Goal: Task Accomplishment & Management: Manage account settings

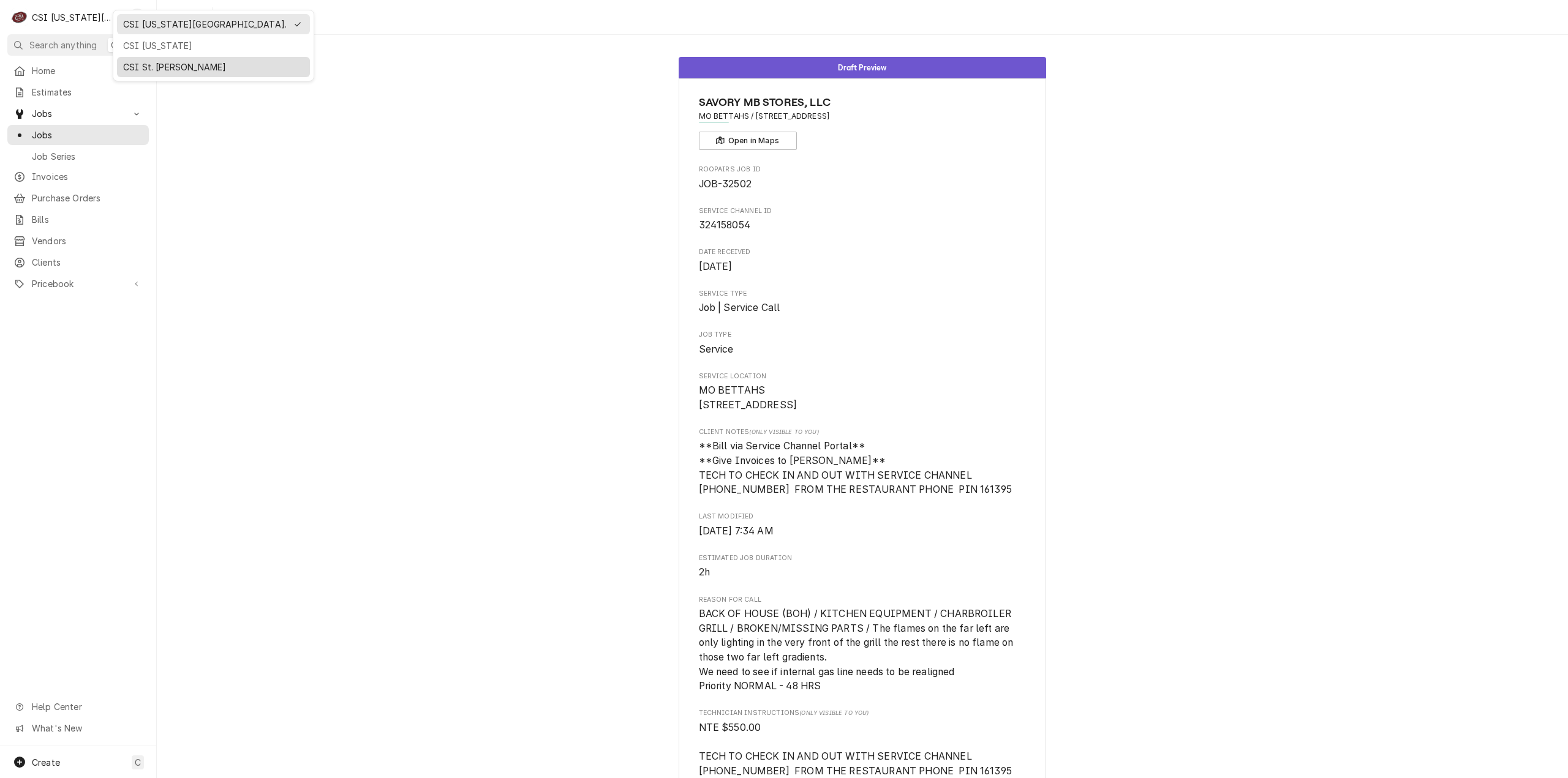
scroll to position [61, 0]
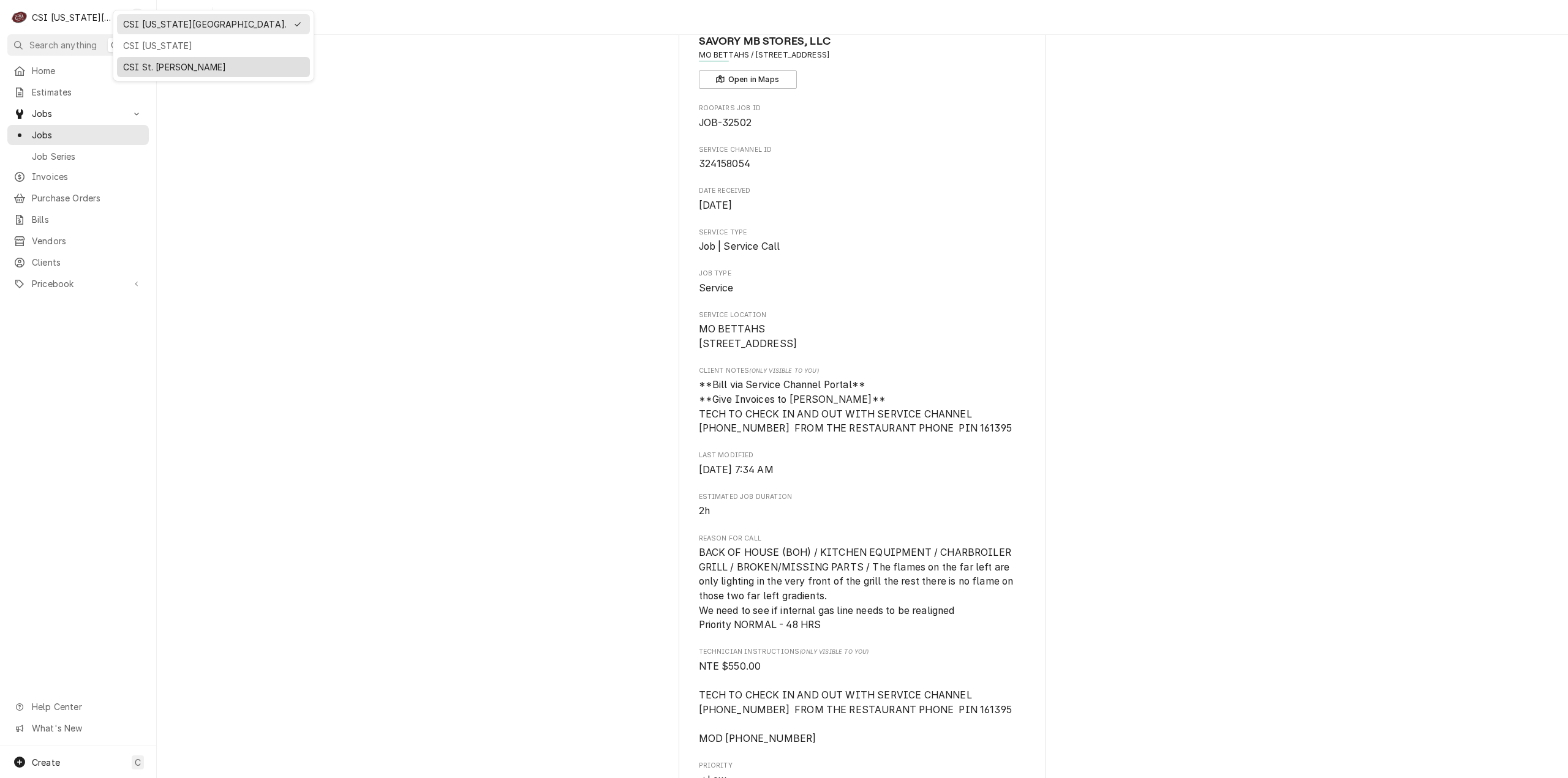
click at [147, 64] on div "CSI St. [PERSON_NAME]" at bounding box center [213, 67] width 181 height 13
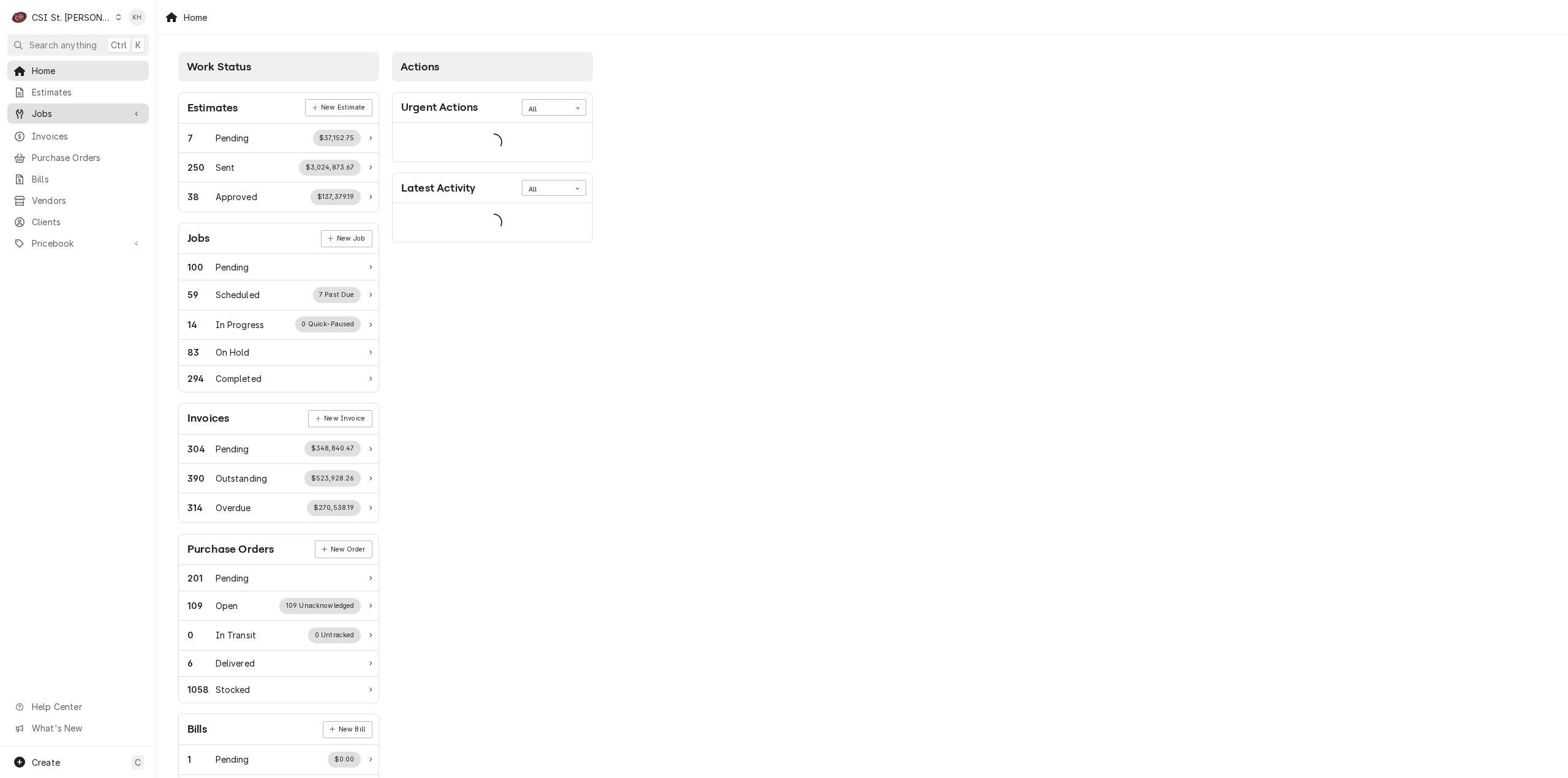
click at [78, 107] on span "Jobs" at bounding box center [78, 113] width 93 height 13
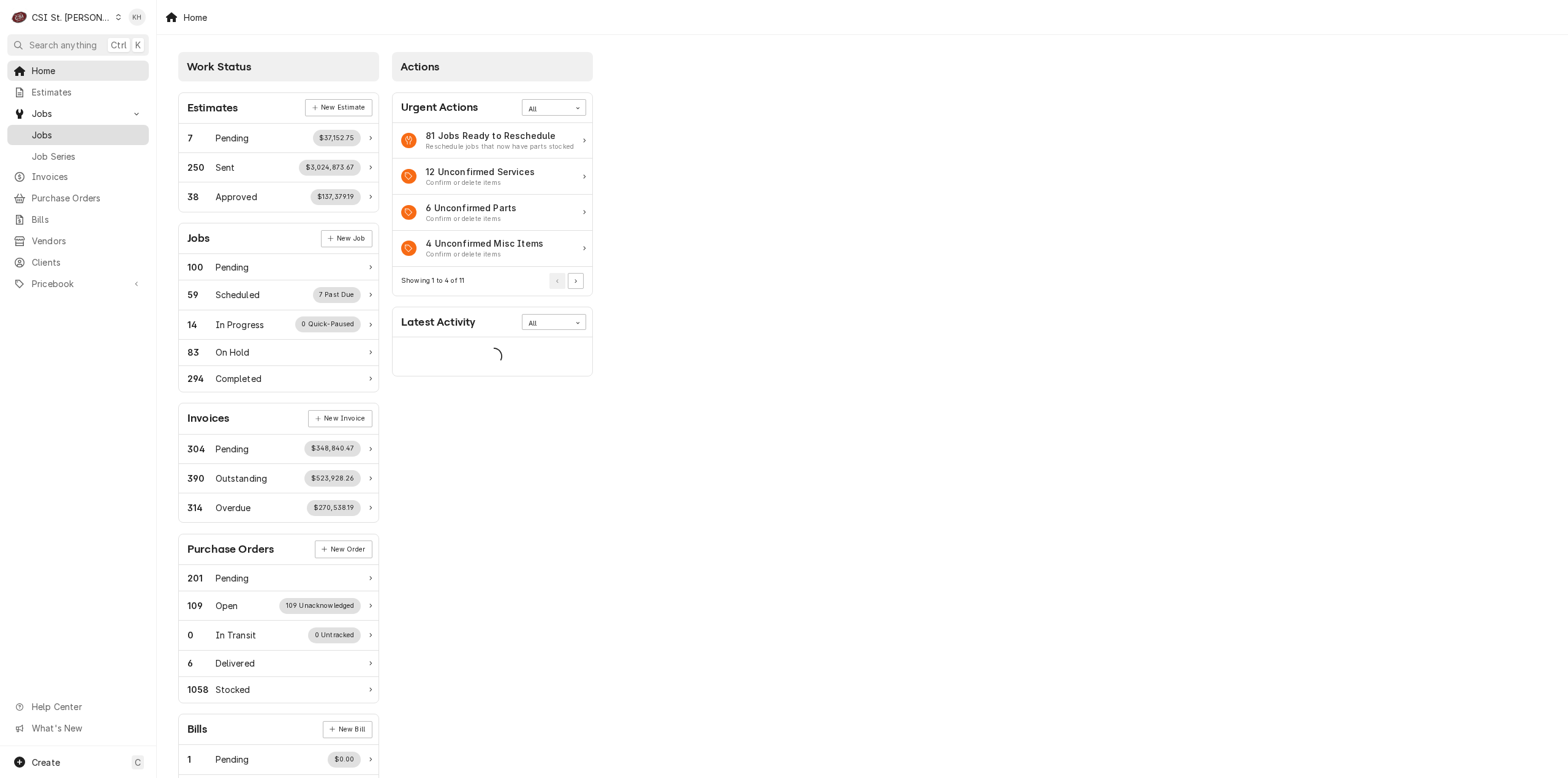
click at [86, 125] on link "Jobs" at bounding box center [78, 135] width 141 height 20
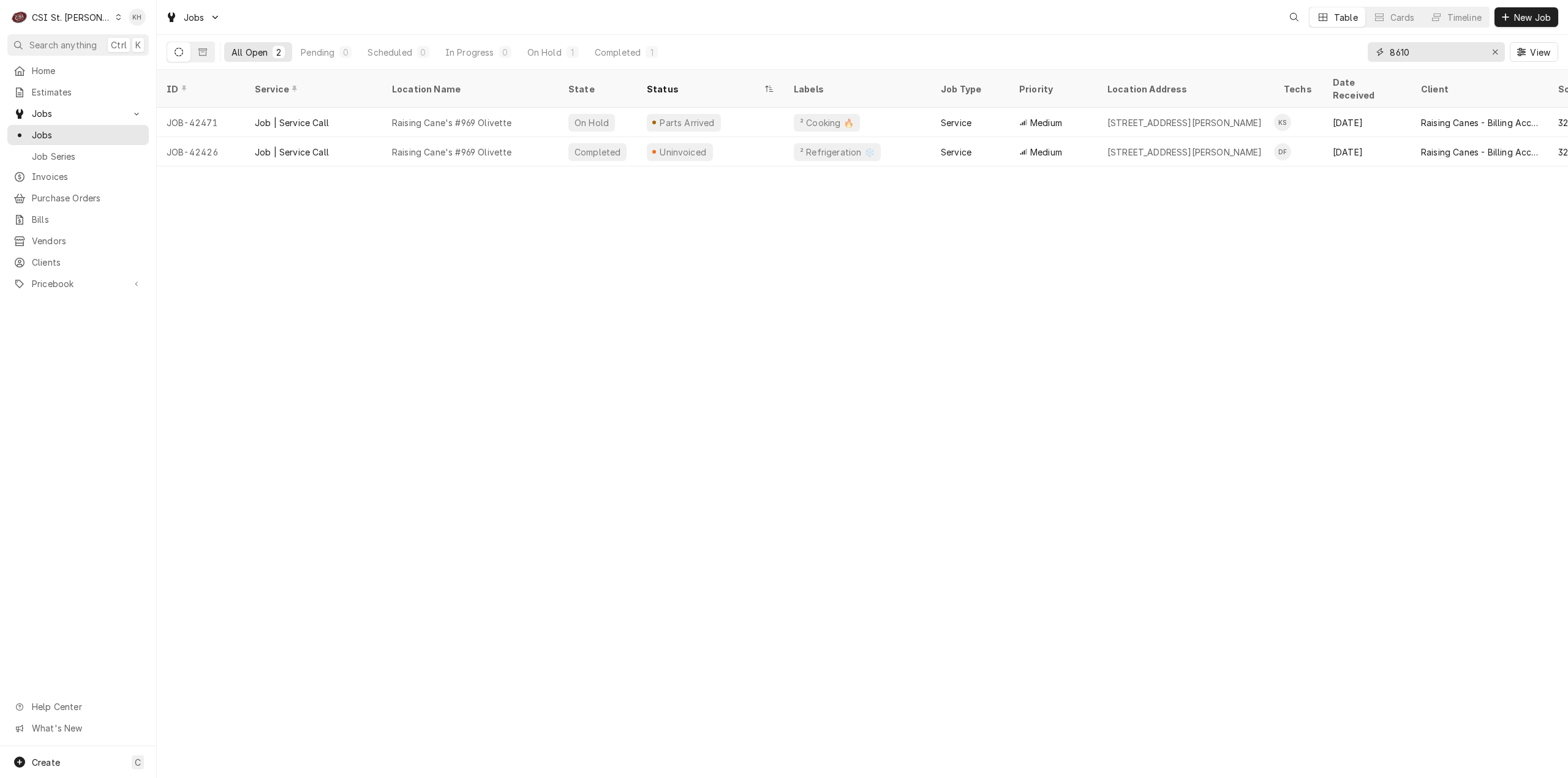
drag, startPoint x: 1452, startPoint y: 50, endPoint x: 1324, endPoint y: 57, distance: 128.2
click at [1324, 57] on div "All Open 2 Pending 0 Scheduled 0 In Progress 0 On Hold 1 Completed 1 8610 View" at bounding box center [862, 52] width 1392 height 34
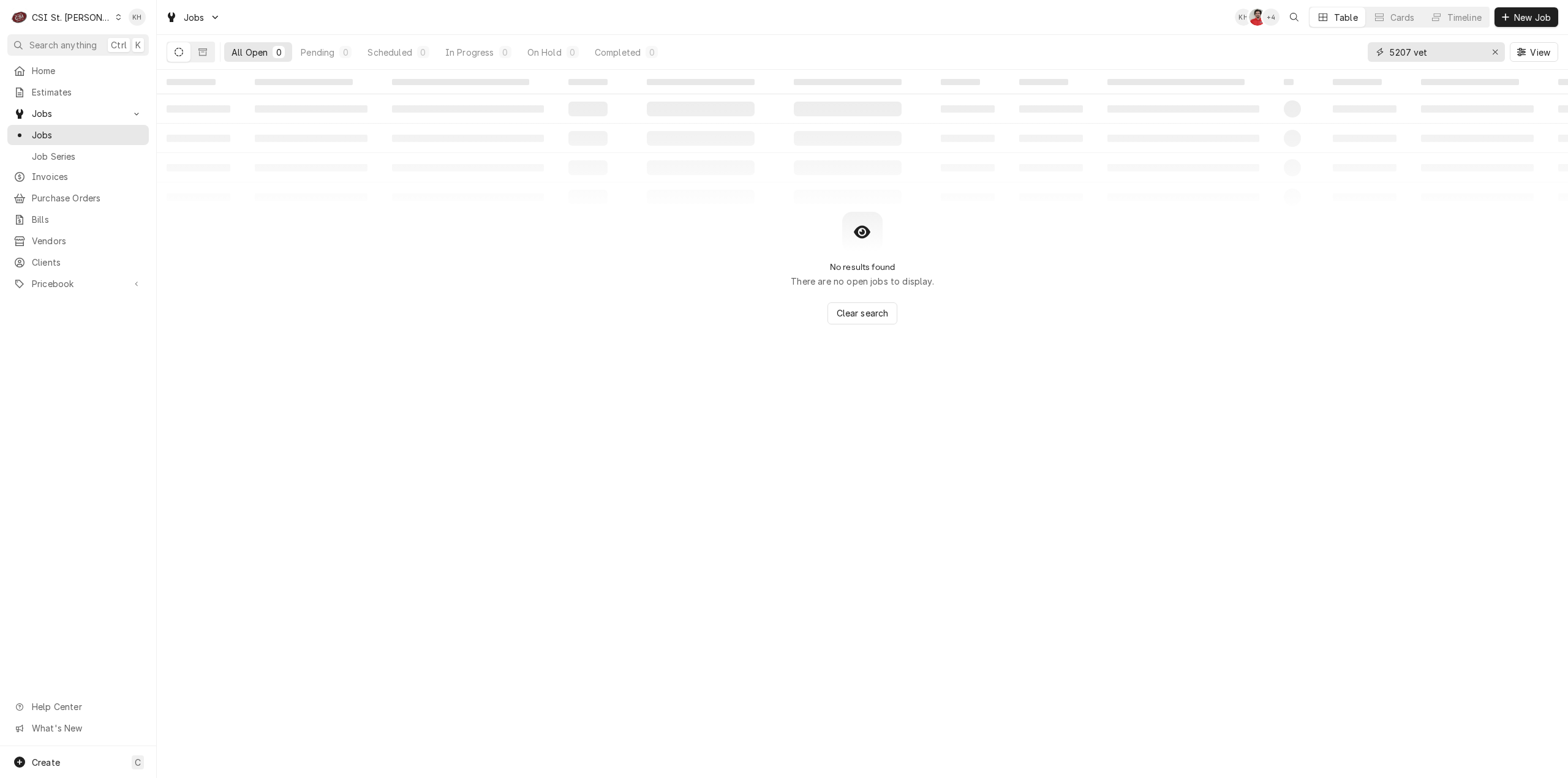
drag, startPoint x: 1459, startPoint y: 53, endPoint x: 1411, endPoint y: 50, distance: 48.1
click at [1412, 50] on input "5207 vet" at bounding box center [1436, 52] width 92 height 19
type input "5207"
click at [80, 135] on span "Jobs" at bounding box center [87, 135] width 111 height 13
click at [1398, 51] on input "5207" at bounding box center [1436, 52] width 92 height 19
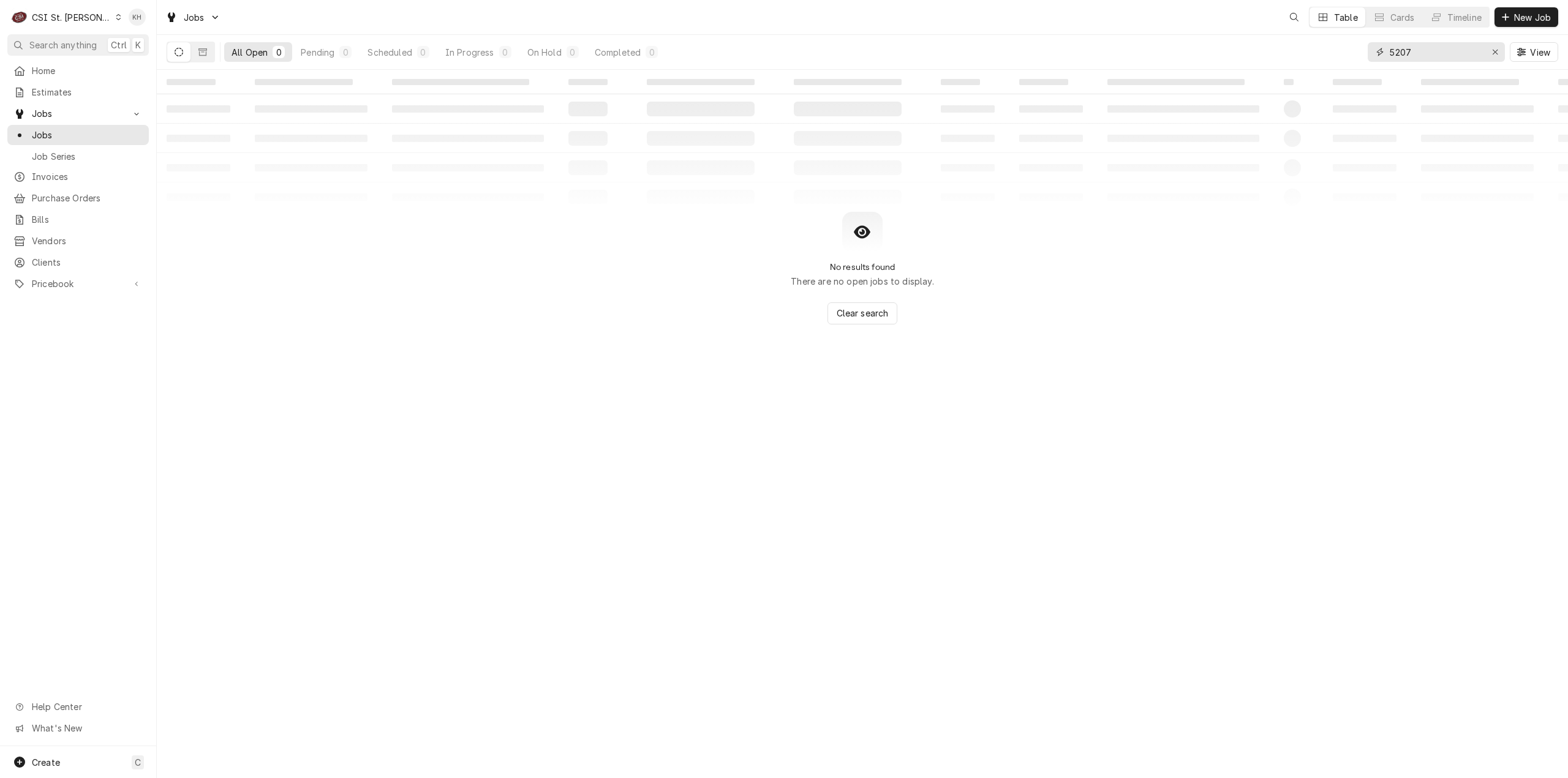
click at [1398, 51] on input "5207" at bounding box center [1436, 52] width 92 height 19
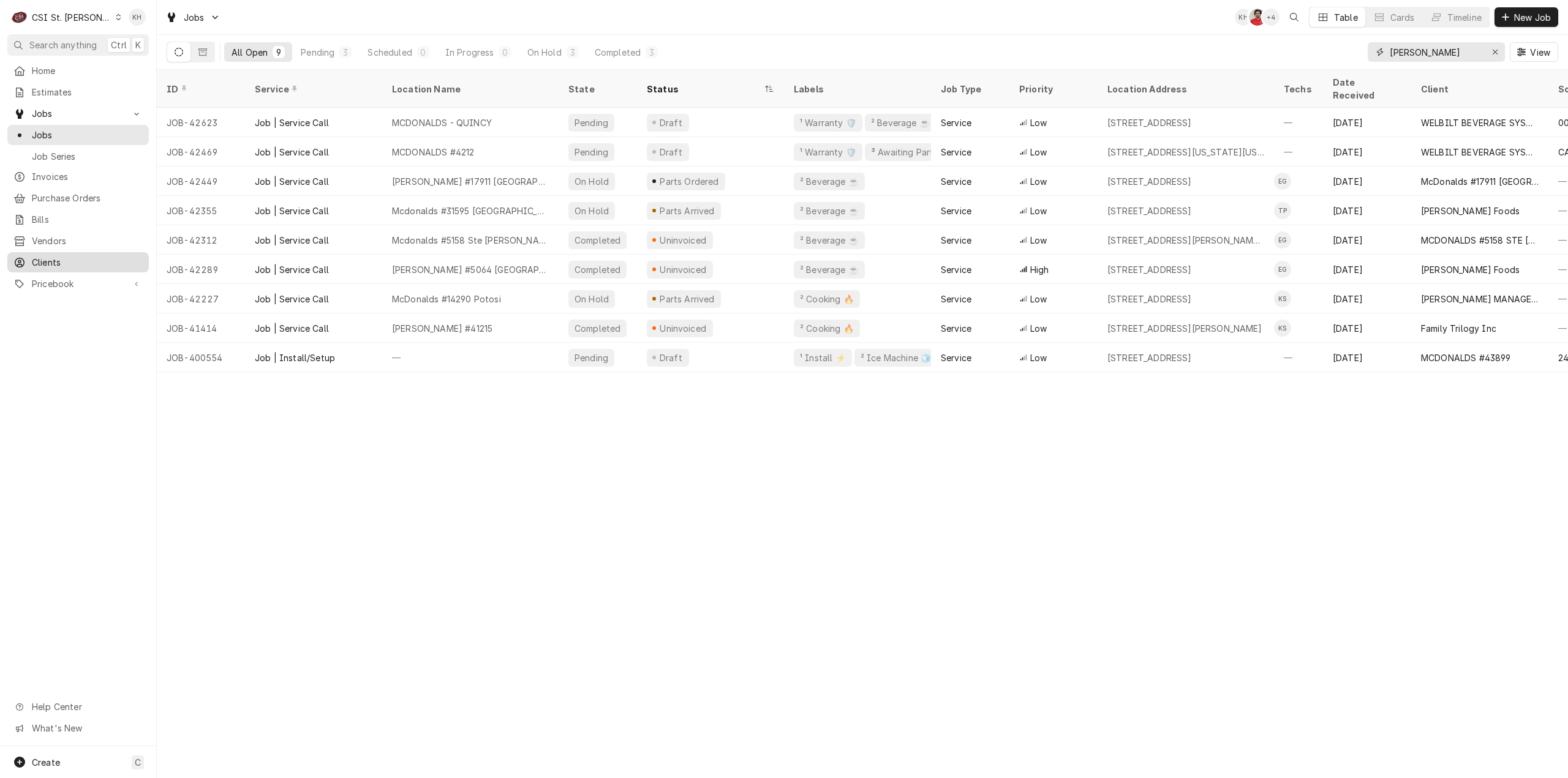
type input "mcdonald"
click at [61, 256] on span "Clients" at bounding box center [87, 262] width 111 height 13
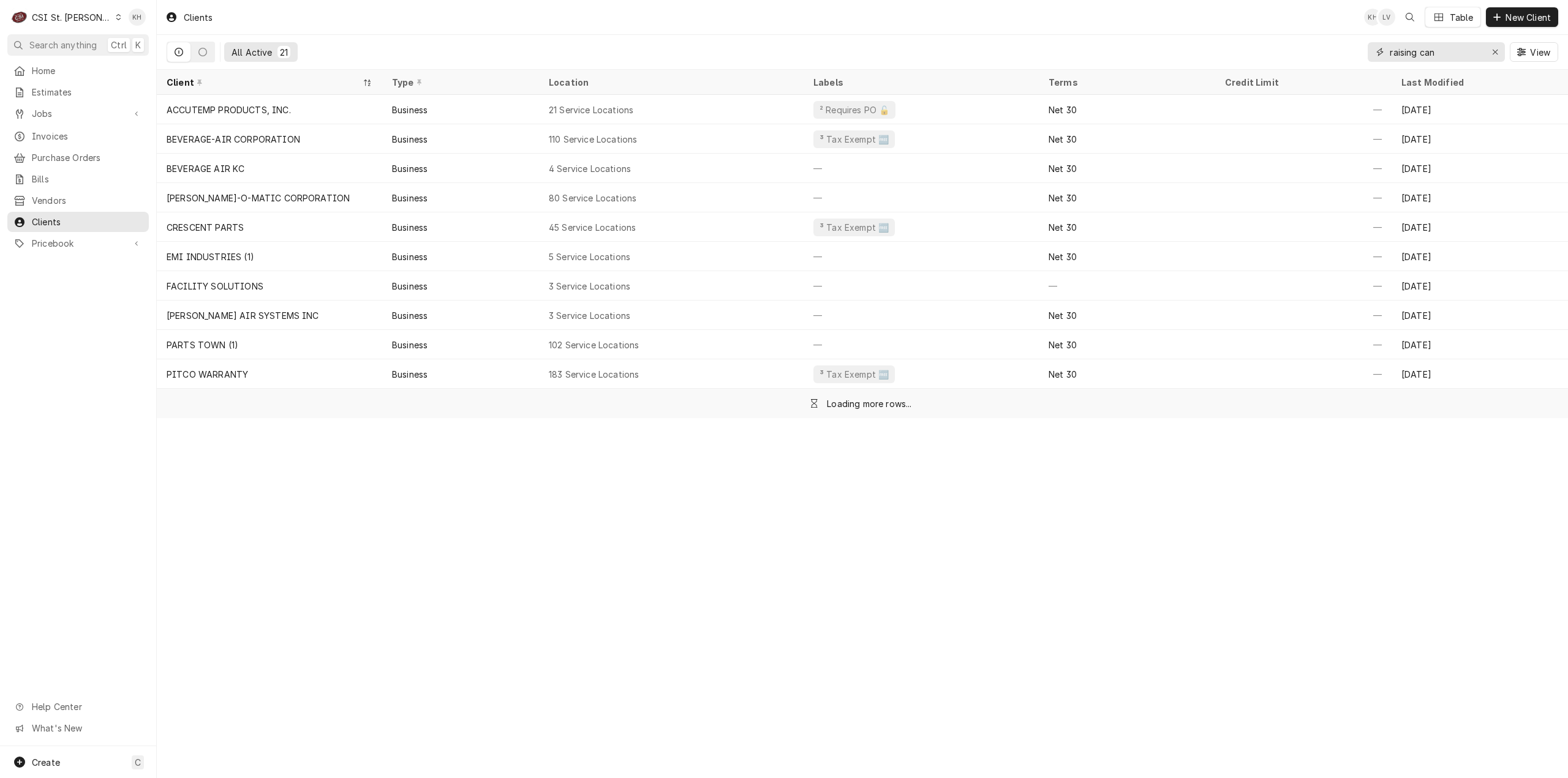
drag, startPoint x: 1449, startPoint y: 52, endPoint x: 1318, endPoint y: 47, distance: 131.1
click at [1318, 47] on div "All Active 21 raising can View" at bounding box center [862, 52] width 1392 height 34
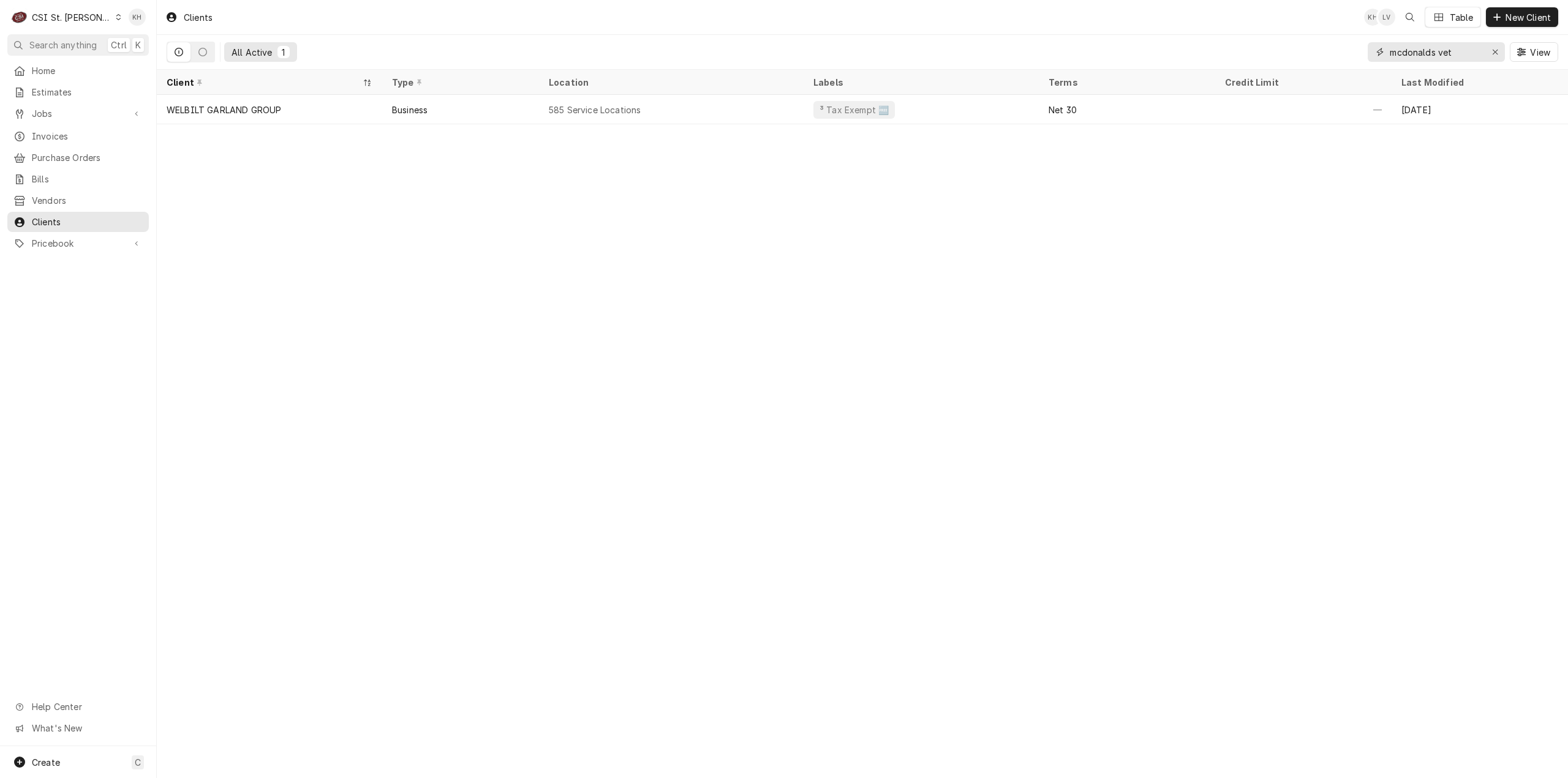
type input "mcdonalds vet"
click at [77, 756] on div "Create C" at bounding box center [78, 762] width 156 height 32
drag, startPoint x: 204, startPoint y: 643, endPoint x: 141, endPoint y: 629, distance: 64.5
click at [204, 643] on link "Job" at bounding box center [219, 635] width 110 height 20
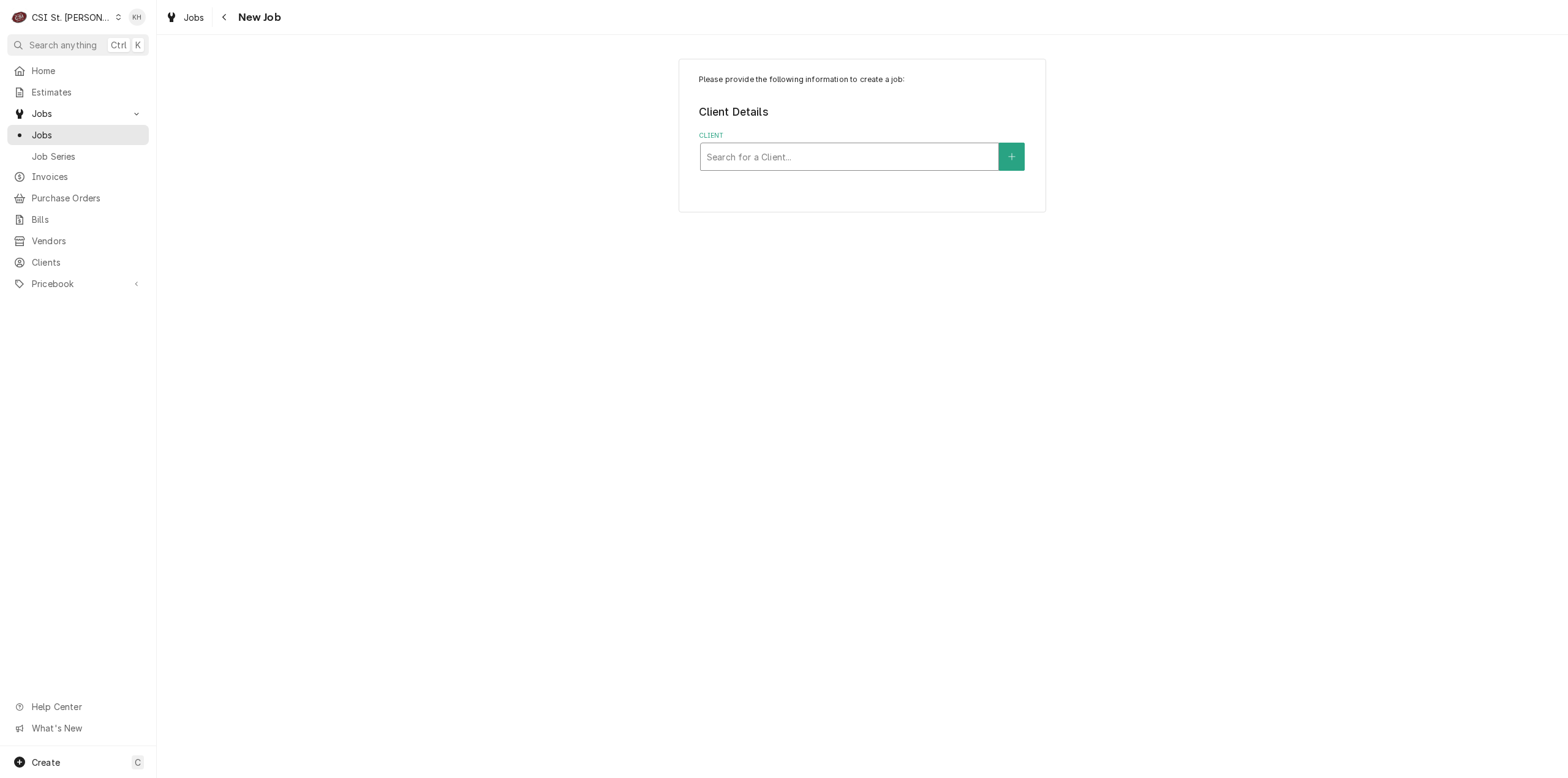
click at [785, 156] on div "Client" at bounding box center [849, 157] width 285 height 22
type input "5240 s lin"
click at [767, 178] on strong "Bloomin Brands" at bounding box center [742, 183] width 71 height 10
click at [820, 304] on div "Service Location" at bounding box center [849, 304] width 285 height 22
type input "5240"
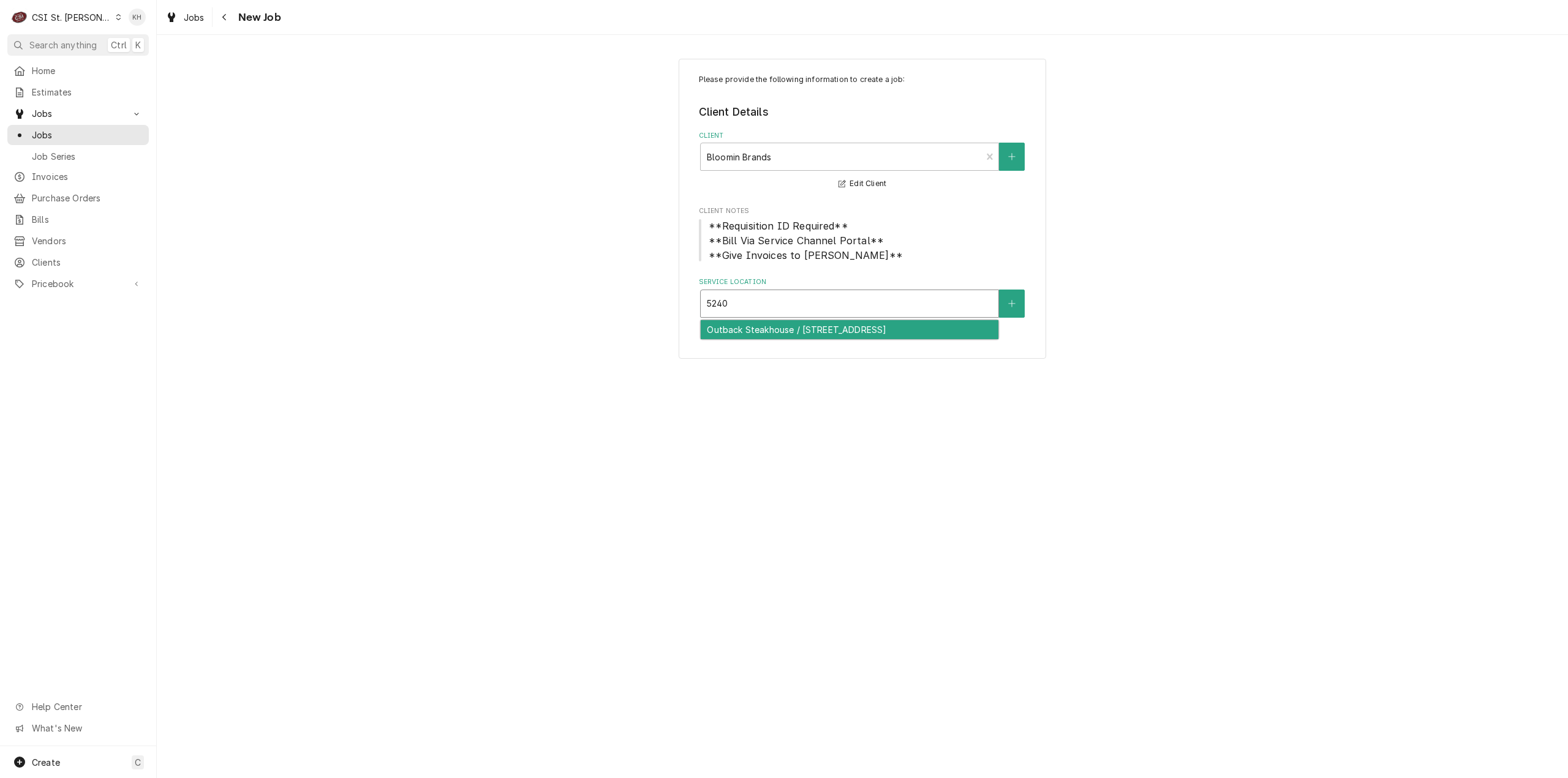
click at [807, 334] on div "Outback Steakhouse / 5240 S Lindbergh Blvd, S Louis, MO 63126" at bounding box center [850, 330] width 298 height 19
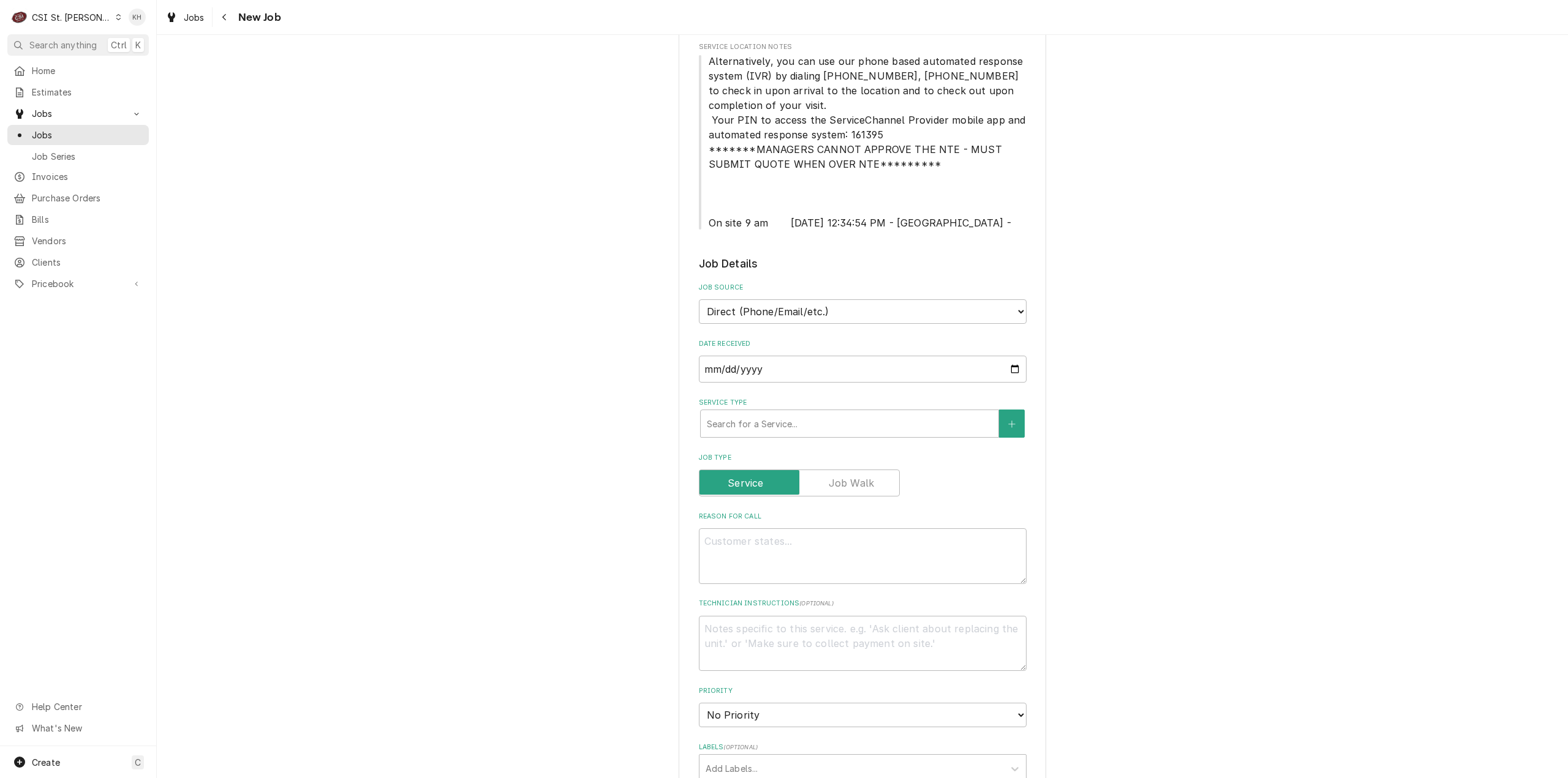
scroll to position [367, 0]
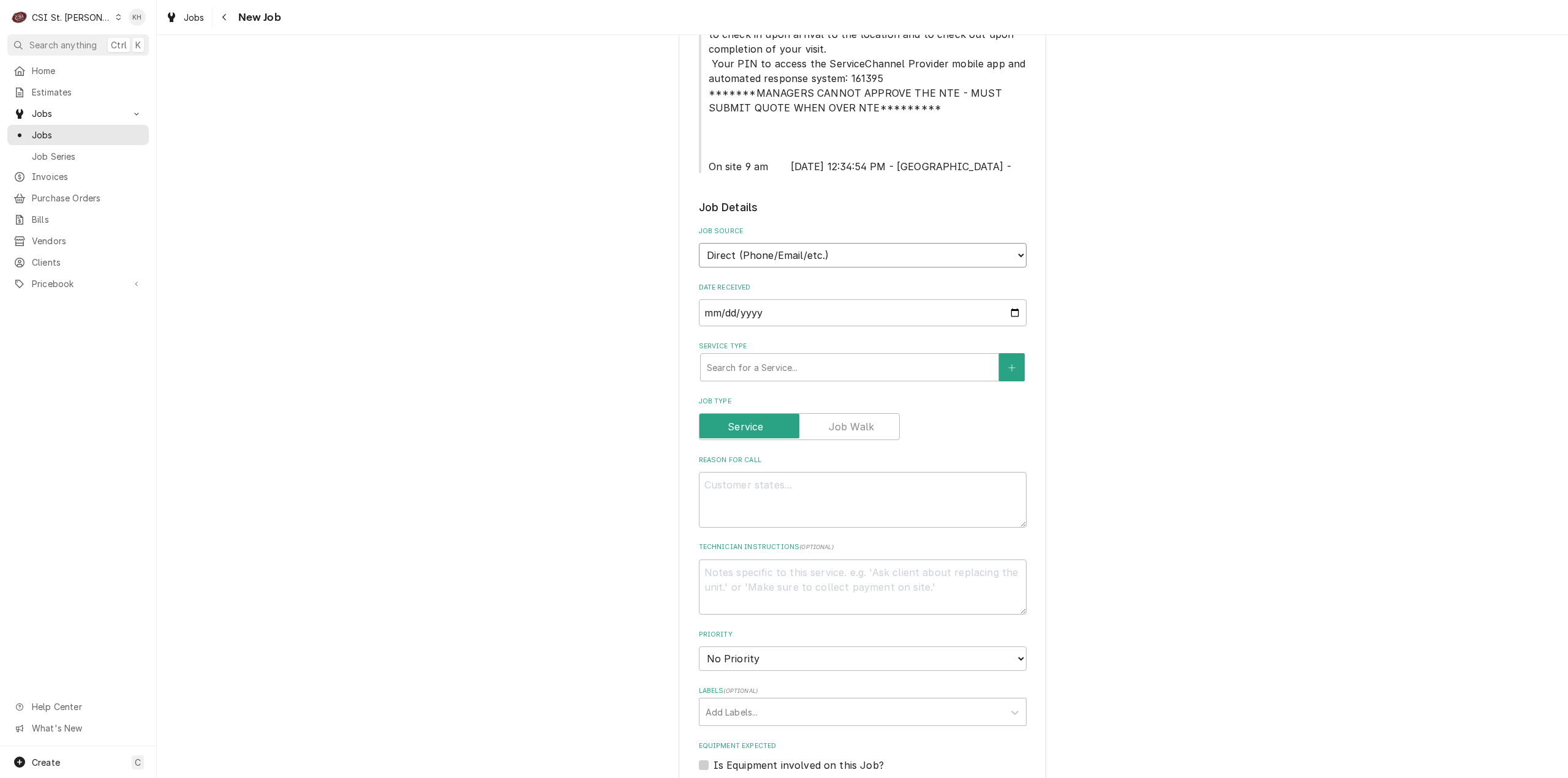
click at [858, 247] on select "Direct (Phone/Email/etc.) Service Channel Corrigo Ecotrak Other" at bounding box center [863, 255] width 327 height 24
select select "1"
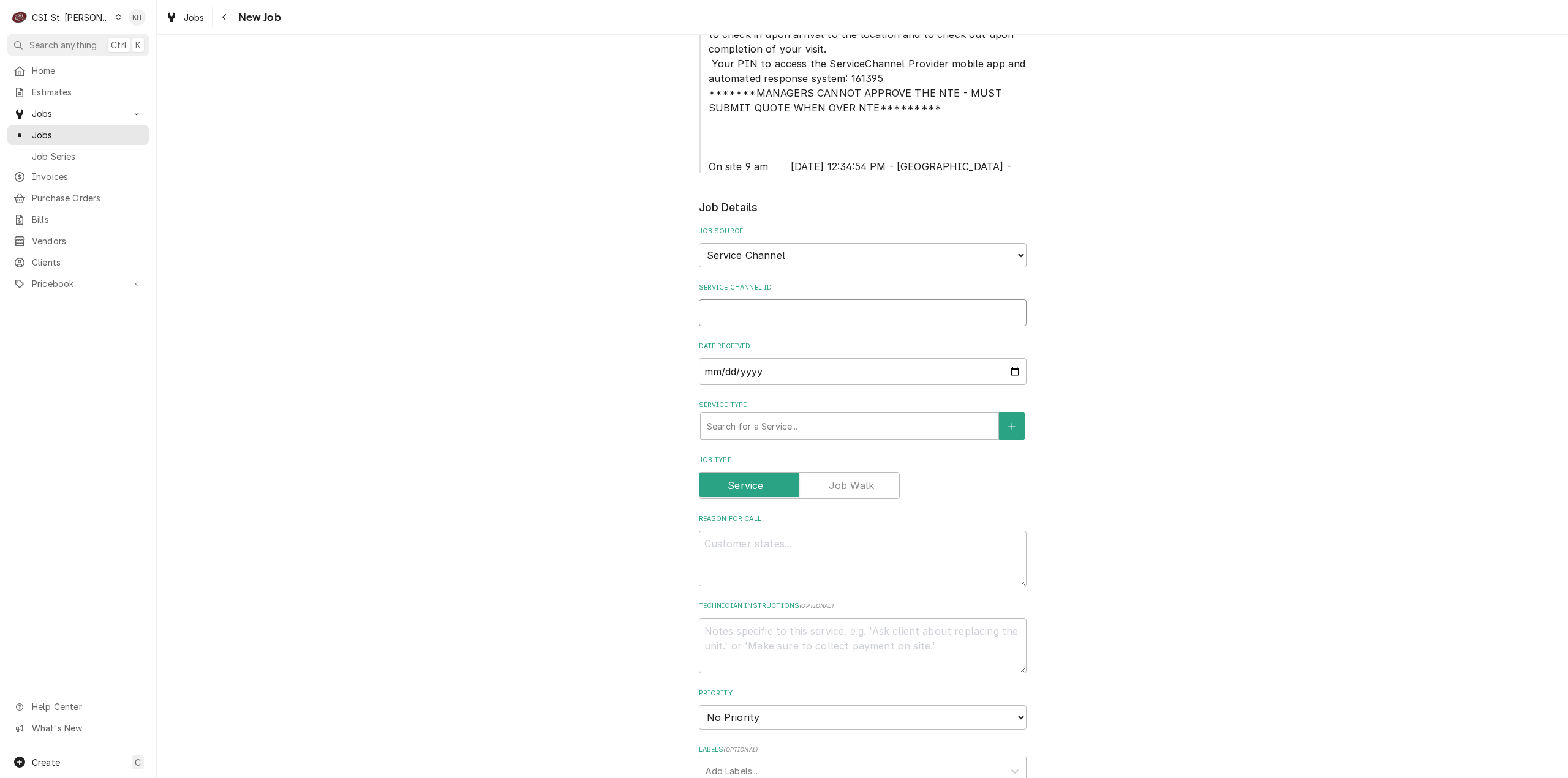
click at [833, 307] on input "Service Channel ID" at bounding box center [863, 312] width 327 height 27
paste input "325453883"
type textarea "x"
type input "325453883"
type textarea "x"
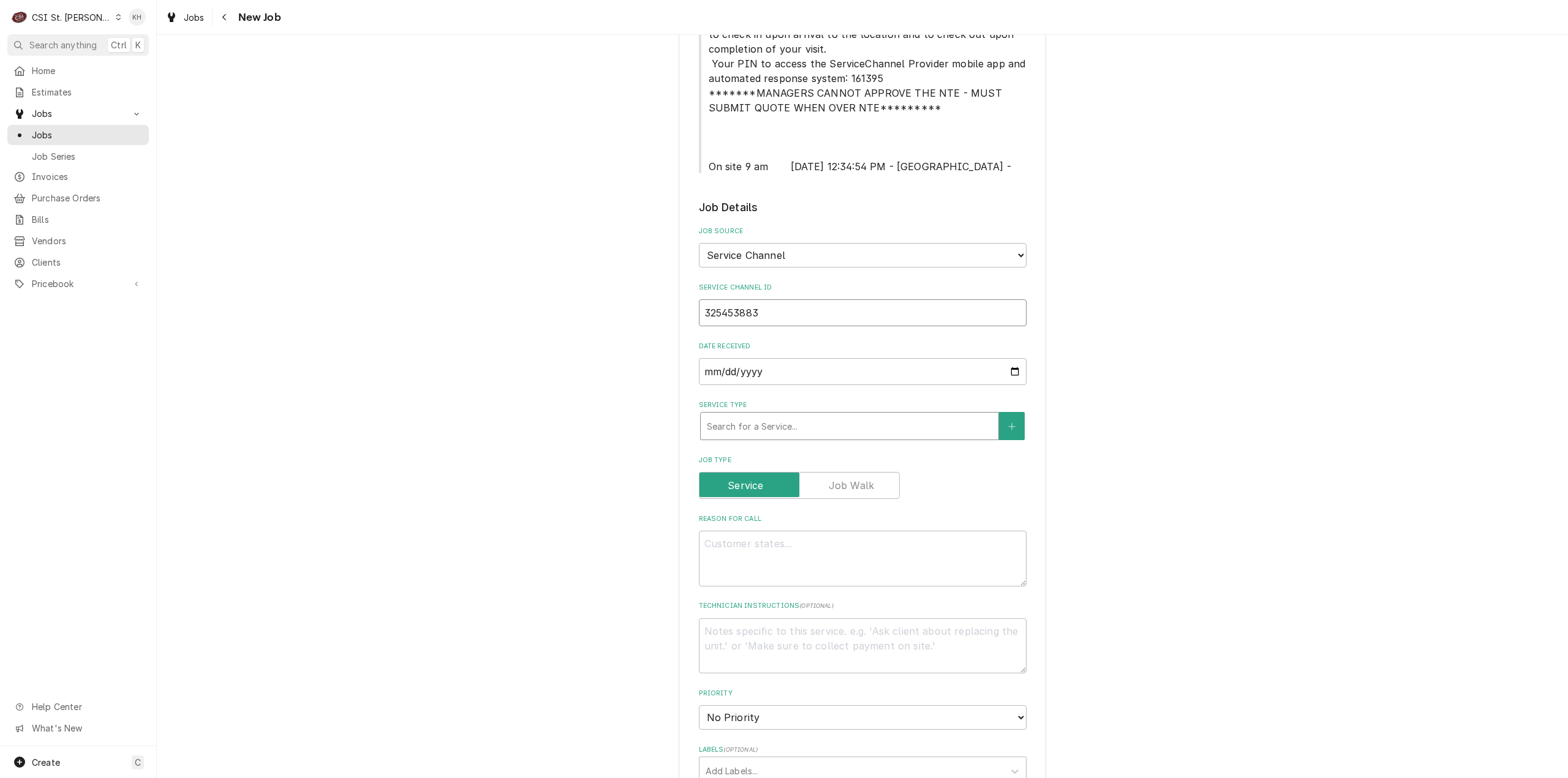
type input "325453883"
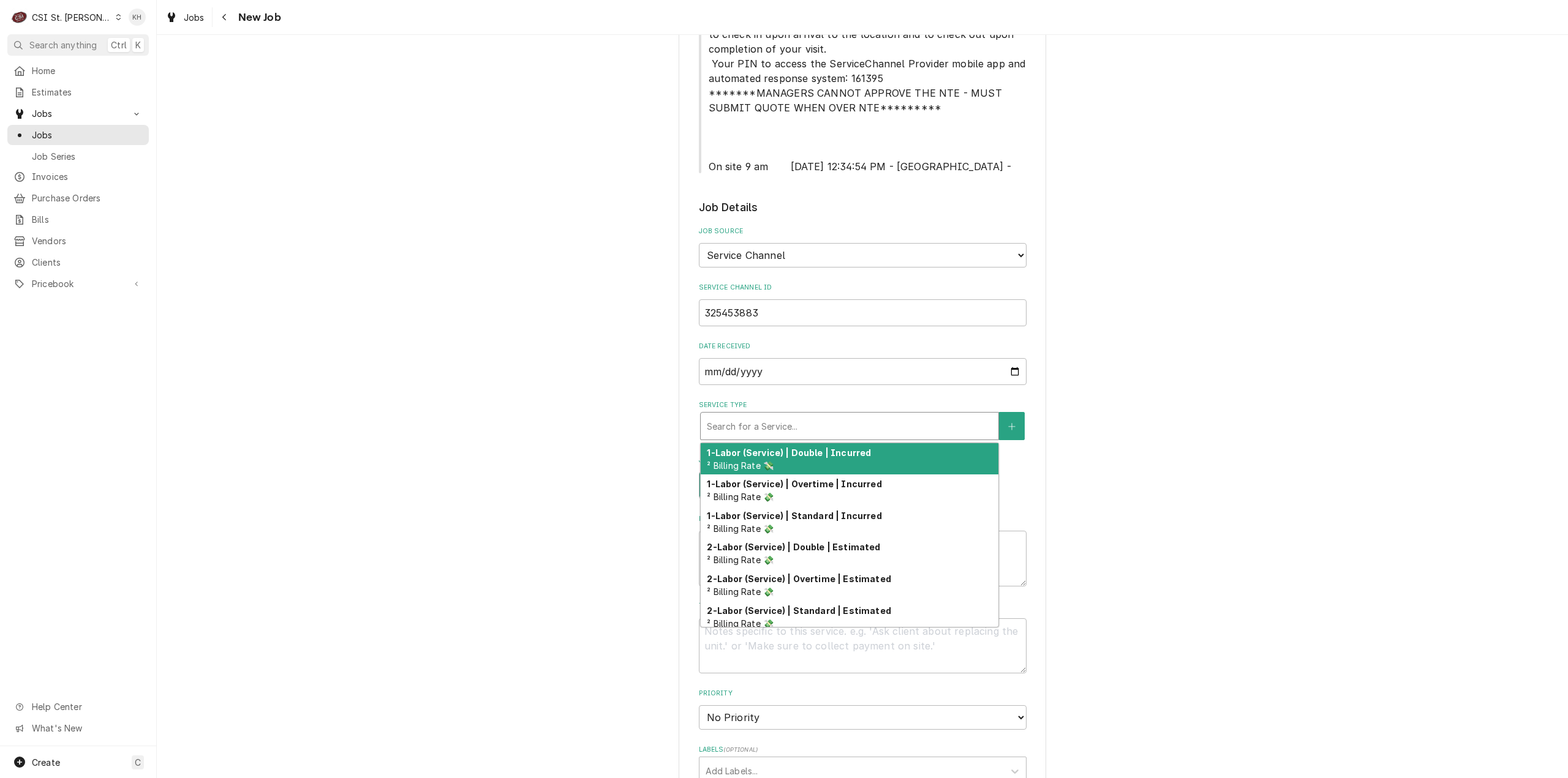
click at [843, 426] on div "Service Type" at bounding box center [849, 426] width 285 height 22
type textarea "x"
type input "s"
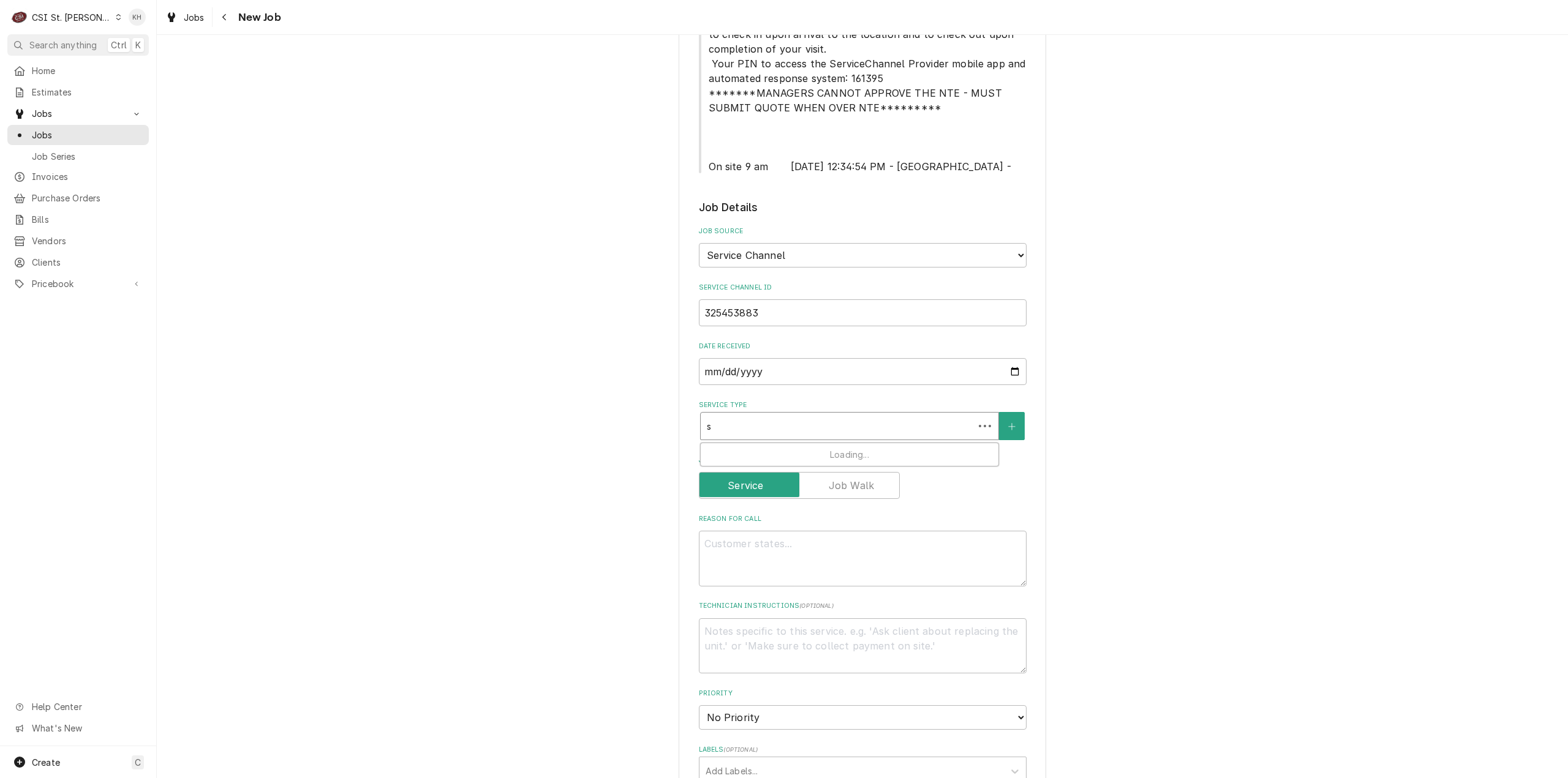
type textarea "x"
type input "se"
type textarea "x"
type input "ser"
type textarea "x"
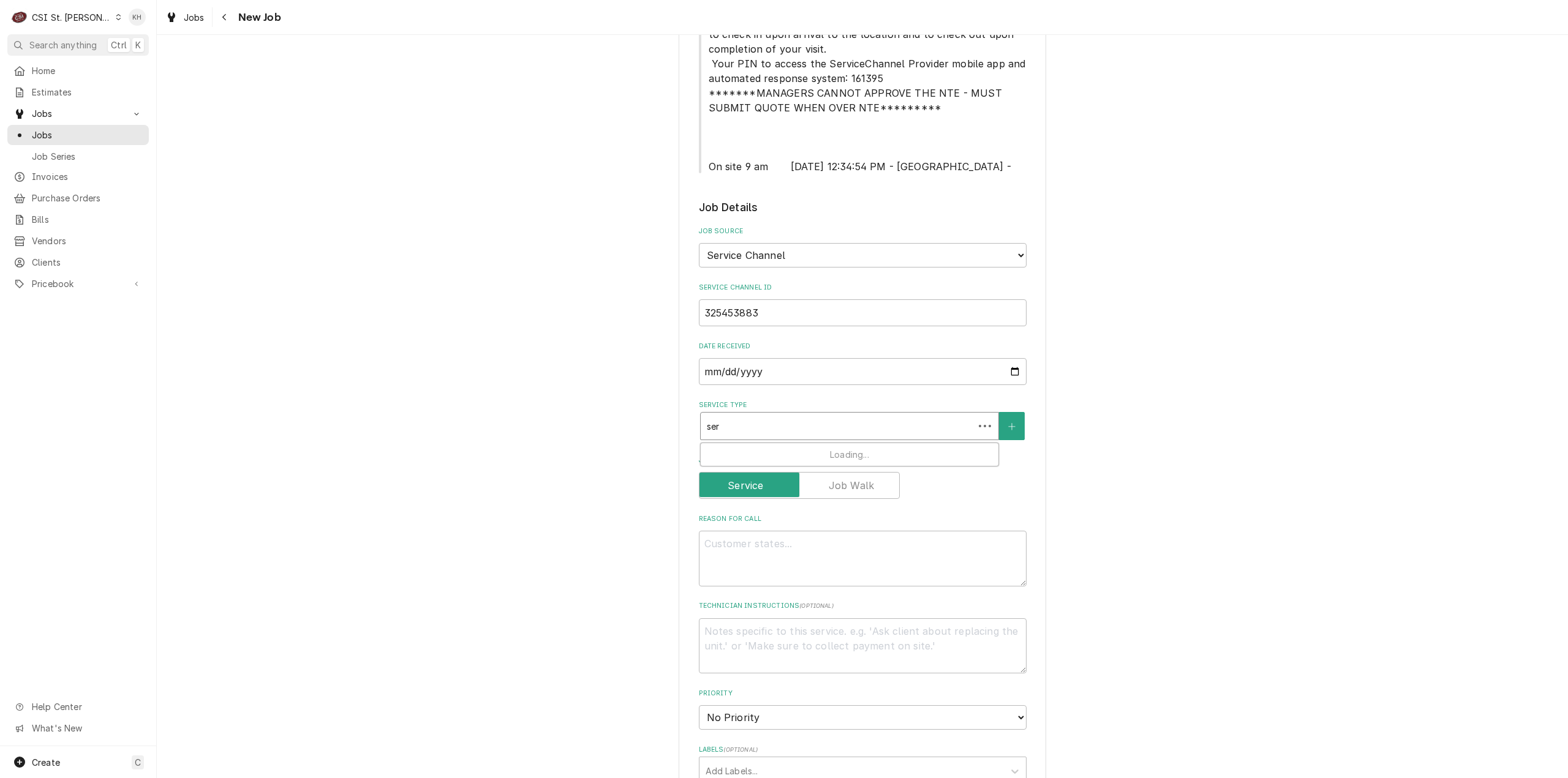
type input "serv"
type textarea "x"
type input "servi"
type textarea "x"
type input "servic"
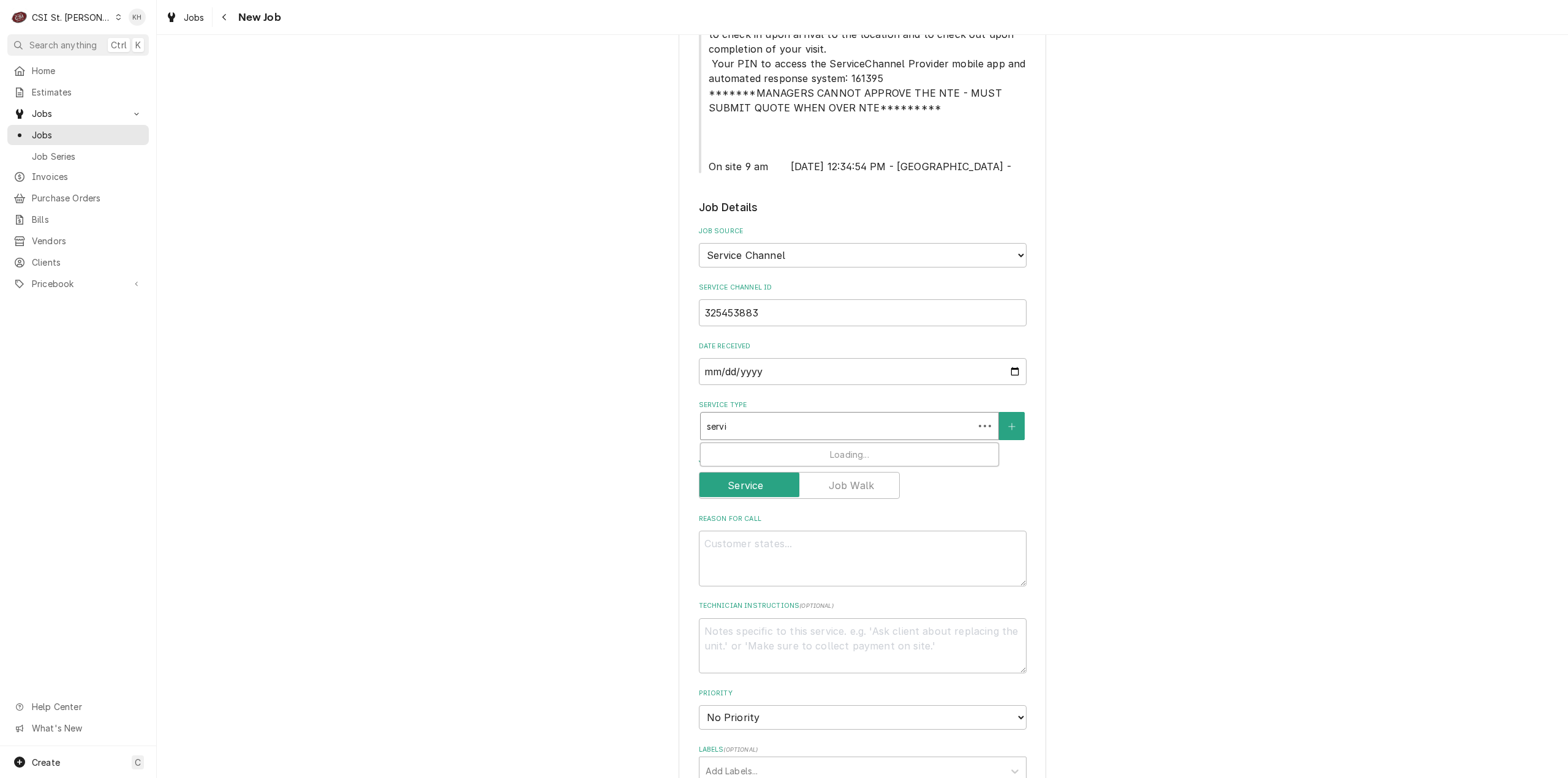
type textarea "x"
type input "service"
type textarea "x"
type input "service c"
type textarea "x"
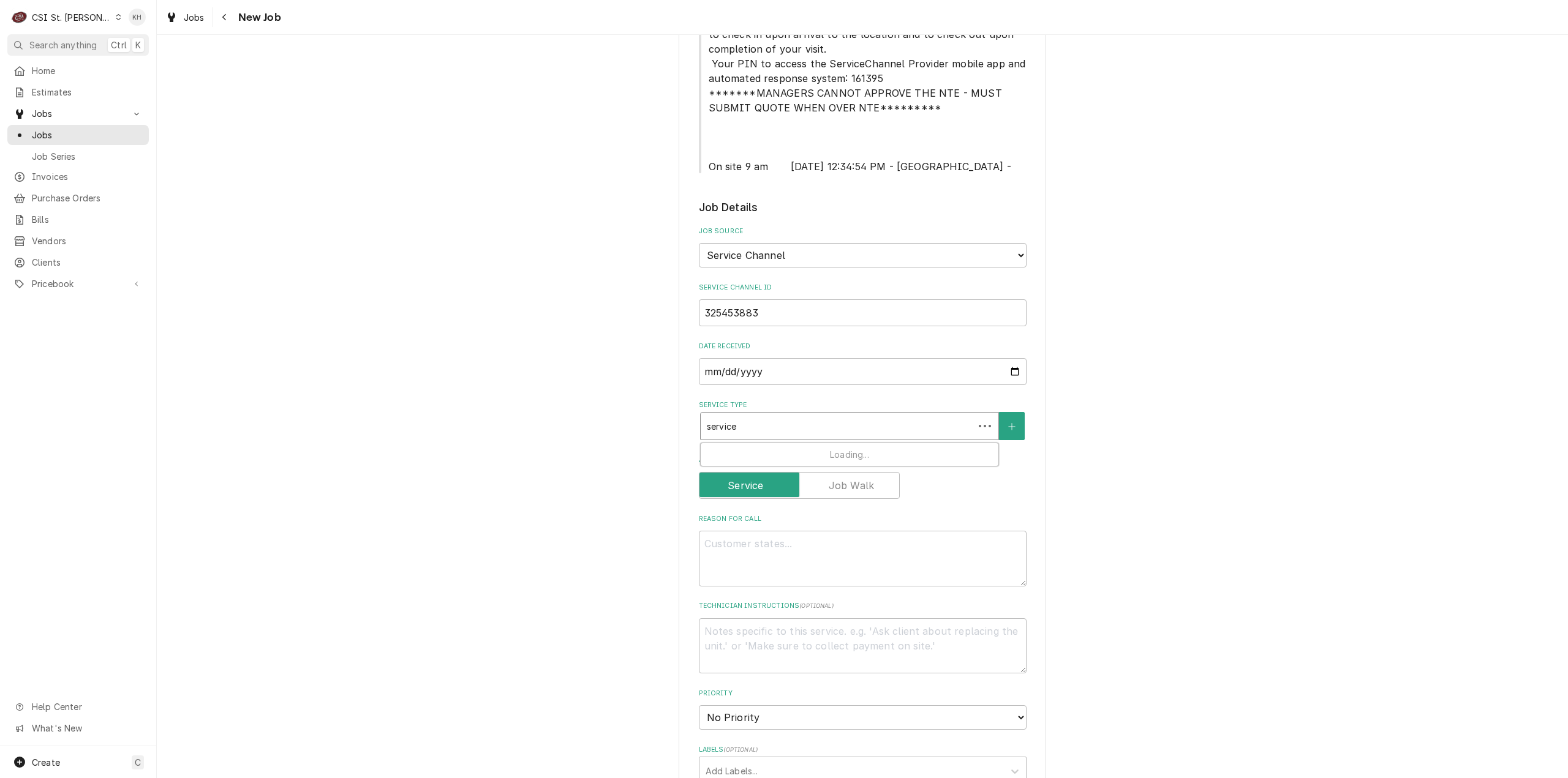
type input "service ca"
type textarea "x"
type input "service cal"
type textarea "x"
type input "service call"
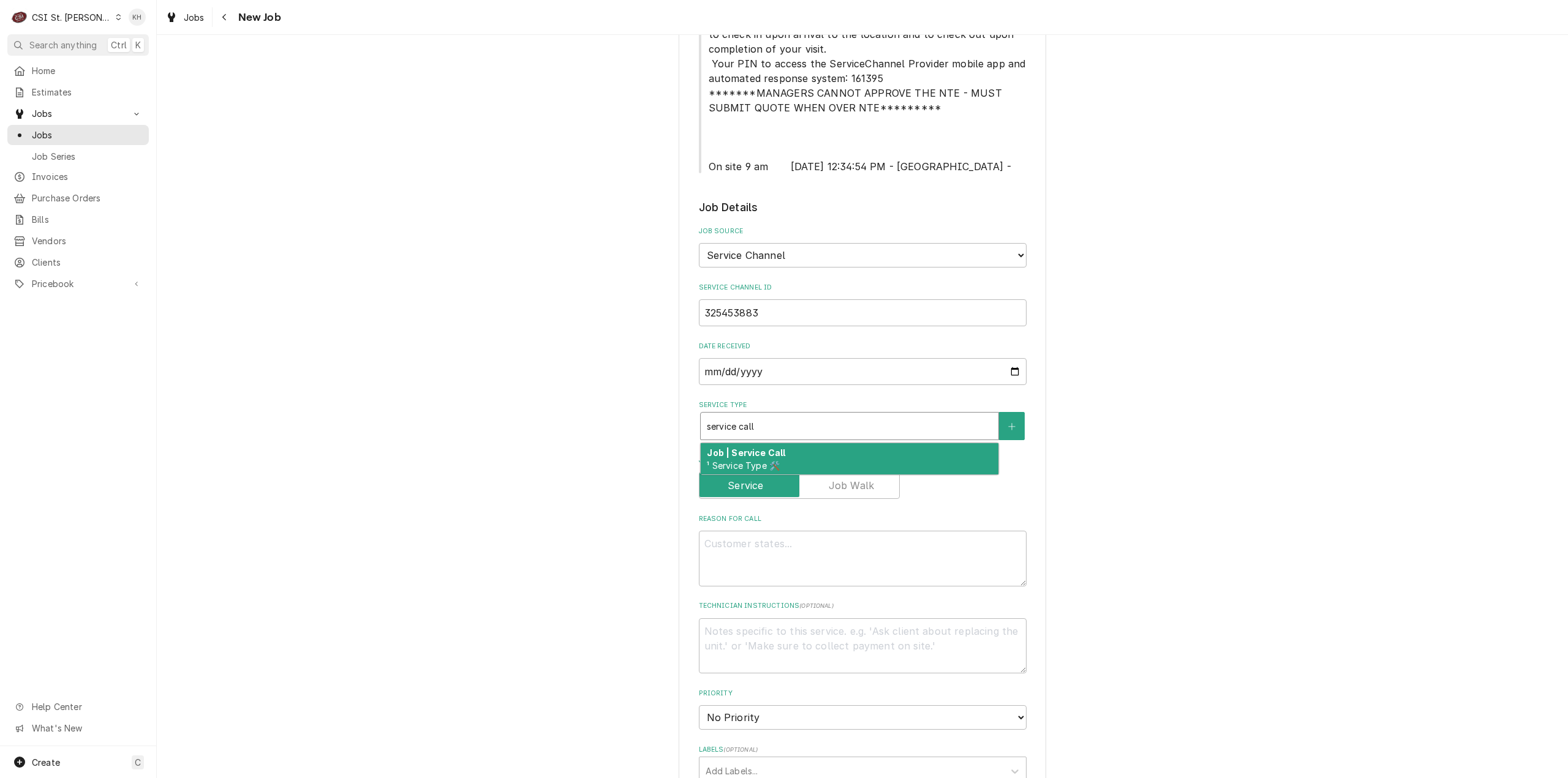
click at [825, 456] on div "Job | Service Call ¹ Service Type 🛠️" at bounding box center [850, 459] width 298 height 32
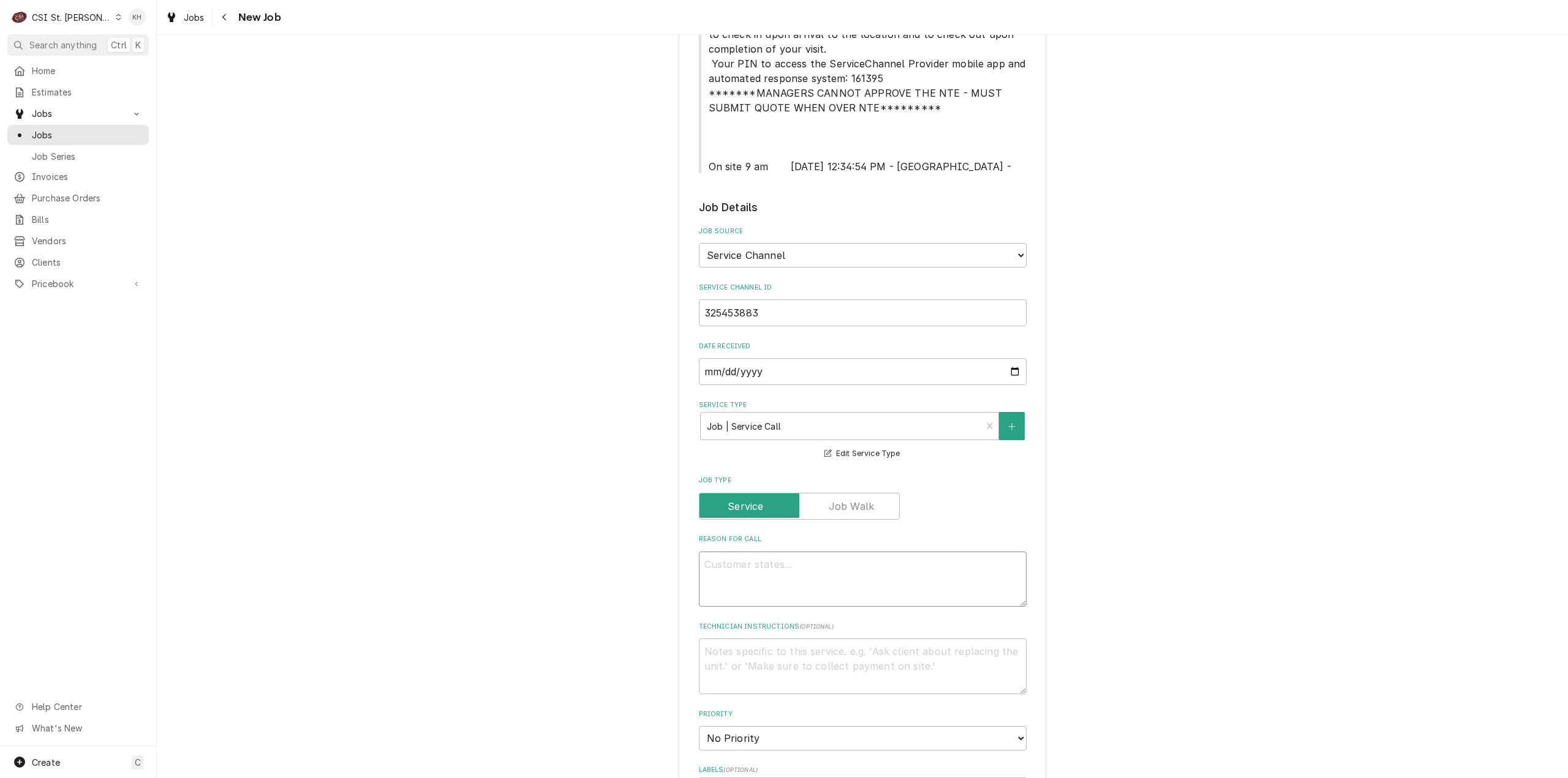
click at [899, 580] on textarea "Reason For Call" at bounding box center [863, 579] width 327 height 56
paste textarea "COOKLINE/PREP AREA / Cooking/Kitchen Equipment / Combi Oven - Unox "Equip:" KIT…"
type textarea "x"
type textarea "COOKLINE/PREP AREA / Cooking/Kitchen Equipment / Combi Oven - Unox "Equip:" KIT…"
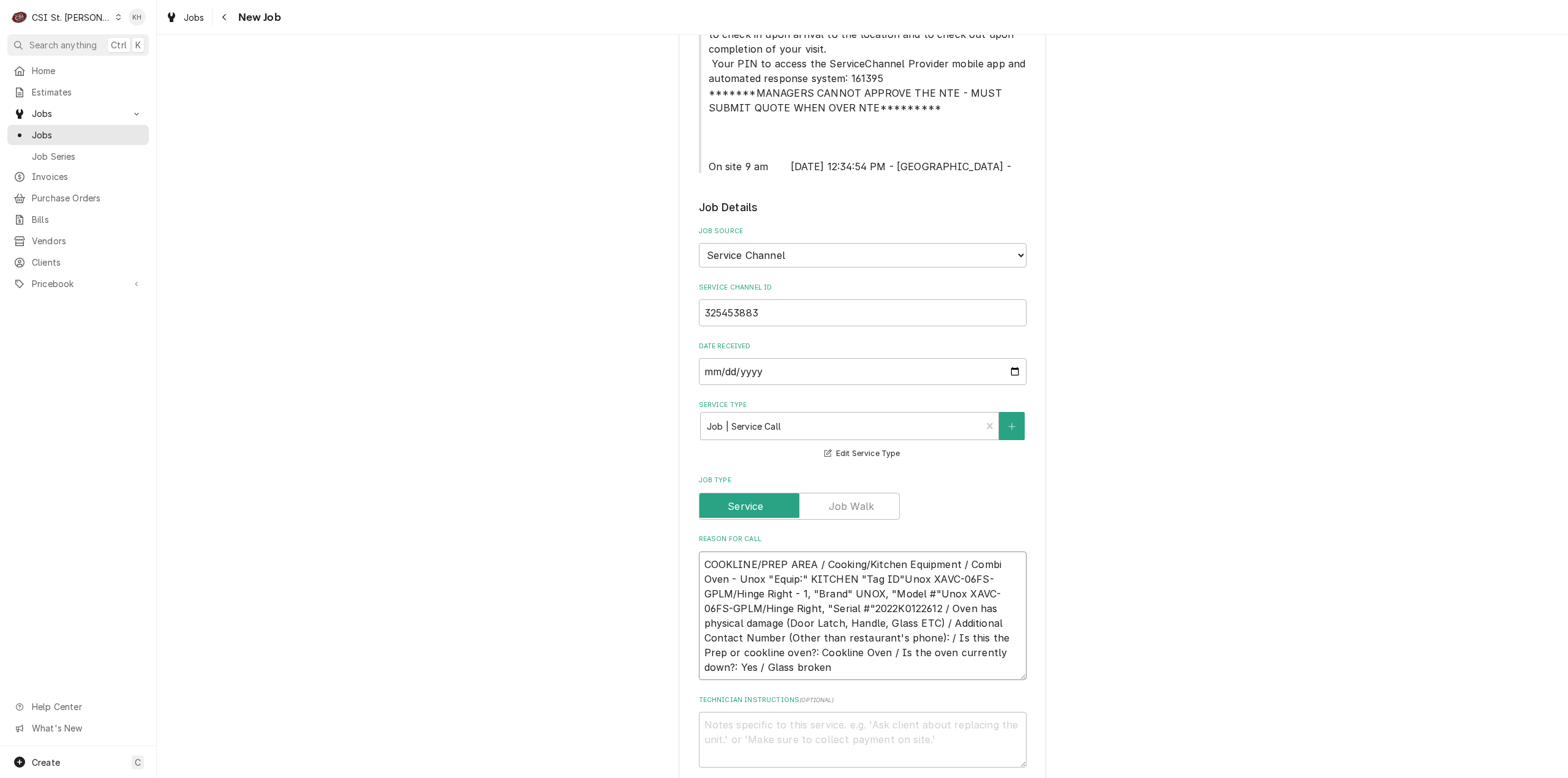
type textarea "x"
type textarea "COOKLINE/PREP AREA / Cooking/Kitchen Equipment / Combi Oven - Unox "Equip:" KIT…"
type textarea "x"
type textarea "COOKLINE/PREP AREA / Cooking/Kitchen Equipment / Combi Oven - Unox "Equip:" KIT…"
type textarea "x"
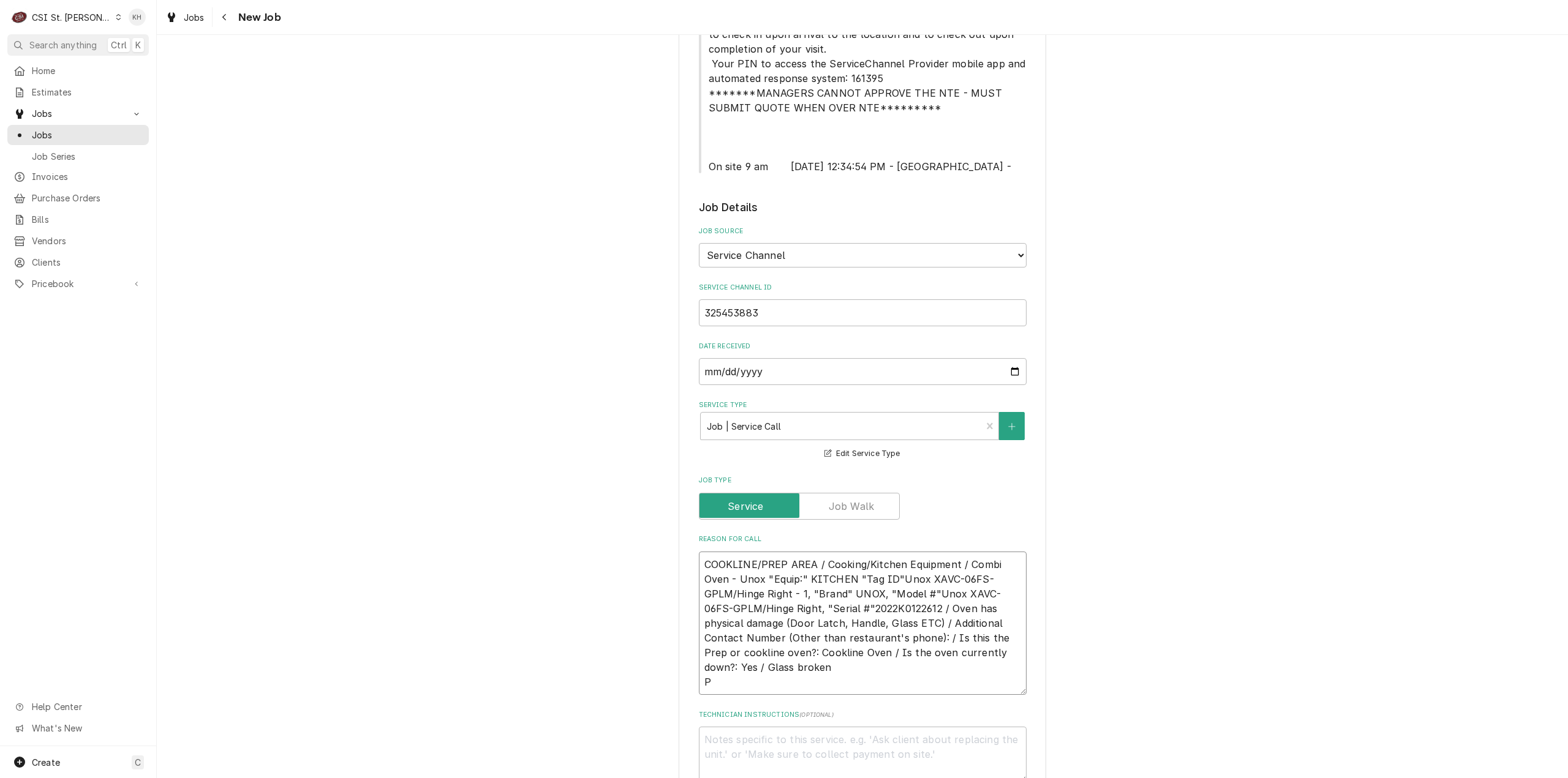
type textarea "COOKLINE/PREP AREA / Cooking/Kitchen Equipment / Combi Oven - Unox "Equip:" KIT…"
type textarea "x"
type textarea "COOKLINE/PREP AREA / Cooking/Kitchen Equipment / Combi Oven - Unox "Equip:" KIT…"
type textarea "x"
type textarea "COOKLINE/PREP AREA / Cooking/Kitchen Equipment / Combi Oven - Unox "Equip:" KIT…"
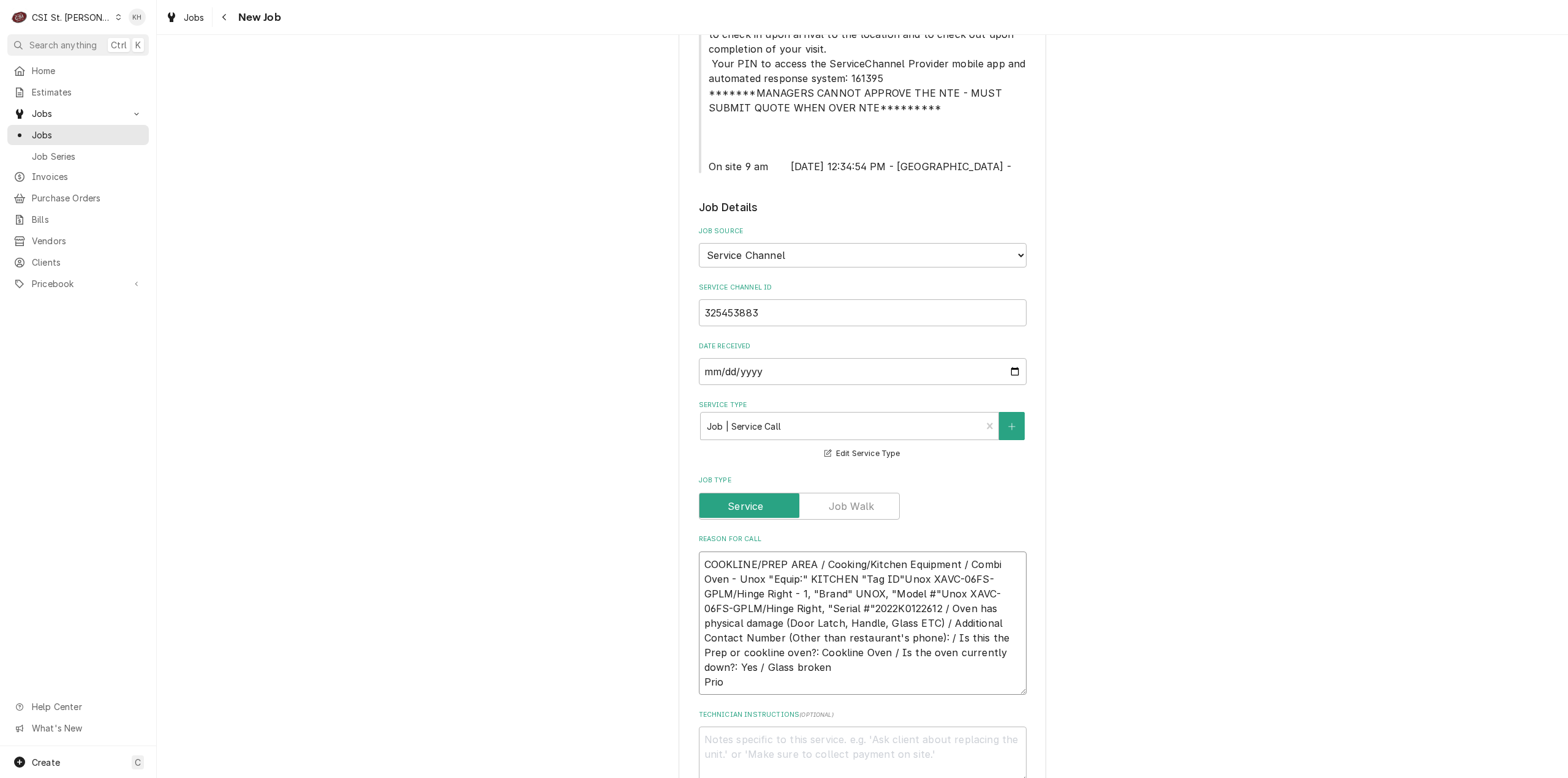
type textarea "x"
type textarea "COOKLINE/PREP AREA / Cooking/Kitchen Equipment / Combi Oven - Unox "Equip:" KIT…"
type textarea "x"
type textarea "COOKLINE/PREP AREA / Cooking/Kitchen Equipment / Combi Oven - Unox "Equip:" KIT…"
type textarea "x"
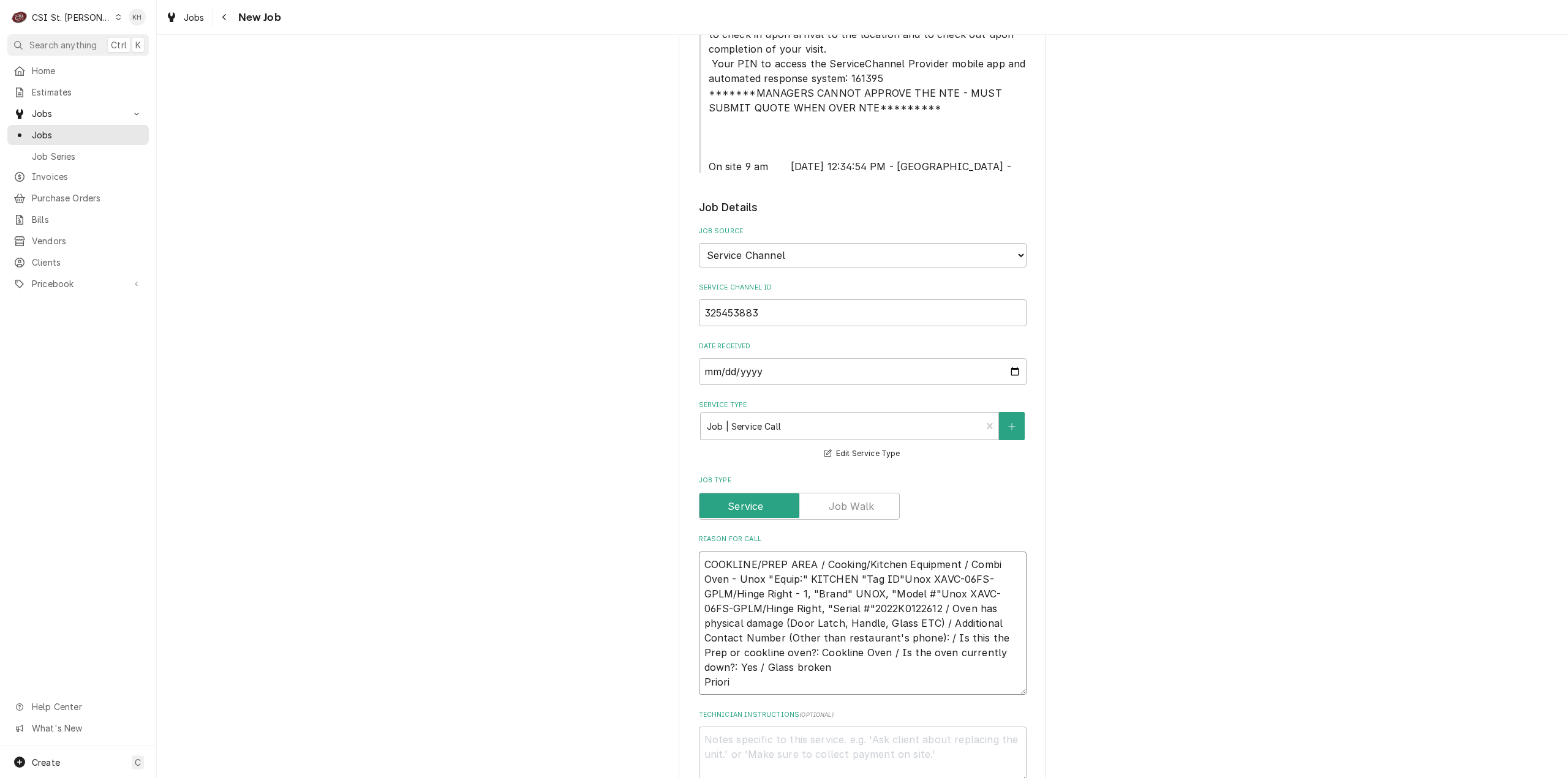
type textarea "COOKLINE/PREP AREA / Cooking/Kitchen Equipment / Combi Oven - Unox "Equip:" KIT…"
type textarea "x"
type textarea "COOKLINE/PREP AREA / Cooking/Kitchen Equipment / Combi Oven - Unox "Equip:" KIT…"
type textarea "x"
type textarea "COOKLINE/PREP AREA / Cooking/Kitchen Equipment / Combi Oven - Unox "Equip:" KIT…"
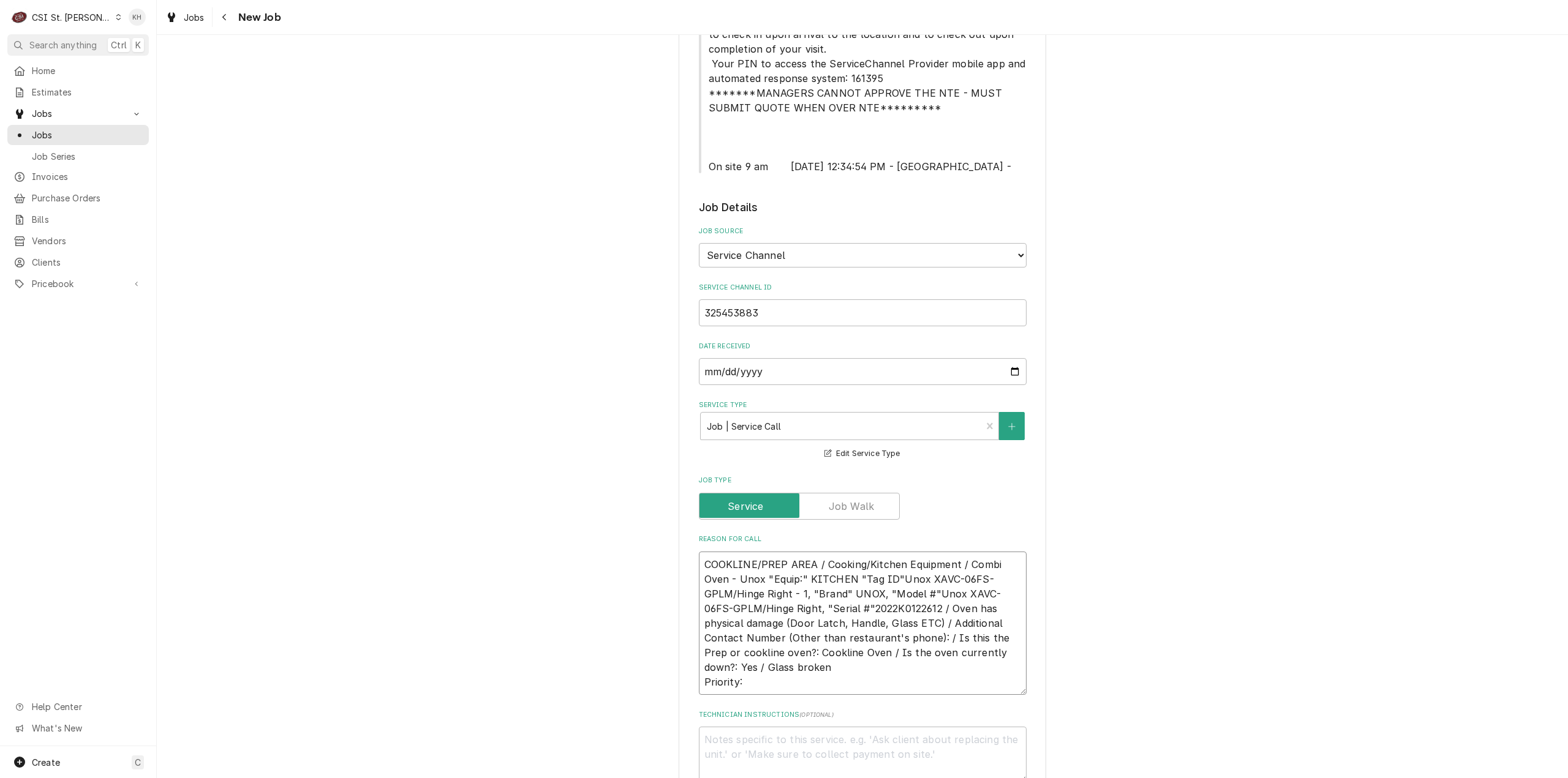
type textarea "x"
type textarea "COOKLINE/PREP AREA / Cooking/Kitchen Equipment / Combi Oven - Unox "Equip:" KIT…"
type textarea "x"
type textarea "COOKLINE/PREP AREA / Cooking/Kitchen Equipment / Combi Oven - Unox "Equip:" KIT…"
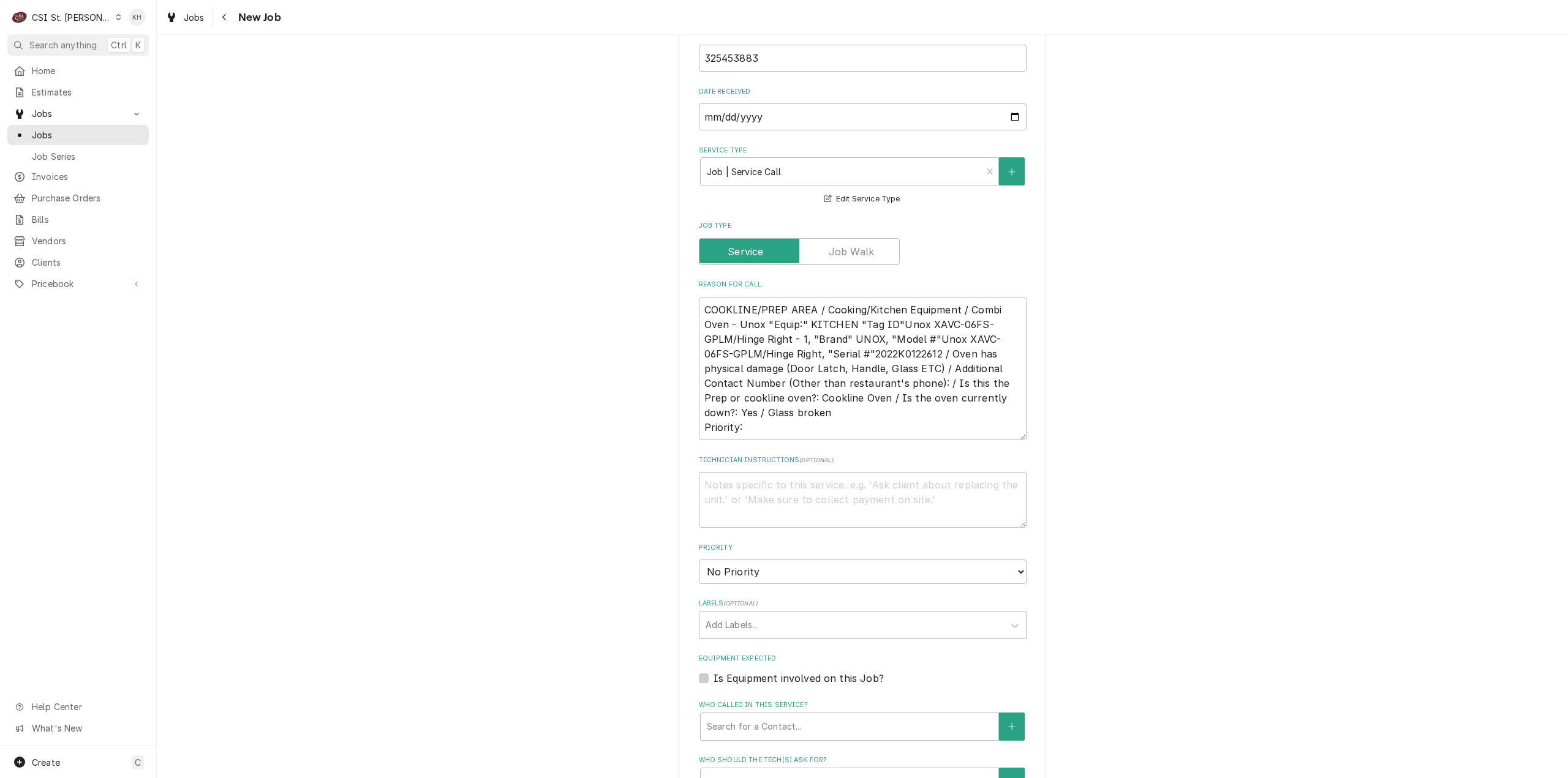
scroll to position [674, 0]
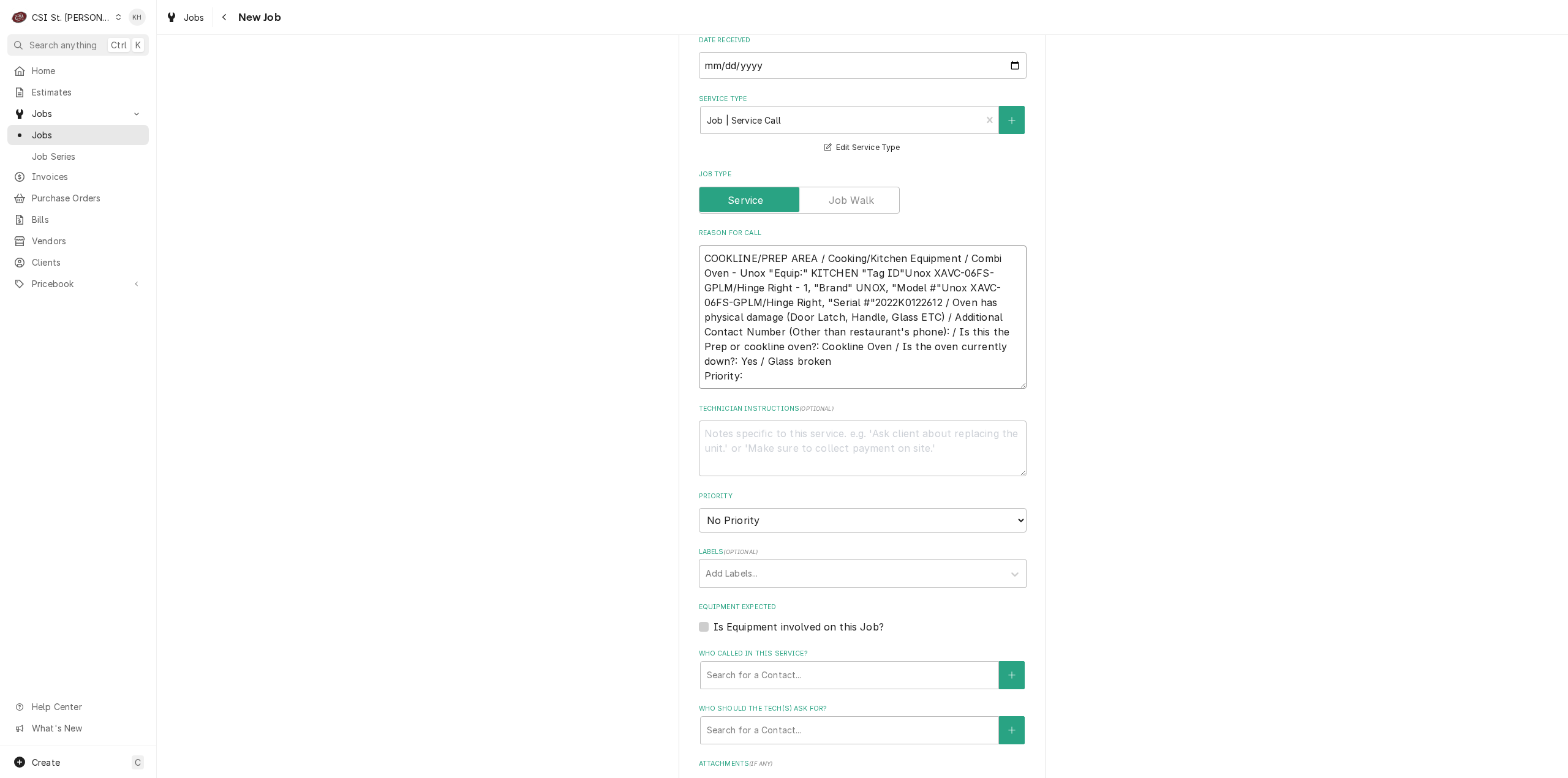
drag, startPoint x: 776, startPoint y: 377, endPoint x: 765, endPoint y: 385, distance: 13.6
click at [776, 378] on textarea "COOKLINE/PREP AREA / Cooking/Kitchen Equipment / Combi Oven - Unox "Equip:" KIT…" at bounding box center [863, 318] width 327 height 144
paste textarea "NOW (4 HOURS)"
type textarea "x"
type textarea "COOKLINE/PREP AREA / Cooking/Kitchen Equipment / Combi Oven - Unox "Equip:" KIT…"
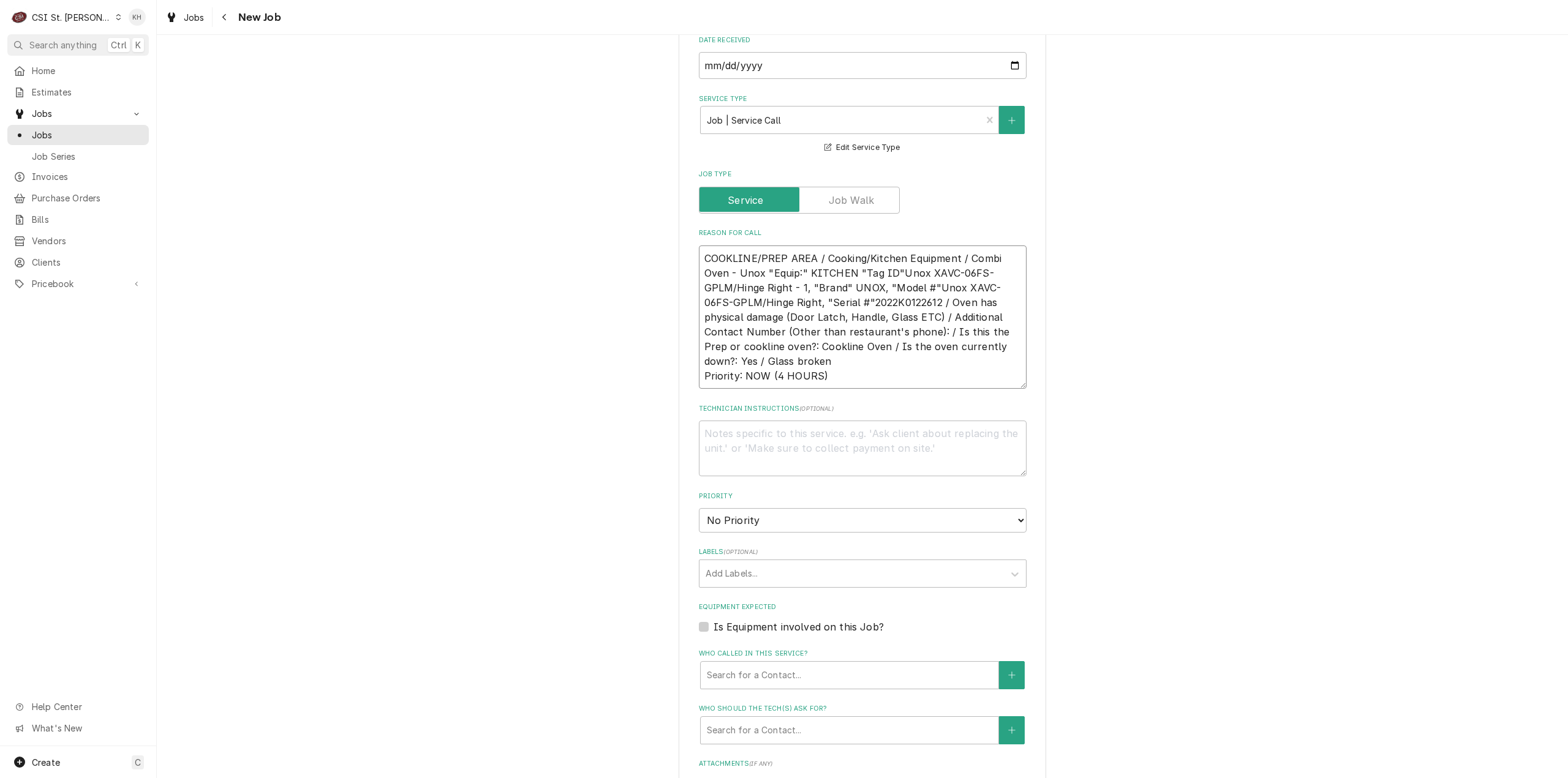
type textarea "x"
type textarea "COOKLINE/PREP AREA / Cooking/Kitchen Equipment / Combi Oven - Unox "Equip:" KIT…"
click at [777, 522] on select "No Priority Urgent High Medium Low" at bounding box center [863, 520] width 327 height 24
select select "1"
click at [699, 508] on select "No Priority Urgent High Medium Low" at bounding box center [863, 520] width 327 height 24
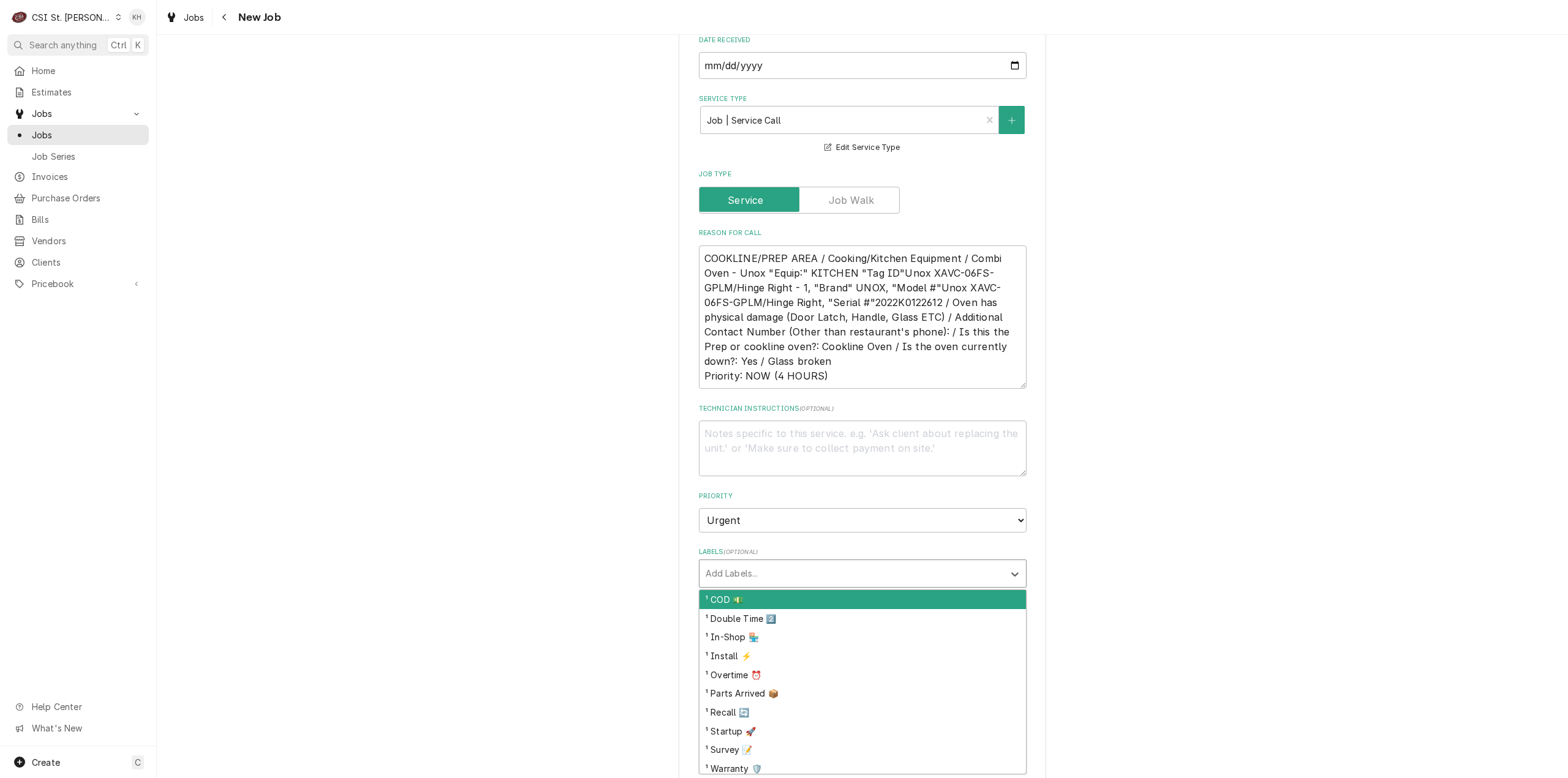
click at [766, 577] on div "Labels" at bounding box center [852, 574] width 292 height 22
type textarea "x"
type input "over"
type textarea "x"
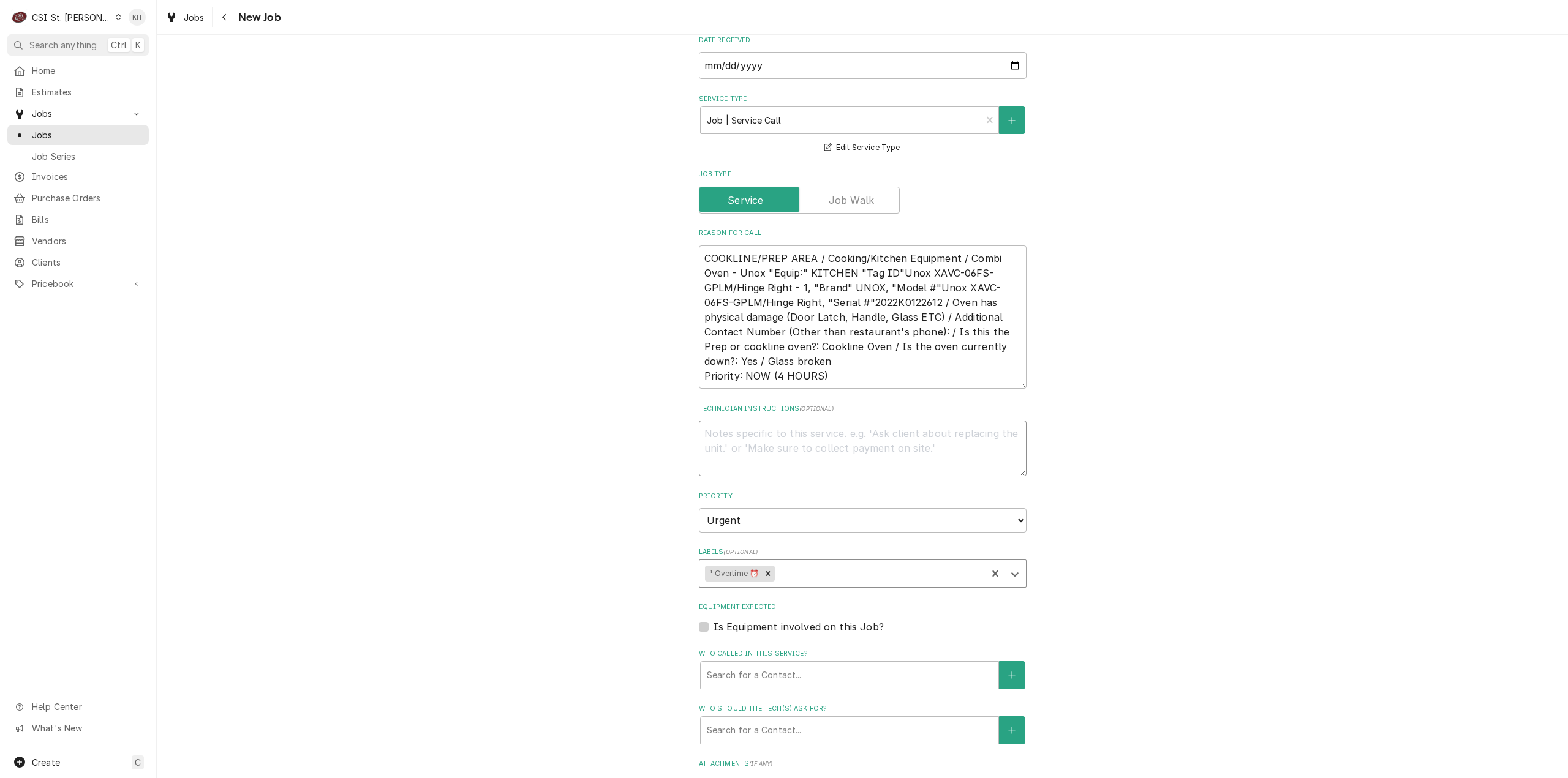
click at [788, 435] on textarea "Technician Instructions ( optional )" at bounding box center [863, 448] width 327 height 56
type textarea "x"
type textarea "N"
type textarea "x"
type textarea "NT"
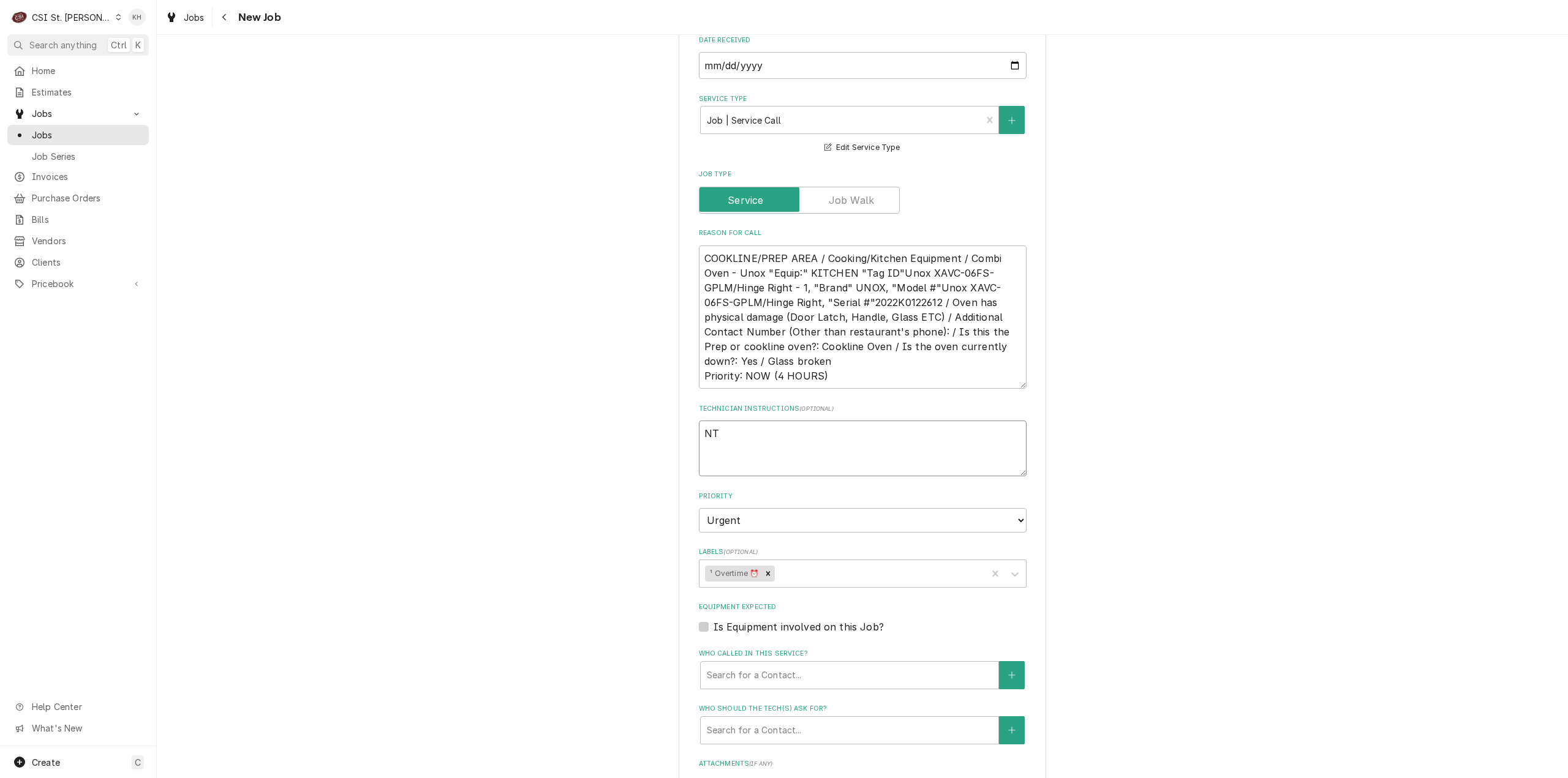
type textarea "x"
type textarea "NTE"
type textarea "x"
type textarea "NTE"
type textarea "x"
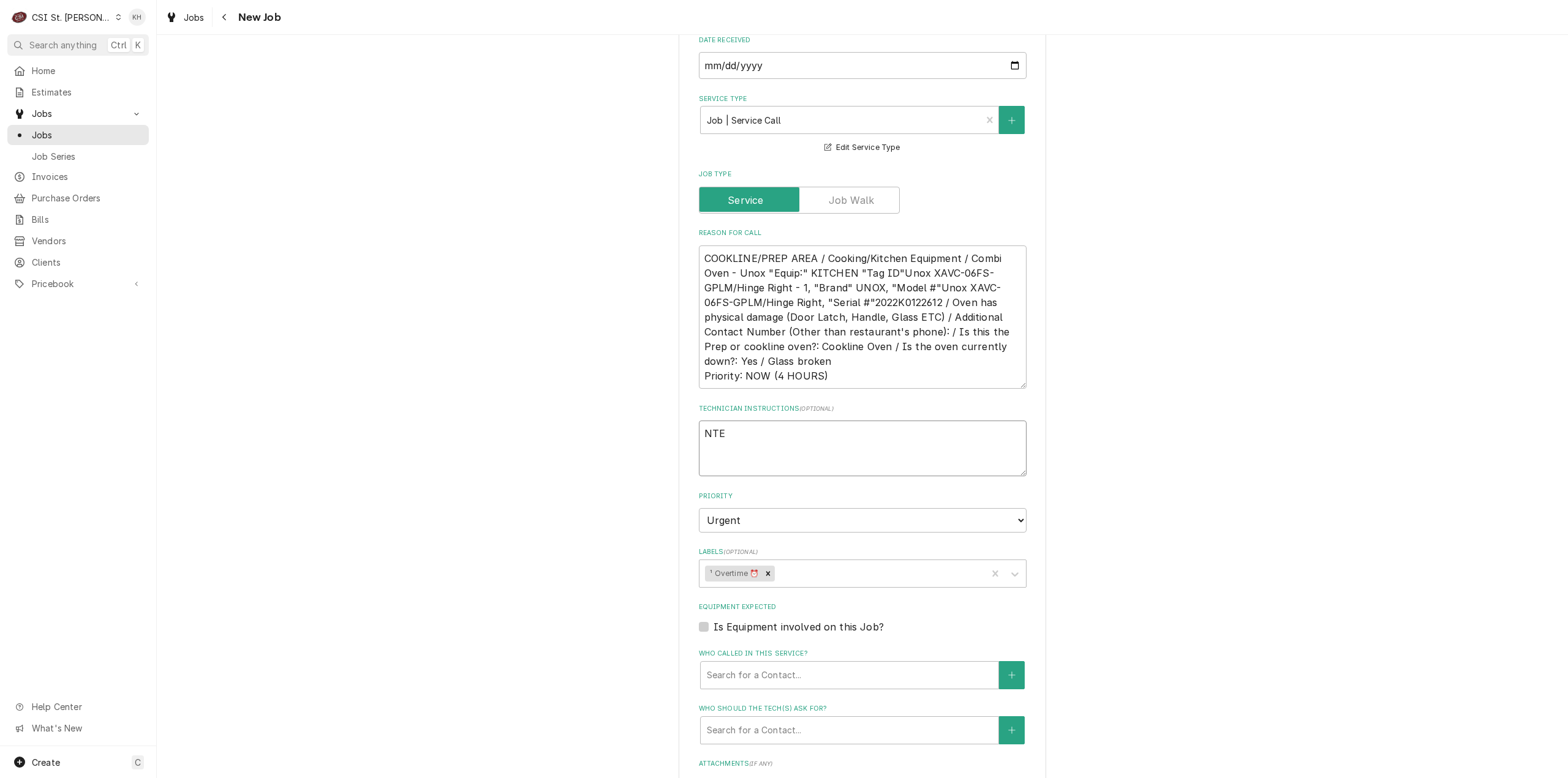
type textarea "NTE $"
type textarea "x"
type textarea "NTE $0"
type textarea "x"
type textarea "NTE $0."
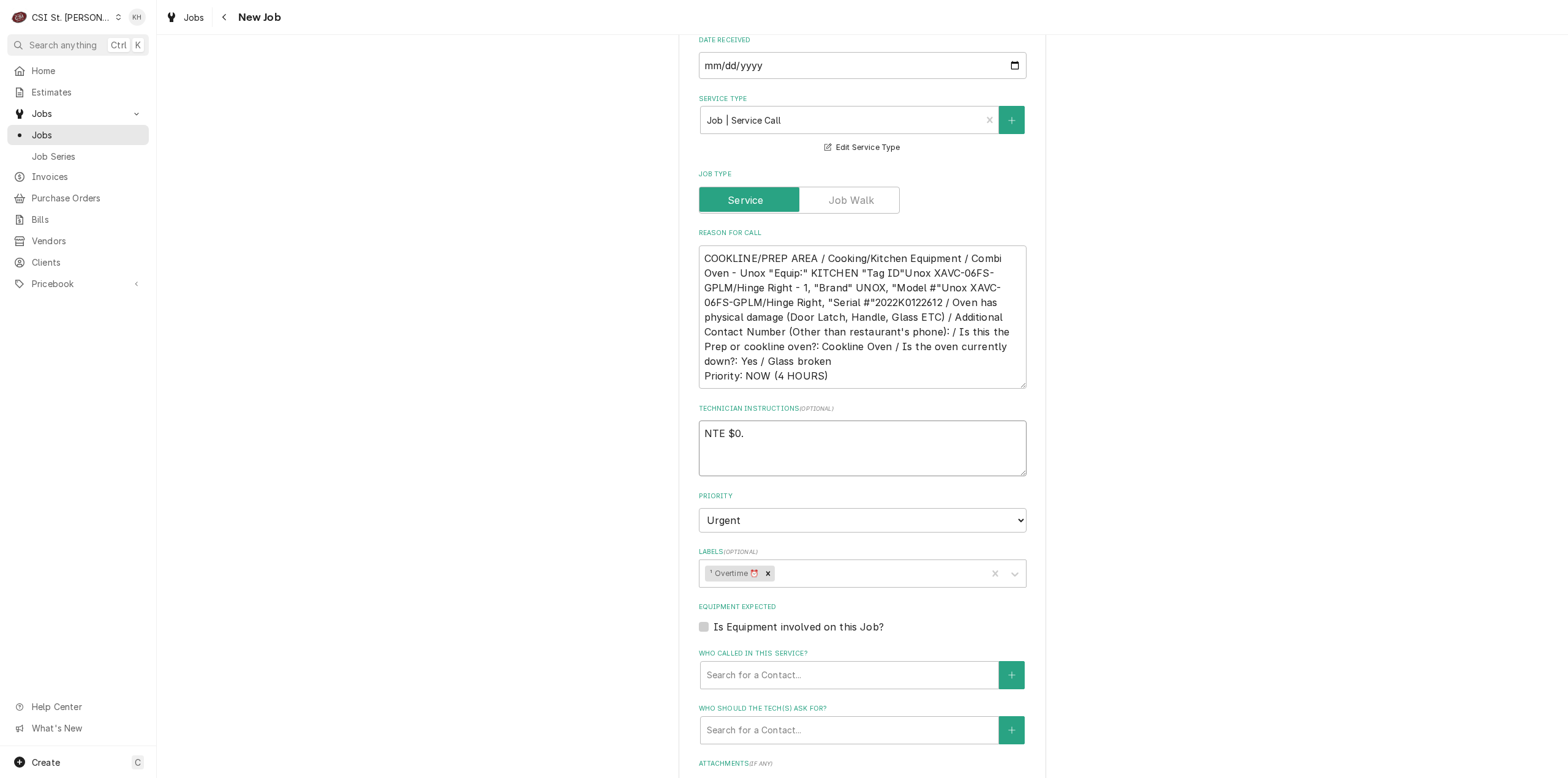
type textarea "x"
type textarea "NTE $0.0"
type textarea "x"
type textarea "NTE $0.00"
type textarea "x"
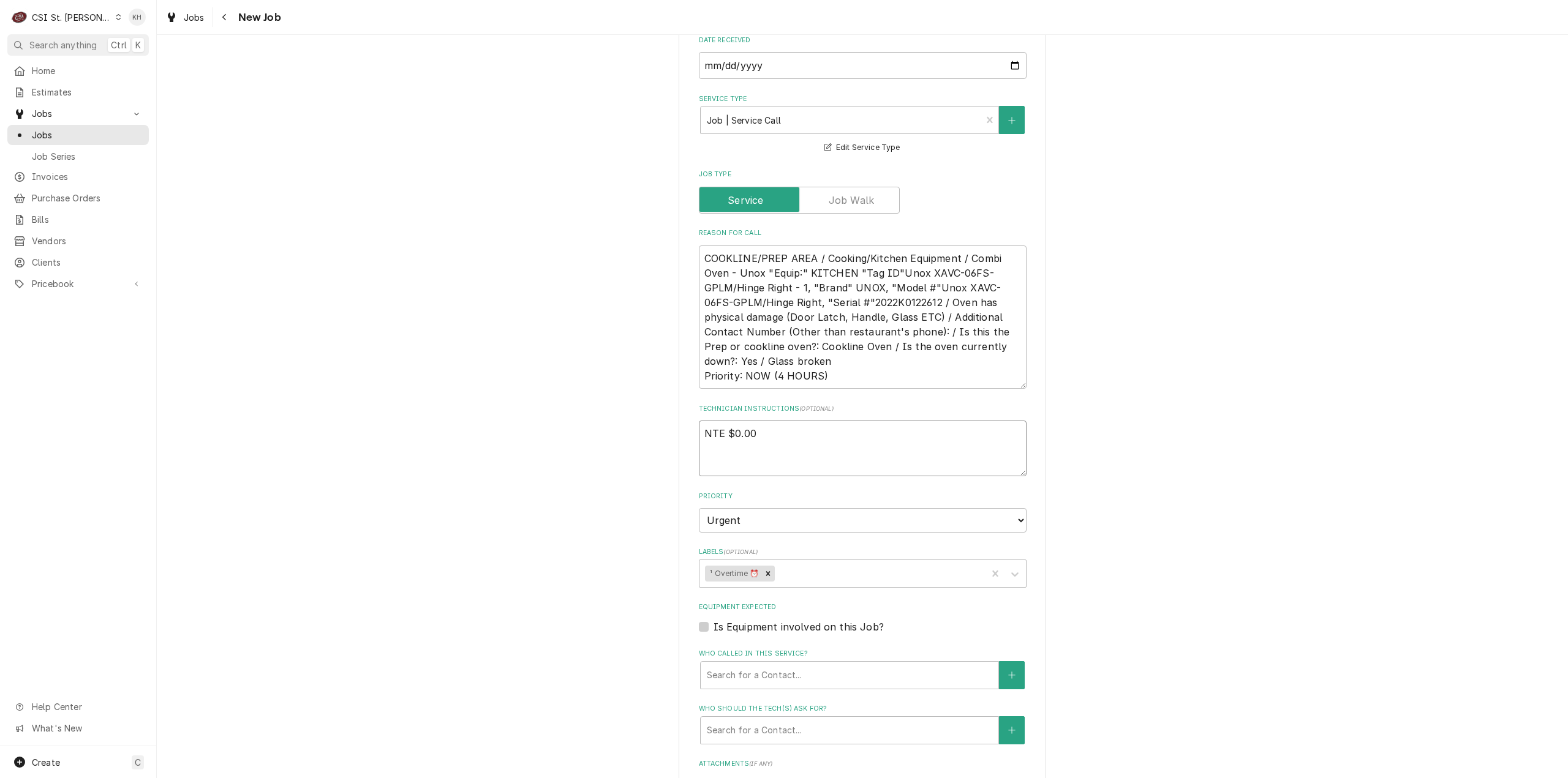
type textarea "NTE $0.00"
type textarea "x"
type textarea "NTE $0.00"
type textarea "x"
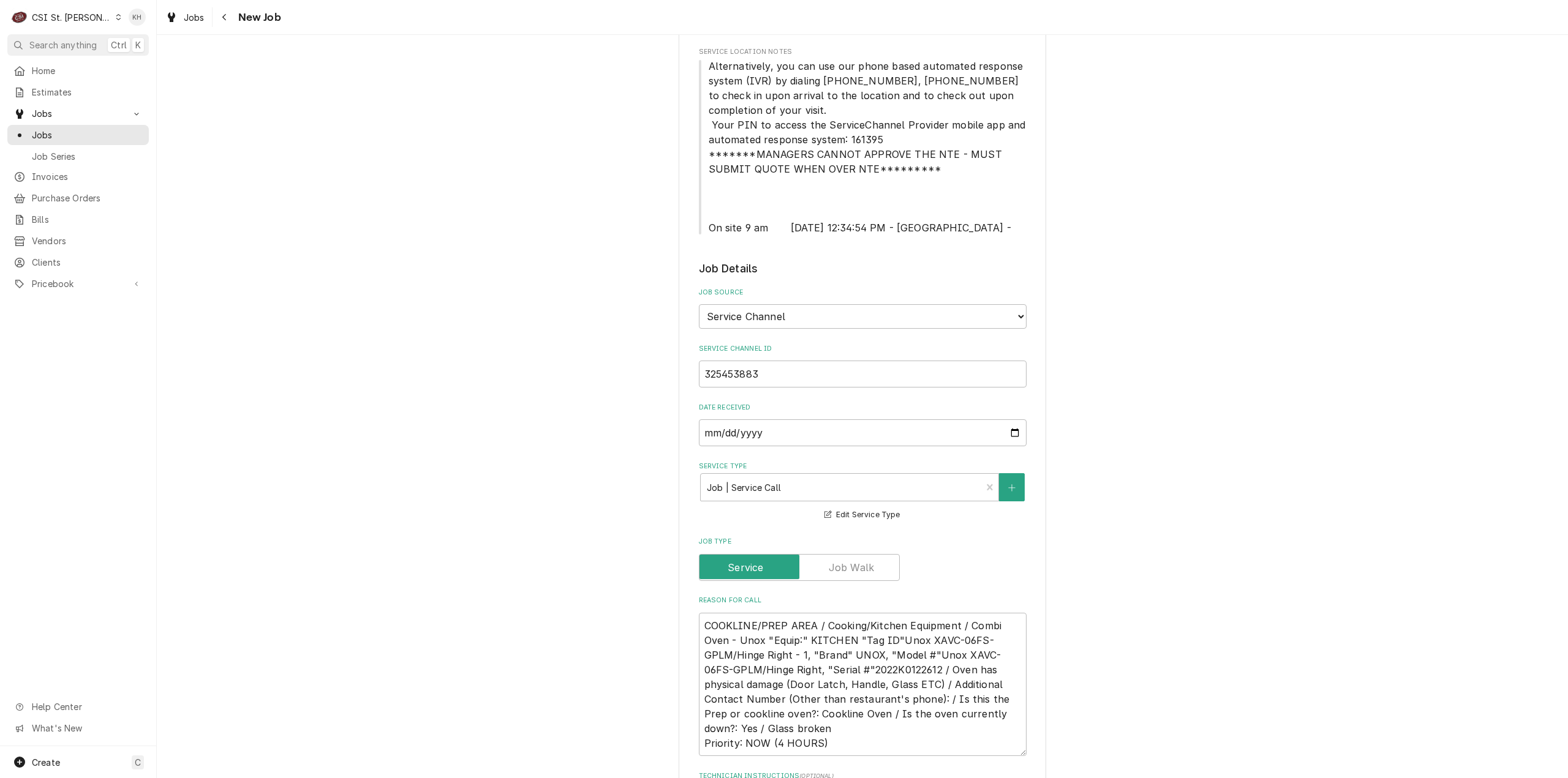
scroll to position [184, 0]
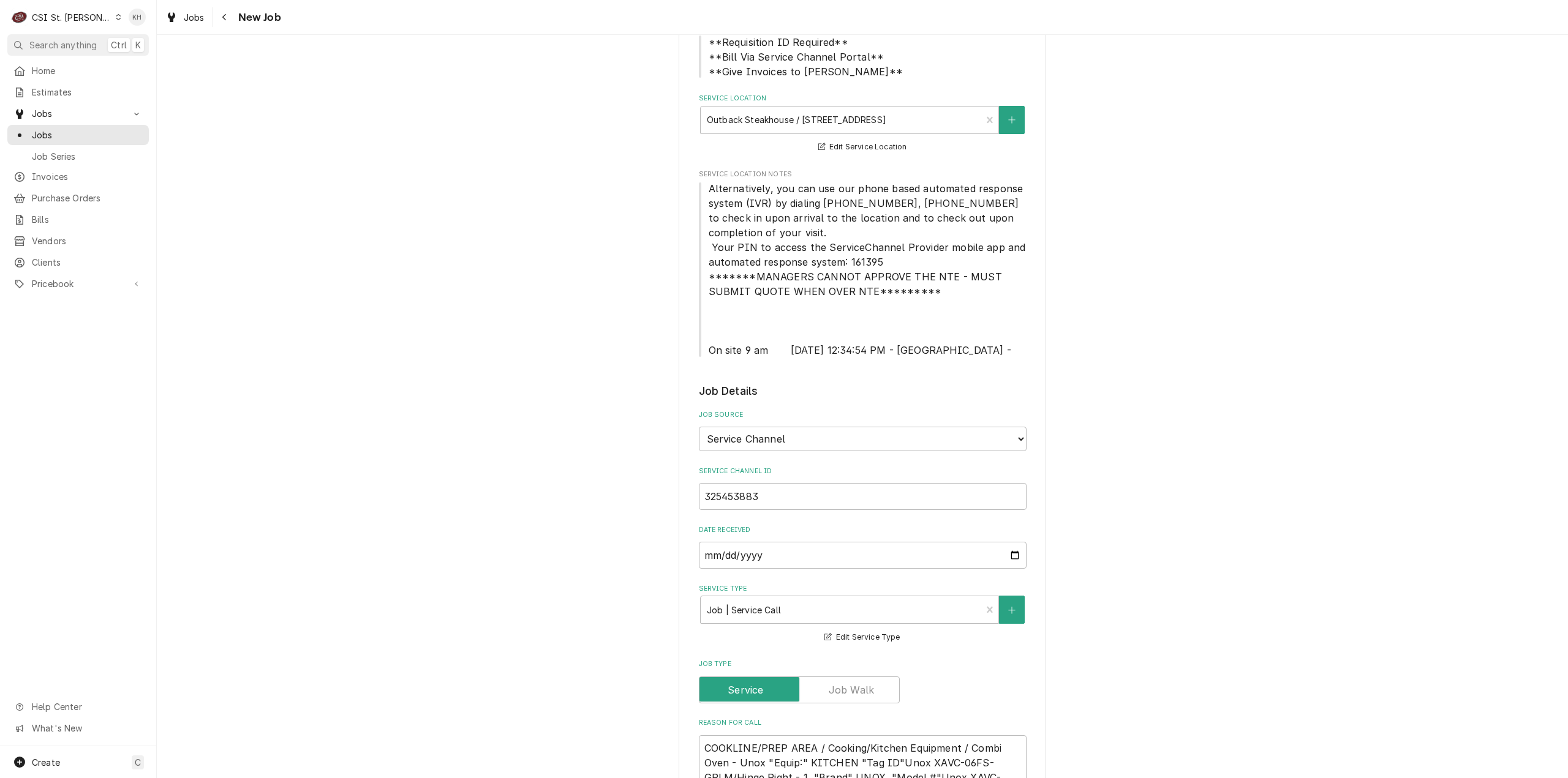
type textarea "NTE $0.00"
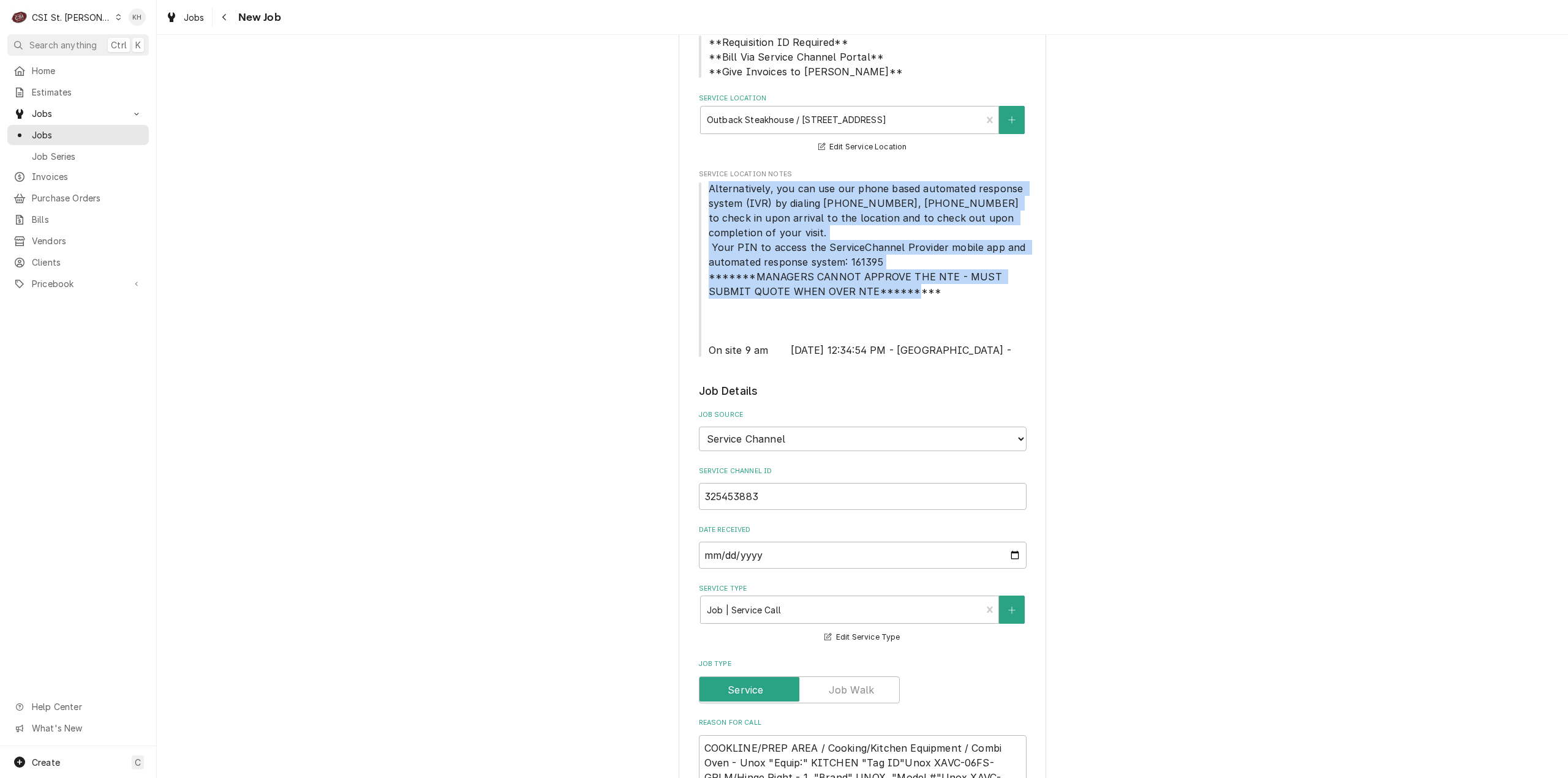
drag, startPoint x: 704, startPoint y: 190, endPoint x: 950, endPoint y: 301, distance: 269.9
click at [950, 301] on span "Alternatively, you can use our phone based automated response system (IVR) by d…" at bounding box center [863, 269] width 327 height 176
copy span "Alternatively, you can use our phone based automated response system (IVR) by d…"
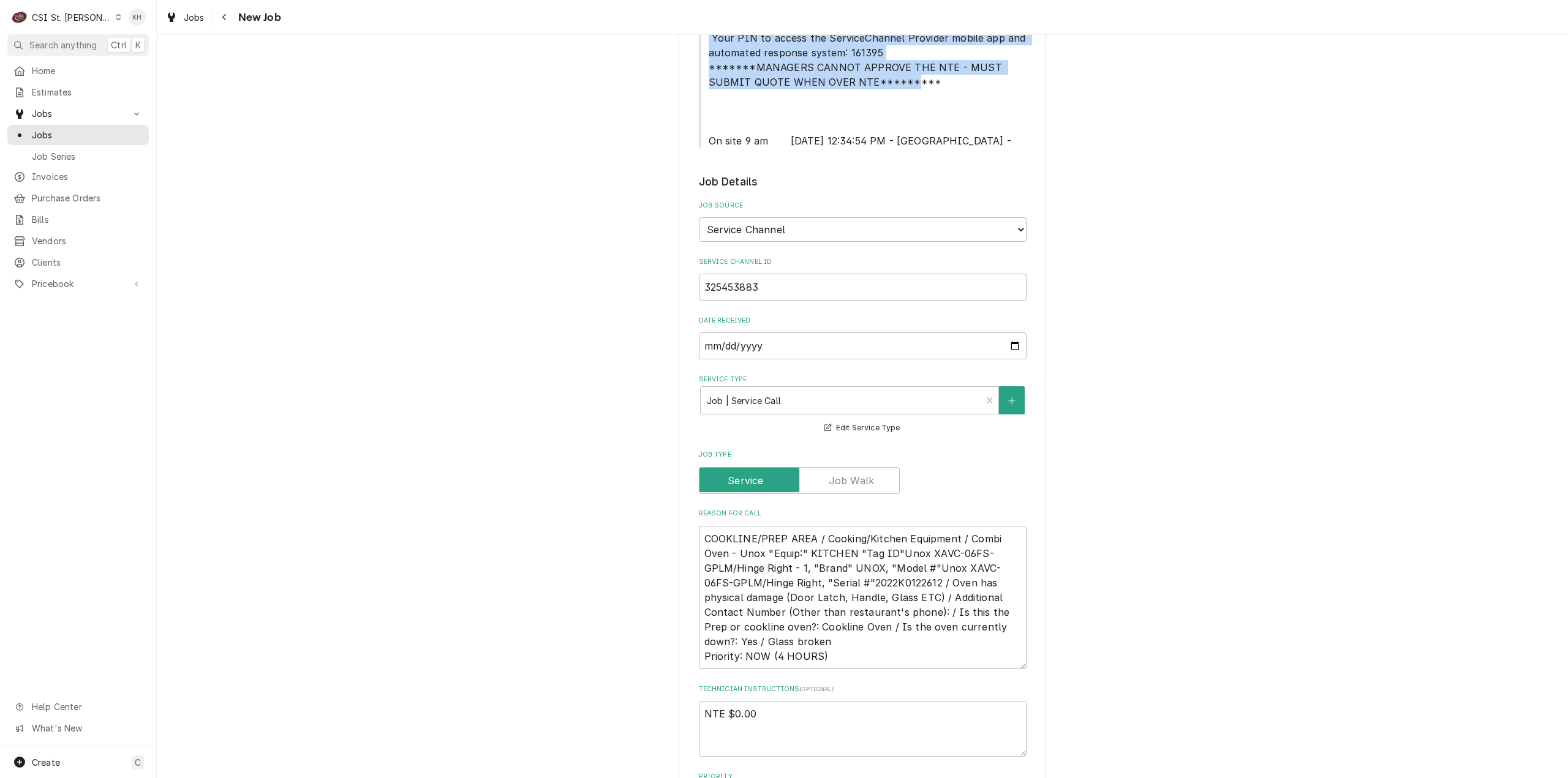
scroll to position [612, 0]
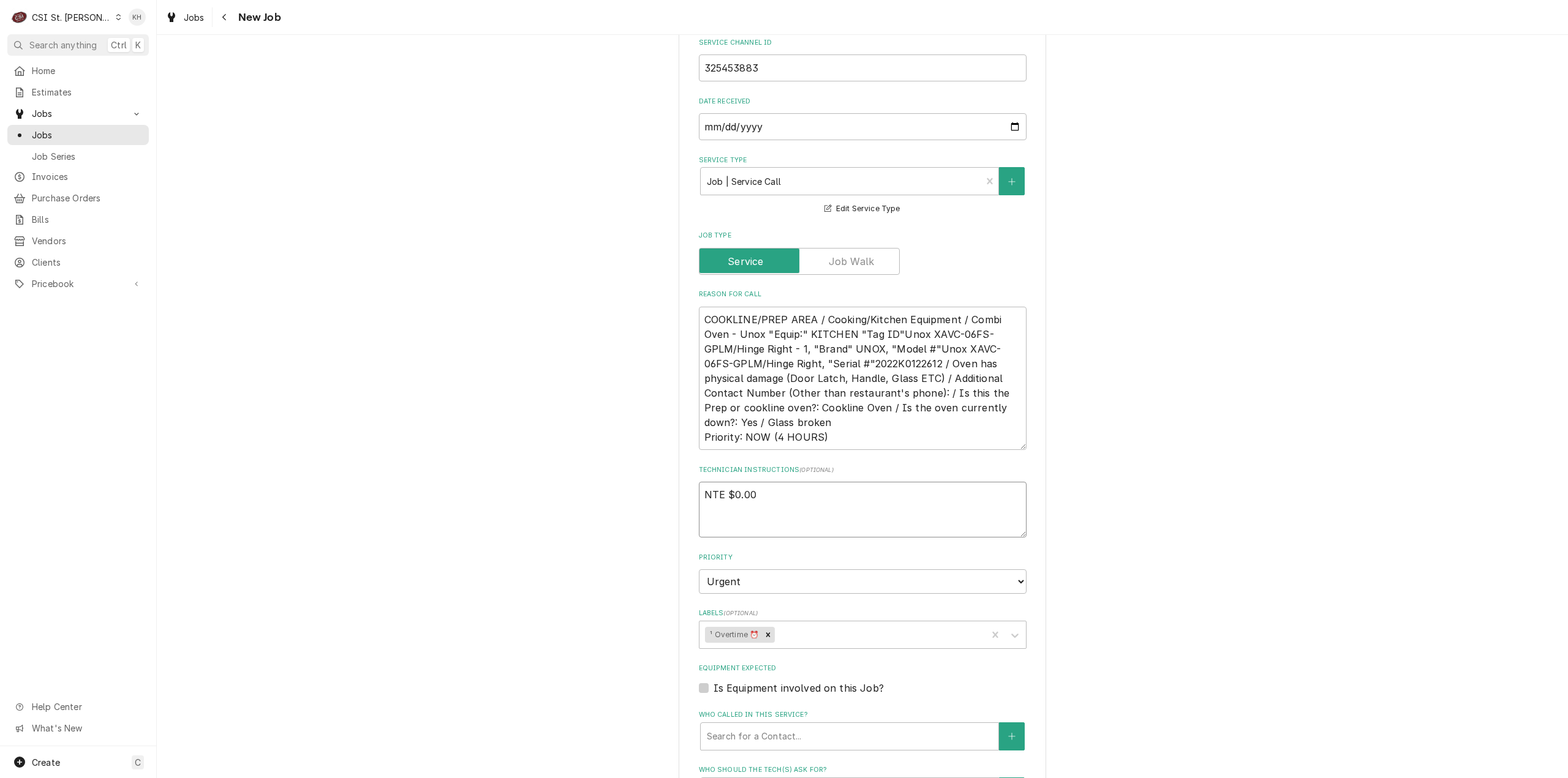
click at [735, 514] on textarea "NTE $0.00" at bounding box center [863, 509] width 327 height 56
type textarea "x"
type textarea "NTE $0.00"
paste textarea "Alternatively, you can use our phone based automated response system (IVR) by d…"
type textarea "x"
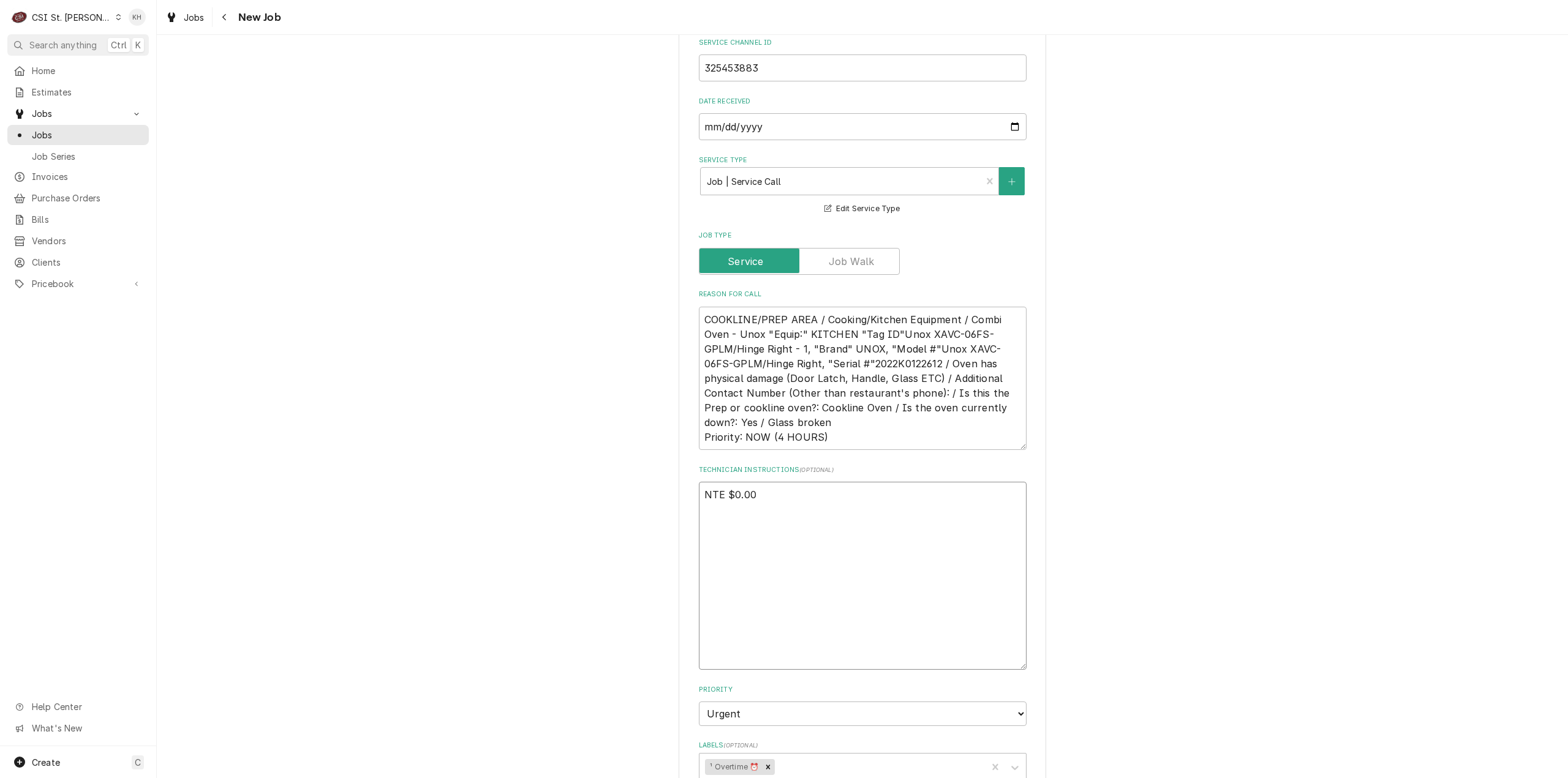
type textarea "NTE $0.00 Alternatively, you can use our phone based automated response system …"
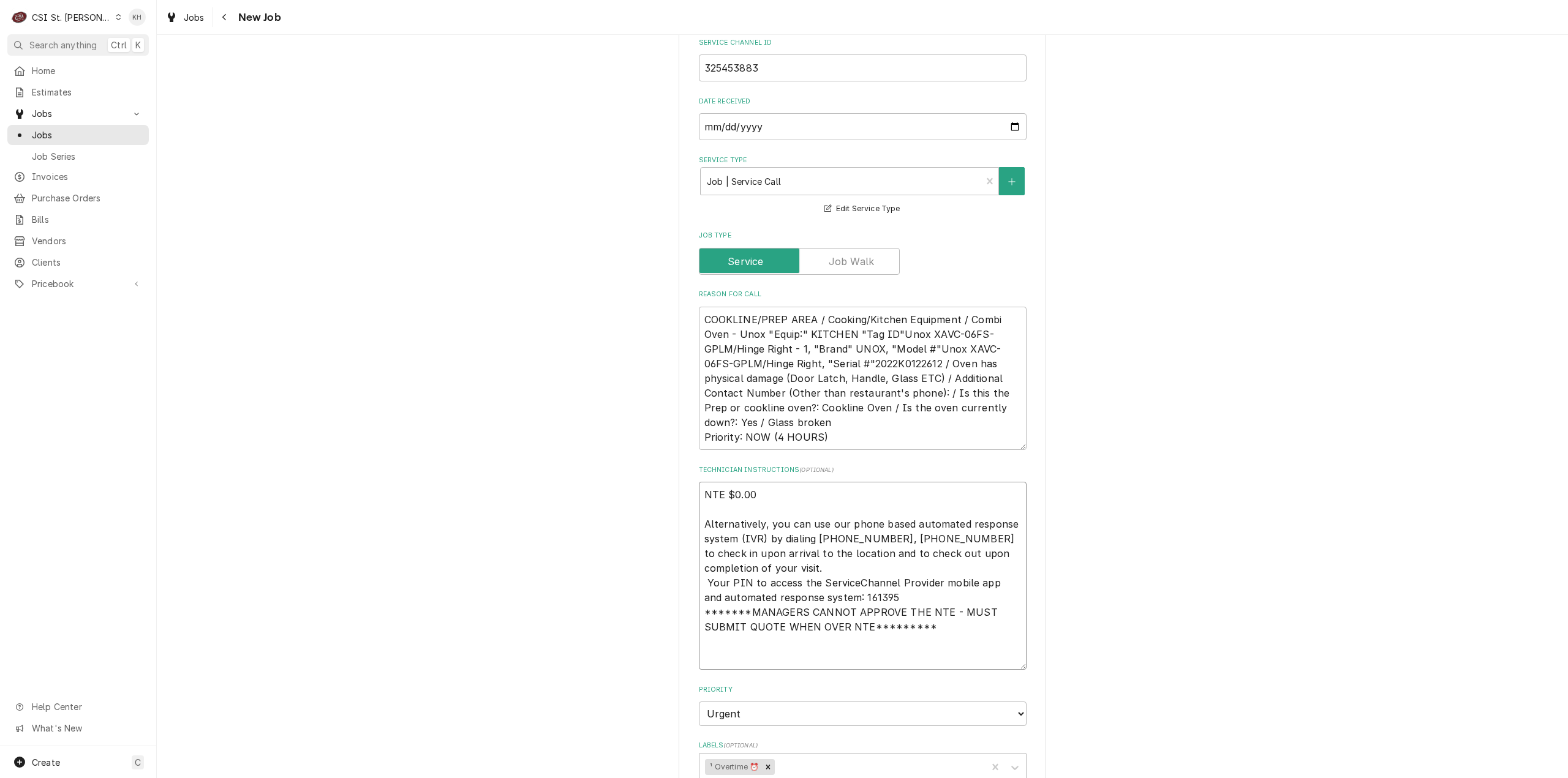
type textarea "x"
type textarea "NTE $0.00 Alternatively, you can use our phone based automated response system …"
type textarea "x"
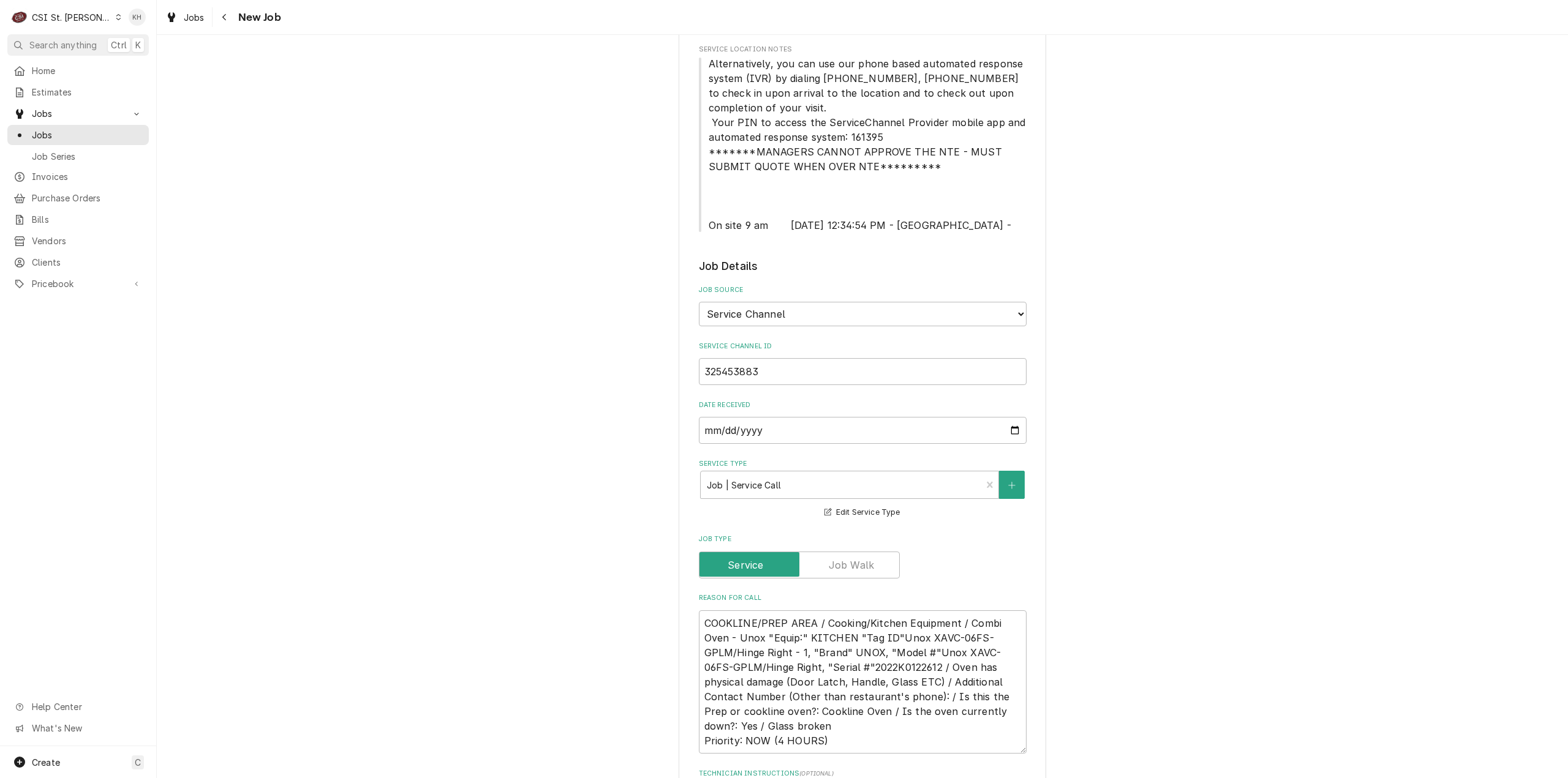
scroll to position [306, 0]
type textarea "NTE $0.00 Alternatively, you can use our phone based automated response system …"
drag, startPoint x: 704, startPoint y: 229, endPoint x: 764, endPoint y: 224, distance: 60.2
click at [764, 224] on span "Alternatively, you can use our phone based automated response system (IVR) by d…" at bounding box center [869, 147] width 321 height 174
copy span "On site 9 am"
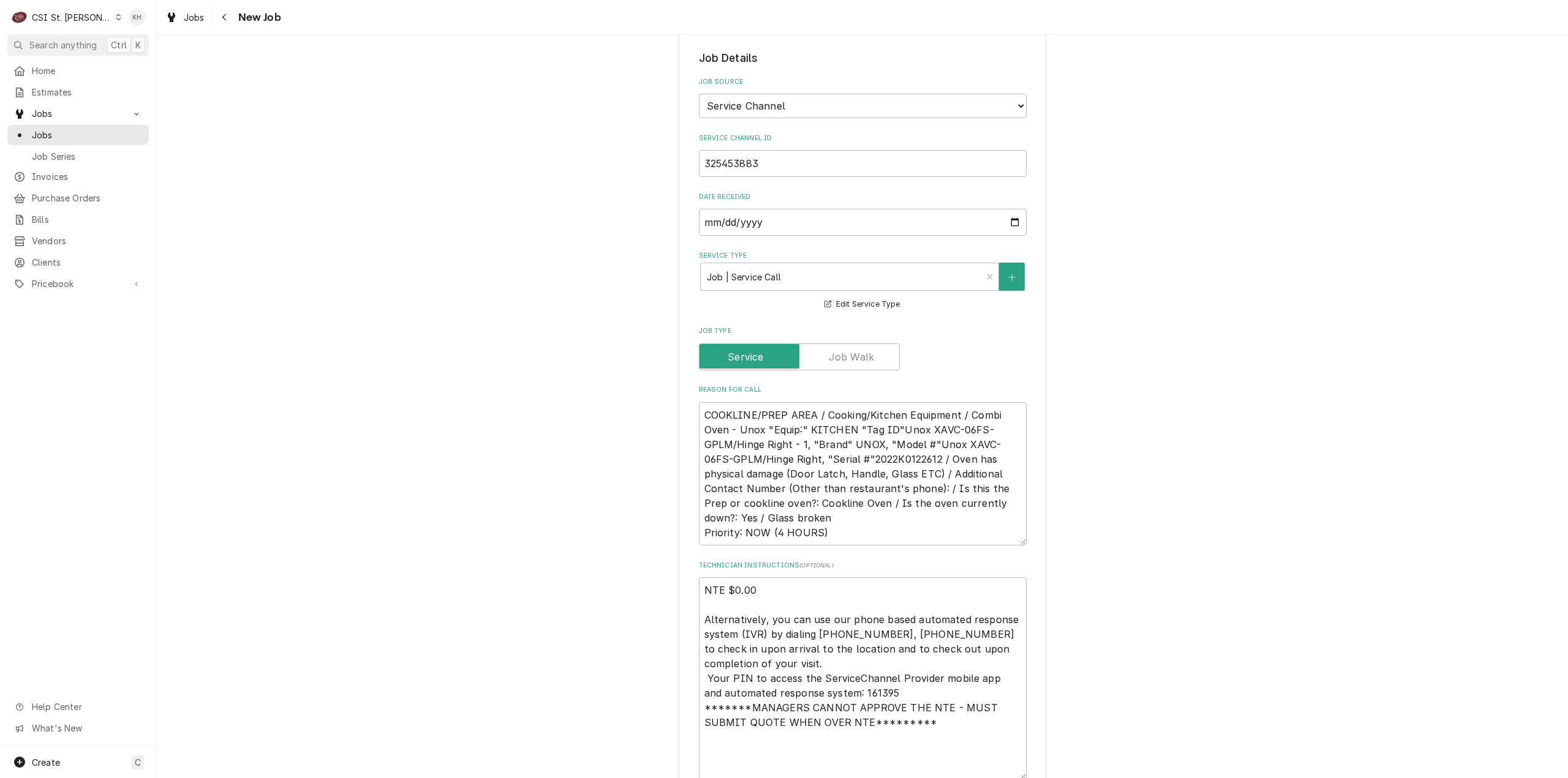
scroll to position [796, 0]
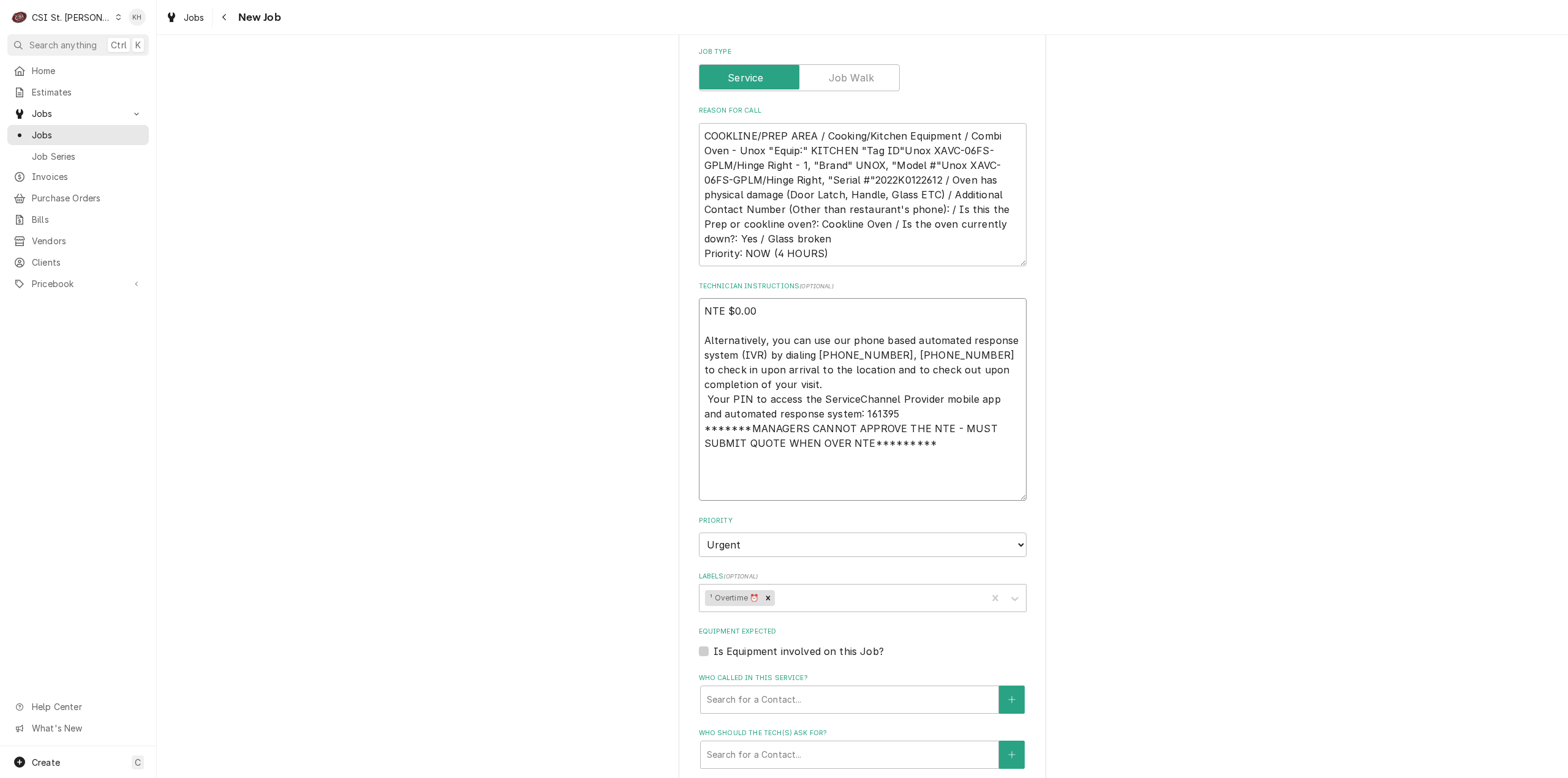
click at [714, 479] on textarea "NTE $0.00 Alternatively, you can use our phone based automated response system …" at bounding box center [863, 400] width 327 height 203
paste textarea "On site 9 am"
type textarea "x"
type textarea "NTE $0.00 Alternatively, you can use our phone based automated response system …"
type textarea "x"
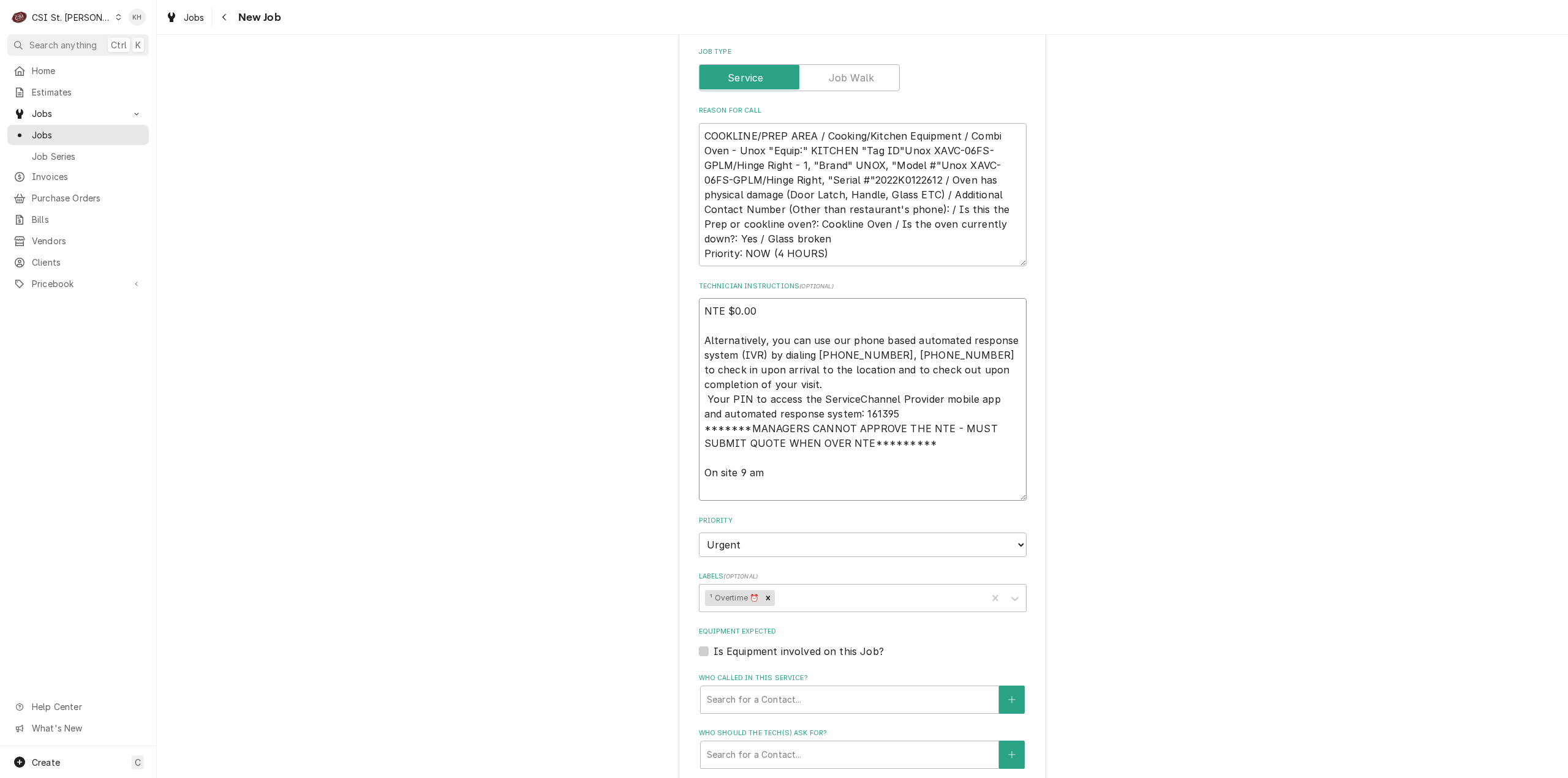
type textarea "NTE $0.00 Alternatively, you can use our phone based automated response system …"
type textarea "x"
type textarea "NTE $0.00 Alternatively, you can use our phone based automated response system …"
type textarea "x"
type textarea "NTE $0.00 Alternatively, you can use our phone based automated response system …"
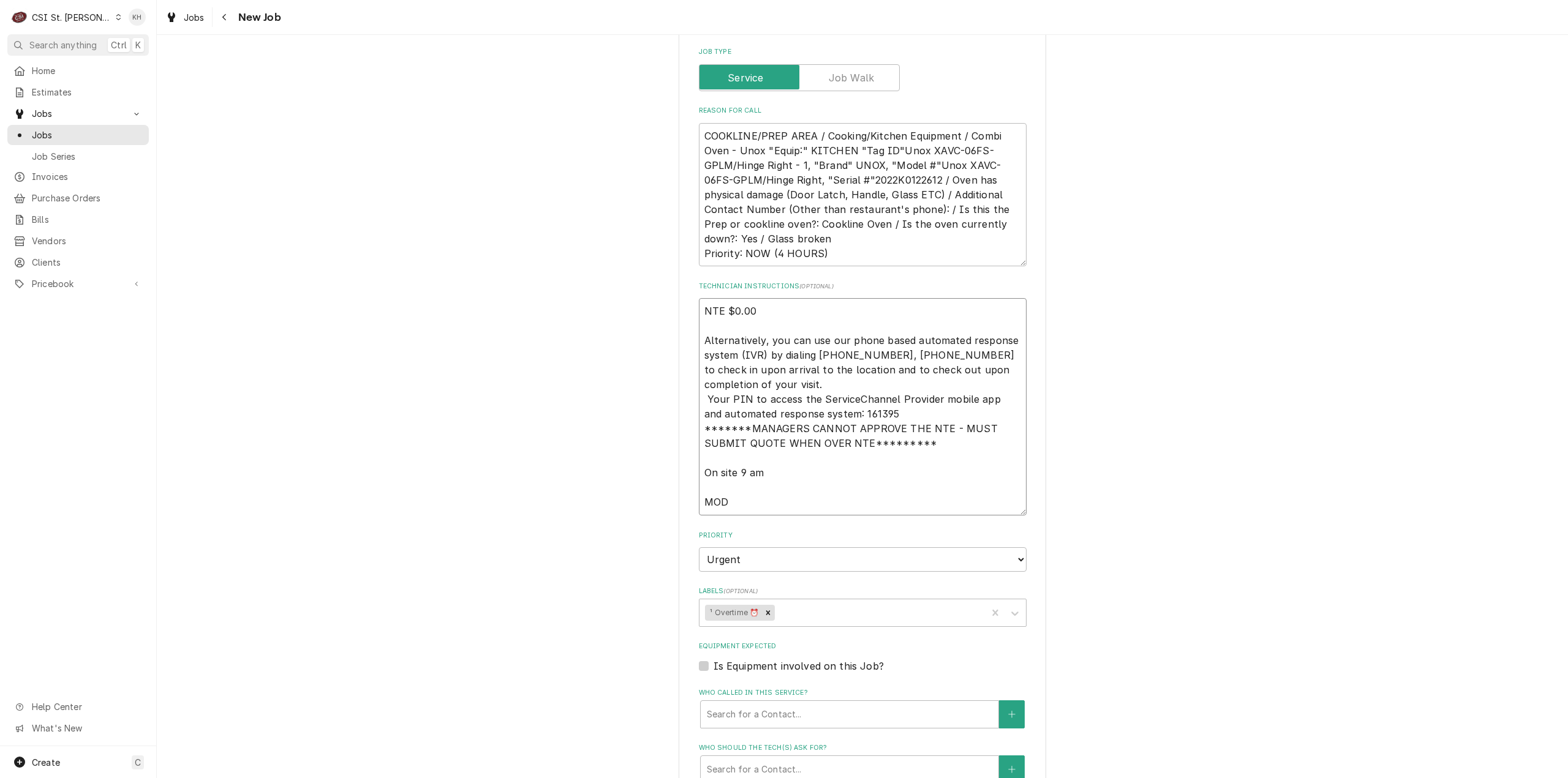
type textarea "x"
type textarea "NTE $0.00 Alternatively, you can use our phone based automated response system …"
type textarea "x"
type textarea "NTE $0.00 Alternatively, you can use our phone based automated response system …"
drag, startPoint x: 741, startPoint y: 505, endPoint x: 733, endPoint y: 514, distance: 12.0
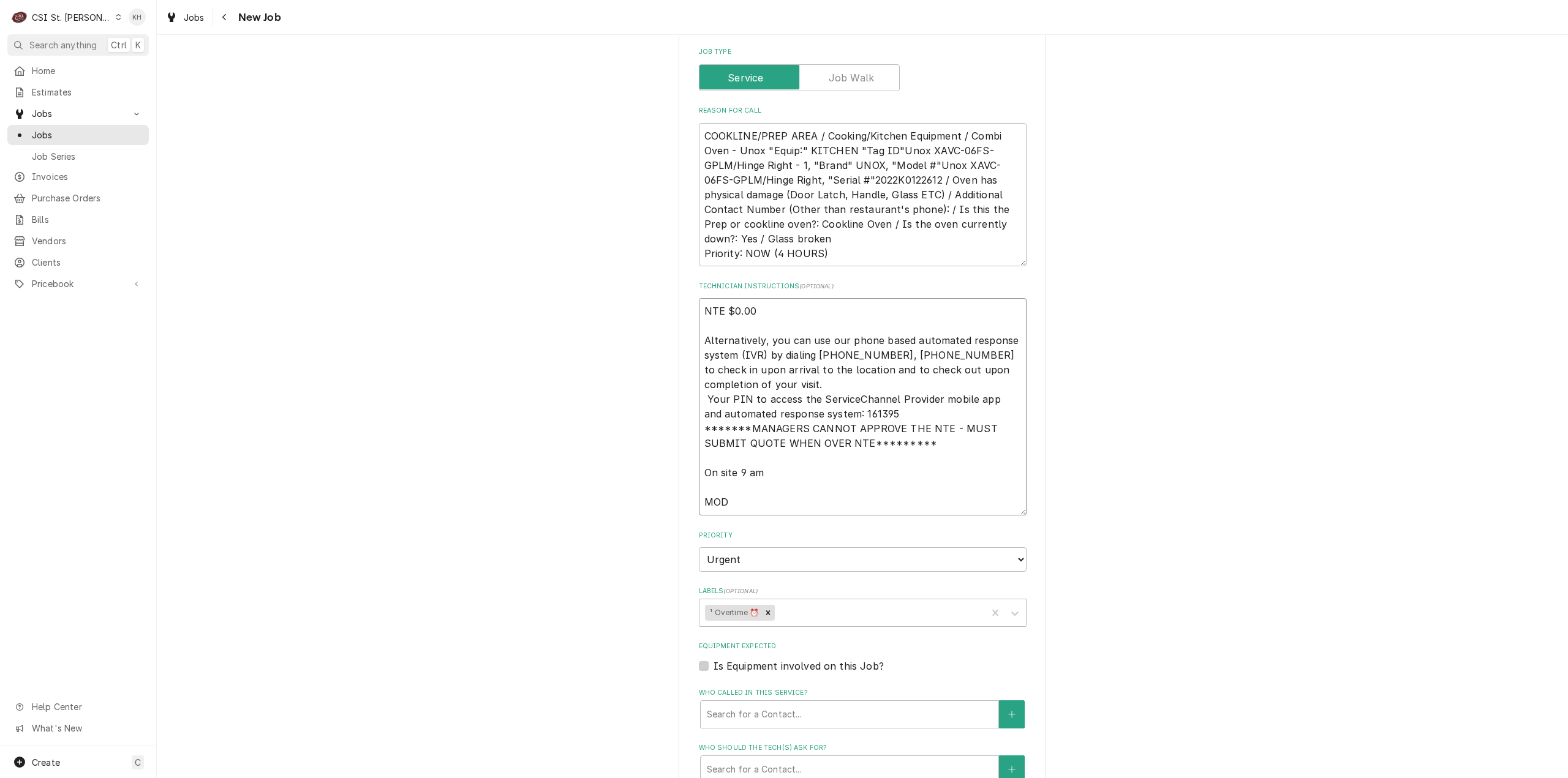
click at [741, 505] on textarea "NTE $0.00 Alternatively, you can use our phone based automated response system …" at bounding box center [863, 407] width 327 height 218
paste textarea "314-843-0777"
type textarea "x"
type textarea "NTE $0.00 Alternatively, you can use our phone based automated response system …"
type textarea "x"
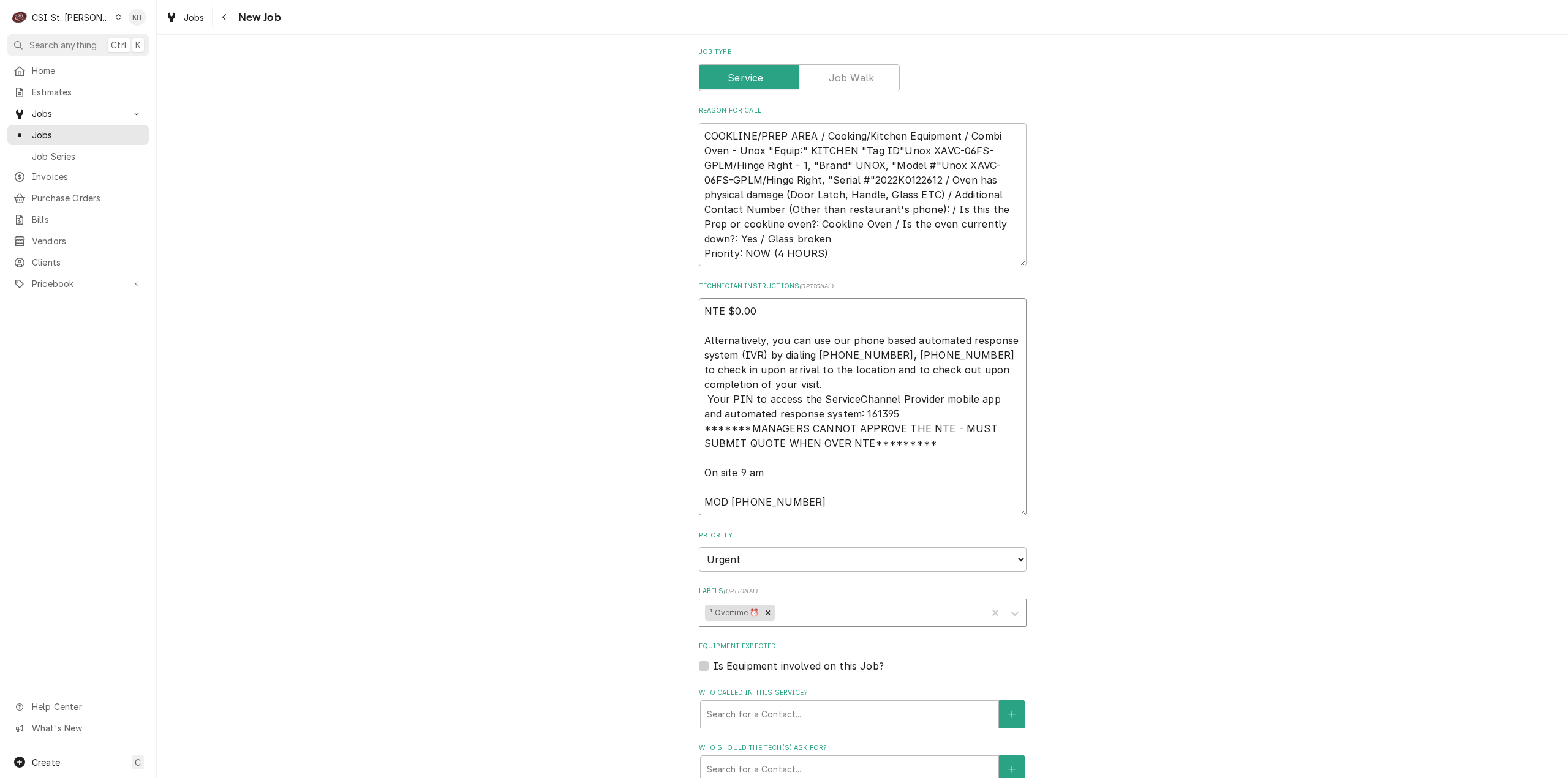
type textarea "NTE $0.00 Alternatively, you can use our phone based automated response system …"
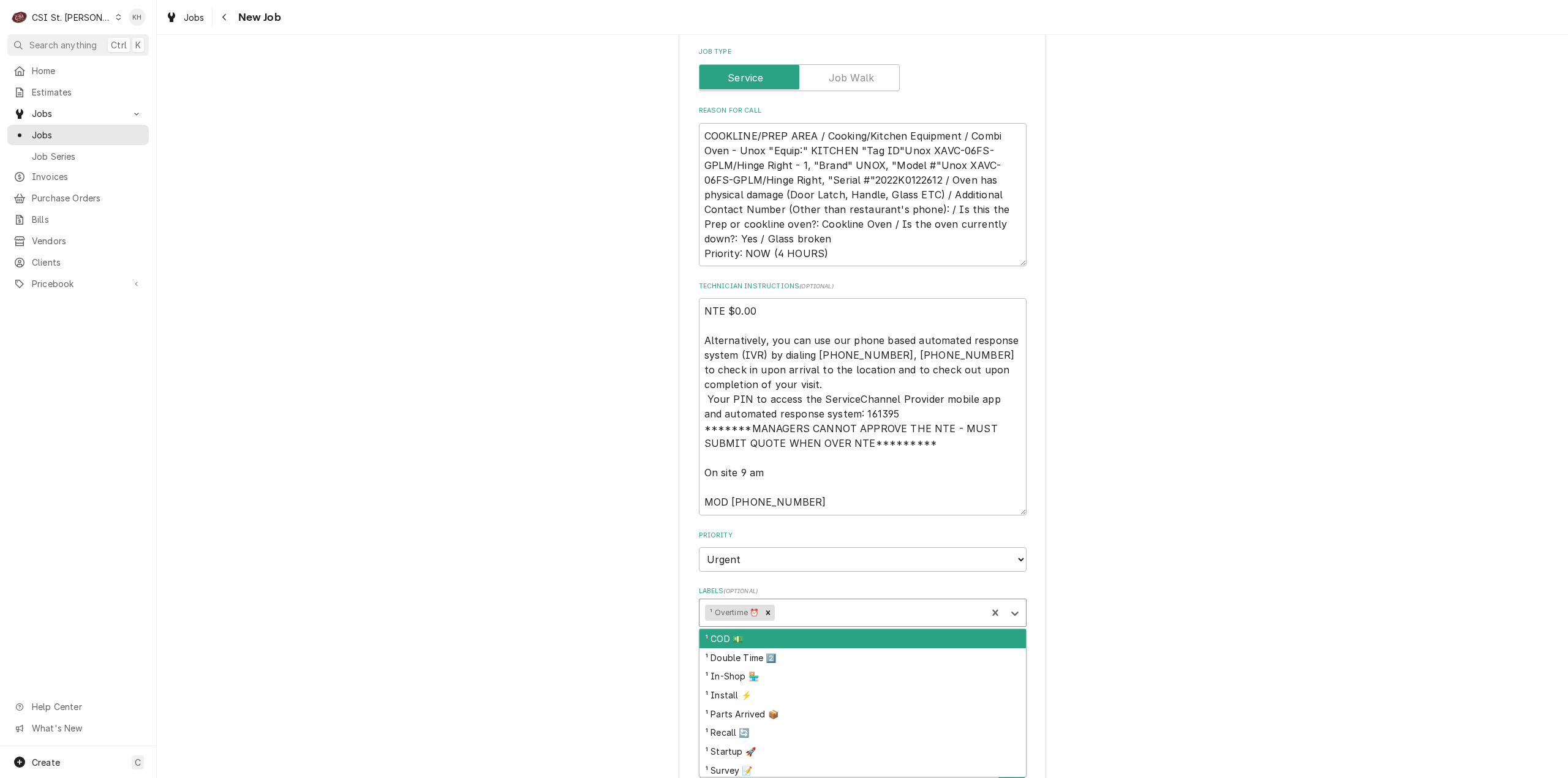
click at [788, 609] on div "Labels" at bounding box center [879, 613] width 204 height 22
type input "c"
type input "combi"
click at [763, 638] on div "² Combi 🔱" at bounding box center [862, 639] width 327 height 19
type textarea "x"
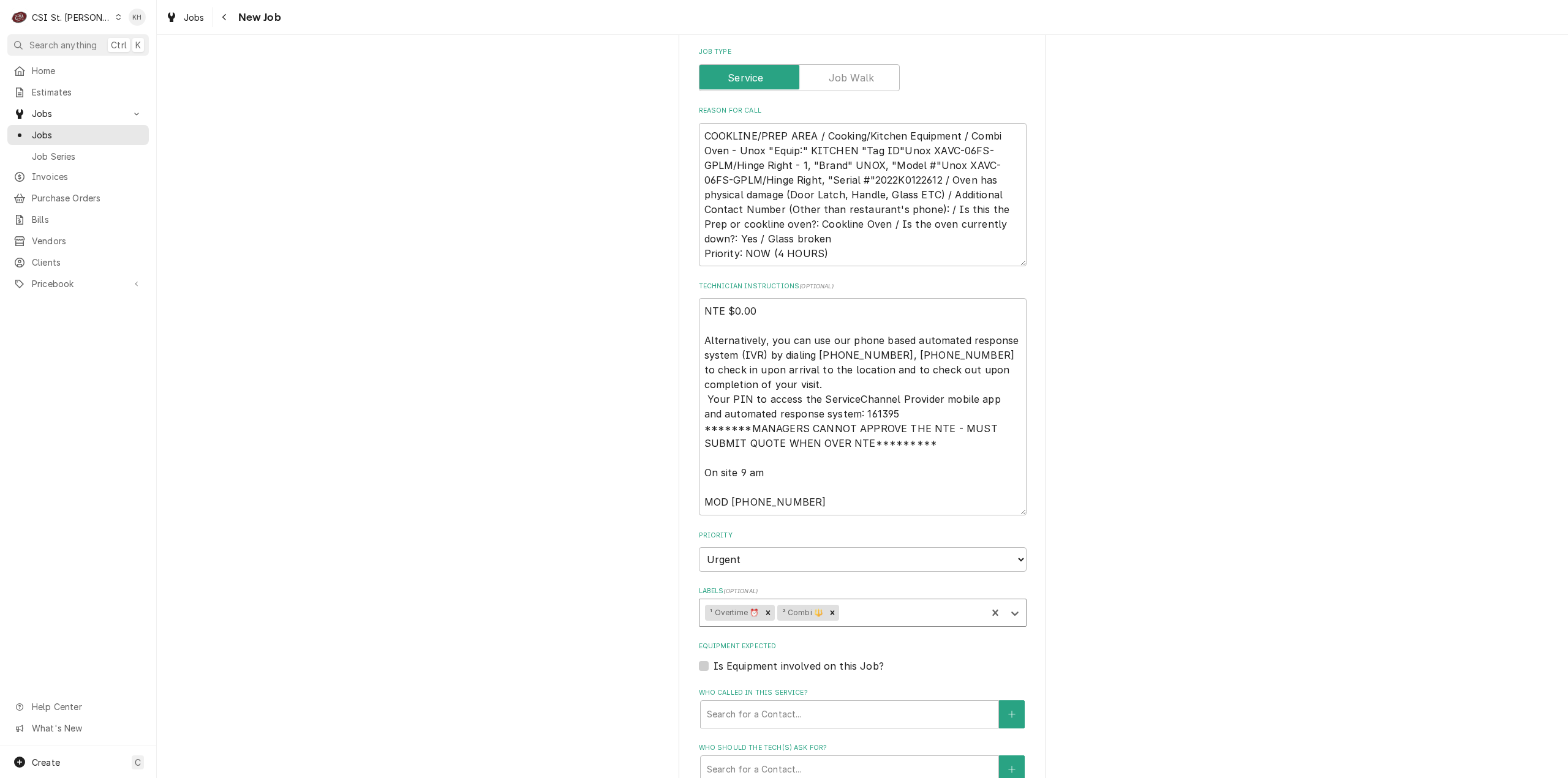
type textarea "x"
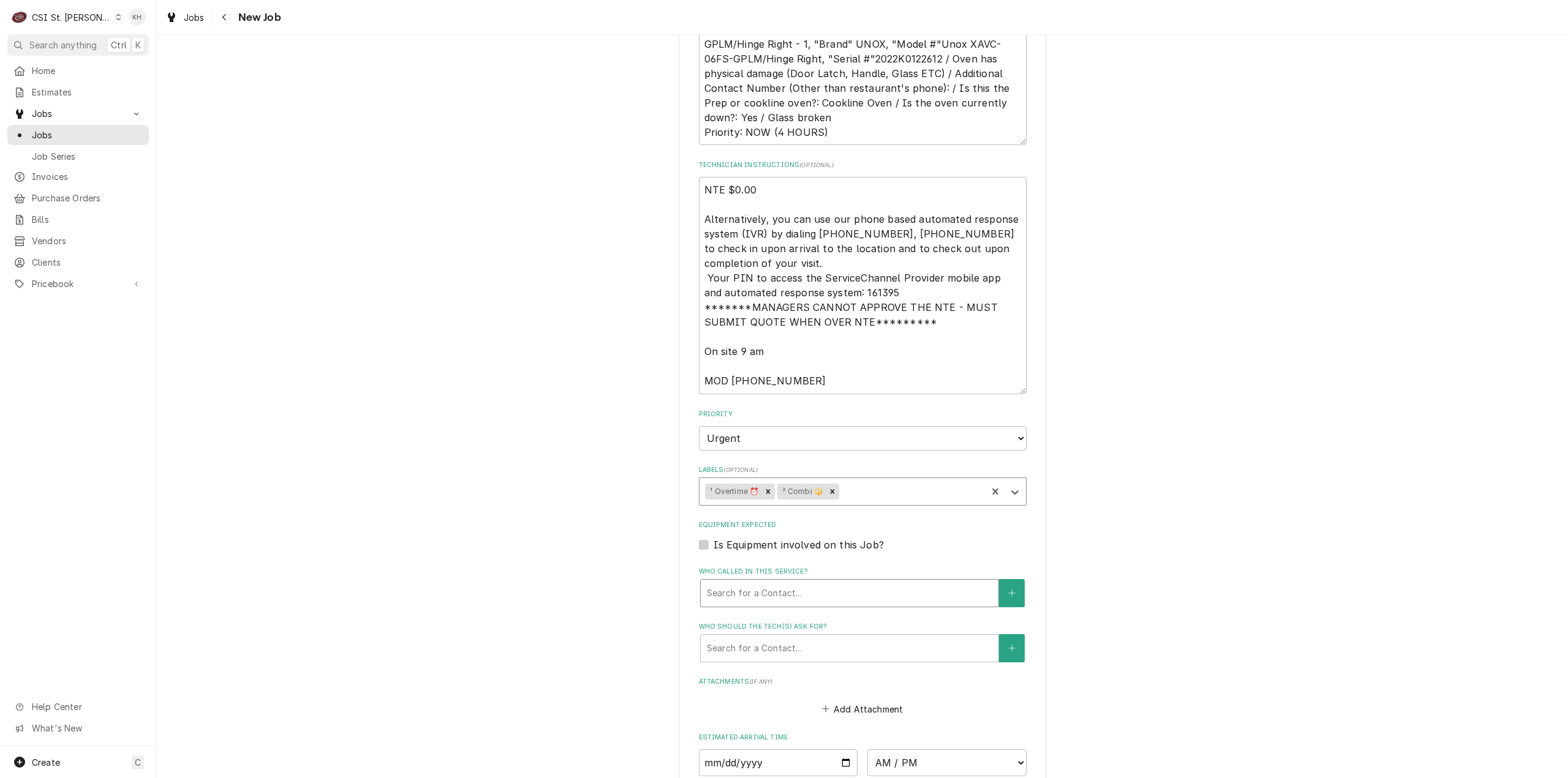
scroll to position [919, 0]
click at [713, 542] on label "Is Equipment involved on this Job?" at bounding box center [798, 543] width 170 height 15
click at [713, 542] on input "Equipment Expected" at bounding box center [877, 549] width 327 height 27
checkbox input "true"
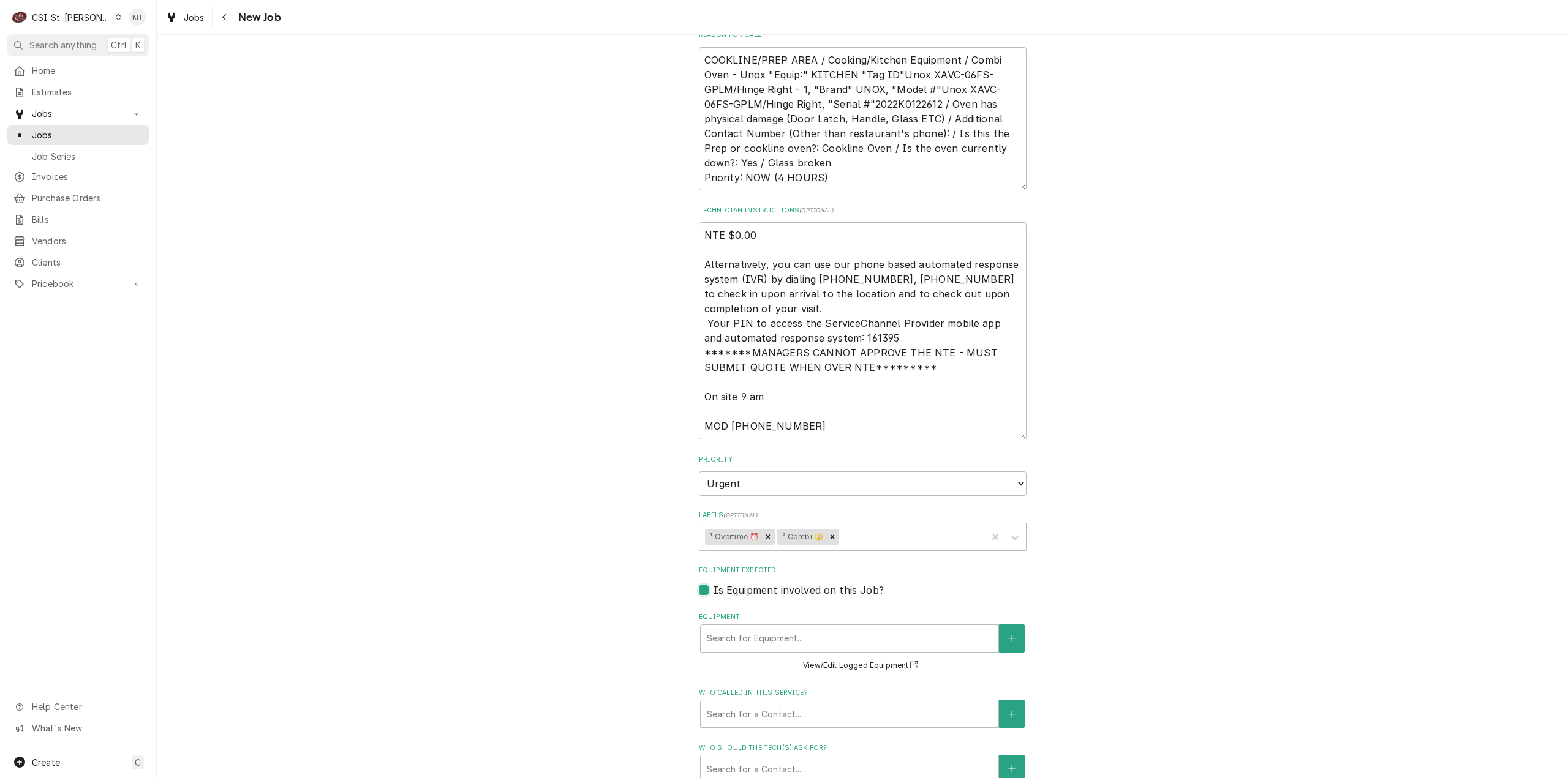
scroll to position [857, 0]
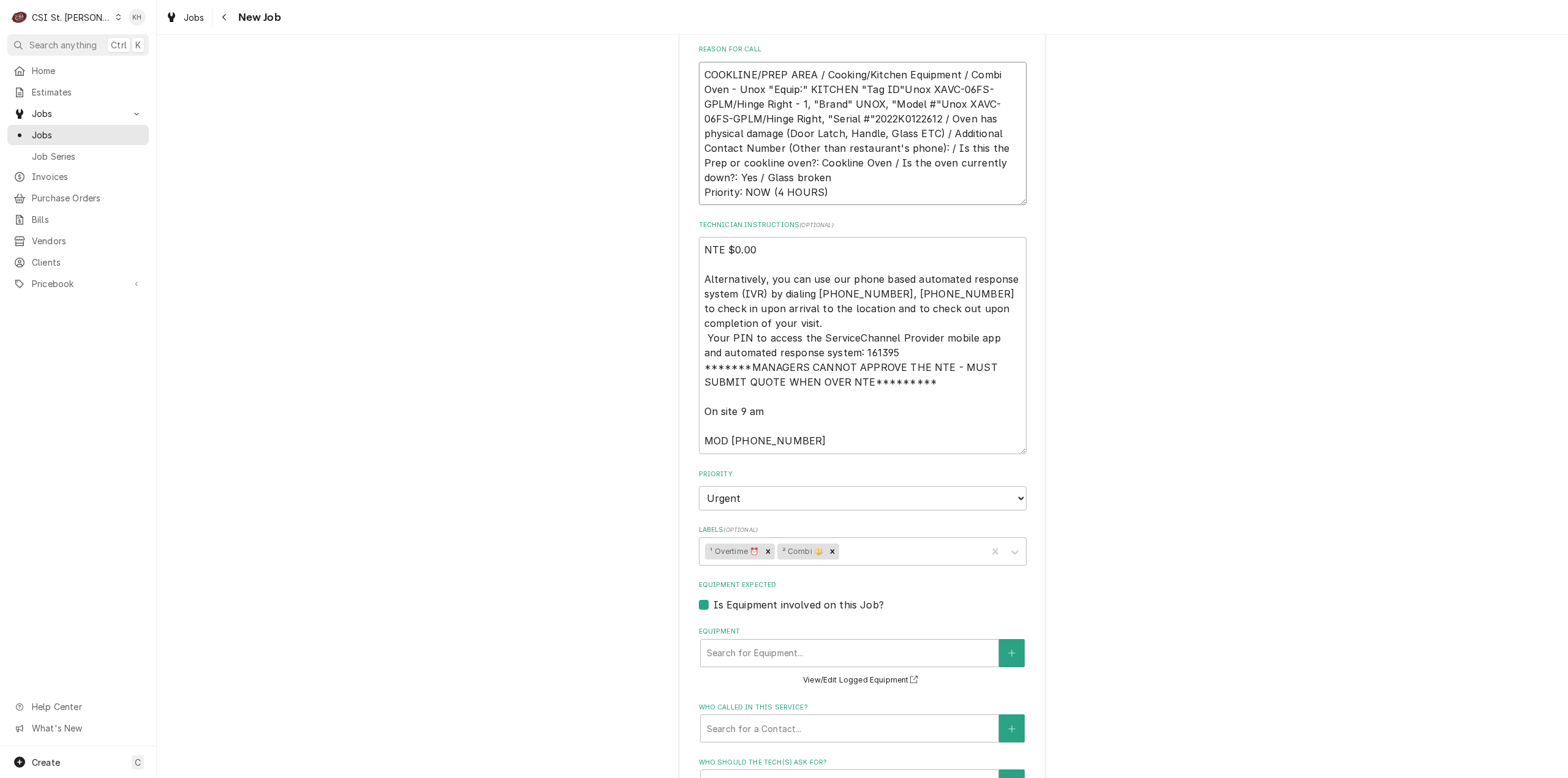
click at [900, 117] on textarea "COOKLINE/PREP AREA / Cooking/Kitchen Equipment / Combi Oven - Unox "Equip:" KIT…" at bounding box center [863, 134] width 327 height 144
drag, startPoint x: 738, startPoint y: 669, endPoint x: 742, endPoint y: 657, distance: 12.6
click at [738, 665] on div "Equipment Search for Equipment... View/Edit Logged Equipment" at bounding box center [863, 657] width 327 height 61
click at [742, 656] on div "Equipment" at bounding box center [849, 654] width 285 height 22
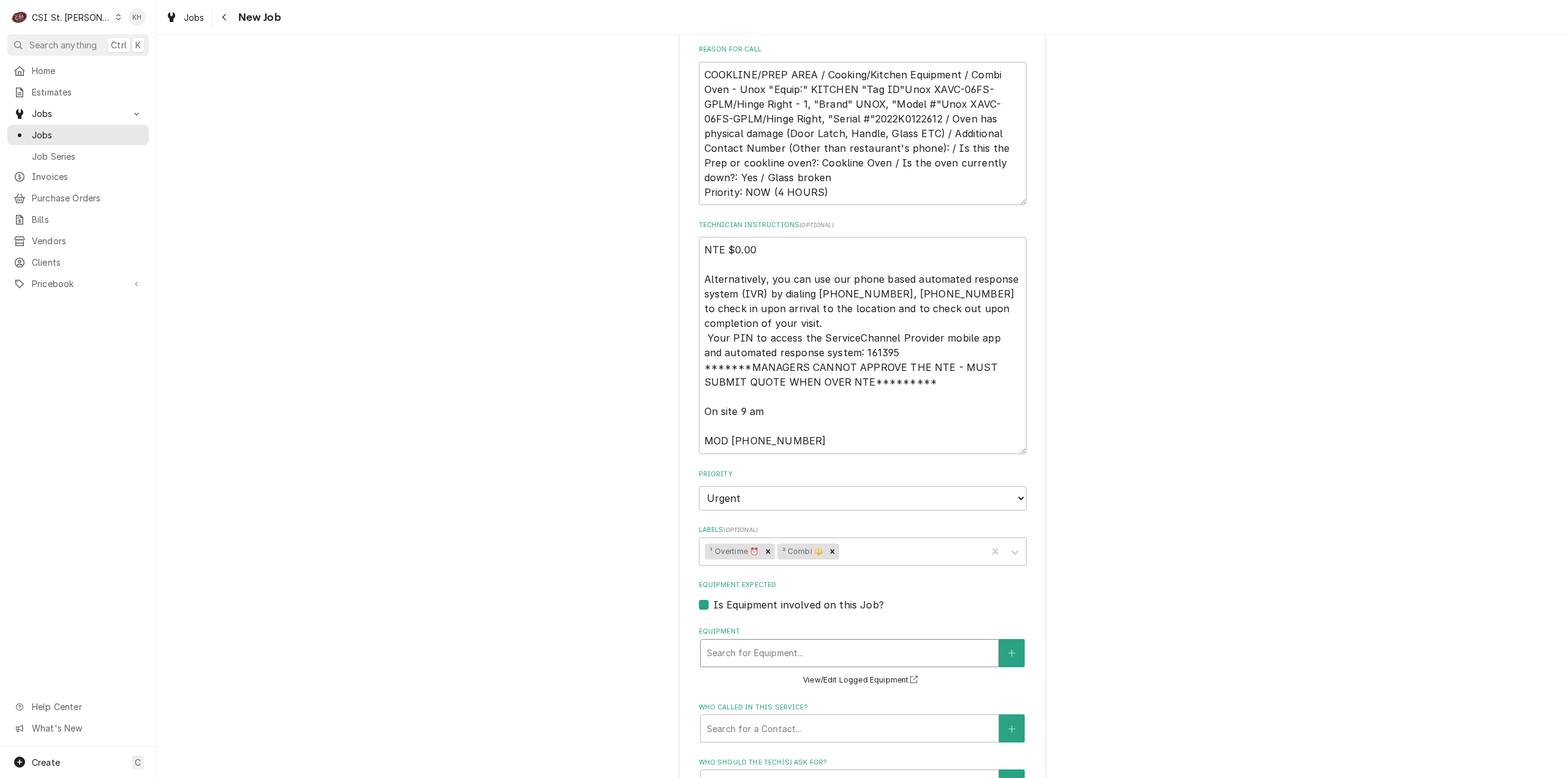
paste input "2022K0122612"
type textarea "x"
type input "2022K0122612"
type textarea "x"
type input "2022K0122612"
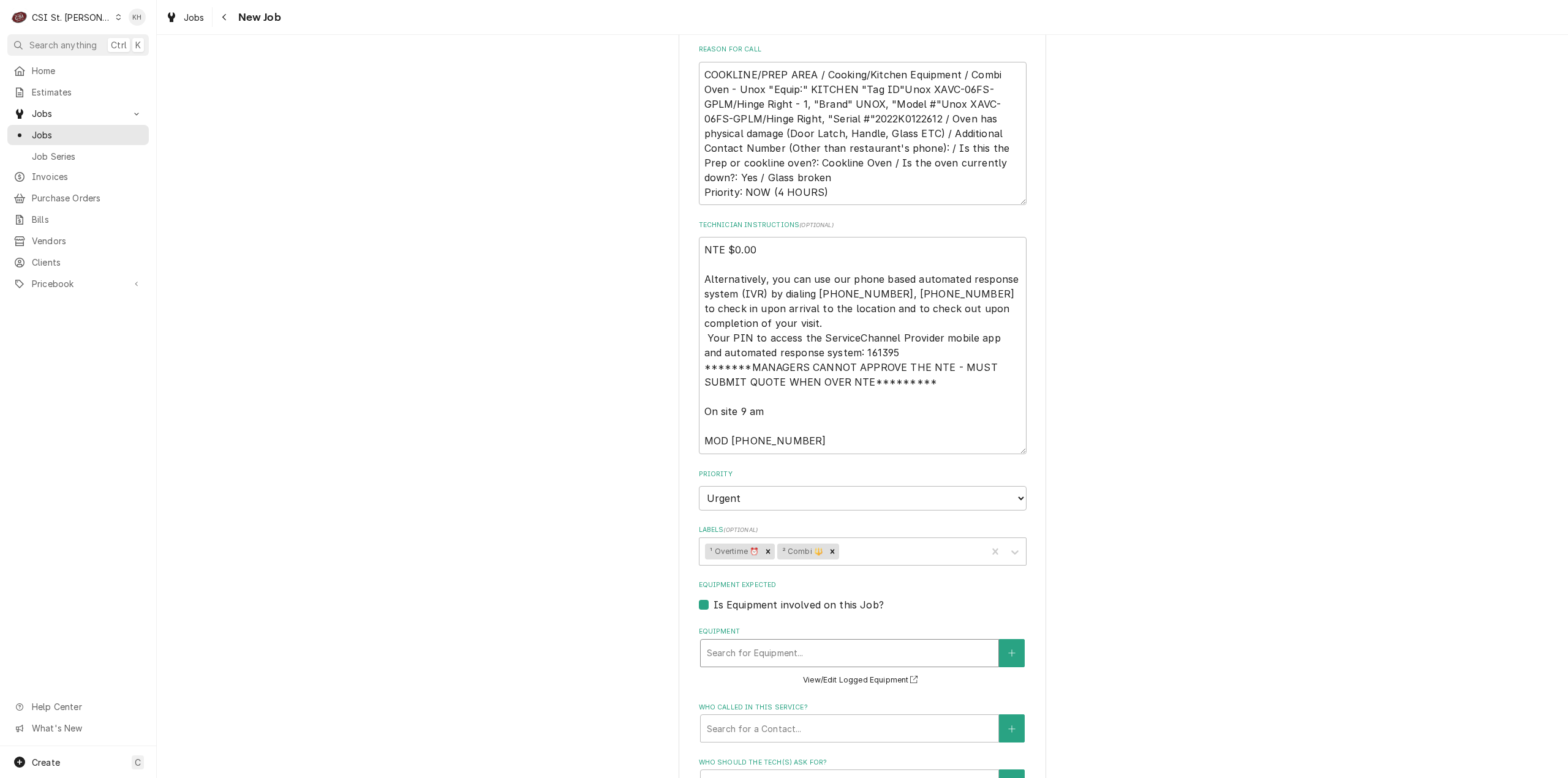
drag, startPoint x: 821, startPoint y: 652, endPoint x: 655, endPoint y: 660, distance: 166.2
click at [655, 660] on div "Please provide the following information to create a job: Client Details Client…" at bounding box center [862, 161] width 1411 height 1941
type textarea "x"
type input "u"
type textarea "x"
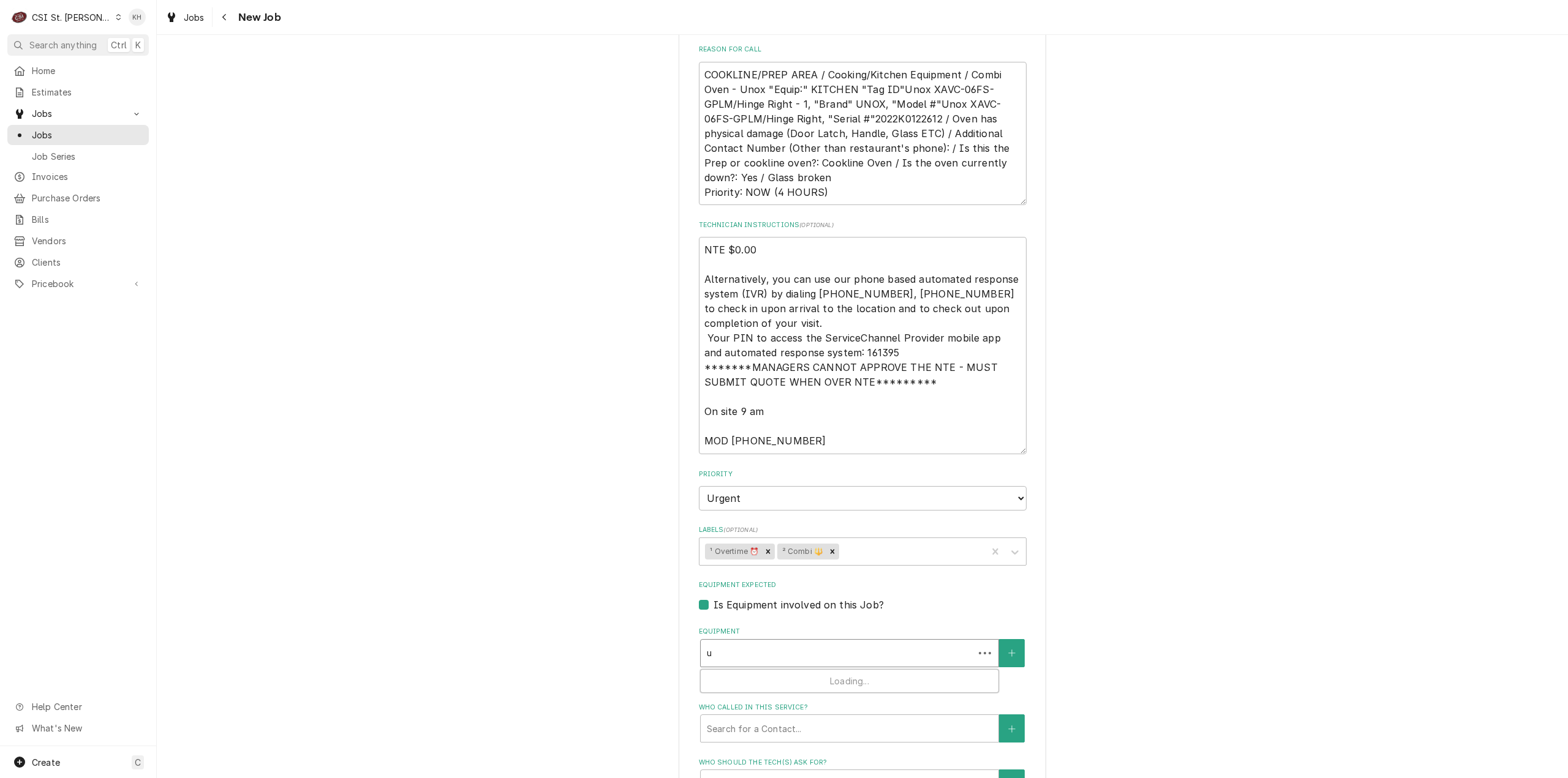
type input "un"
type textarea "x"
type input "uno"
type textarea "x"
type input "unox"
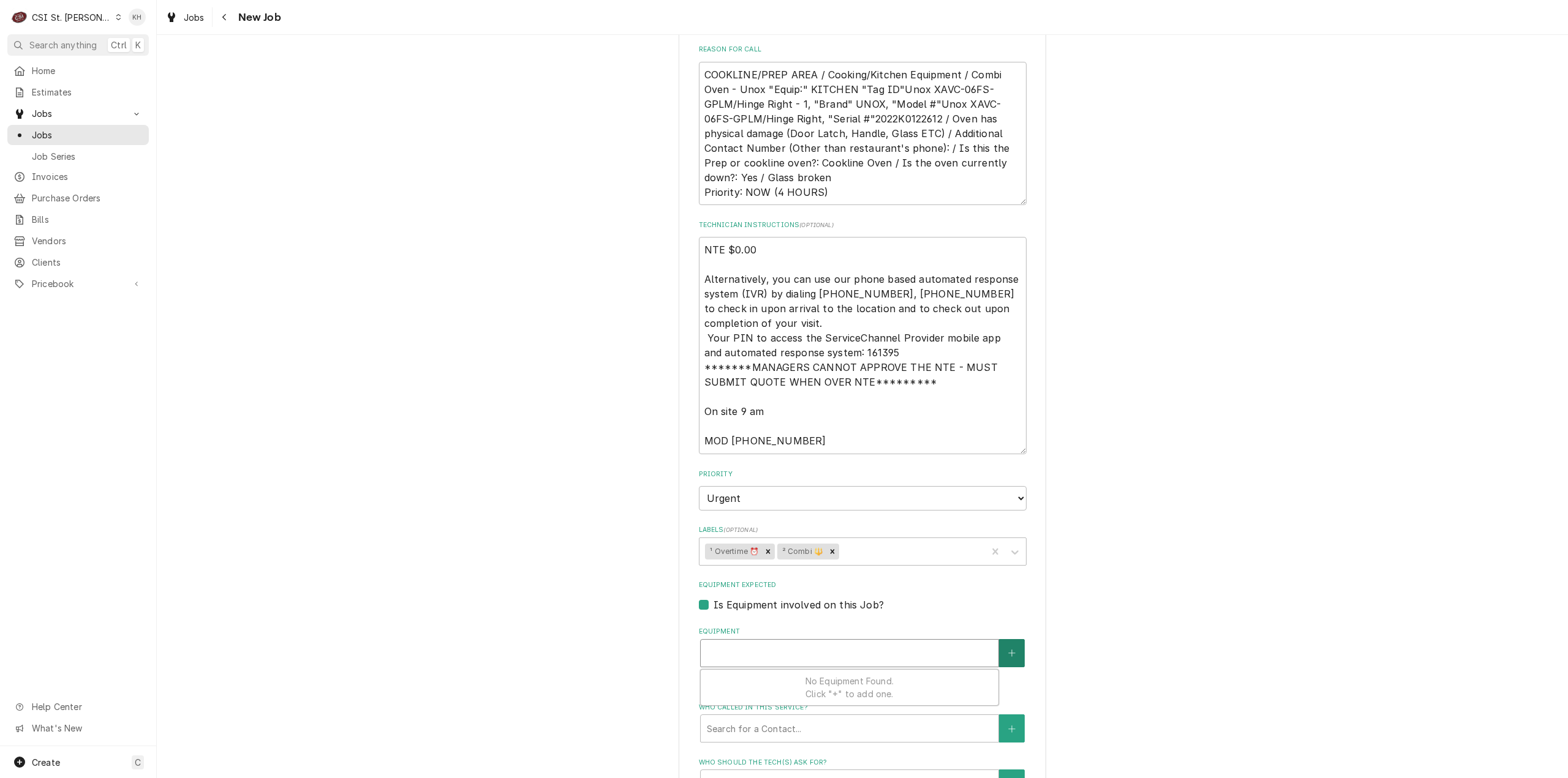
click at [1008, 651] on icon "Create New Equipment" at bounding box center [1012, 654] width 7 height 9
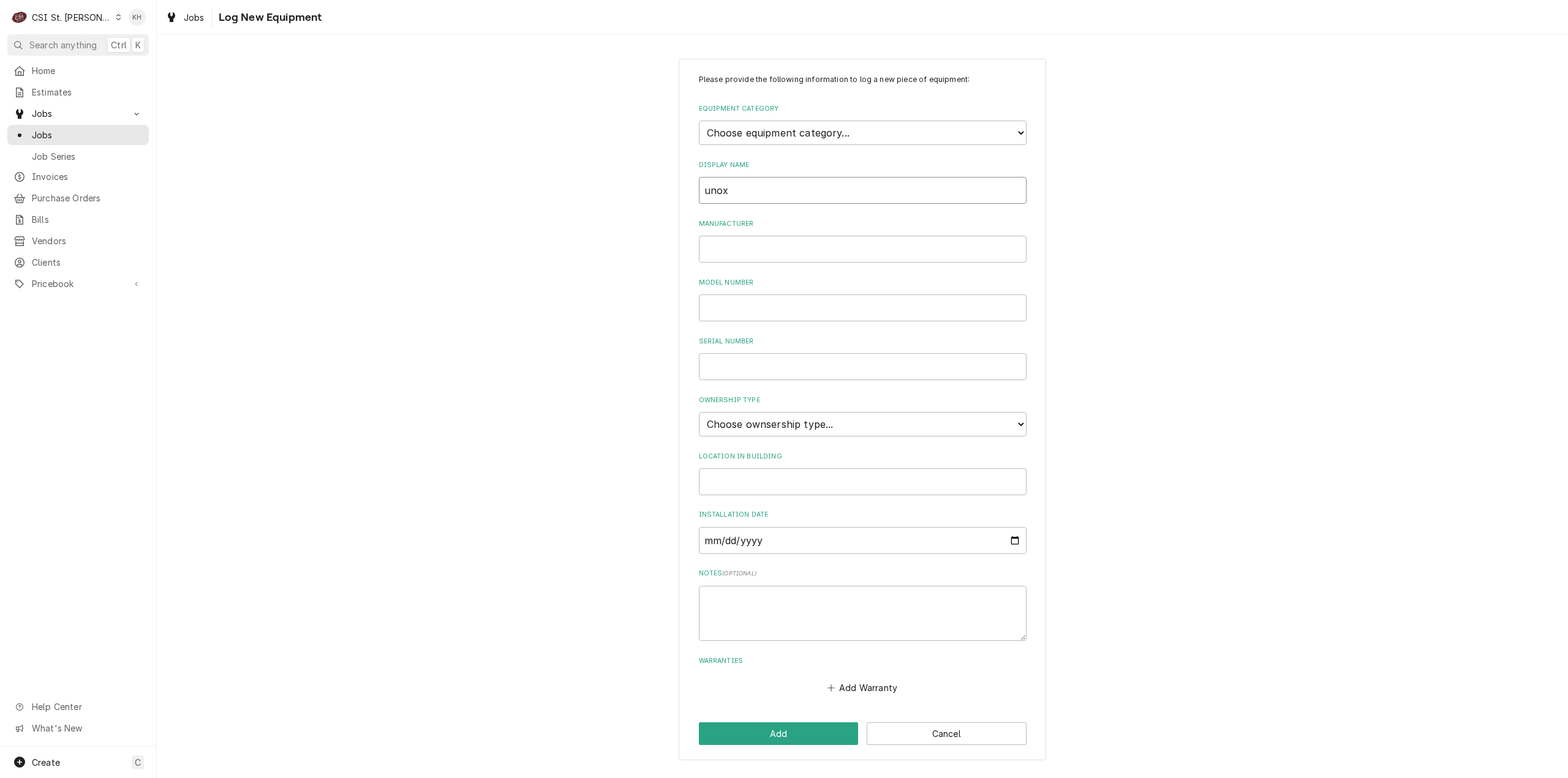
drag, startPoint x: 816, startPoint y: 190, endPoint x: 589, endPoint y: 200, distance: 227.2
click at [589, 200] on div "Please provide the following information to log a new piece of equipment: Equip…" at bounding box center [862, 410] width 1411 height 724
type input "Combi"
click at [795, 127] on select "Choose equipment category... Cooking Equipment Fryers Ice Machines Ovens and Ra…" at bounding box center [863, 133] width 327 height 24
select select "4"
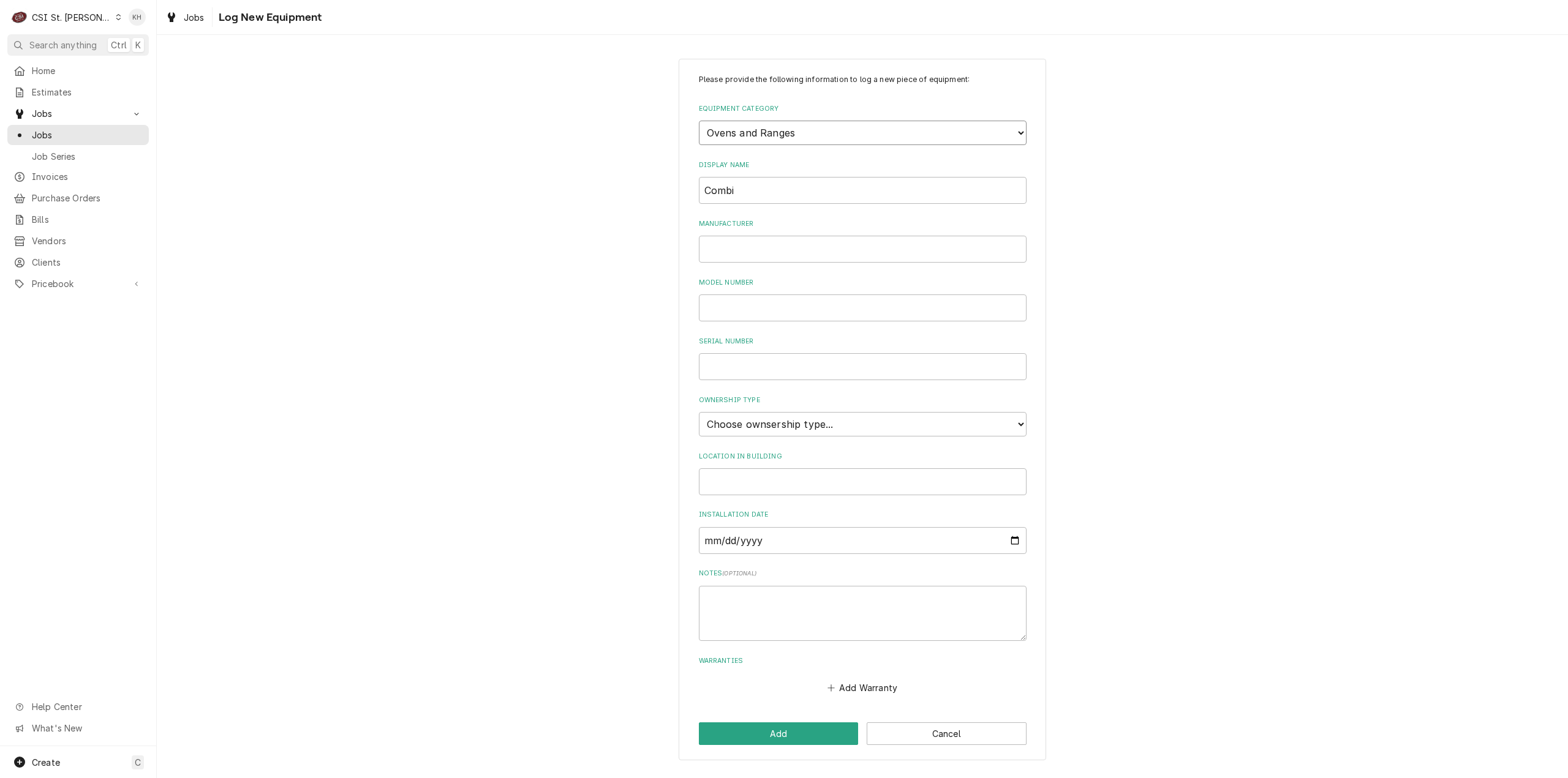
click at [699, 121] on select "Choose equipment category... Cooking Equipment Fryers Ice Machines Ovens and Ra…" at bounding box center [863, 133] width 327 height 24
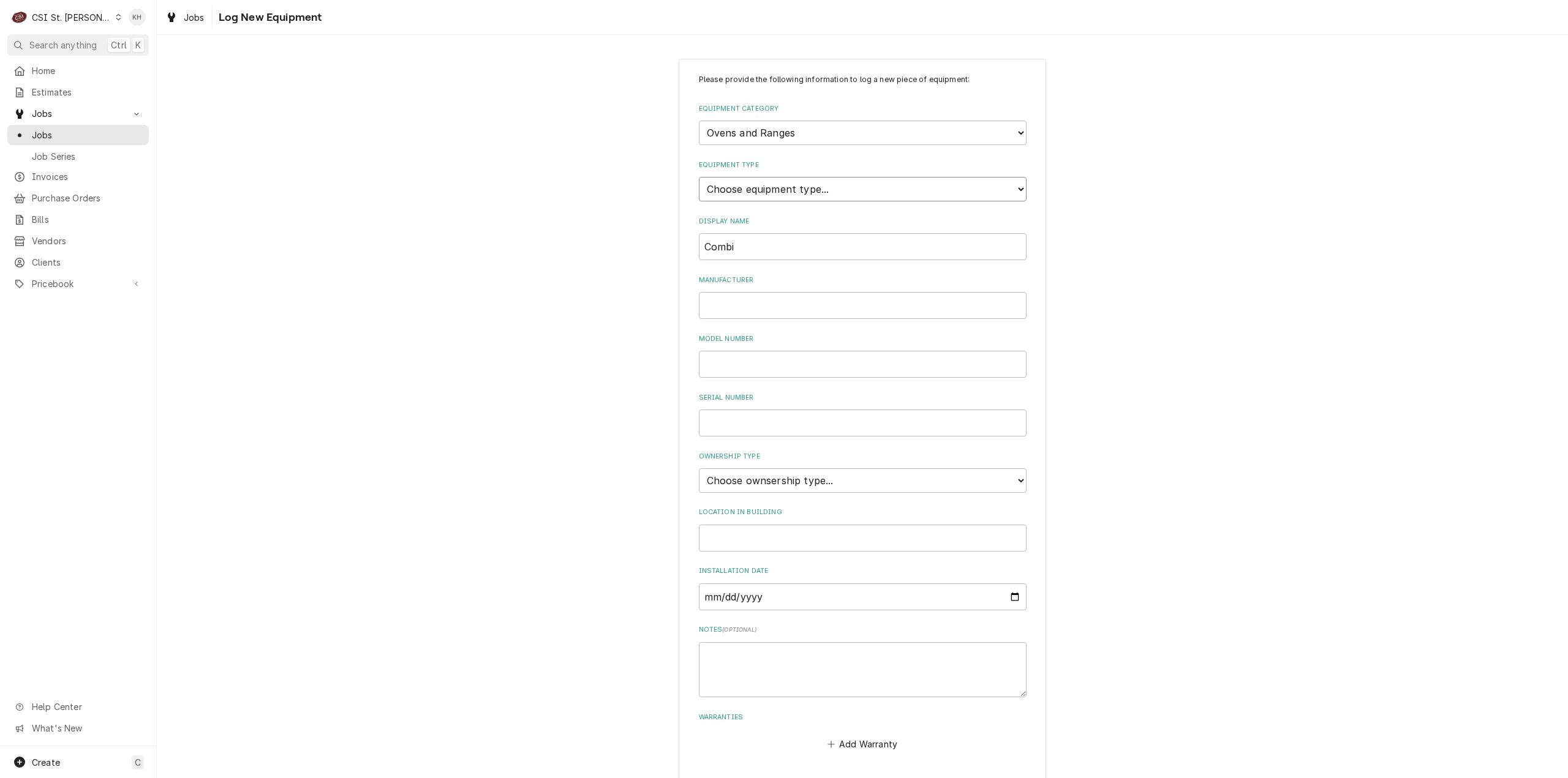
drag, startPoint x: 781, startPoint y: 190, endPoint x: 778, endPoint y: 196, distance: 6.7
click at [781, 190] on select "Choose equipment type... Combi Oven Convection Oven Countertop Electric Range C…" at bounding box center [863, 189] width 327 height 24
select select "20"
click at [699, 177] on select "Choose equipment type... Combi Oven Convection Oven Countertop Electric Range C…" at bounding box center [863, 189] width 327 height 24
click at [756, 302] on input "Manufacturer" at bounding box center [863, 305] width 327 height 27
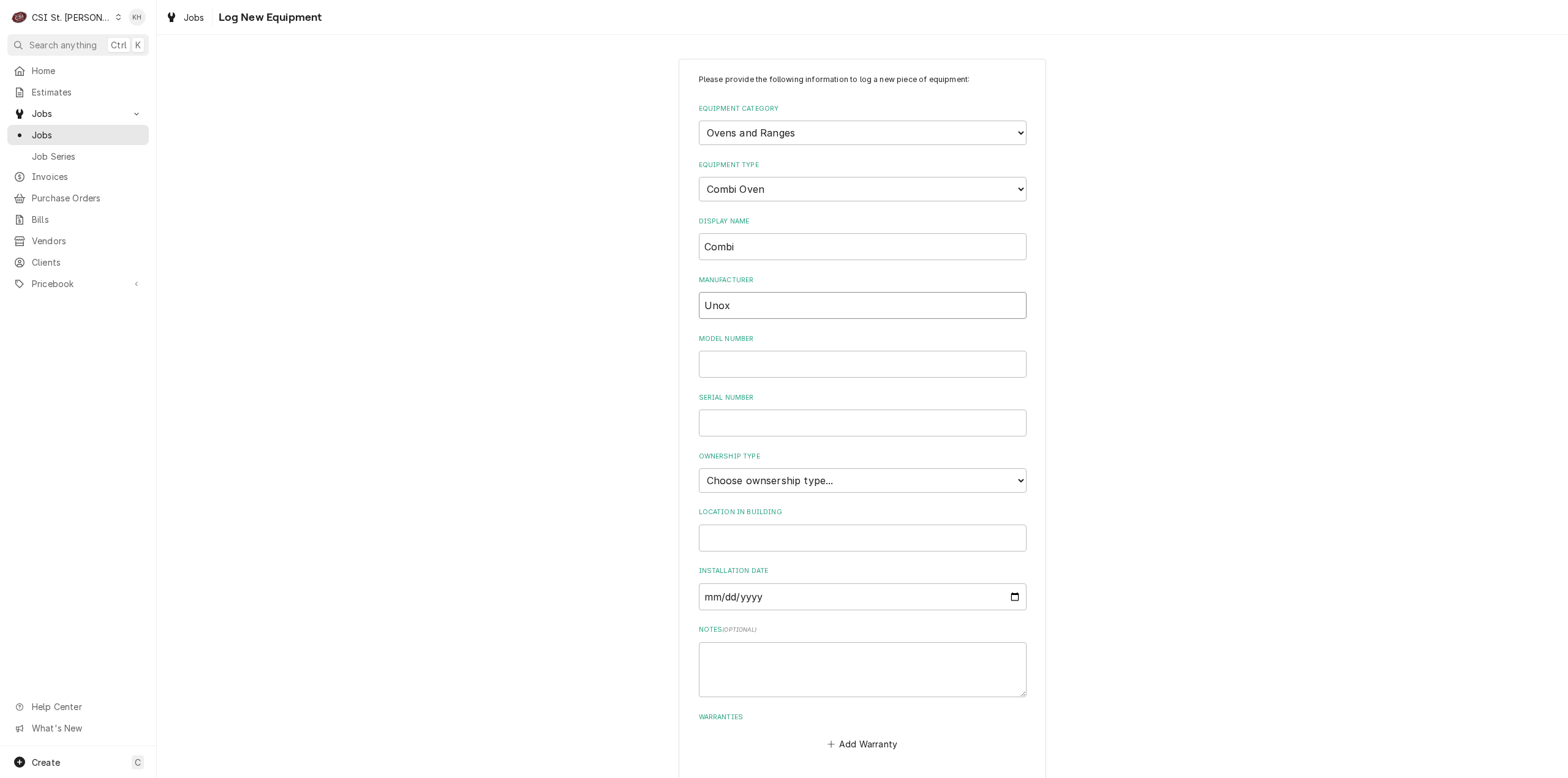
type input "Unox"
drag, startPoint x: 796, startPoint y: 373, endPoint x: 780, endPoint y: 386, distance: 20.6
click at [790, 370] on input "Model Number" at bounding box center [863, 364] width 327 height 27
paste input "XAVC-06FS-GPLM"
type input "XAVC-06FS-GPLM"
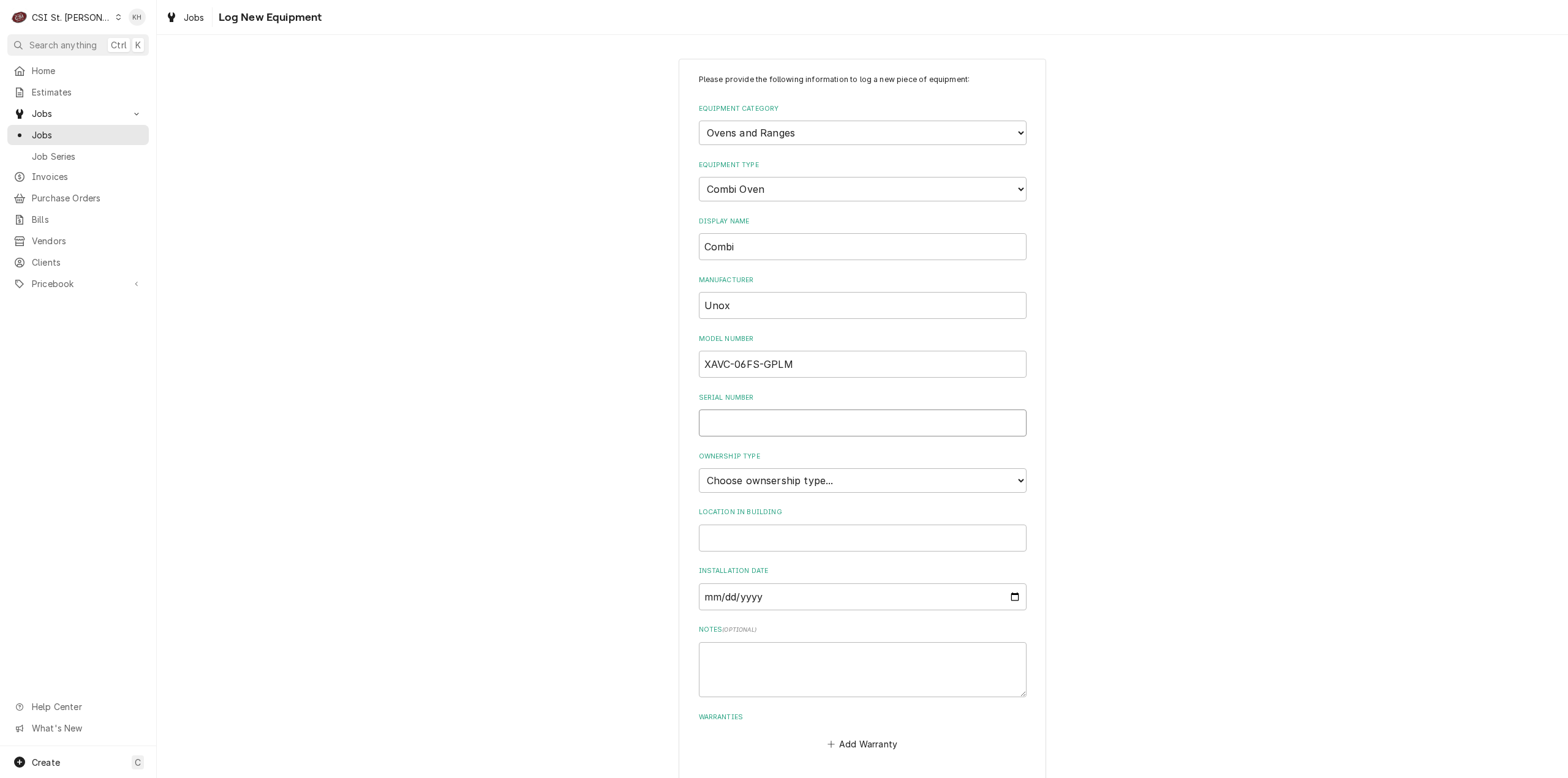
click at [854, 427] on input "Serial Number" at bounding box center [863, 423] width 327 height 27
paste input "2022K0122612"
type input "2022K0122612"
drag, startPoint x: 838, startPoint y: 472, endPoint x: 839, endPoint y: 480, distance: 8.1
click at [838, 472] on select "Choose ownsership type... Unknown Owned Leased Rented" at bounding box center [863, 480] width 327 height 24
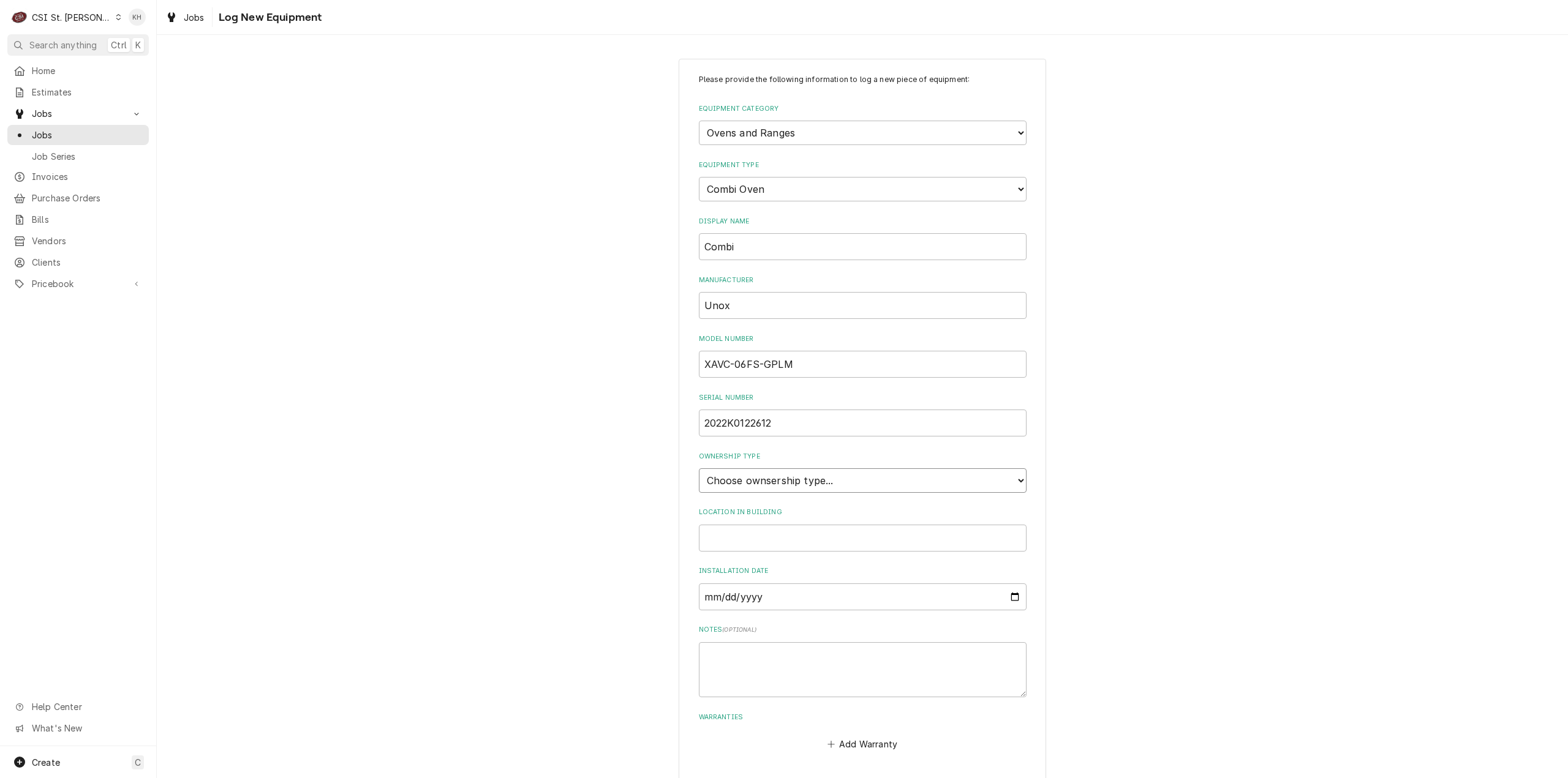
select select "1"
click at [699, 469] on select "Choose ownsership type... Unknown Owned Leased Rented" at bounding box center [863, 480] width 327 height 24
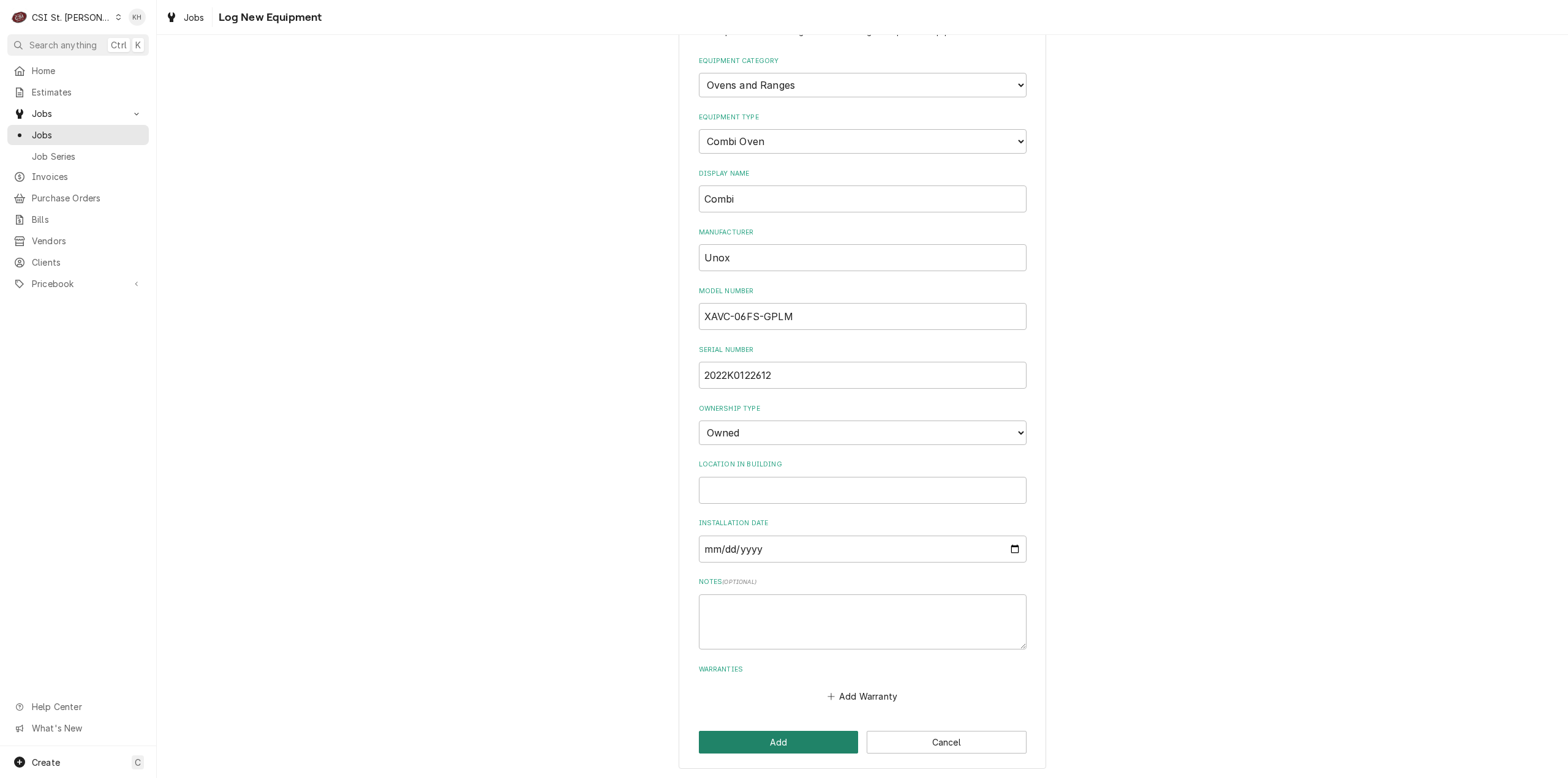
click at [753, 743] on button "Add" at bounding box center [779, 742] width 160 height 23
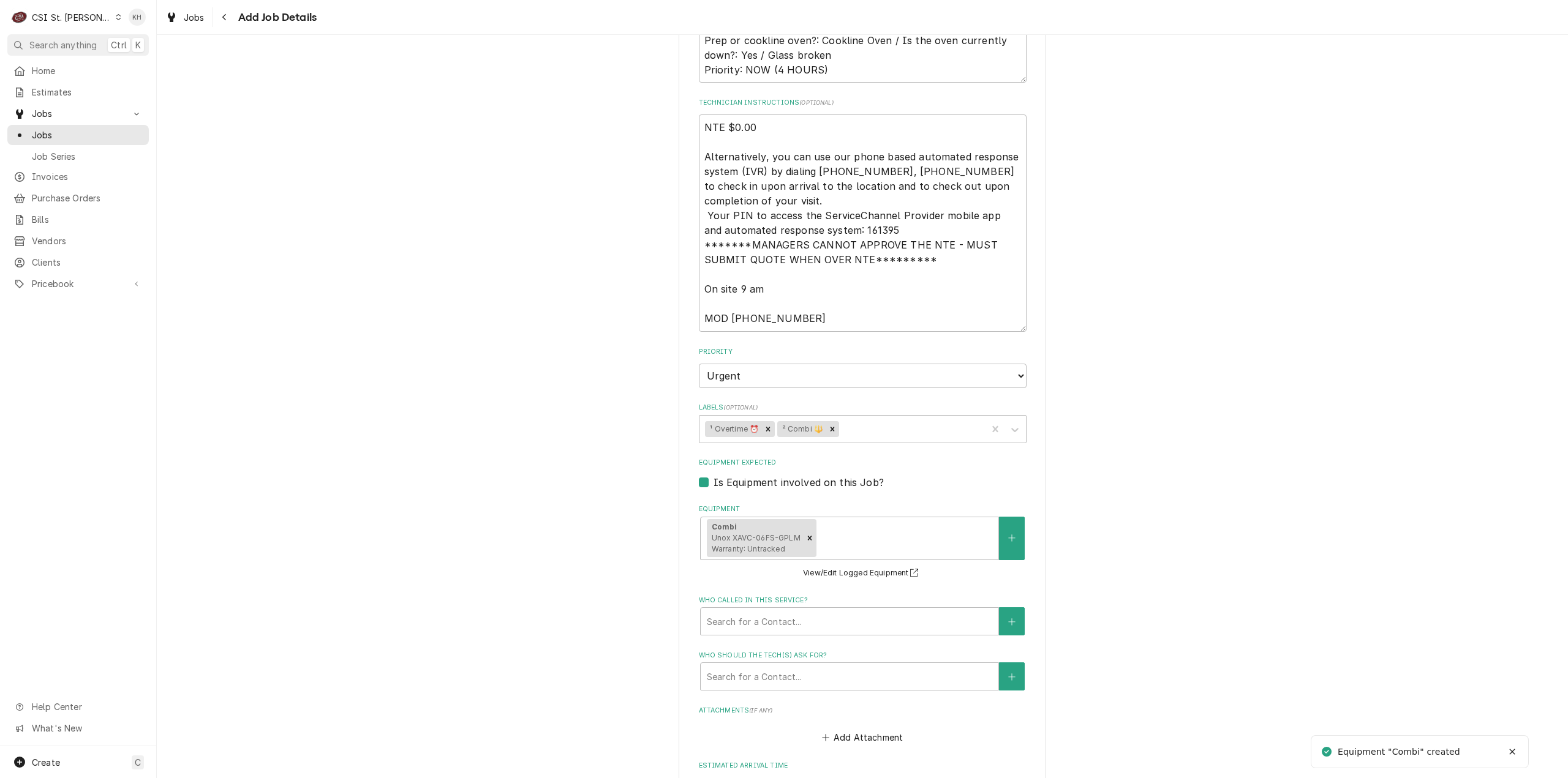
scroll to position [1228, 0]
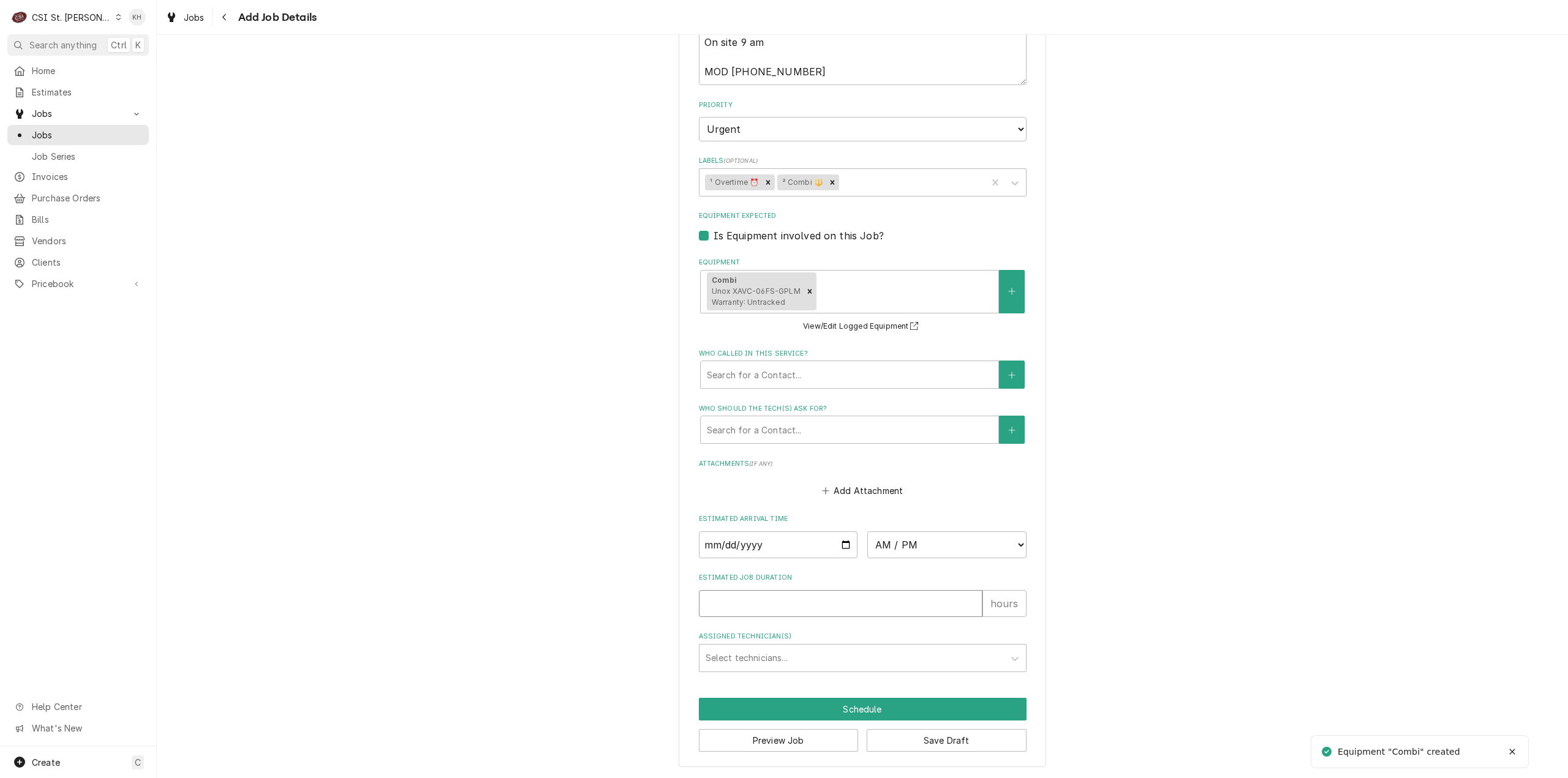
click at [757, 598] on input "Estimated Job Duration" at bounding box center [841, 603] width 284 height 27
type textarea "x"
type input "2"
type textarea "x"
type input "2"
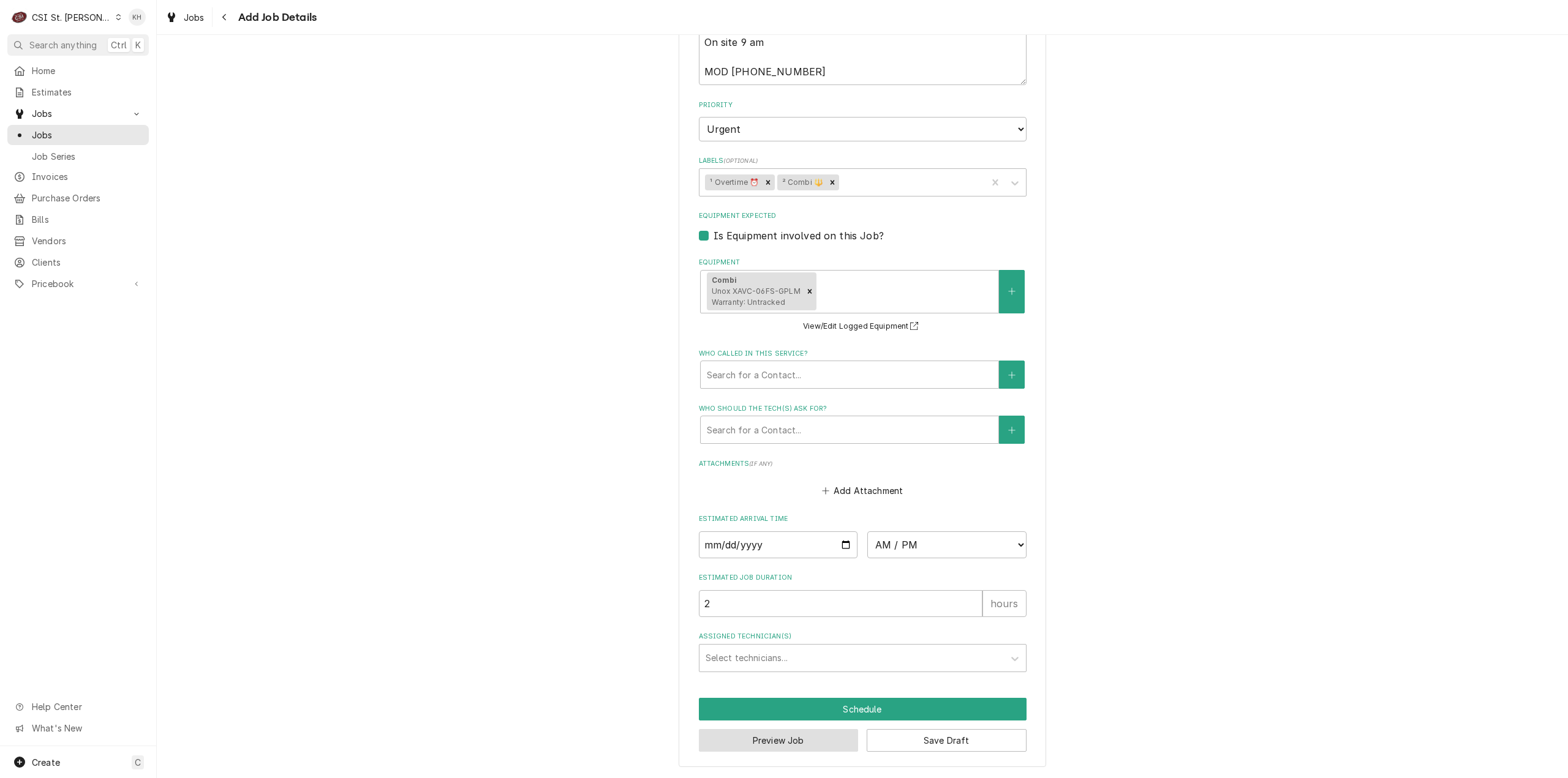
click at [798, 742] on button "Preview Job" at bounding box center [779, 740] width 160 height 23
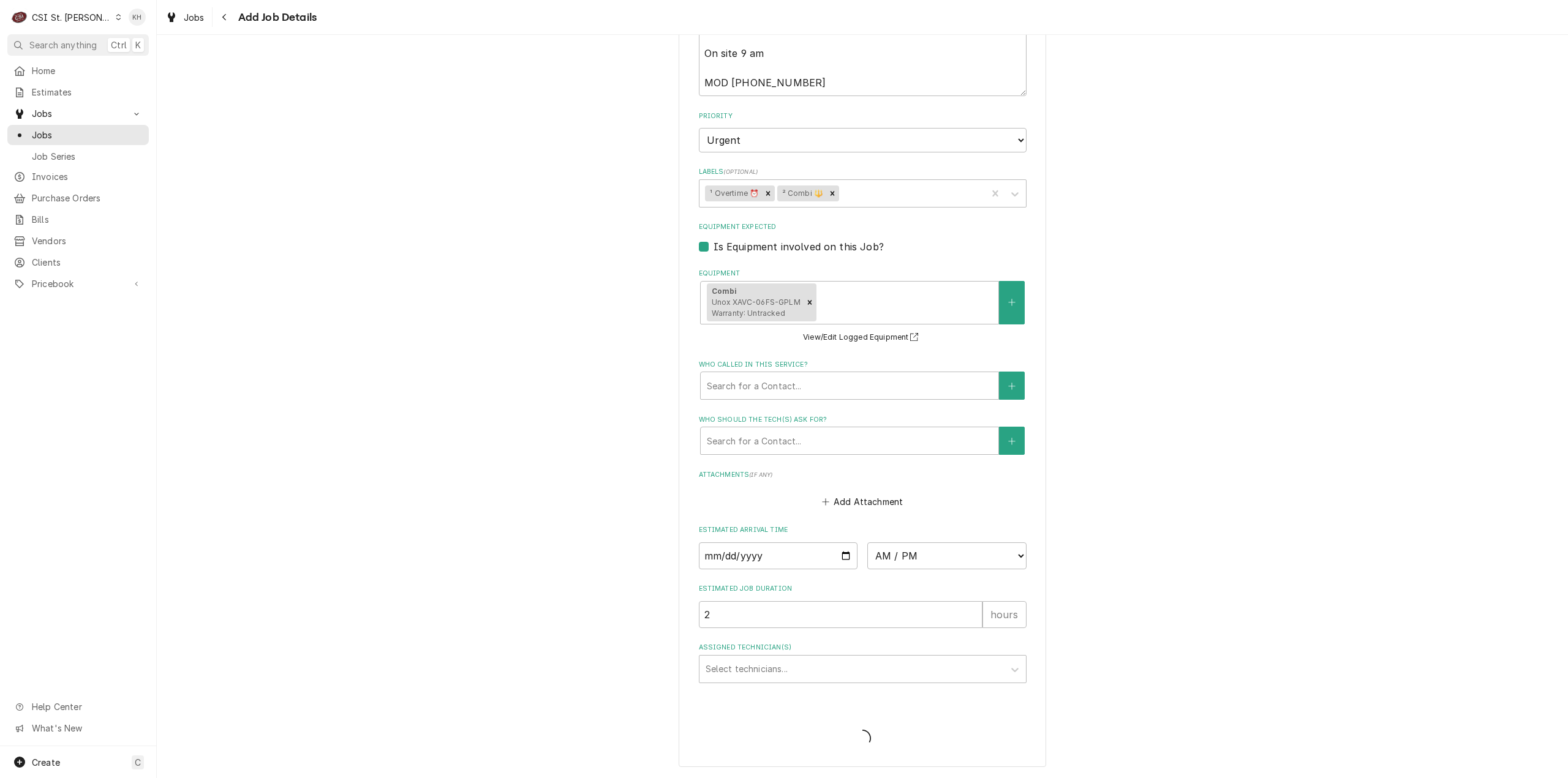
type textarea "x"
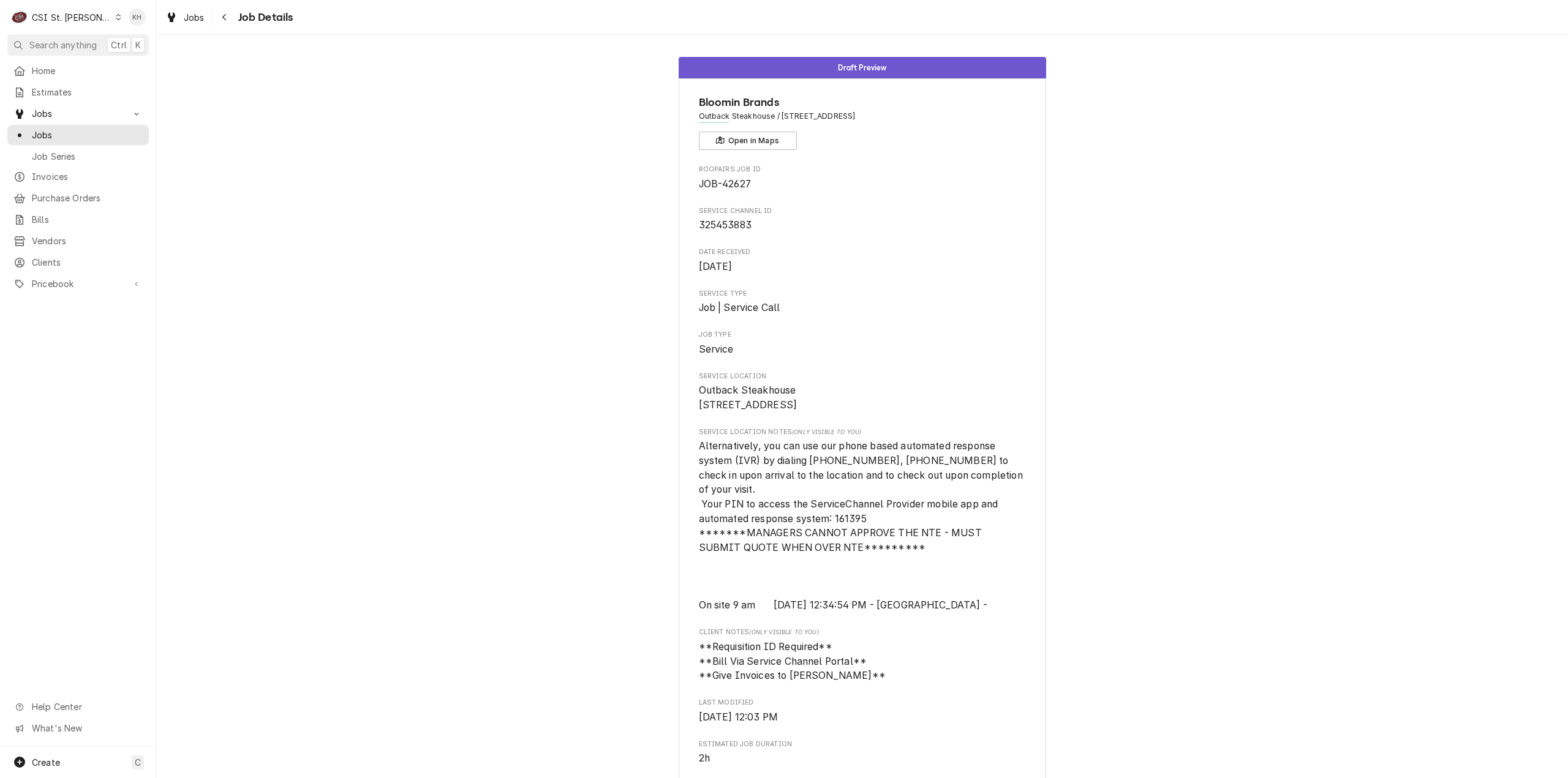
click at [70, 22] on div "CSI St. Louis" at bounding box center [72, 17] width 80 height 13
click at [113, 31] on div "CSI Kansas City." at bounding box center [188, 24] width 176 height 20
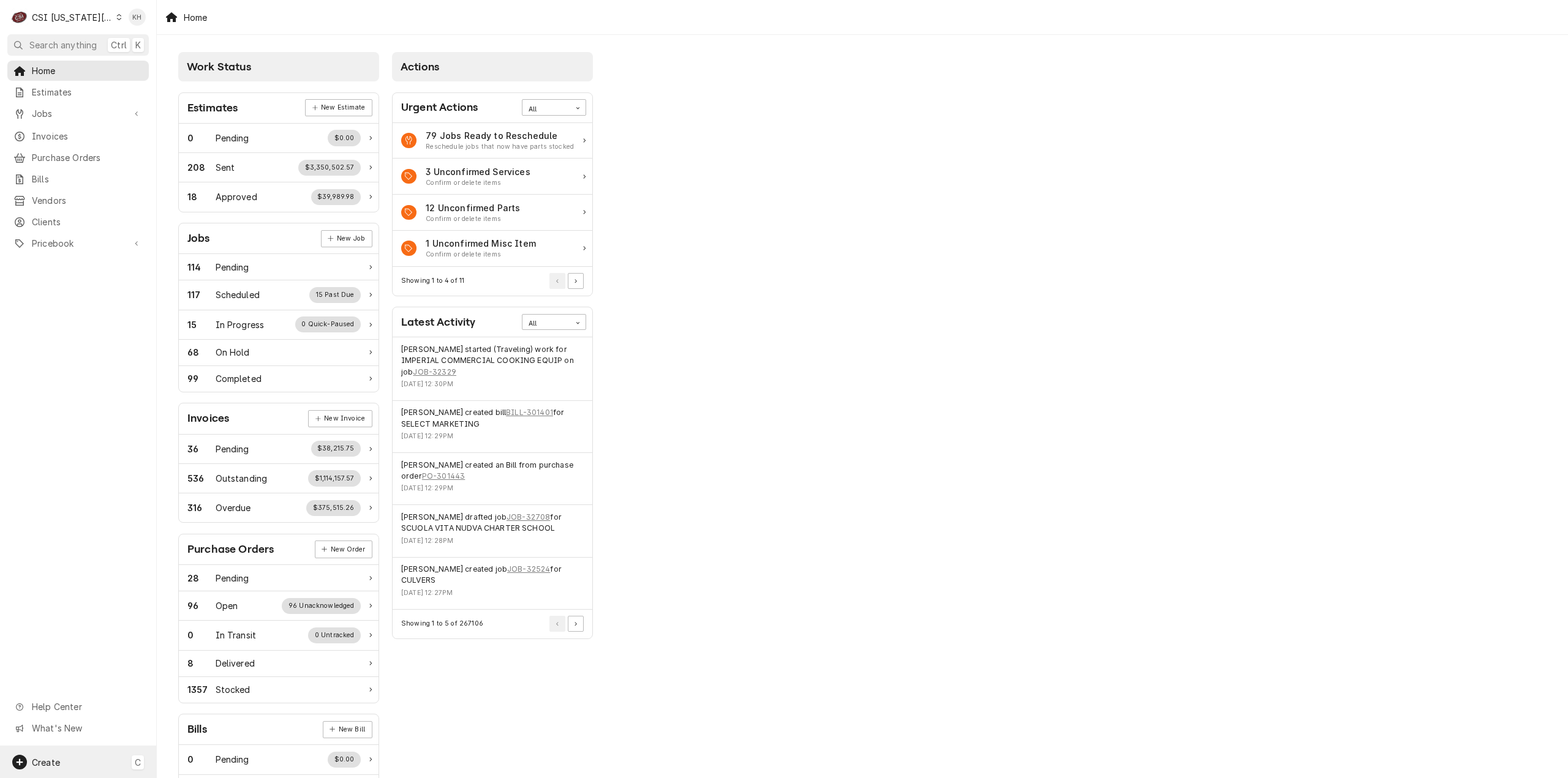
click at [51, 761] on span "Create" at bounding box center [46, 762] width 28 height 10
click at [190, 629] on div "Job" at bounding box center [229, 635] width 82 height 13
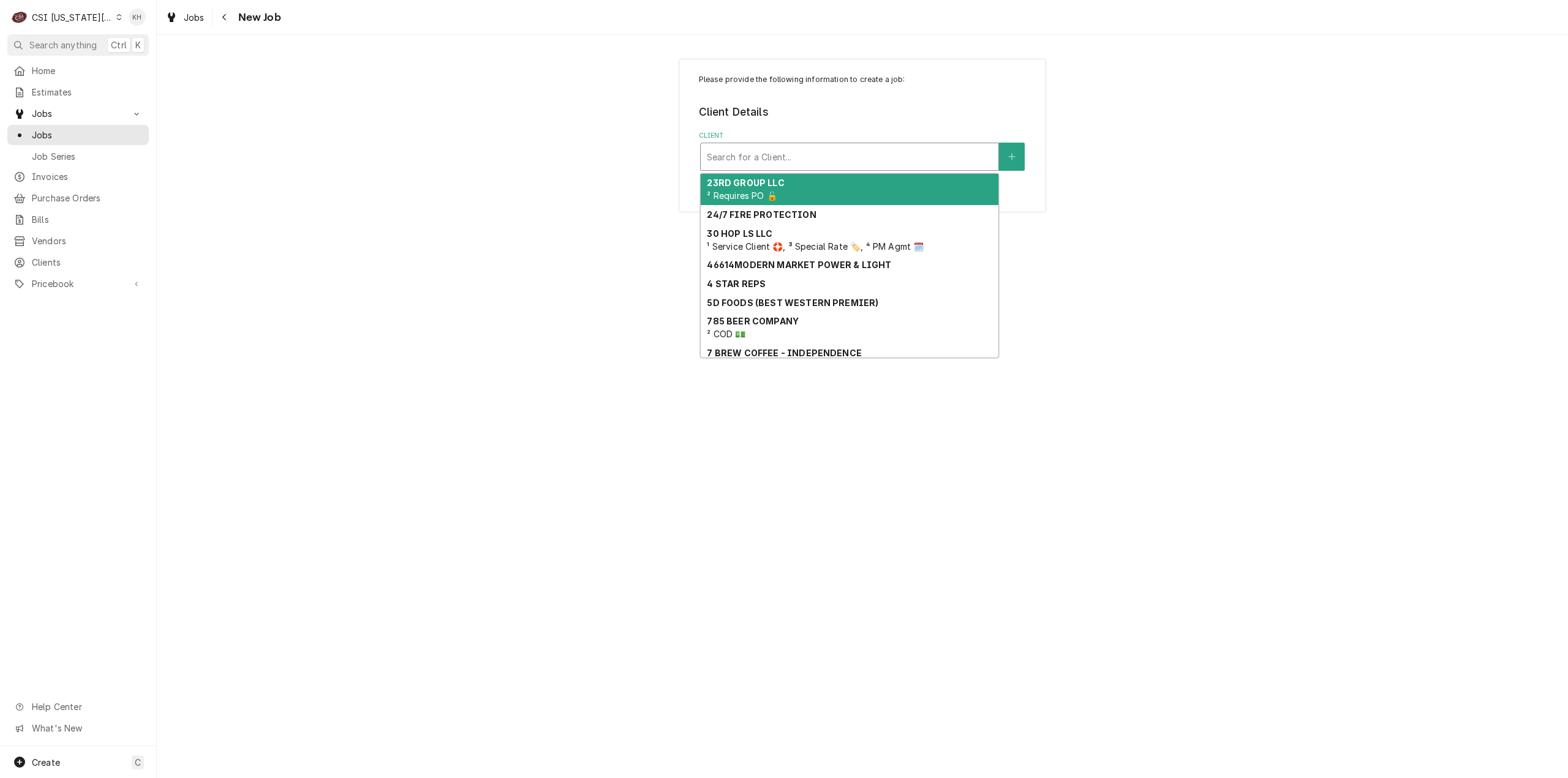
click at [847, 151] on div "Client" at bounding box center [849, 157] width 285 height 22
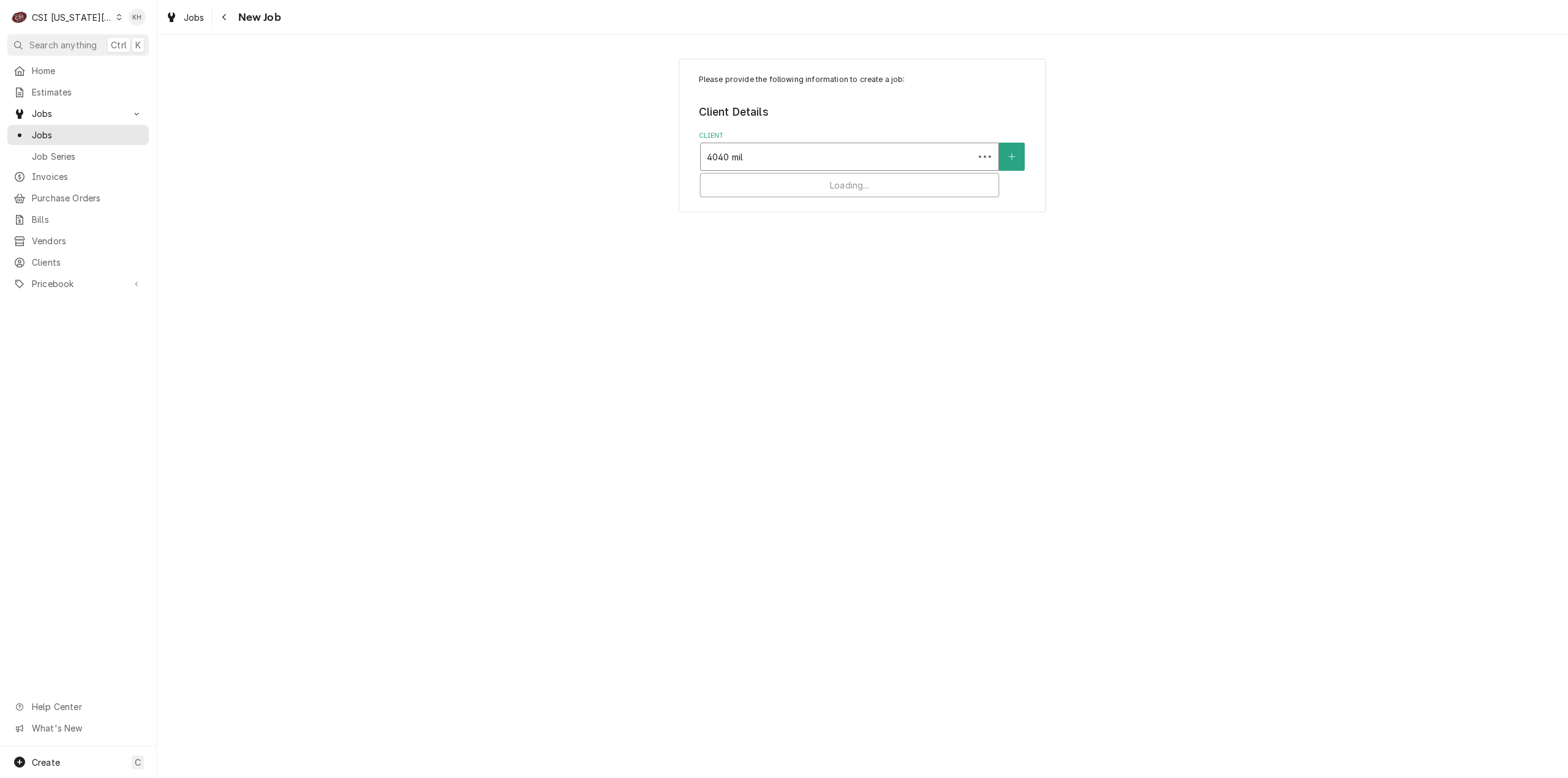
type input "4040 mill"
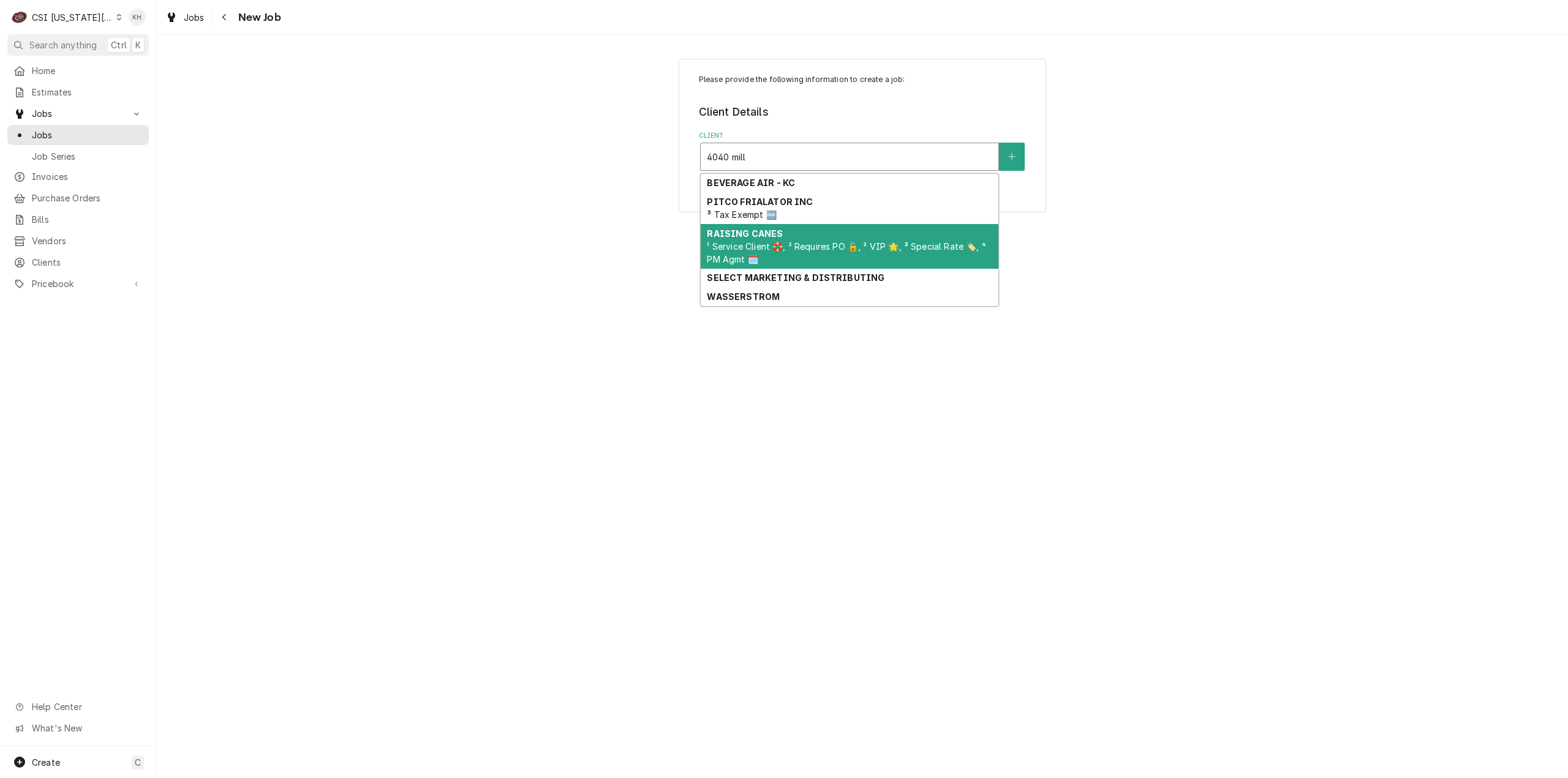
click at [814, 251] on span "¹ Service Client 🛟, ² Requires PO 🔓, ² VIP 🌟, ³ Special Rate 🏷️, ⁴ PM Agmt 🗓️" at bounding box center [846, 252] width 278 height 23
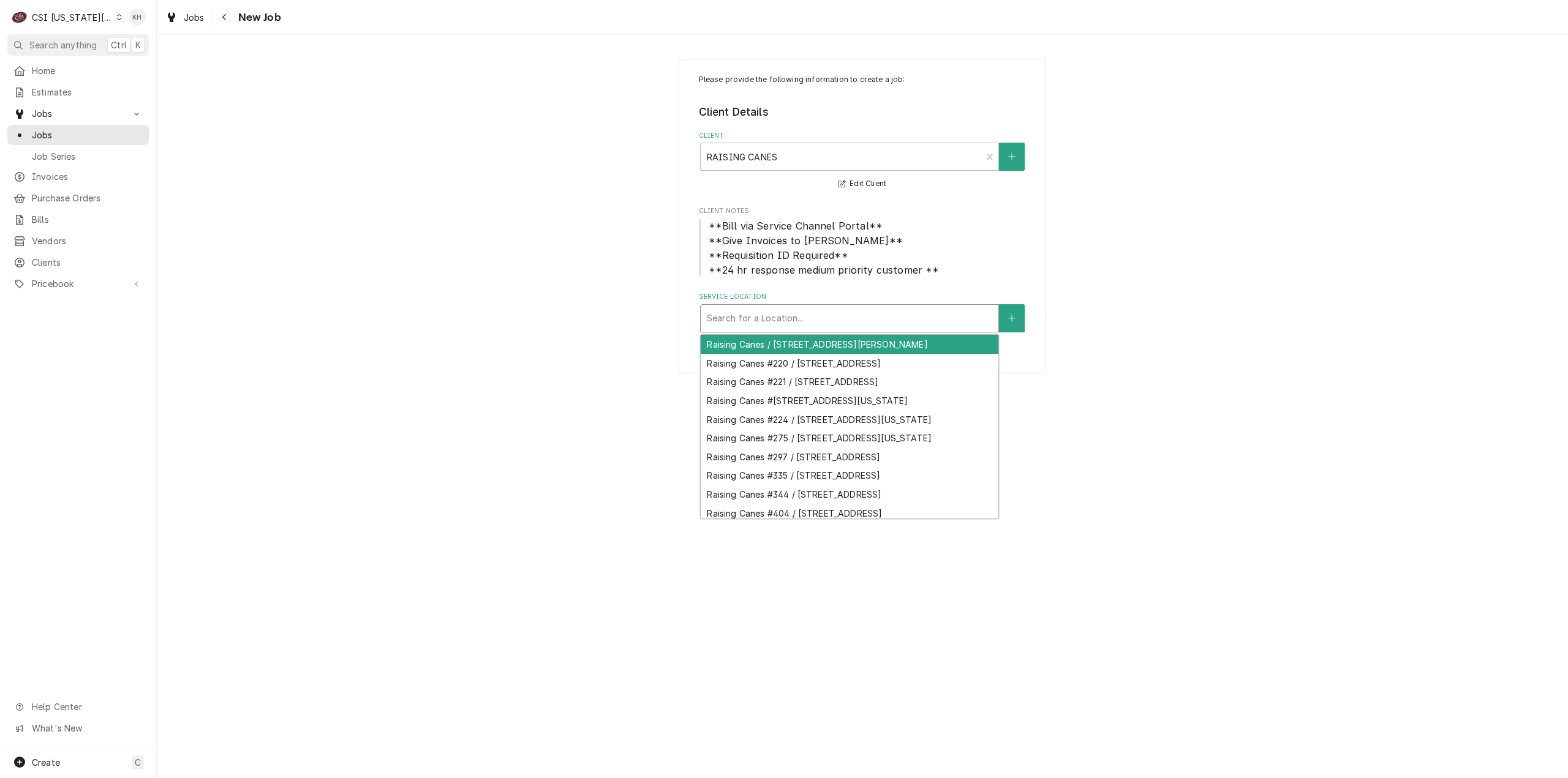
click at [786, 321] on div "Service Location" at bounding box center [849, 318] width 285 height 22
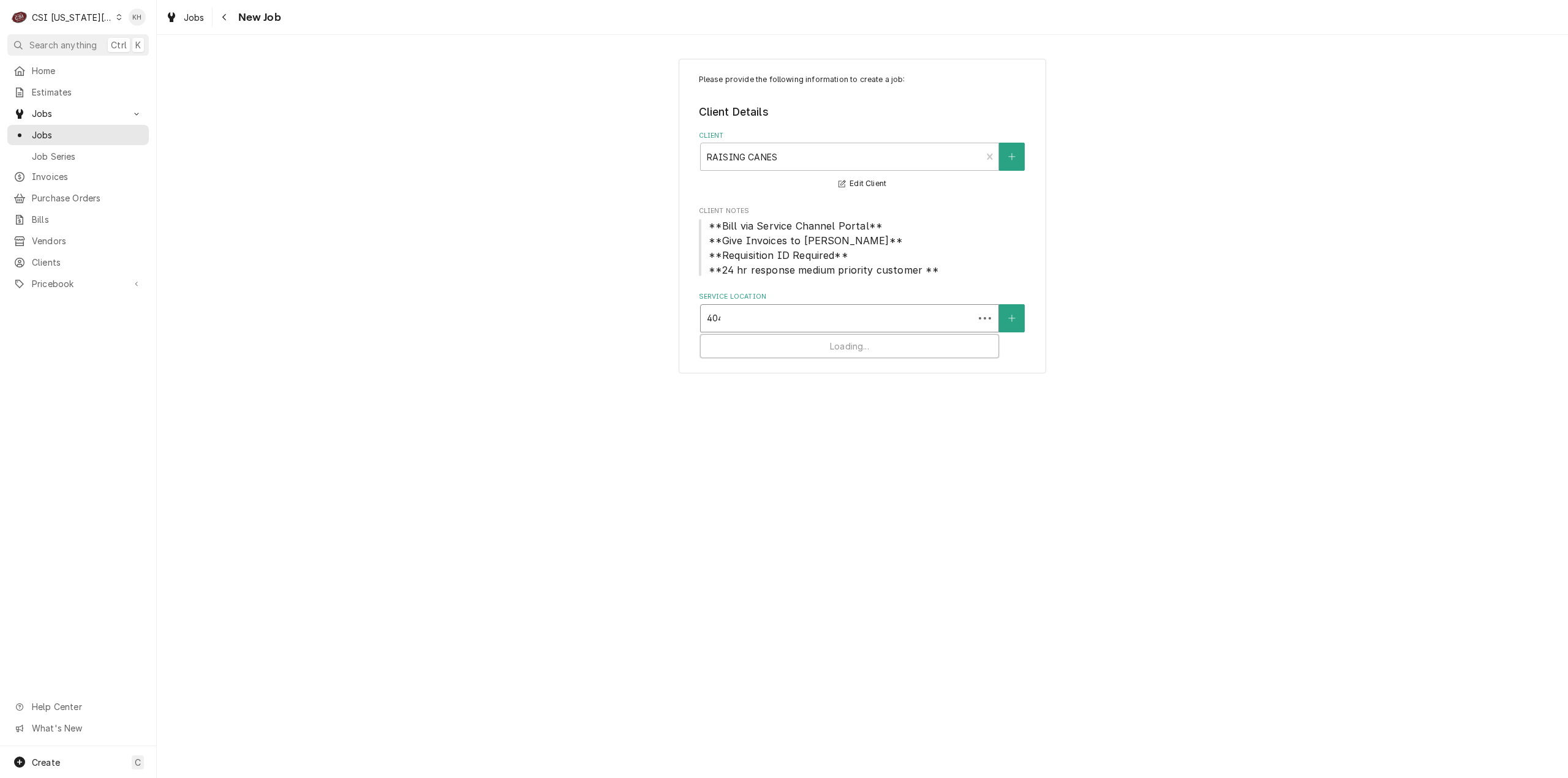
type input "4040"
click at [775, 350] on div "Raising Canes #[STREET_ADDRESS][US_STATE]" at bounding box center [850, 344] width 298 height 19
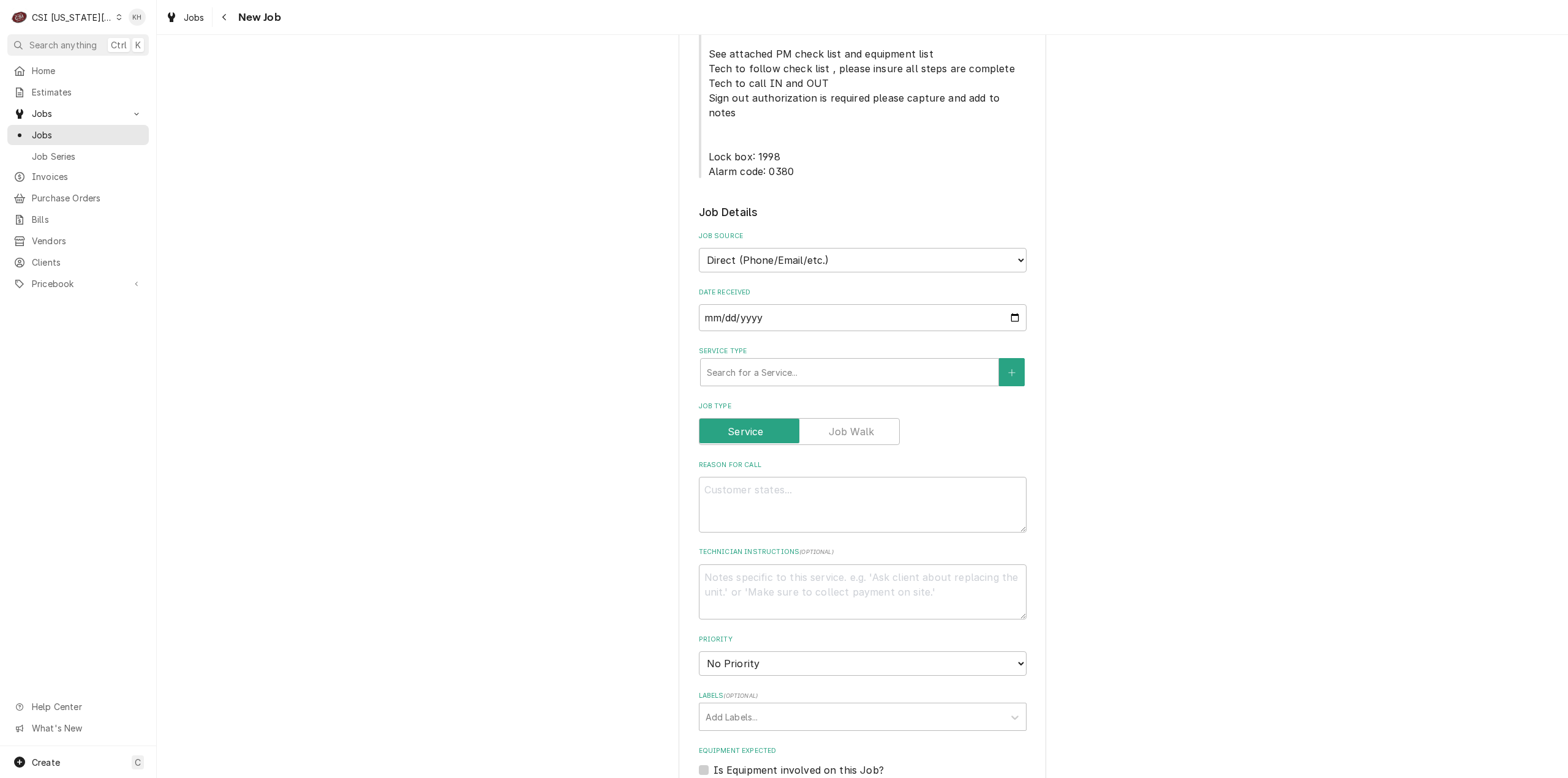
scroll to position [796, 0]
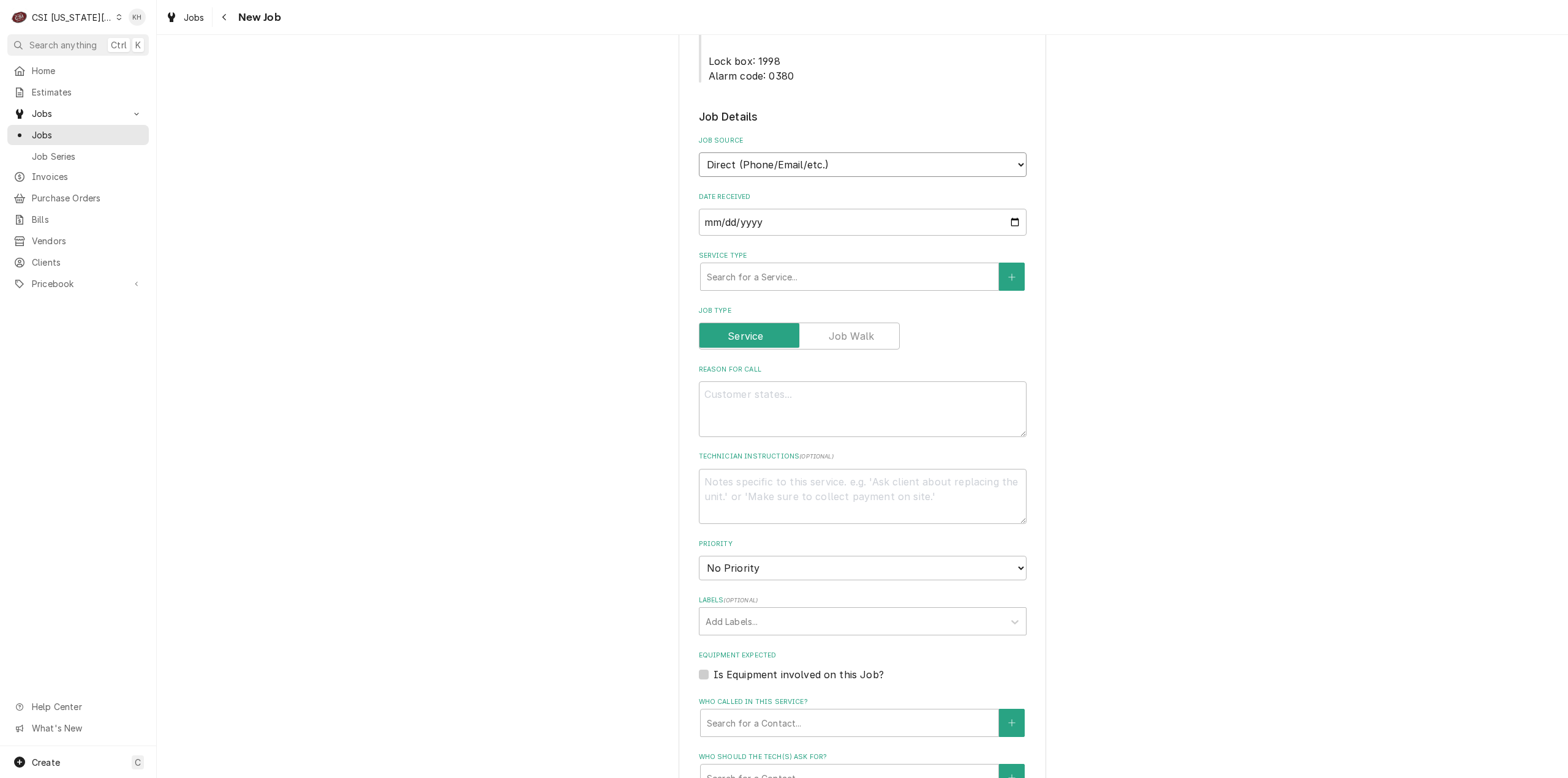
drag, startPoint x: 847, startPoint y: 87, endPoint x: 849, endPoint y: 102, distance: 15.1
click at [850, 152] on select "Direct (Phone/Email/etc.) Service Channel Corrigo Ecotrak Other" at bounding box center [863, 164] width 327 height 24
select select "1"
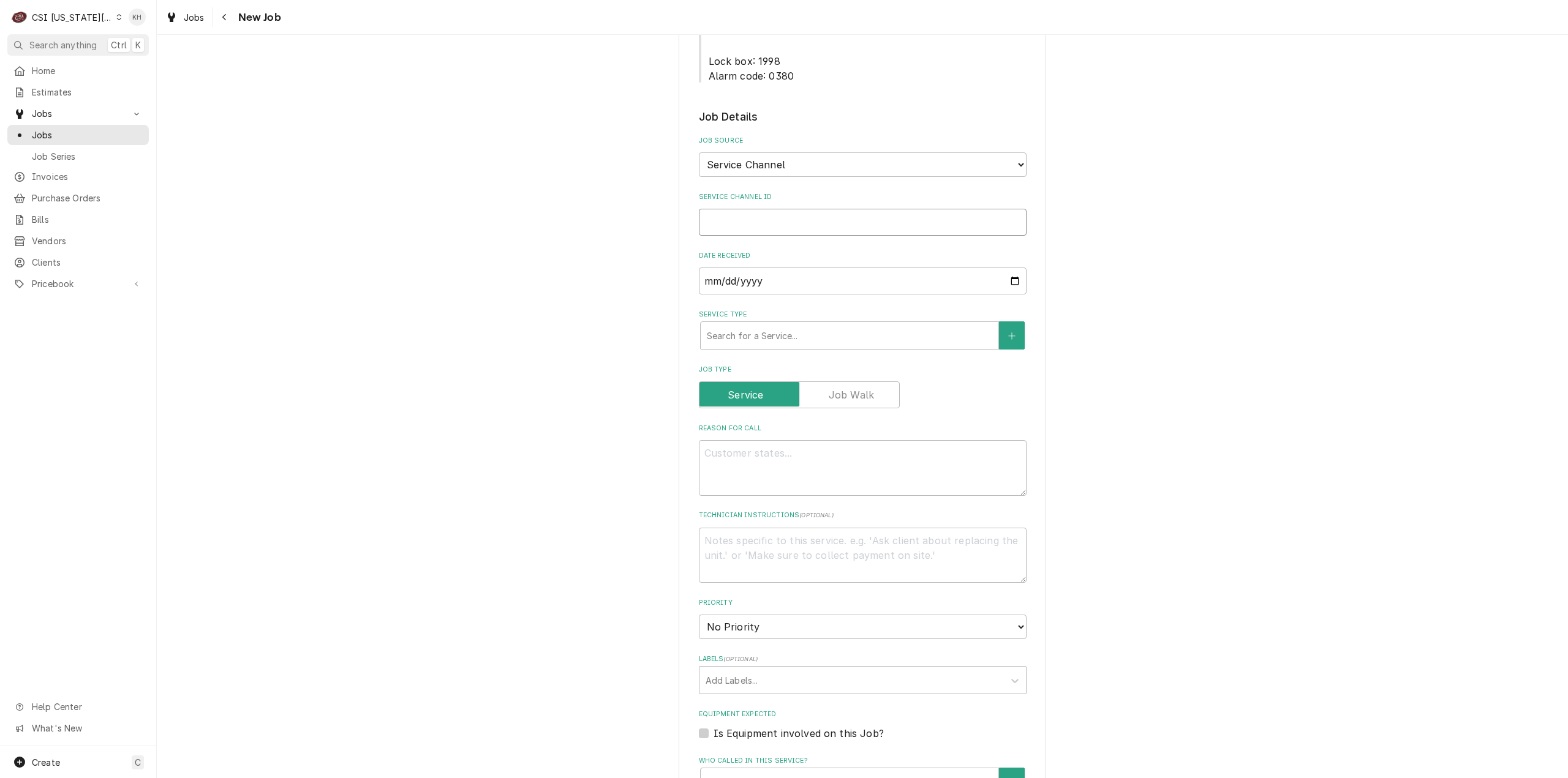
click at [835, 209] on input "Service Channel ID" at bounding box center [863, 222] width 327 height 27
paste input "325456578"
type textarea "x"
type input "325456578"
type textarea "x"
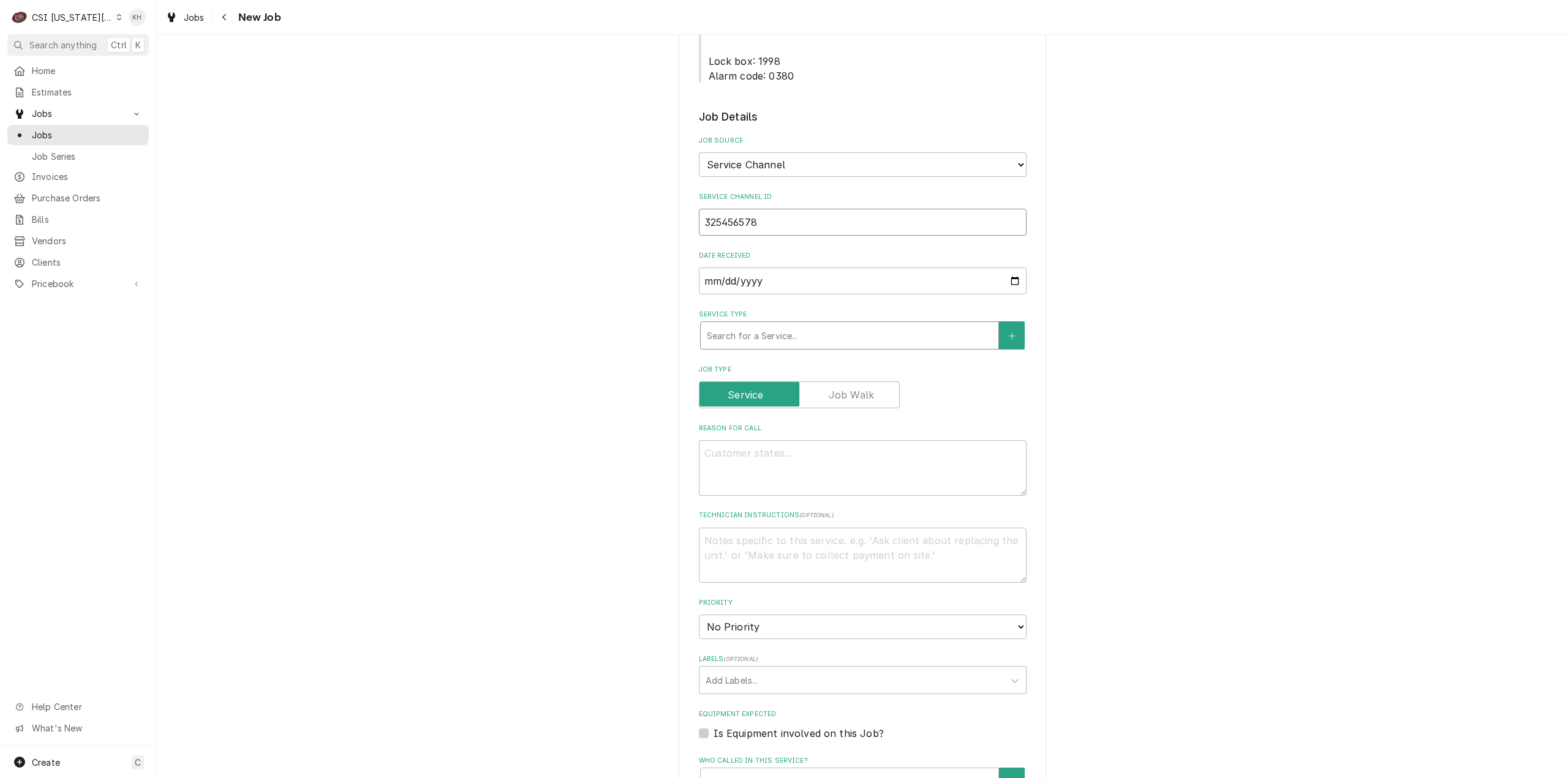
type input "325456578"
click at [811, 324] on div "Service Type" at bounding box center [849, 335] width 285 height 22
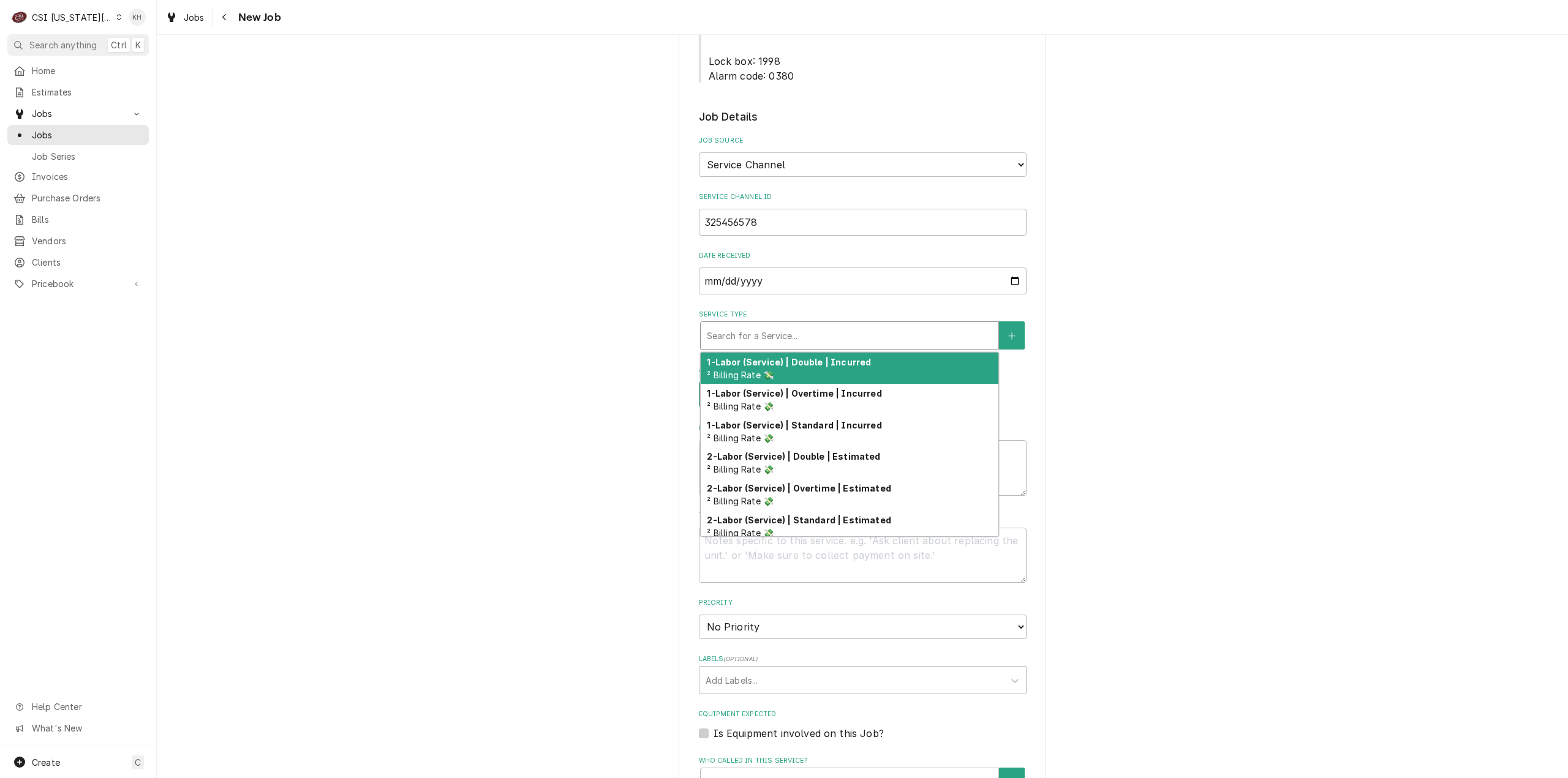
type textarea "x"
type input "i"
type textarea "x"
type input "in"
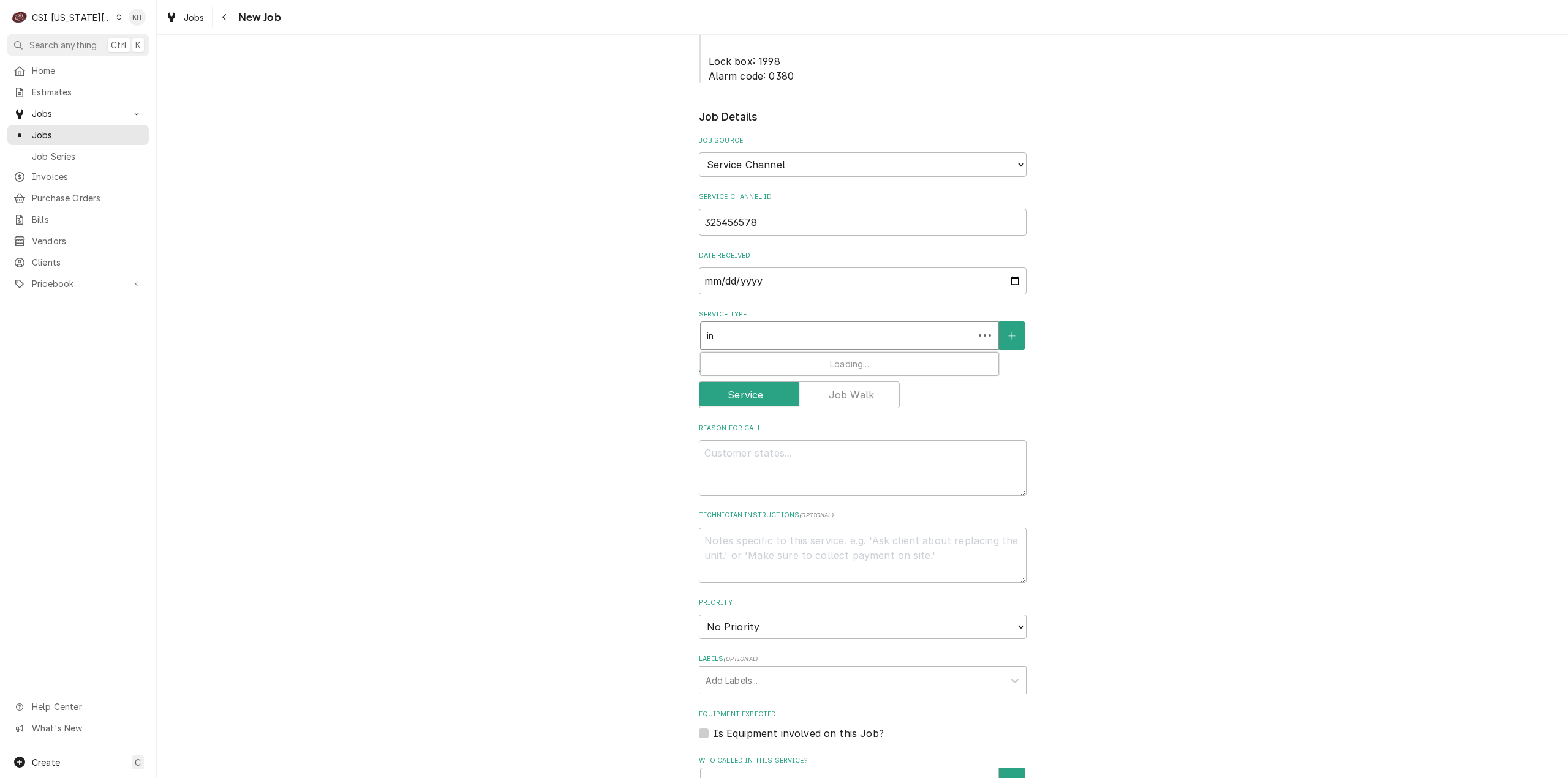
type textarea "x"
type input "ins"
type textarea "x"
type input "inst"
type textarea "x"
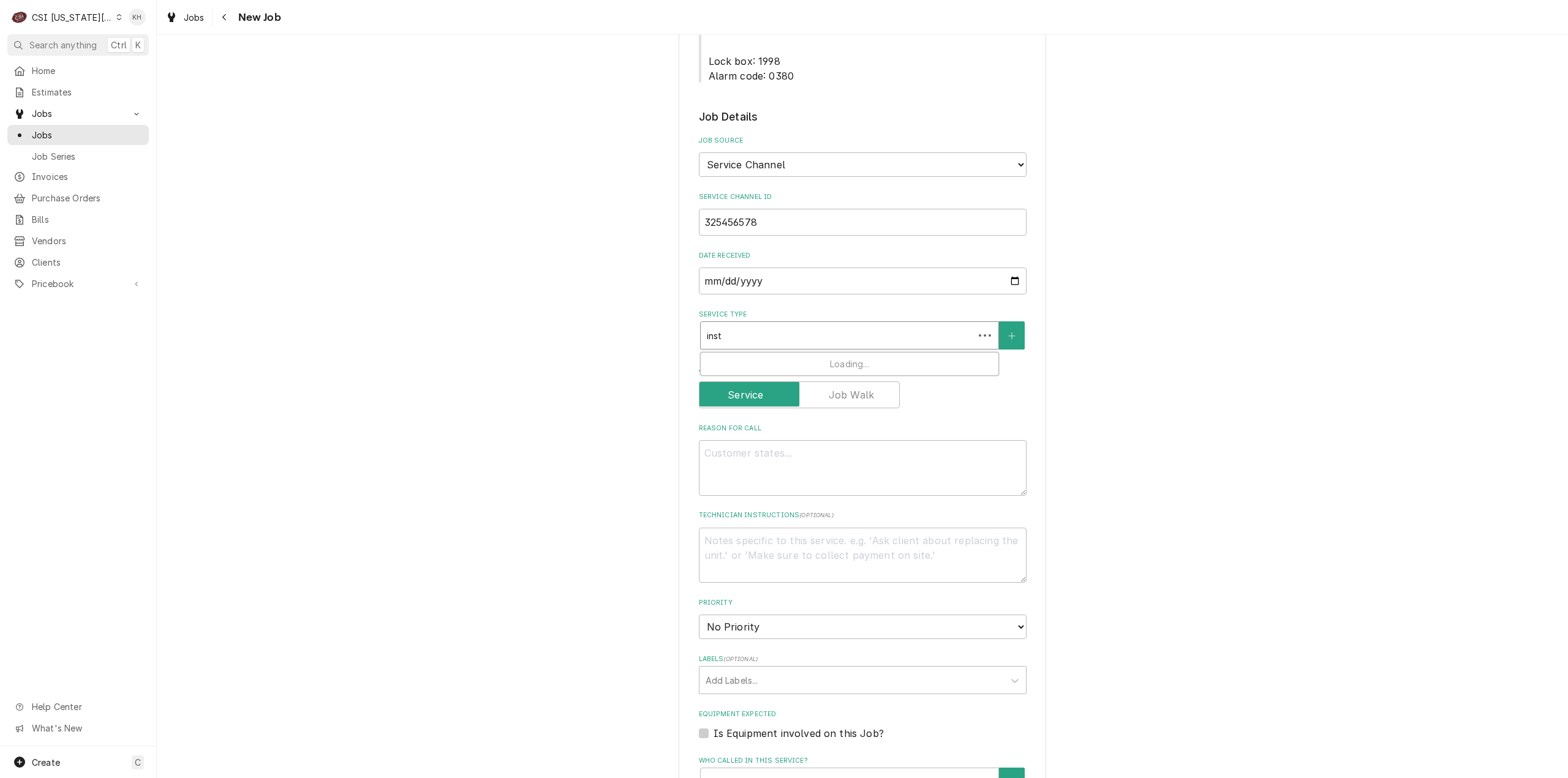
type input "insta"
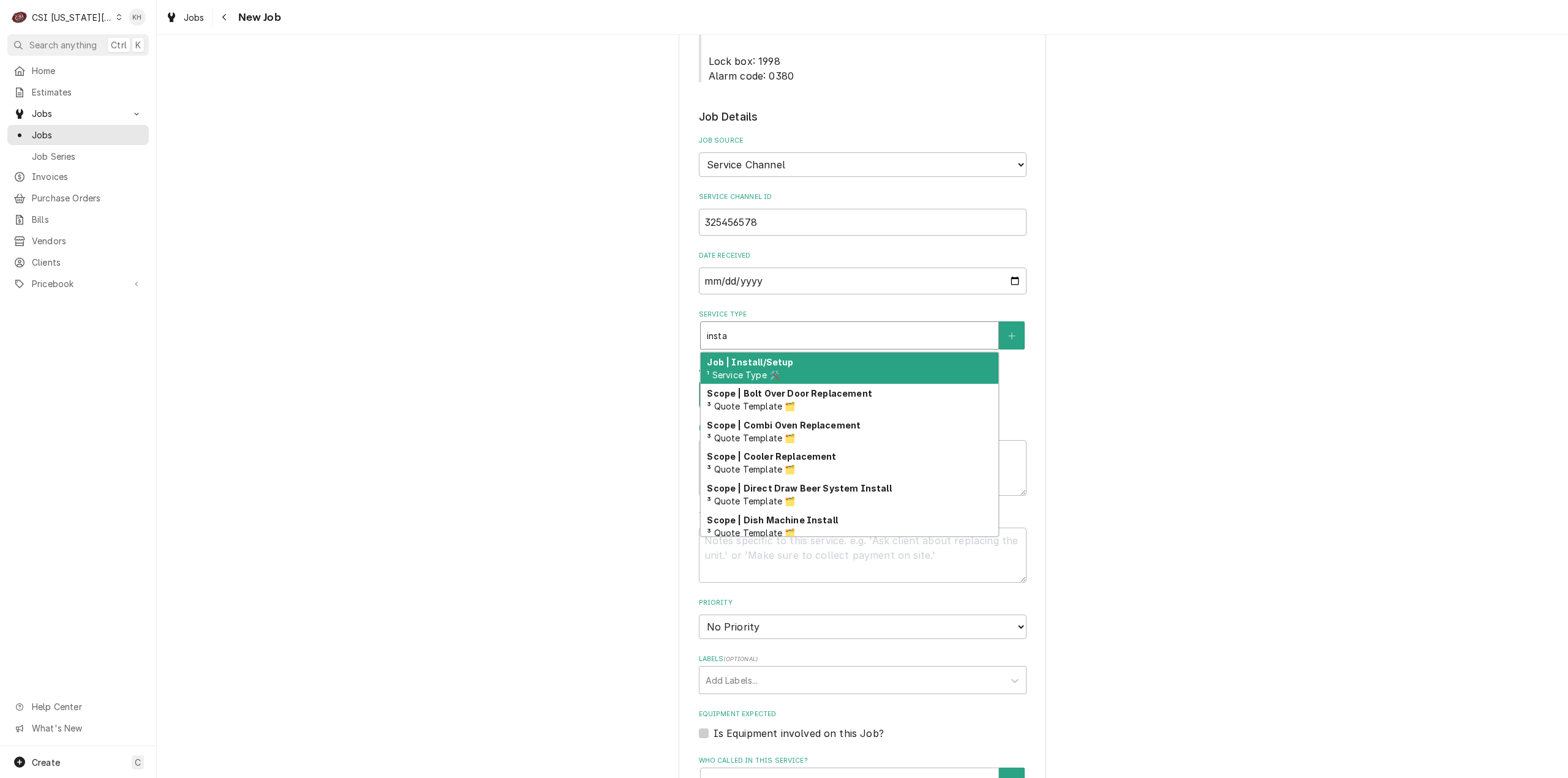
click at [806, 352] on div "Job | Install/Setup ¹ Service Type 🛠️" at bounding box center [850, 368] width 298 height 32
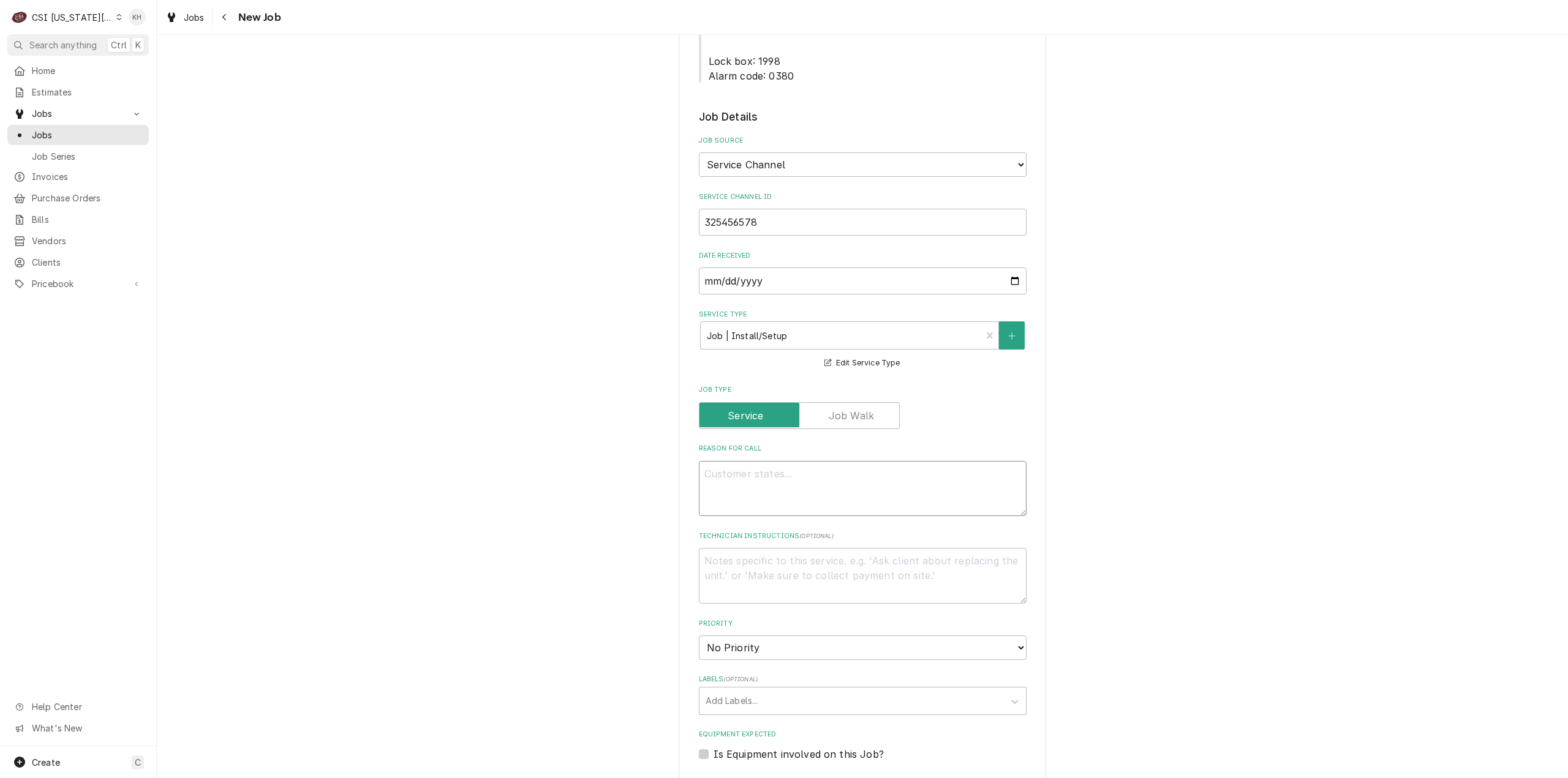
click at [838, 461] on textarea "Reason For Call" at bounding box center [863, 489] width 327 height 56
paste textarea "Install and calibrate new tea brewer. Will need new water supply hose"
type textarea "x"
type textarea "Install and calibrate new tea brewer. Will need new water supply hose"
type textarea "x"
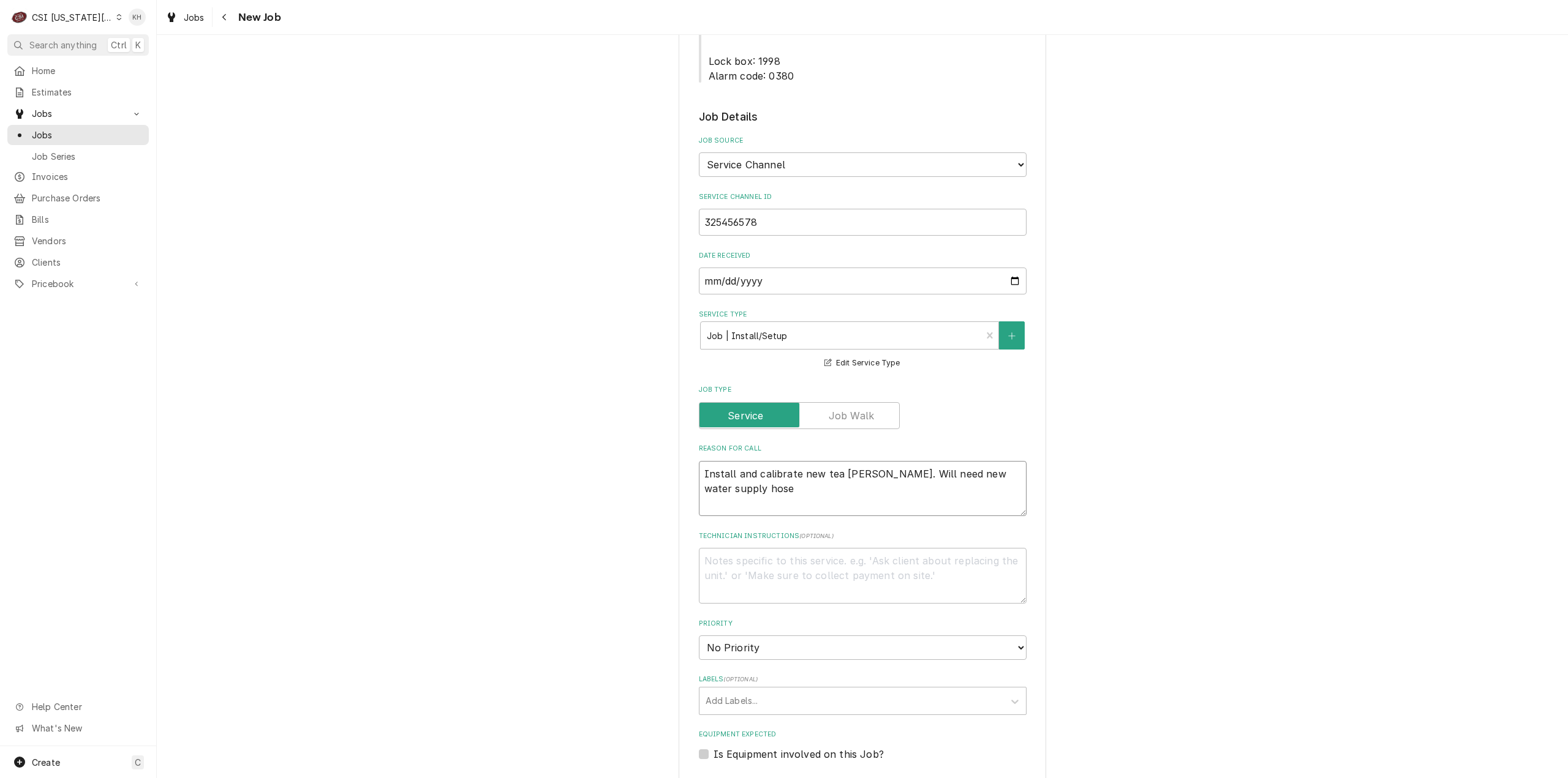
type textarea "Install and calibrate new tea [PERSON_NAME]. Will need new water supply hose."
type textarea "x"
type textarea "Install and calibrate new tea [PERSON_NAME]. Will need new water supply hose."
click at [813, 548] on textarea "Technician Instructions ( optional )" at bounding box center [863, 575] width 327 height 56
type textarea "x"
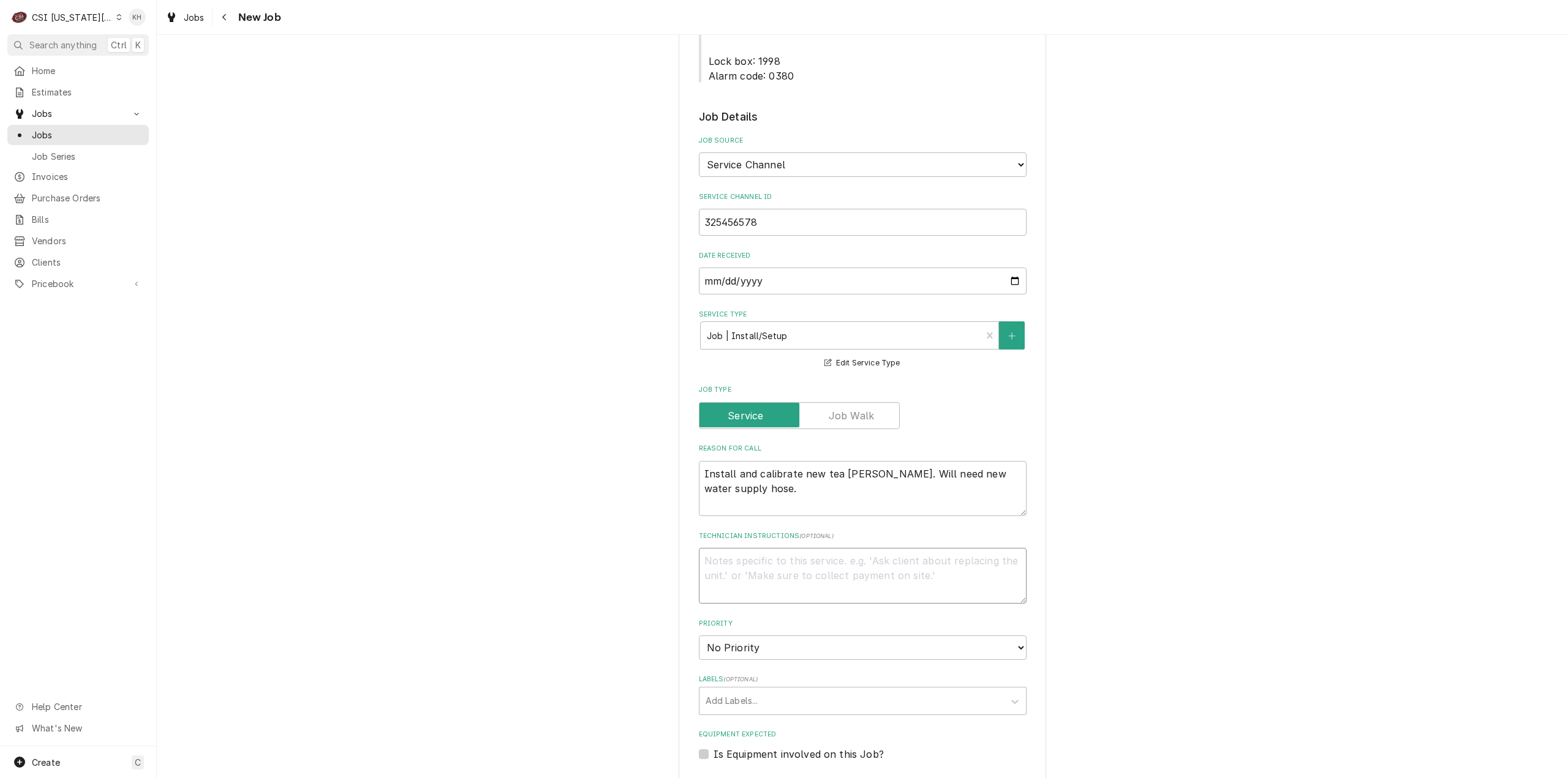
type textarea "N"
type textarea "x"
type textarea "NT"
type textarea "x"
type textarea "NTE"
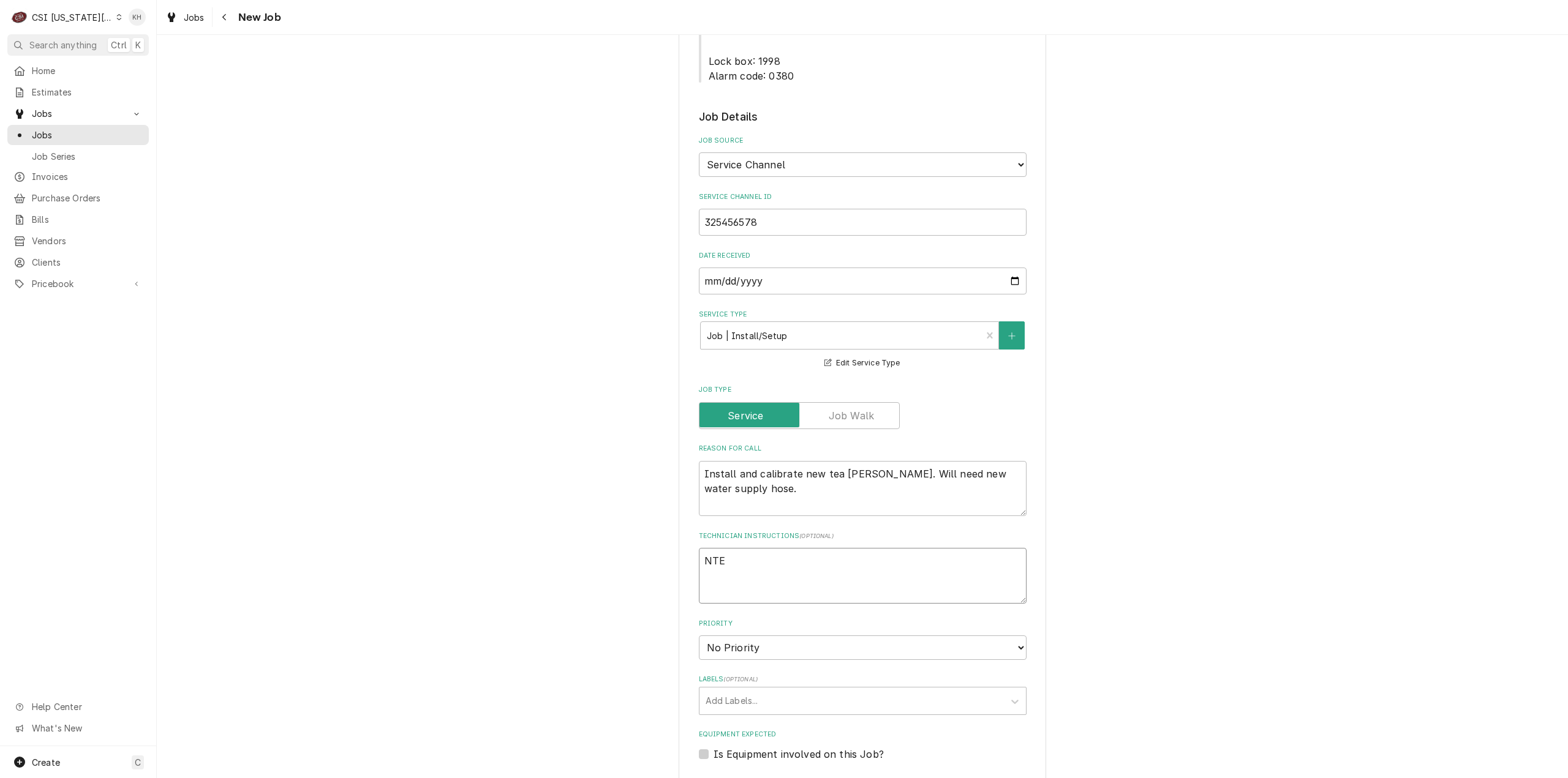
type textarea "x"
type textarea "NTE"
type textarea "x"
type textarea "NTE $"
type textarea "x"
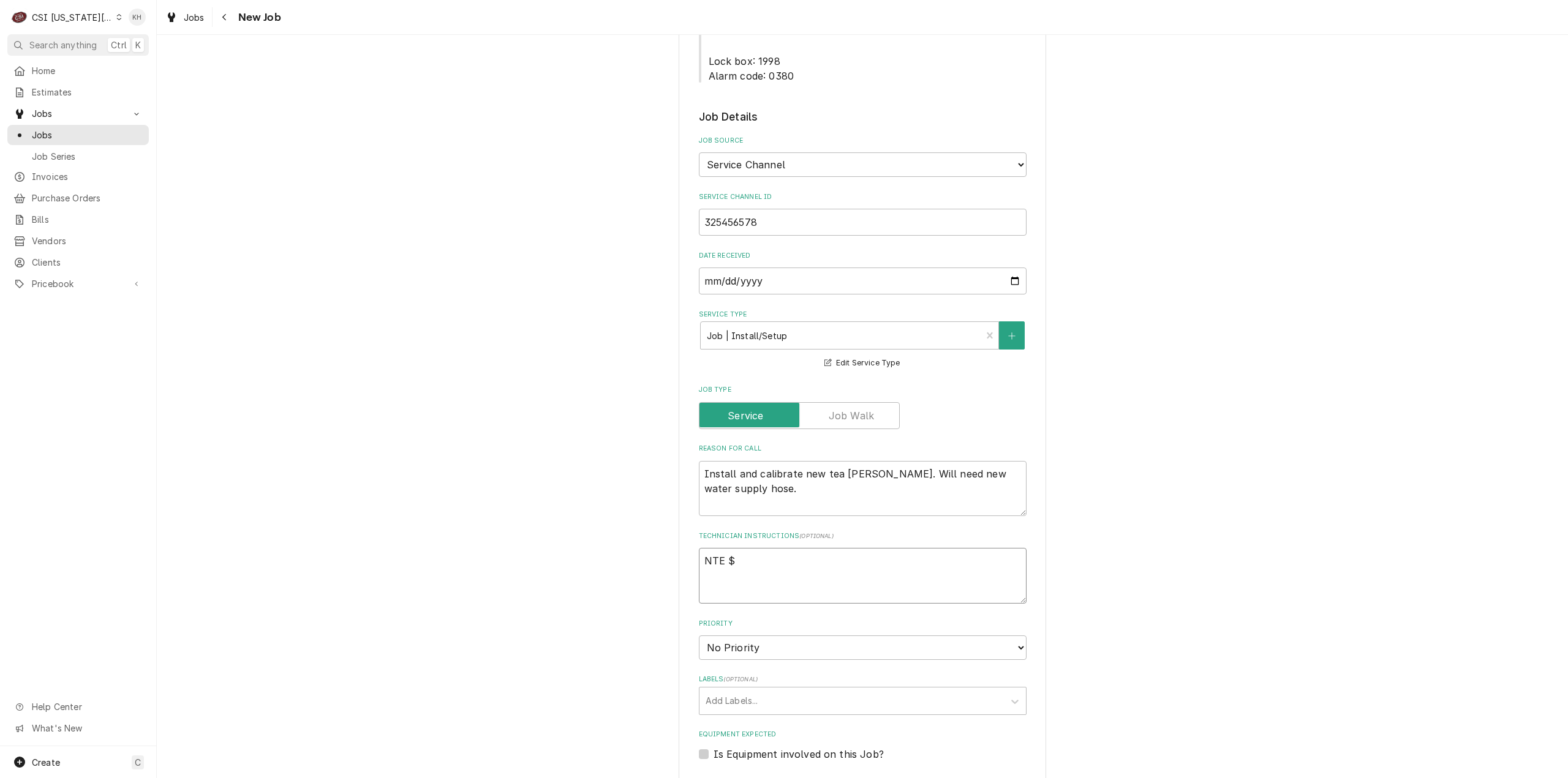
type textarea "NTE $4"
type textarea "x"
type textarea "NTE $45"
type textarea "x"
type textarea "NTE $450"
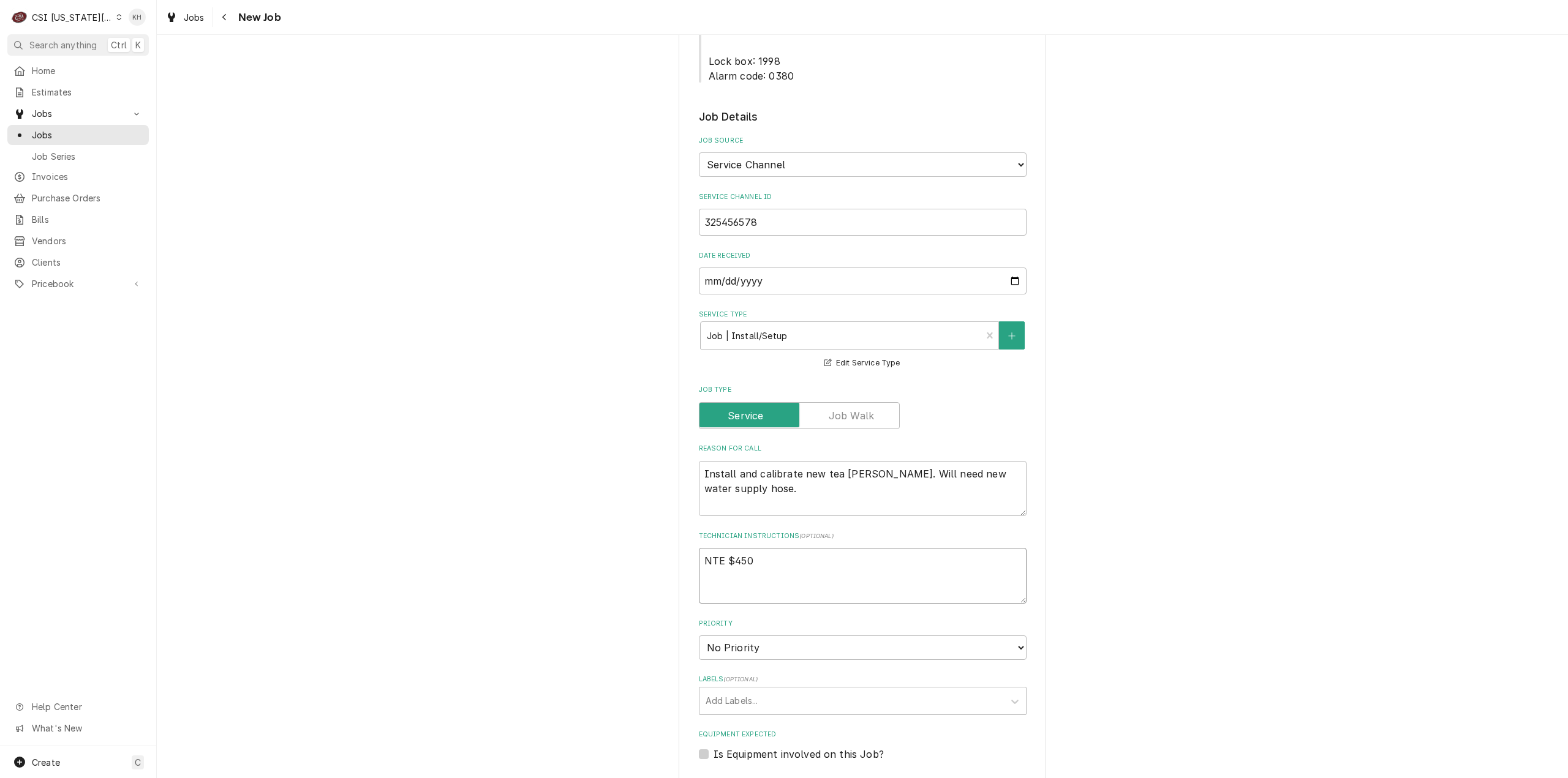
type textarea "x"
type textarea "NTE $450."
type textarea "x"
type textarea "NTE $450.0"
type textarea "x"
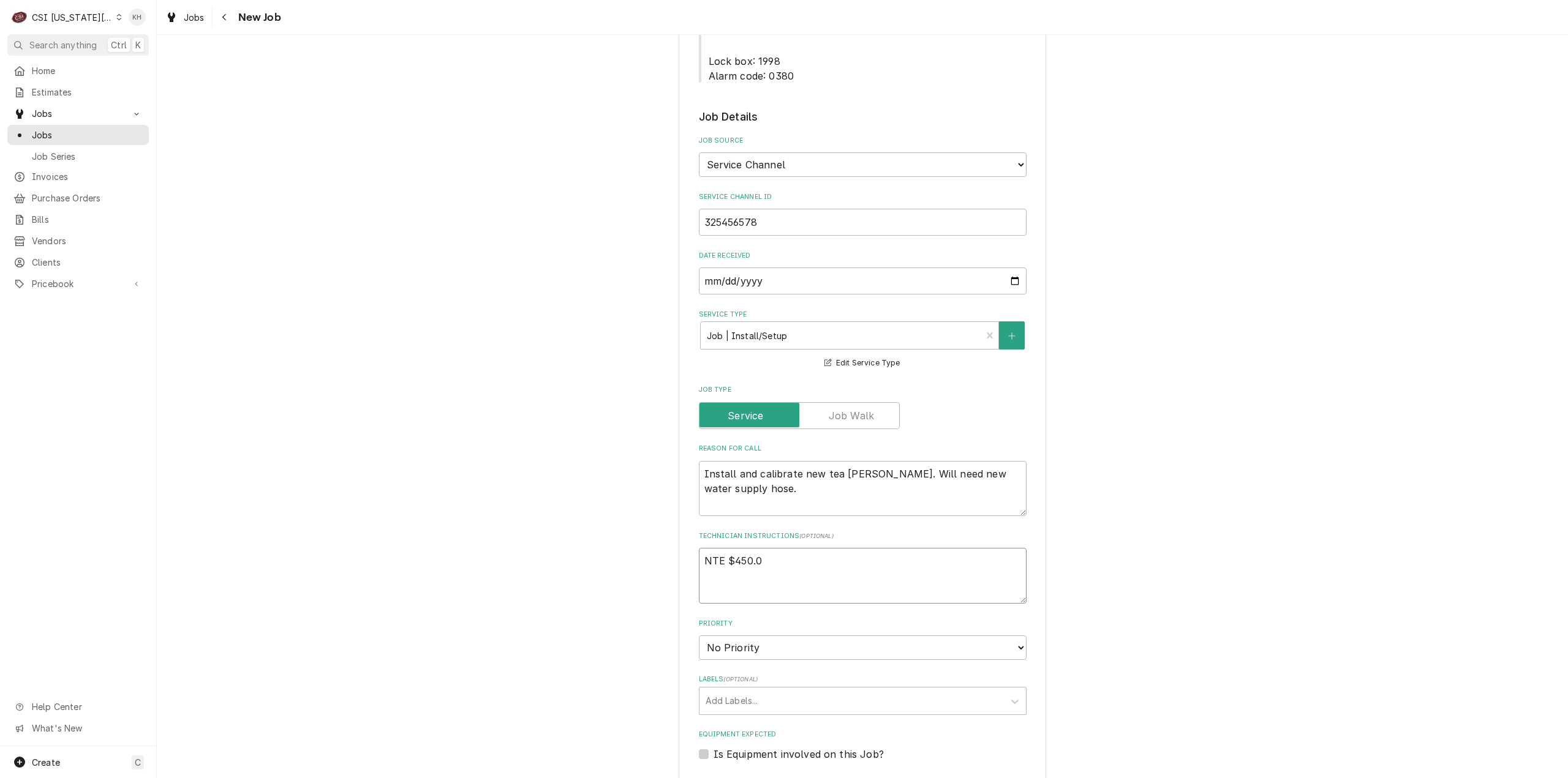
type textarea "NTE $450.00"
type textarea "x"
type textarea "NTE $450.00"
type textarea "x"
type textarea "NTE $450.00"
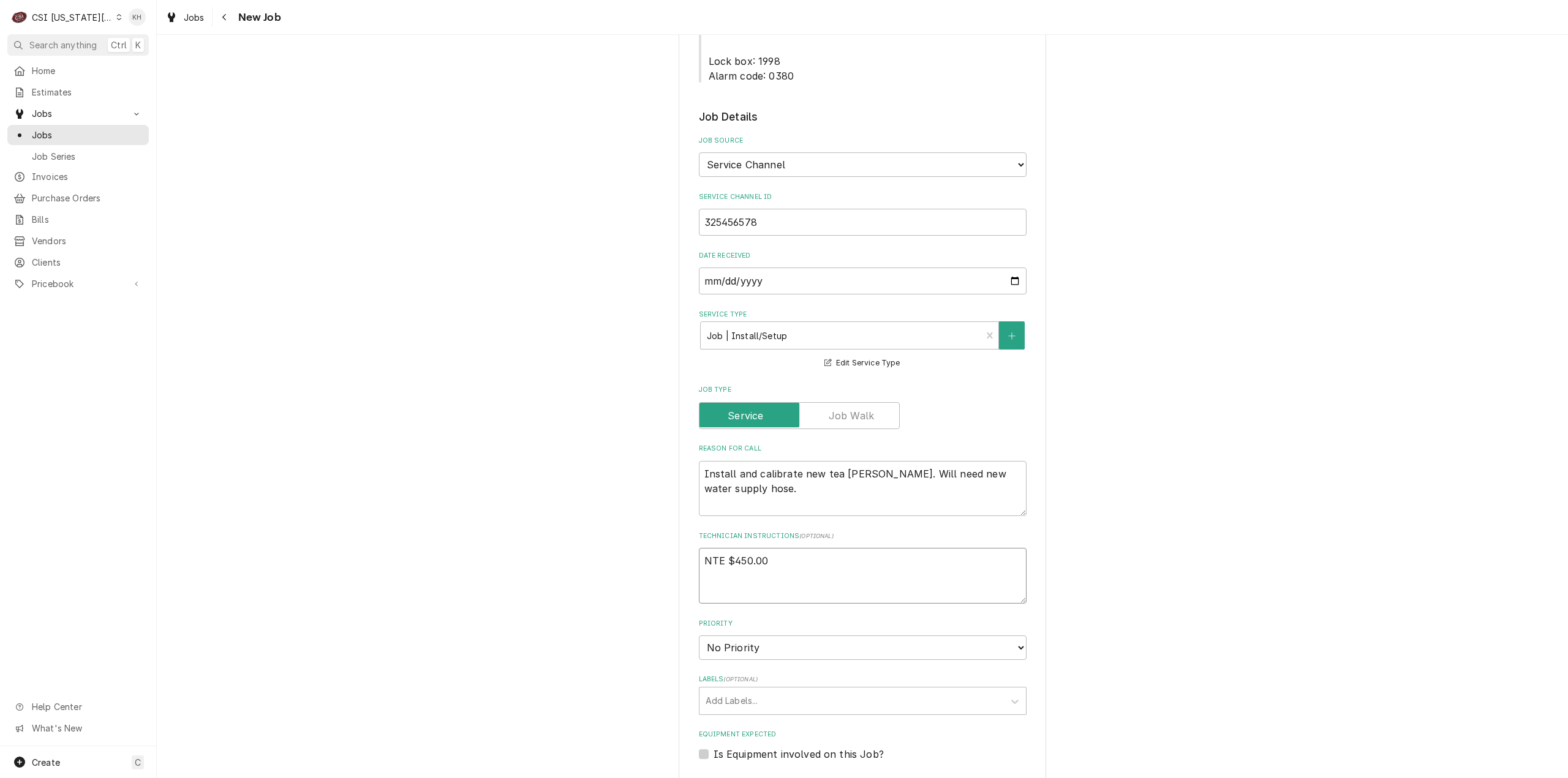
type textarea "x"
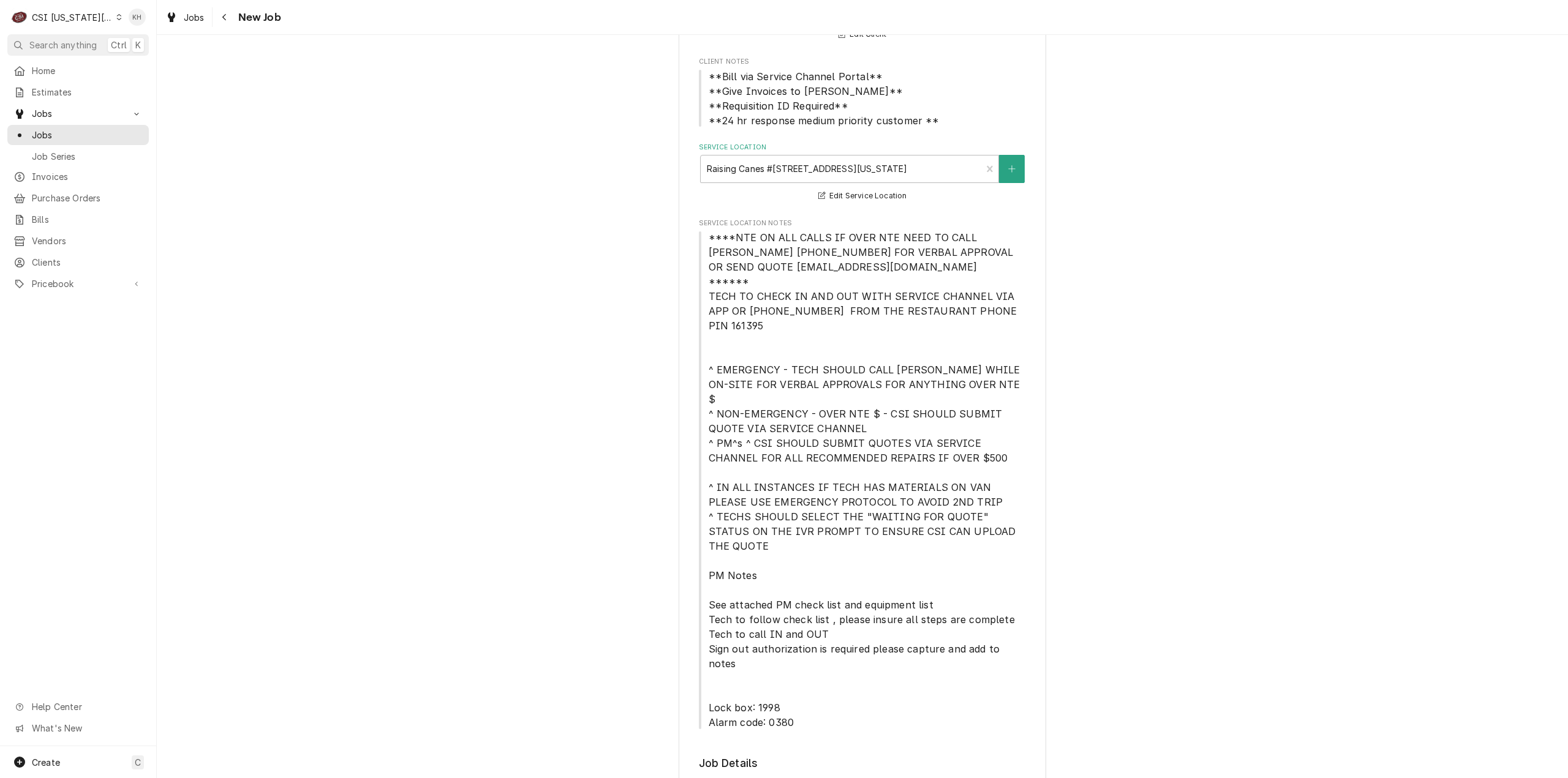
scroll to position [245, 0]
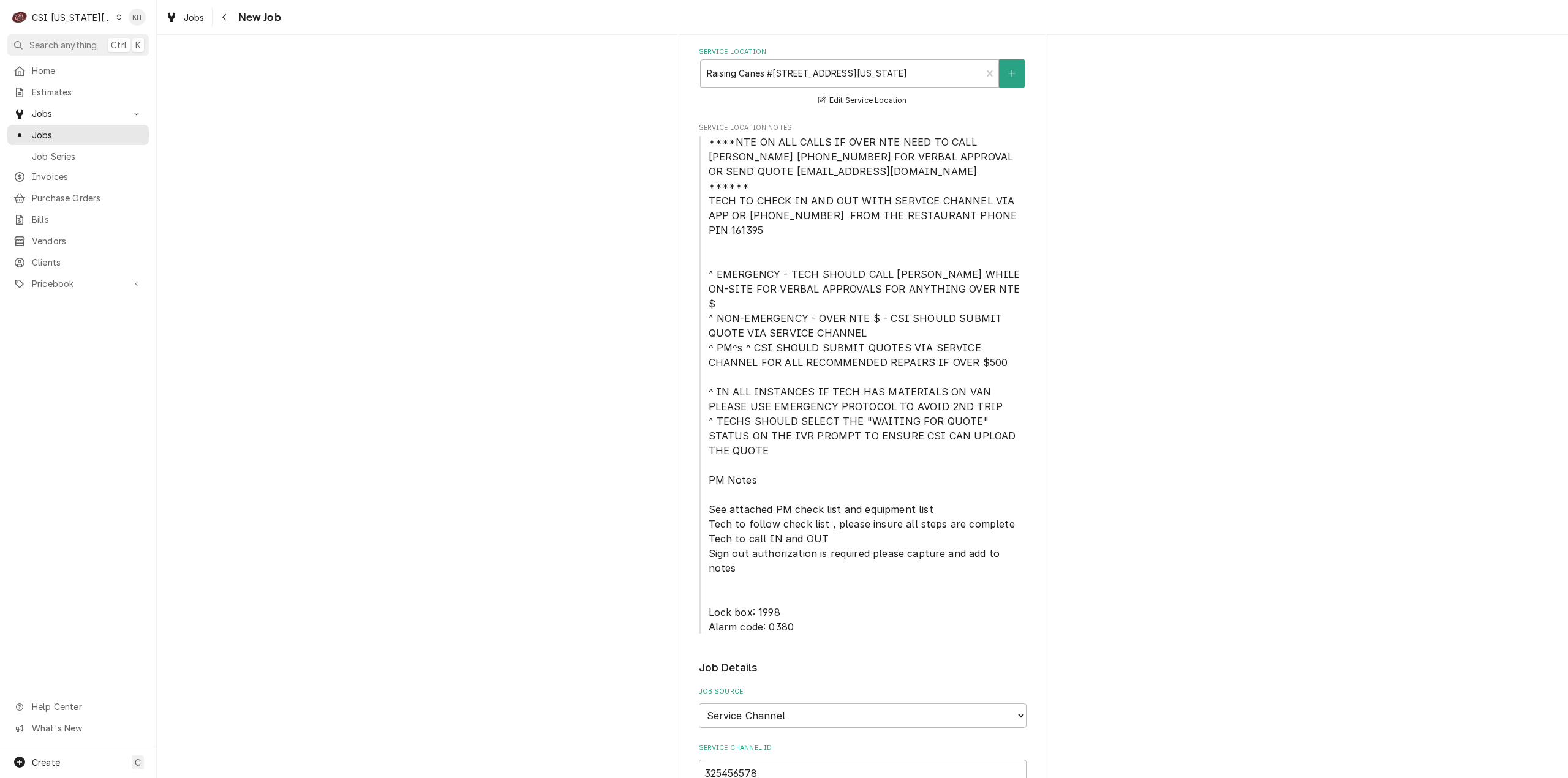
type textarea "NTE $450.00"
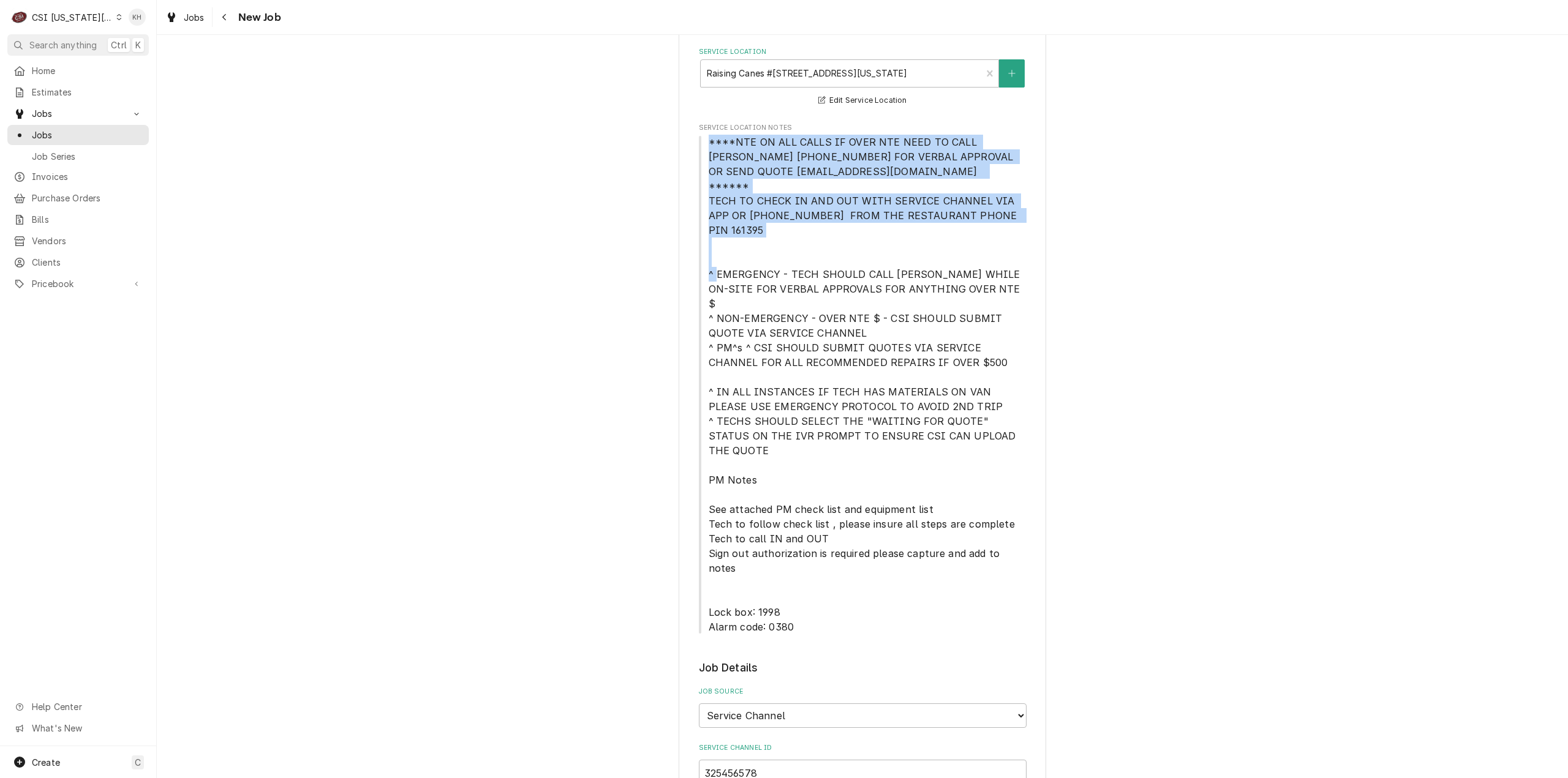
drag, startPoint x: 706, startPoint y: 138, endPoint x: 1018, endPoint y: 197, distance: 317.5
click at [1018, 197] on span "****NTE ON ALL CALLS IF OVER NTE NEED TO CALL [PERSON_NAME] [PHONE_NUMBER] FOR …" at bounding box center [863, 384] width 327 height 500
copy span "****NTE ON ALL CALLS IF OVER NTE NEED TO CALL JOHN HERBOLSHEIMER 402-380-8262 F…"
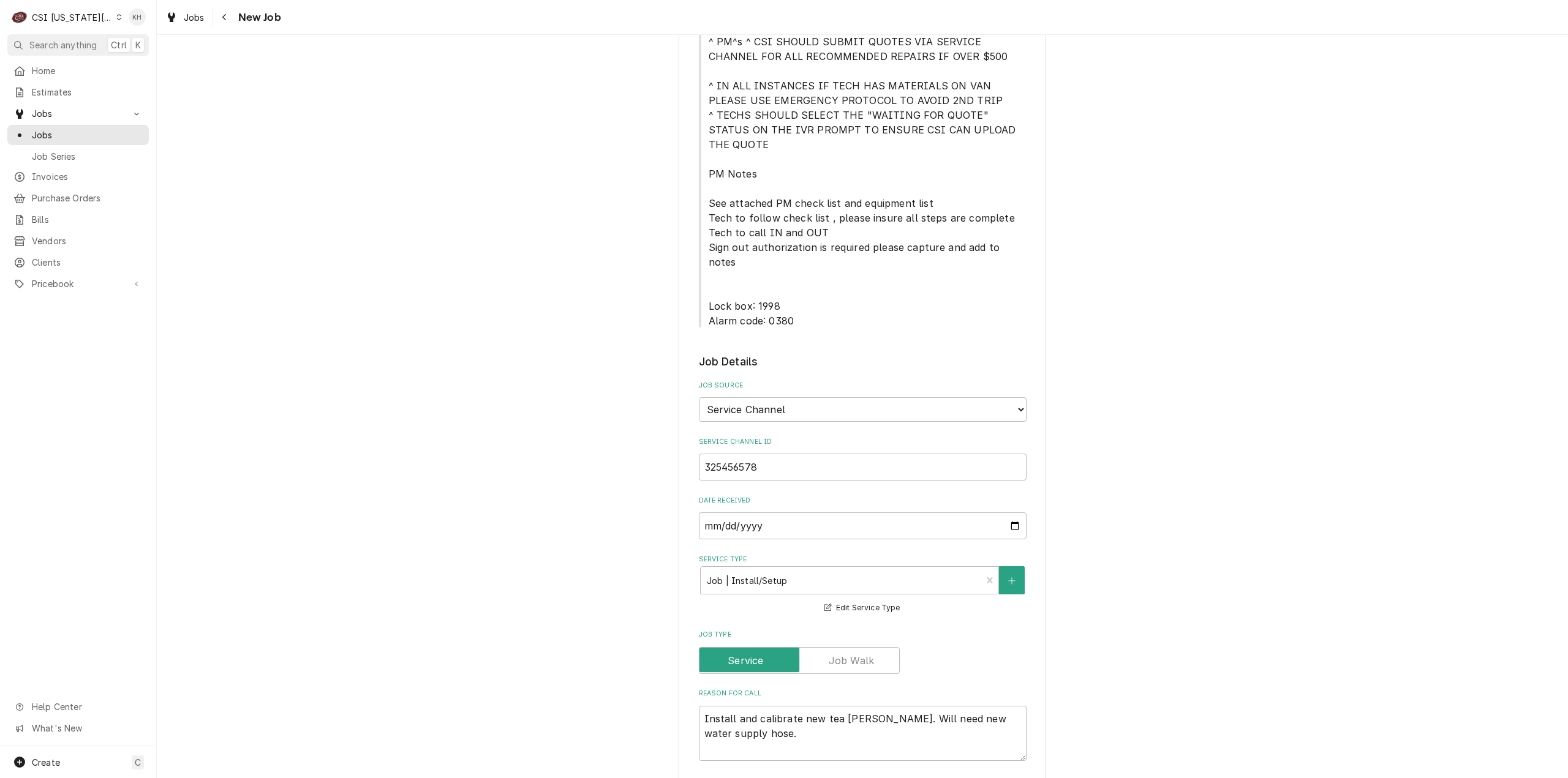
scroll to position [857, 0]
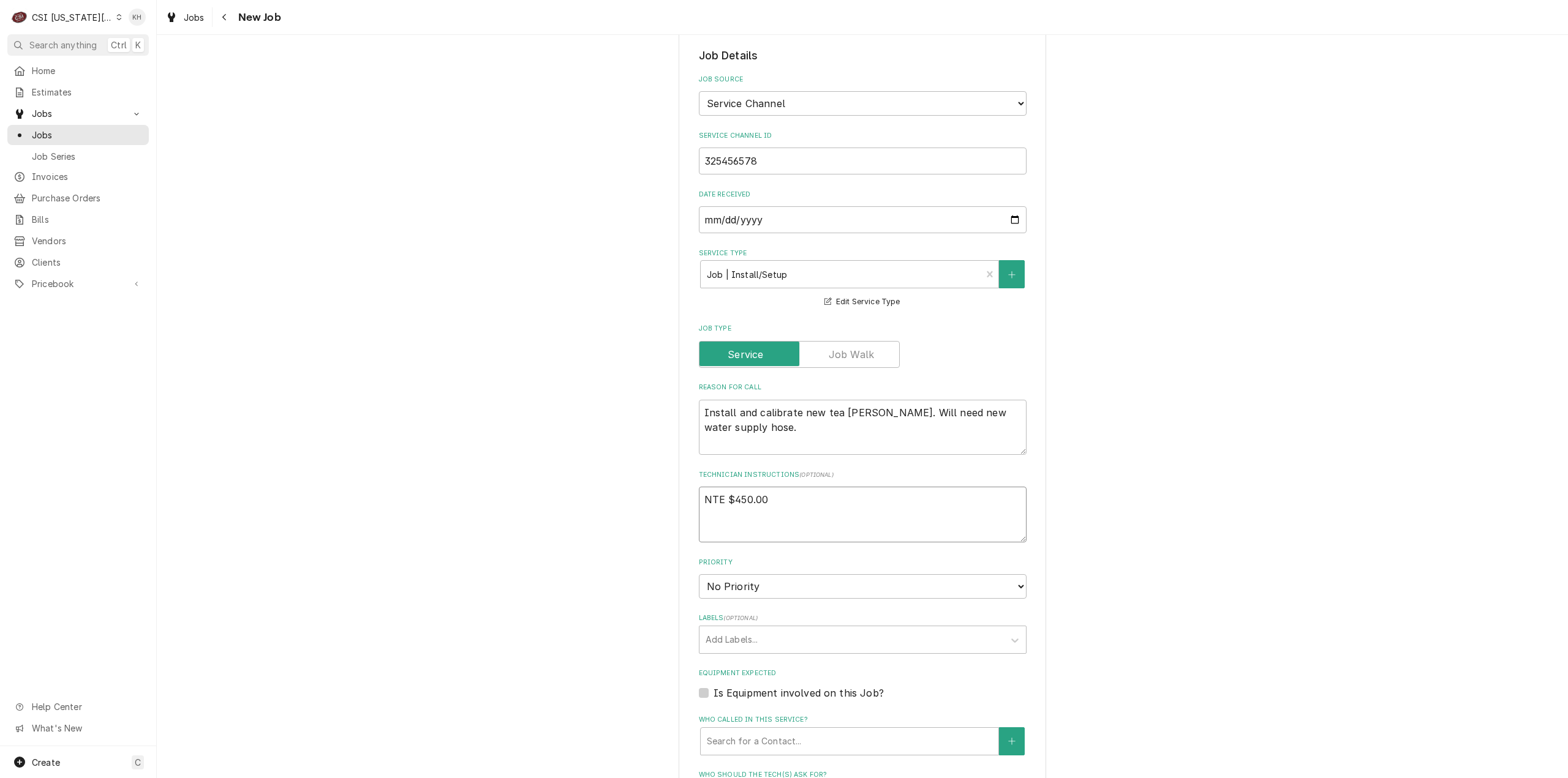
click at [738, 486] on textarea "NTE $450.00" at bounding box center [863, 514] width 327 height 56
paste textarea "****NTE ON ALL CALLS IF OVER NTE NEED TO CALL JOHN HERBOLSHEIMER 402-380-8262 F…"
type textarea "x"
type textarea "NTE $450.00 ****NTE ON ALL CALLS IF OVER NTE NEED TO CALL JOHN HERBOLSHEIMER 40…"
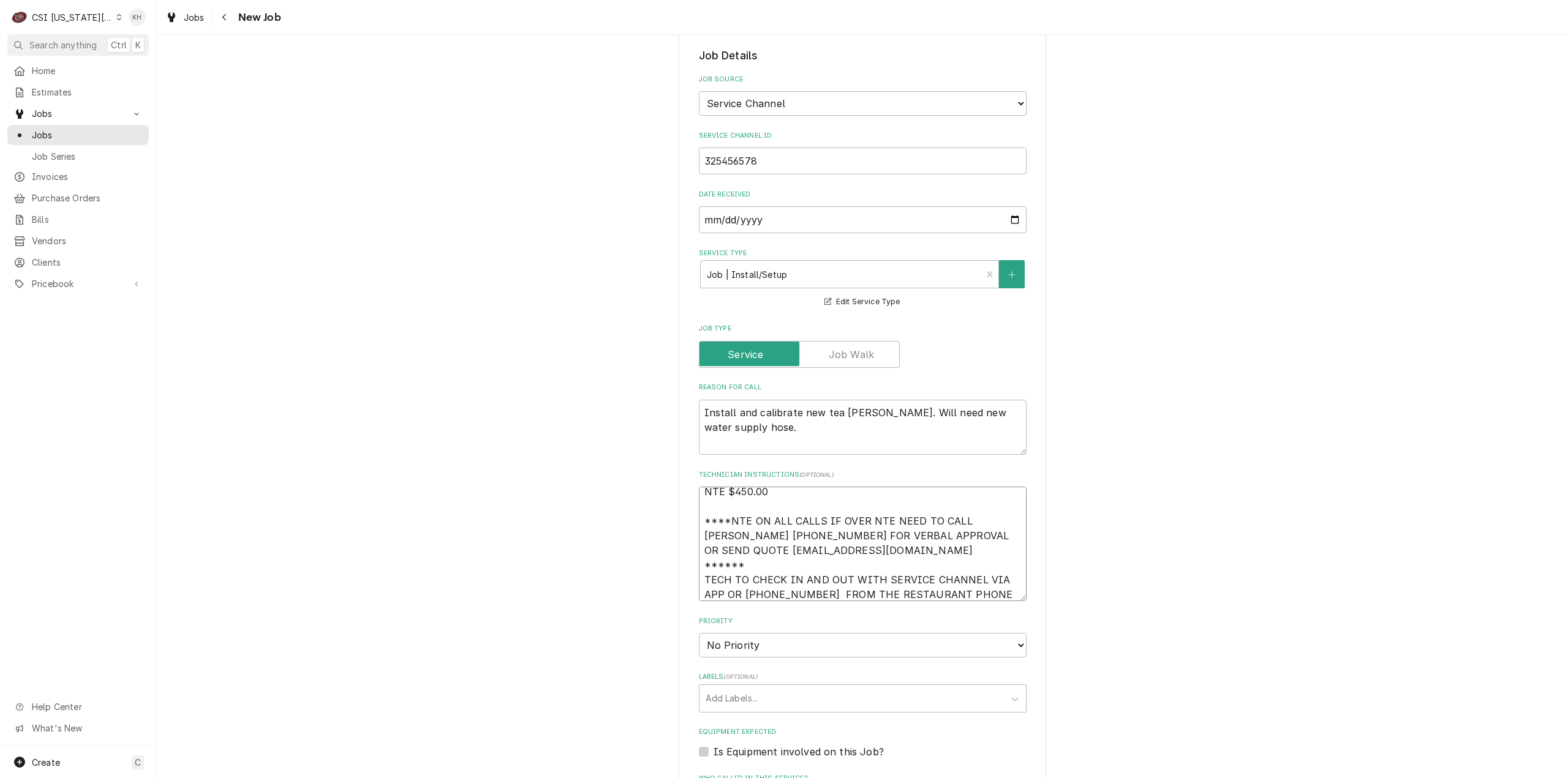
type textarea "x"
type textarea "NTE $450.00 ****NTE ON ALL CALLS IF OVER NTE NEED TO CALL JOHN HERBOLSHEIMER 40…"
type textarea "x"
type textarea "NTE $450.00 ****NTE ON ALL CALLS IF OVER NTE NEED TO CALL JOHN HERBOLSHEIMER 40…"
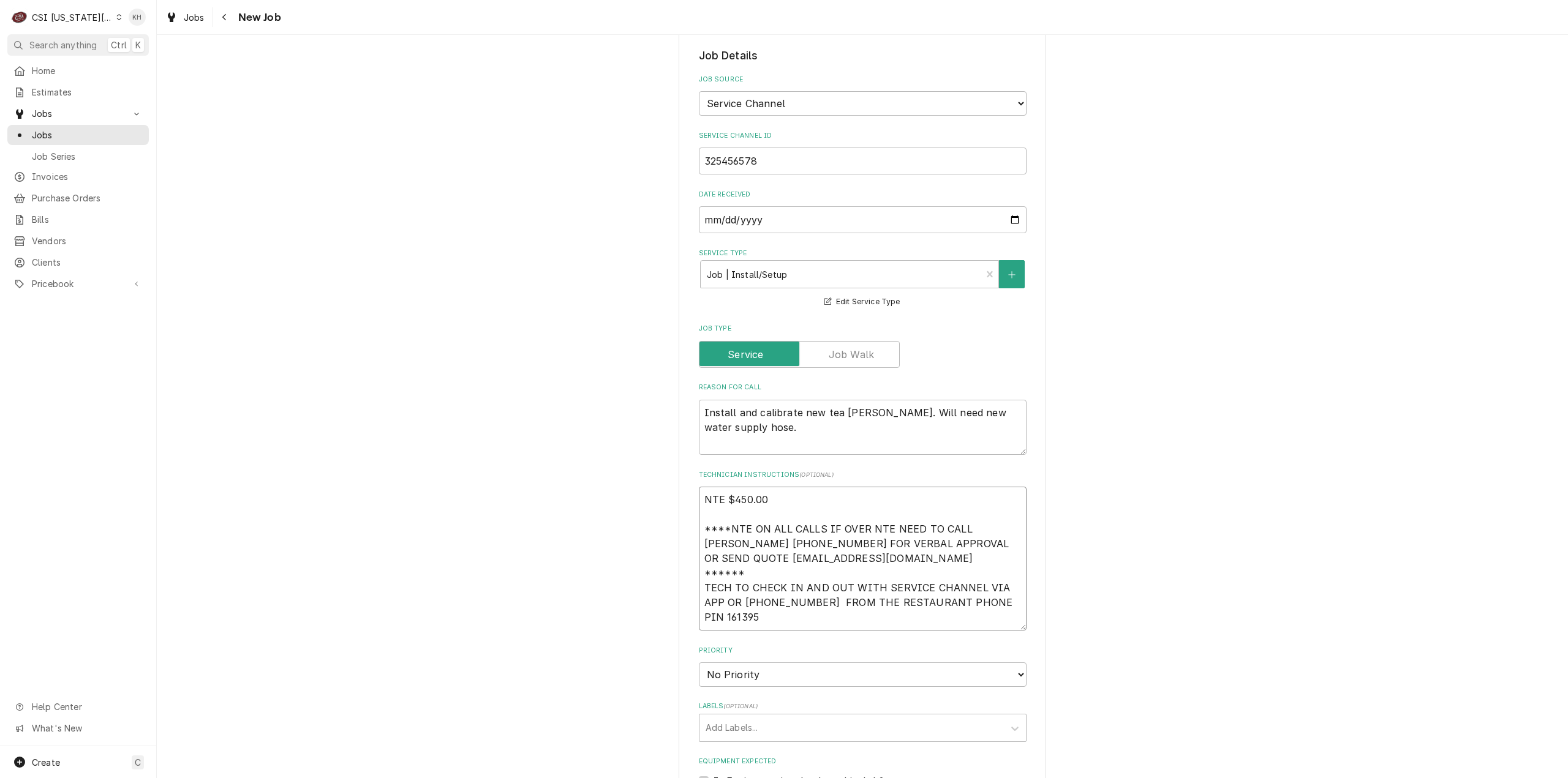
type textarea "x"
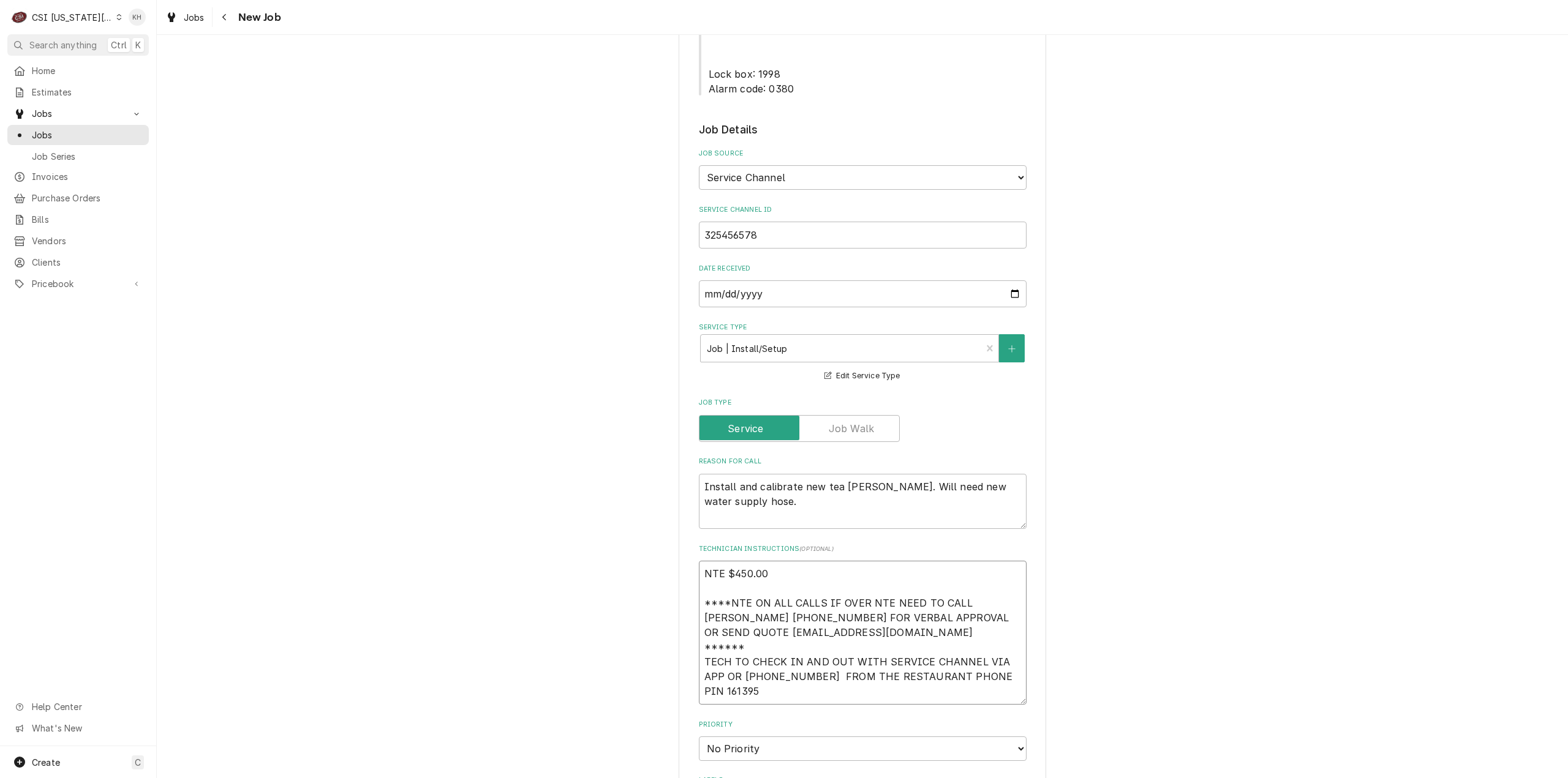
scroll to position [674, 0]
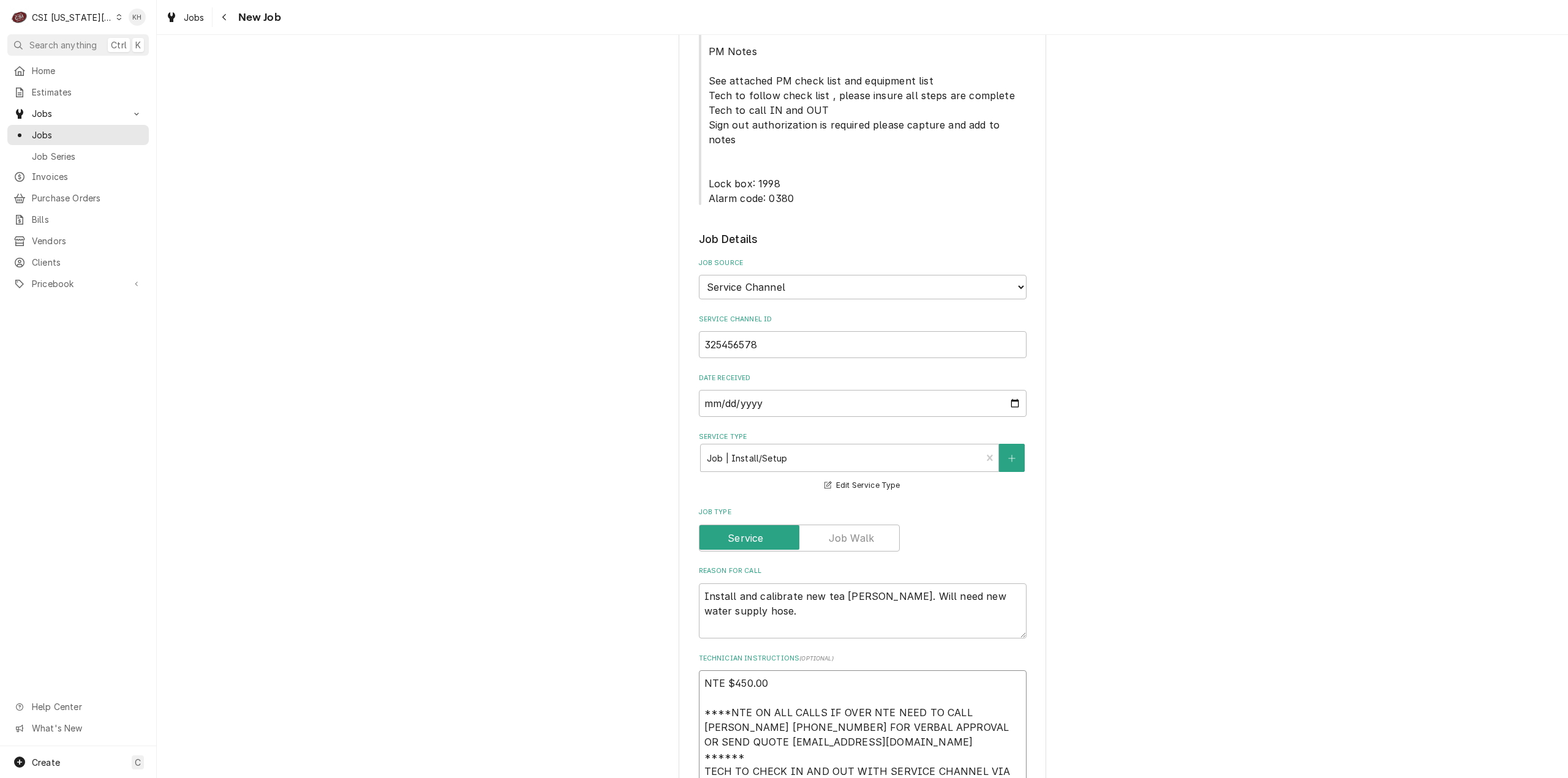
type textarea "NTE $450.00 ****NTE ON ALL CALLS IF OVER NTE NEED TO CALL JOHN HERBOLSHEIMER 40…"
drag, startPoint x: 703, startPoint y: 112, endPoint x: 798, endPoint y: 127, distance: 96.2
copy span "Lock box: 1998 Alarm code: 0380"
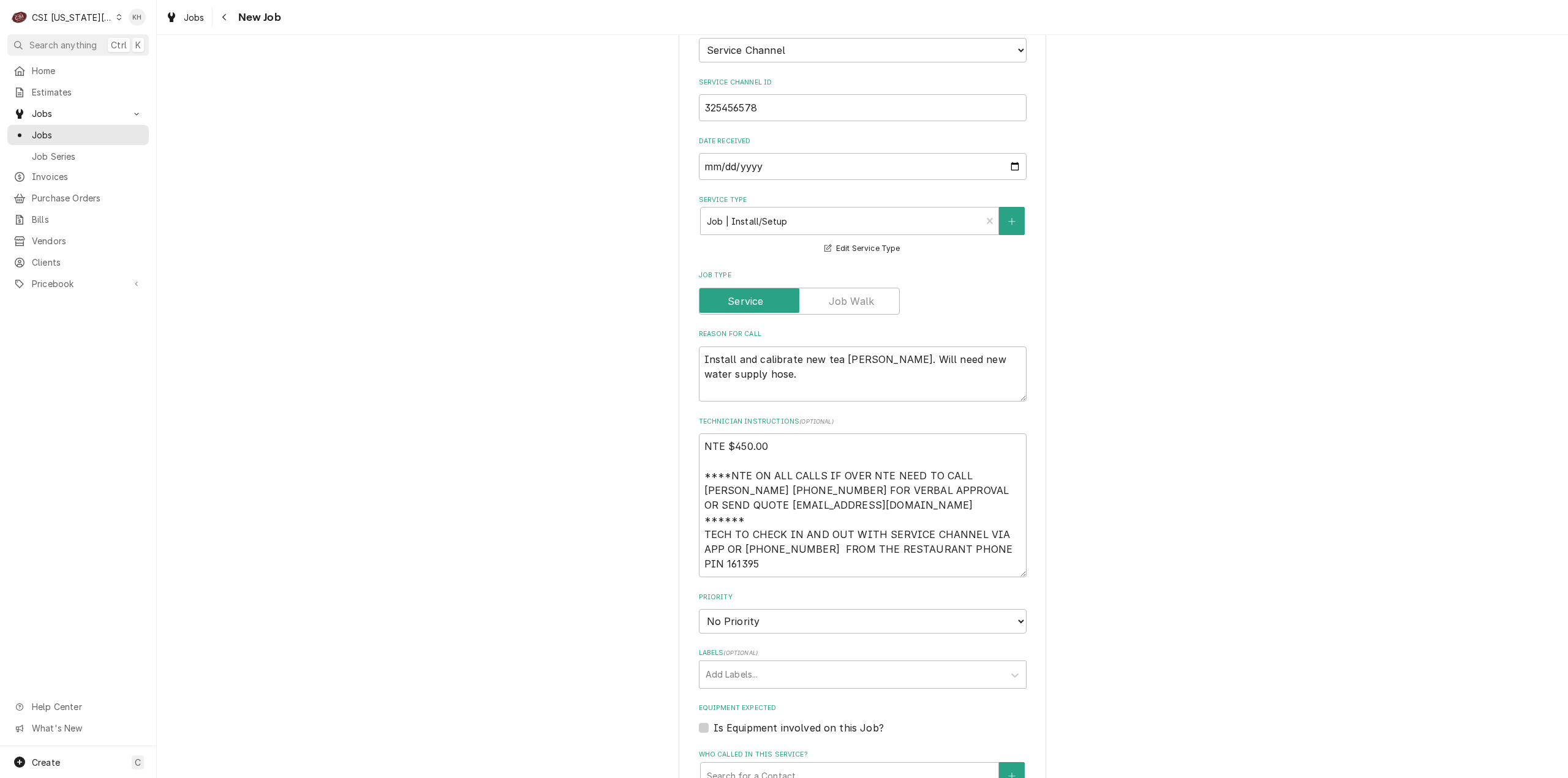
scroll to position [919, 0]
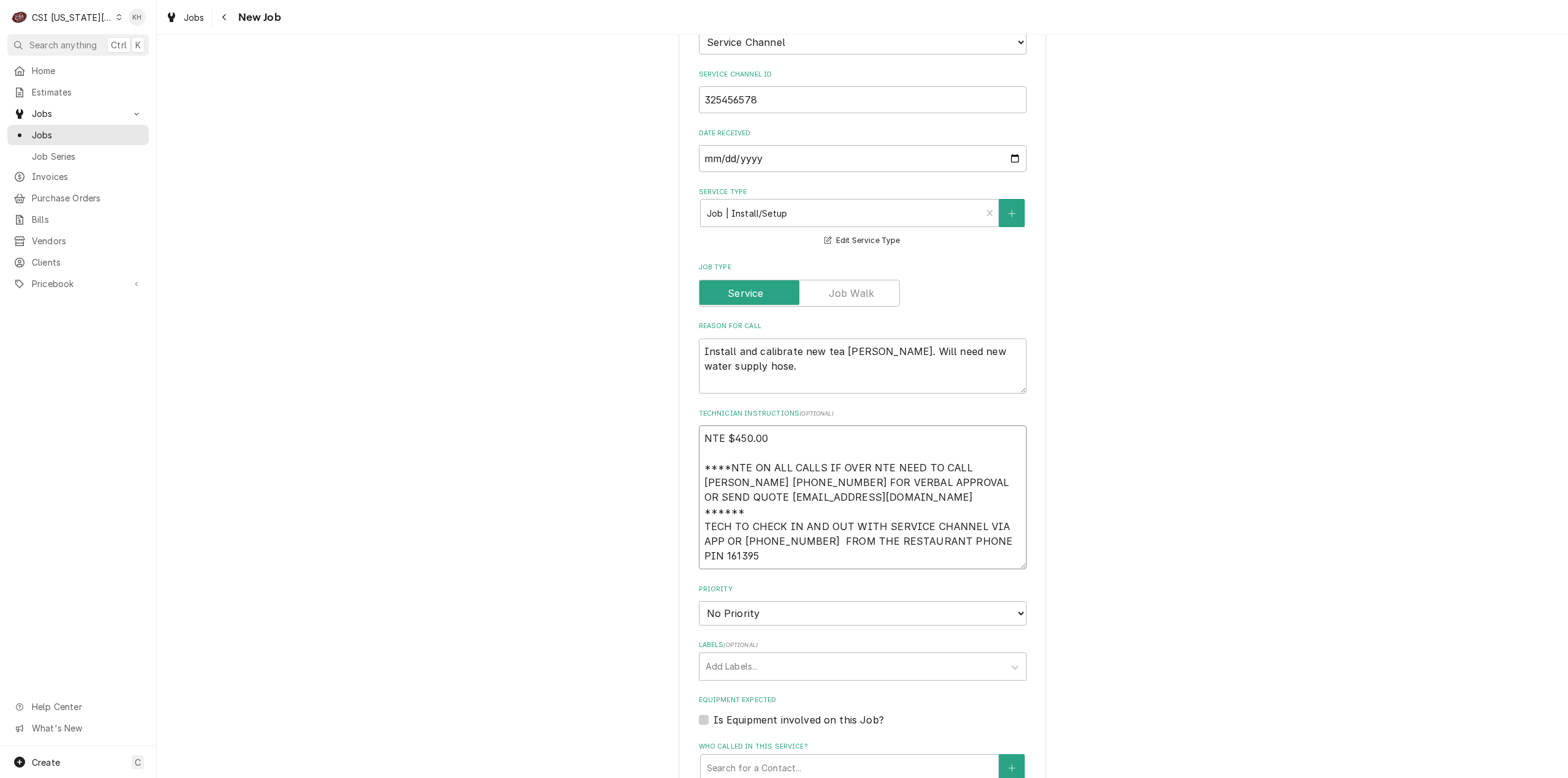
click at [744, 483] on textarea "NTE $450.00 ****NTE ON ALL CALLS IF OVER NTE NEED TO CALL JOHN HERBOLSHEIMER 40…" at bounding box center [863, 497] width 327 height 144
paste textarea "Lock box: 1998 Alarm code: 0380"
type textarea "x"
type textarea "NTE $450.00 ****NTE ON ALL CALLS IF OVER NTE NEED TO CALL JOHN HERBOLSHEIMER 40…"
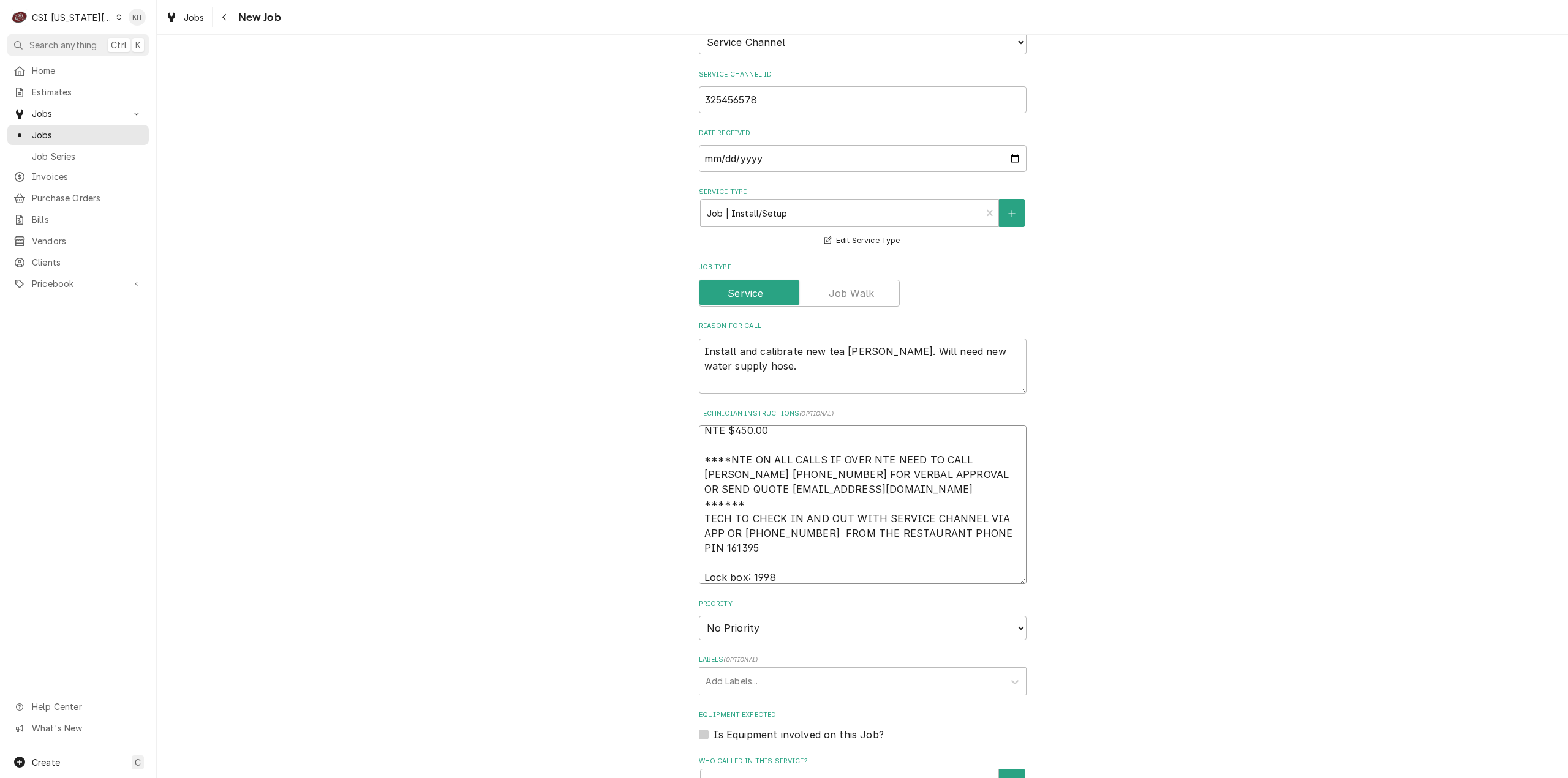
type textarea "x"
type textarea "NTE $450.00 ****NTE ON ALL CALLS IF OVER NTE NEED TO CALL JOHN HERBOLSHEIMER 40…"
type textarea "x"
type textarea "NTE $450.00 ****NTE ON ALL CALLS IF OVER NTE NEED TO CALL JOHN HERBOLSHEIMER 40…"
type textarea "x"
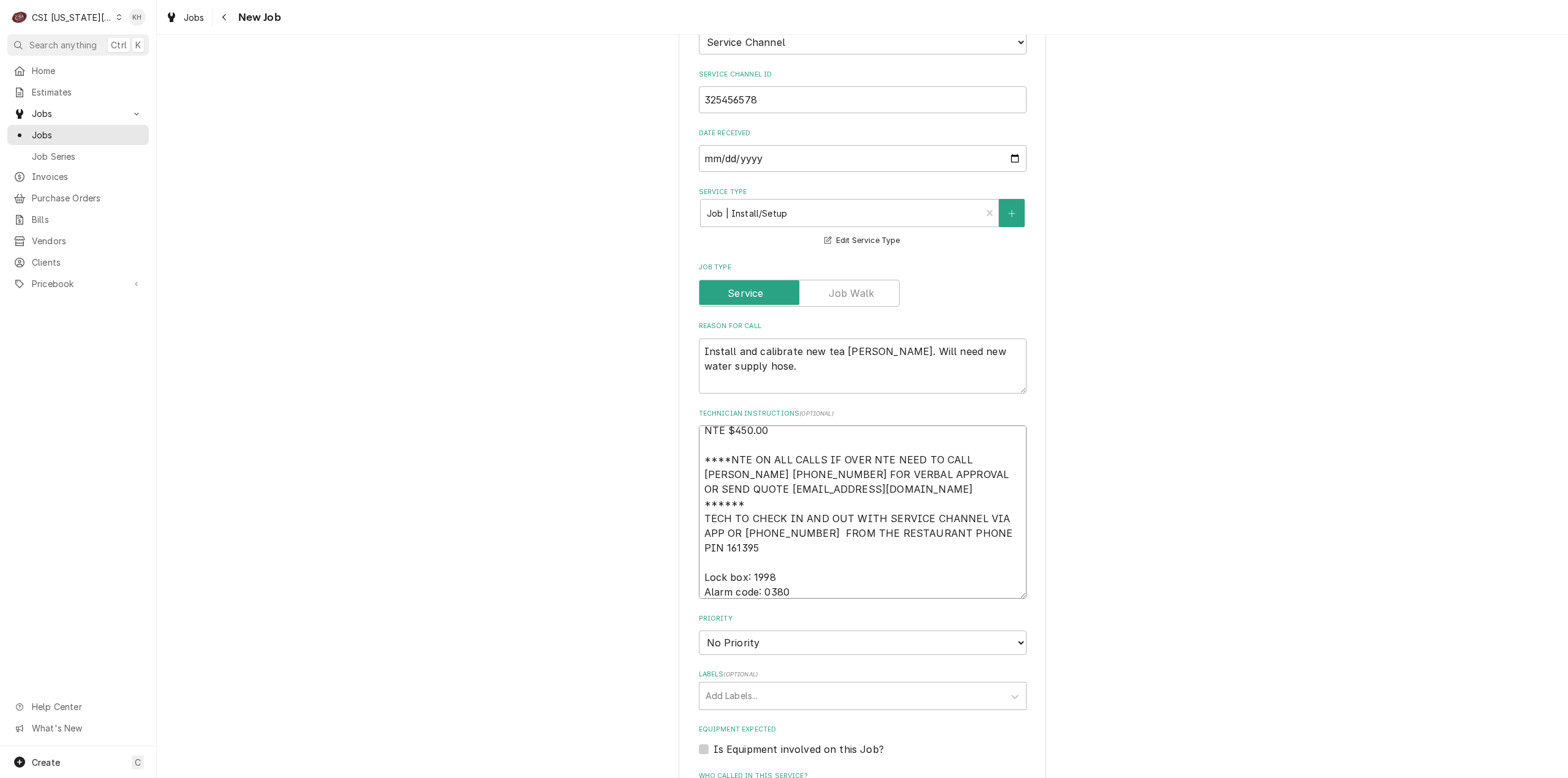
type textarea "NTE $450.00 ****NTE ON ALL CALLS IF OVER NTE NEED TO CALL JOHN HERBOLSHEIMER 40…"
type textarea "x"
type textarea "NTE $450.00 ****NTE ON ALL CALLS IF OVER NTE NEED TO CALL JOHN HERBOLSHEIMER 40…"
type textarea "x"
type textarea "NTE $450.00 ****NTE ON ALL CALLS IF OVER NTE NEED TO CALL JOHN HERBOLSHEIMER 40…"
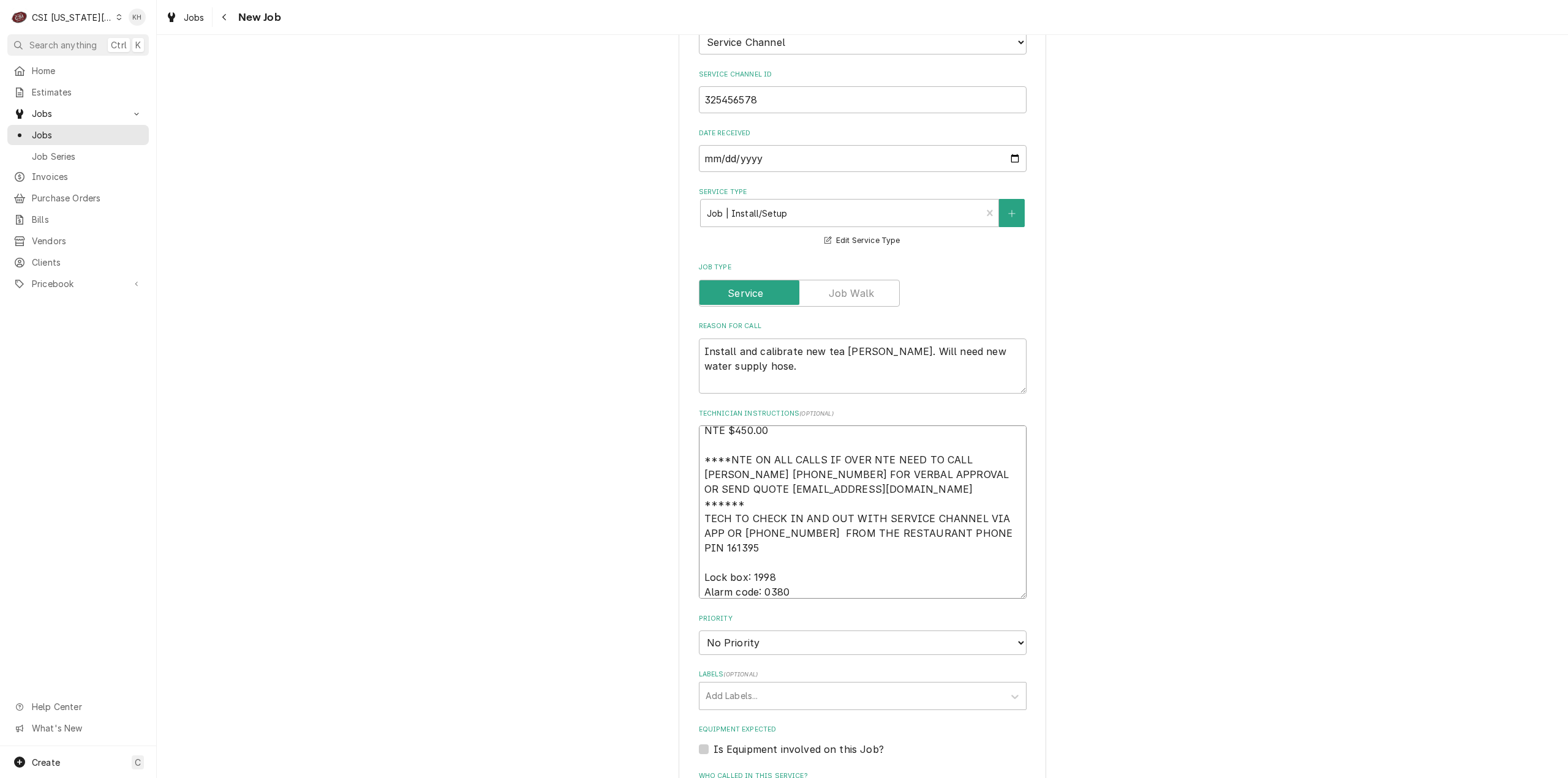
type textarea "x"
type textarea "NTE $450.00 ****NTE ON ALL CALLS IF OVER NTE NEED TO CALL JOHN HERBOLSHEIMER 40…"
click at [743, 521] on textarea "NTE $450.00 ****NTE ON ALL CALLS IF OVER NTE NEED TO CALL JOHN HERBOLSHEIMER 40…" at bounding box center [863, 512] width 327 height 173
paste textarea "816-561-1316"
type textarea "x"
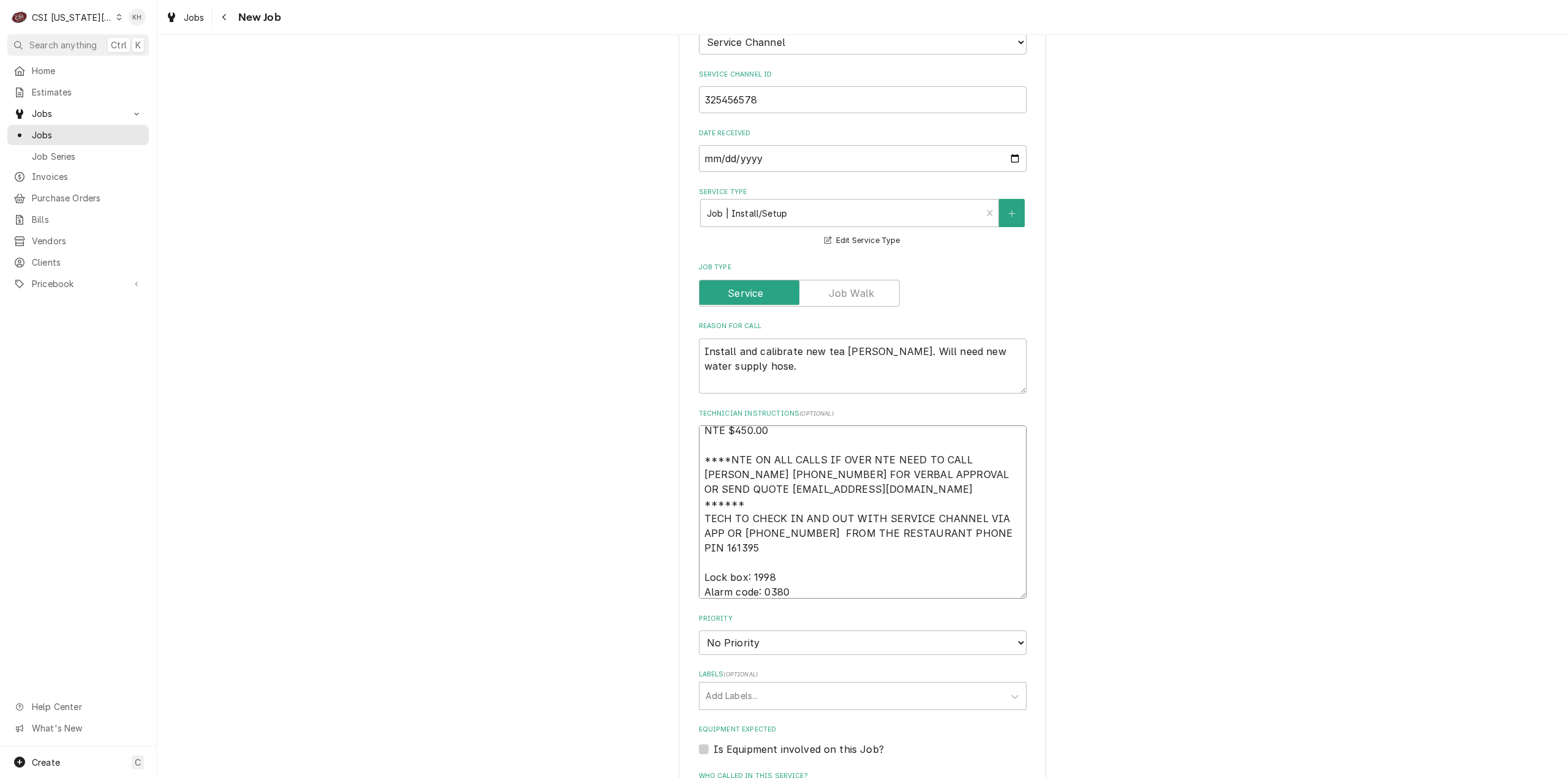
type textarea "NTE $450.00 ****NTE ON ALL CALLS IF OVER NTE NEED TO CALL JOHN HERBOLSHEIMER 40…"
type textarea "x"
type textarea "NTE $450.00 ****NTE ON ALL CALLS IF OVER NTE NEED TO CALL JOHN HERBOLSHEIMER 40…"
drag, startPoint x: 809, startPoint y: 560, endPoint x: 807, endPoint y: 570, distance: 10.2
click at [809, 631] on select "No Priority Urgent High Medium Low" at bounding box center [863, 643] width 327 height 24
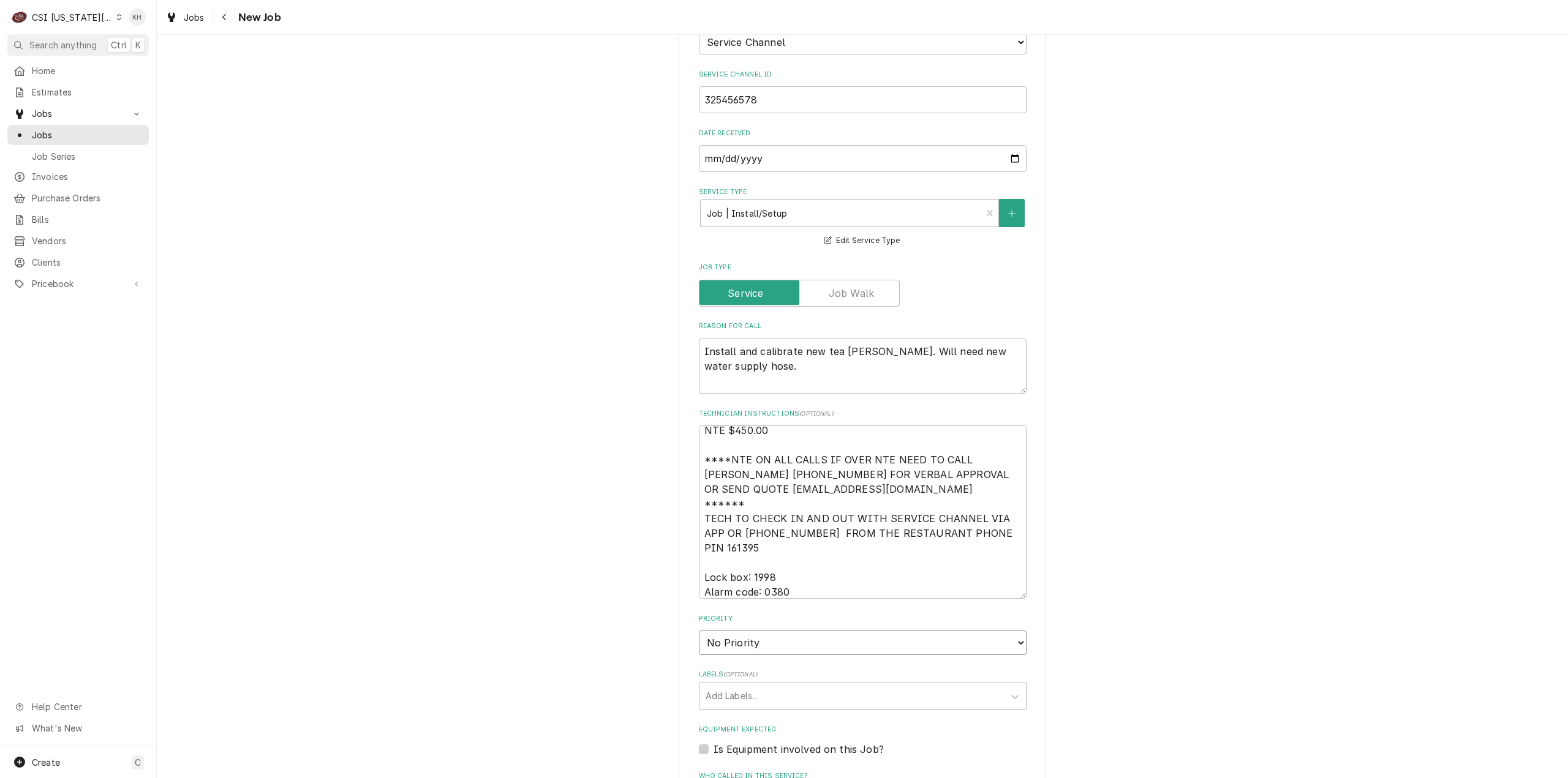
select select "4"
click at [699, 631] on select "No Priority Urgent High Medium Low" at bounding box center [863, 643] width 327 height 24
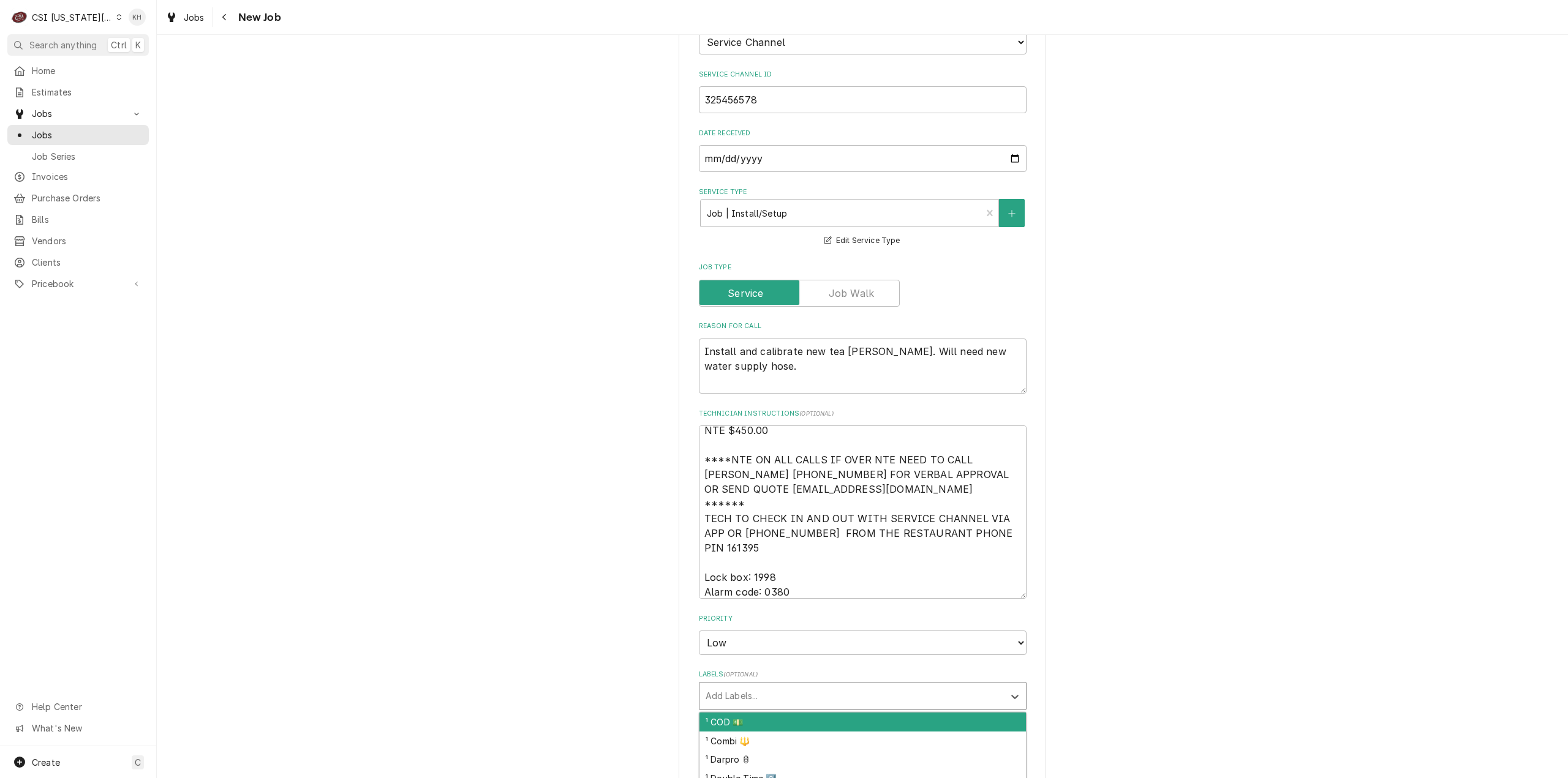
click at [770, 685] on div "Labels" at bounding box center [852, 696] width 292 height 22
type textarea "x"
type input "install"
type textarea "x"
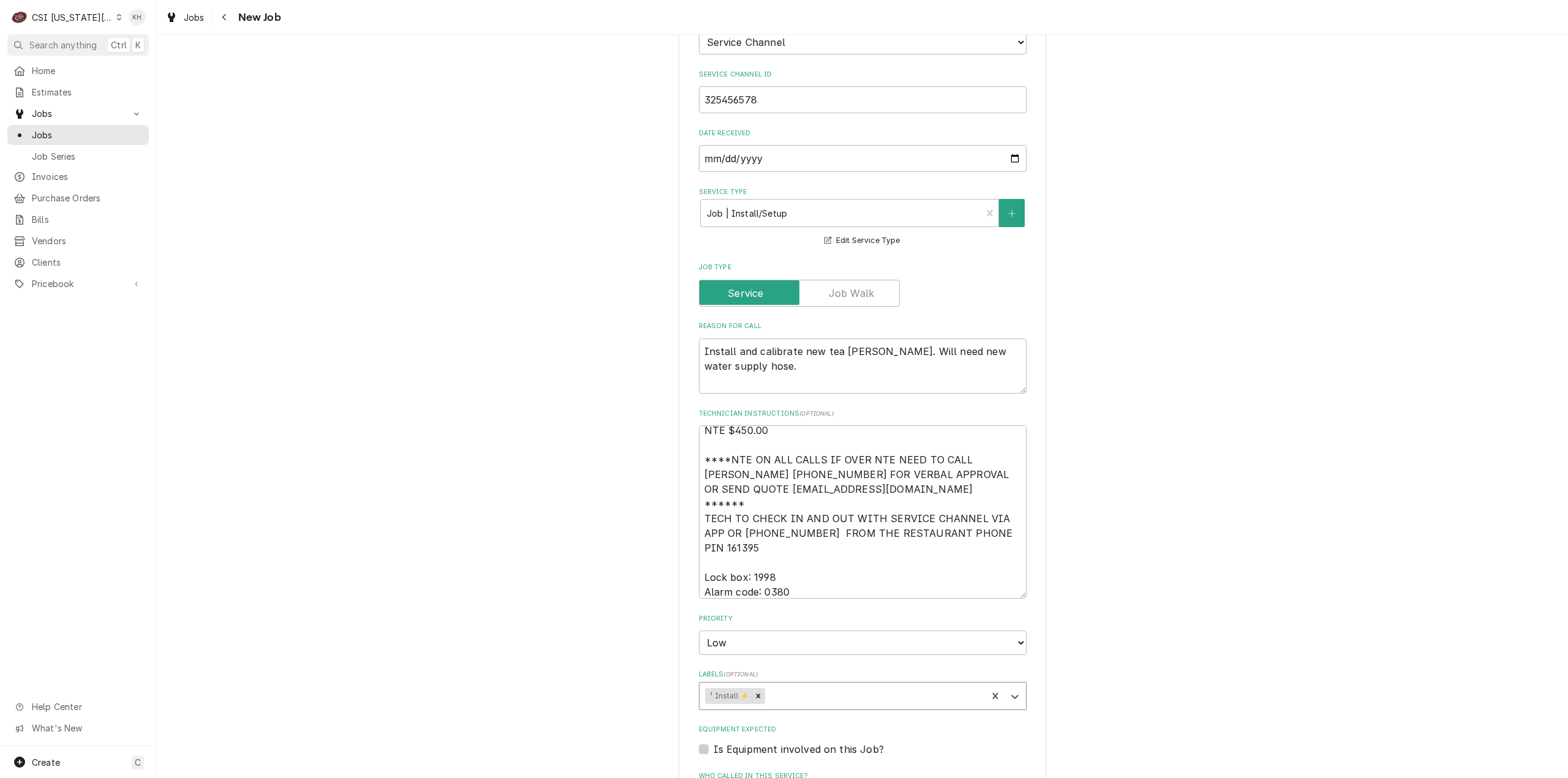
type textarea "x"
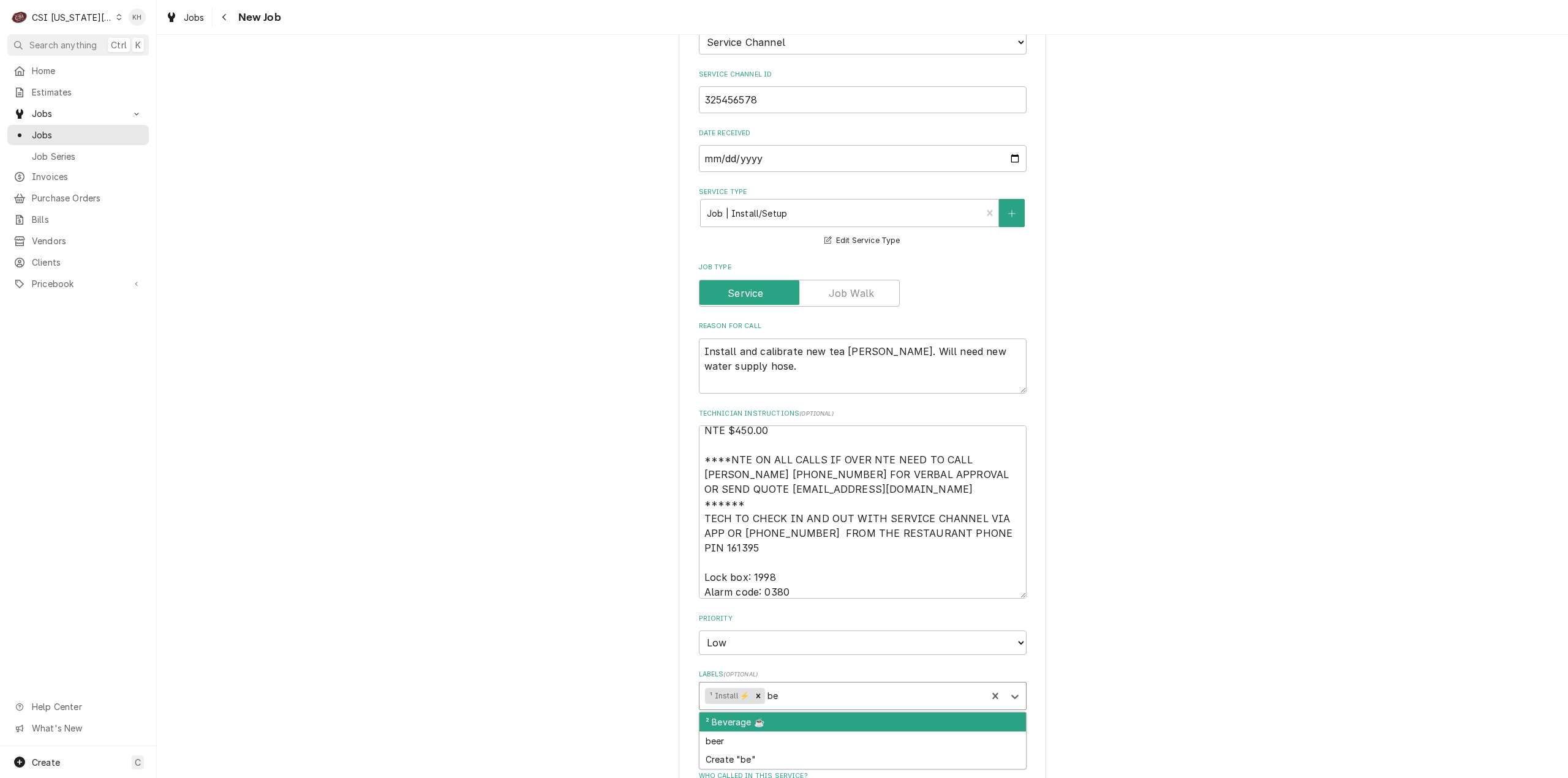
type input "bev"
type textarea "x"
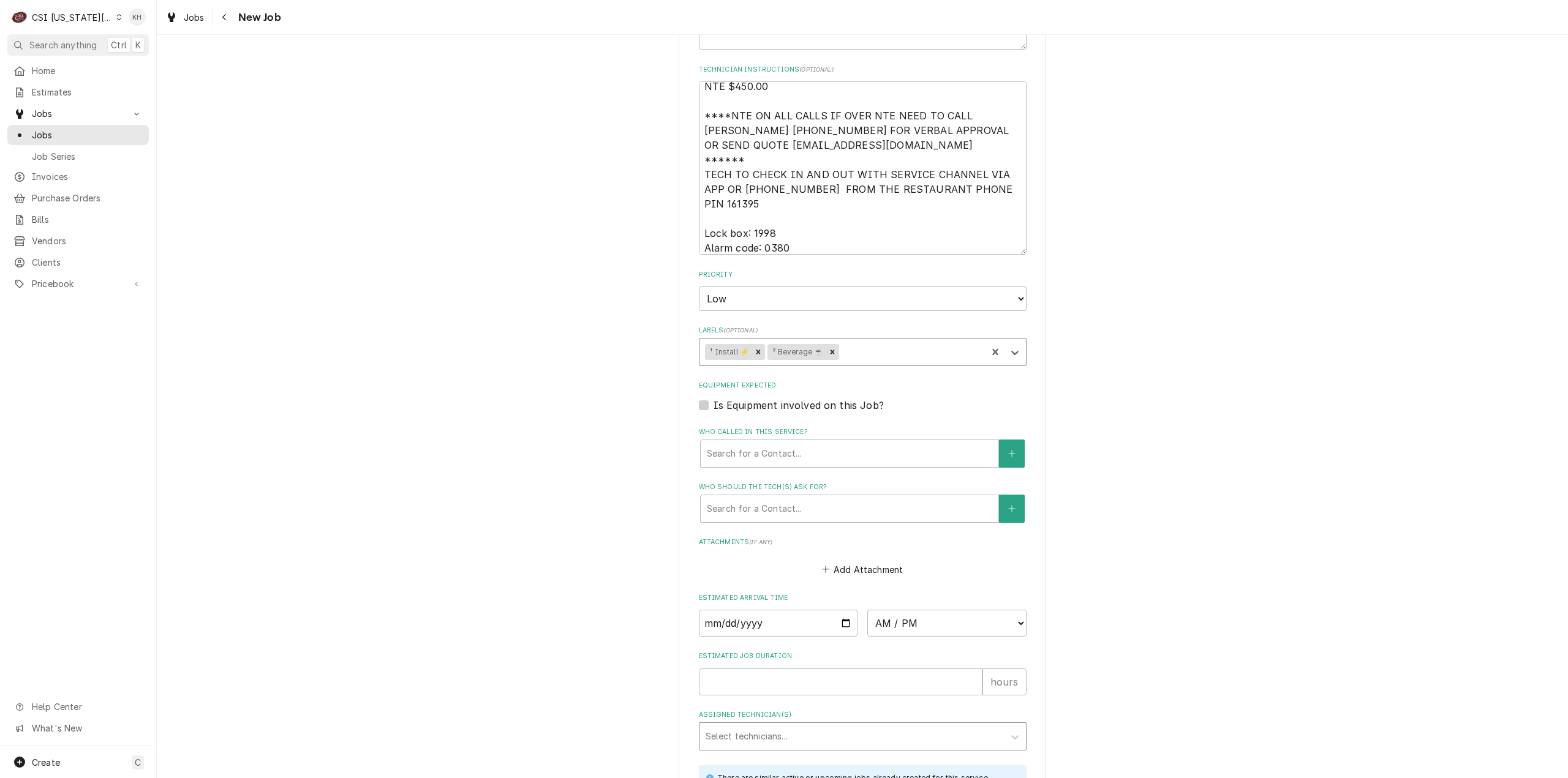
scroll to position [1286, 0]
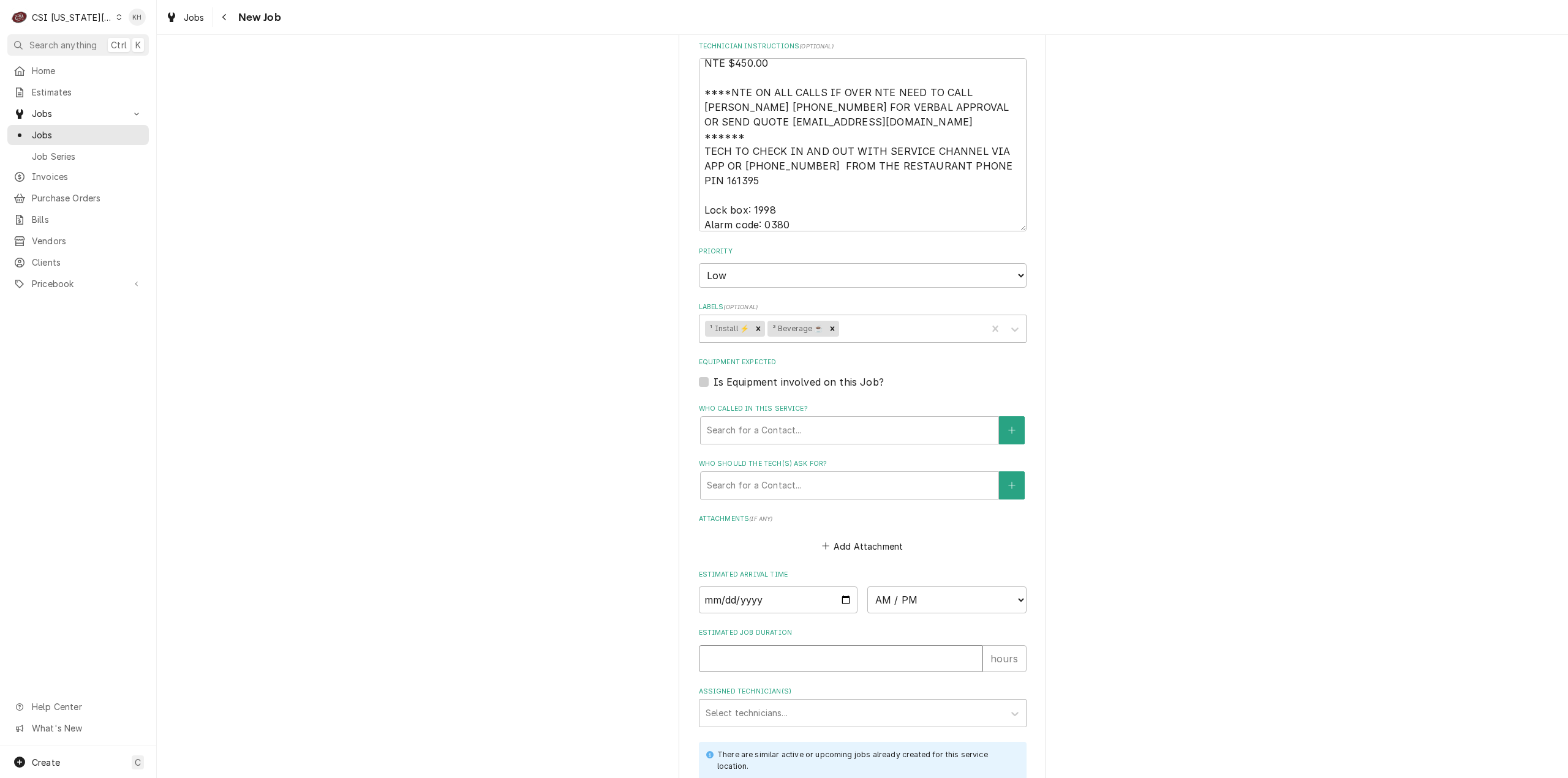
click at [802, 645] on input "Estimated Job Duration" at bounding box center [841, 659] width 284 height 27
type textarea "x"
type input "2"
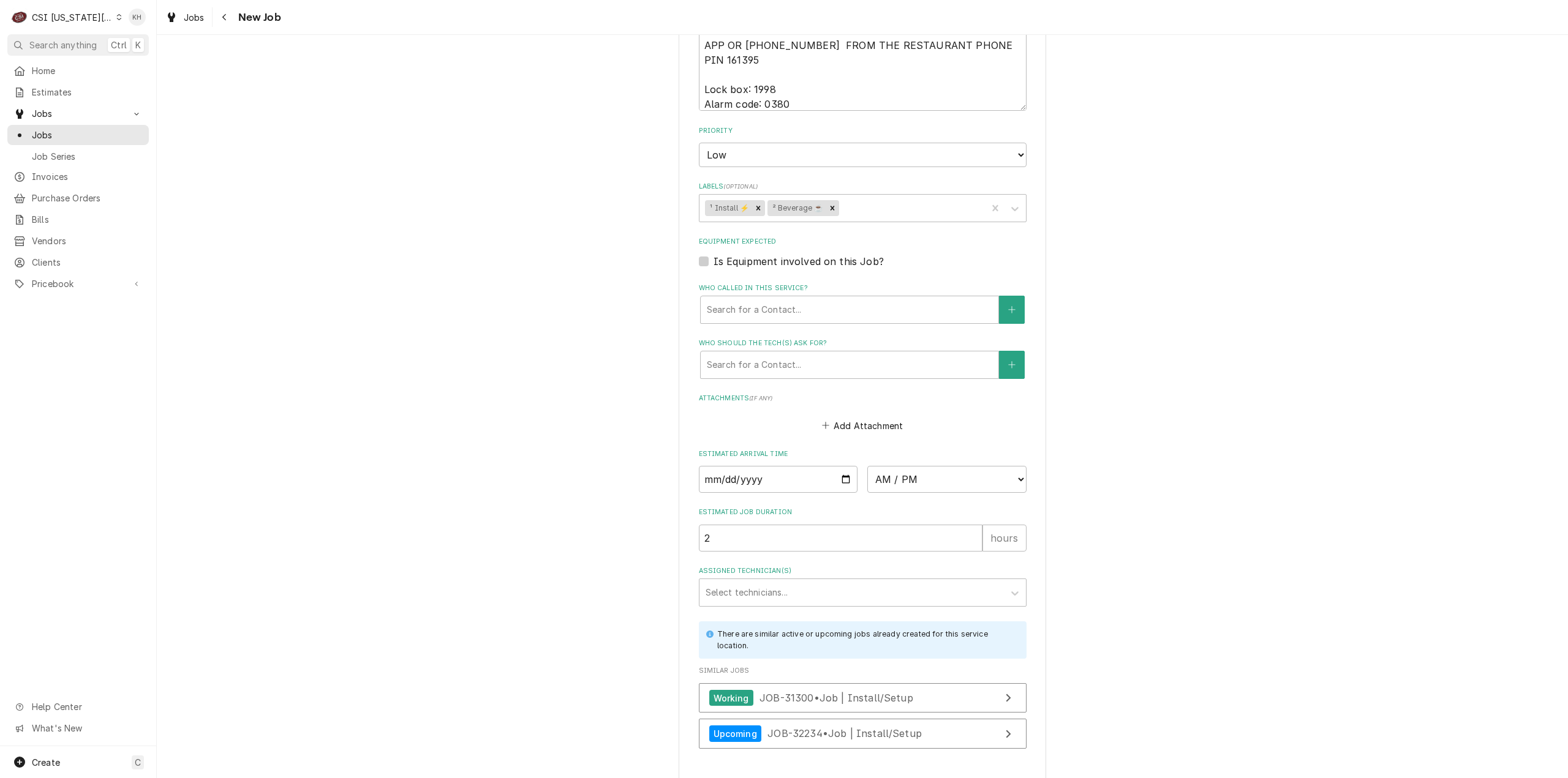
type textarea "x"
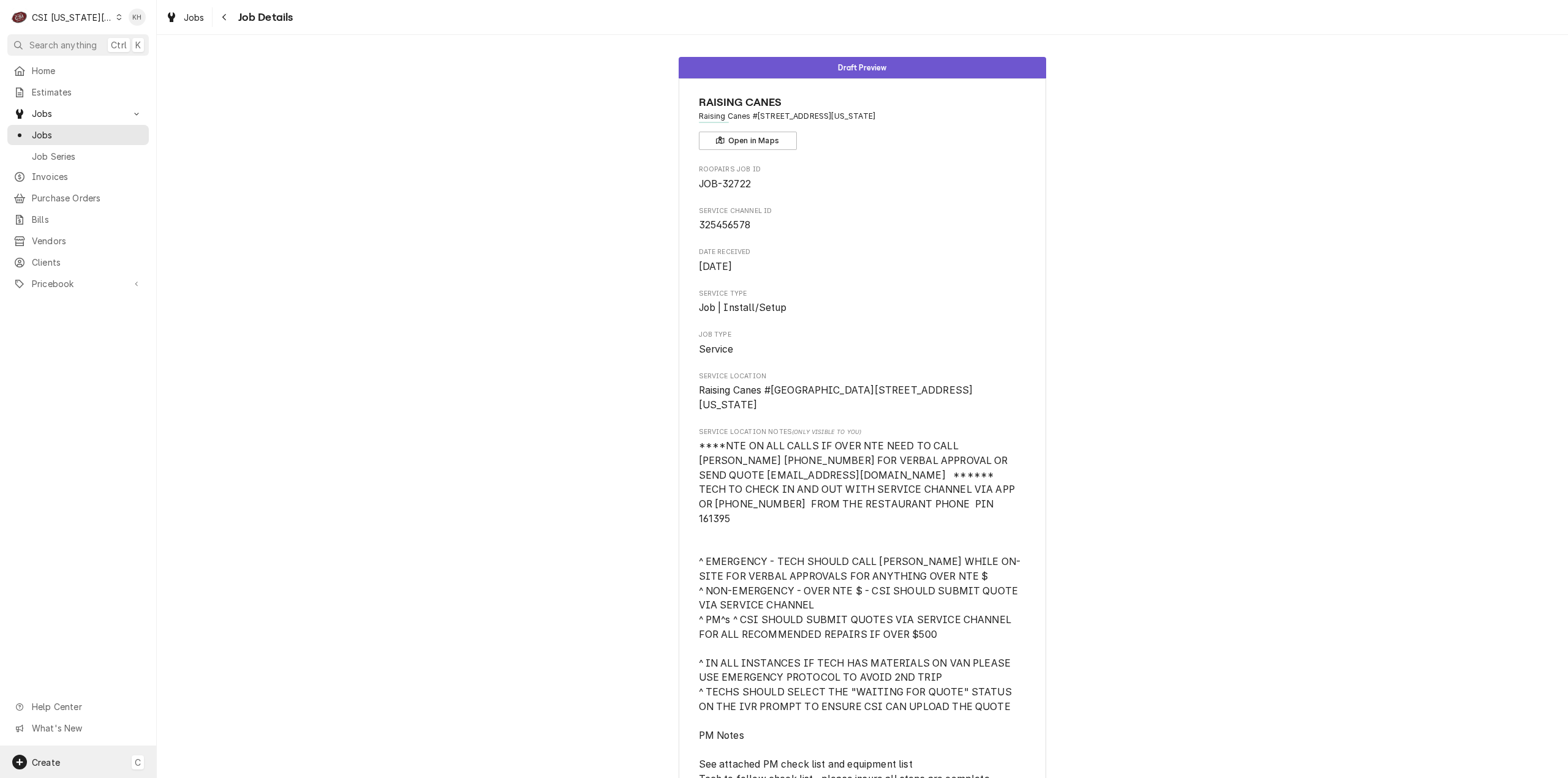
click at [59, 776] on div "Create C" at bounding box center [78, 762] width 156 height 32
click at [190, 641] on div "Job" at bounding box center [220, 636] width 105 height 16
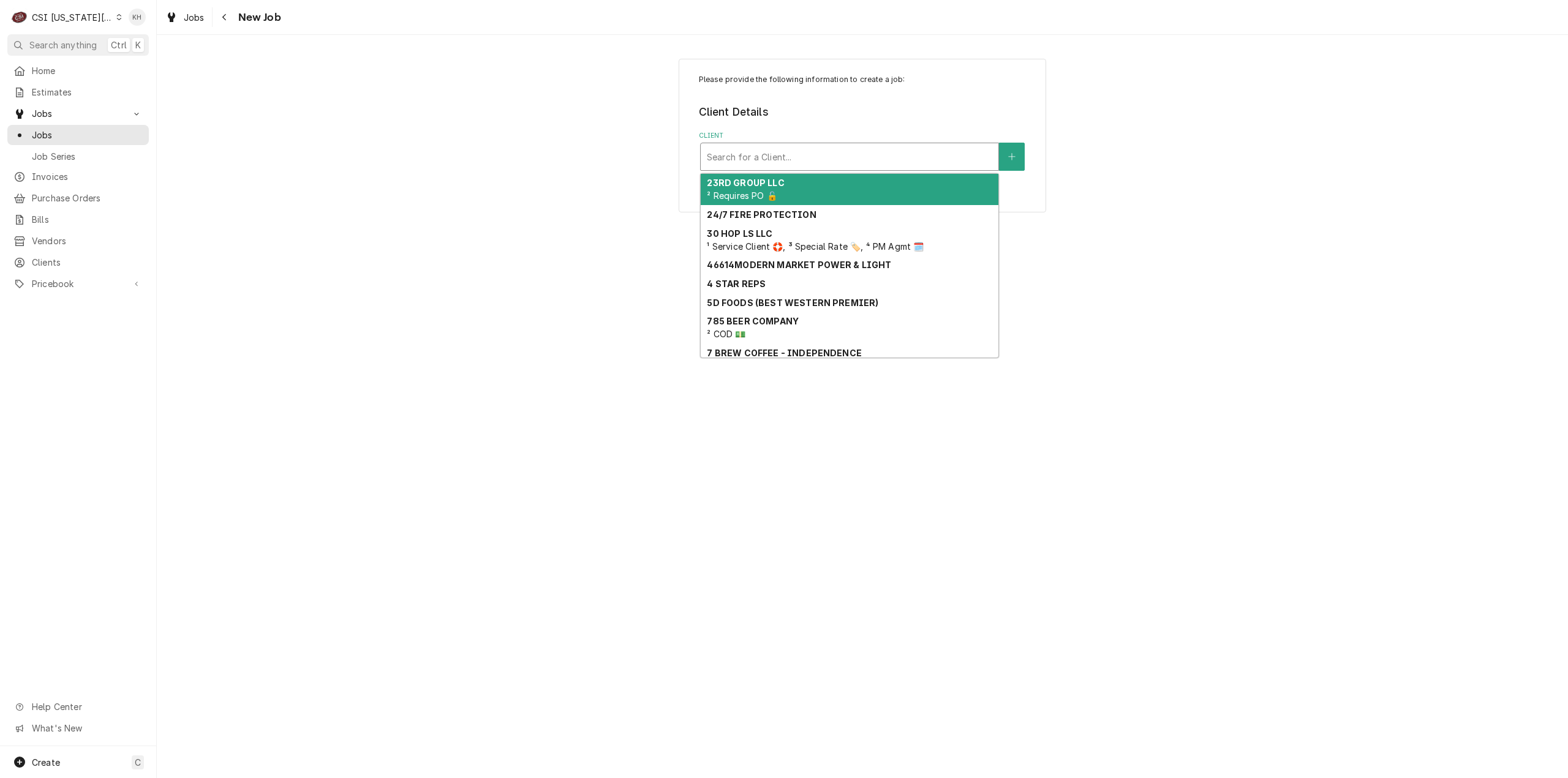
click at [953, 155] on div "Client" at bounding box center [849, 157] width 285 height 22
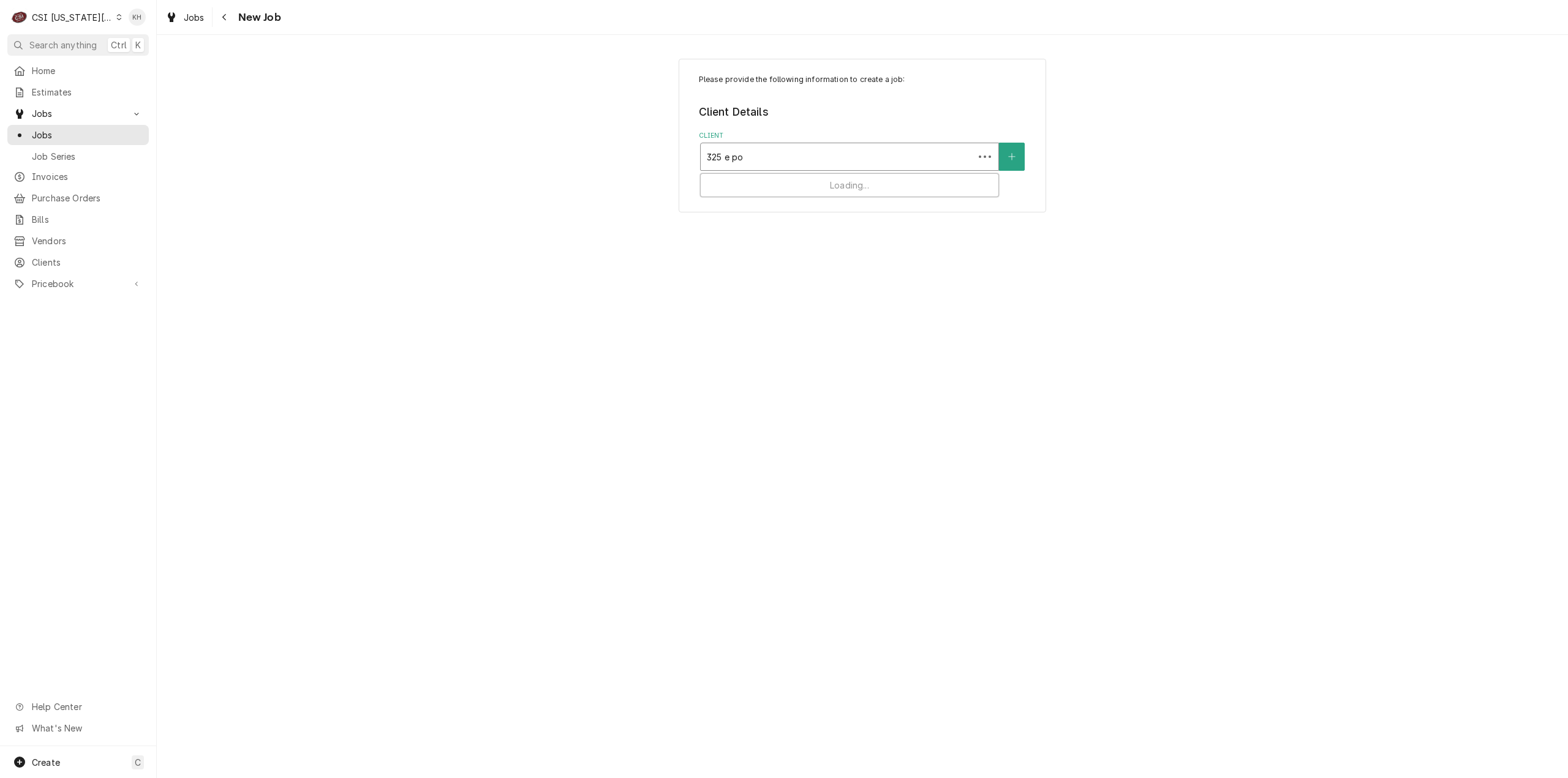
type input "325 e poy"
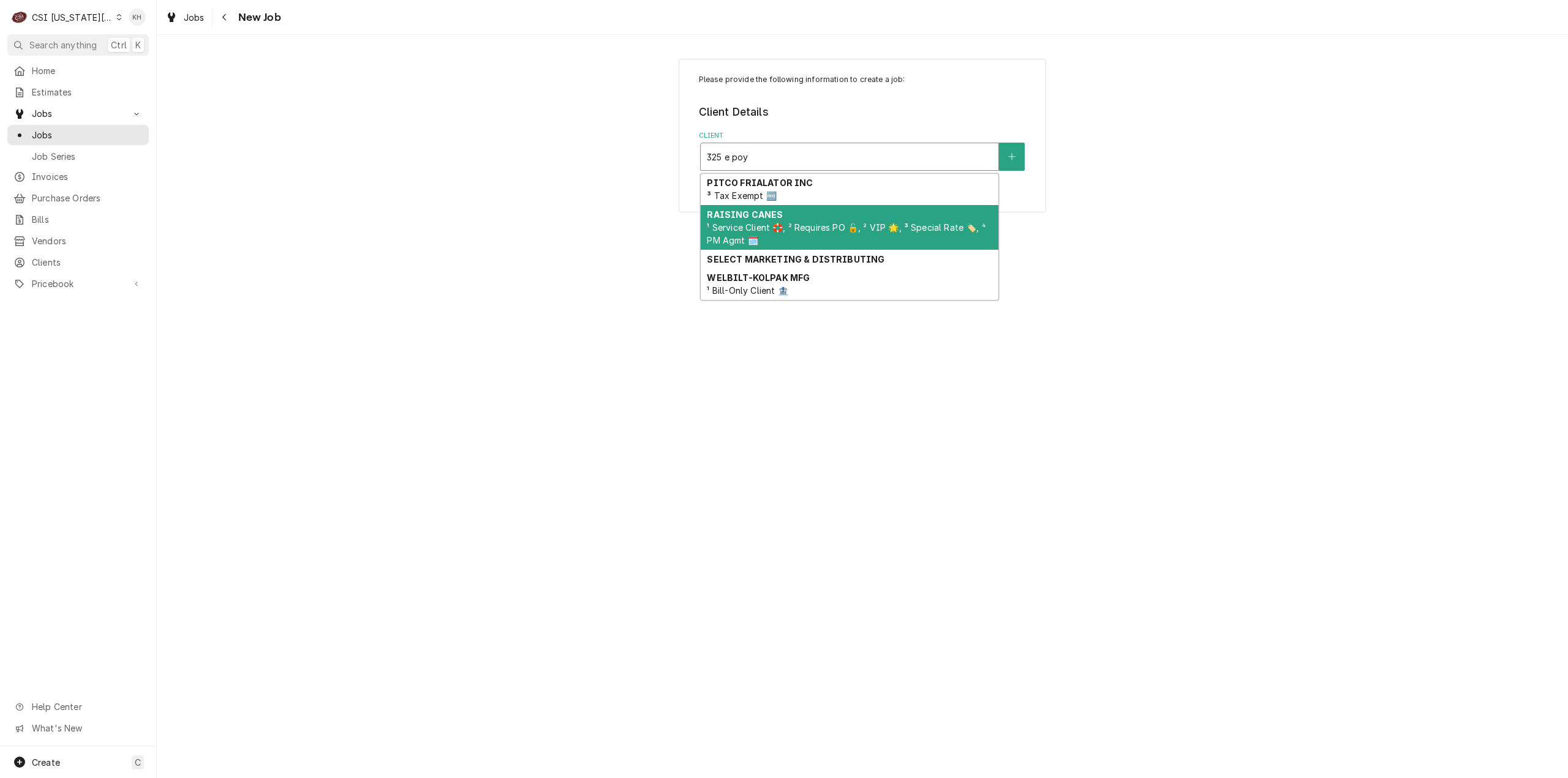
click at [806, 231] on span "¹ Service Client 🛟, ² Requires PO 🔓, ² VIP 🌟, ³ Special Rate 🏷️, ⁴ PM Agmt 🗓️" at bounding box center [846, 233] width 278 height 23
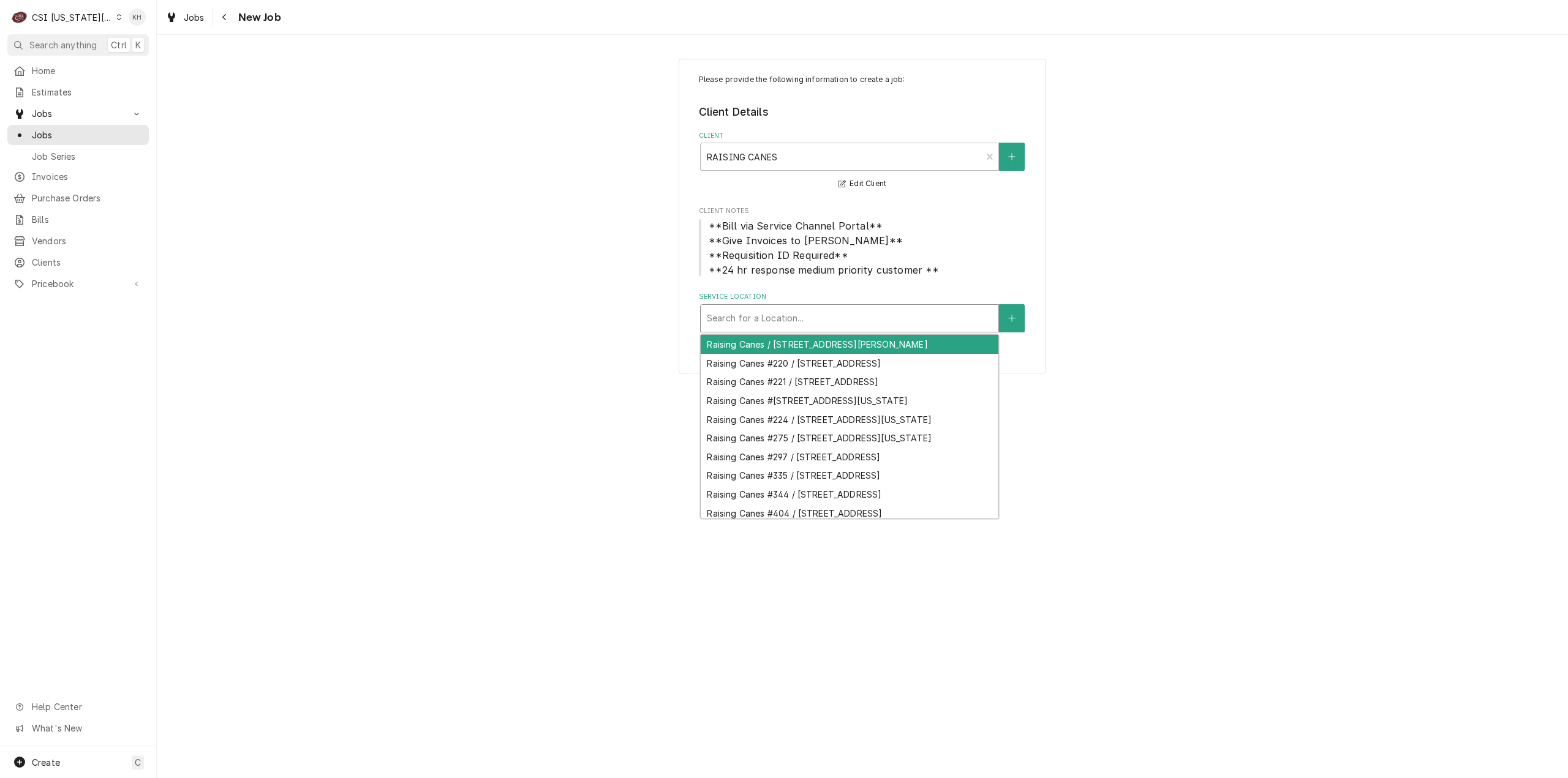
click at [824, 316] on div "Service Location" at bounding box center [849, 318] width 285 height 22
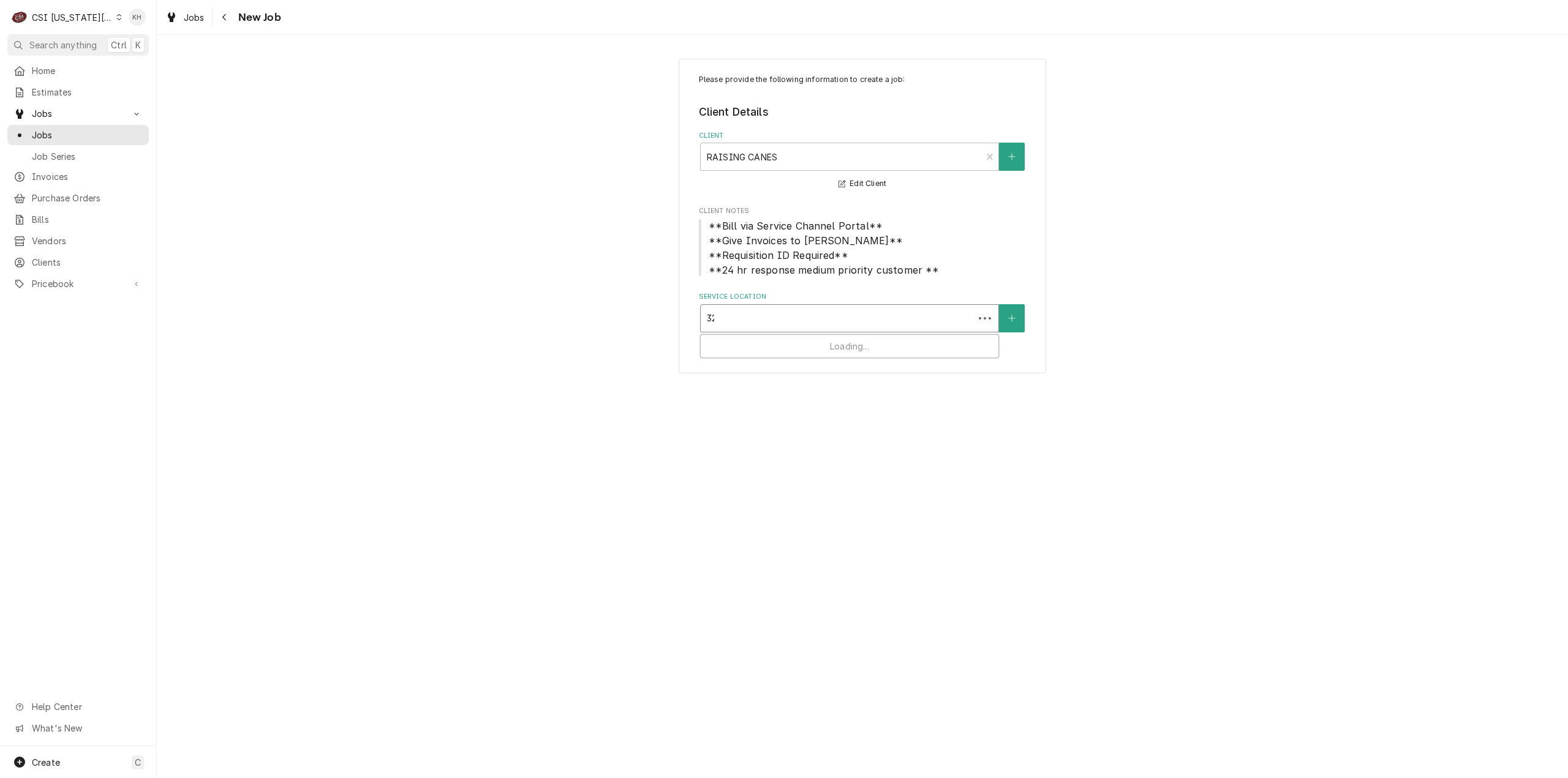
type input "325"
click at [788, 344] on div "Raising Canes #344 / 325 E Poyntz Ave, Manhattan, KS 66502" at bounding box center [850, 344] width 298 height 19
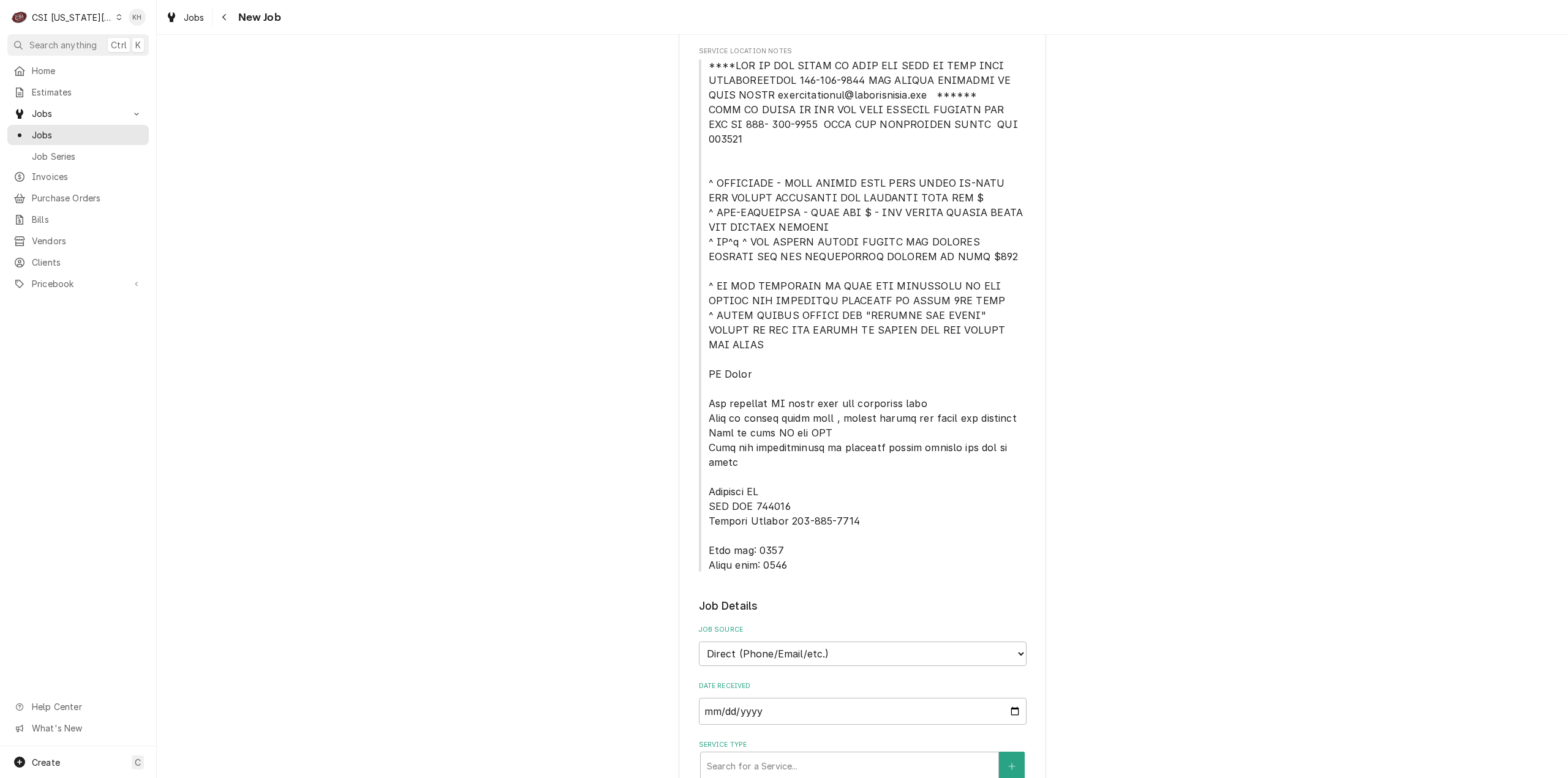
scroll to position [429, 0]
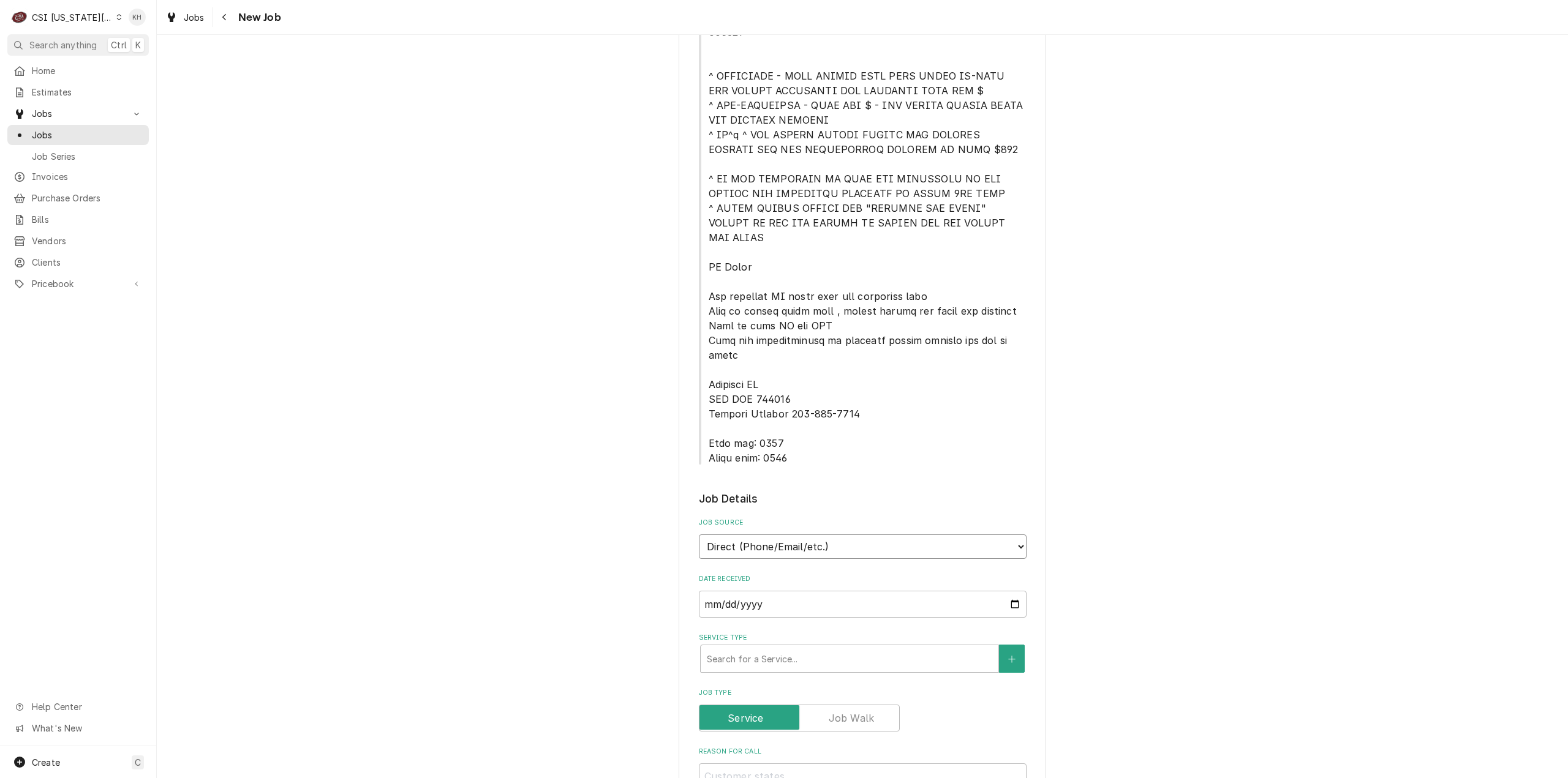
drag, startPoint x: 839, startPoint y: 504, endPoint x: 837, endPoint y: 512, distance: 8.2
click at [839, 534] on select "Direct (Phone/Email/etc.) Service Channel Corrigo Ecotrak Other" at bounding box center [863, 546] width 327 height 24
select select "1"
drag, startPoint x: 817, startPoint y: 549, endPoint x: 820, endPoint y: 556, distance: 7.6
click at [820, 591] on input "Service Channel ID" at bounding box center [863, 604] width 327 height 27
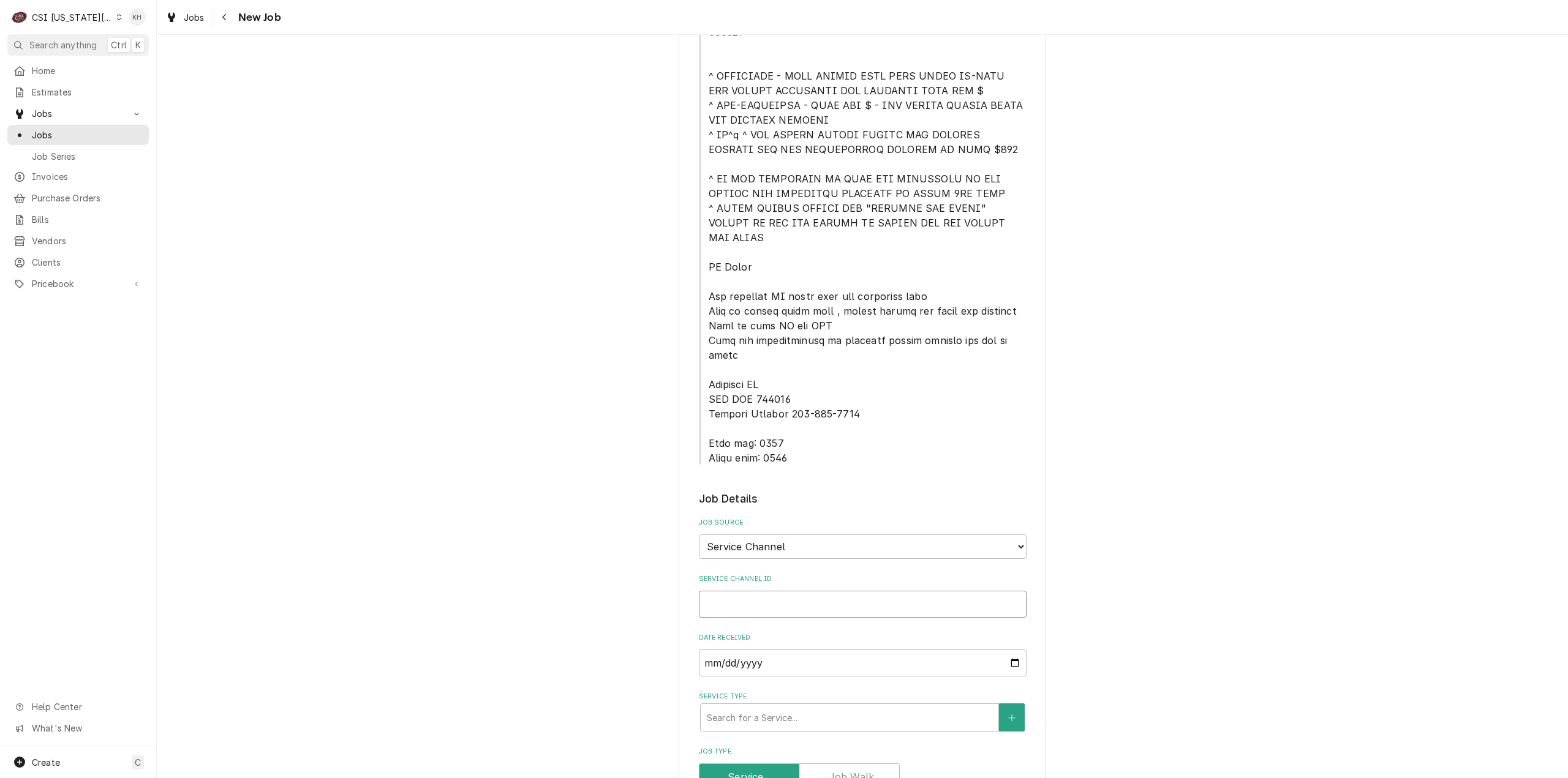
paste input "325457206"
type textarea "x"
type input "325457206"
click at [805, 706] on div "Service Type" at bounding box center [849, 717] width 285 height 22
type textarea "x"
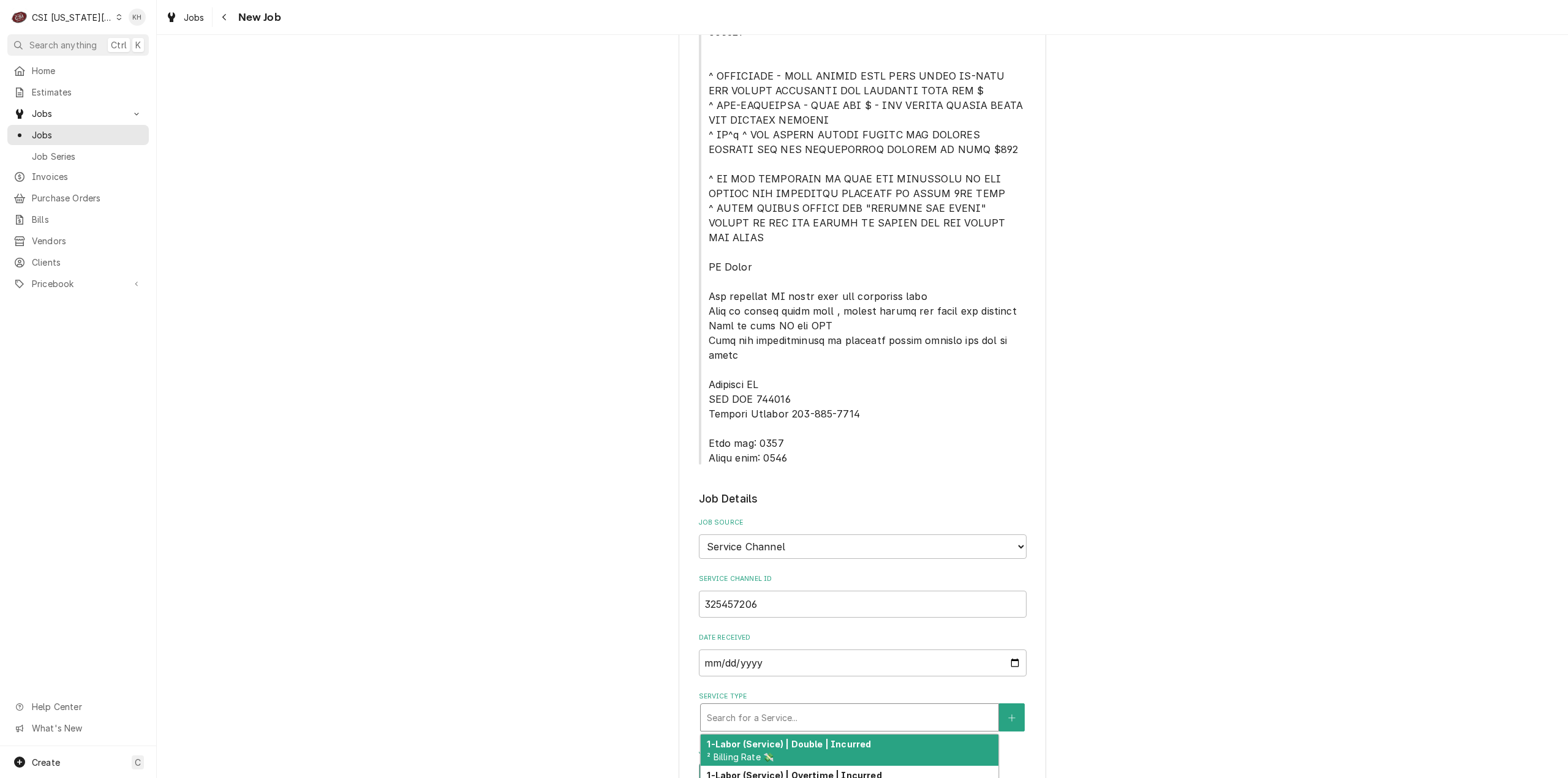
type input "s"
type textarea "x"
type input "se"
type textarea "x"
type input "ser"
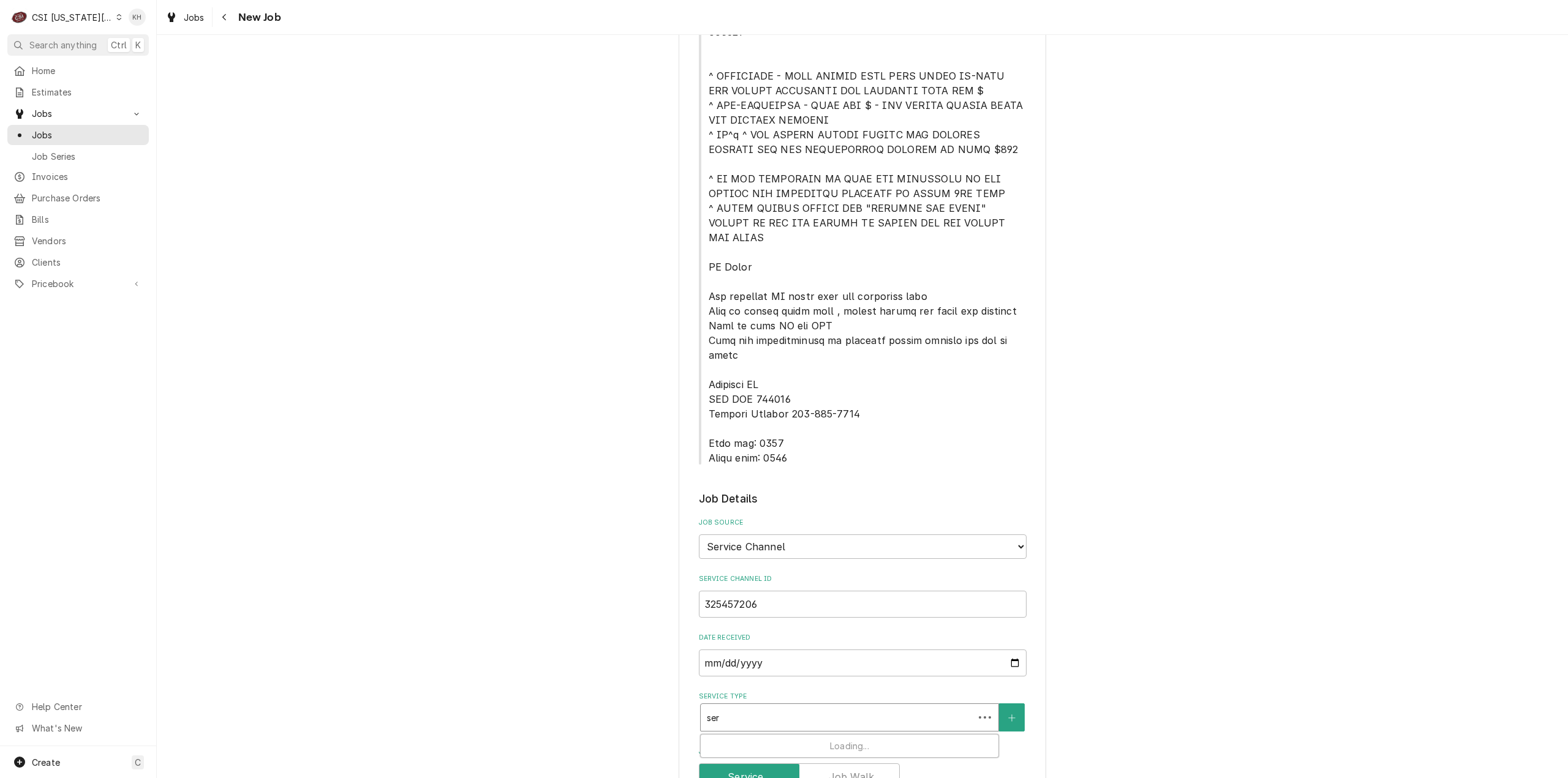
type textarea "x"
type input "serv"
type textarea "x"
type input "servi"
type textarea "x"
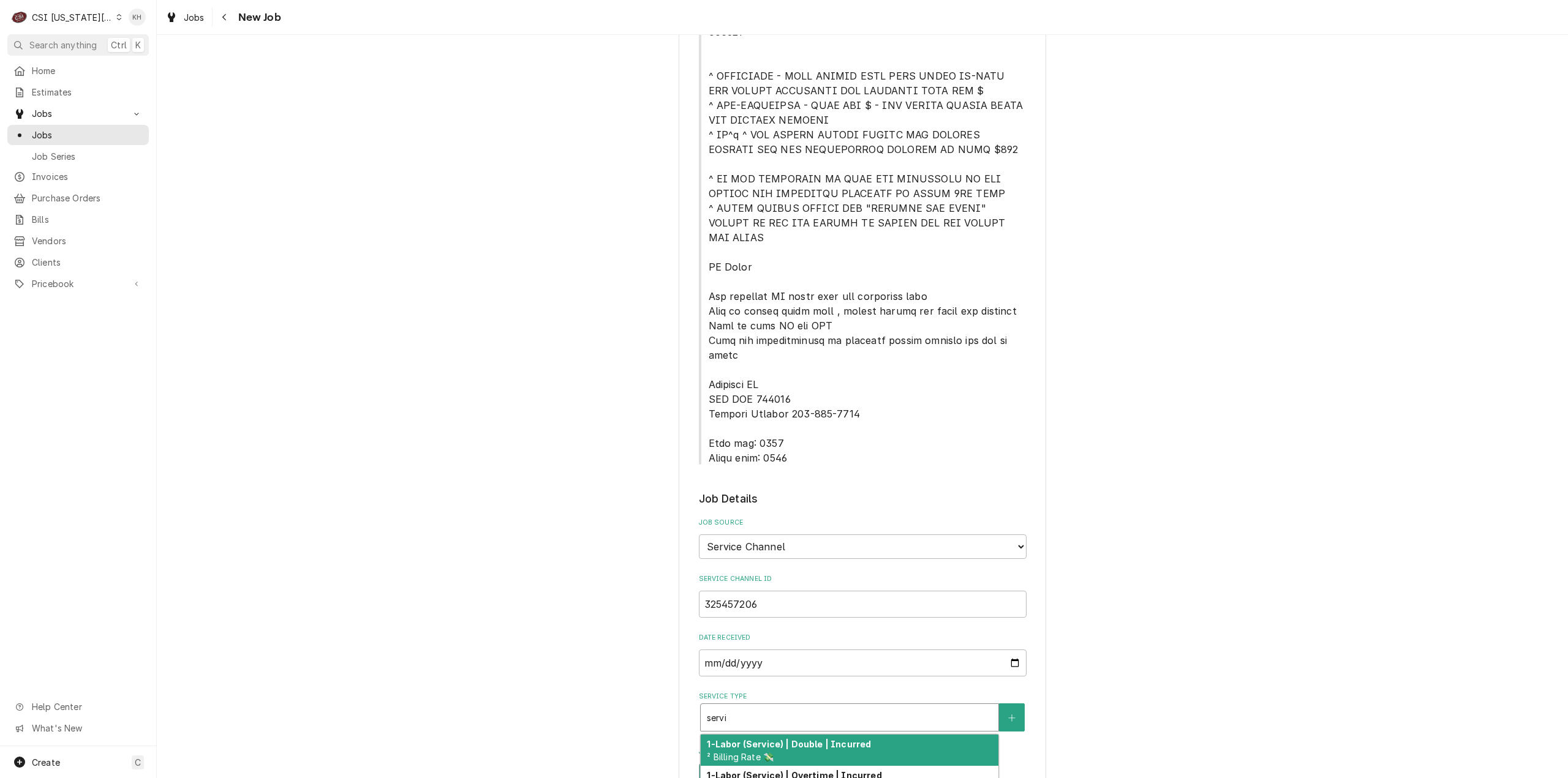
type input "servie"
type textarea "x"
type input "servie"
type textarea "x"
type input "servie c"
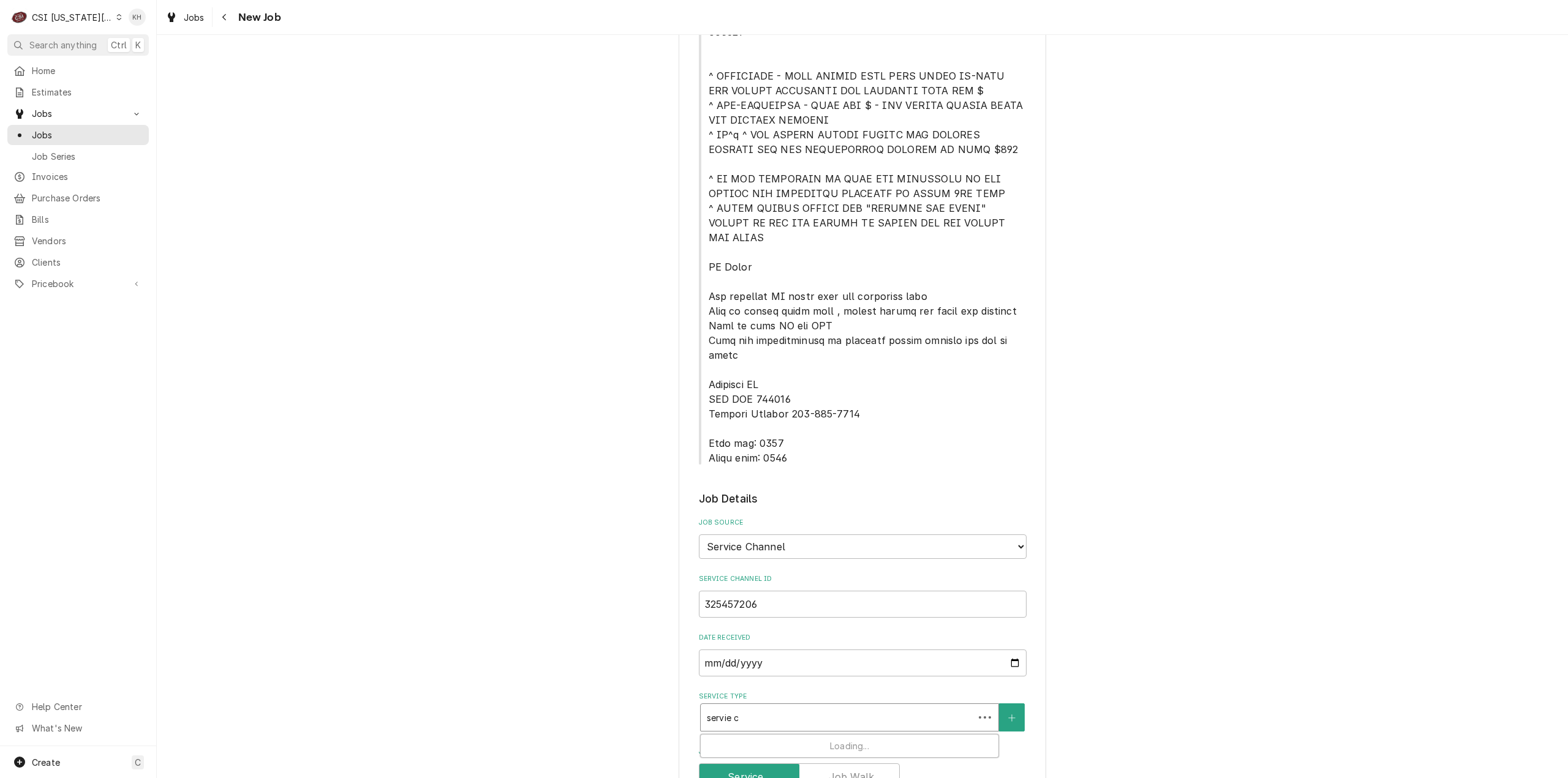
type textarea "x"
type input "servie ca"
type textarea "x"
type input "servie cal"
type textarea "x"
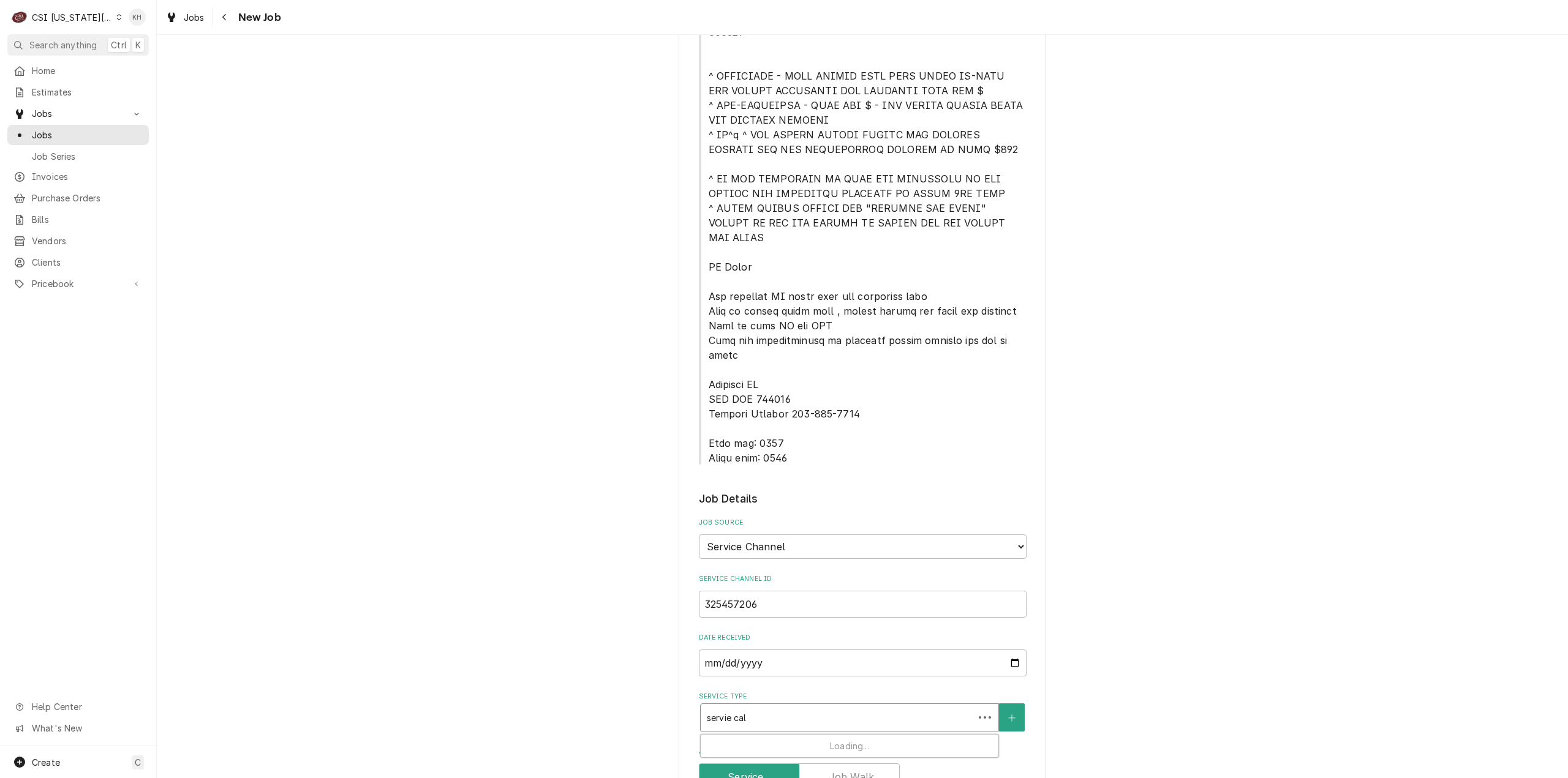
type input "servie call"
type textarea "x"
type input "servie cal"
type textarea "x"
type input "servie ca"
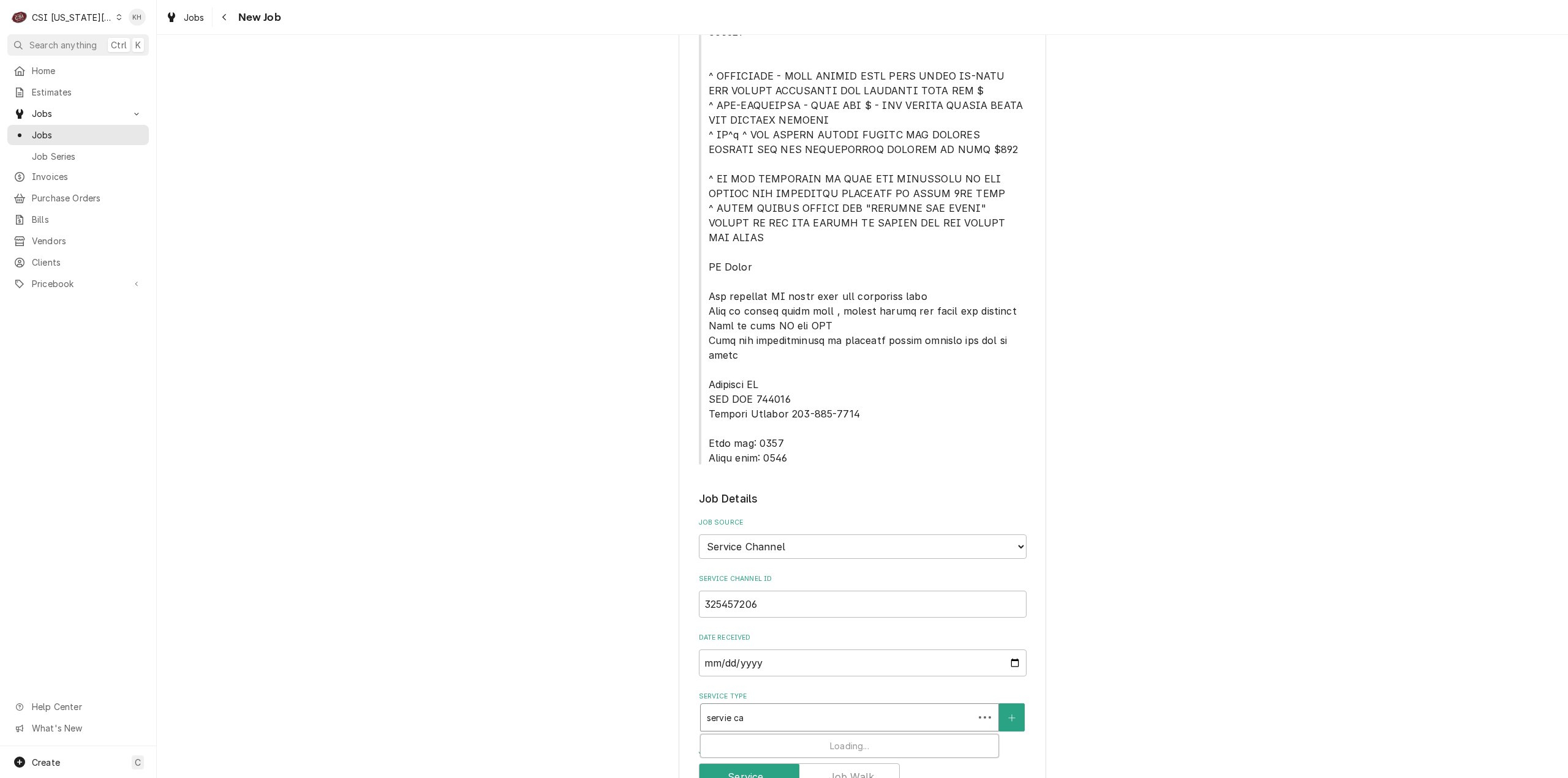
type textarea "x"
type input "servie c"
type textarea "x"
type input "servie"
type textarea "x"
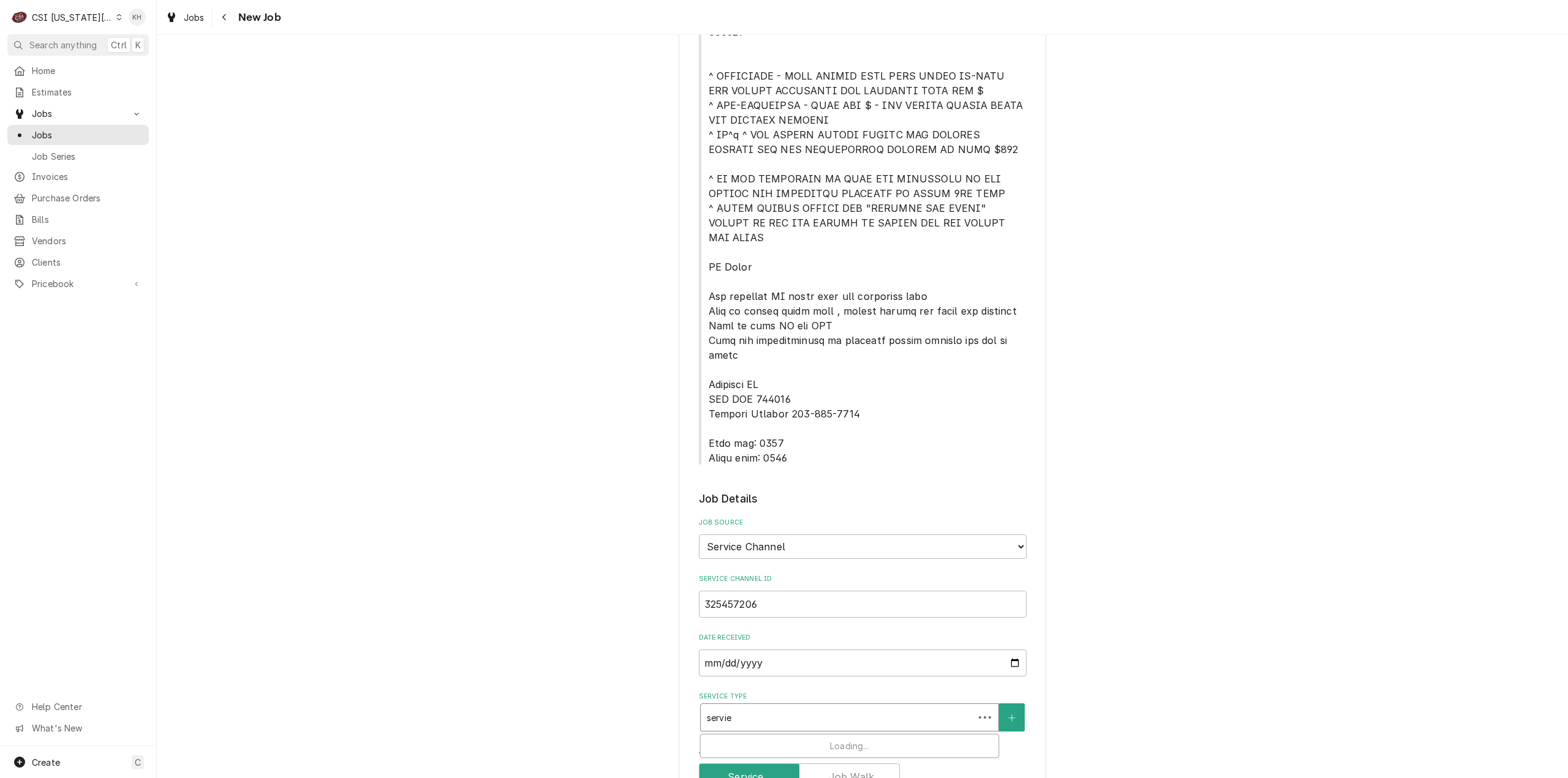
type input "servie"
type textarea "x"
type input "servi"
type textarea "x"
type input "serv"
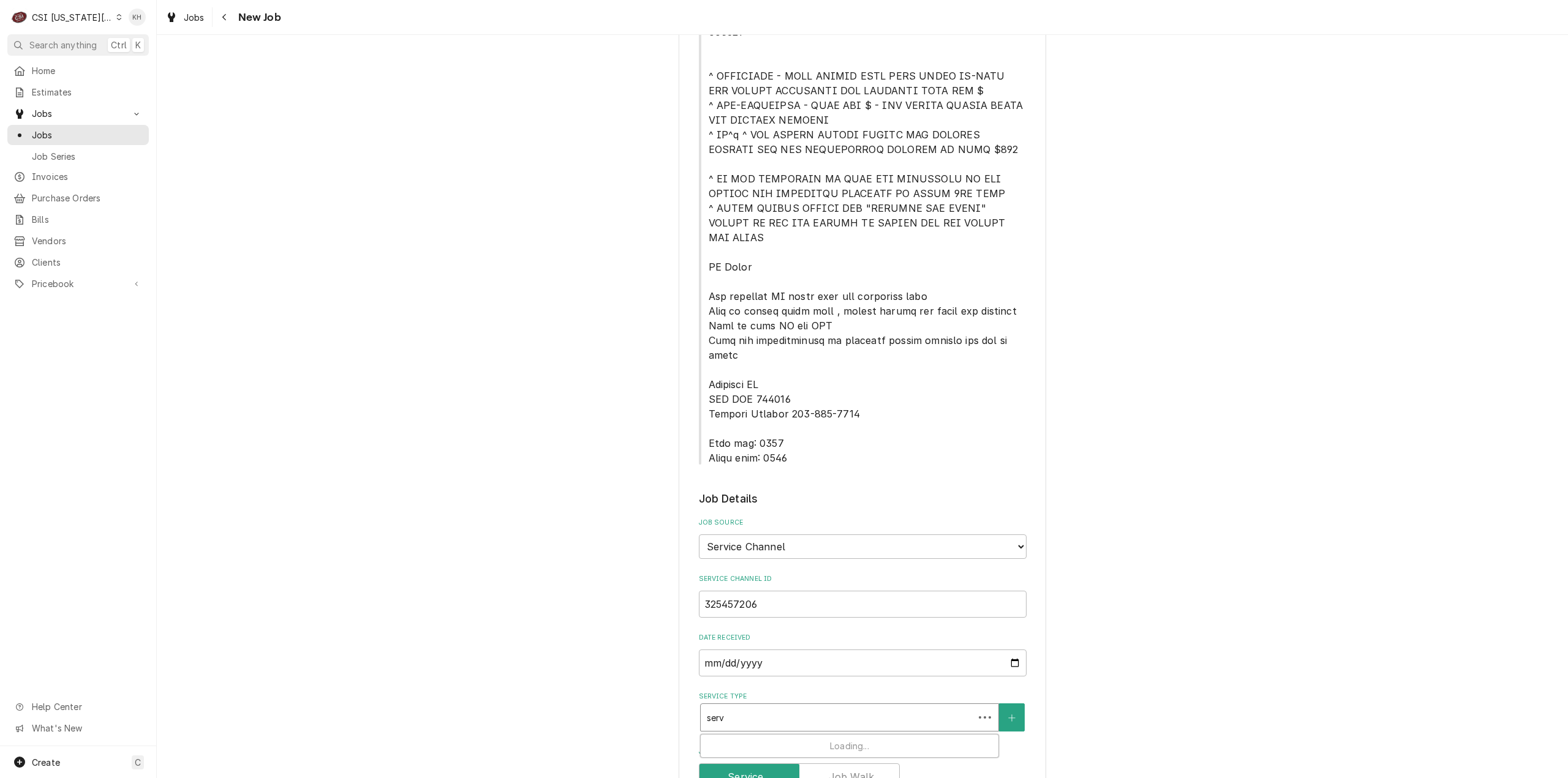
type textarea "x"
type input "ser"
type textarea "x"
type input "serv"
type textarea "x"
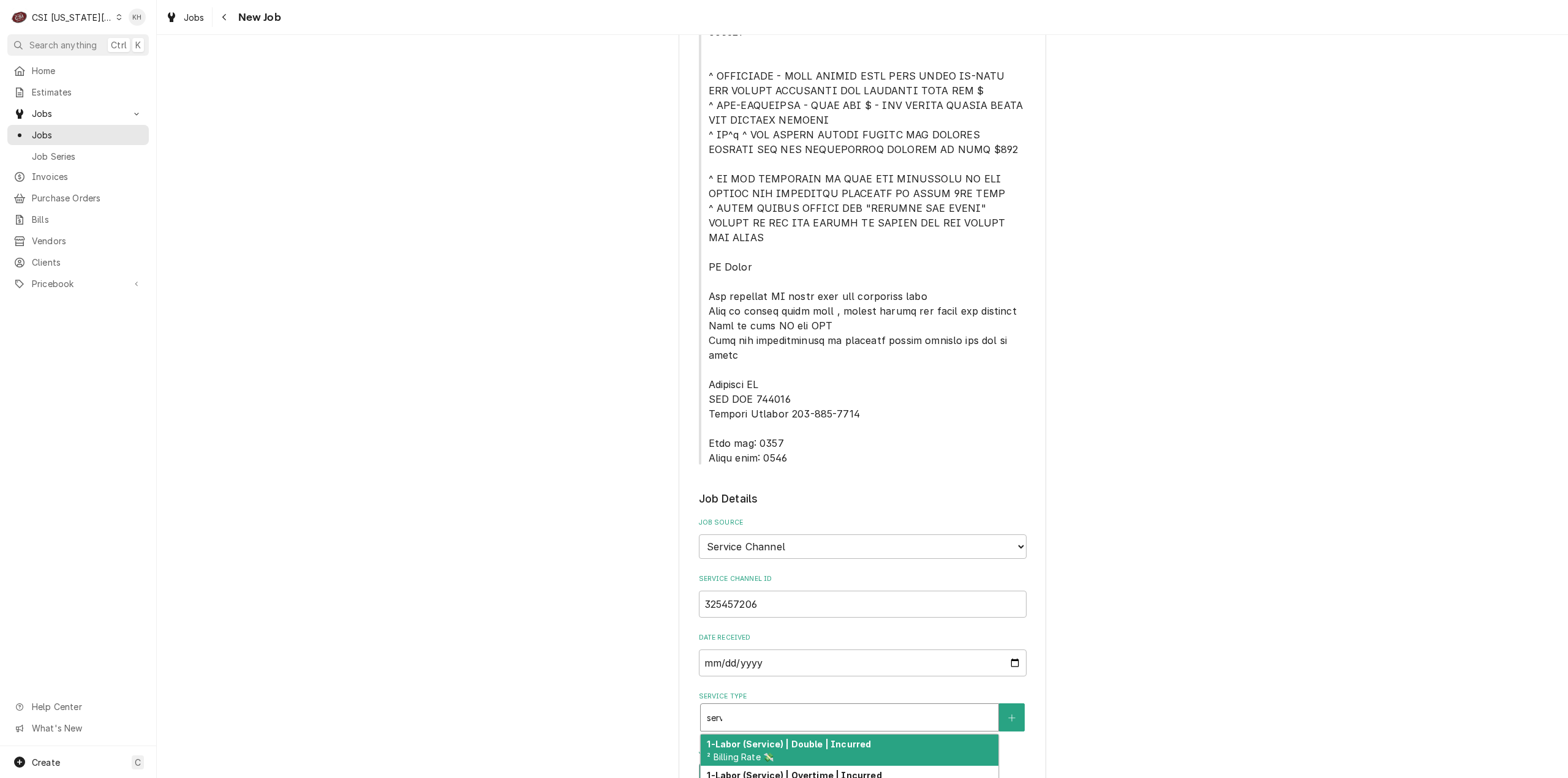
type input "servi"
type textarea "x"
type input "servic"
type textarea "x"
type input "service"
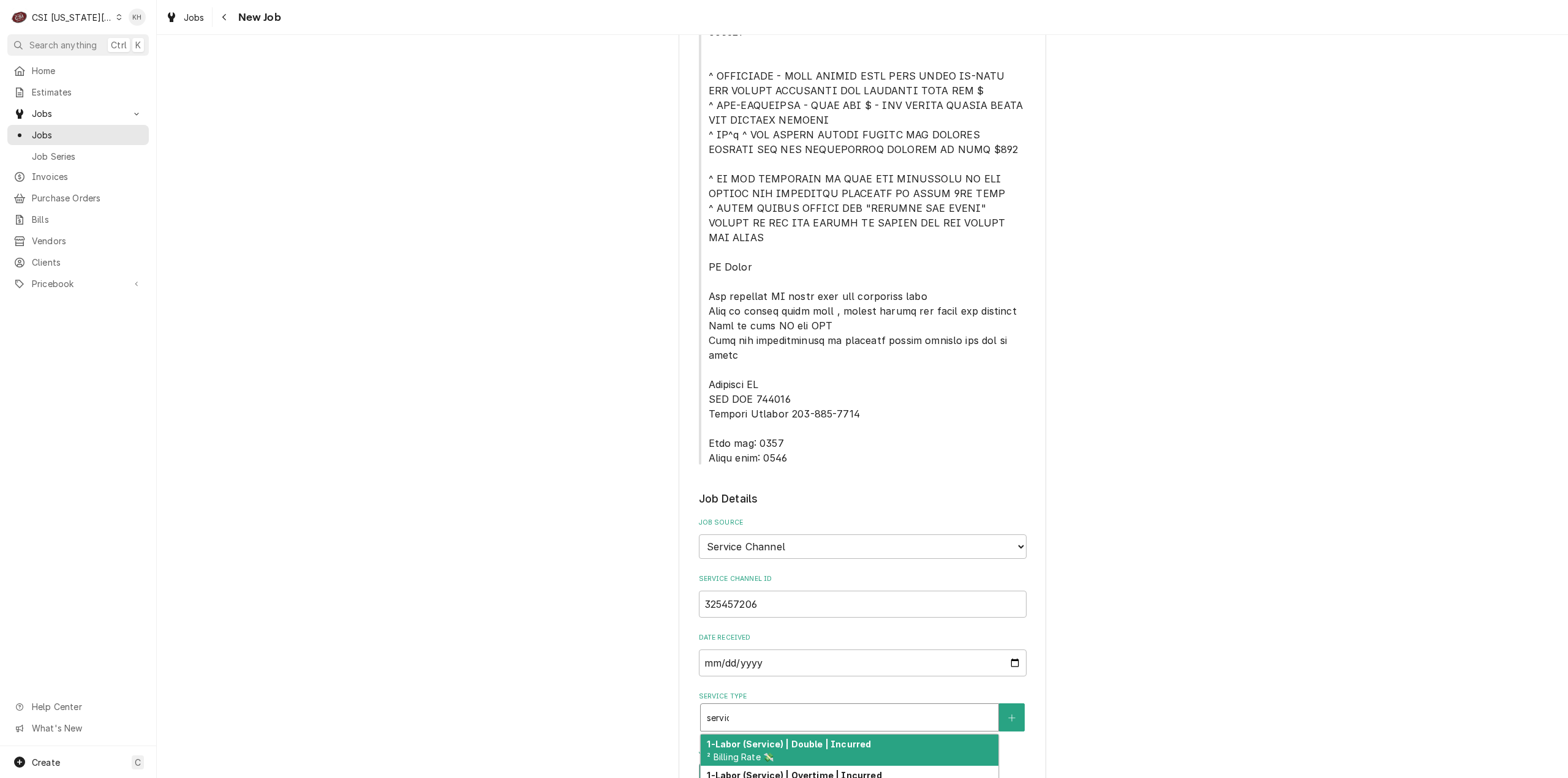
type textarea "x"
type input "service"
type textarea "x"
type input "service c"
type textarea "x"
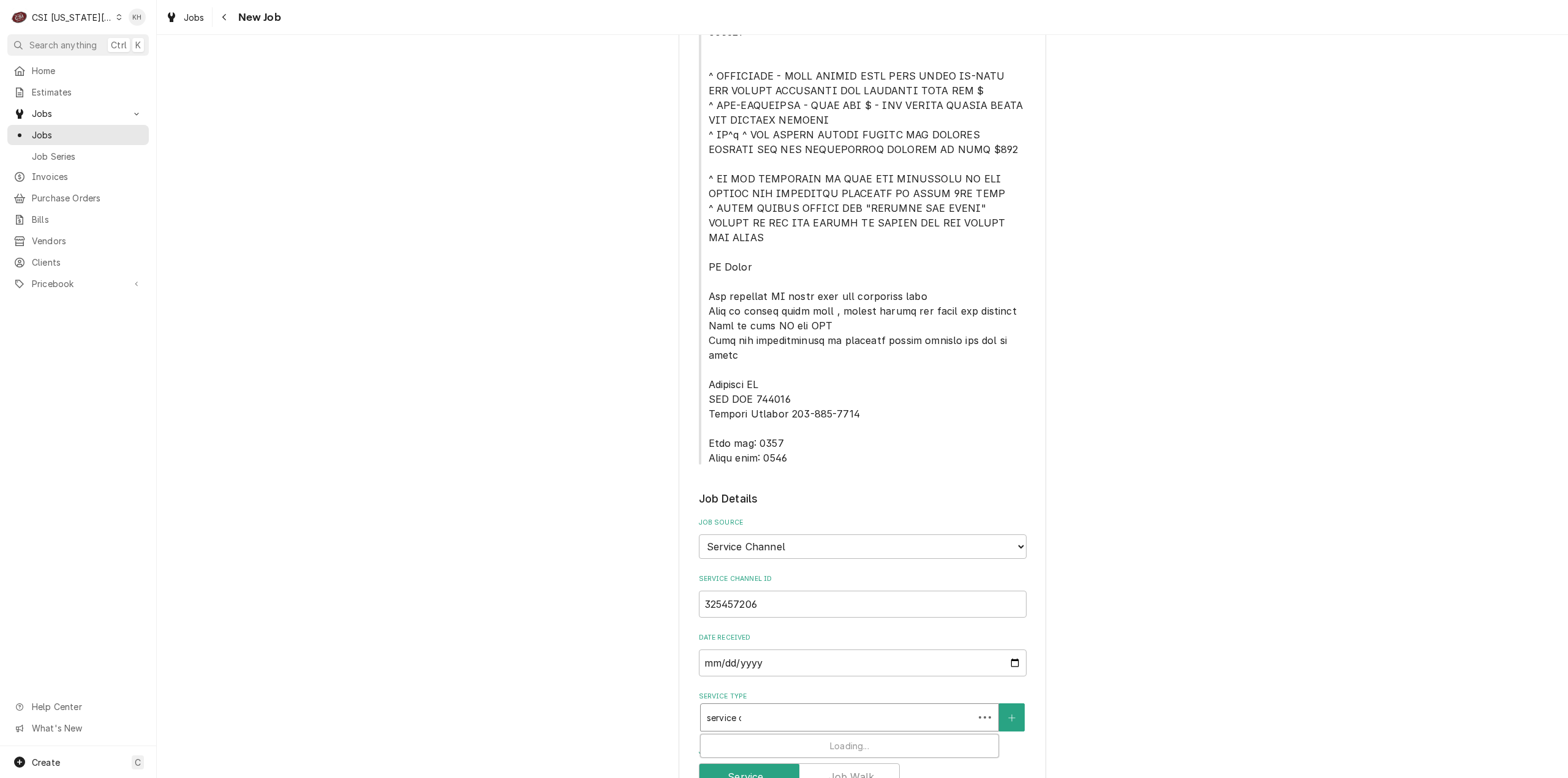
type input "service ca"
type textarea "x"
type input "service cal"
type textarea "x"
type input "service call"
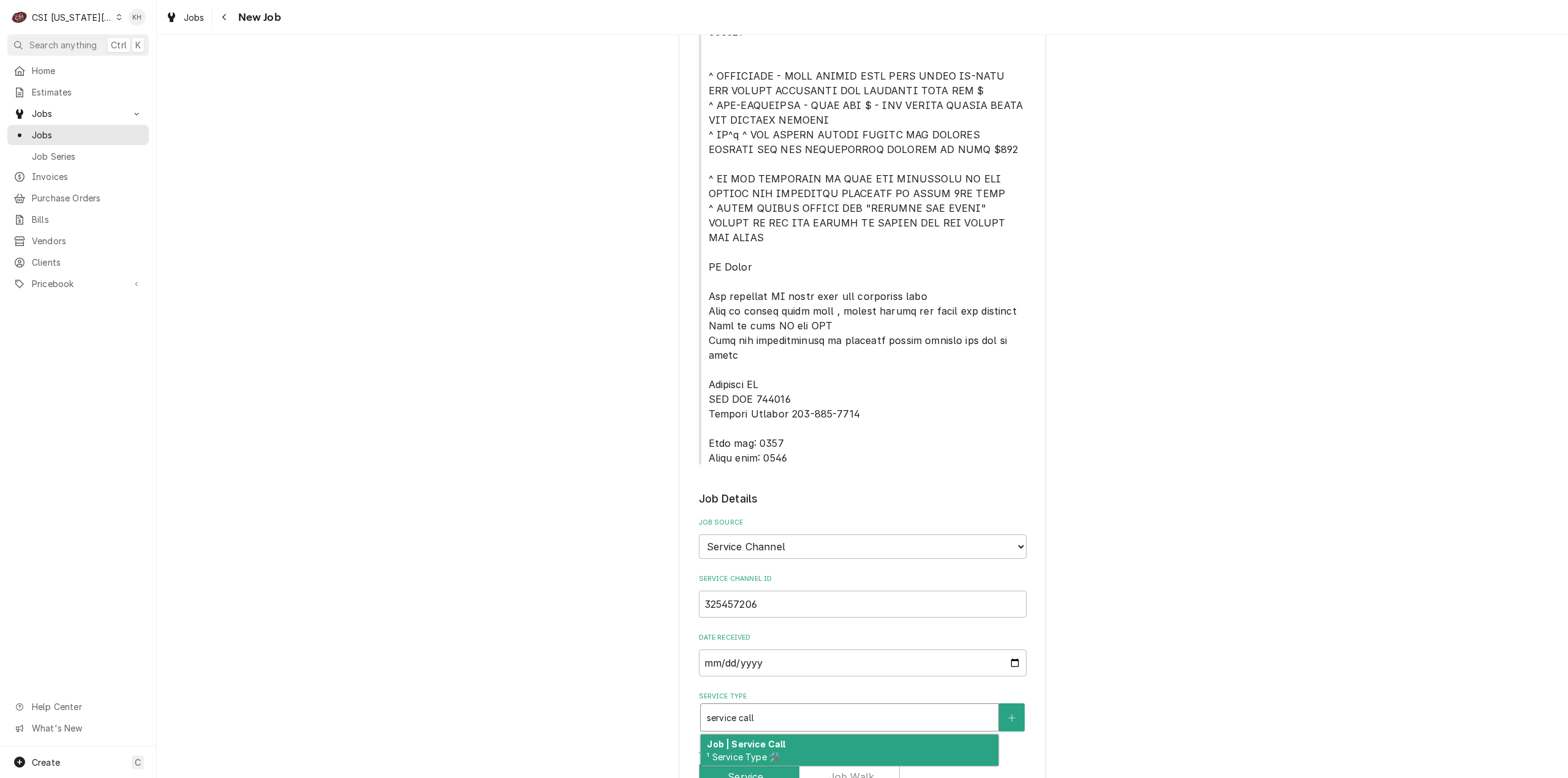
click at [789, 734] on div "Job | Service Call ¹ Service Type 🛠️" at bounding box center [850, 750] width 298 height 32
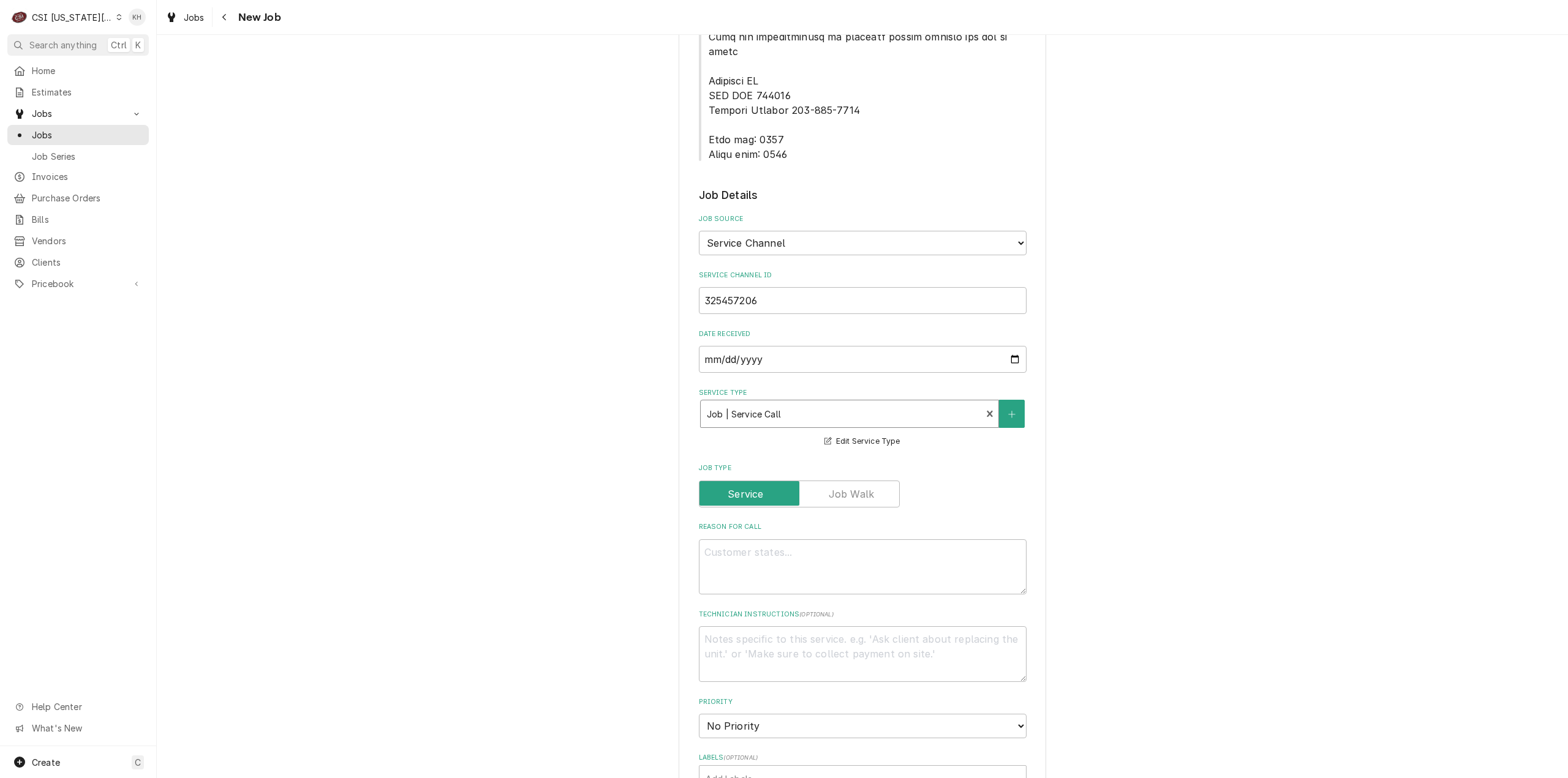
scroll to position [734, 0]
click at [820, 537] on textarea "Reason For Call" at bounding box center [863, 564] width 327 height 56
paste textarea "KITCHEN / Refrigeration / Bird Cart "Equip:" KITCHEN/HOT SIDE - LOBBY "Tag ID"0…"
type textarea "x"
type textarea "KITCHEN / Refrigeration / Bird Cart "Equip:" KITCHEN/HOT SIDE - LOBBY "Tag ID"0…"
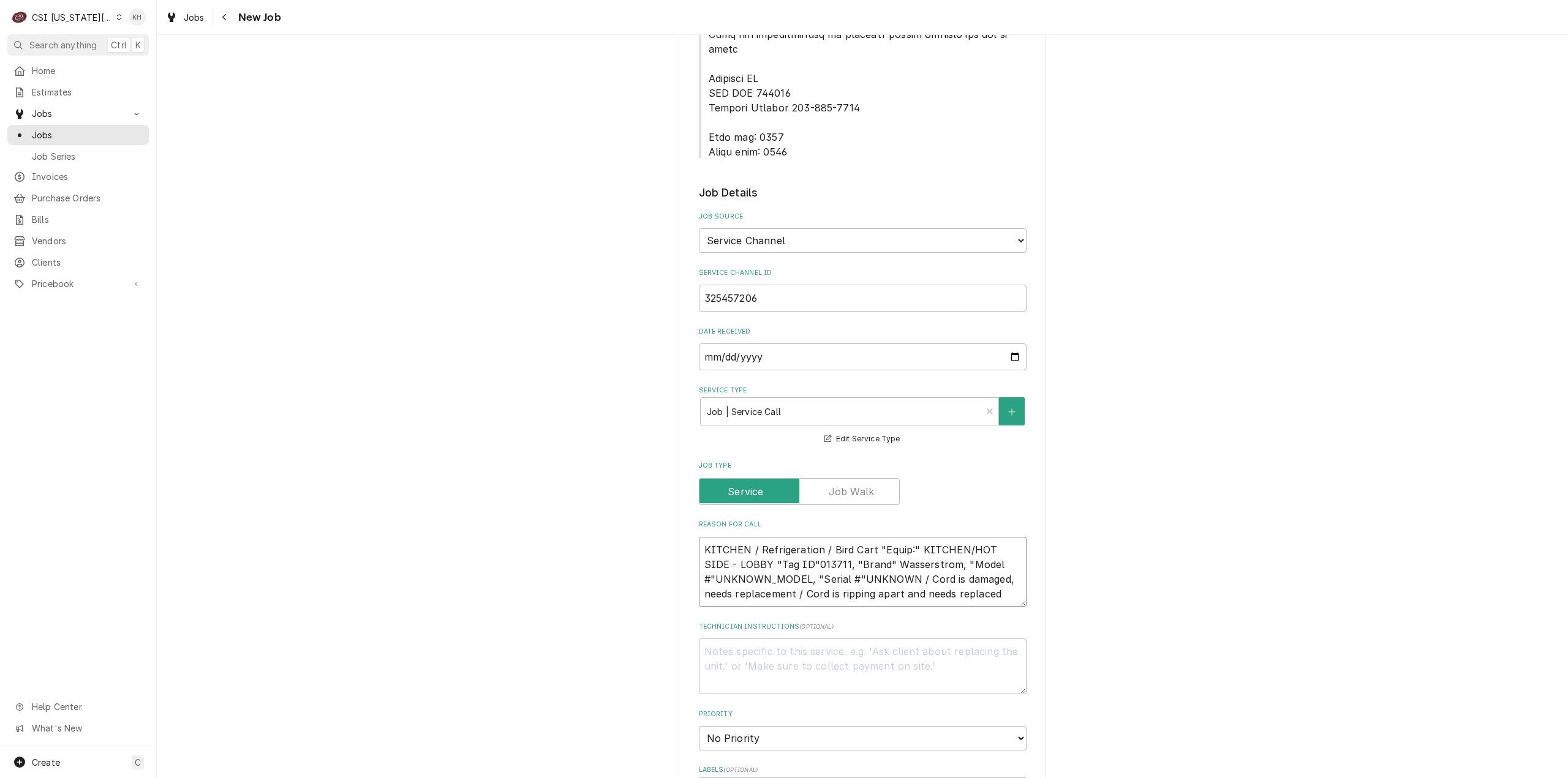
type textarea "x"
type textarea "KITCHEN / Refrigeration / Bird Cart "Equip:" KITCHEN/HOT SIDE - LOBBY "Tag ID"0…"
type textarea "x"
type textarea "KITCHEN / Refrigeration / Bird Cart "Equip:" KITCHEN/HOT SIDE - LOBBY "Tag ID"0…"
type textarea "x"
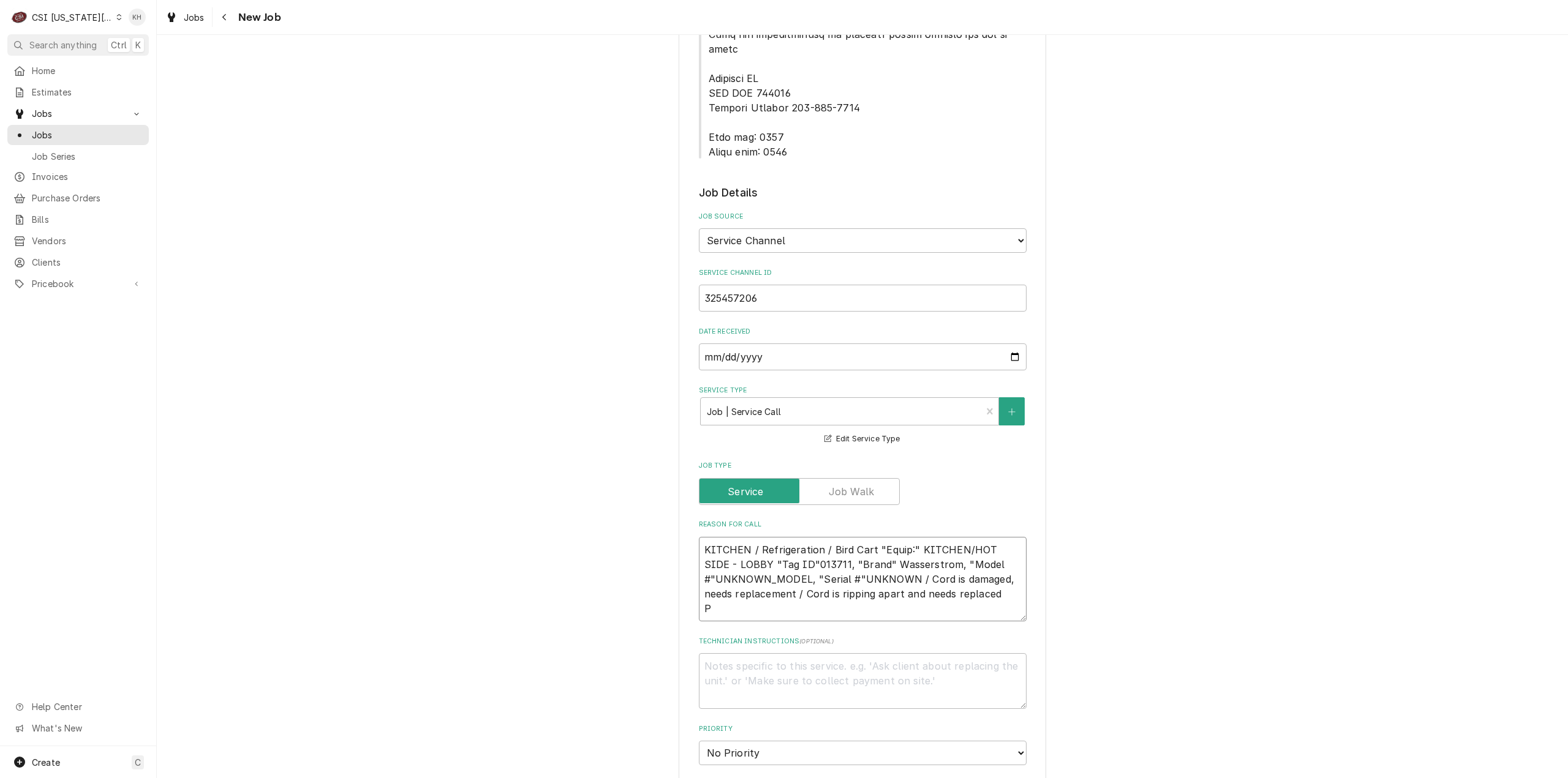
type textarea "KITCHEN / Refrigeration / Bird Cart "Equip:" KITCHEN/HOT SIDE - LOBBY "Tag ID"0…"
type textarea "x"
type textarea "KITCHEN / Refrigeration / Bird Cart "Equip:" KITCHEN/HOT SIDE - LOBBY "Tag ID"0…"
type textarea "x"
type textarea "KITCHEN / Refrigeration / Bird Cart "Equip:" KITCHEN/HOT SIDE - LOBBY "Tag ID"0…"
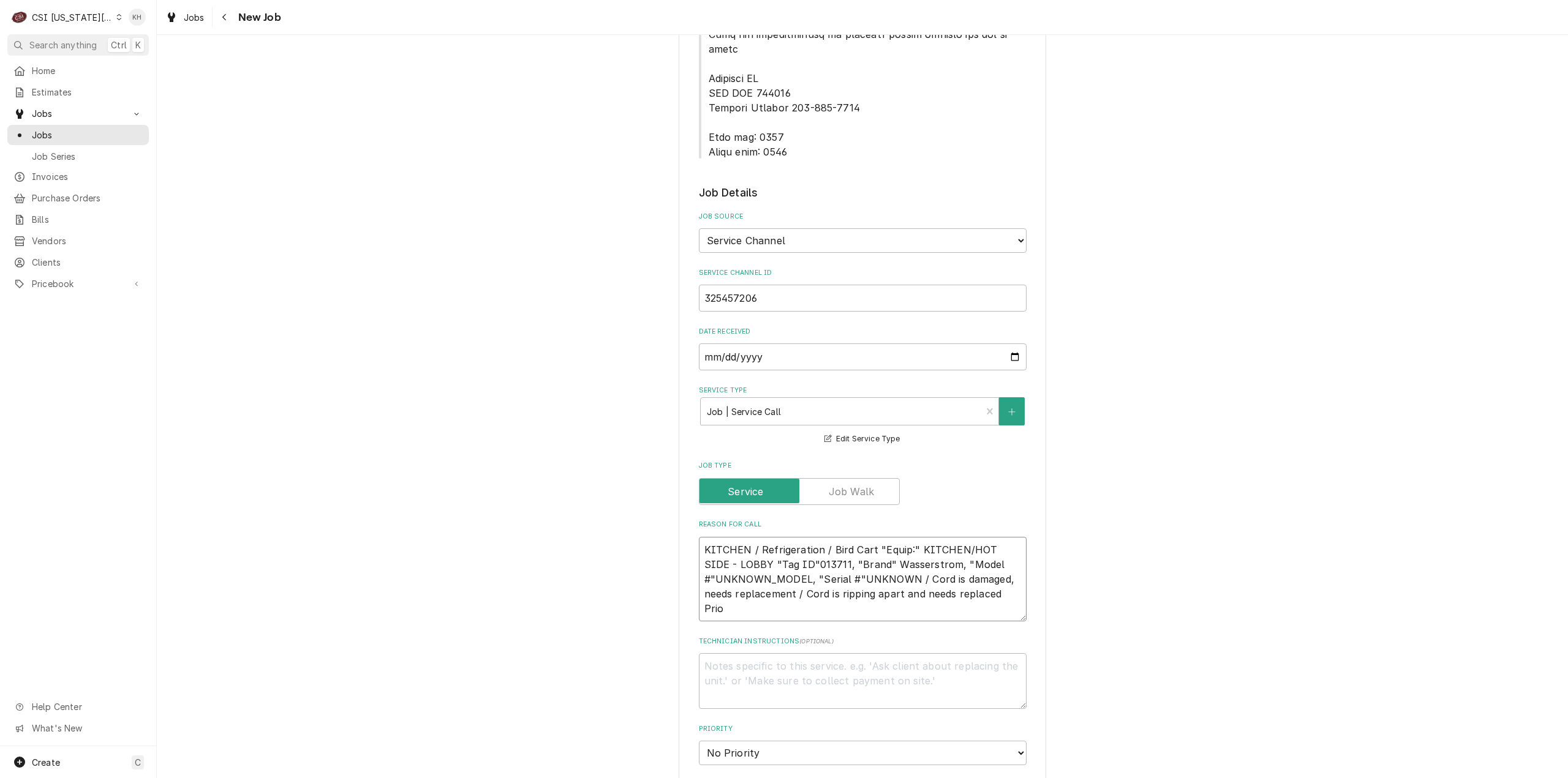
type textarea "x"
type textarea "KITCHEN / Refrigeration / Bird Cart "Equip:" KITCHEN/HOT SIDE - LOBBY "Tag ID"0…"
type textarea "x"
type textarea "KITCHEN / Refrigeration / Bird Cart "Equip:" KITCHEN/HOT SIDE - LOBBY "Tag ID"0…"
type textarea "x"
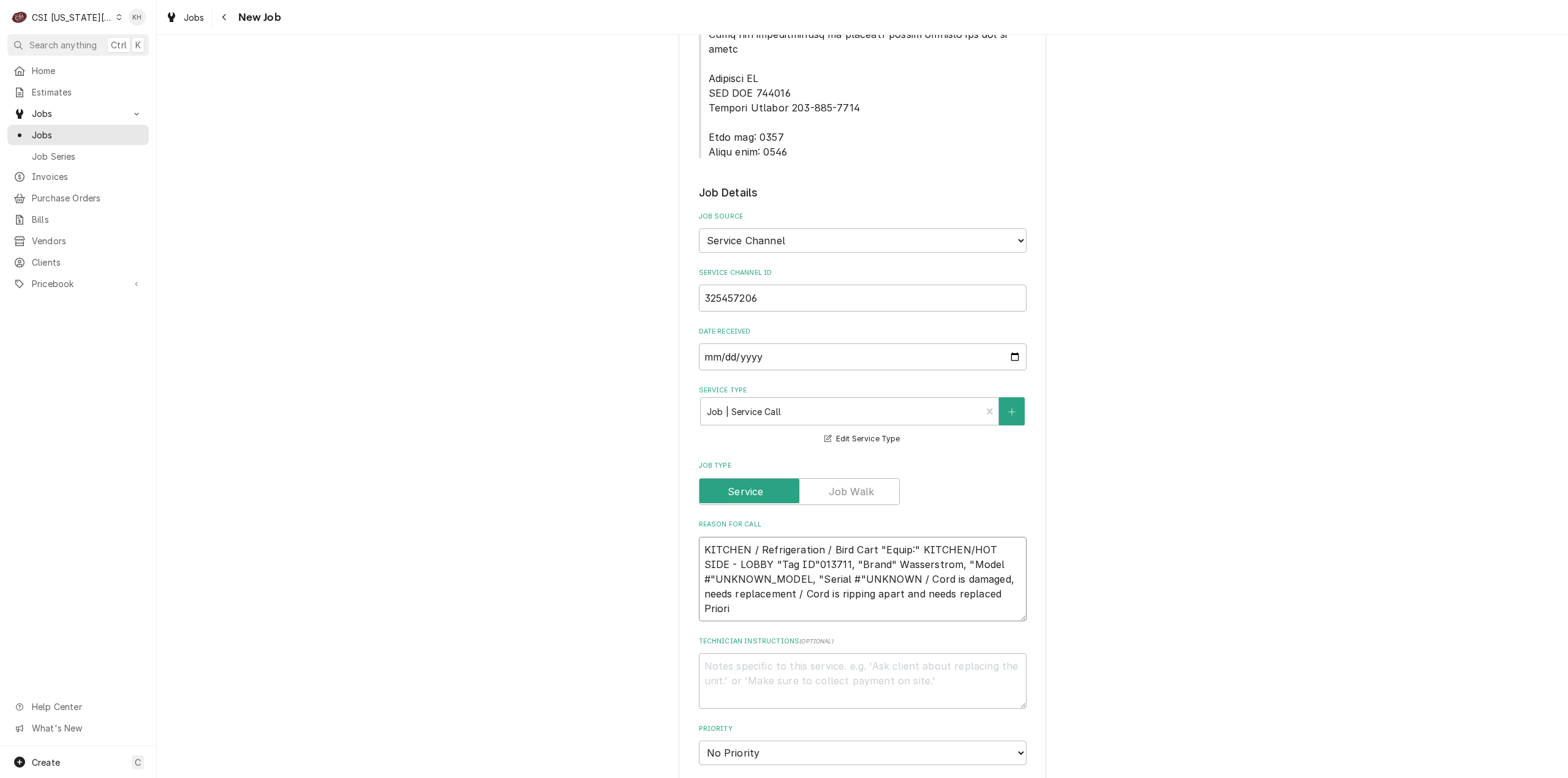
type textarea "KITCHEN / Refrigeration / Bird Cart "Equip:" KITCHEN/HOT SIDE - LOBBY "Tag ID"0…"
type textarea "x"
type textarea "KITCHEN / Refrigeration / Bird Cart "Equip:" KITCHEN/HOT SIDE - LOBBY "Tag ID"0…"
type textarea "x"
type textarea "KITCHEN / Refrigeration / Bird Cart "Equip:" KITCHEN/HOT SIDE - LOBBY "Tag ID"0…"
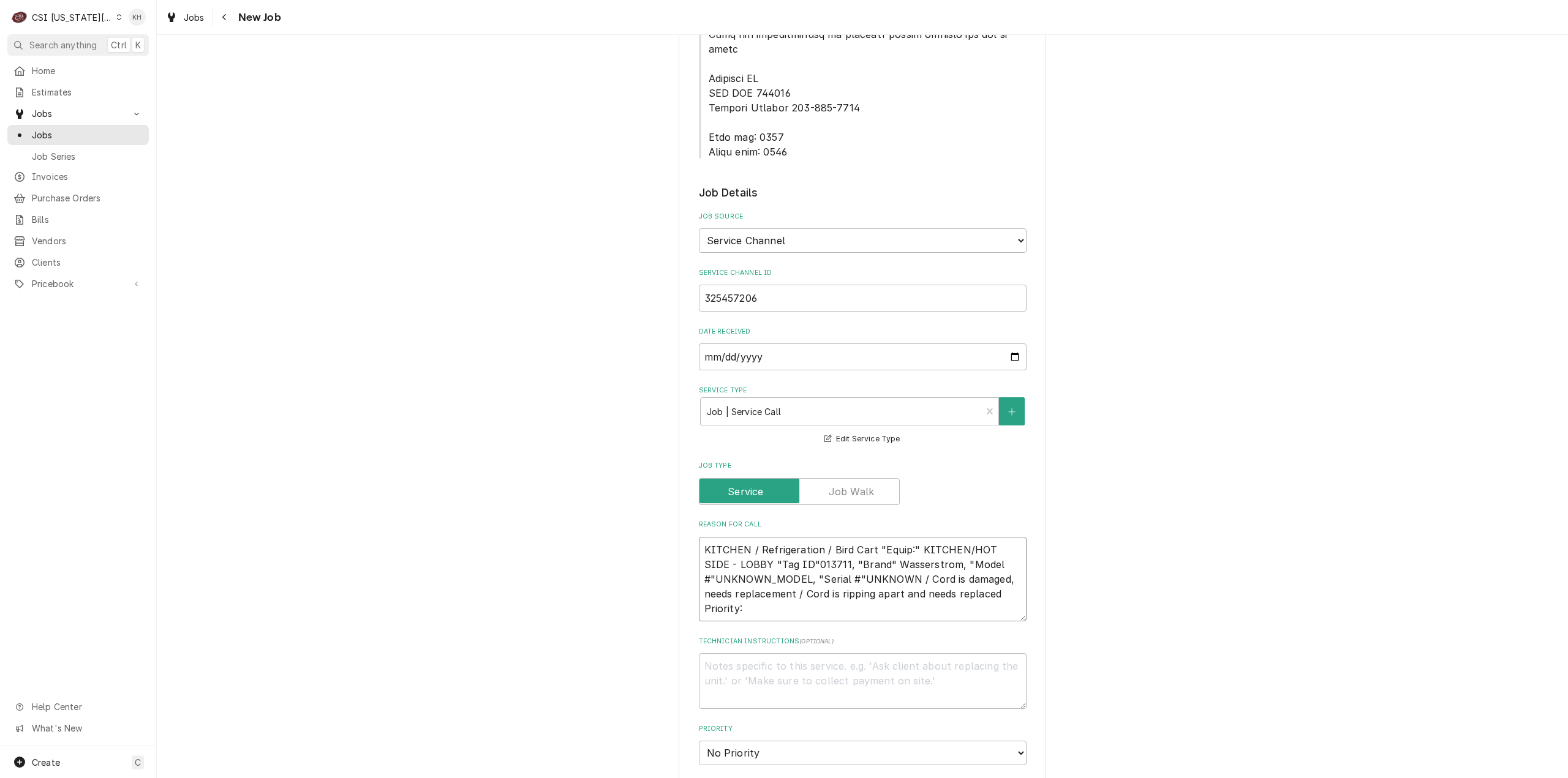
type textarea "x"
type textarea "KITCHEN / Refrigeration / Bird Cart "Equip:" KITCHEN/HOT SIDE - LOBBY "Tag ID"0…"
type textarea "x"
type textarea "KITCHEN / Refrigeration / Bird Cart "Equip:" KITCHEN/HOT SIDE - LOBBY "Tag ID"0…"
click at [789, 562] on textarea "KITCHEN / Refrigeration / Bird Cart "Equip:" KITCHEN/HOT SIDE - LOBBY "Tag ID"0…" at bounding box center [863, 579] width 327 height 85
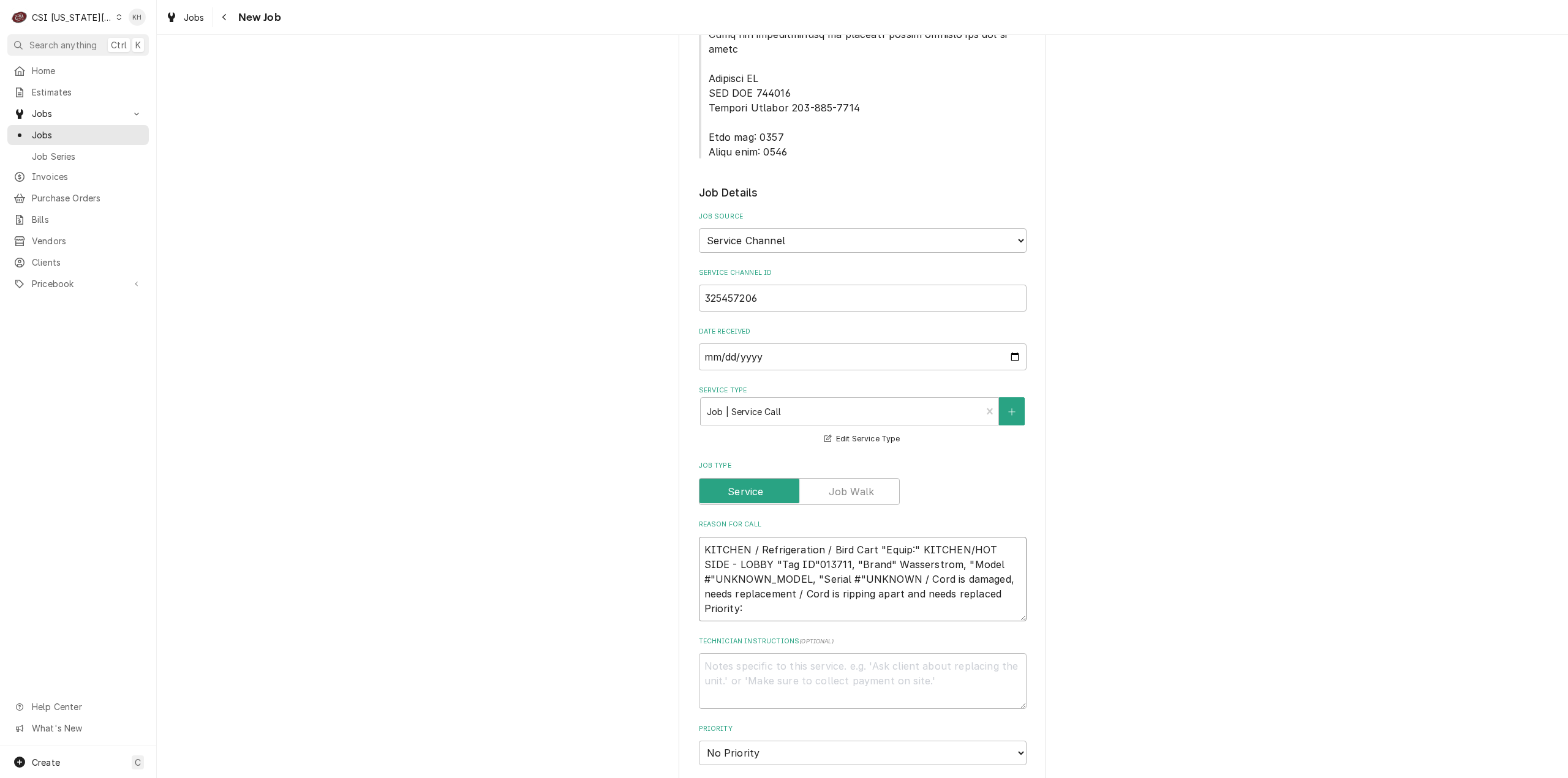
paste textarea "URGENT - 24 HOURS"
type textarea "x"
type textarea "KITCHEN / Refrigeration / Bird Cart "Equip:" KITCHEN/HOT SIDE - LOBBY "Tag ID"0…"
click at [775, 653] on textarea "Technician Instructions ( optional )" at bounding box center [863, 680] width 327 height 56
type textarea "x"
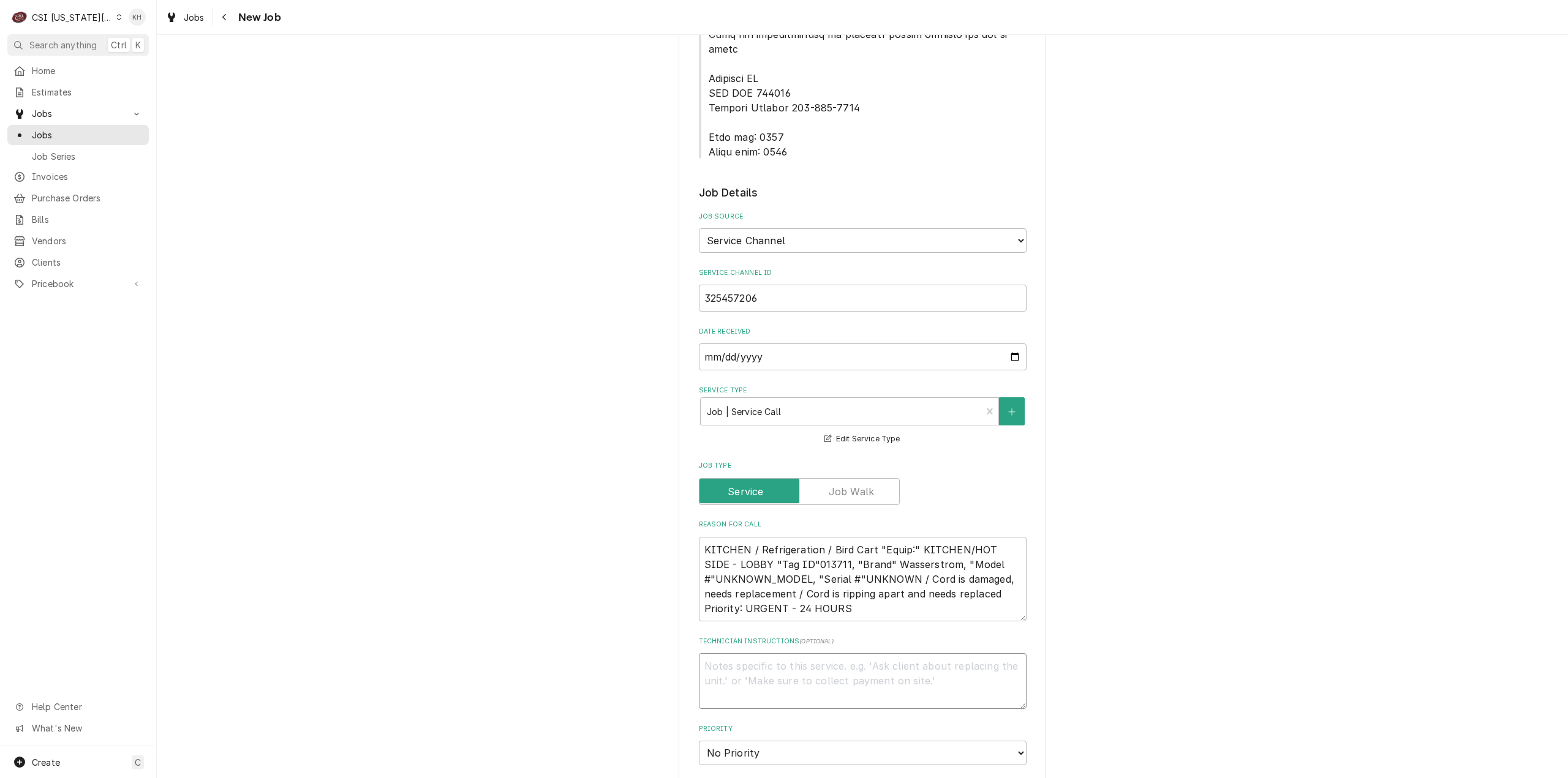
type textarea "N"
type textarea "x"
type textarea "NT"
type textarea "x"
type textarea "NTE"
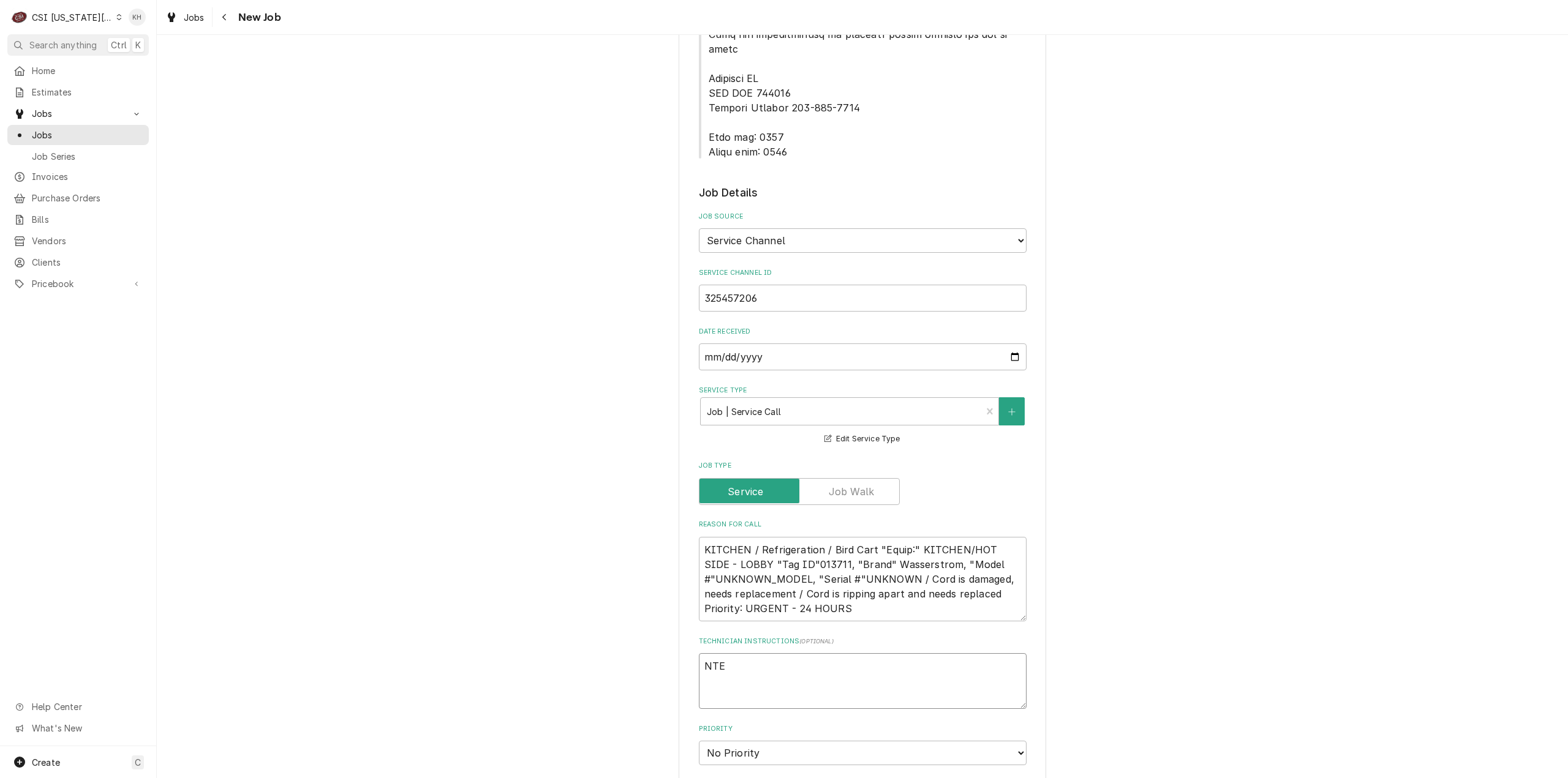
type textarea "x"
type textarea "NTE"
type textarea "x"
type textarea "NTE $"
type textarea "x"
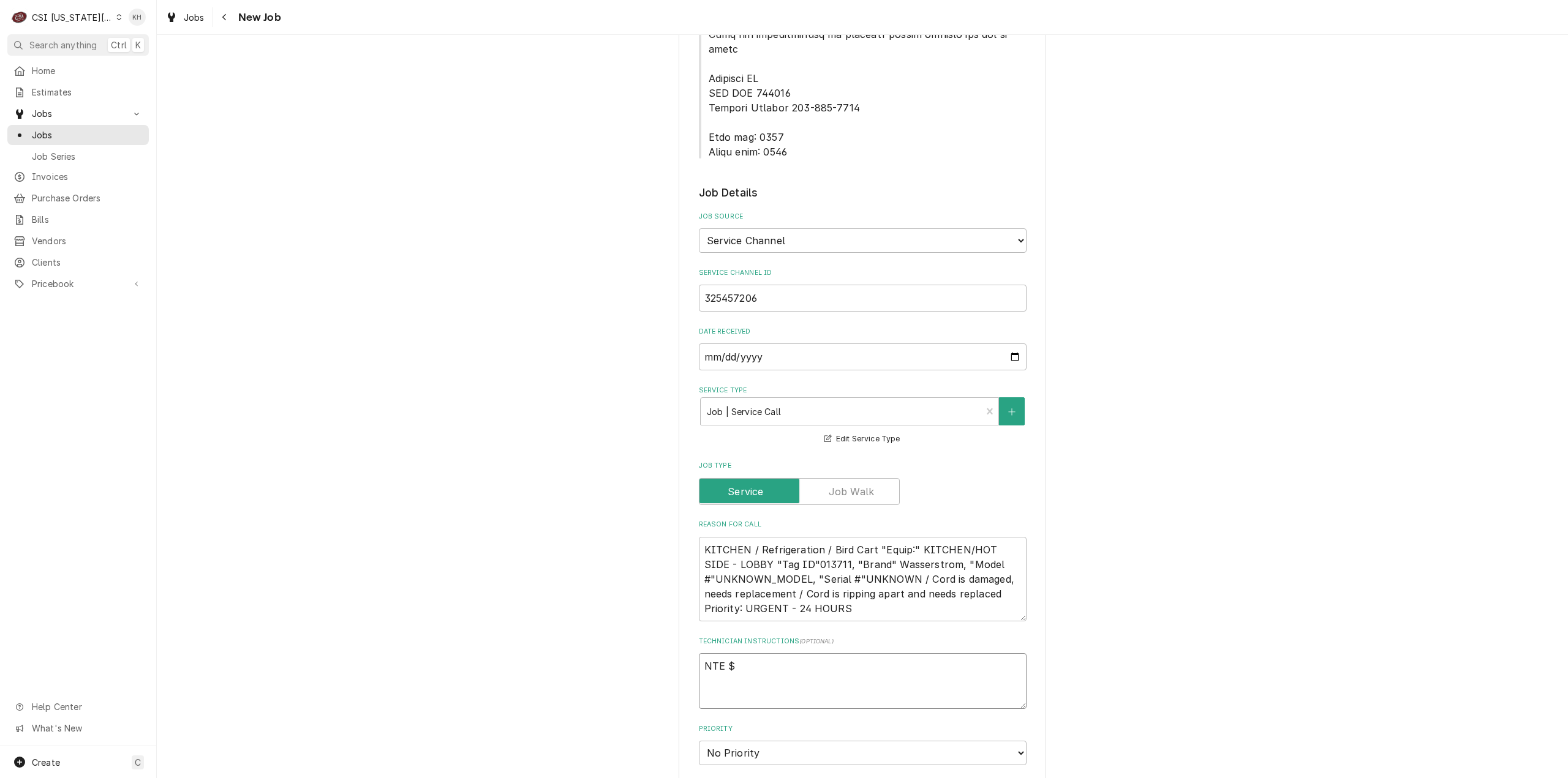
type textarea "NTE $4"
type textarea "x"
type textarea "NTE $40"
type textarea "x"
type textarea "NTE $400"
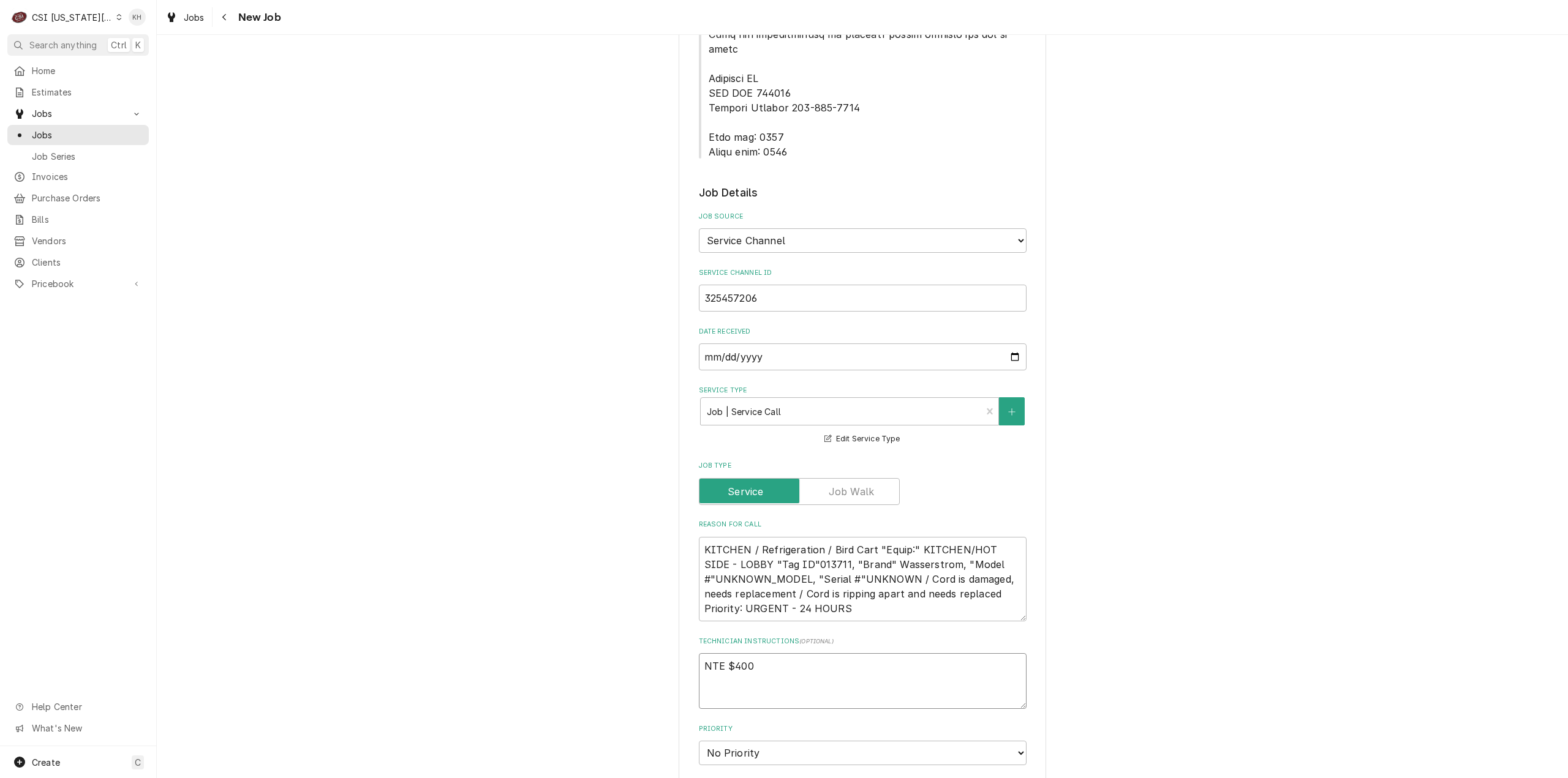
type textarea "x"
type textarea "NTE $400."
type textarea "x"
type textarea "NTE $400.0"
type textarea "x"
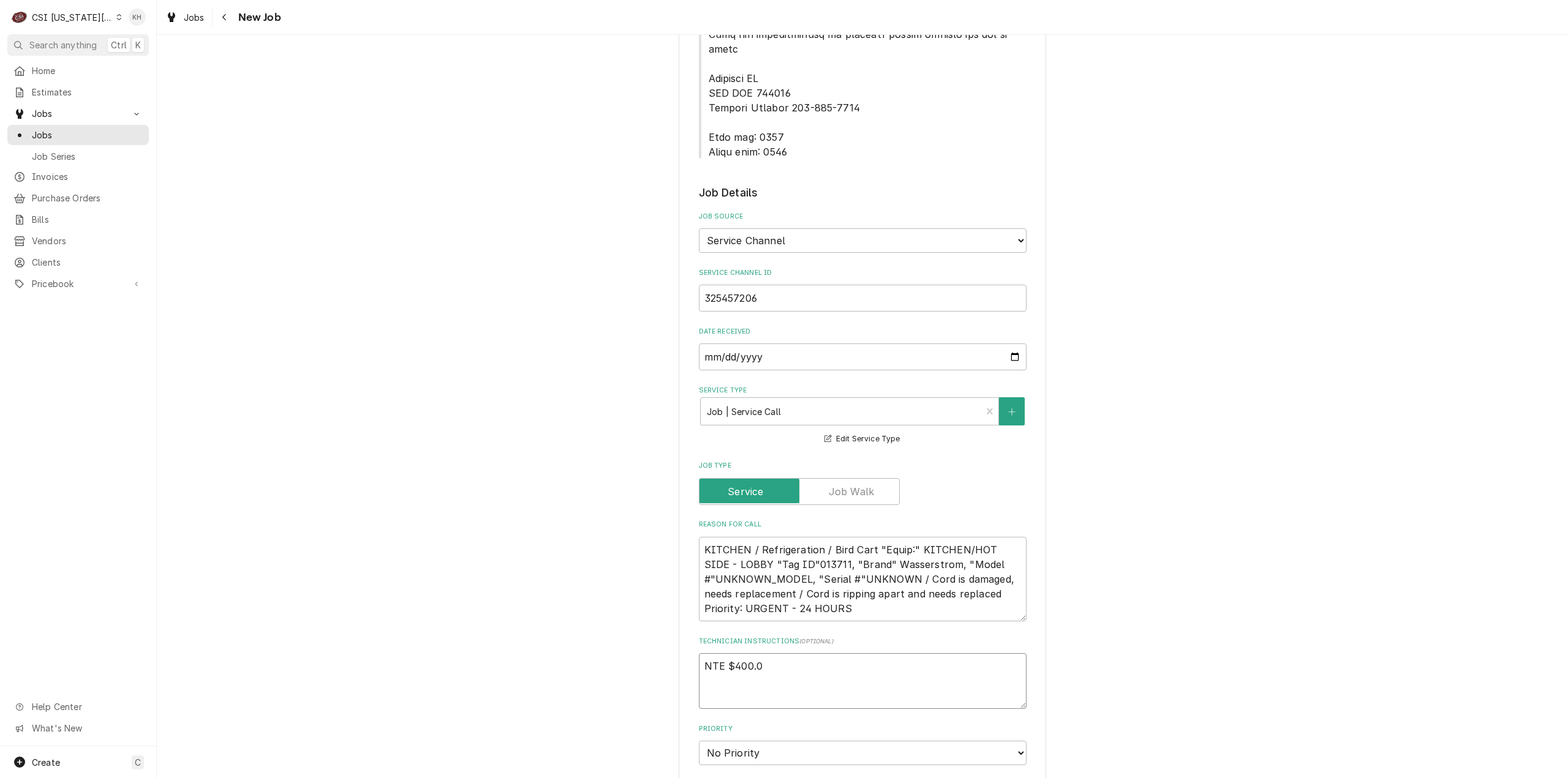
type textarea "NTE $400.00"
type textarea "x"
type textarea "NTE $400.00"
type textarea "x"
type textarea "NTE $400.00"
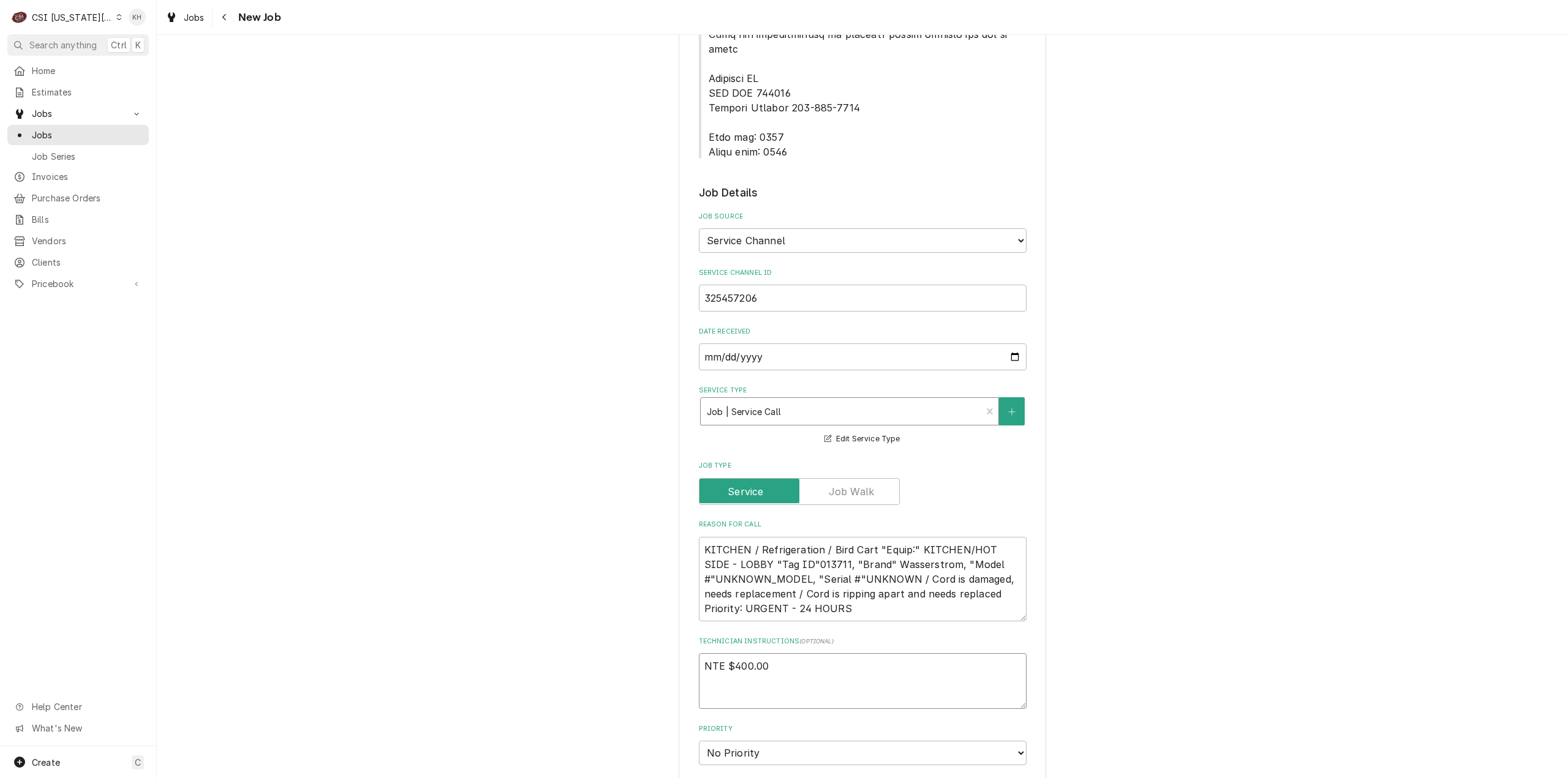
type textarea "x"
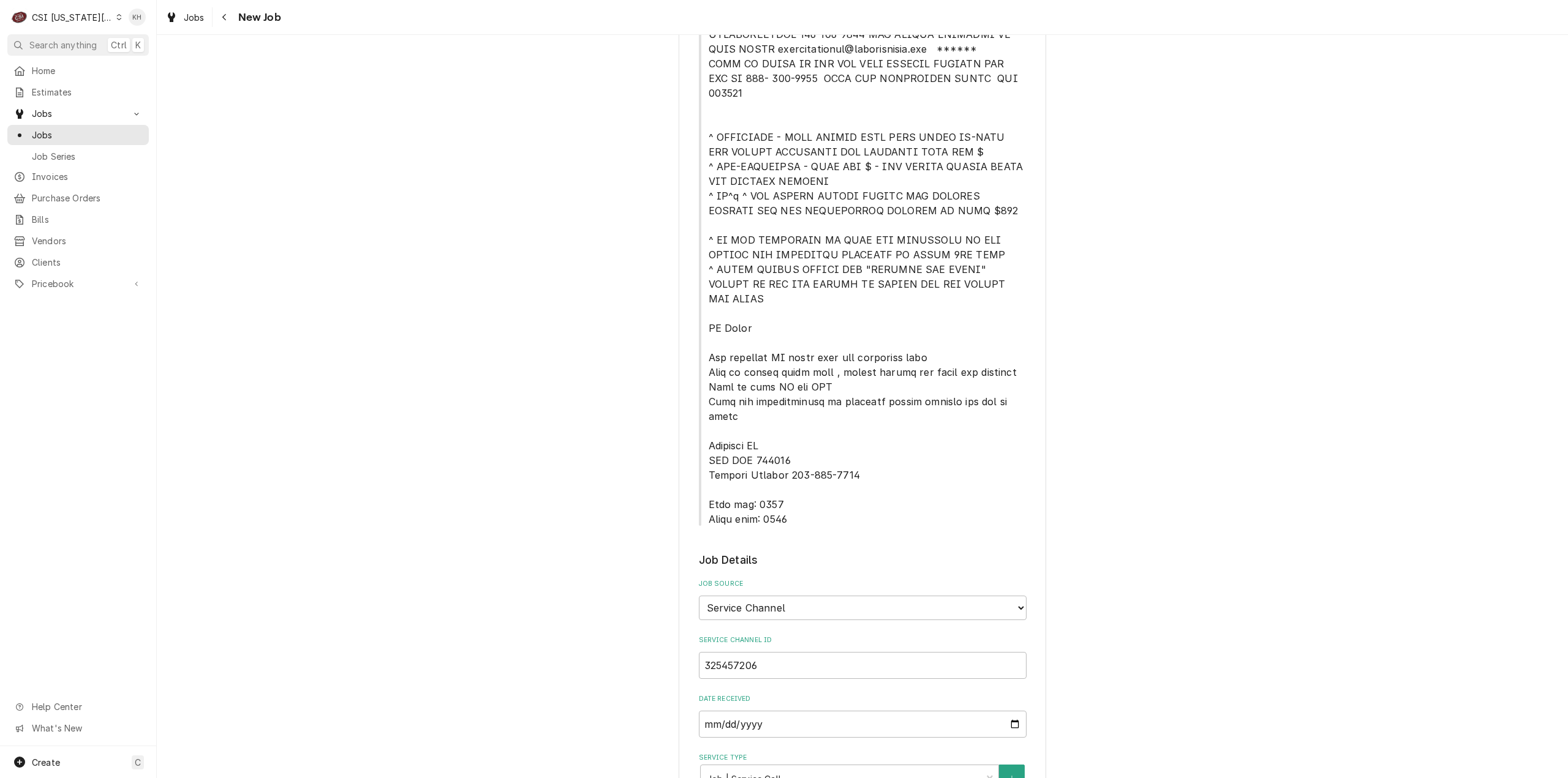
scroll to position [184, 0]
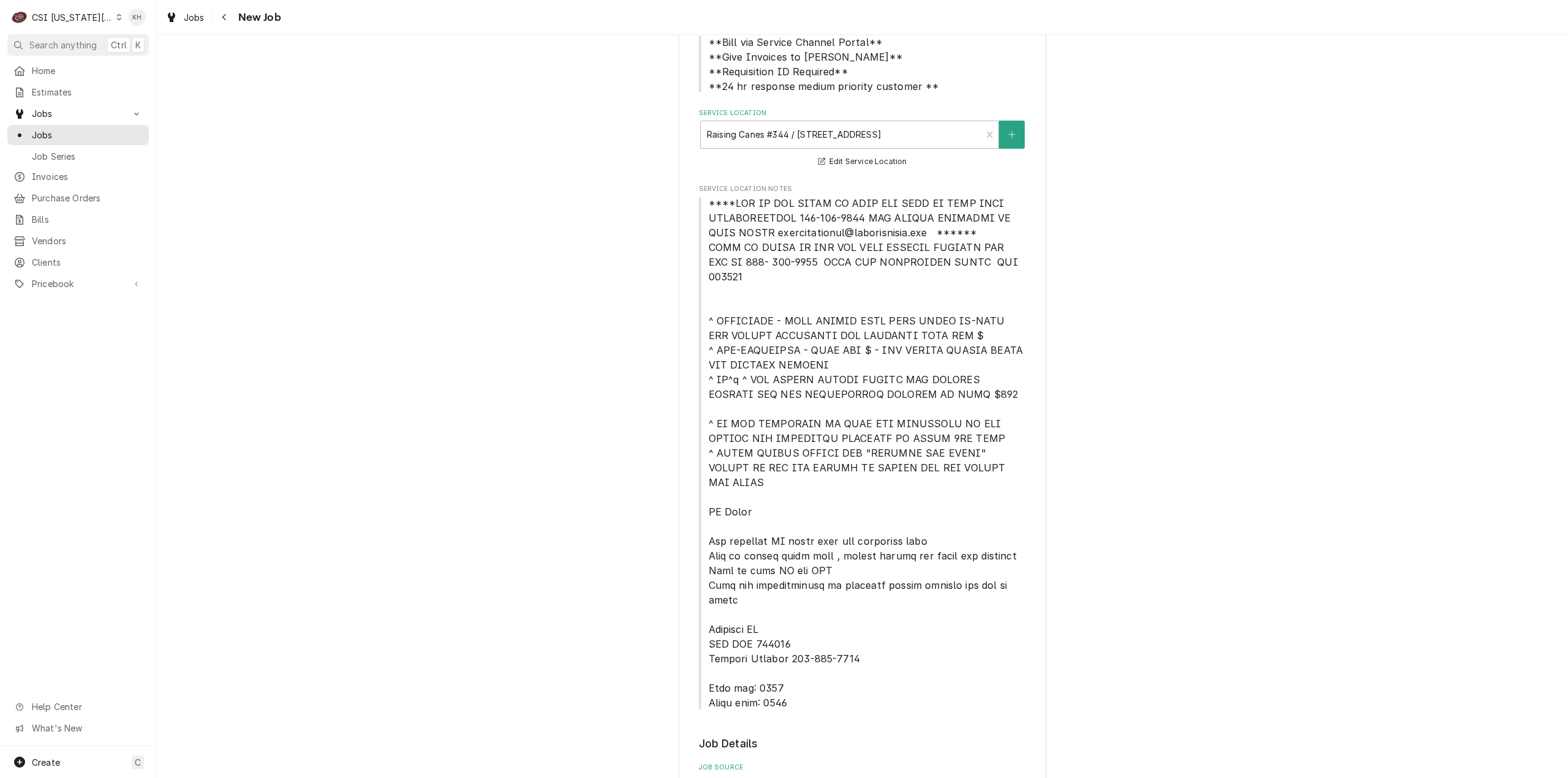
type textarea "NTE $400.00"
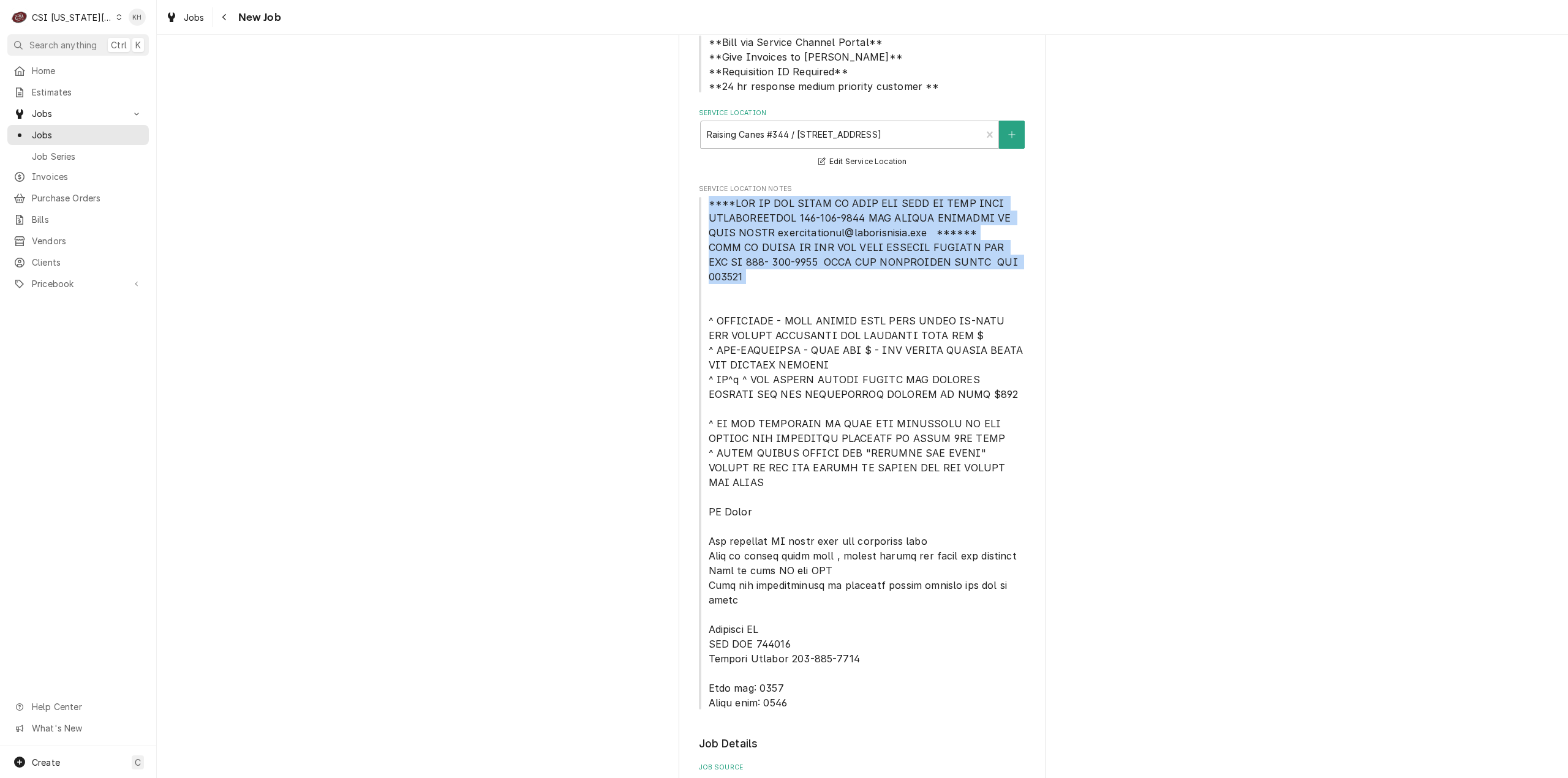
drag, startPoint x: 703, startPoint y: 204, endPoint x: 1055, endPoint y: 275, distance: 359.1
copy span "****NTE ON ALL CALLS IF OVER NTE NEED TO CALL JOHN HERBOLSHEIMER 402-380-8262 F…"
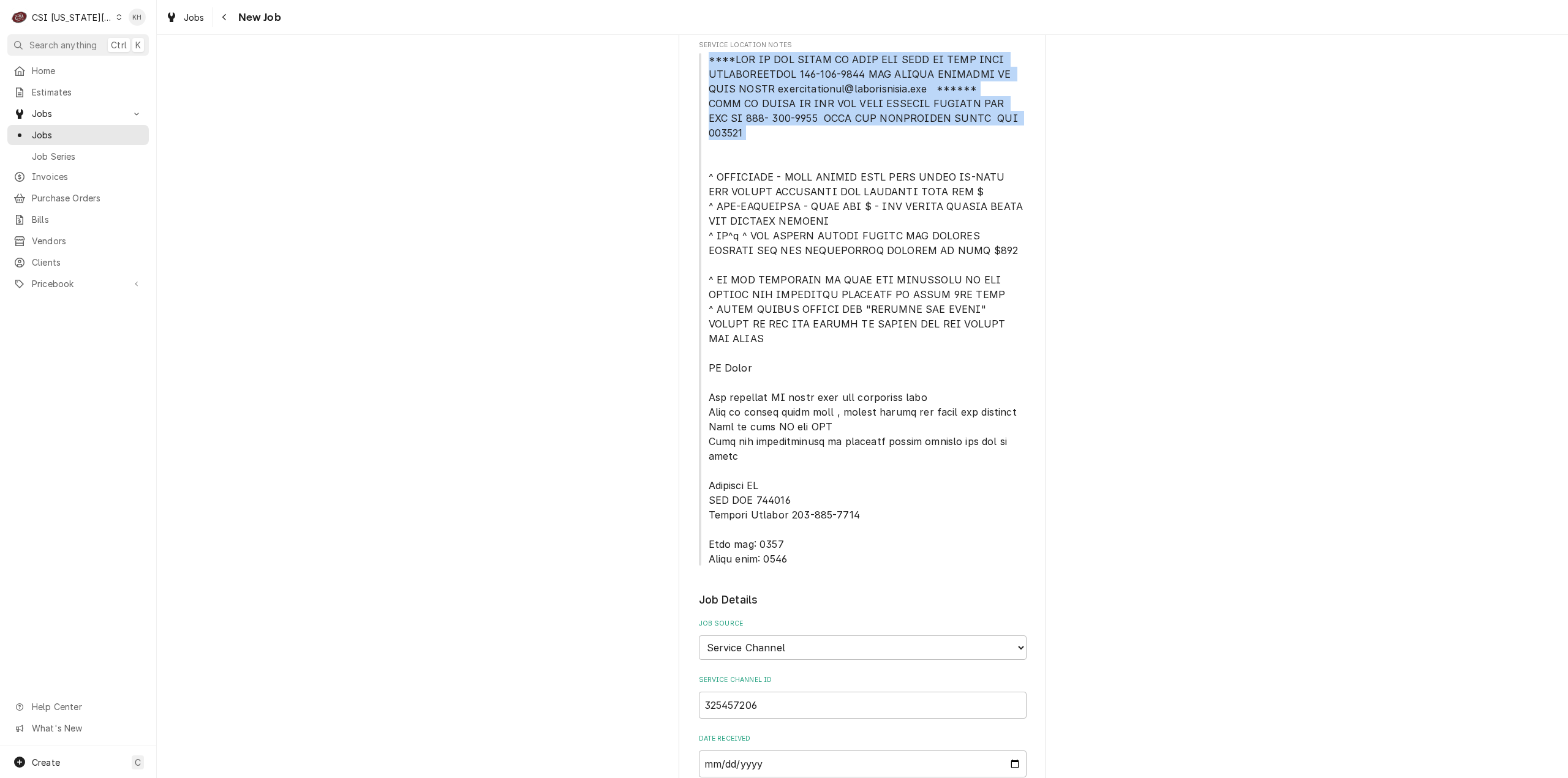
scroll to position [674, 0]
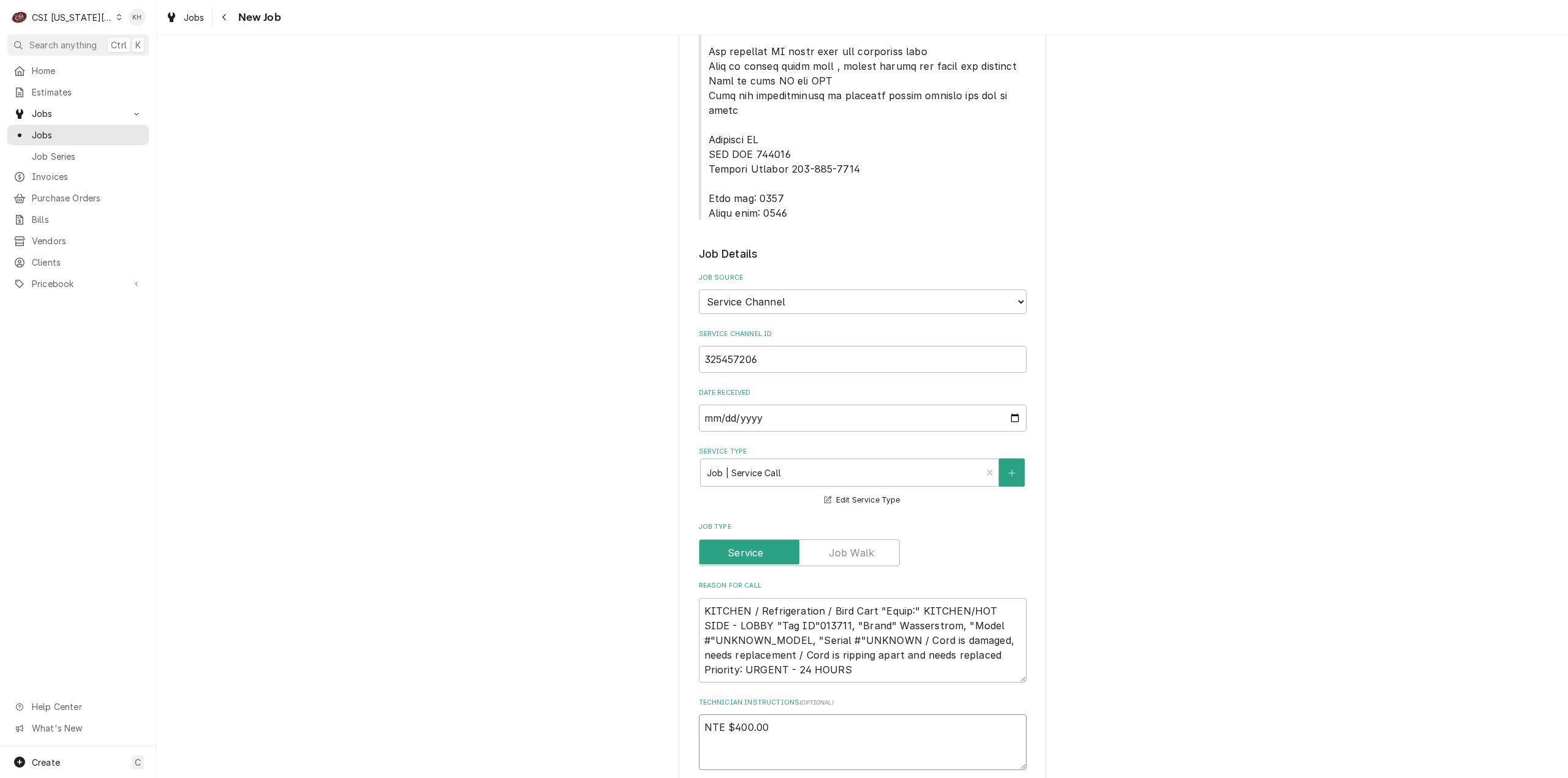
click at [724, 717] on textarea "NTE $400.00" at bounding box center [863, 742] width 327 height 56
paste textarea "****NTE ON ALL CALLS IF OVER NTE NEED TO CALL JOHN HERBOLSHEIMER 402-380-8262 F…"
type textarea "x"
type textarea "NTE $400.00 ****NTE ON ALL CALLS IF OVER NTE NEED TO CALL JOHN HERBOLSHEIMER 40…"
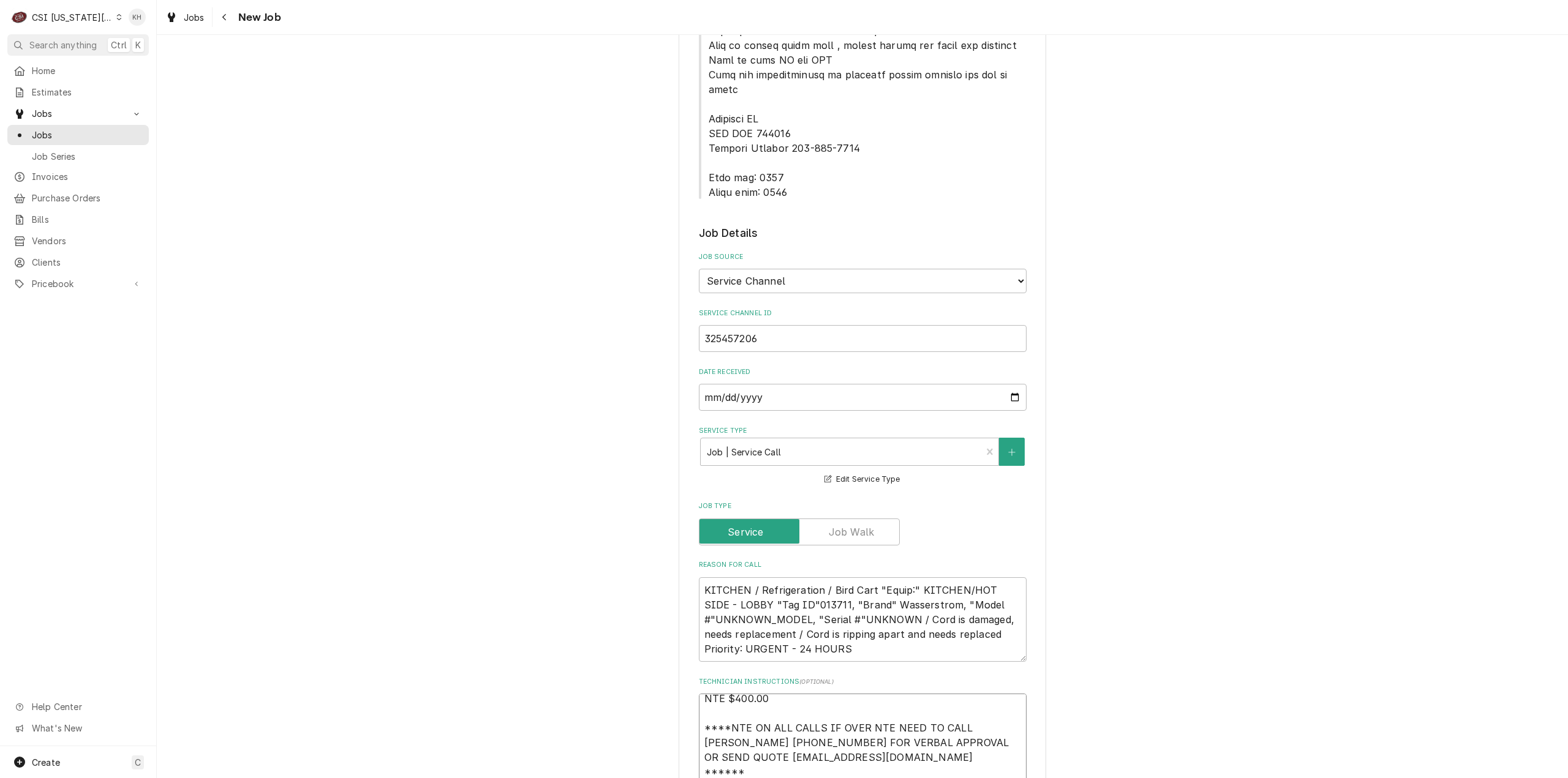
type textarea "x"
type textarea "NTE $400.00 ****NTE ON ALL CALLS IF OVER NTE NEED TO CALL JOHN HERBOLSHEIMER 40…"
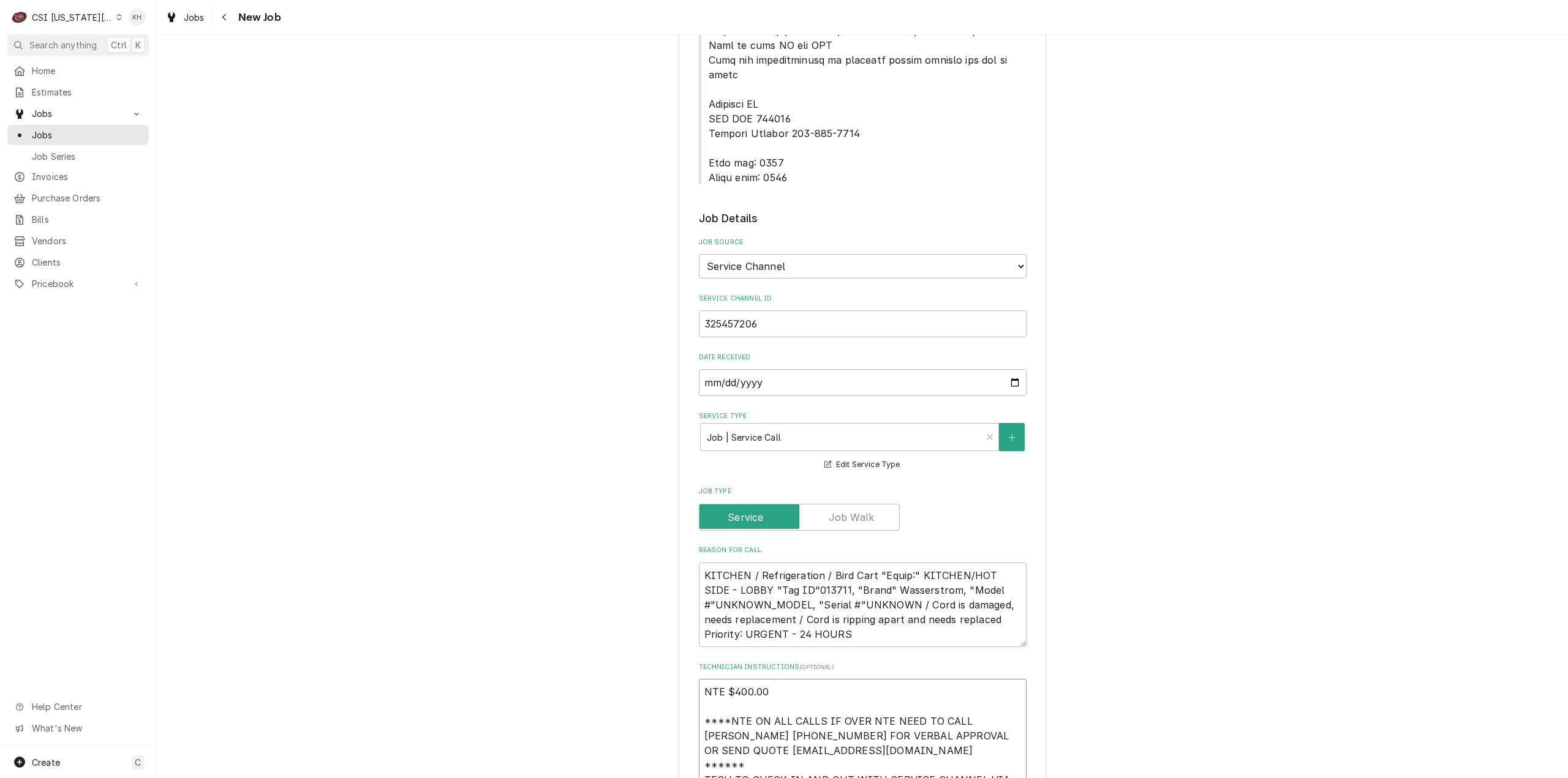
type textarea "x"
type textarea "NTE $400.00 ****NTE ON ALL CALLS IF OVER NTE NEED TO CALL JOHN HERBOLSHEIMER 40…"
drag, startPoint x: 703, startPoint y: 119, endPoint x: 794, endPoint y: 138, distance: 93.0
copy span "Lock box: 0344 Alarm code: 0877"
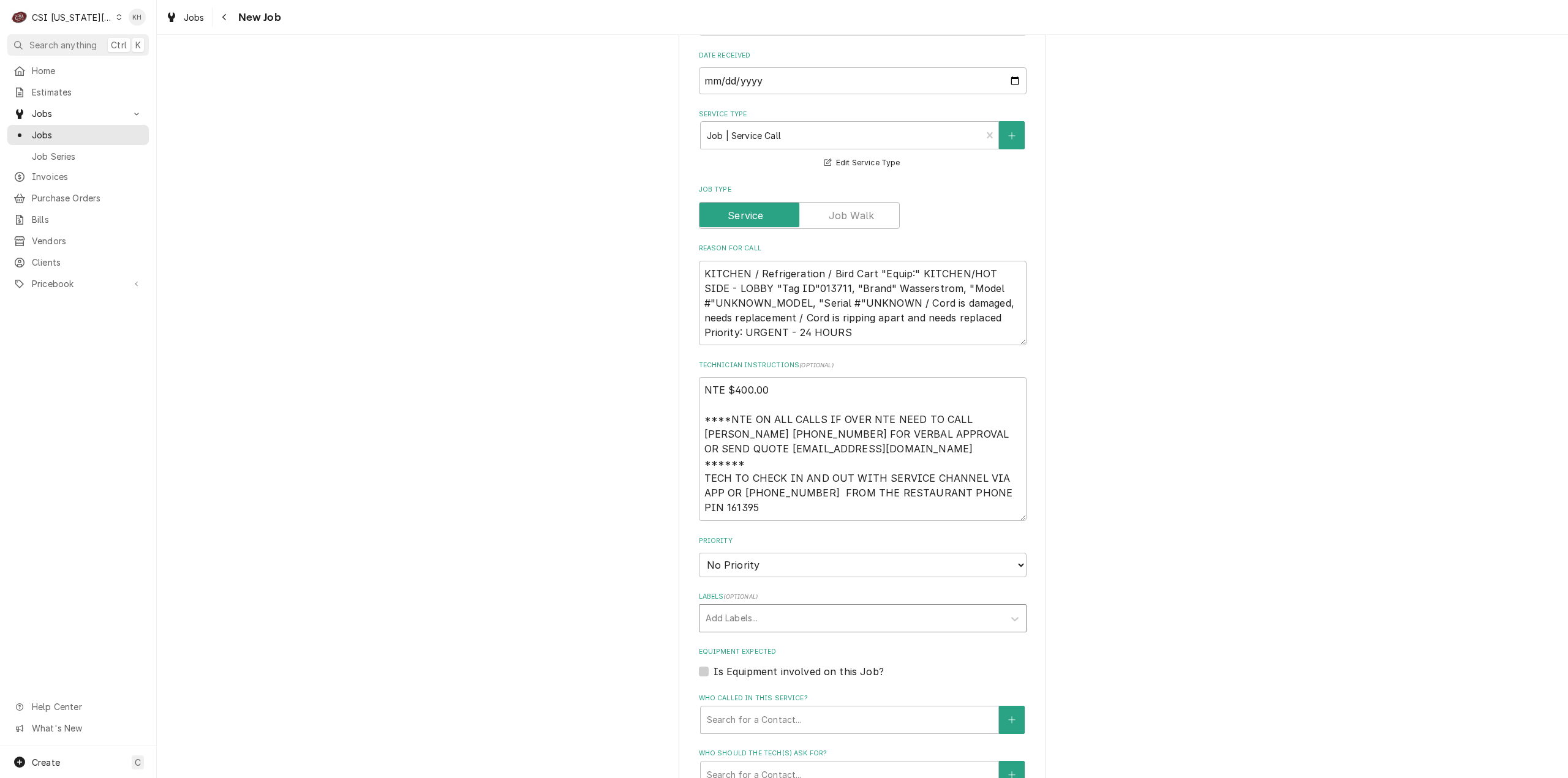
scroll to position [1015, 0]
click at [724, 461] on textarea "NTE $400.00 ****NTE ON ALL CALLS IF OVER NTE NEED TO CALL JOHN HERBOLSHEIMER 40…" at bounding box center [863, 445] width 327 height 144
paste textarea "Lock box: 0344 Alarm code: 0877"
type textarea "x"
type textarea "NTE $400.00 ****NTE ON ALL CALLS IF OVER NTE NEED TO CALL JOHN HERBOLSHEIMER 40…"
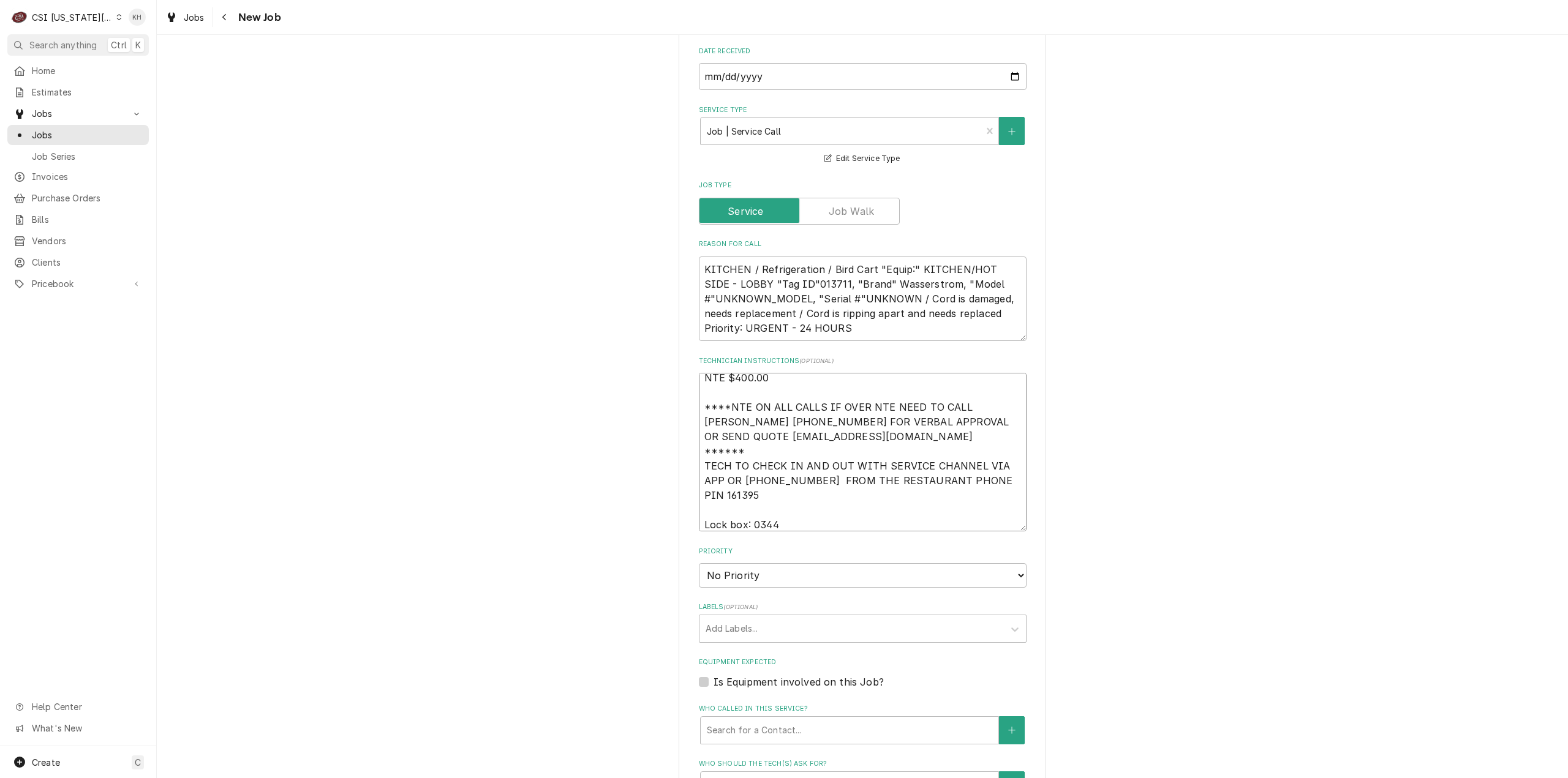
type textarea "x"
type textarea "NTE $400.00 ****NTE ON ALL CALLS IF OVER NTE NEED TO CALL JOHN HERBOLSHEIMER 40…"
type textarea "x"
type textarea "NTE $400.00 ****NTE ON ALL CALLS IF OVER NTE NEED TO CALL JOHN HERBOLSHEIMER 40…"
type textarea "x"
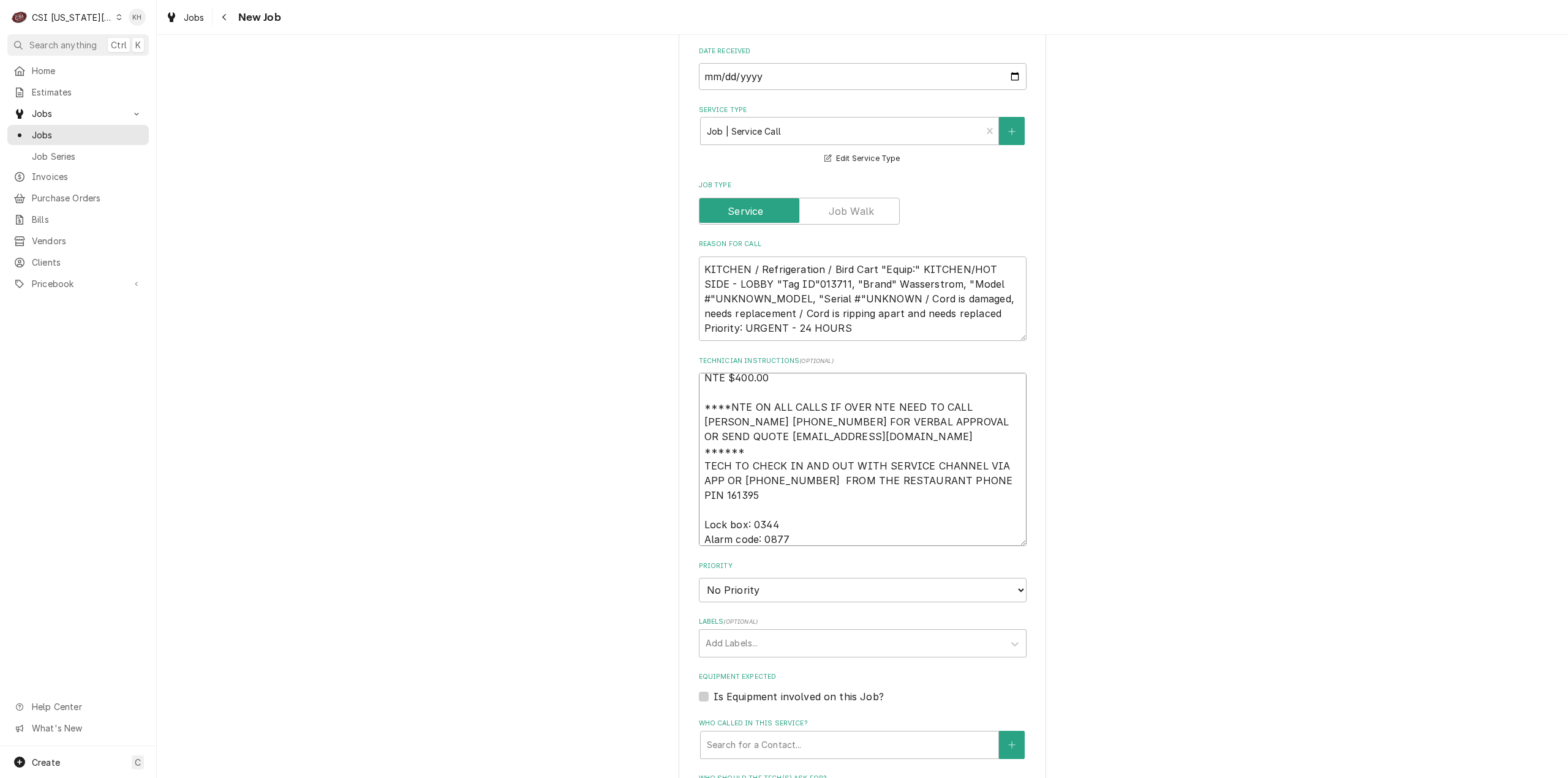
type textarea "NTE $400.00 ****NTE ON ALL CALLS IF OVER NTE NEED TO CALL JOHN HERBOLSHEIMER 40…"
type textarea "x"
type textarea "NTE $400.00 ****NTE ON ALL CALLS IF OVER NTE NEED TO CALL JOHN HERBOLSHEIMER 40…"
type textarea "x"
type textarea "NTE $400.00 ****NTE ON ALL CALLS IF OVER NTE NEED TO CALL JOHN HERBOLSHEIMER 40…"
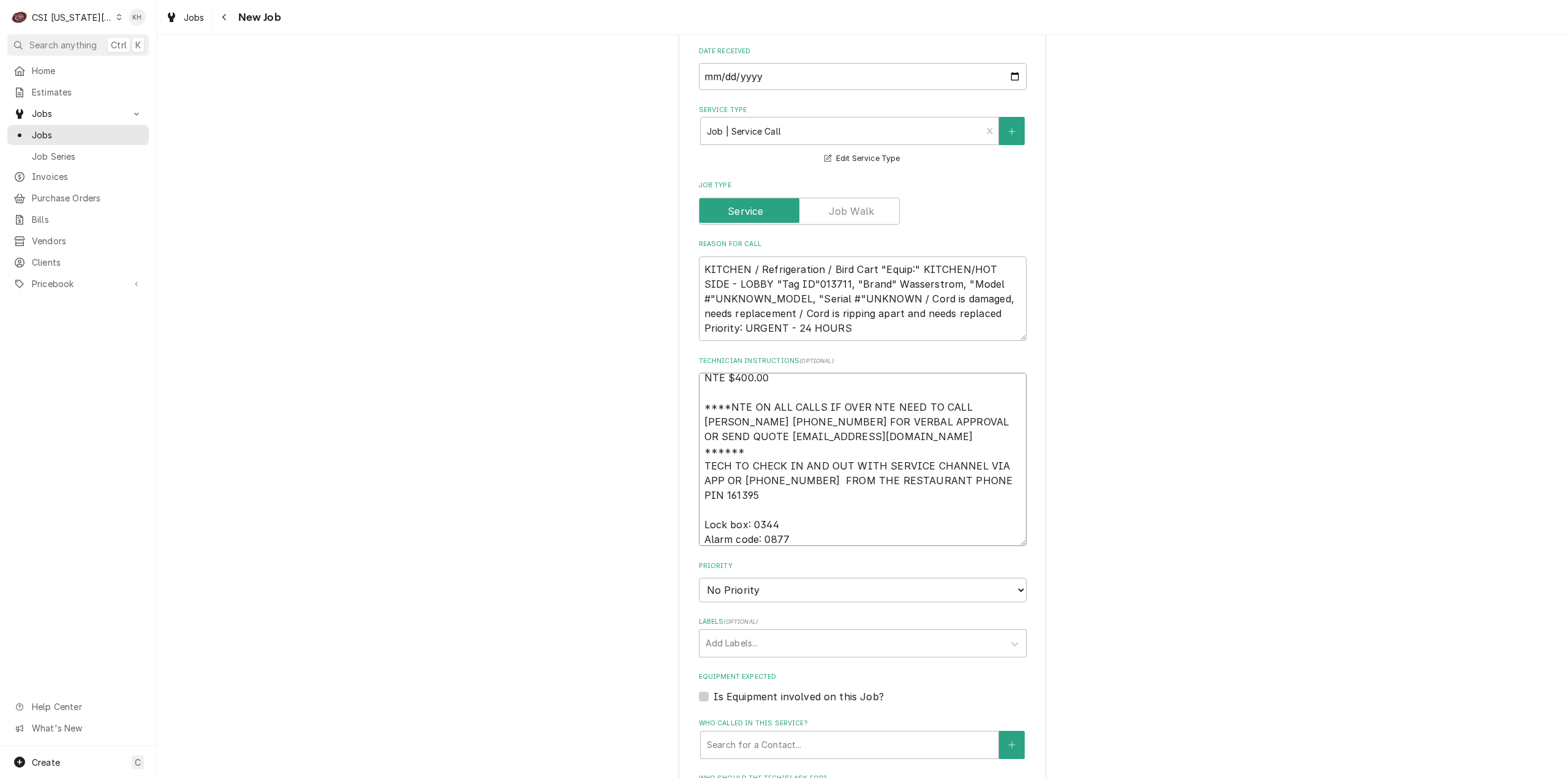
type textarea "x"
type textarea "NTE $400.00 ****NTE ON ALL CALLS IF OVER NTE NEED TO CALL JOHN HERBOLSHEIMER 40…"
click at [752, 494] on textarea "NTE $400.00 ****NTE ON ALL CALLS IF OVER NTE NEED TO CALL JOHN HERBOLSHEIMER 40…" at bounding box center [863, 460] width 327 height 173
paste textarea "785-539-8862"
type textarea "x"
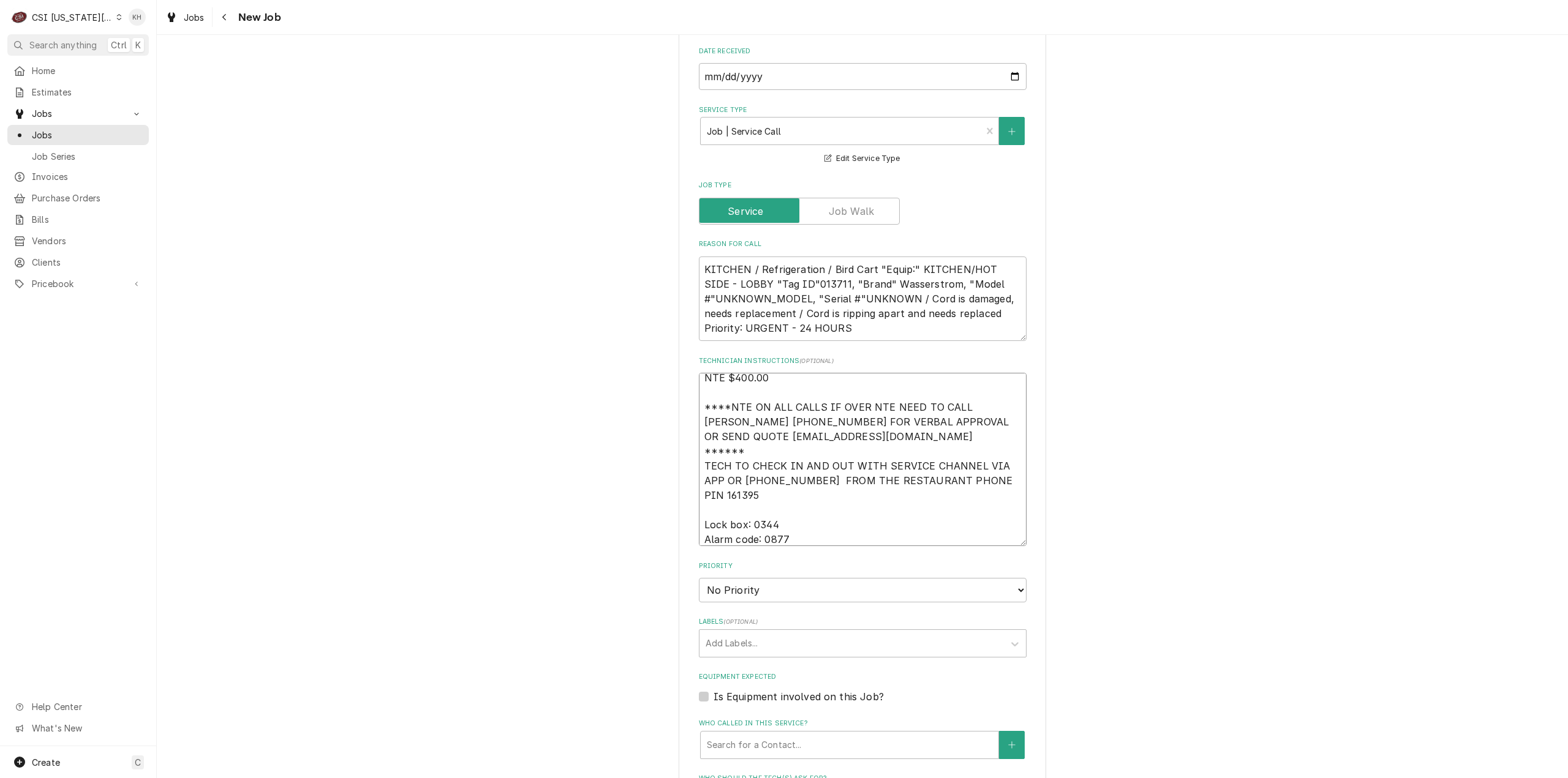
type textarea "NTE $400.00 ****NTE ON ALL CALLS IF OVER NTE NEED TO CALL JOHN HERBOLSHEIMER 40…"
type textarea "x"
type textarea "NTE $400.00 ****NTE ON ALL CALLS IF OVER NTE NEED TO CALL JOHN HERBOLSHEIMER 40…"
click at [798, 578] on select "No Priority Urgent High Medium Low" at bounding box center [863, 590] width 327 height 24
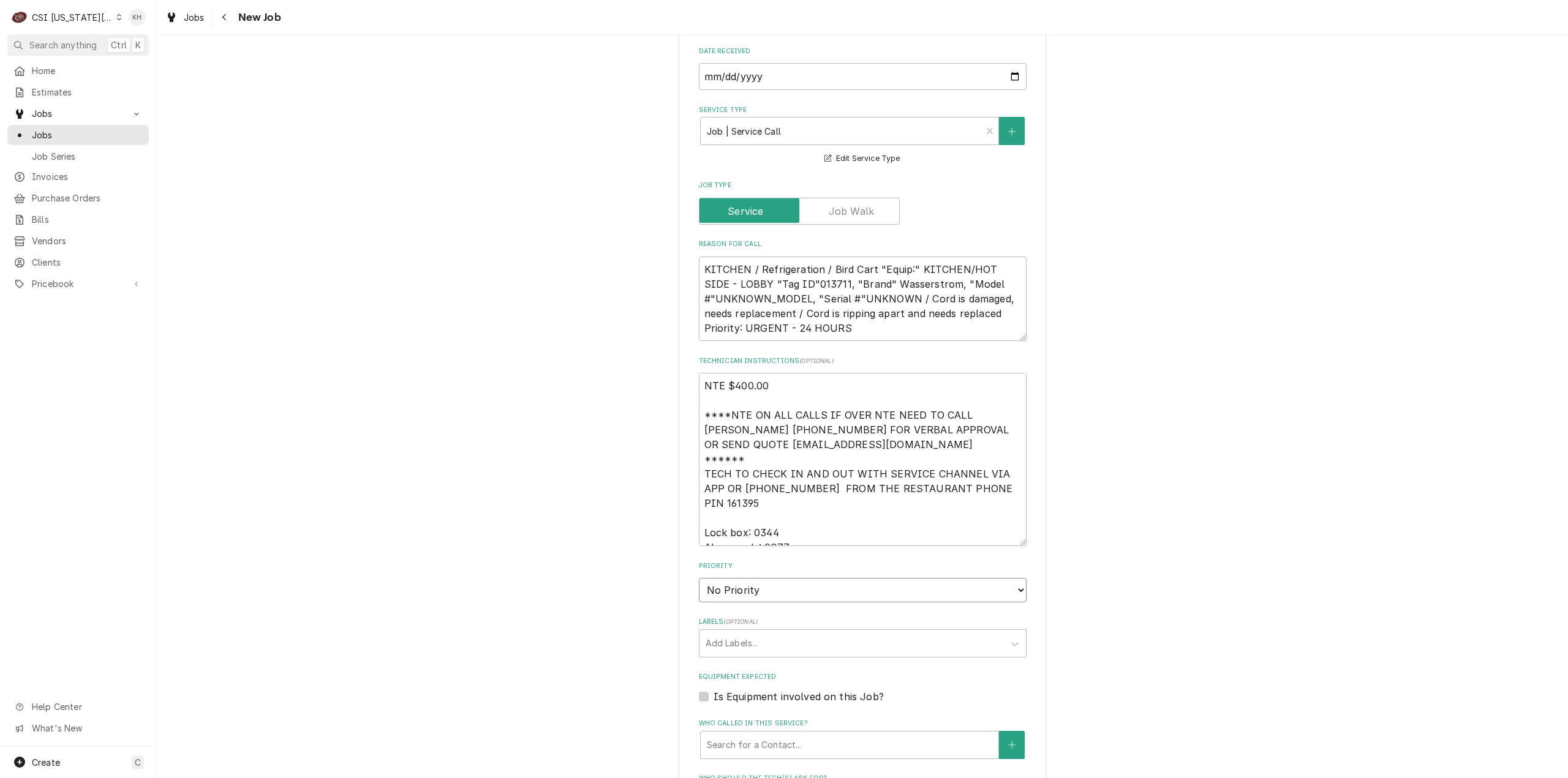
select select "3"
click at [699, 578] on select "No Priority Urgent High Medium Low" at bounding box center [863, 590] width 327 height 24
type textarea "x"
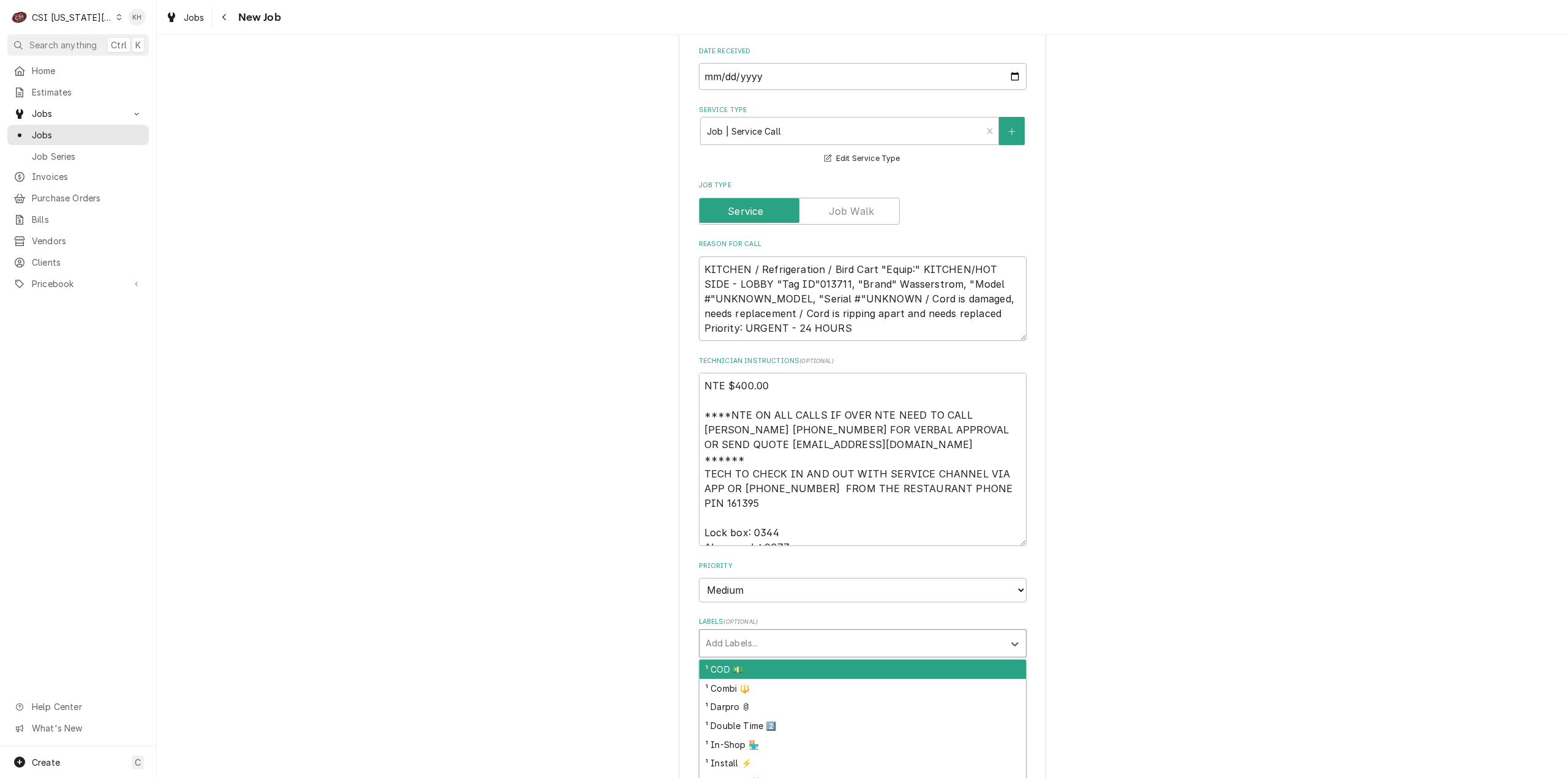
click at [777, 632] on div "Labels" at bounding box center [852, 643] width 292 height 22
type input "hold"
type textarea "x"
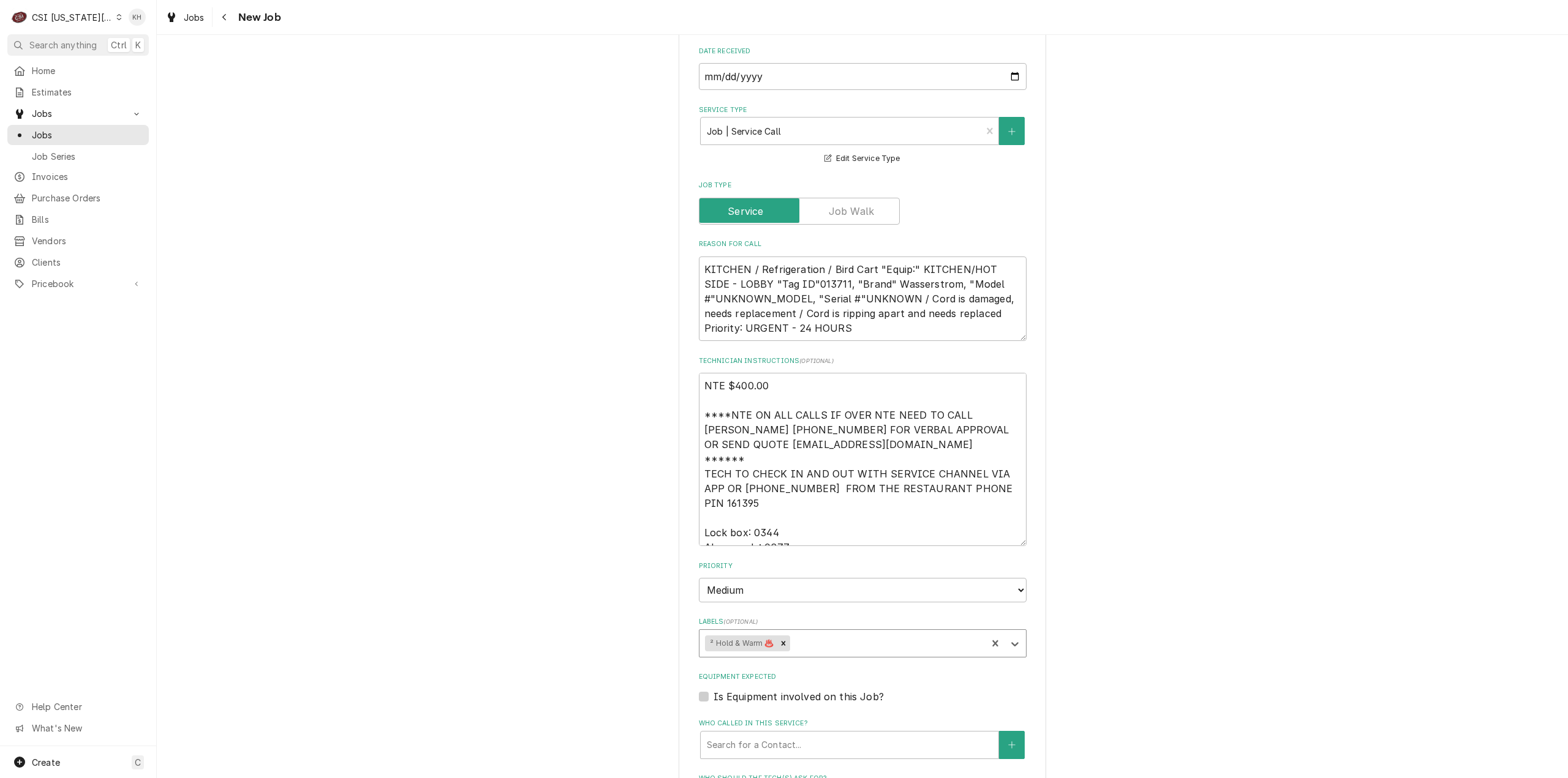
type textarea "x"
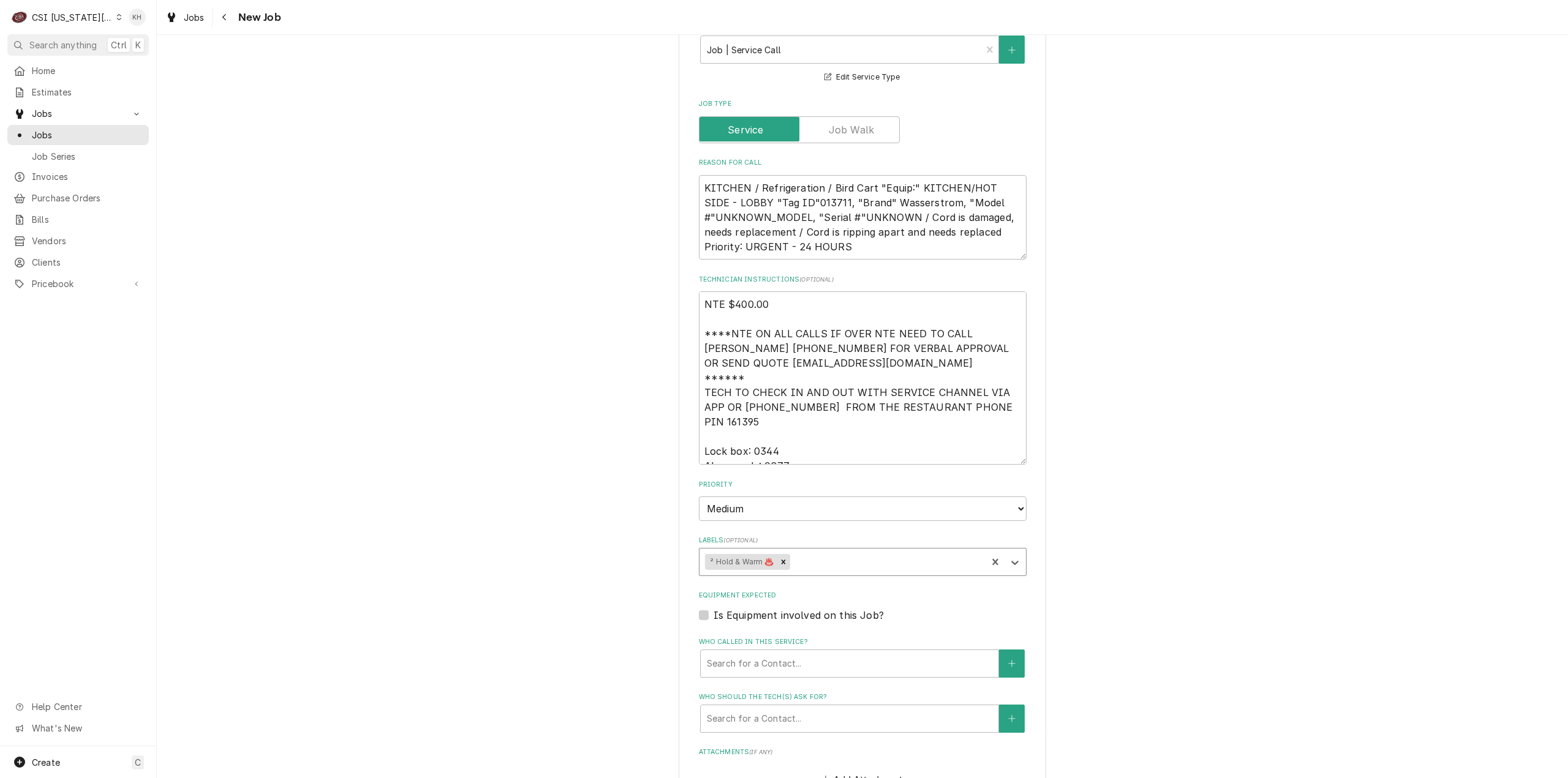
scroll to position [1138, 0]
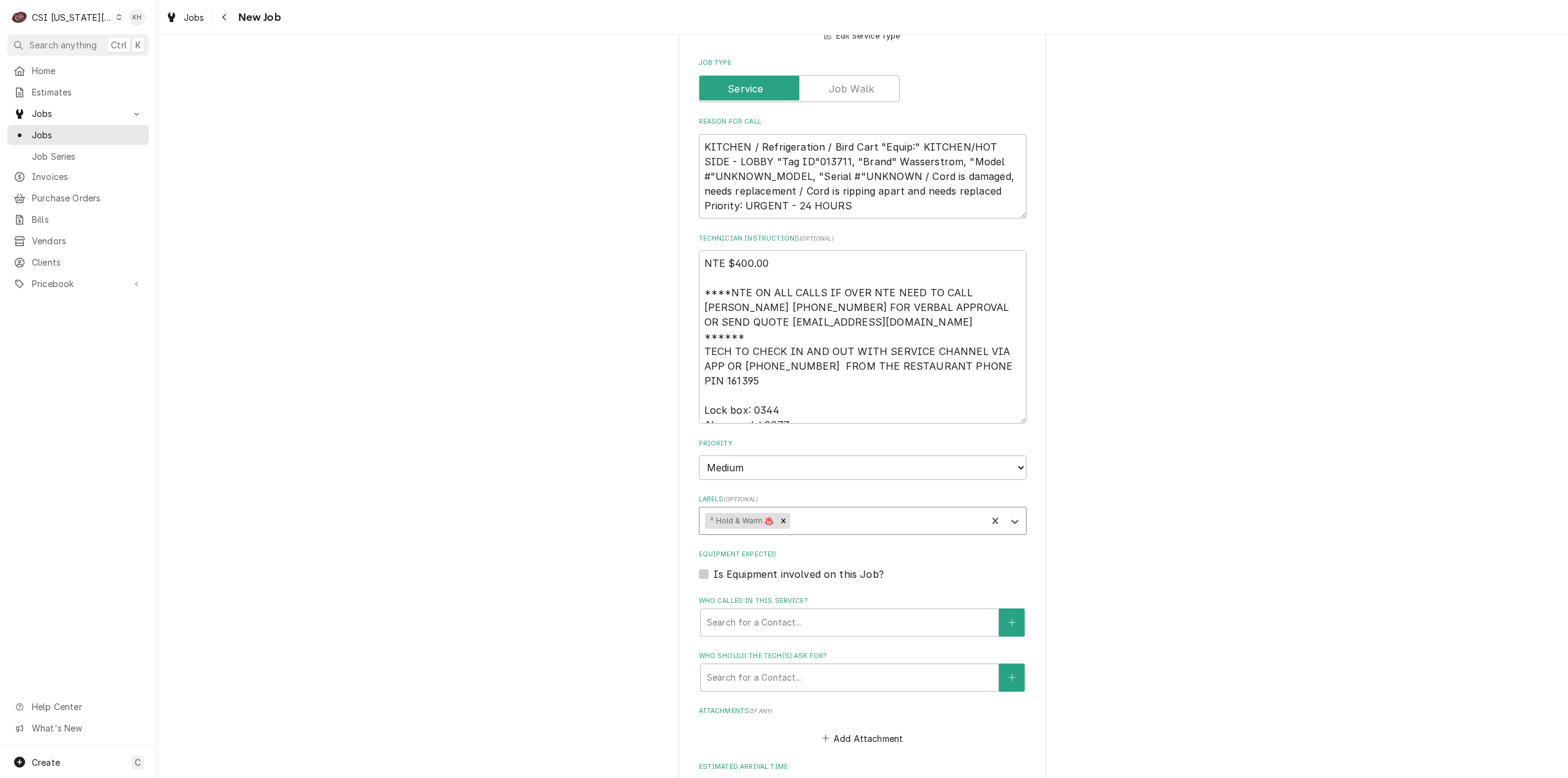
click at [699, 567] on div "Is Equipment involved on this Job?" at bounding box center [863, 574] width 327 height 15
drag, startPoint x: 696, startPoint y: 526, endPoint x: 724, endPoint y: 547, distance: 35.0
click at [713, 567] on label "Is Equipment involved on this Job?" at bounding box center [798, 574] width 170 height 15
click at [713, 567] on input "Equipment Expected" at bounding box center [877, 580] width 327 height 27
checkbox input "true"
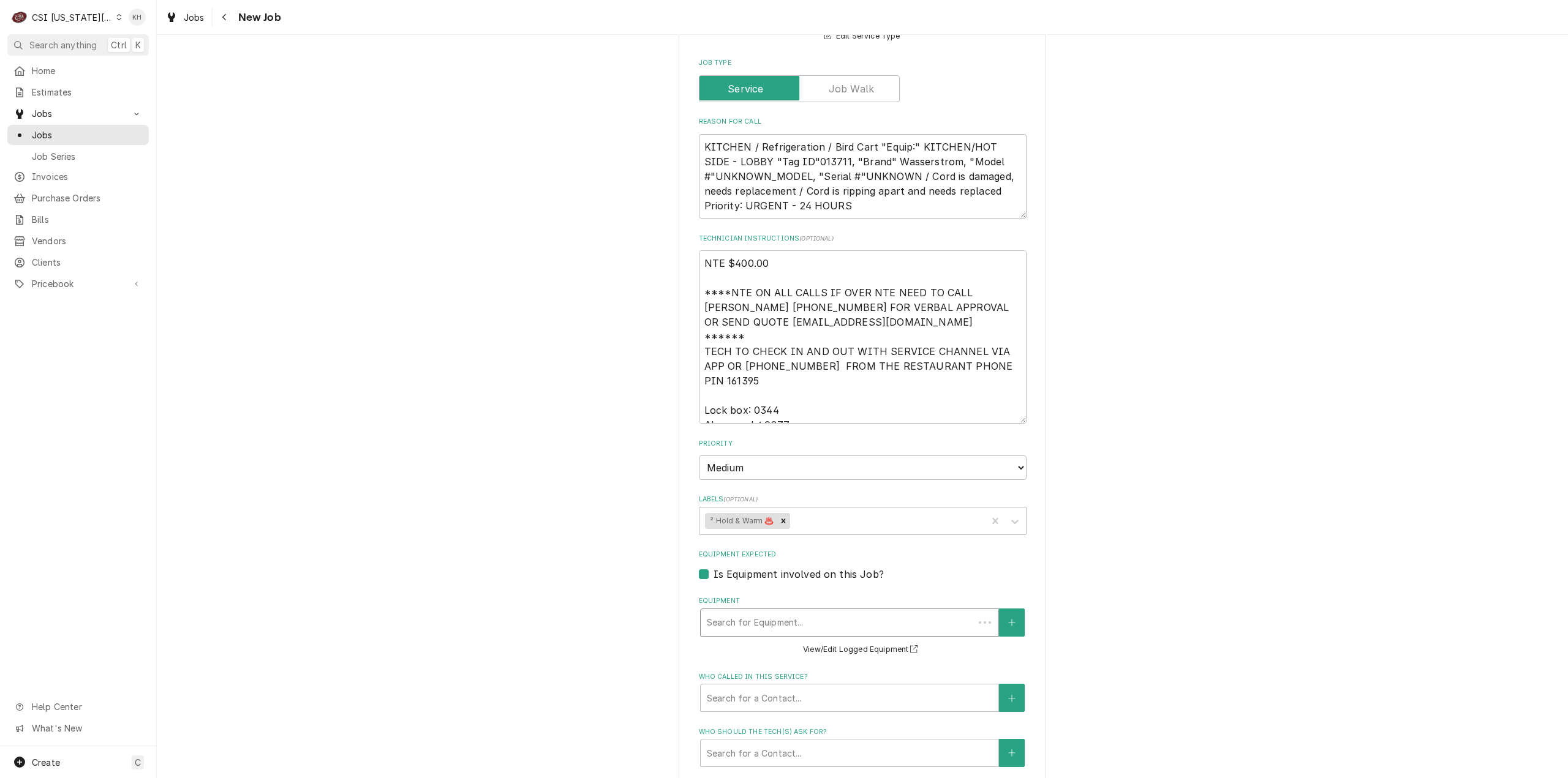
drag, startPoint x: 724, startPoint y: 547, endPoint x: 777, endPoint y: 574, distance: 59.5
click at [777, 611] on div "Equipment" at bounding box center [837, 623] width 261 height 22
type textarea "x"
type input "e"
type textarea "x"
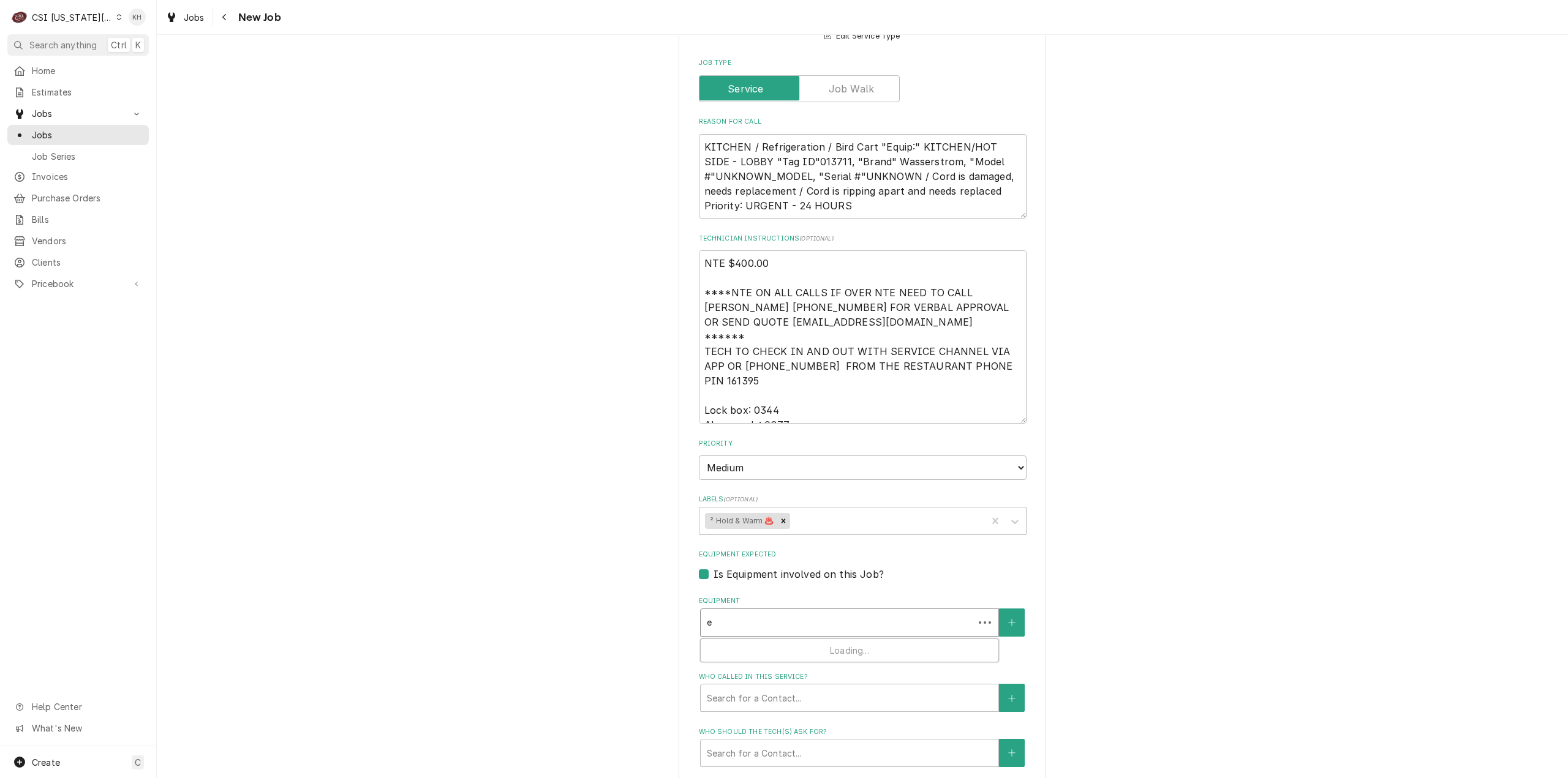
type input "ea"
type textarea "x"
type input "e"
type textarea "x"
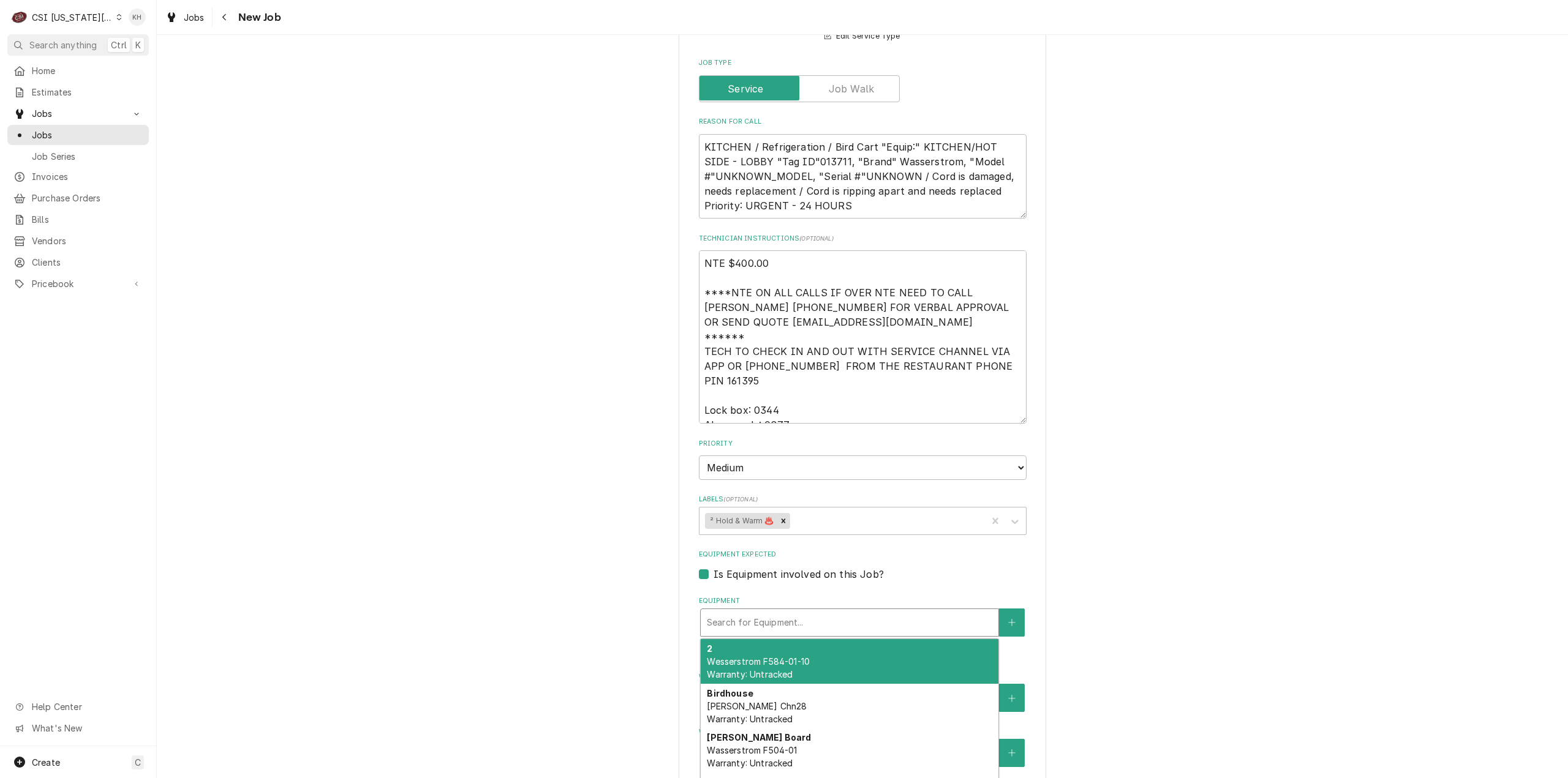
type textarea "x"
type input "w"
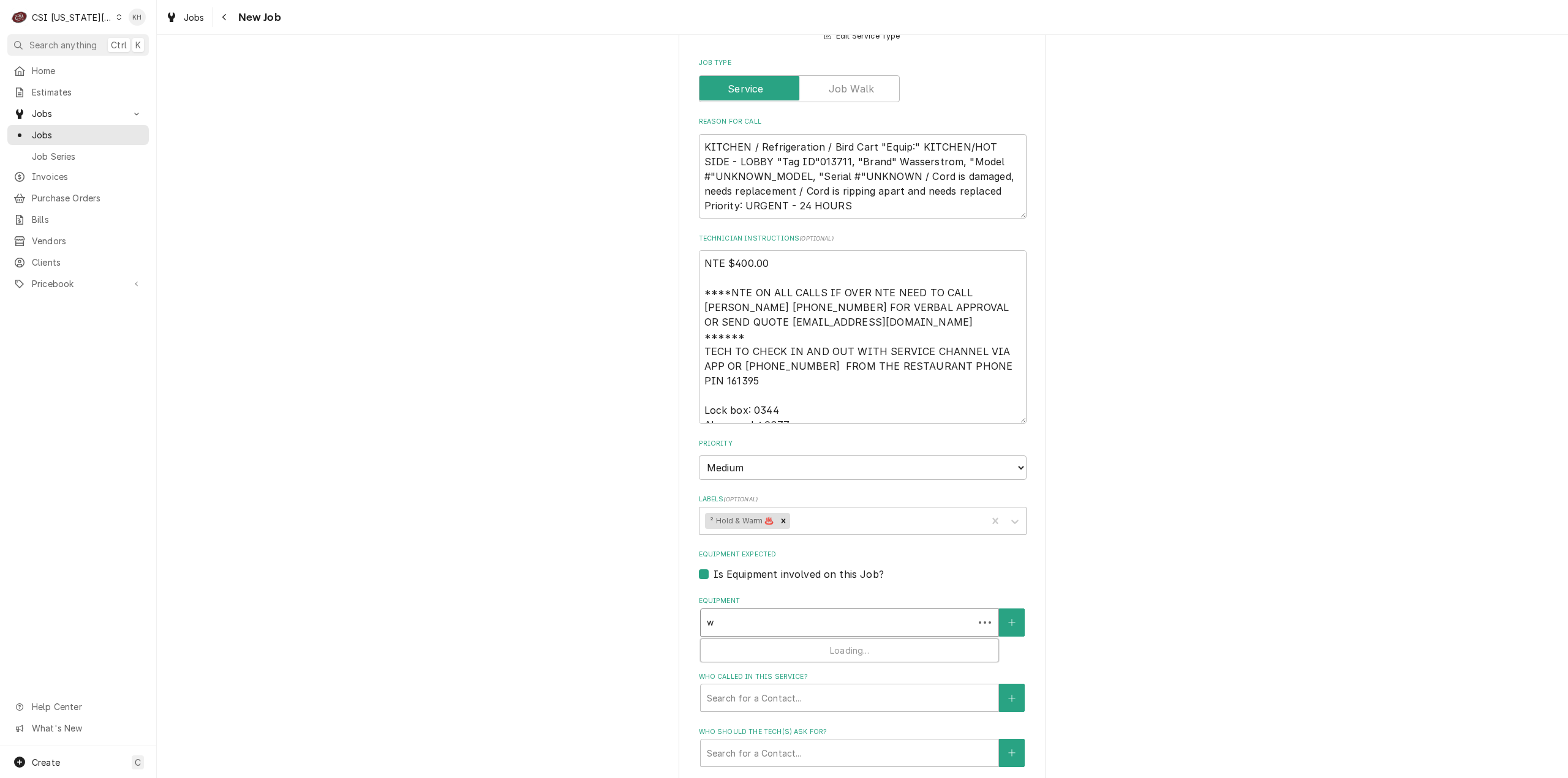
type textarea "x"
type input "wa"
type textarea "x"
type input "was"
type textarea "x"
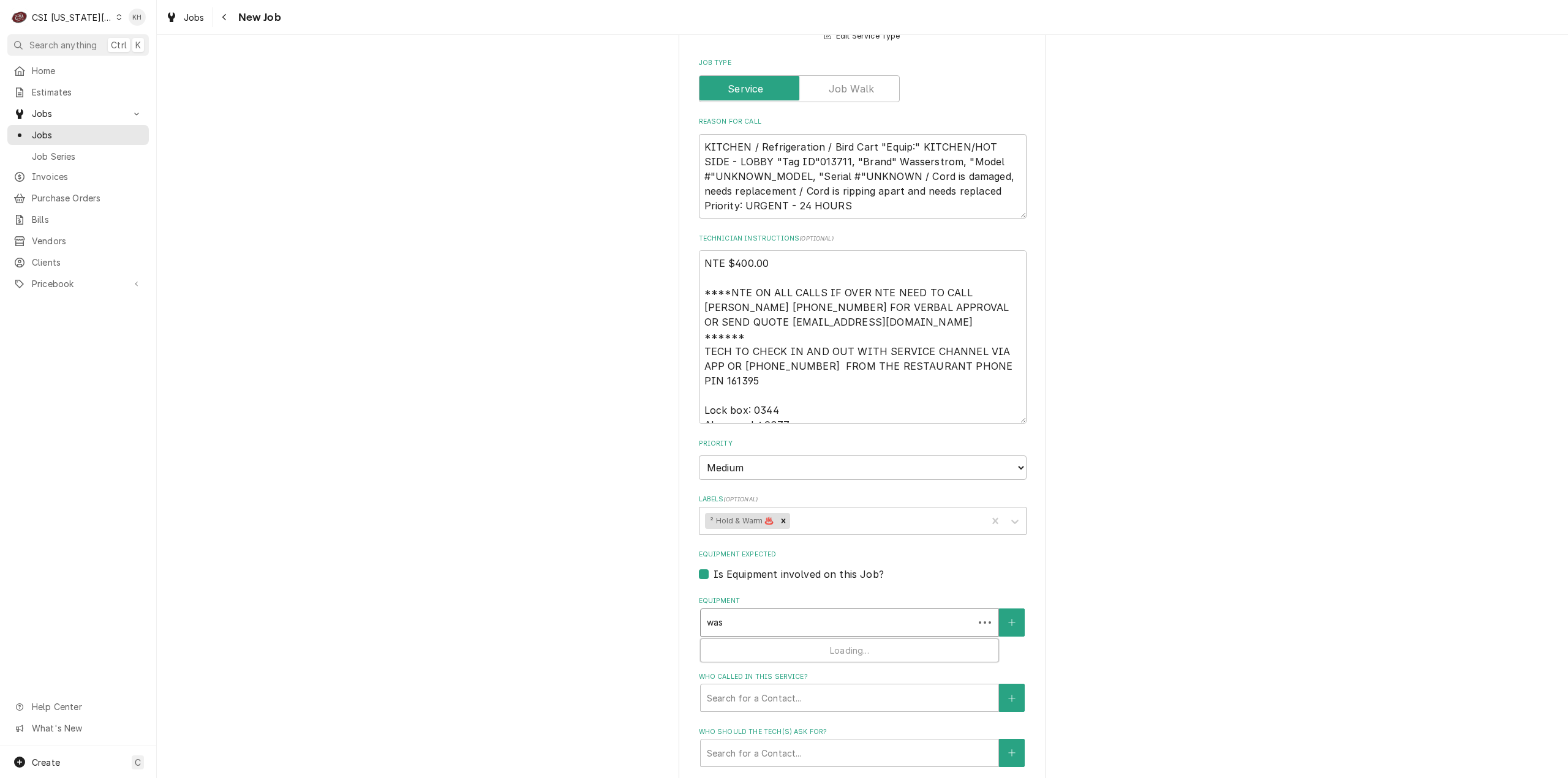
type input "wass"
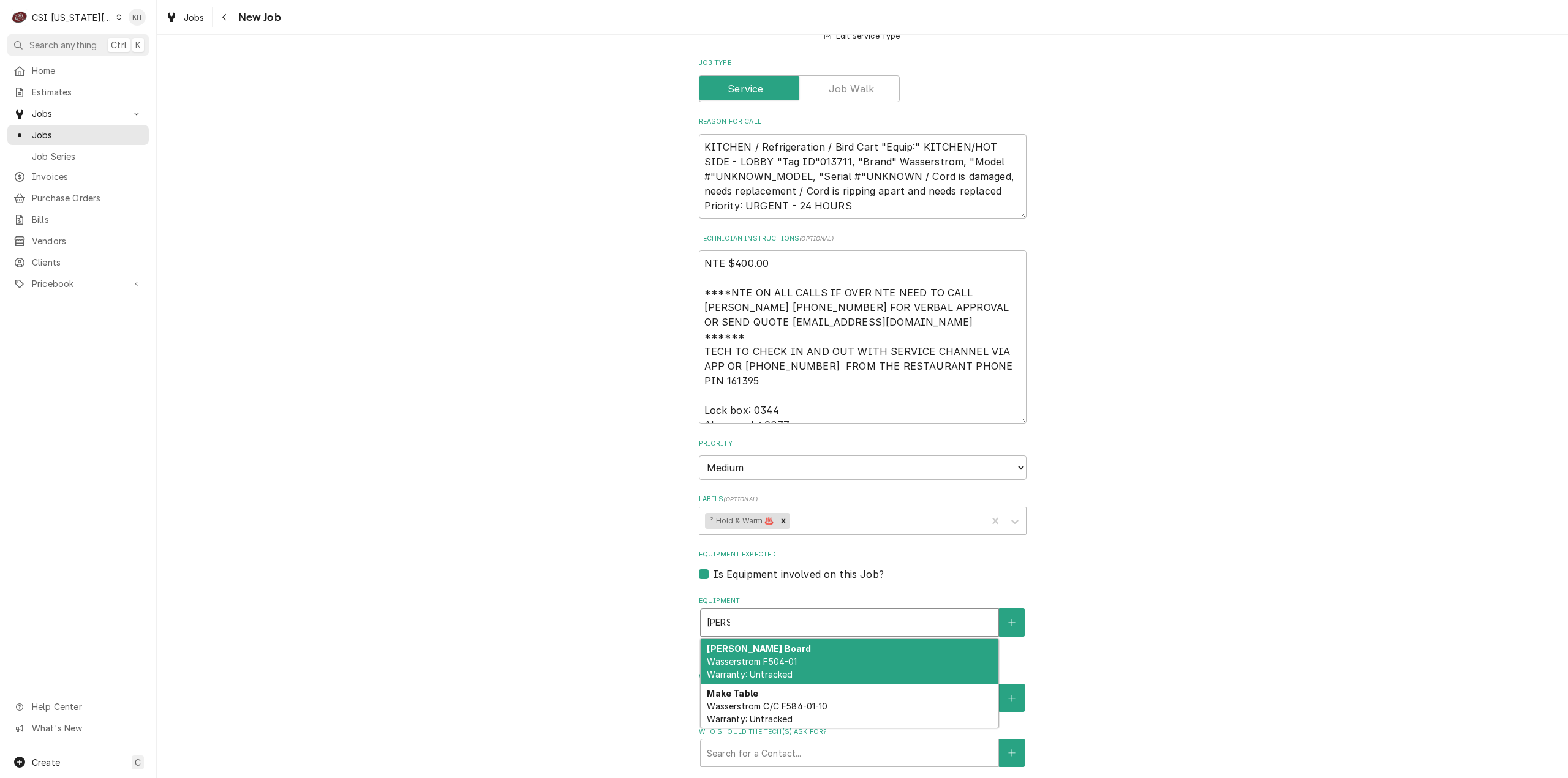
click at [813, 639] on div "Dt Bird Board Wasserstrom F504-01 Warranty: Untracked" at bounding box center [850, 661] width 298 height 44
type textarea "x"
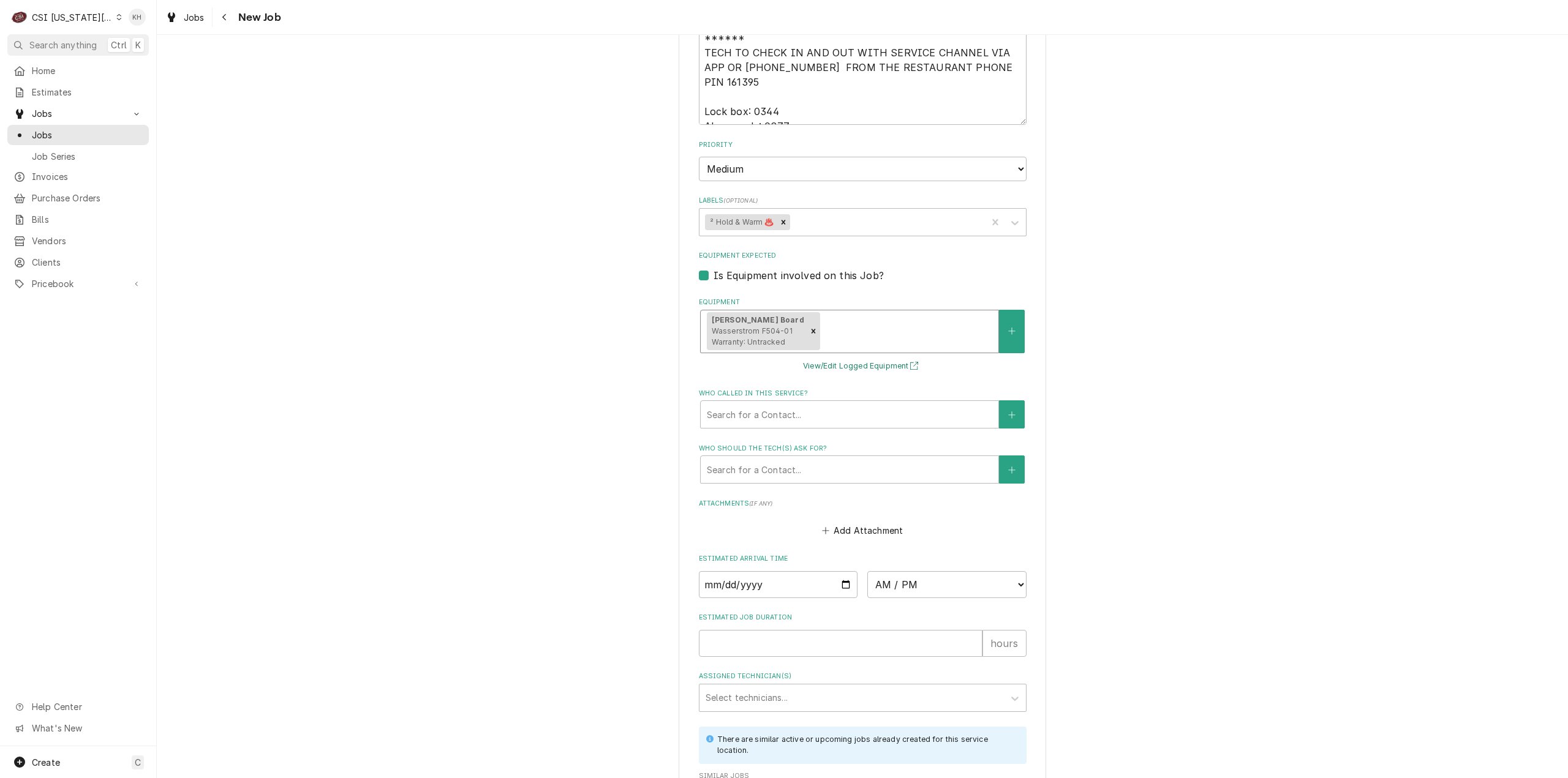
scroll to position [1443, 0]
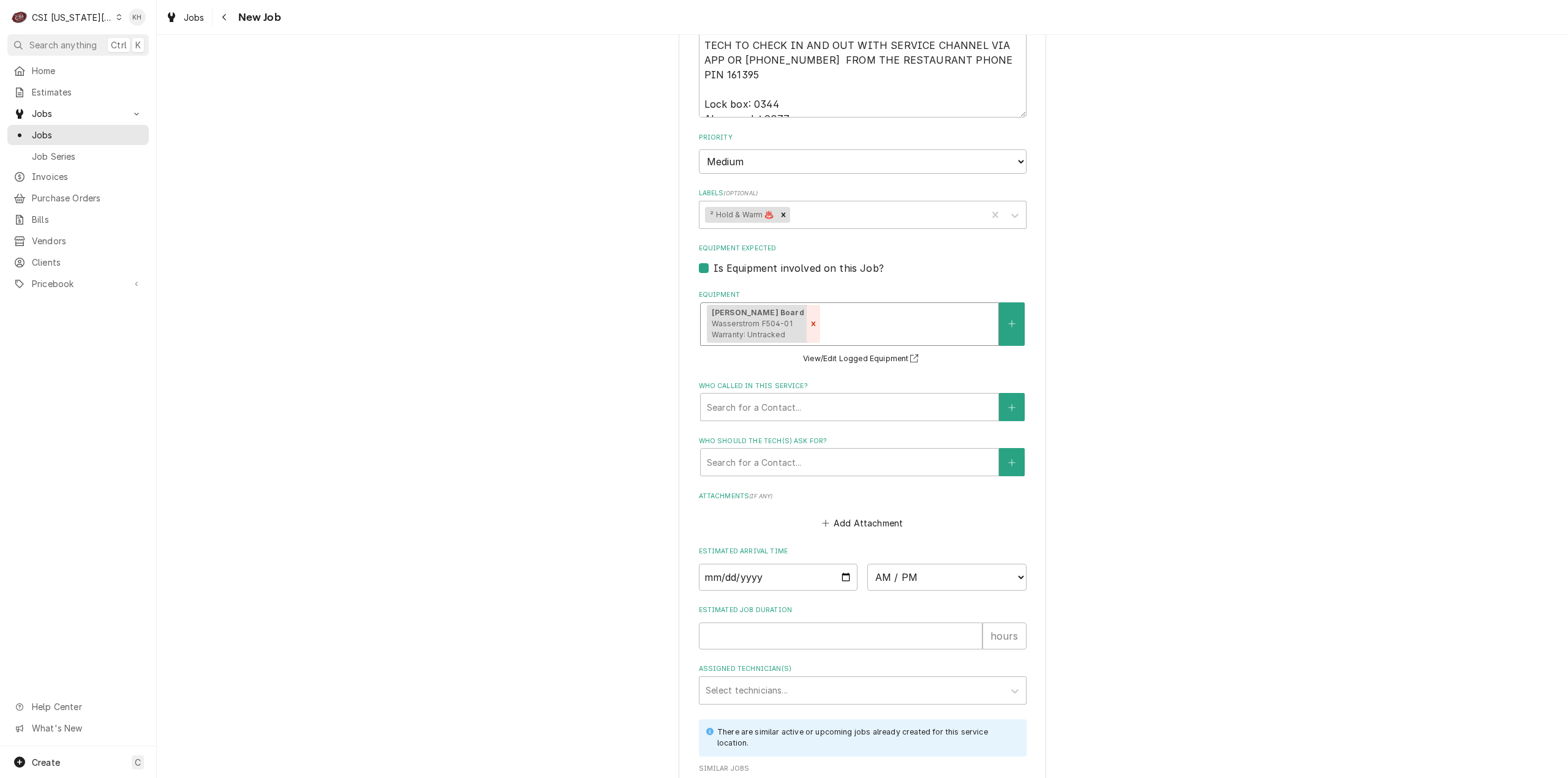
click at [810, 320] on icon "Remove [object Object]" at bounding box center [814, 324] width 9 height 9
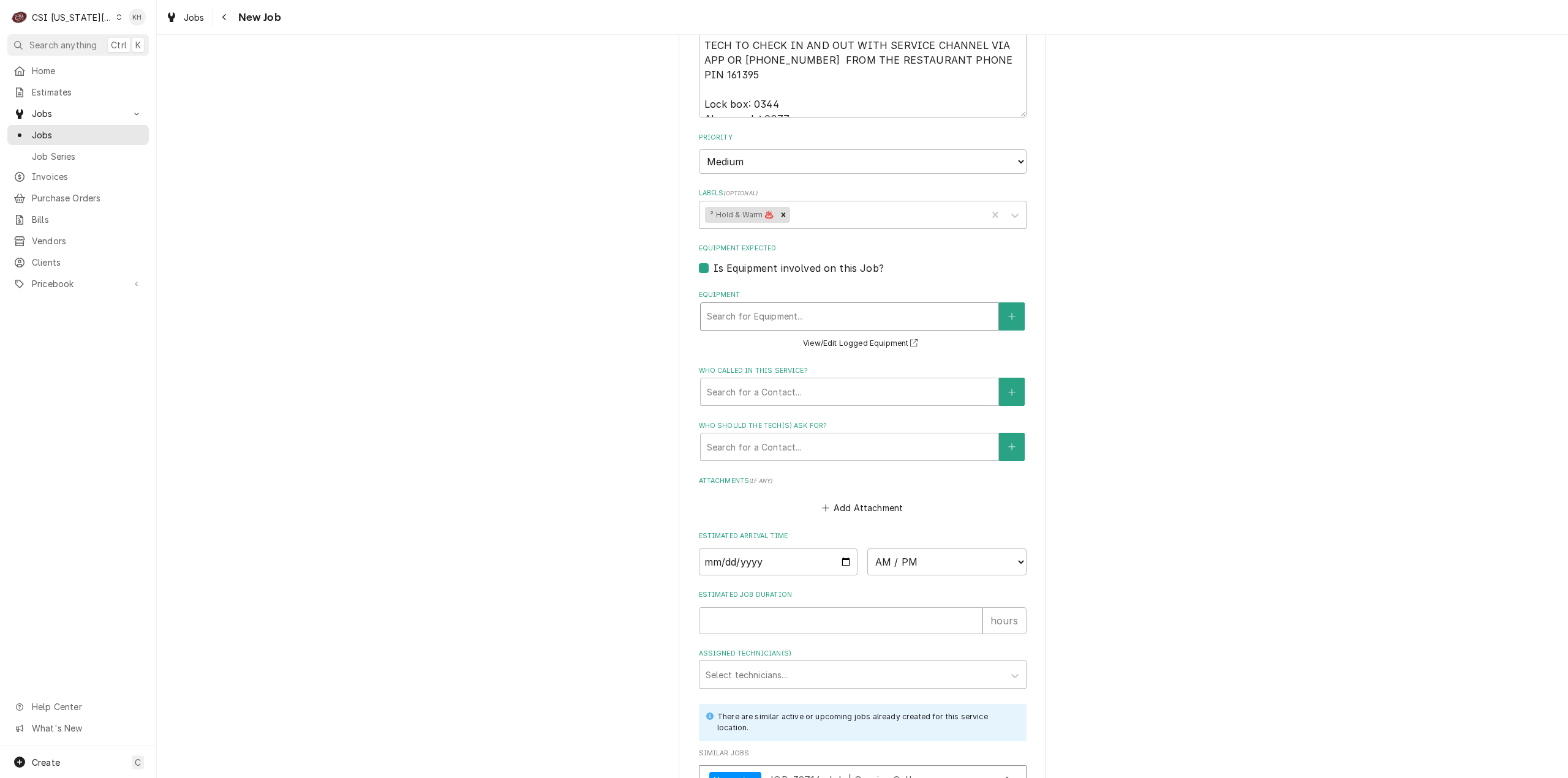
click at [815, 290] on div "Equipment option [object Object], deselected. Search for Equipment... View/Edit…" at bounding box center [863, 321] width 327 height 61
click at [822, 306] on div "Equipment" at bounding box center [849, 317] width 285 height 22
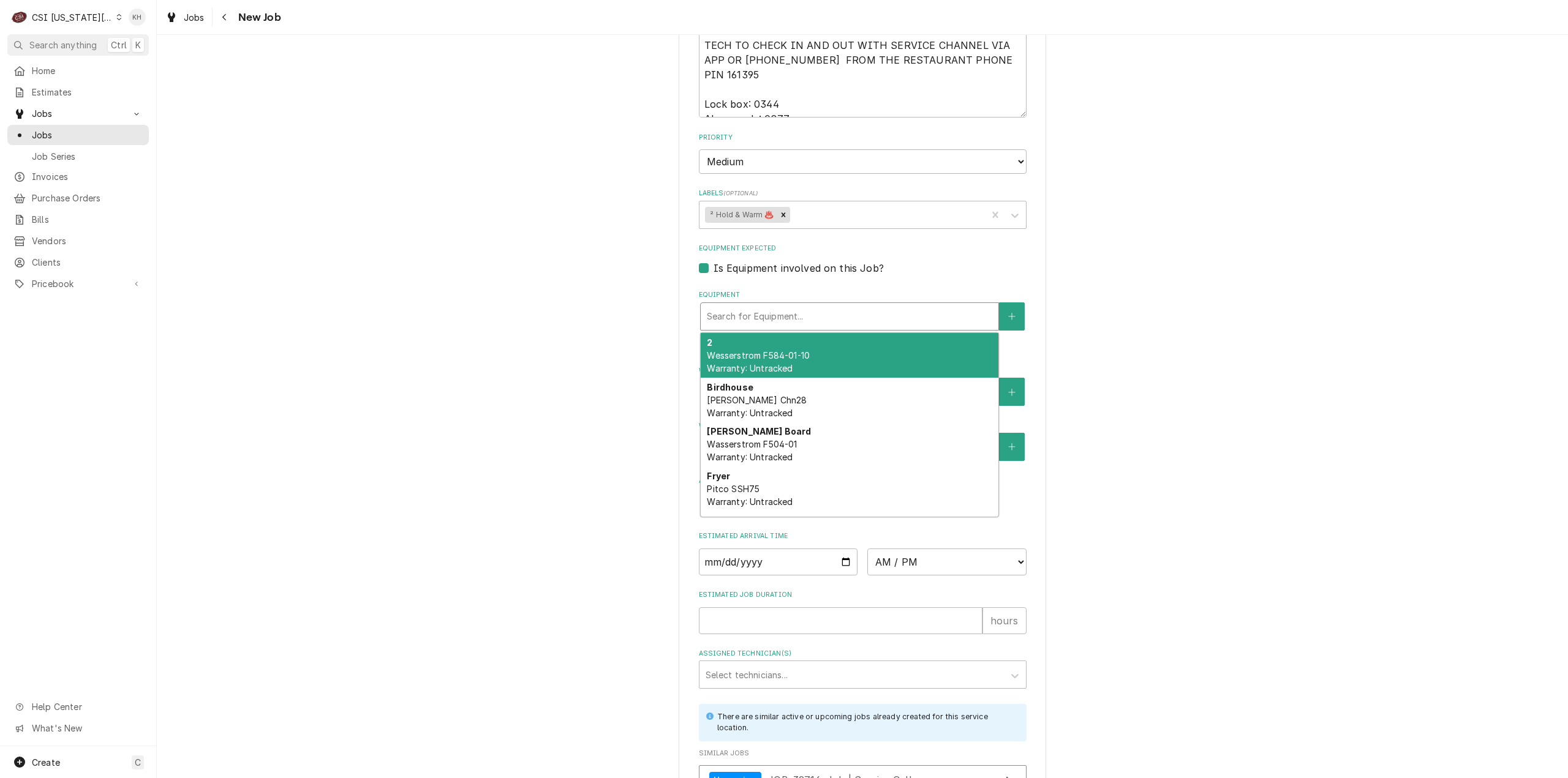
type textarea "x"
type input "w"
type textarea "x"
type input "wa"
type textarea "x"
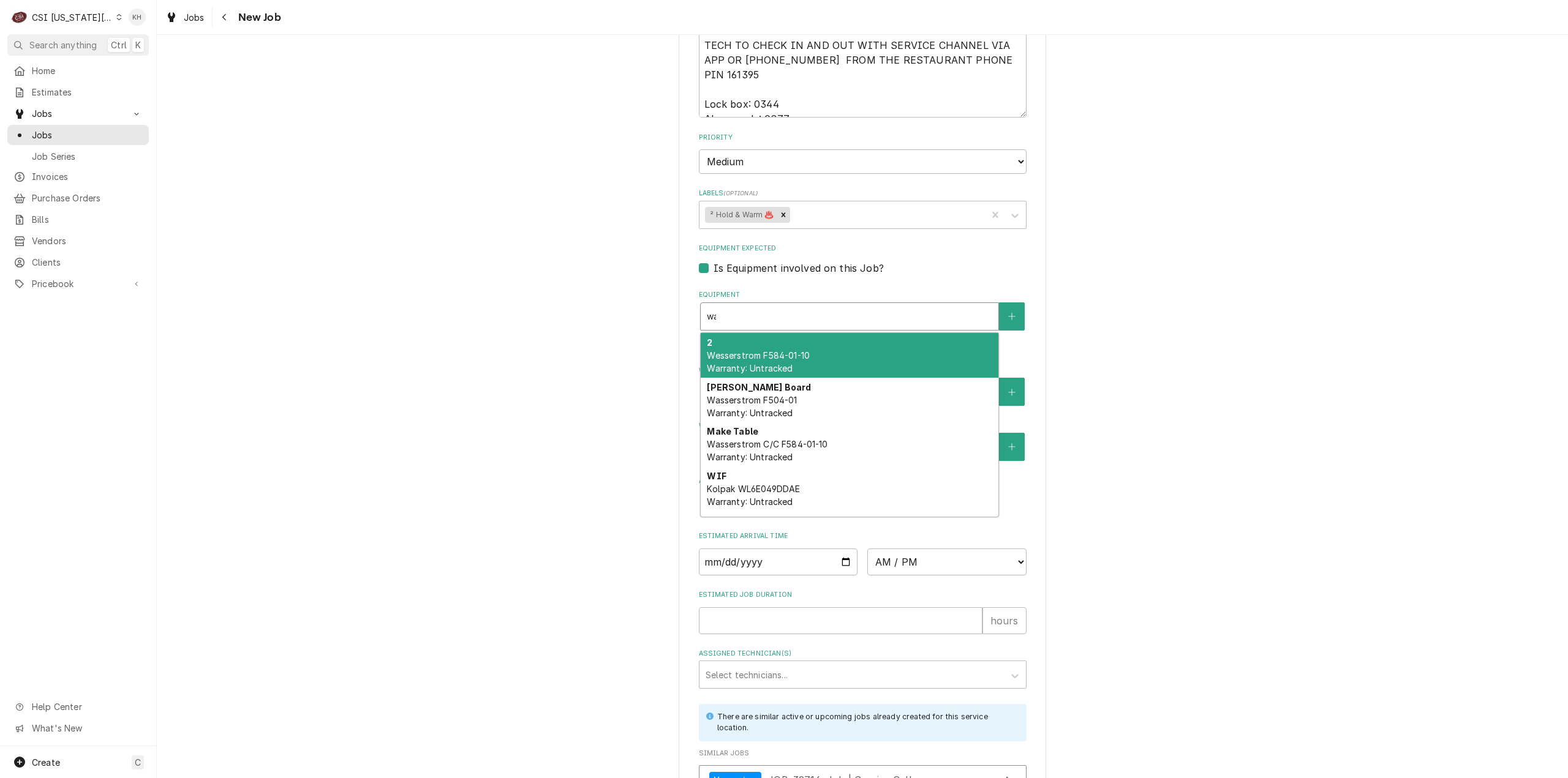
type input "was"
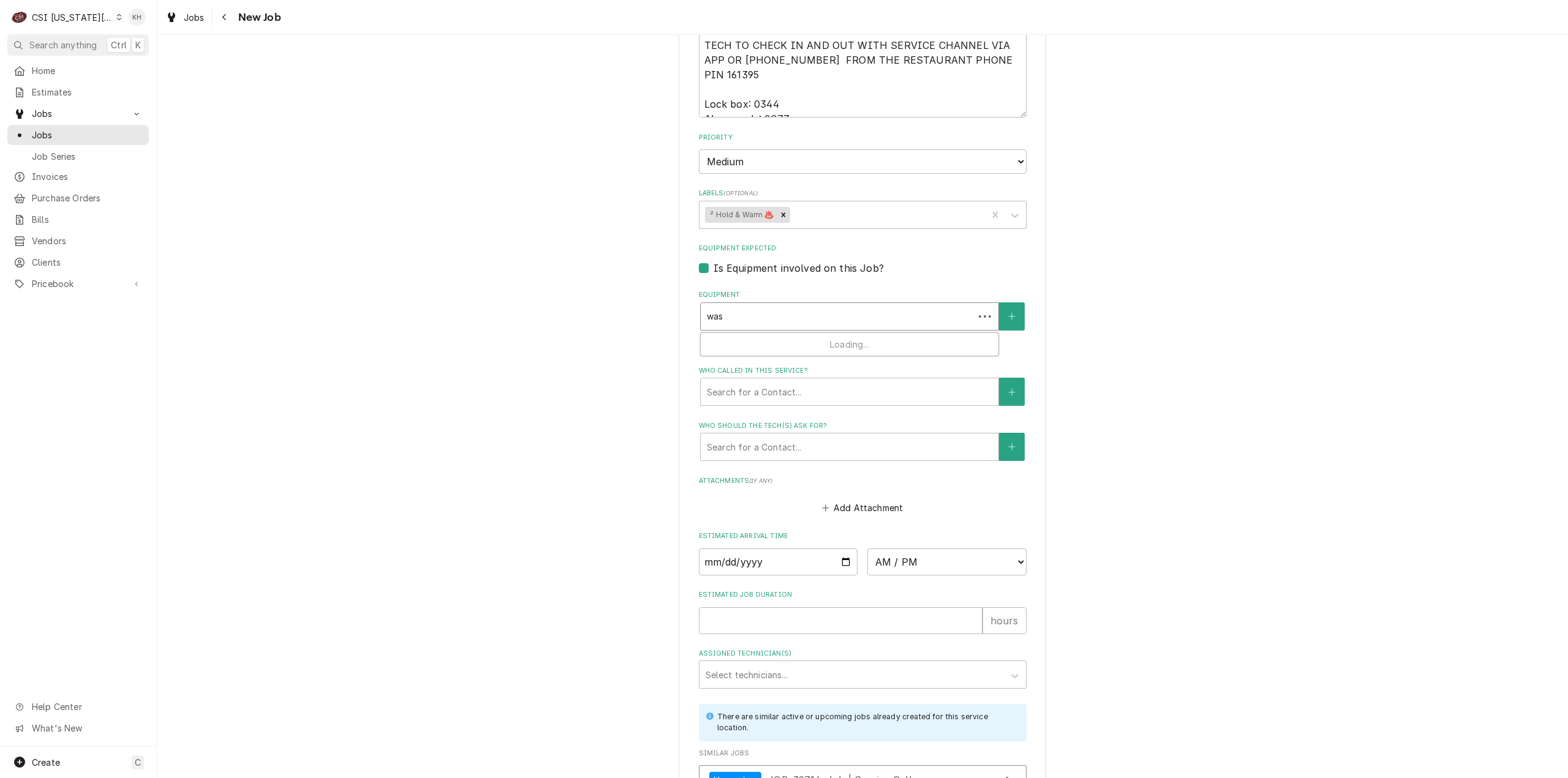
type textarea "x"
type input "wass"
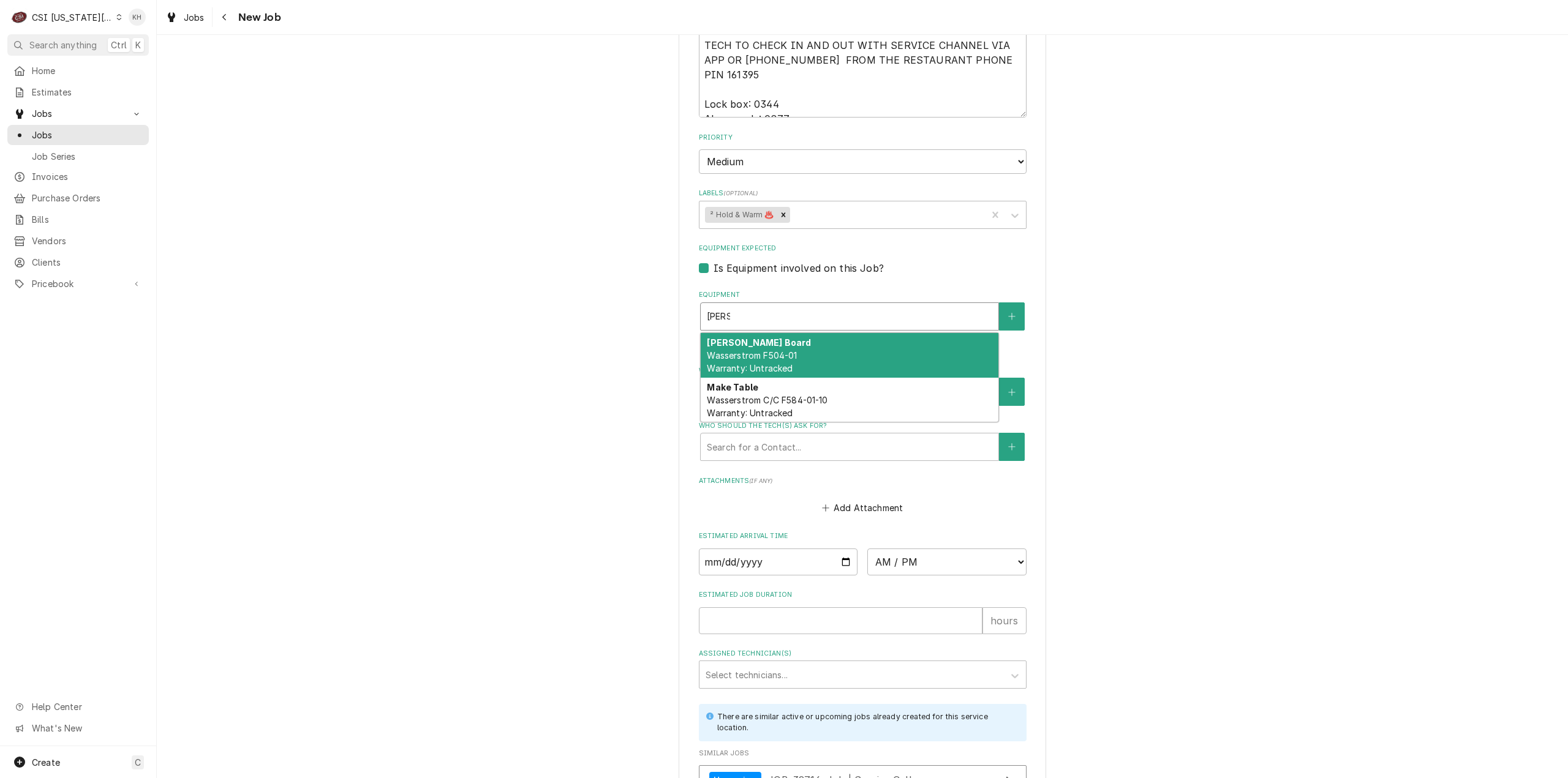
click at [827, 333] on div "Dt Bird Board Wasserstrom F504-01 Warranty: Untracked" at bounding box center [850, 355] width 298 height 44
type textarea "x"
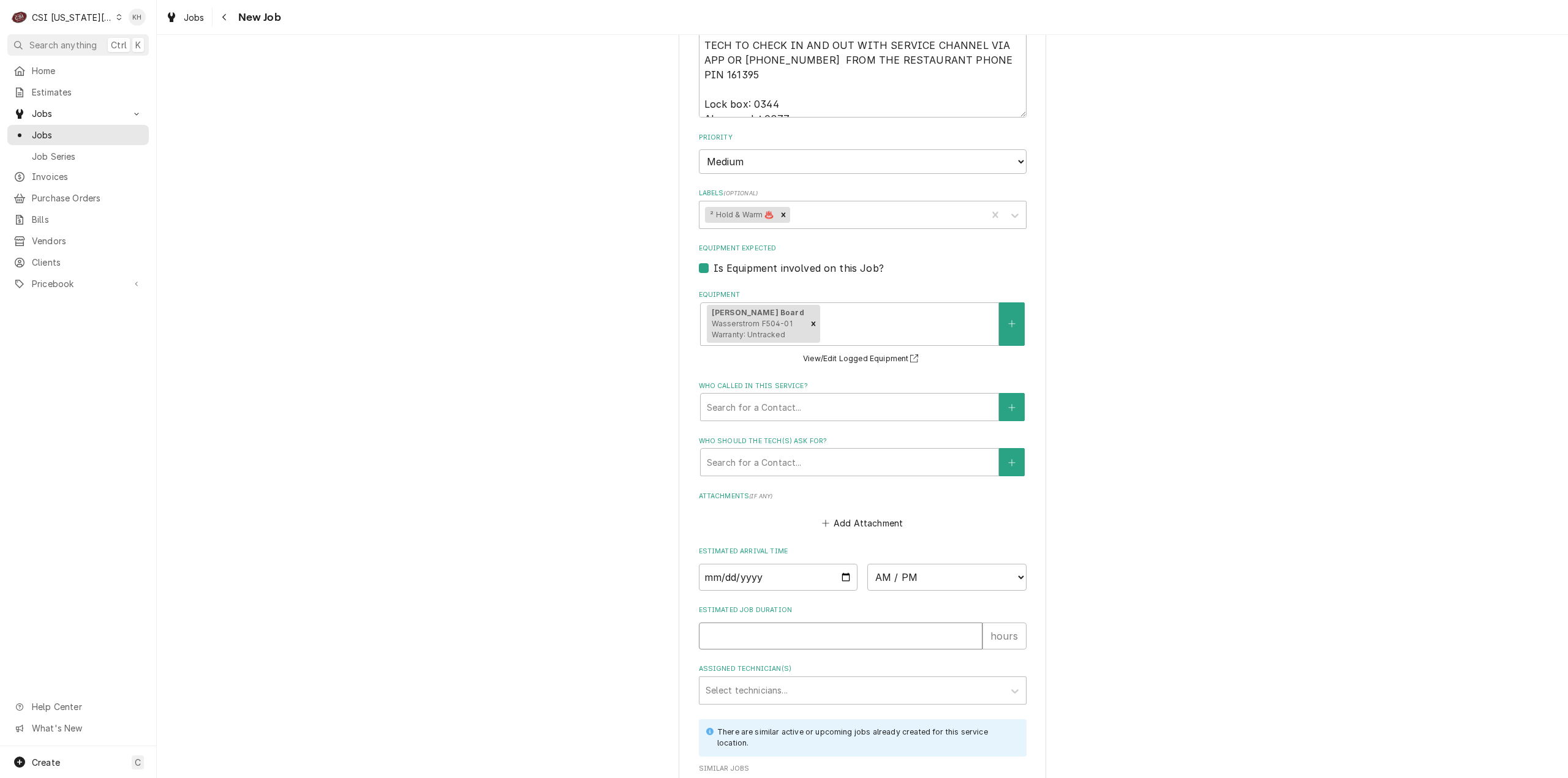
click at [827, 623] on input "Estimated Job Duration" at bounding box center [841, 636] width 284 height 27
type textarea "x"
type input "2"
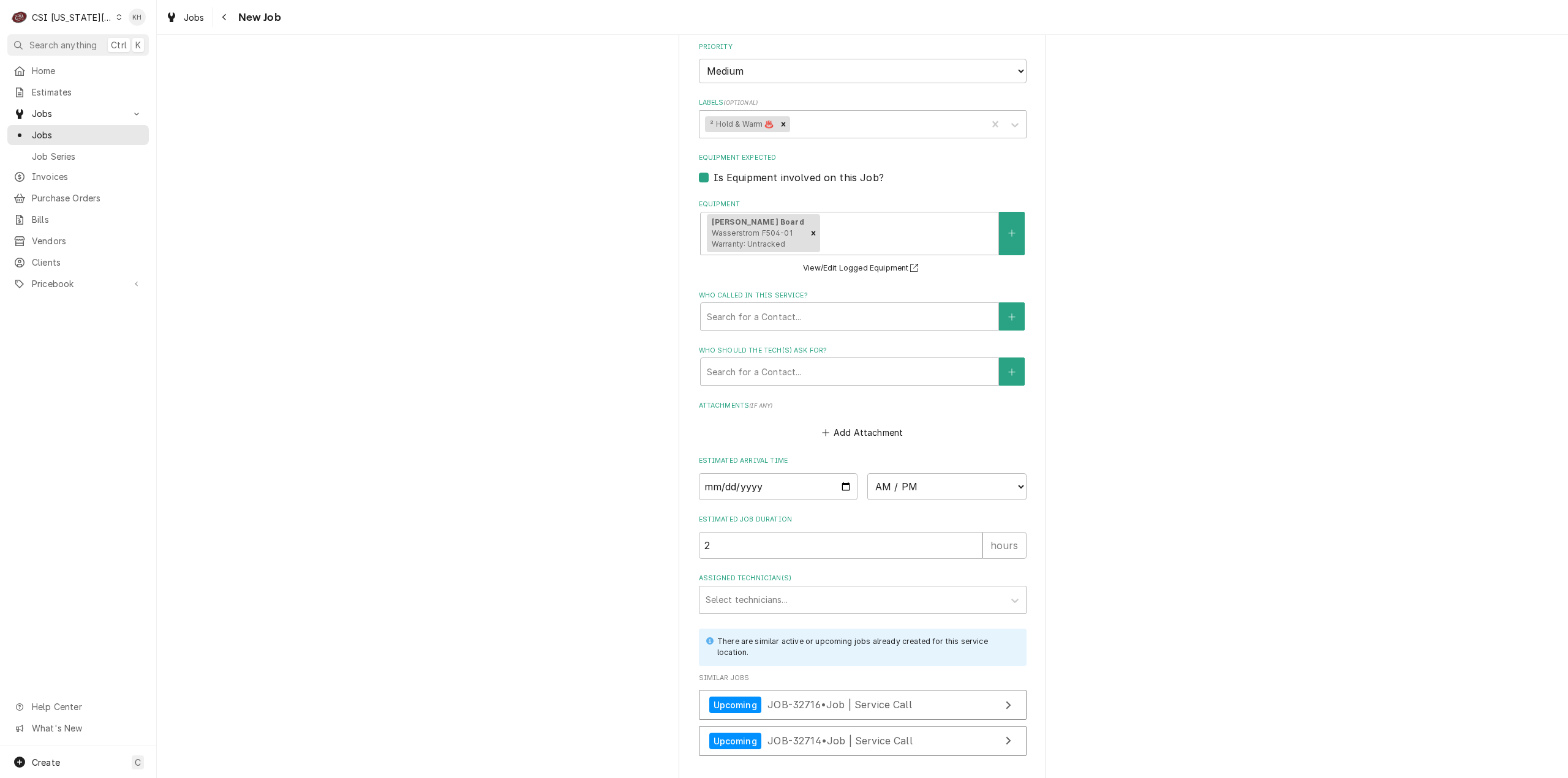
scroll to position [1583, 0]
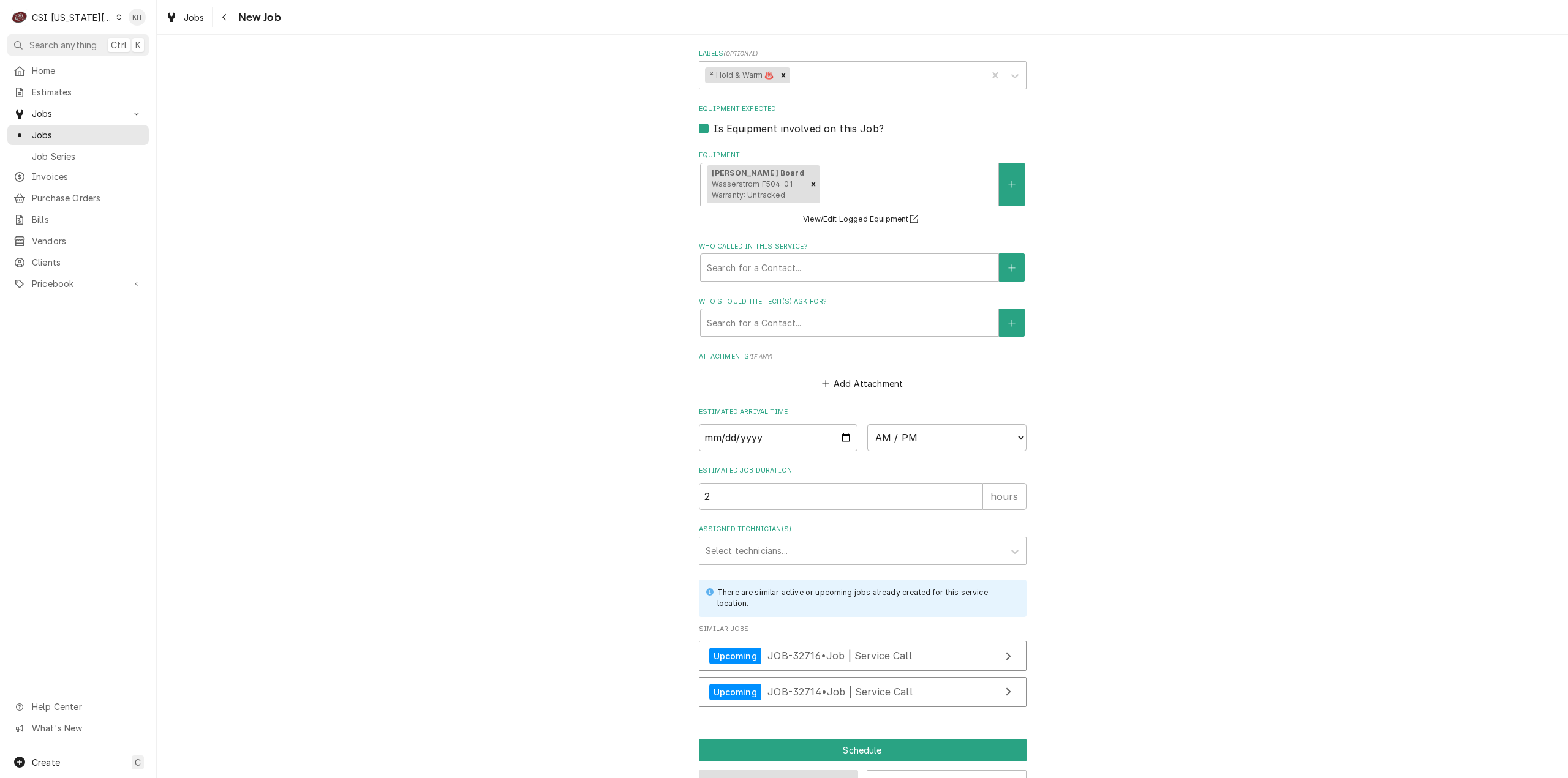
click at [772, 770] on button "Preview Job" at bounding box center [779, 781] width 160 height 23
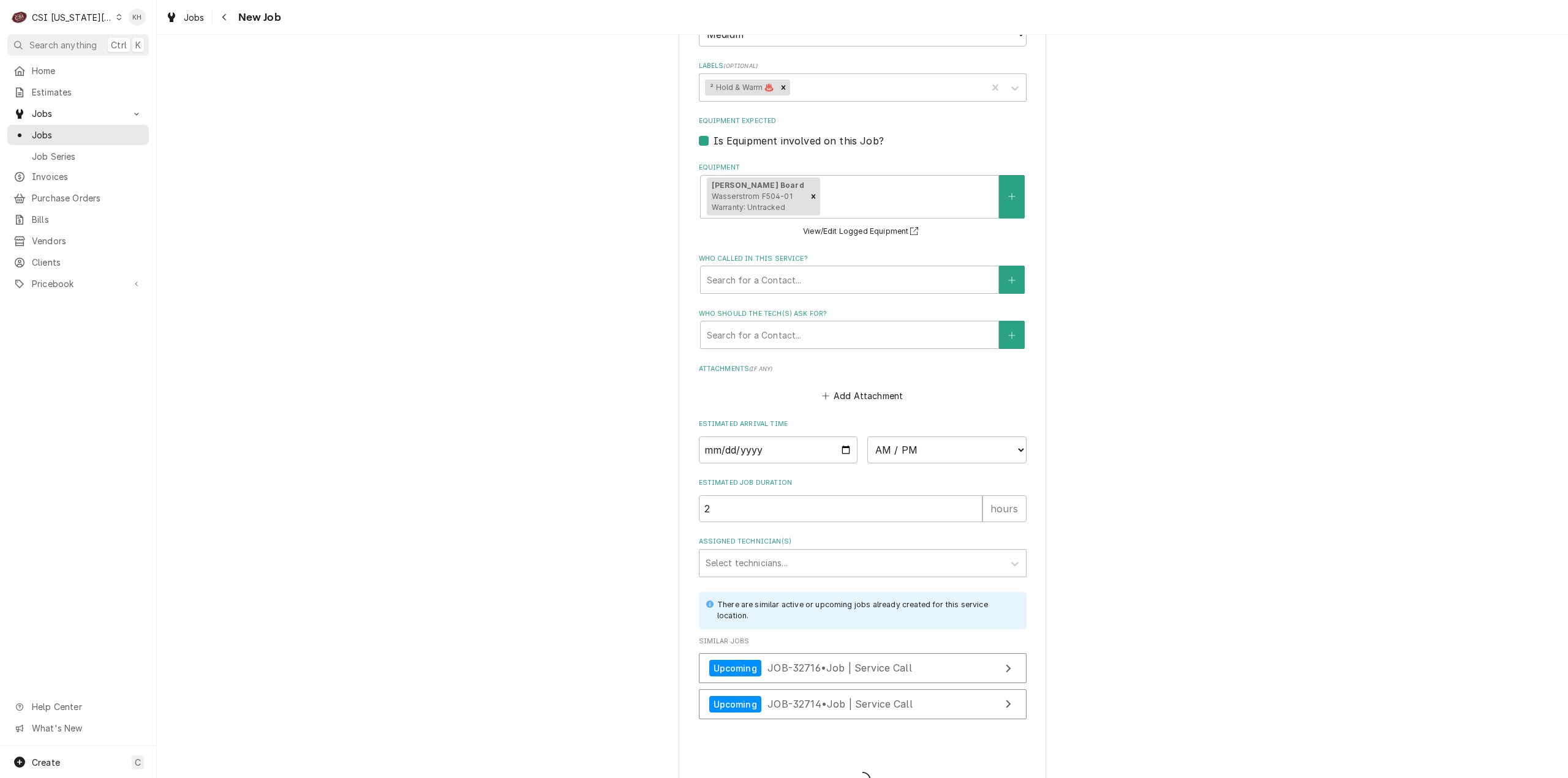
type textarea "x"
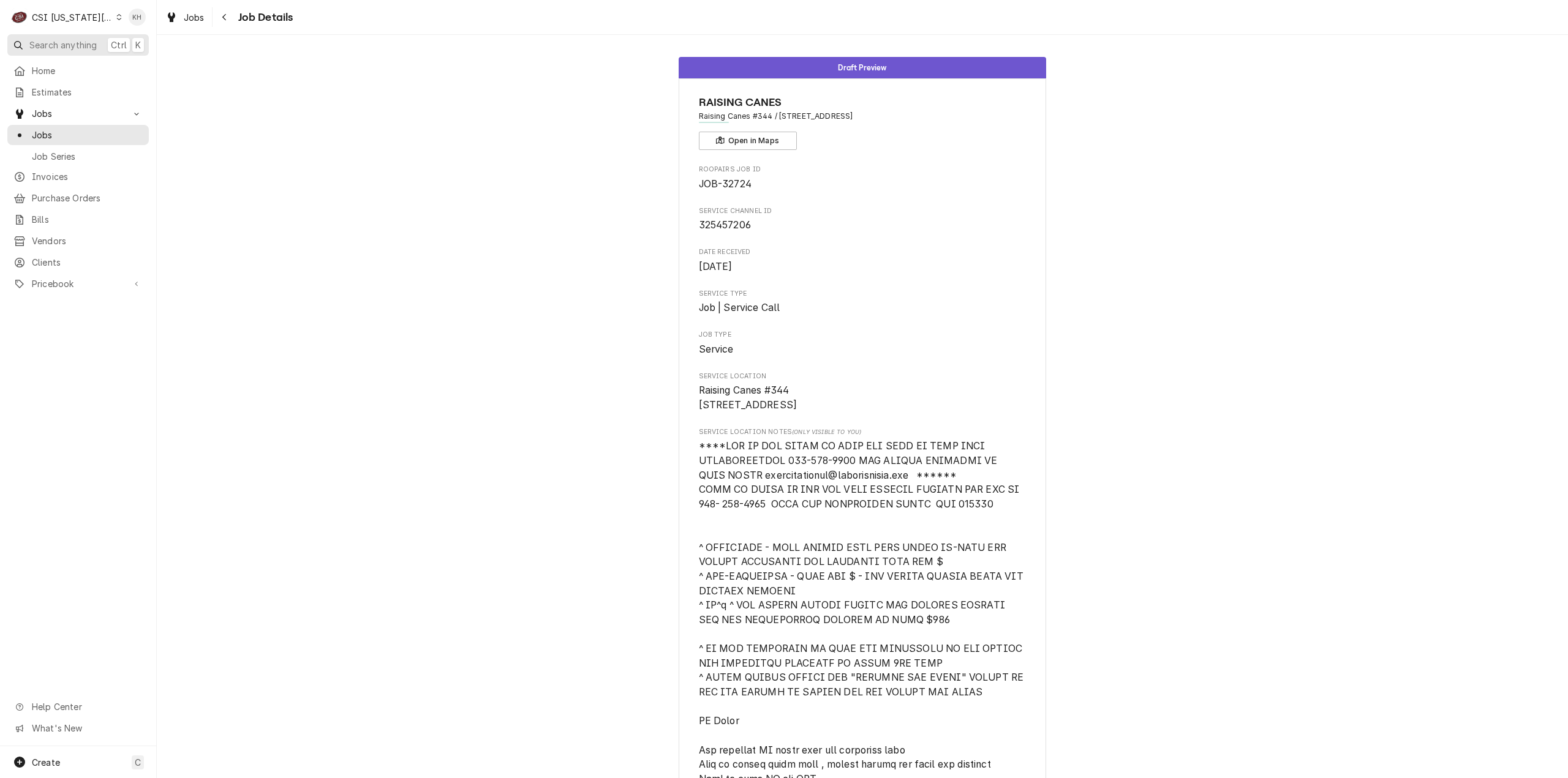
click at [84, 38] on span "Search anything" at bounding box center [63, 44] width 67 height 13
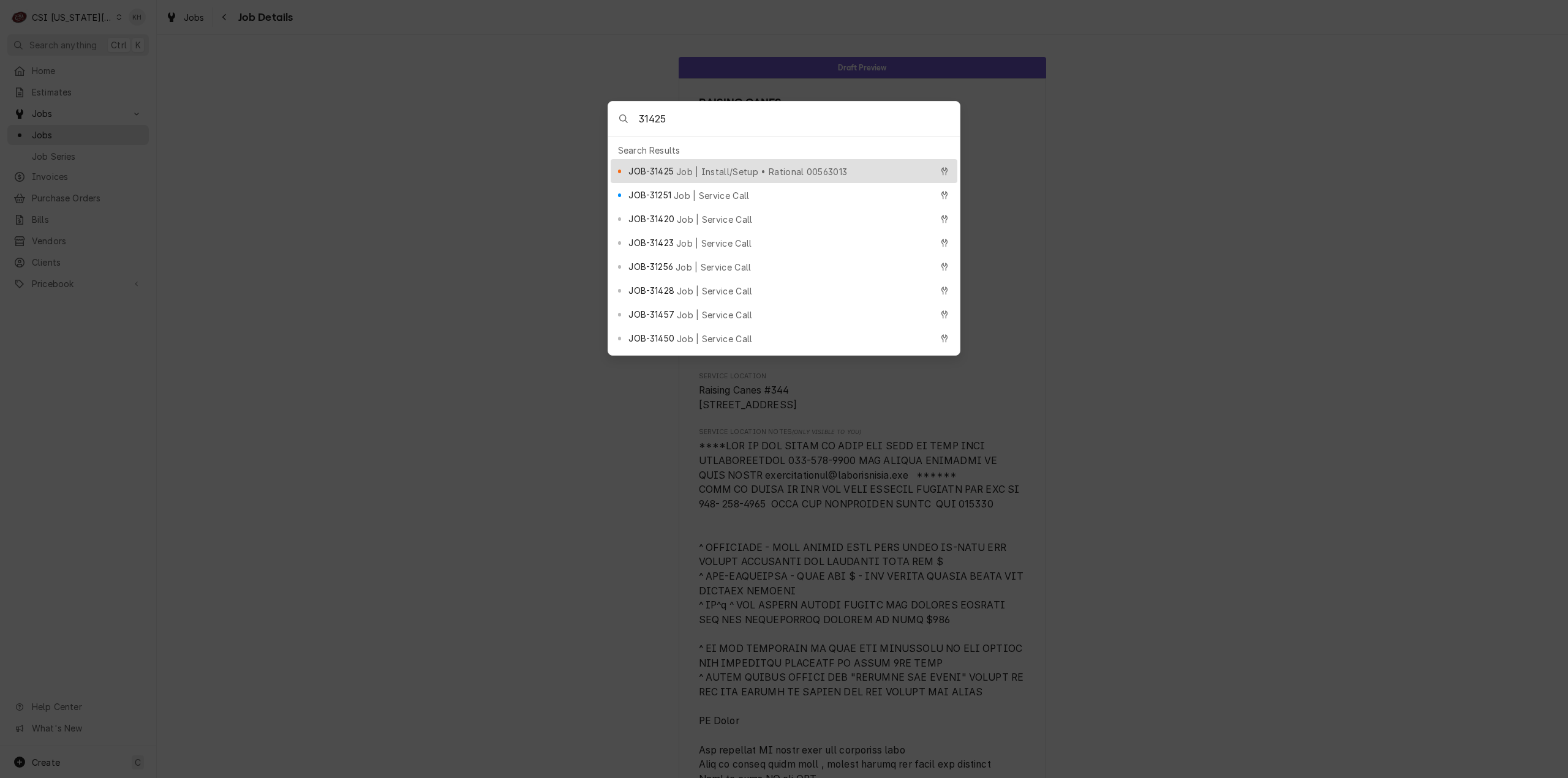
type input "31425"
click at [693, 165] on span "Job | Install/Setup • Rational 00563013" at bounding box center [761, 171] width 171 height 13
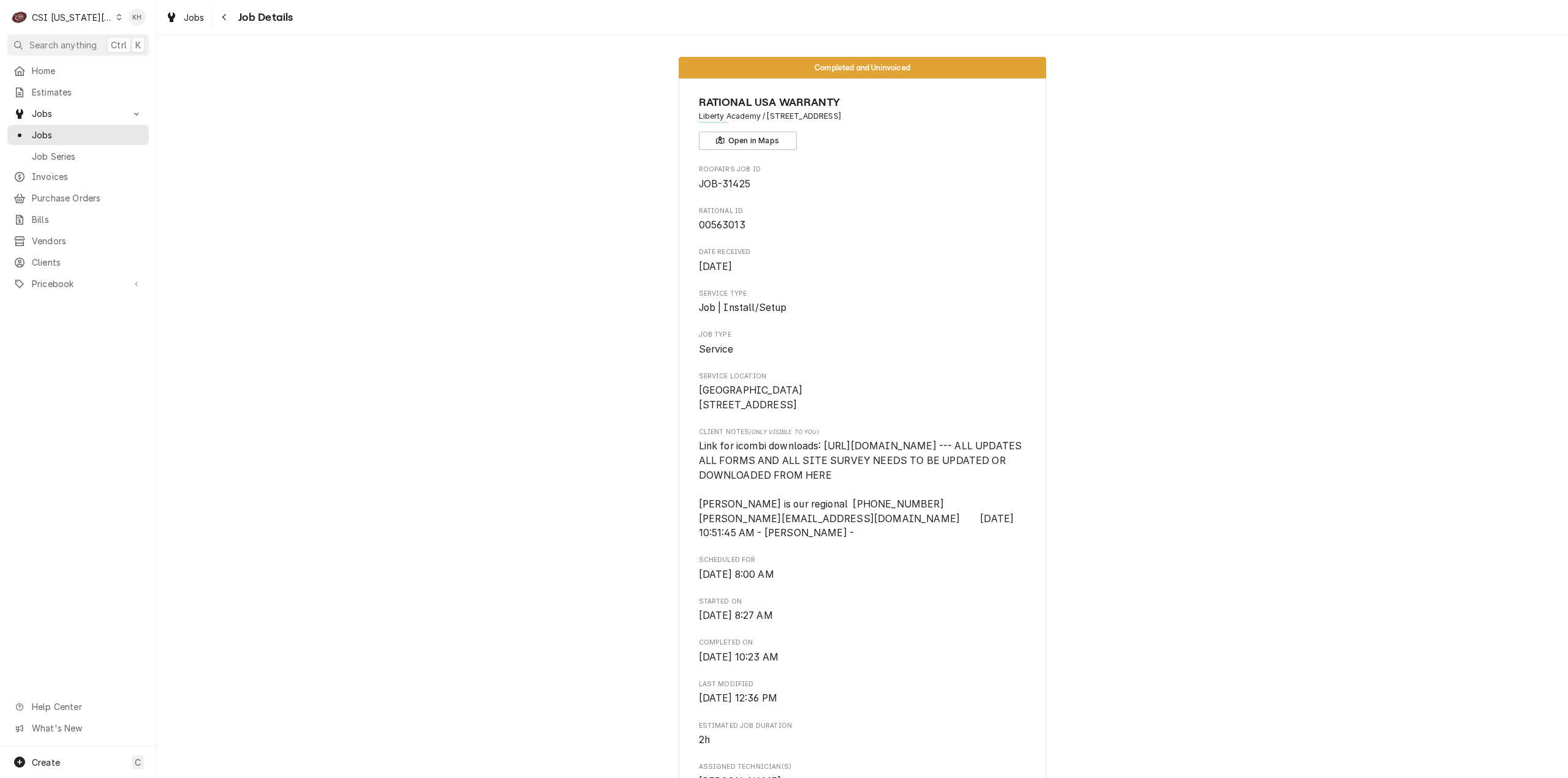
drag, startPoint x: 241, startPoint y: 194, endPoint x: 239, endPoint y: 204, distance: 10.2
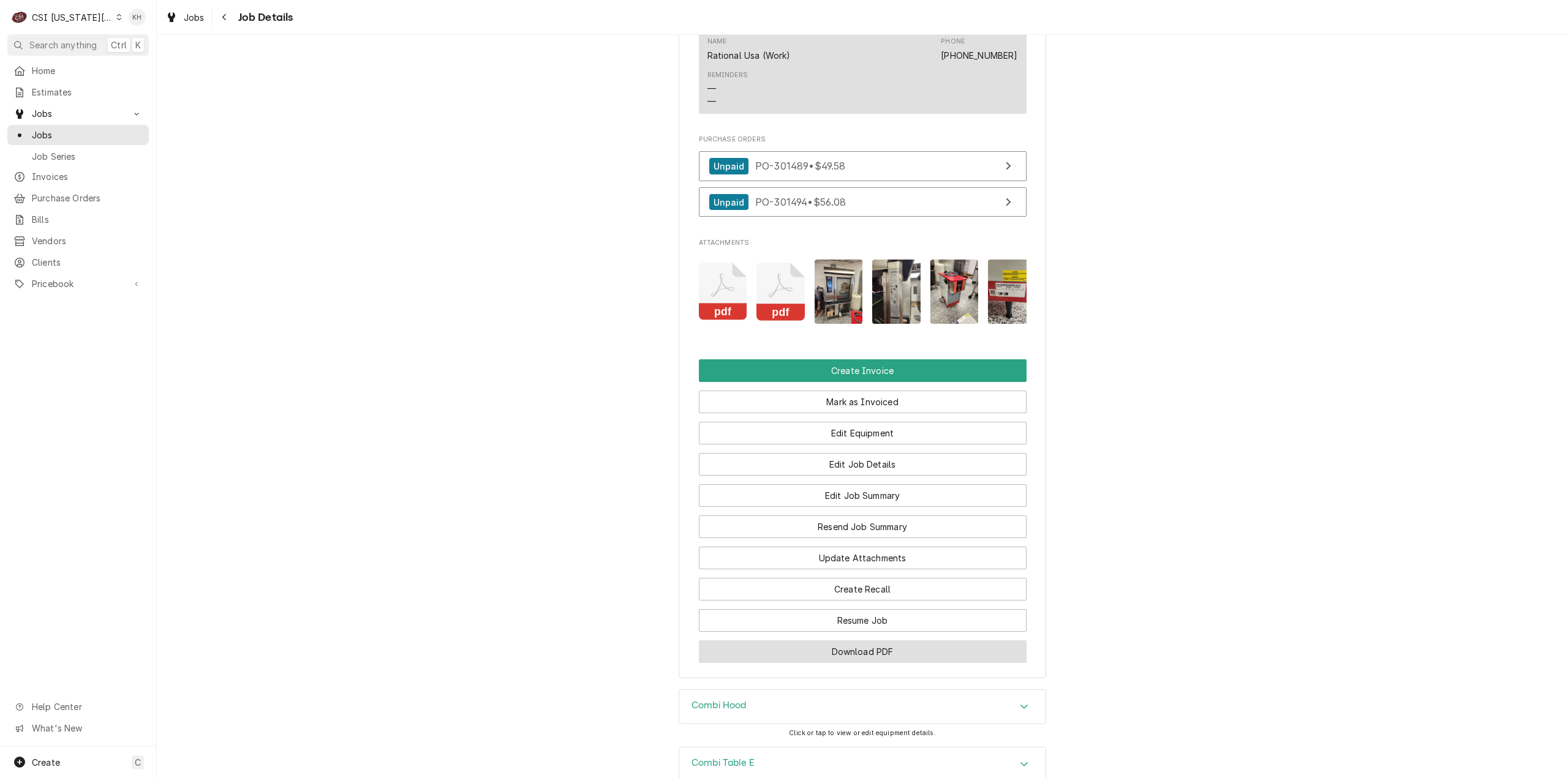
scroll to position [1531, 0]
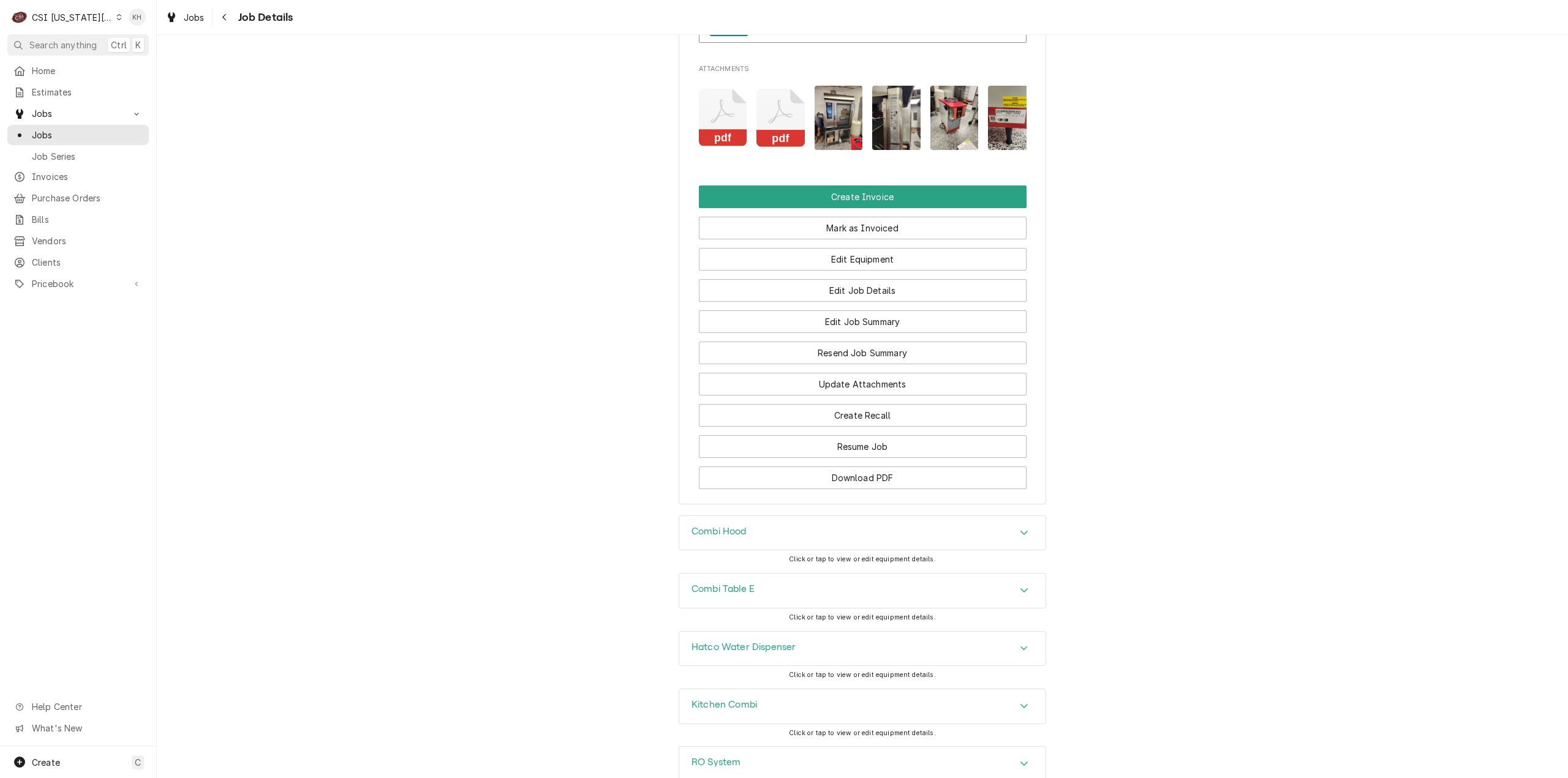
click at [728, 595] on h3 "Combi Table E" at bounding box center [723, 589] width 63 height 12
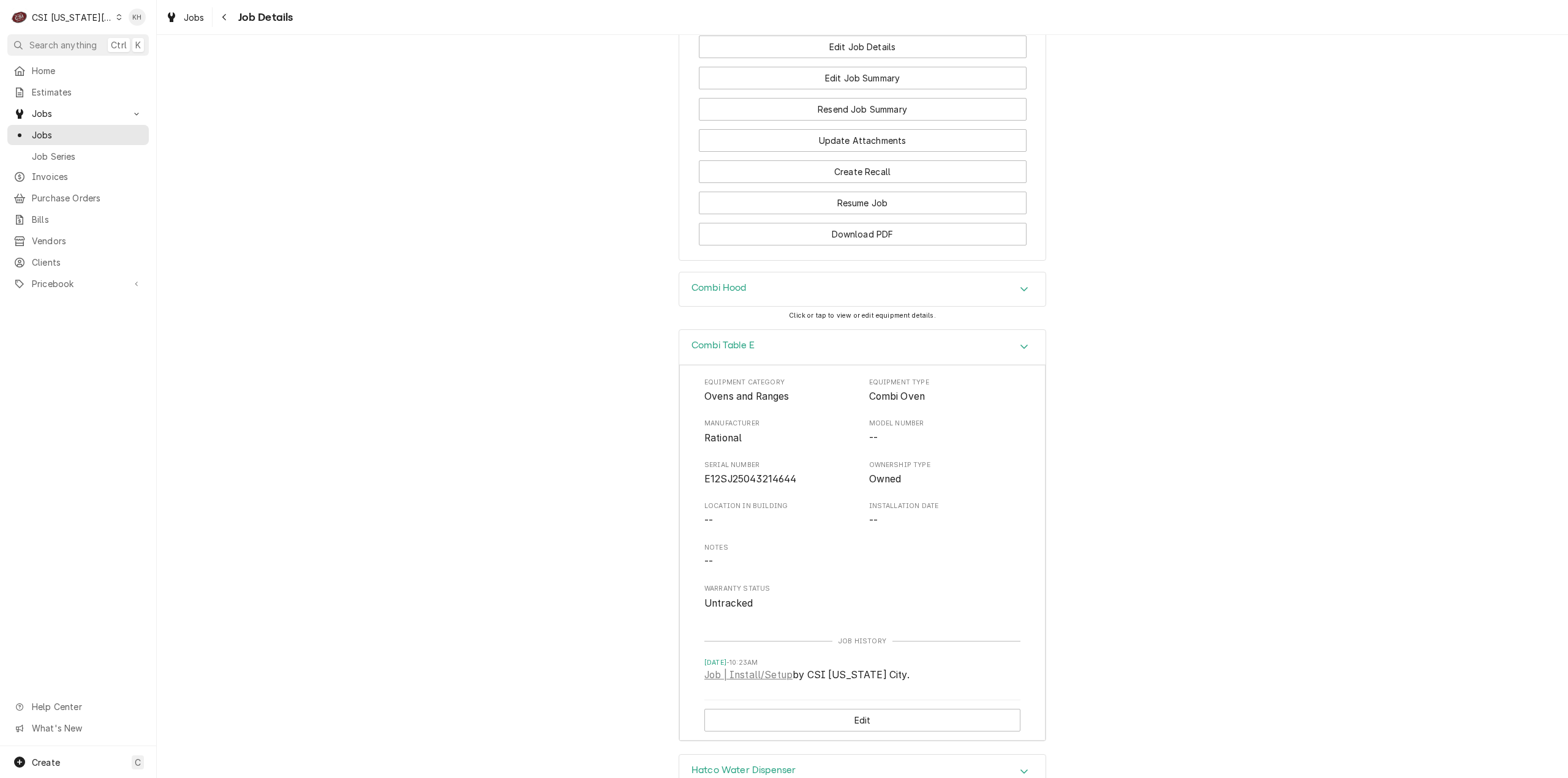
scroll to position [1775, 0]
click at [778, 306] on div "Combi Hood" at bounding box center [862, 288] width 367 height 34
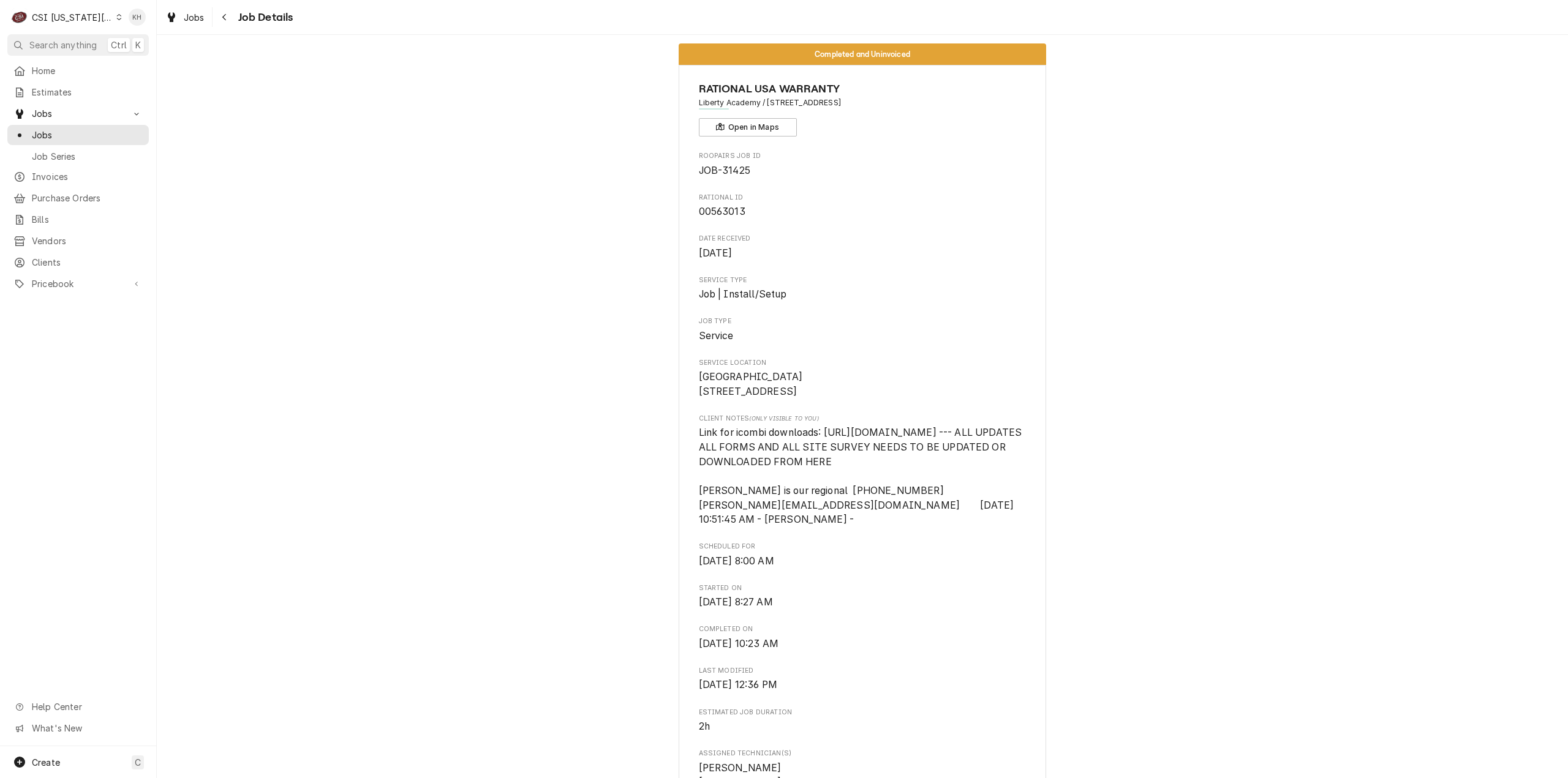
scroll to position [0, 0]
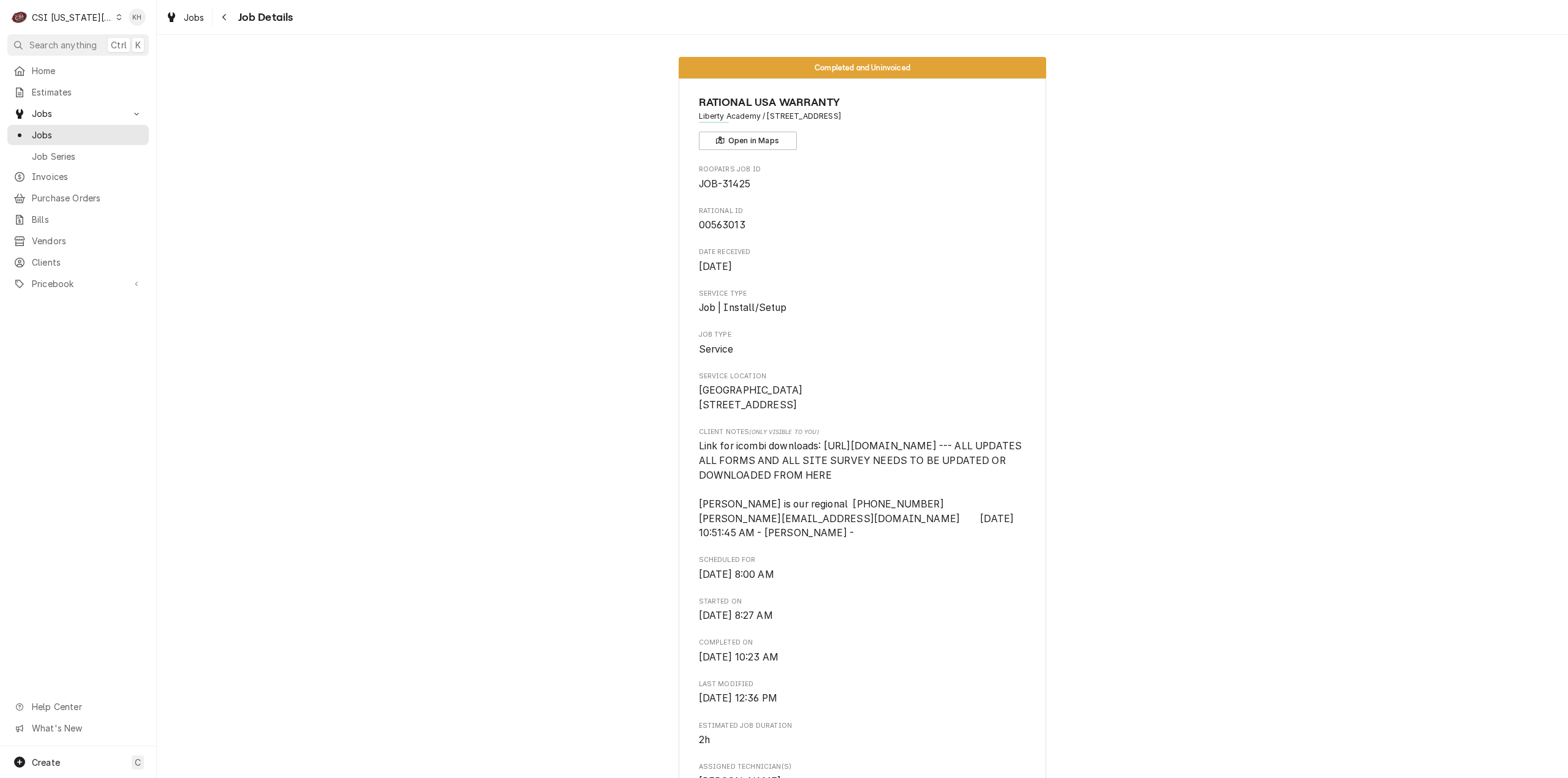
click at [724, 220] on span "00563013" at bounding box center [722, 225] width 47 height 12
copy span "00563013"
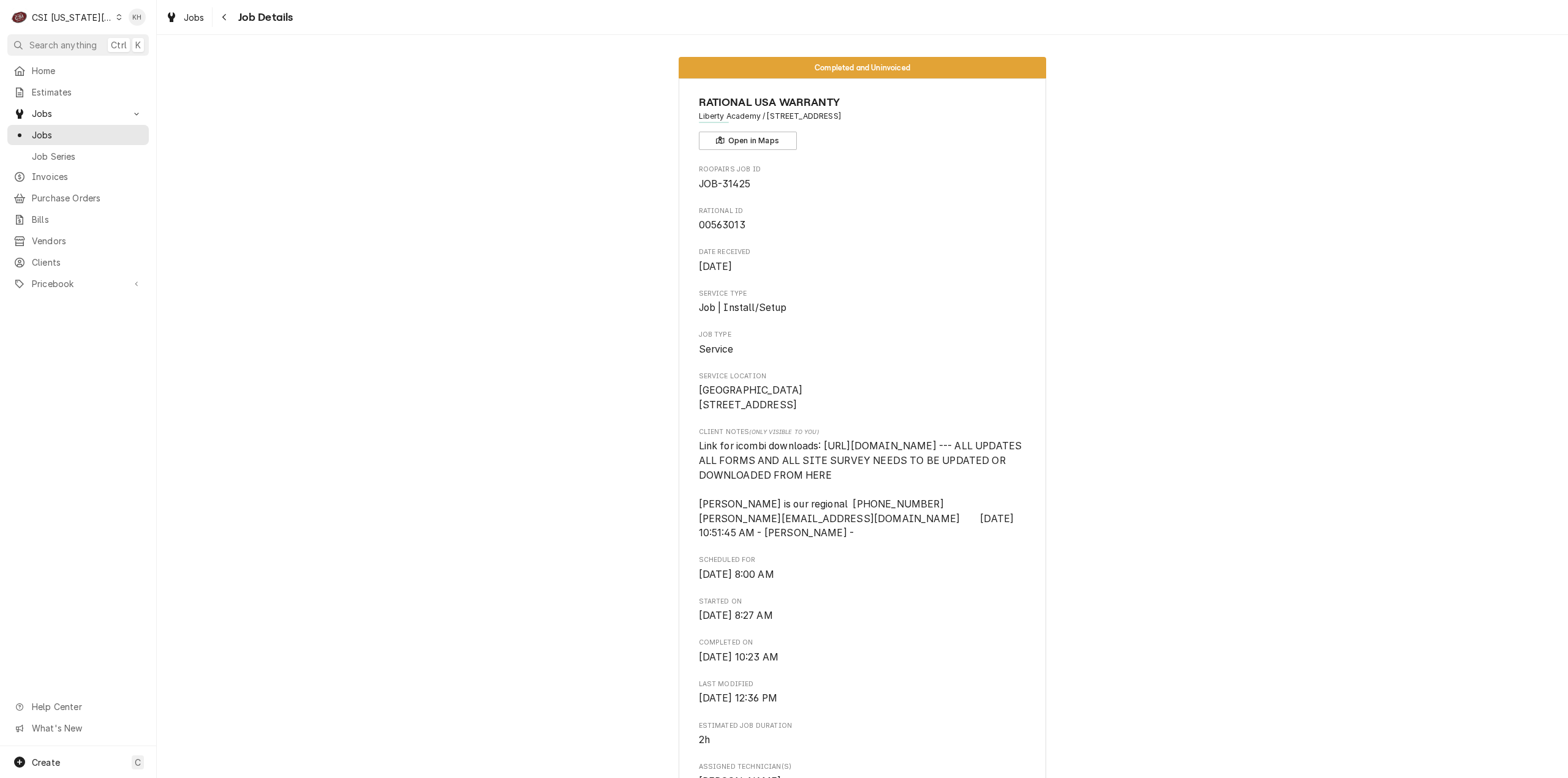
drag, startPoint x: 76, startPoint y: 10, endPoint x: 77, endPoint y: 27, distance: 17.0
click at [76, 14] on div "CSI Kansas City." at bounding box center [72, 17] width 81 height 13
drag, startPoint x: 147, startPoint y: 63, endPoint x: 299, endPoint y: 237, distance: 231.0
click at [147, 65] on div "CSI St. [PERSON_NAME]" at bounding box center [213, 67] width 181 height 13
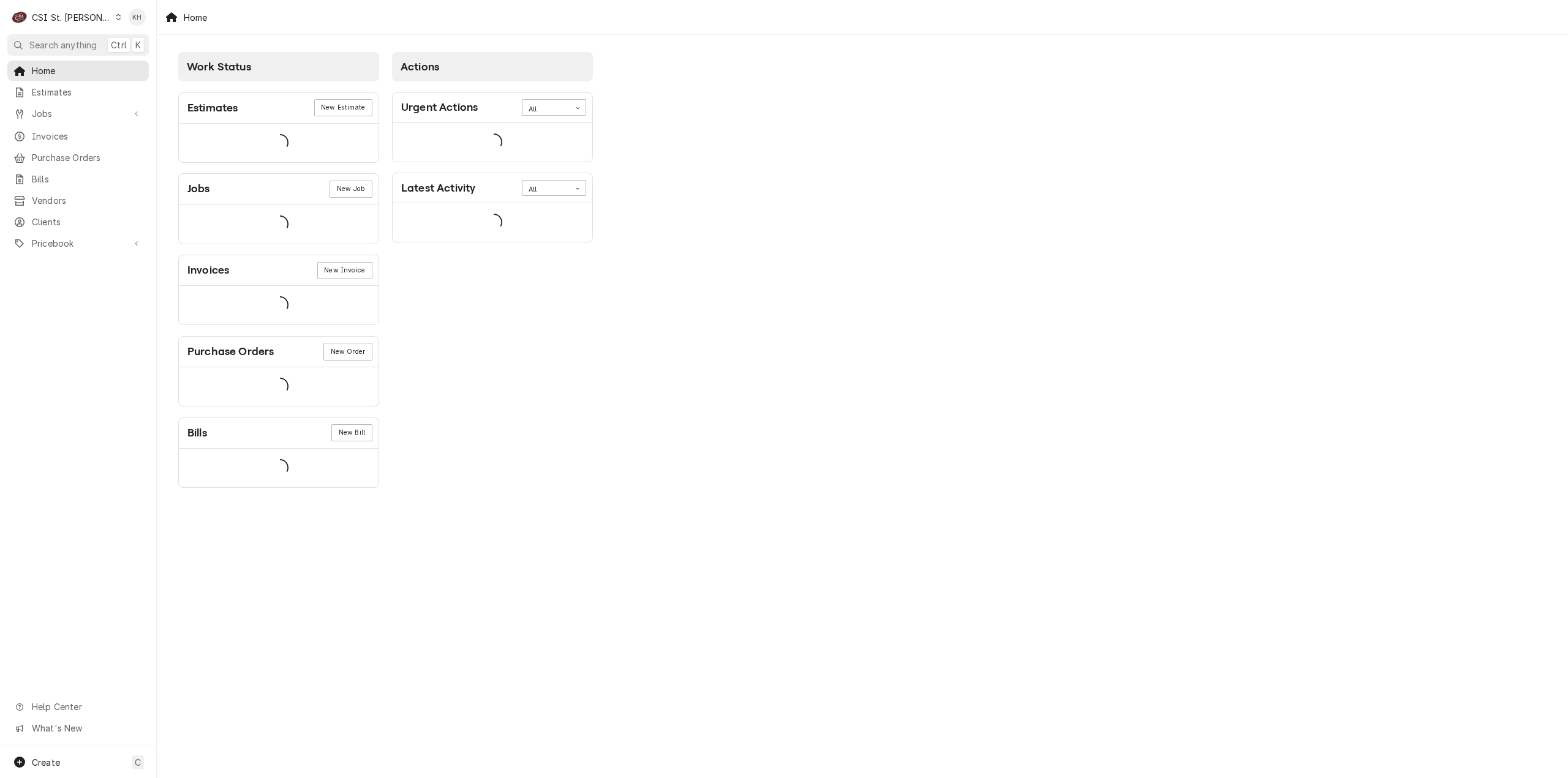
click at [281, 201] on div "Estimates New Estimate Jobs New Job Invoices New Invoice Purchase Orders New Or…" at bounding box center [278, 284] width 201 height 406
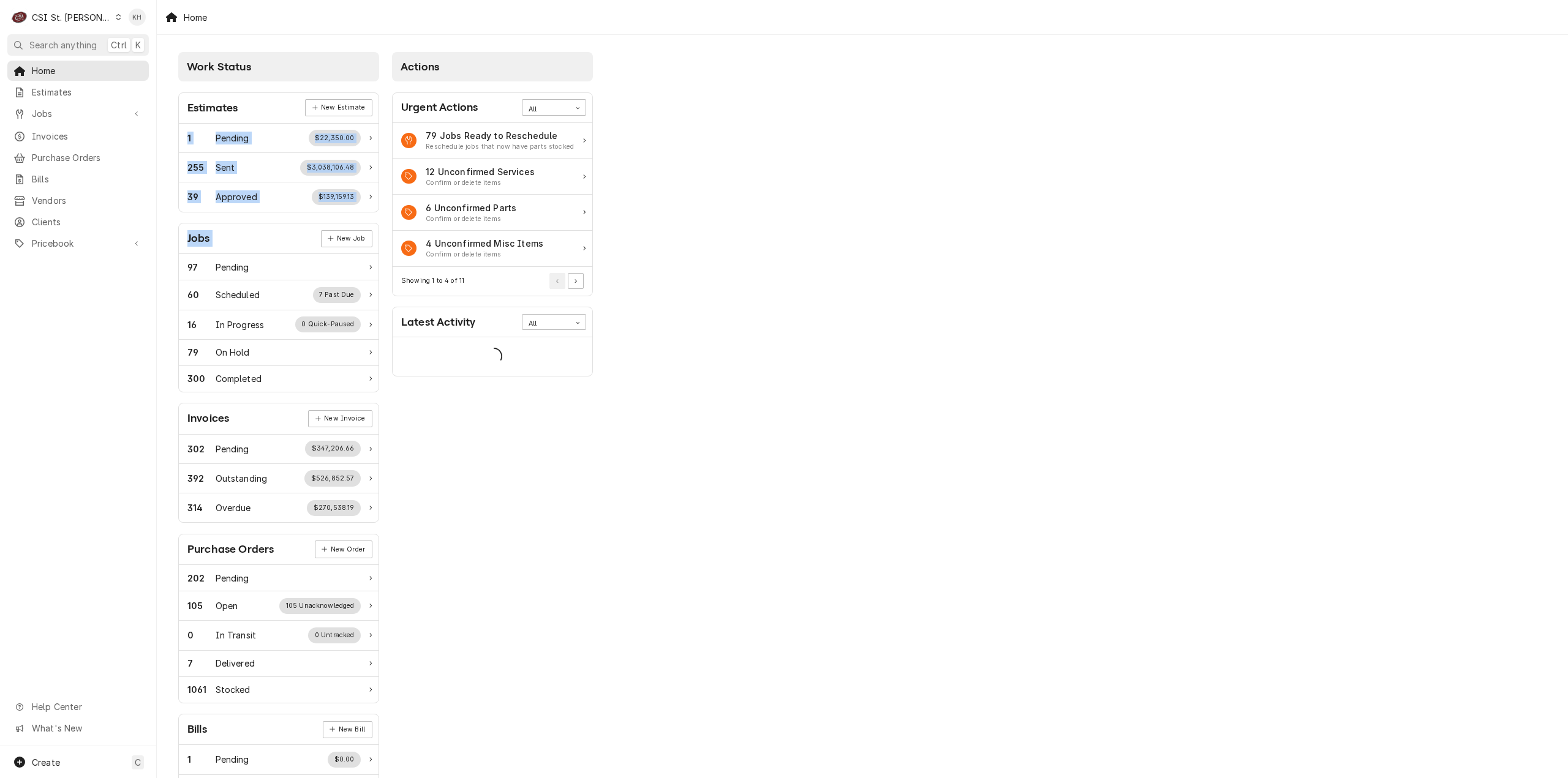
drag, startPoint x: 64, startPoint y: 50, endPoint x: 161, endPoint y: 64, distance: 98.0
click at [64, 50] on button "Search anything Ctrl K" at bounding box center [78, 44] width 141 height 21
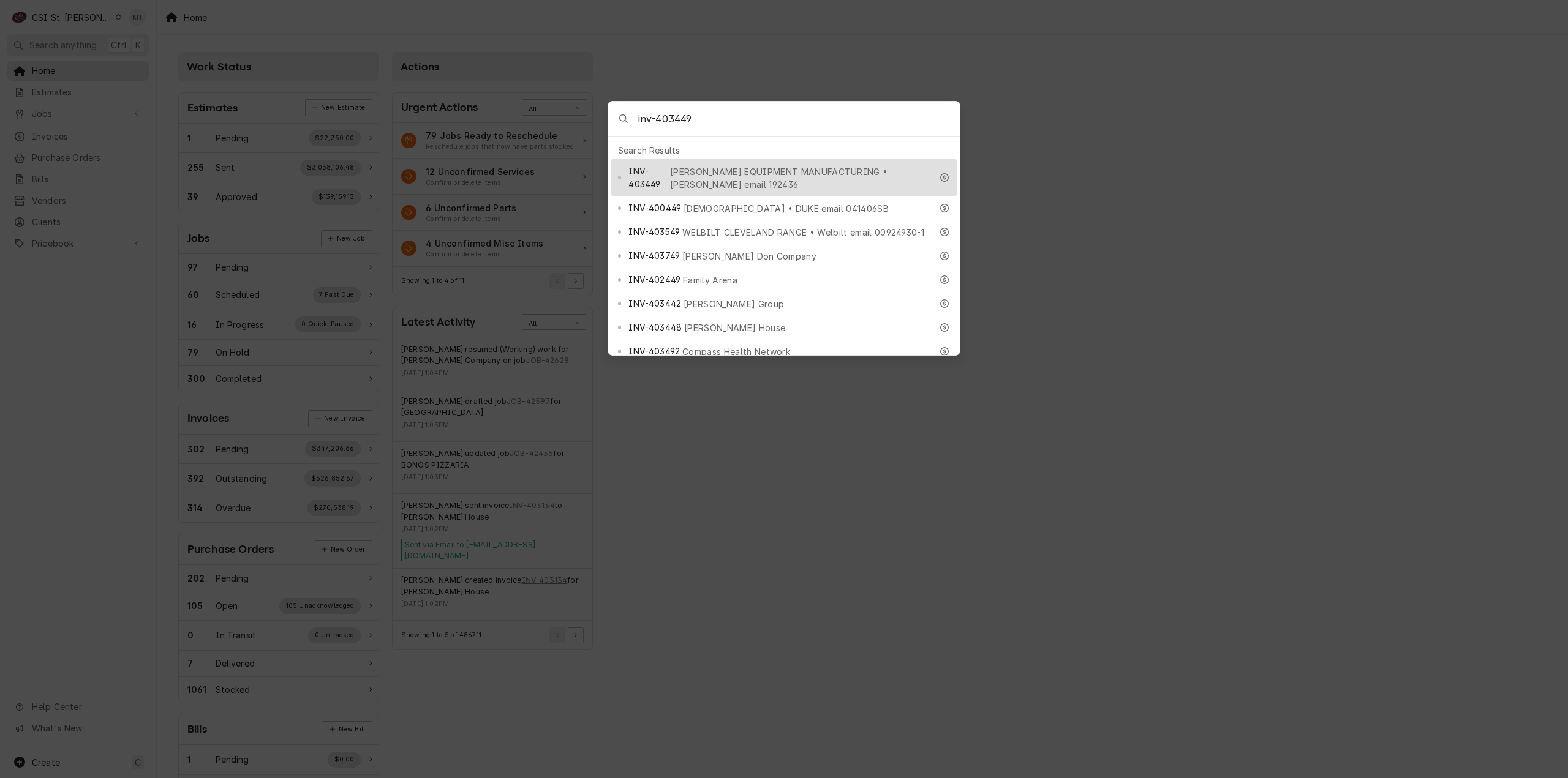
type input "inv-403449"
click at [667, 164] on span "INV-403449" at bounding box center [648, 177] width 39 height 26
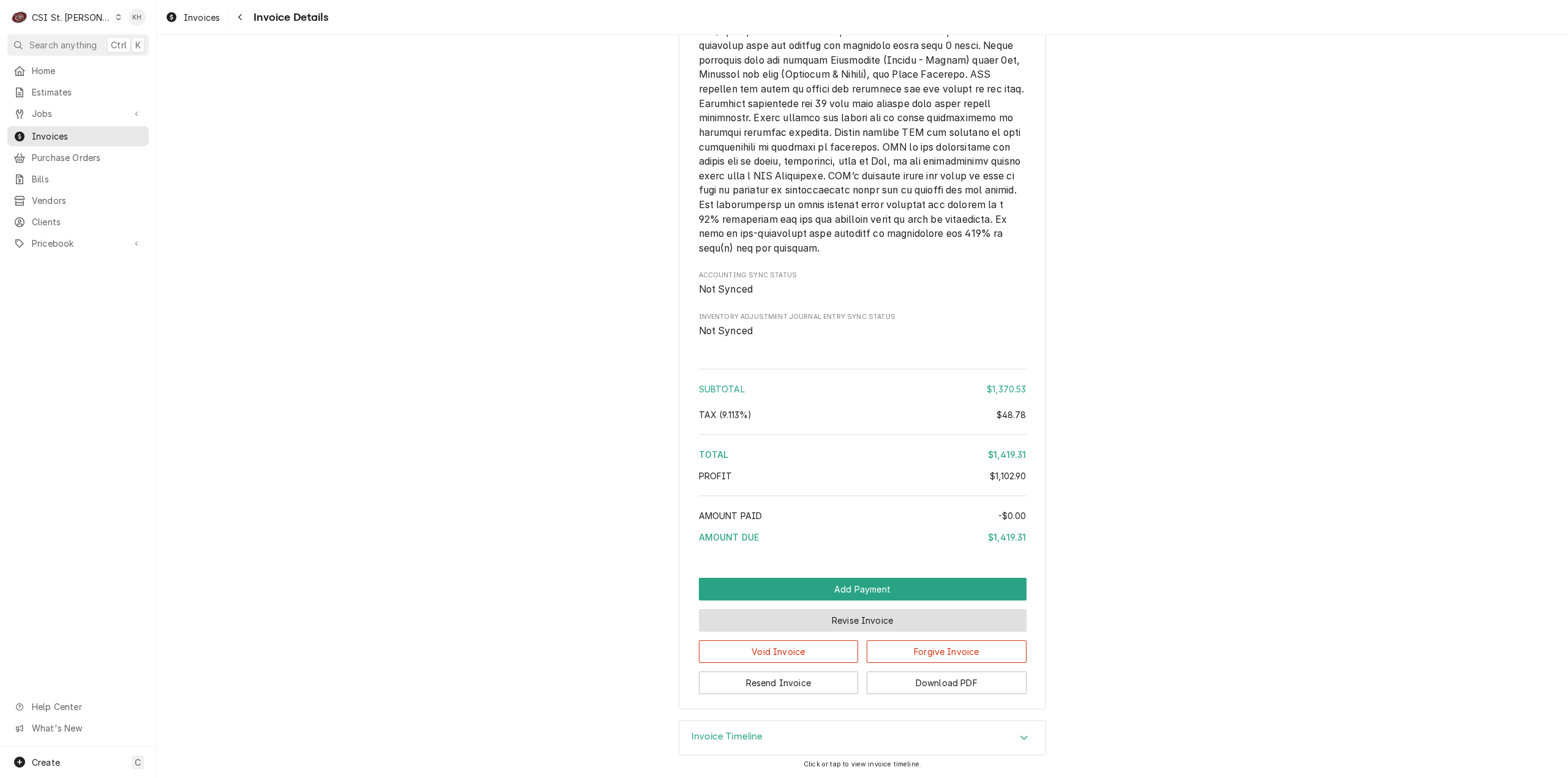
scroll to position [2705, 0]
click at [806, 730] on div "Invoice Timeline" at bounding box center [862, 738] width 367 height 34
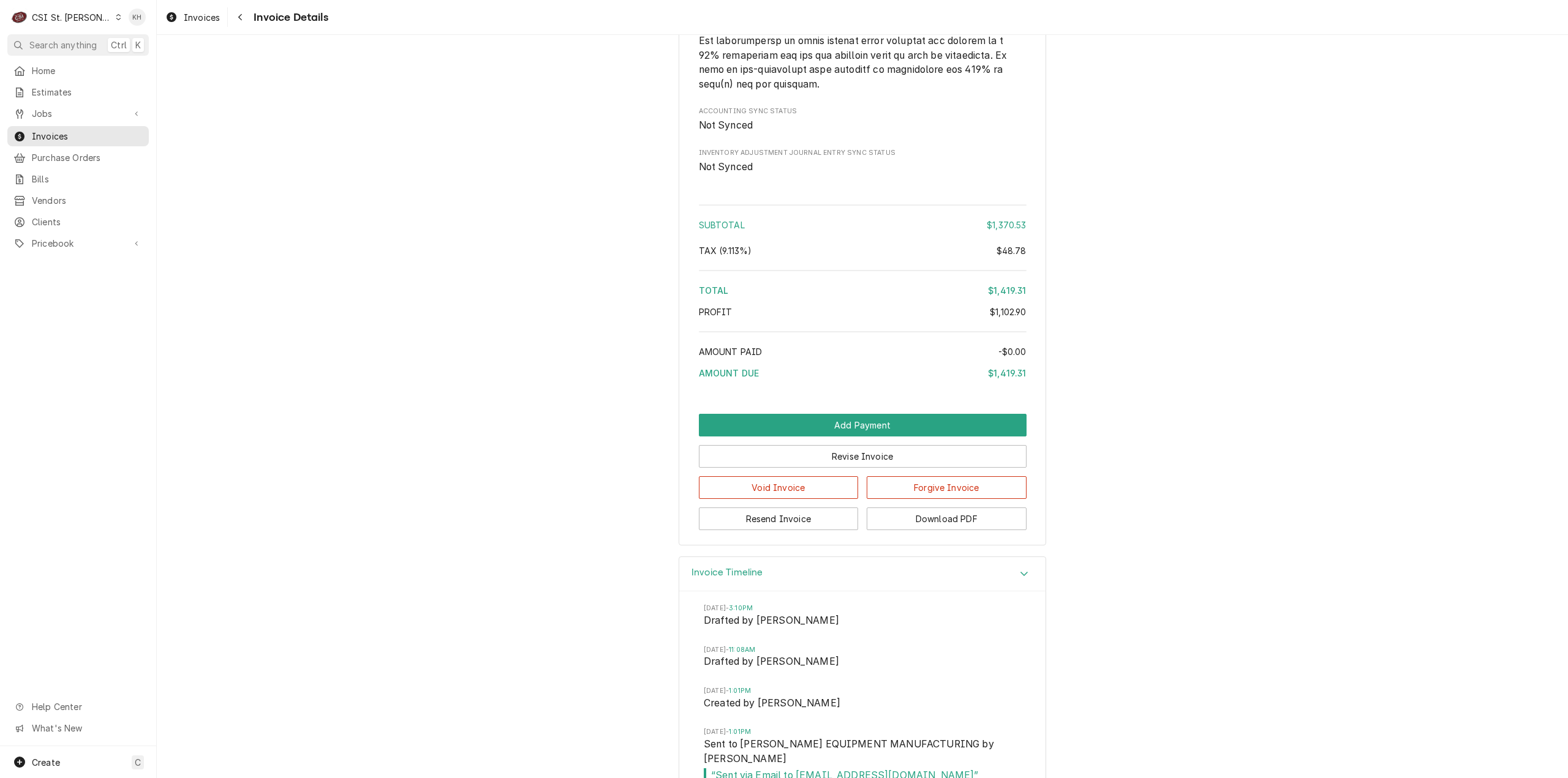
scroll to position [2887, 0]
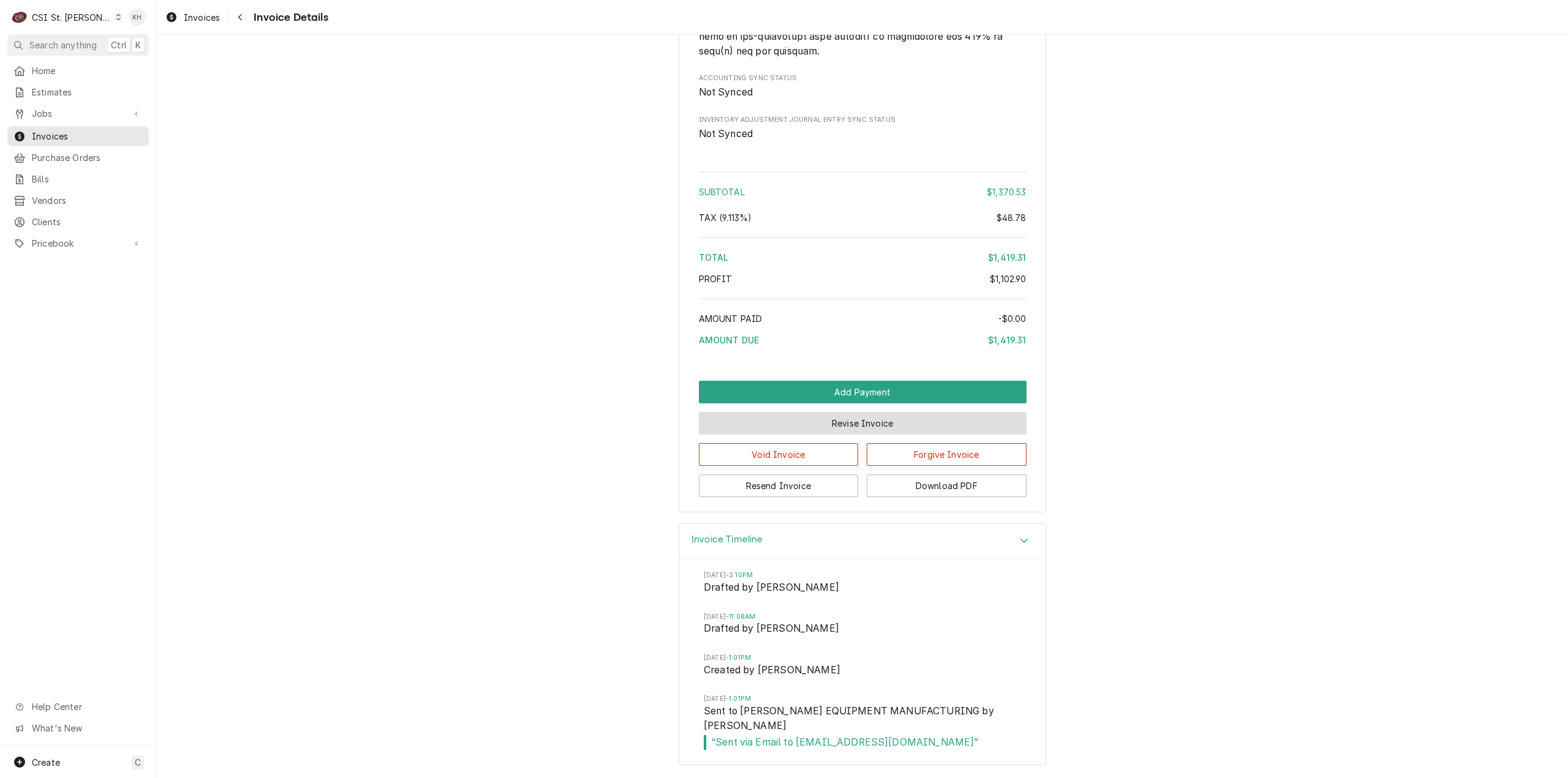
click at [910, 435] on button "Revise Invoice" at bounding box center [863, 423] width 327 height 23
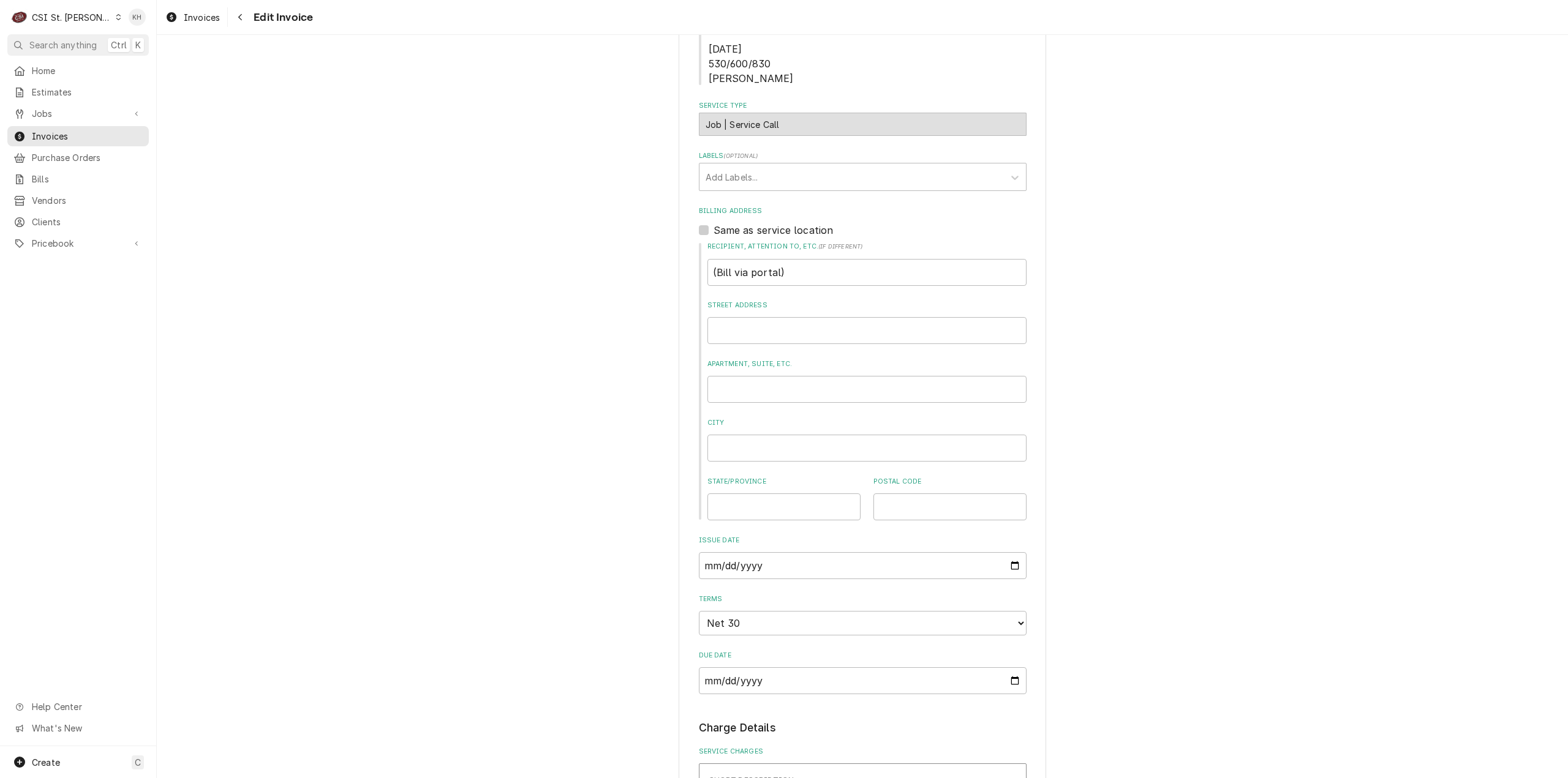
scroll to position [1286, 0]
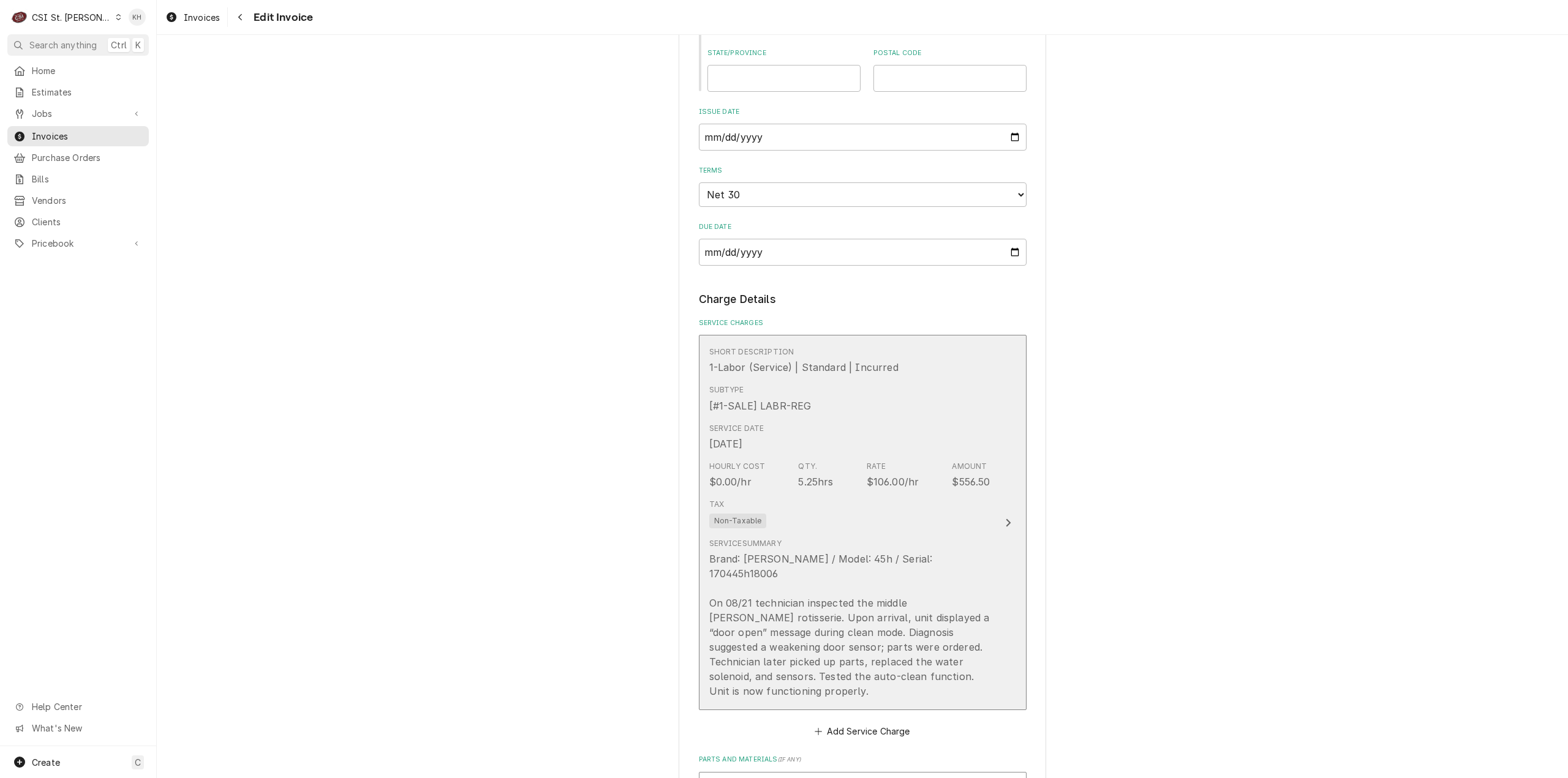
click at [932, 537] on div "Service Summary Brand: [PERSON_NAME] / Model: 45h / Serial: 170445h18006 On 08/…" at bounding box center [850, 618] width 281 height 170
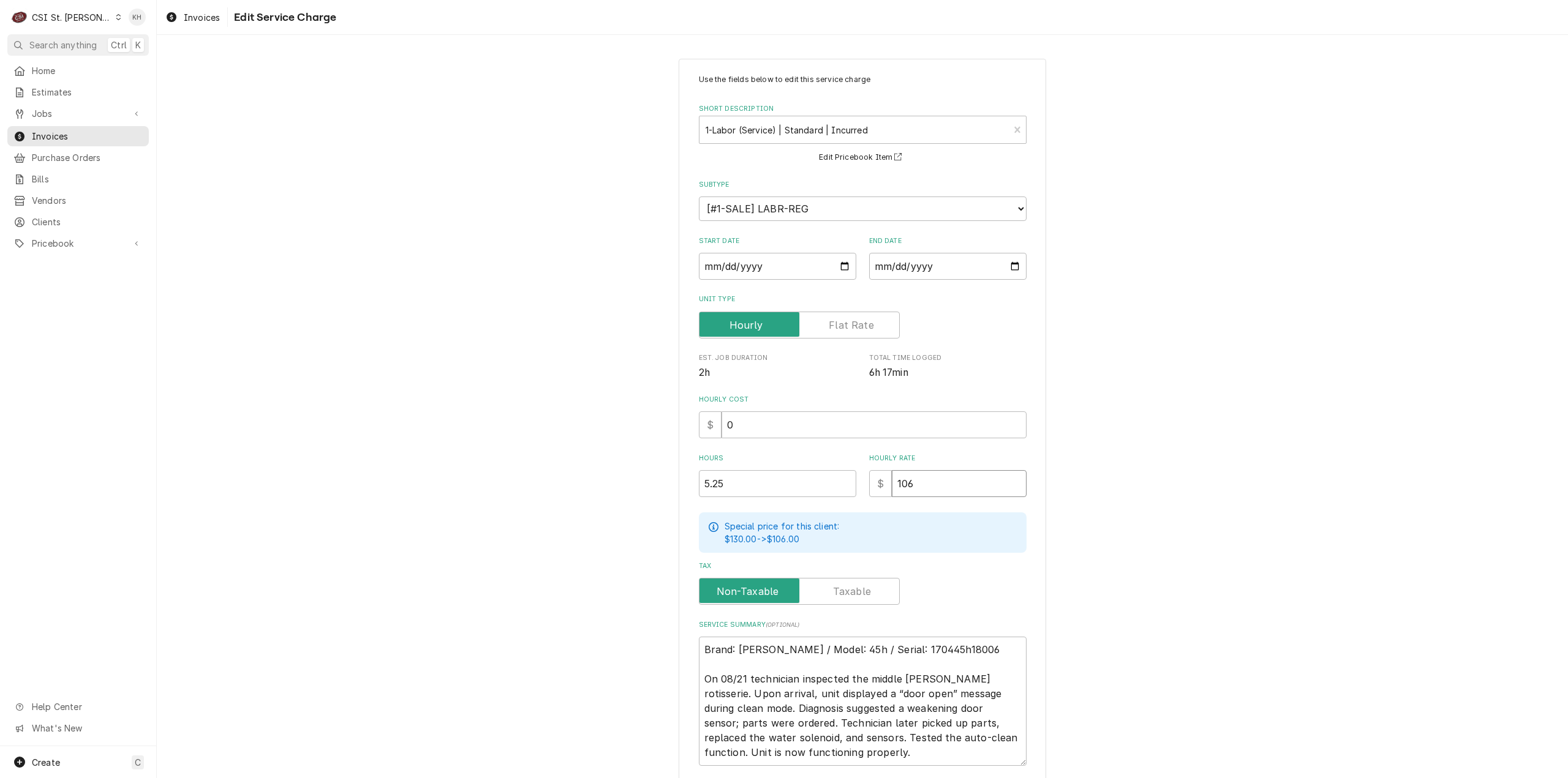
drag, startPoint x: 923, startPoint y: 486, endPoint x: 834, endPoint y: 490, distance: 89.1
click at [834, 490] on div "Hours 5.25 Hourly Rate $ 106" at bounding box center [863, 475] width 327 height 44
type textarea "x"
type input "1"
type textarea "x"
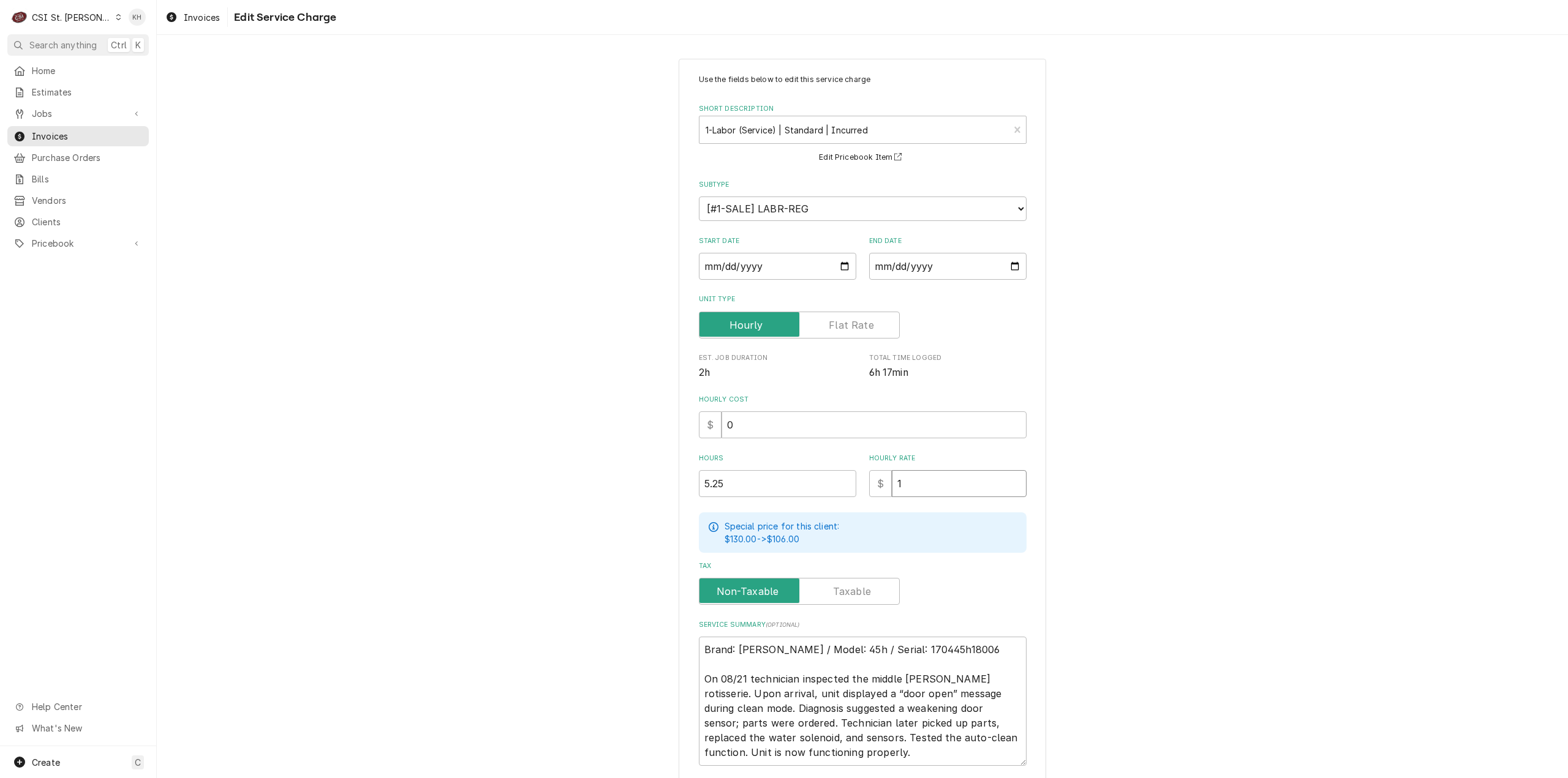
type input "11"
type textarea "x"
type input "110"
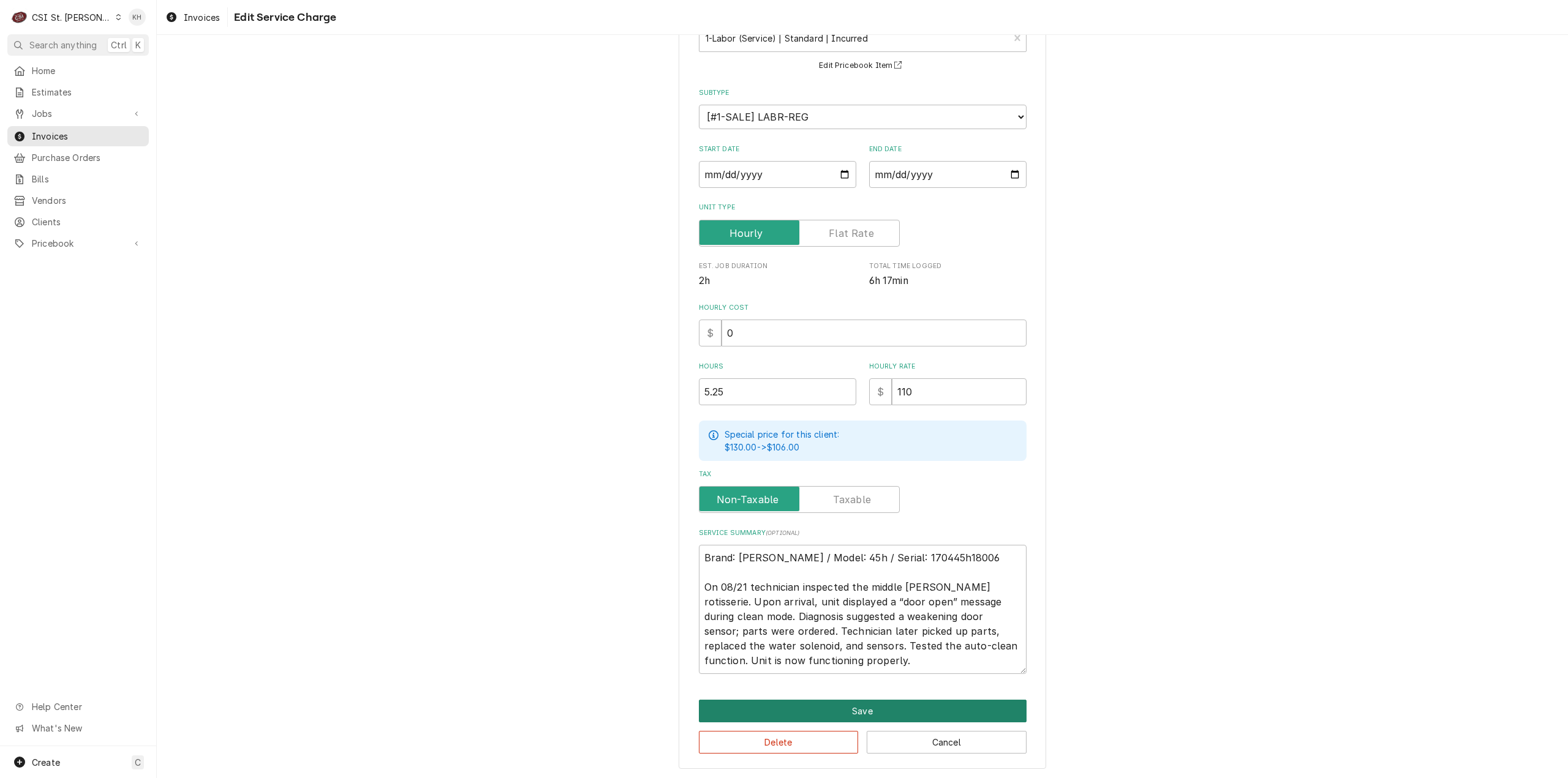
click at [834, 713] on button "Save" at bounding box center [863, 711] width 327 height 23
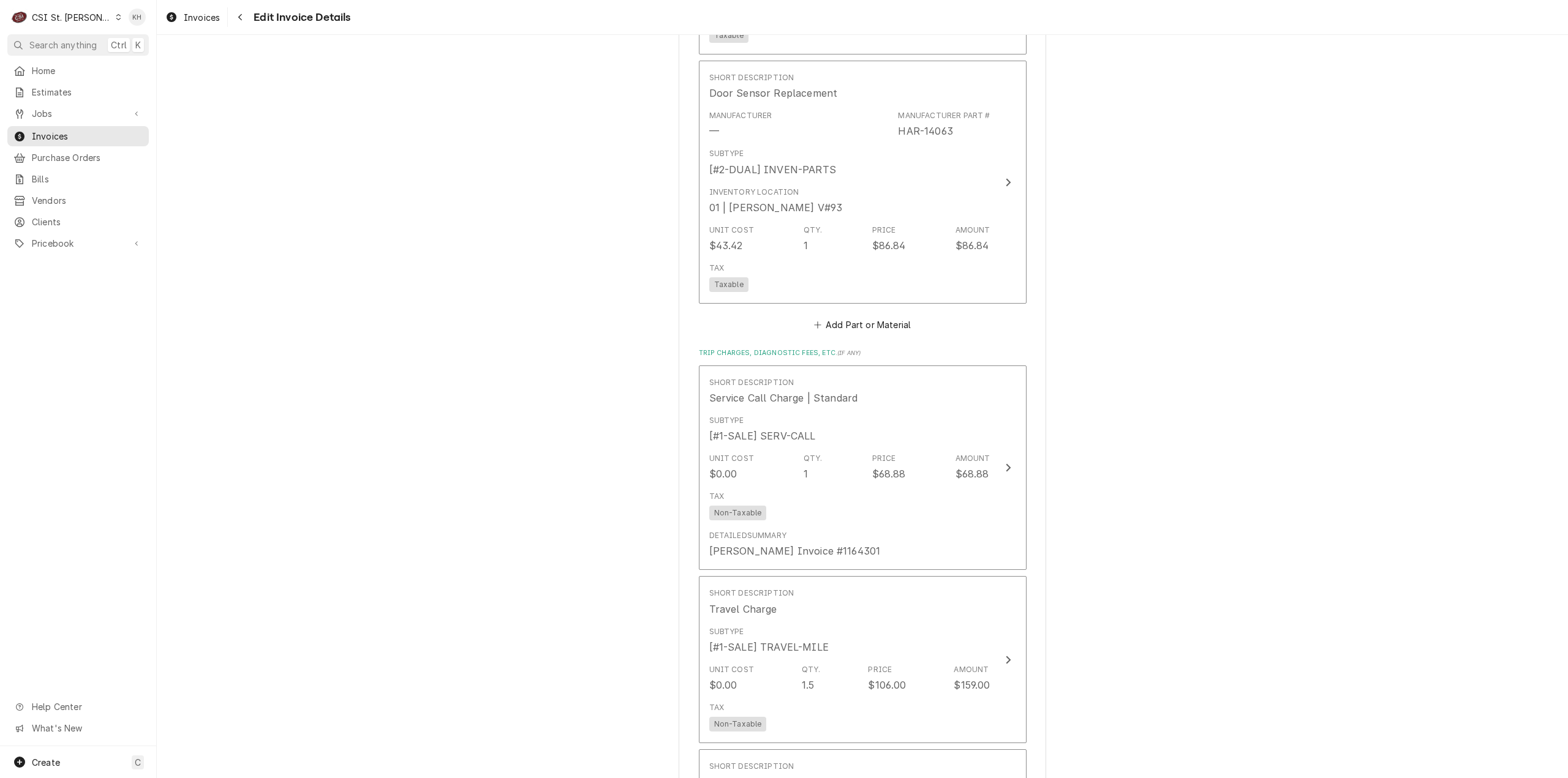
scroll to position [2557, 0]
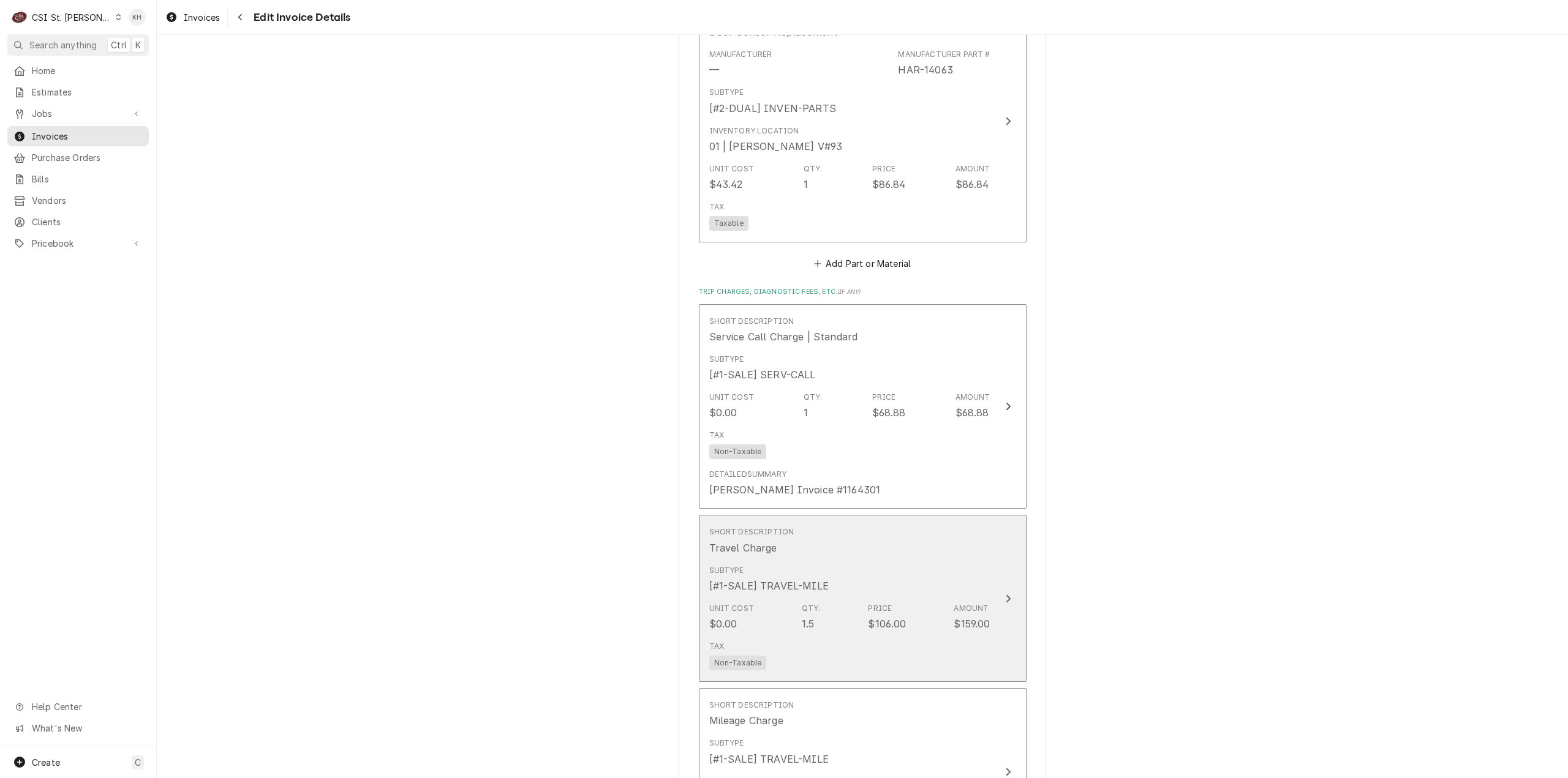
click at [935, 598] on div "Unit Cost $0.00 Qty. 1.5 Price $106.00 Amount $159.00" at bounding box center [850, 617] width 281 height 38
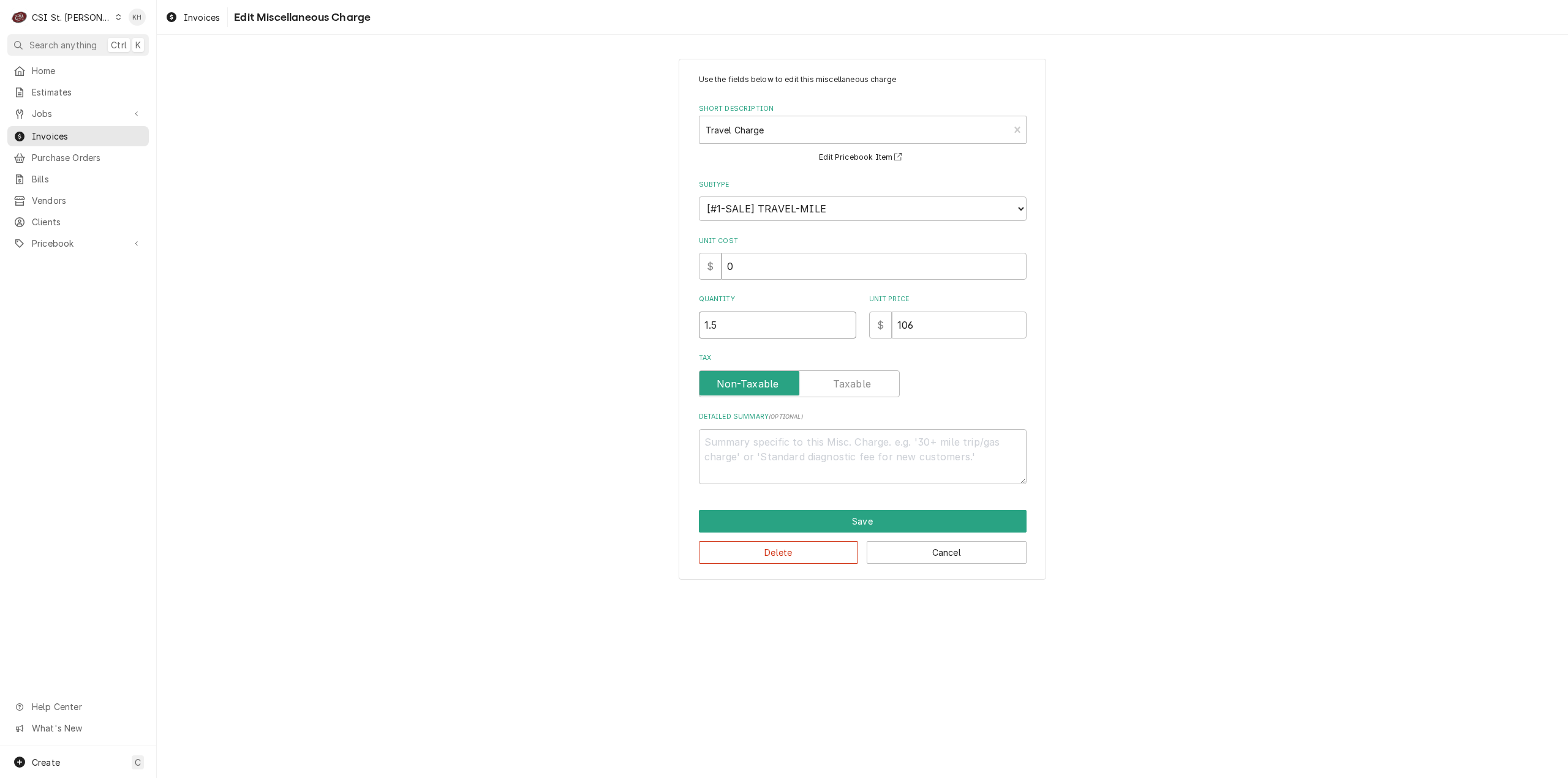
drag, startPoint x: 760, startPoint y: 325, endPoint x: 556, endPoint y: 341, distance: 204.6
click at [556, 341] on div "Use the fields below to edit this miscellaneous charge Short Description Travel…" at bounding box center [862, 319] width 1411 height 543
type textarea "x"
type input "1"
type textarea "x"
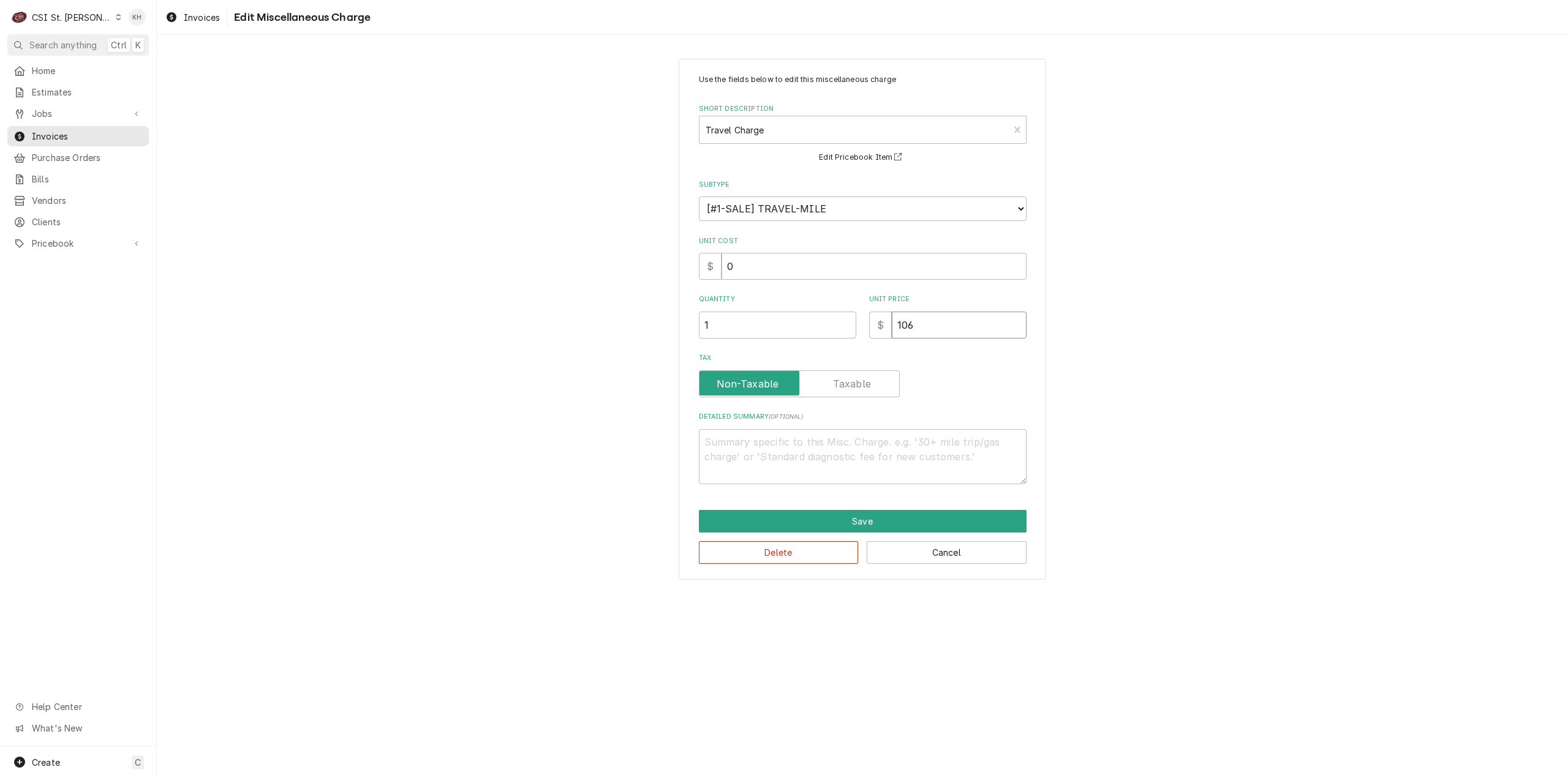
type input "1"
type textarea "x"
type input "11"
type textarea "x"
type input "110"
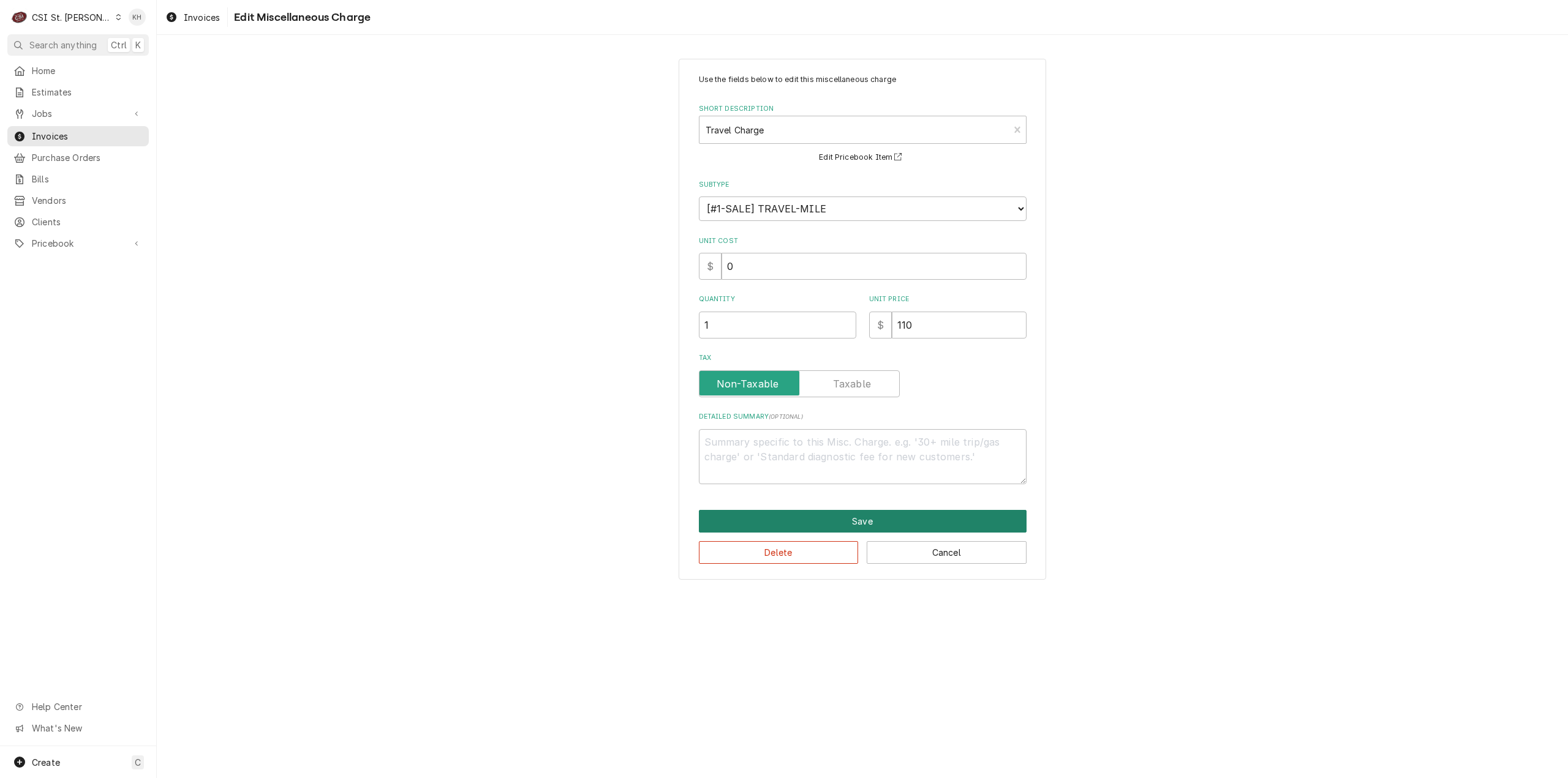
click at [891, 514] on button "Save" at bounding box center [863, 521] width 327 height 23
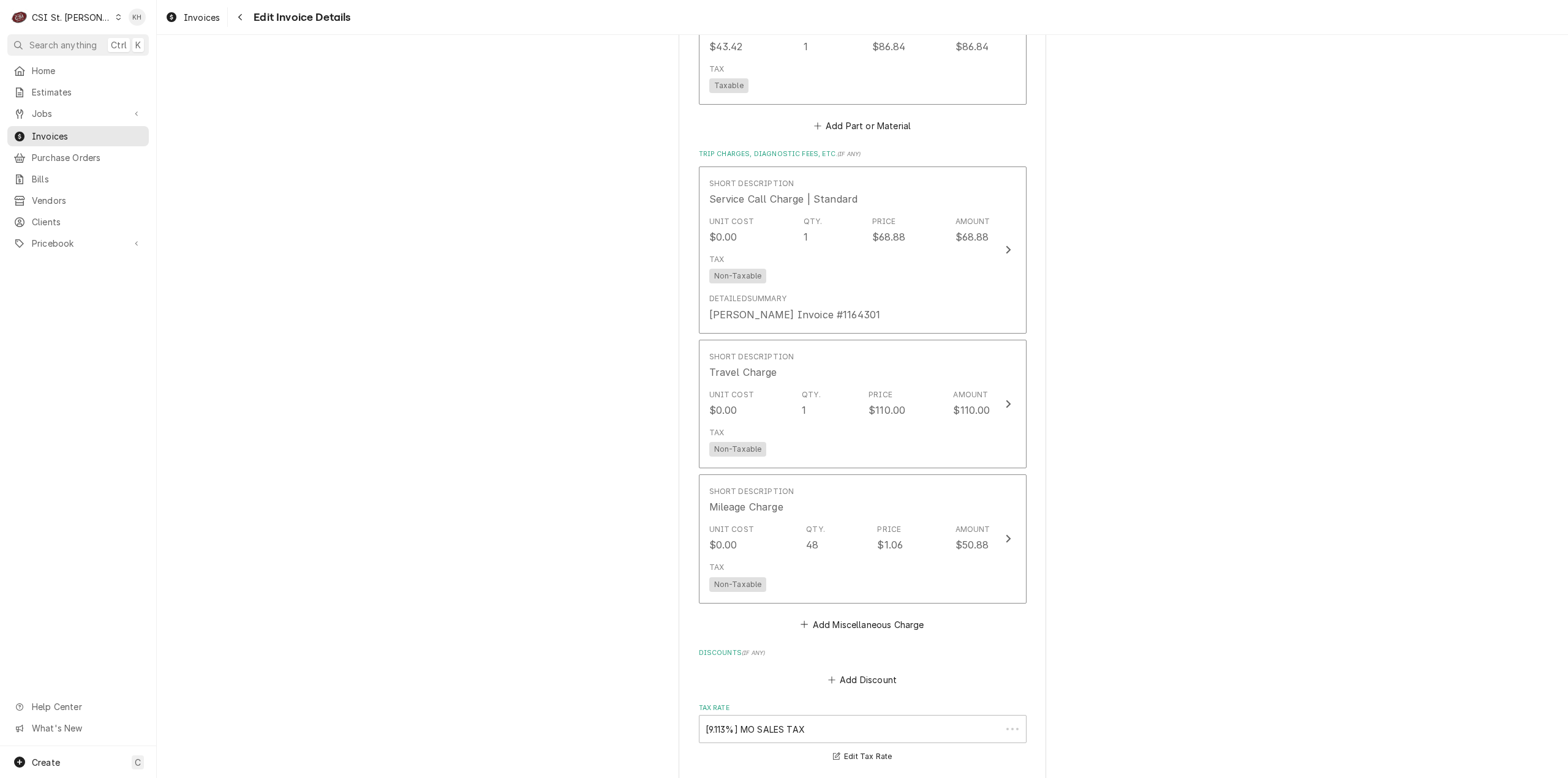
scroll to position [2695, 0]
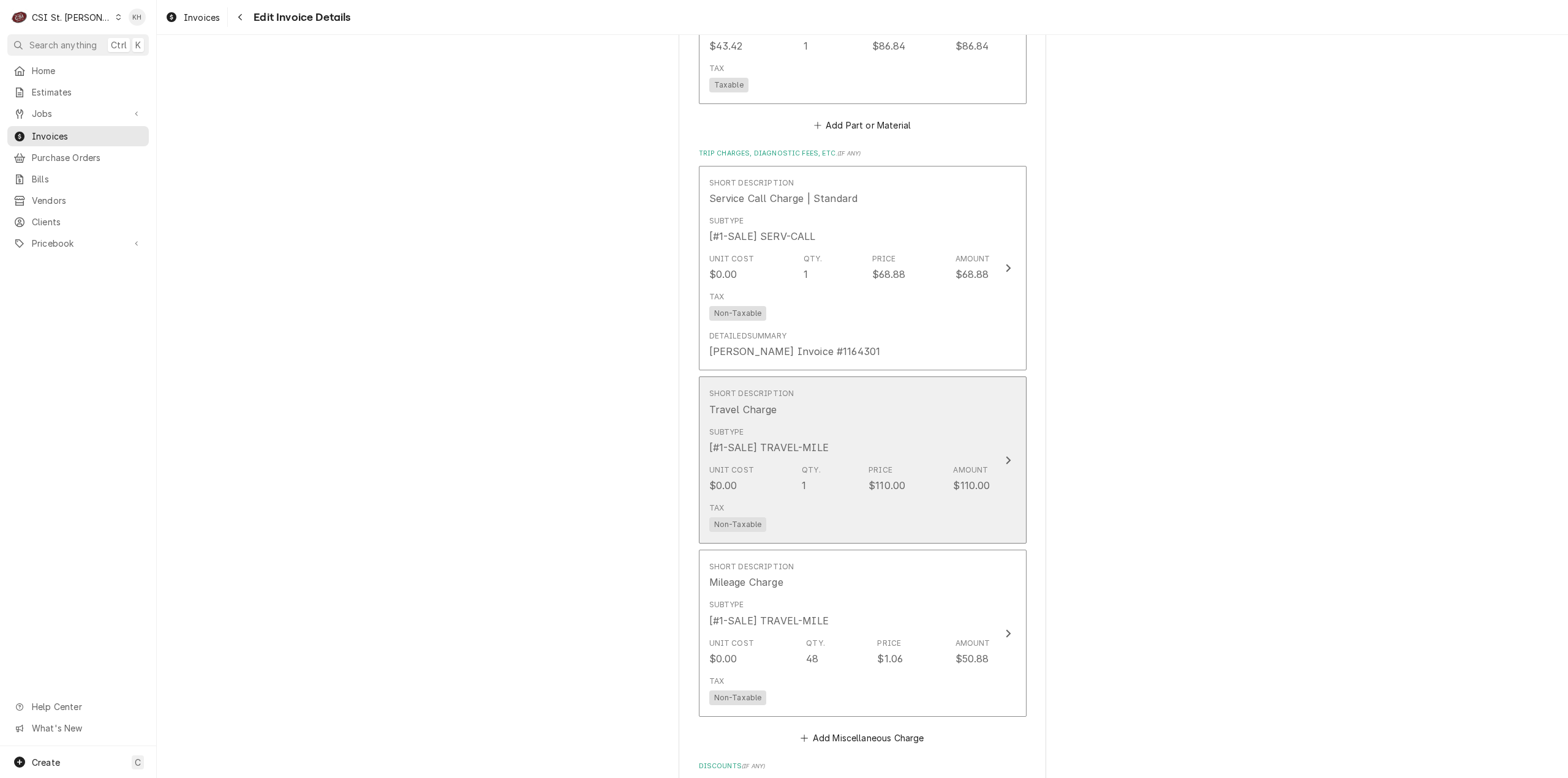
click at [986, 406] on button "Short Description Travel Charge Subtype [#1-SALE] TRAVEL-MILE Unit Cost $0.00 Q…" at bounding box center [863, 460] width 327 height 167
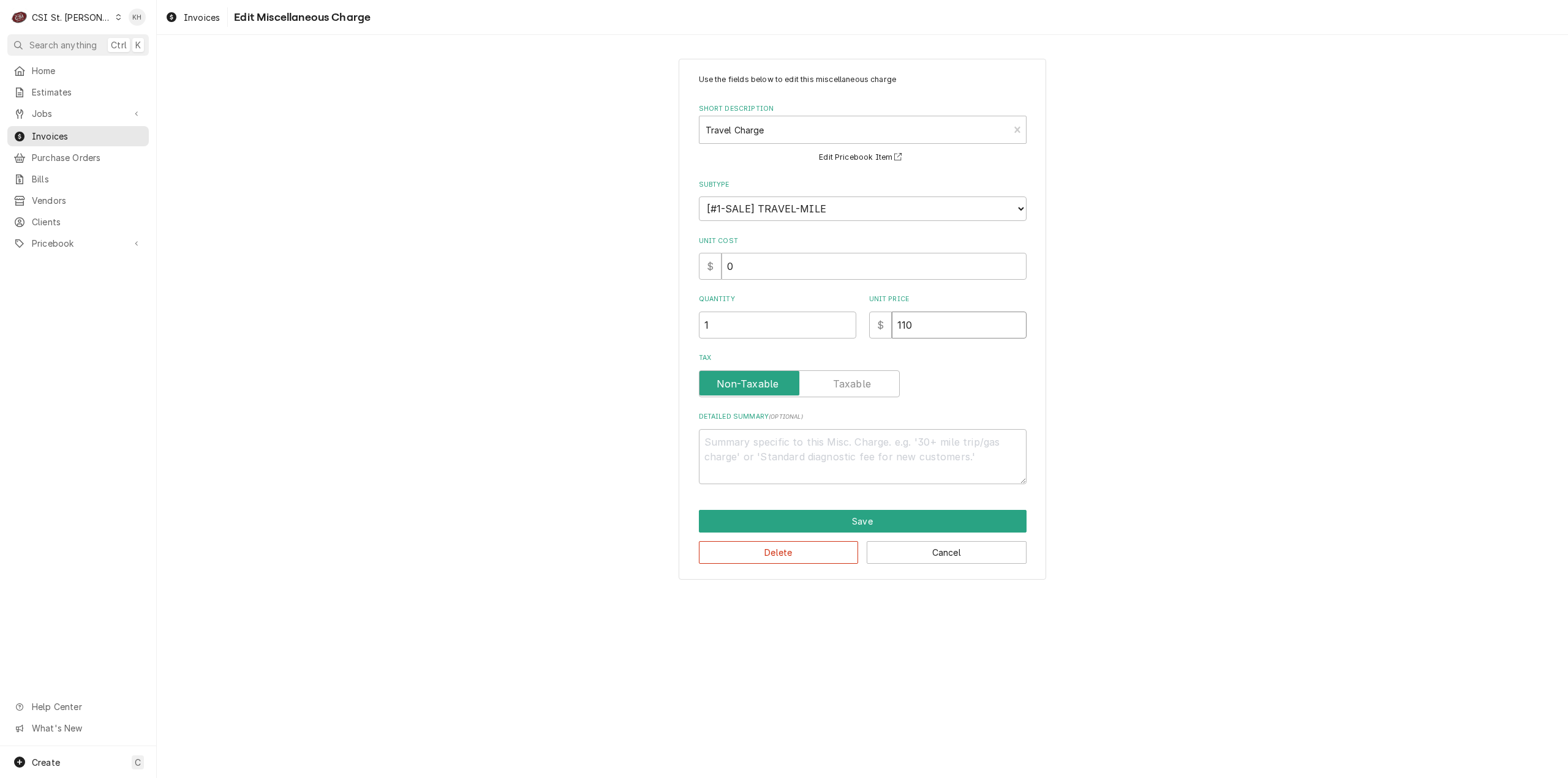
drag, startPoint x: 936, startPoint y: 329, endPoint x: 887, endPoint y: 331, distance: 49.0
click at [887, 331] on div "$ 110" at bounding box center [948, 325] width 158 height 27
type textarea "x"
type input "0"
type textarea "x"
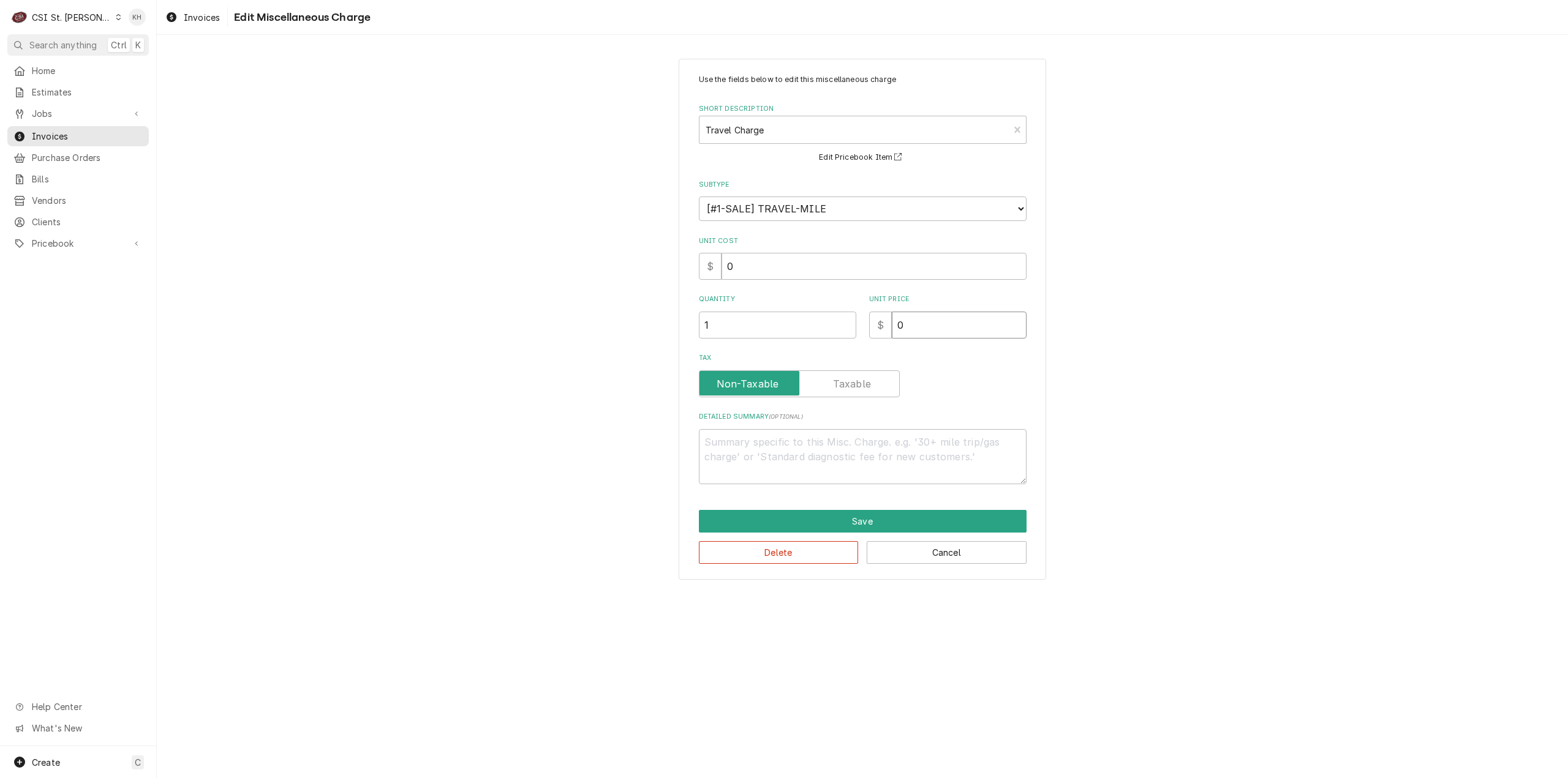
type input "0.7"
type textarea "x"
type input "0.77"
type textarea "x"
type input "0.7"
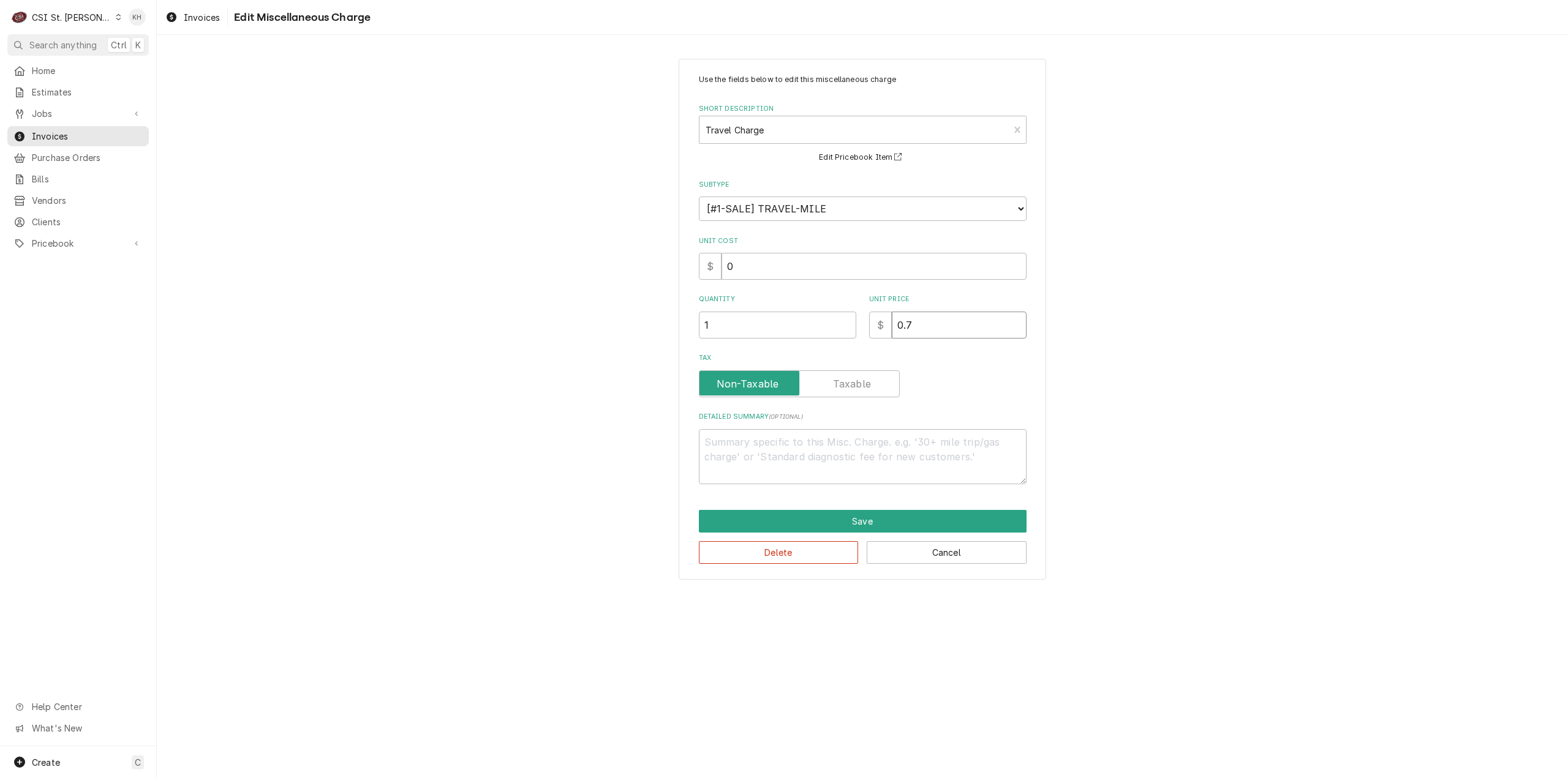
type textarea "x"
type input "0"
type textarea "x"
type input "0.9"
type textarea "x"
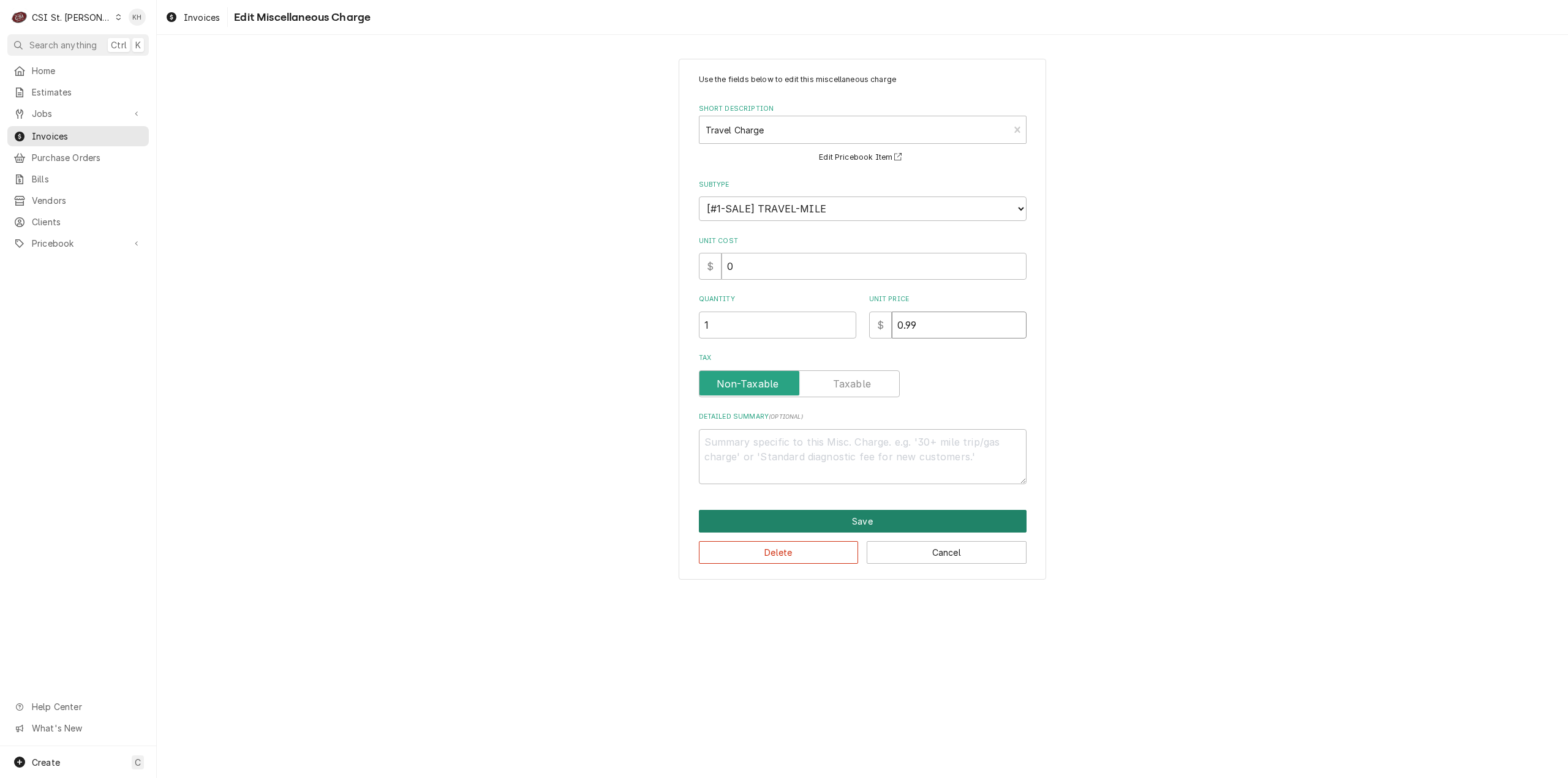
type input "0.99"
click at [801, 522] on button "Save" at bounding box center [863, 521] width 327 height 23
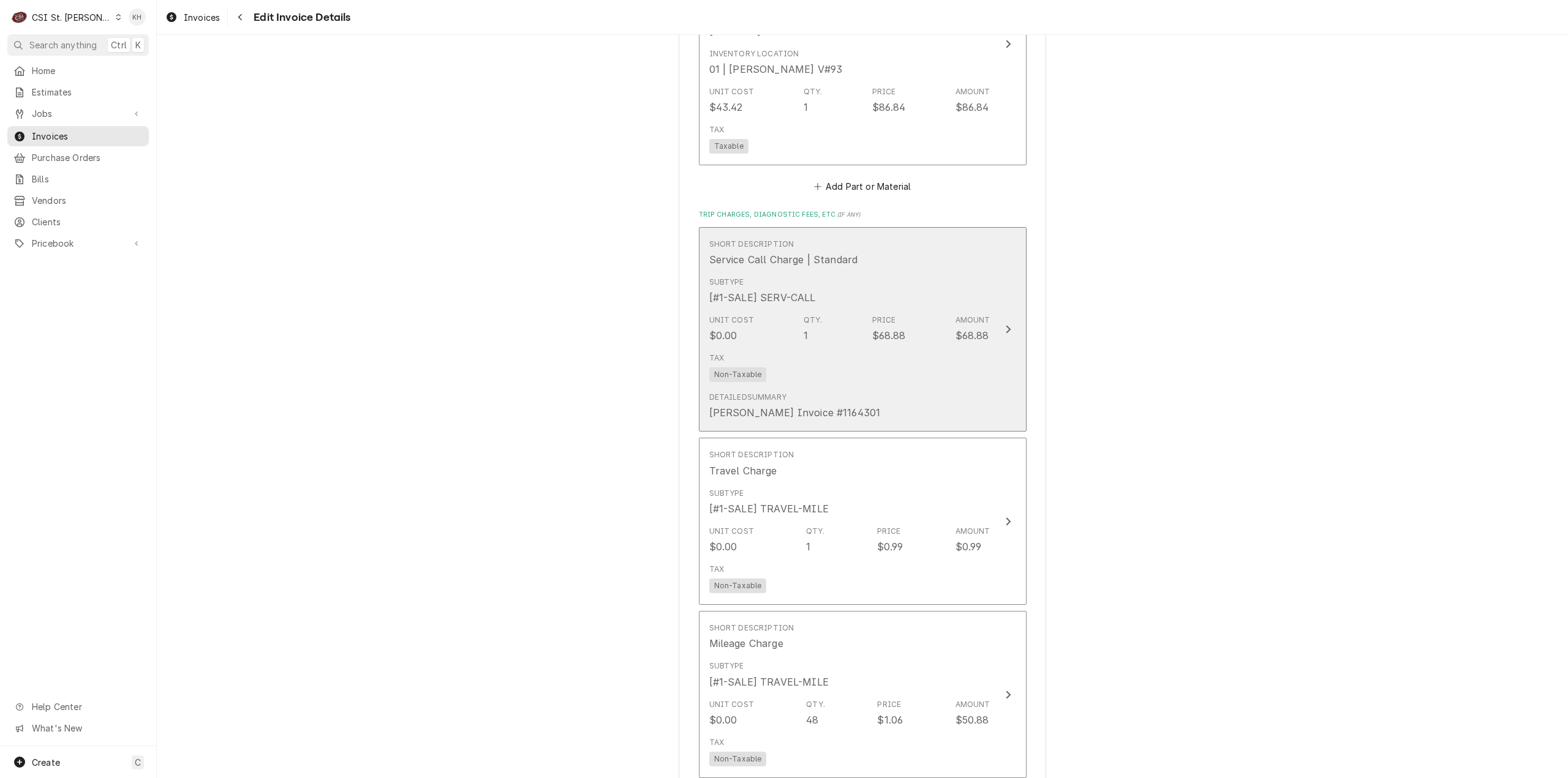
scroll to position [2589, 0]
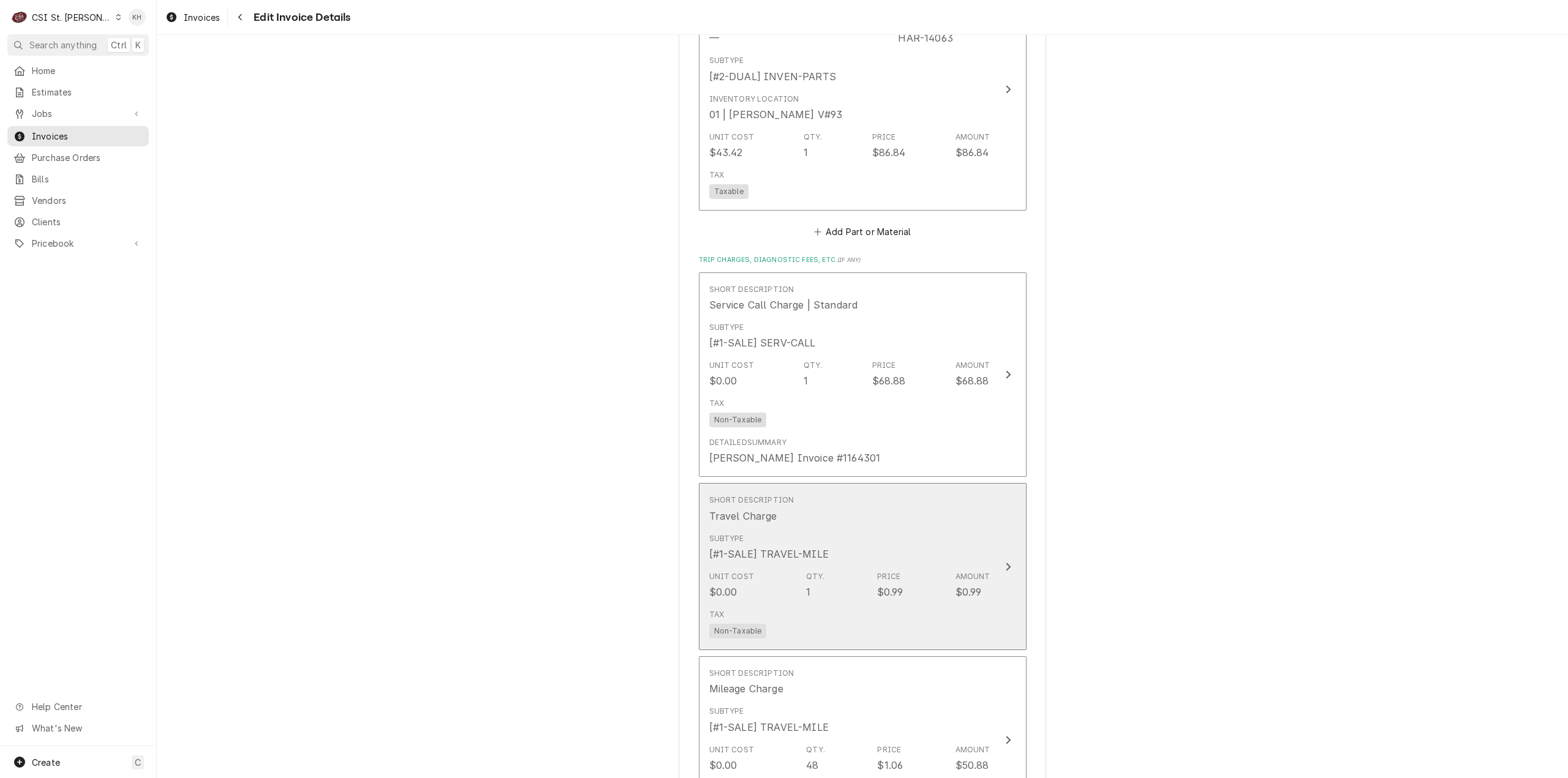
click at [1006, 562] on icon "Update Line Item" at bounding box center [1008, 566] width 6 height 10
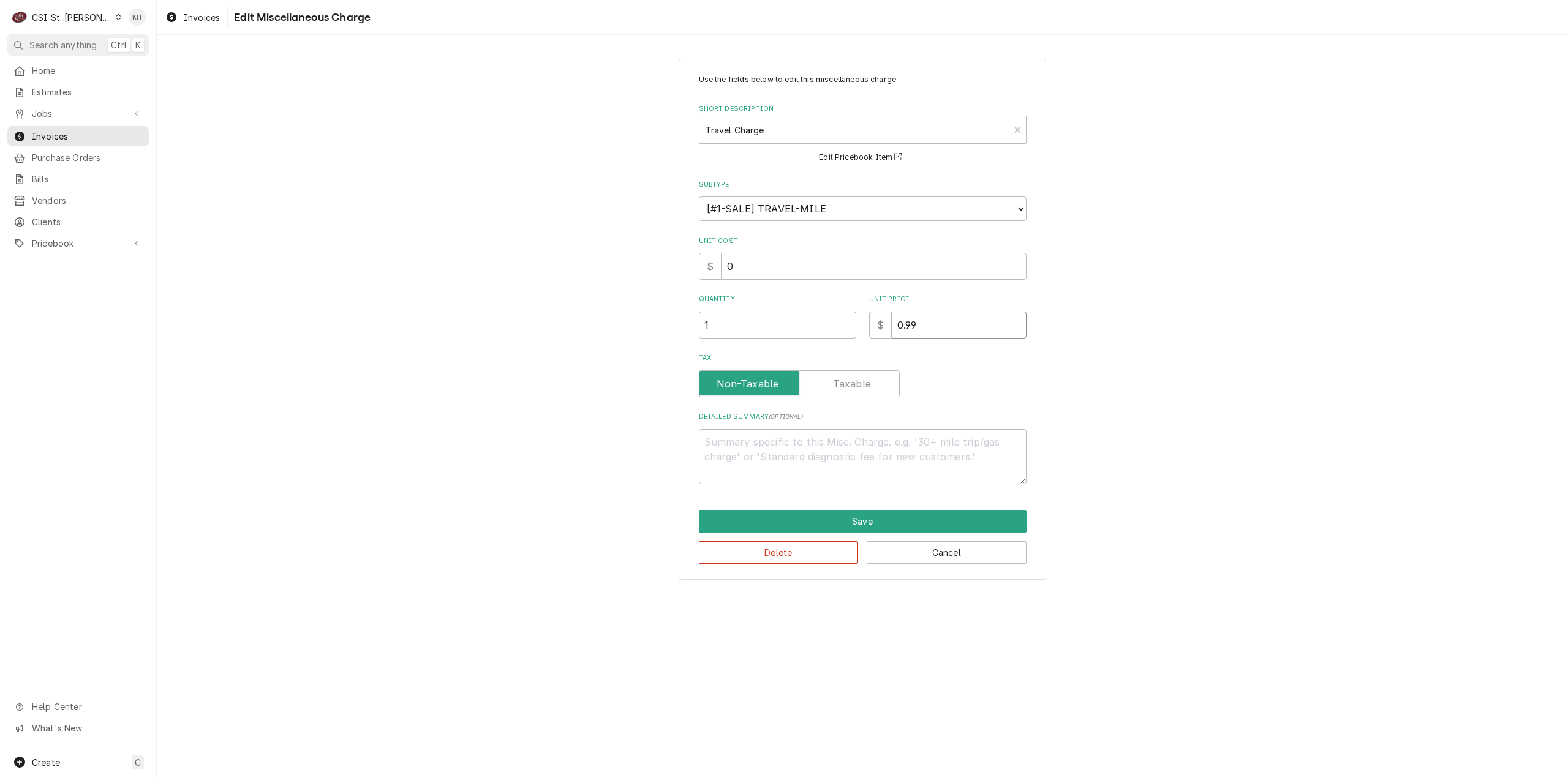
drag, startPoint x: 940, startPoint y: 323, endPoint x: 841, endPoint y: 331, distance: 99.3
click at [841, 331] on div "Quantity 1 Unit Price $ 0.99" at bounding box center [863, 316] width 327 height 44
type textarea "x"
type input "1"
type textarea "x"
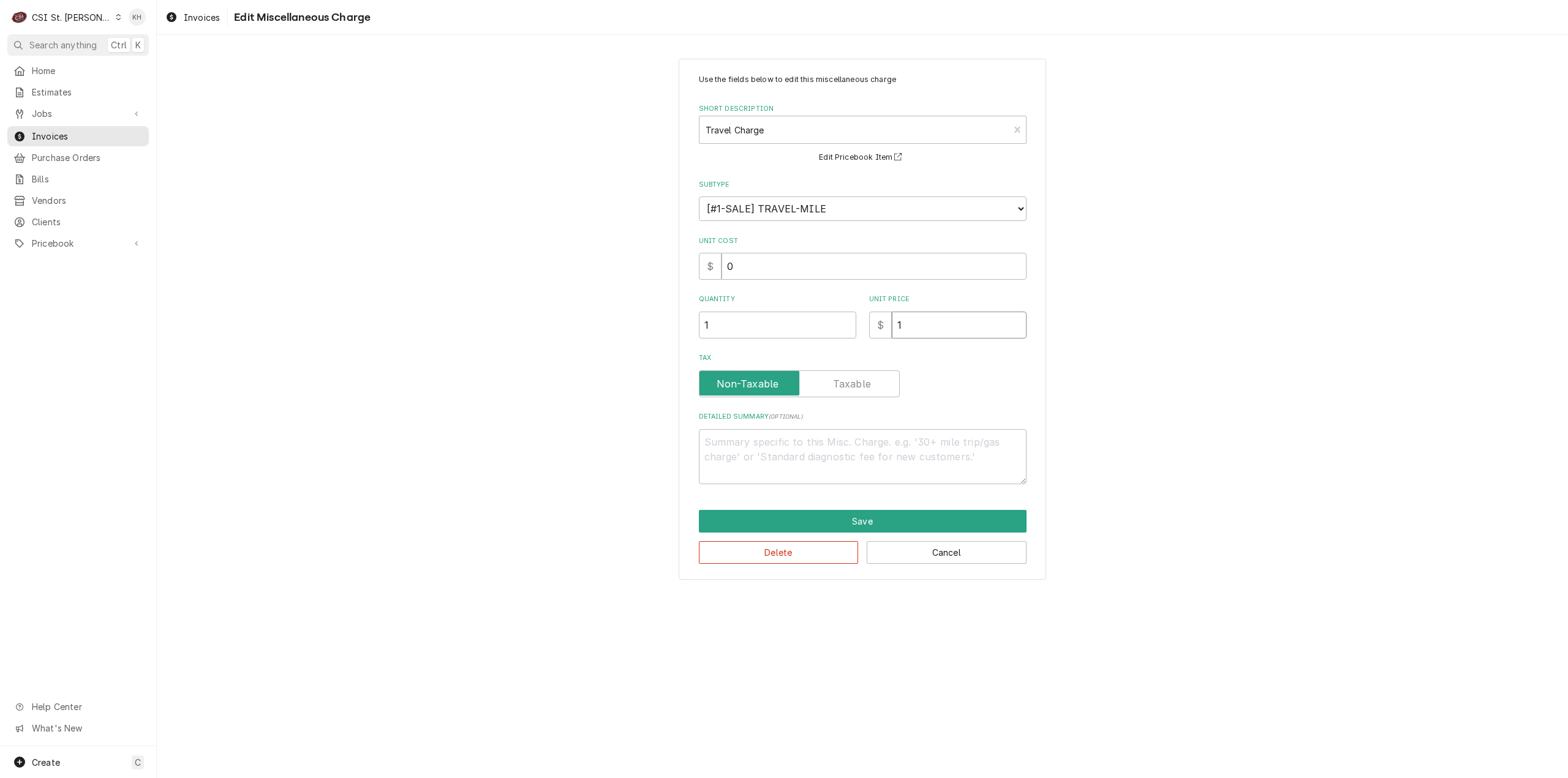
type input "11"
type textarea "x"
type input "110"
click at [887, 511] on button "Save" at bounding box center [863, 521] width 327 height 23
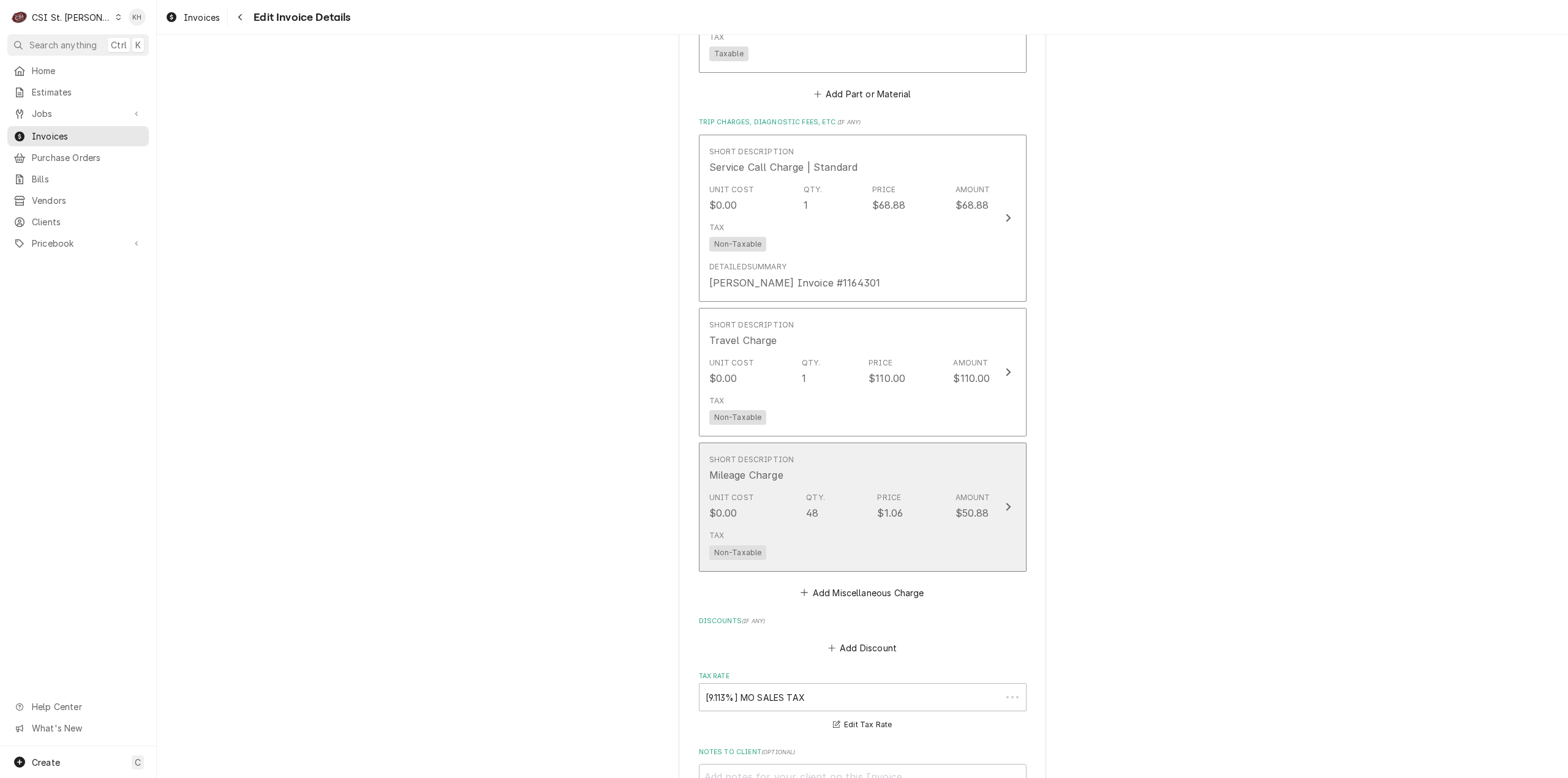
scroll to position [2726, 0]
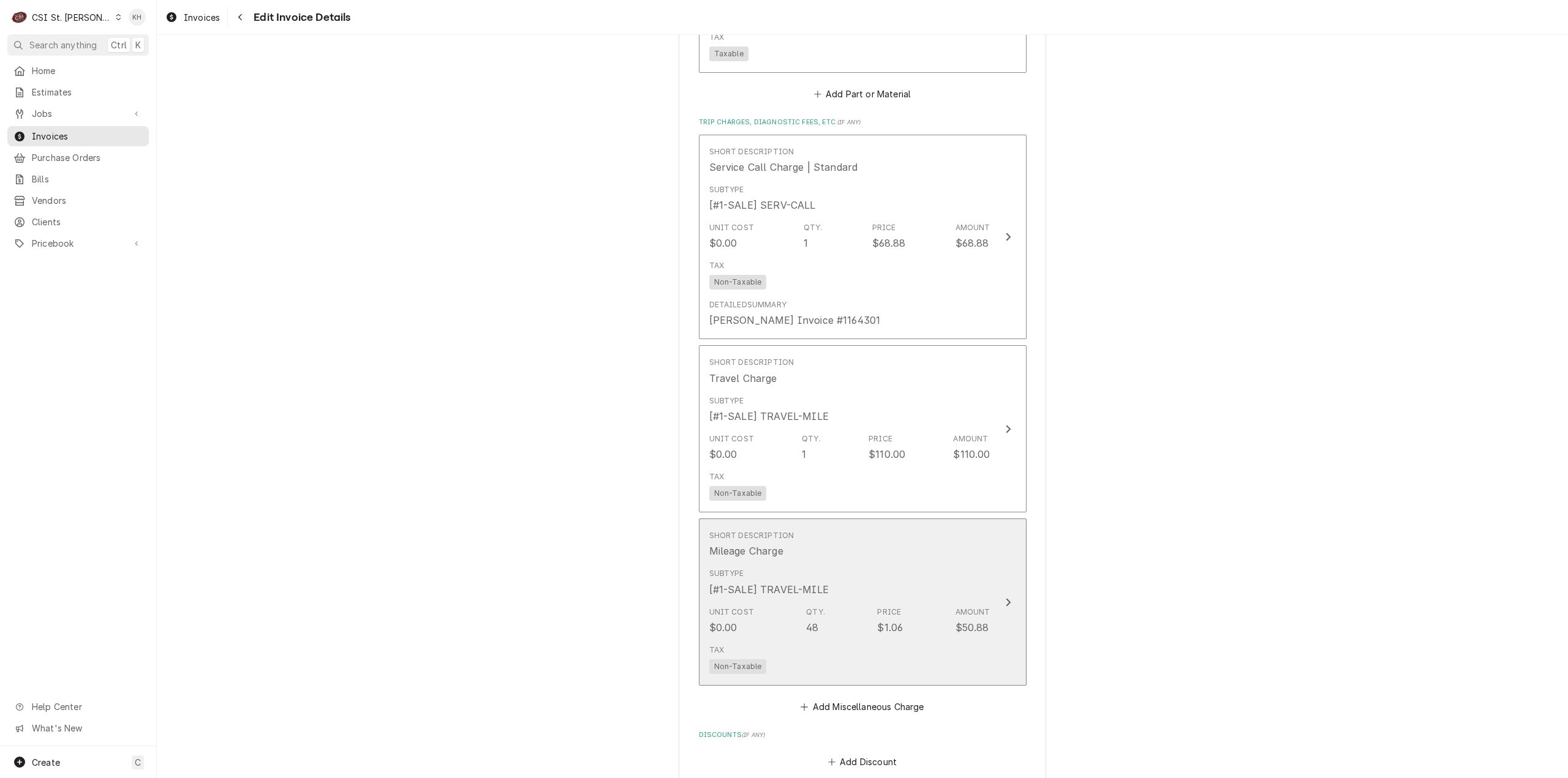
click at [979, 563] on div "Subtype [#1-SALE] TRAVEL-MILE" at bounding box center [850, 582] width 281 height 38
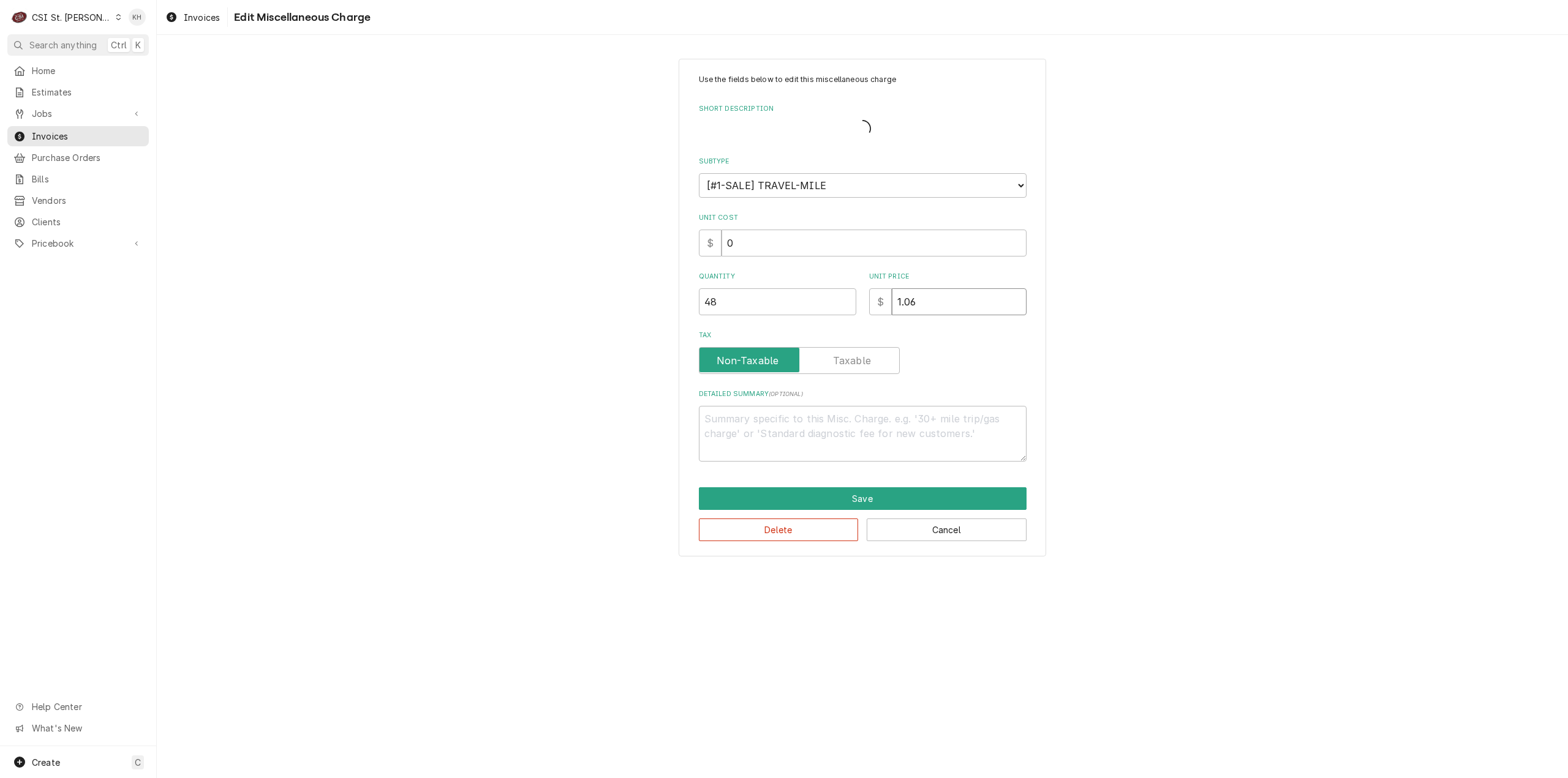
drag, startPoint x: 929, startPoint y: 304, endPoint x: 841, endPoint y: 303, distance: 88.0
click at [841, 302] on div "Quantity 48 Unit Price $ 1.06" at bounding box center [863, 293] width 327 height 44
type textarea "x"
type input "0"
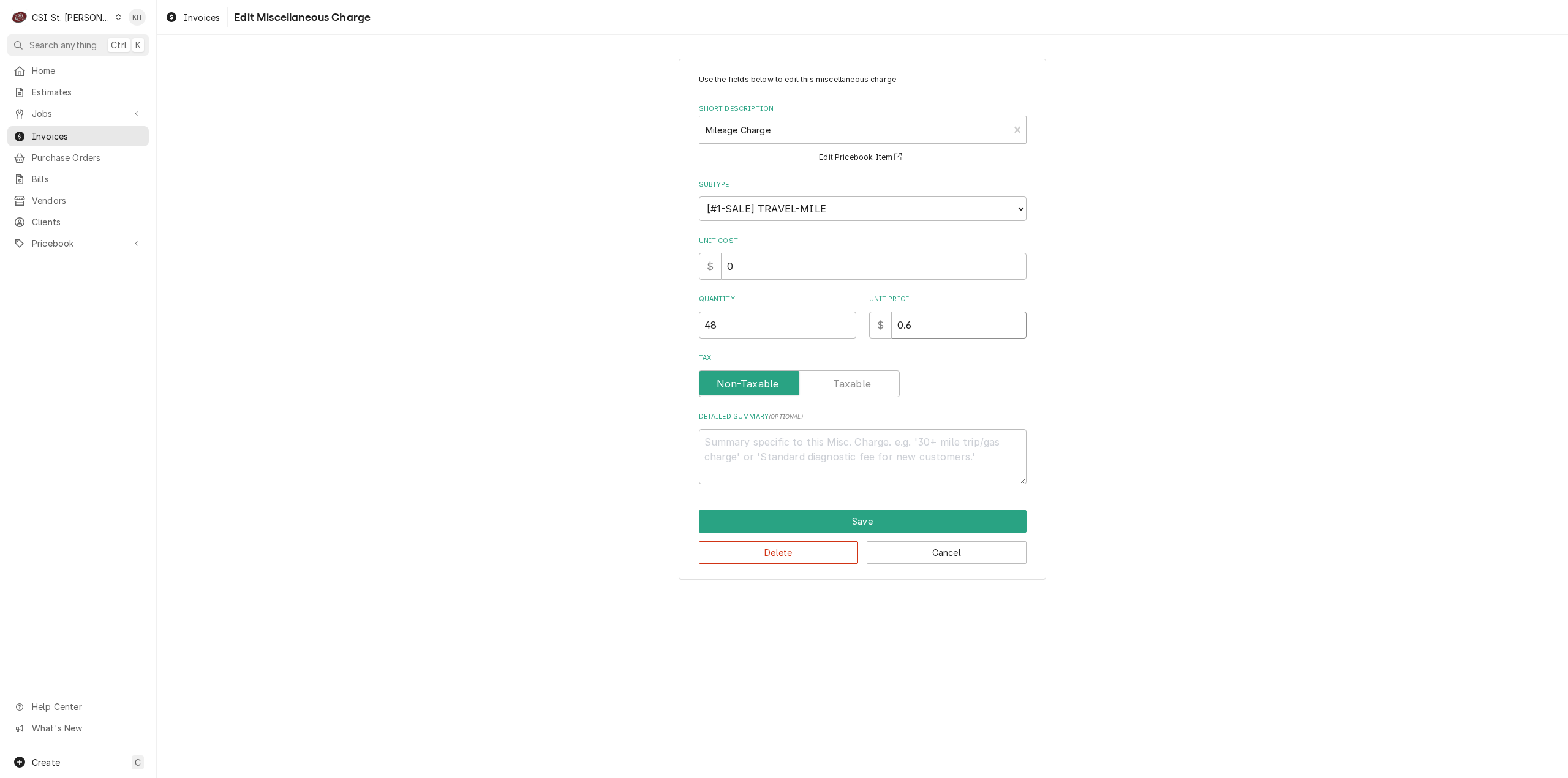
drag, startPoint x: 928, startPoint y: 321, endPoint x: 778, endPoint y: 317, distance: 150.1
click at [778, 317] on div "Quantity 48 Unit Price $ 0.6" at bounding box center [863, 316] width 327 height 44
type textarea "x"
type input "0"
type textarea "x"
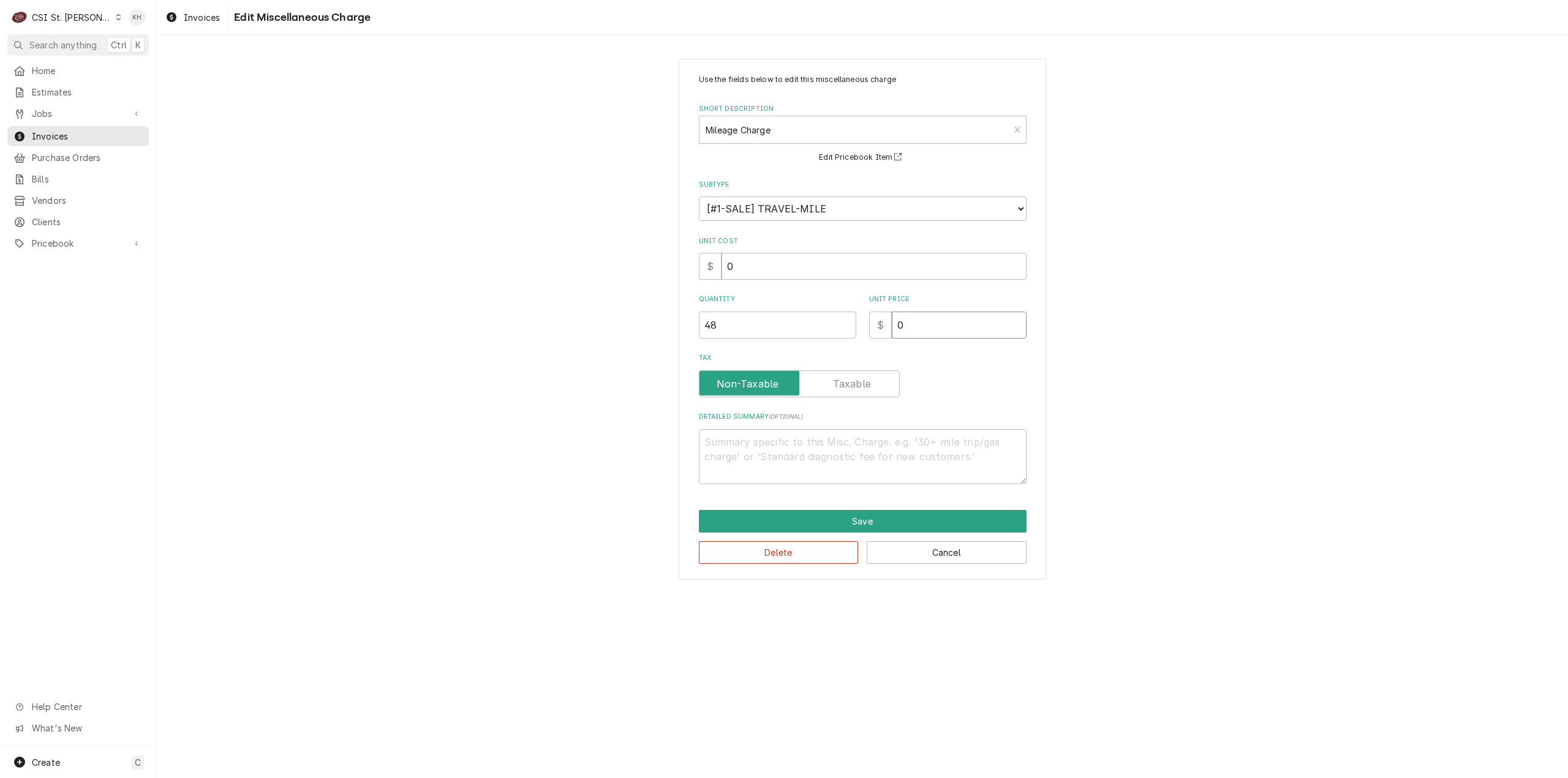
type input "0.9"
type textarea "x"
type input "0.99"
click at [863, 523] on button "Save" at bounding box center [863, 521] width 327 height 23
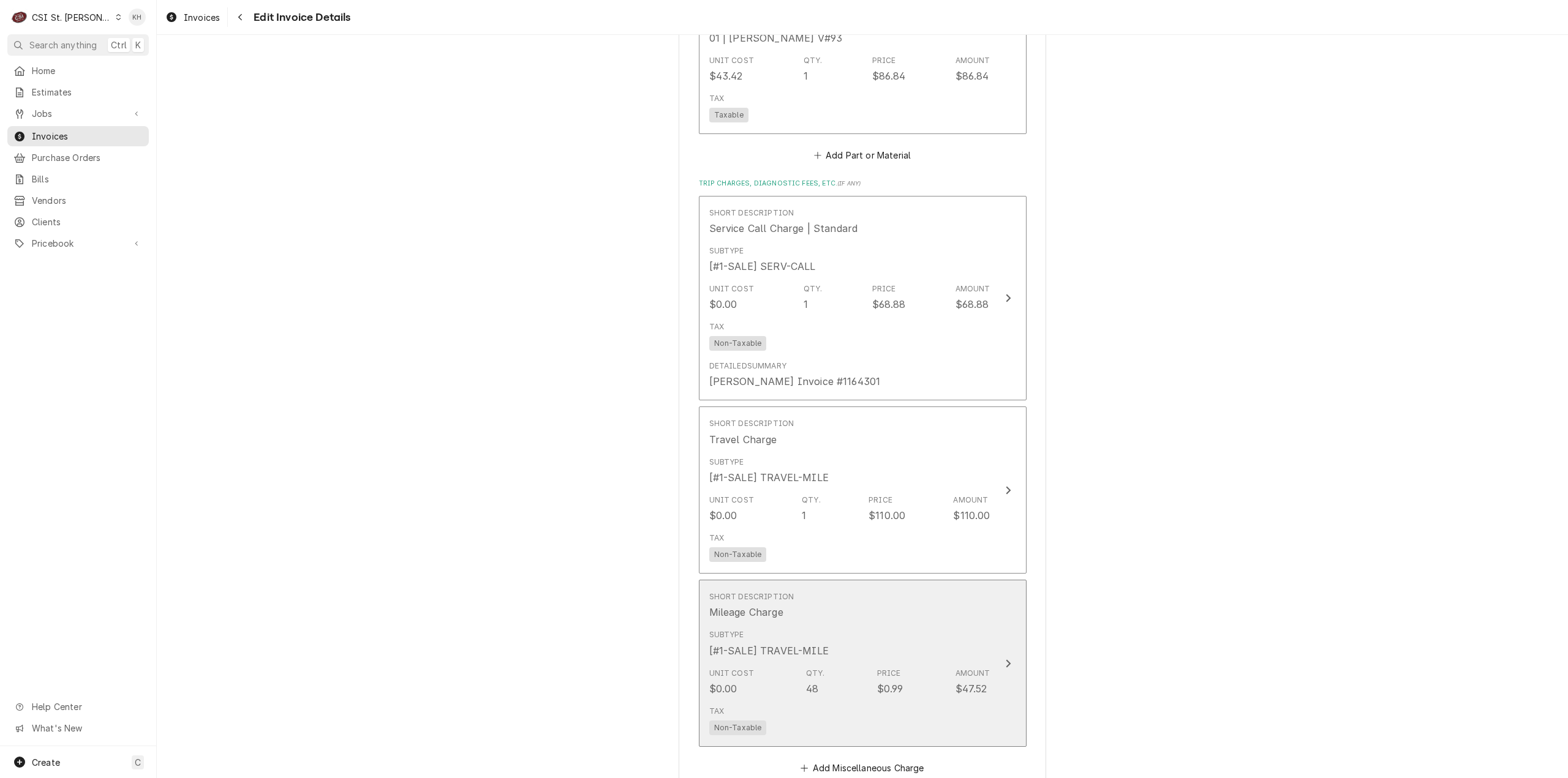
scroll to position [2657, 0]
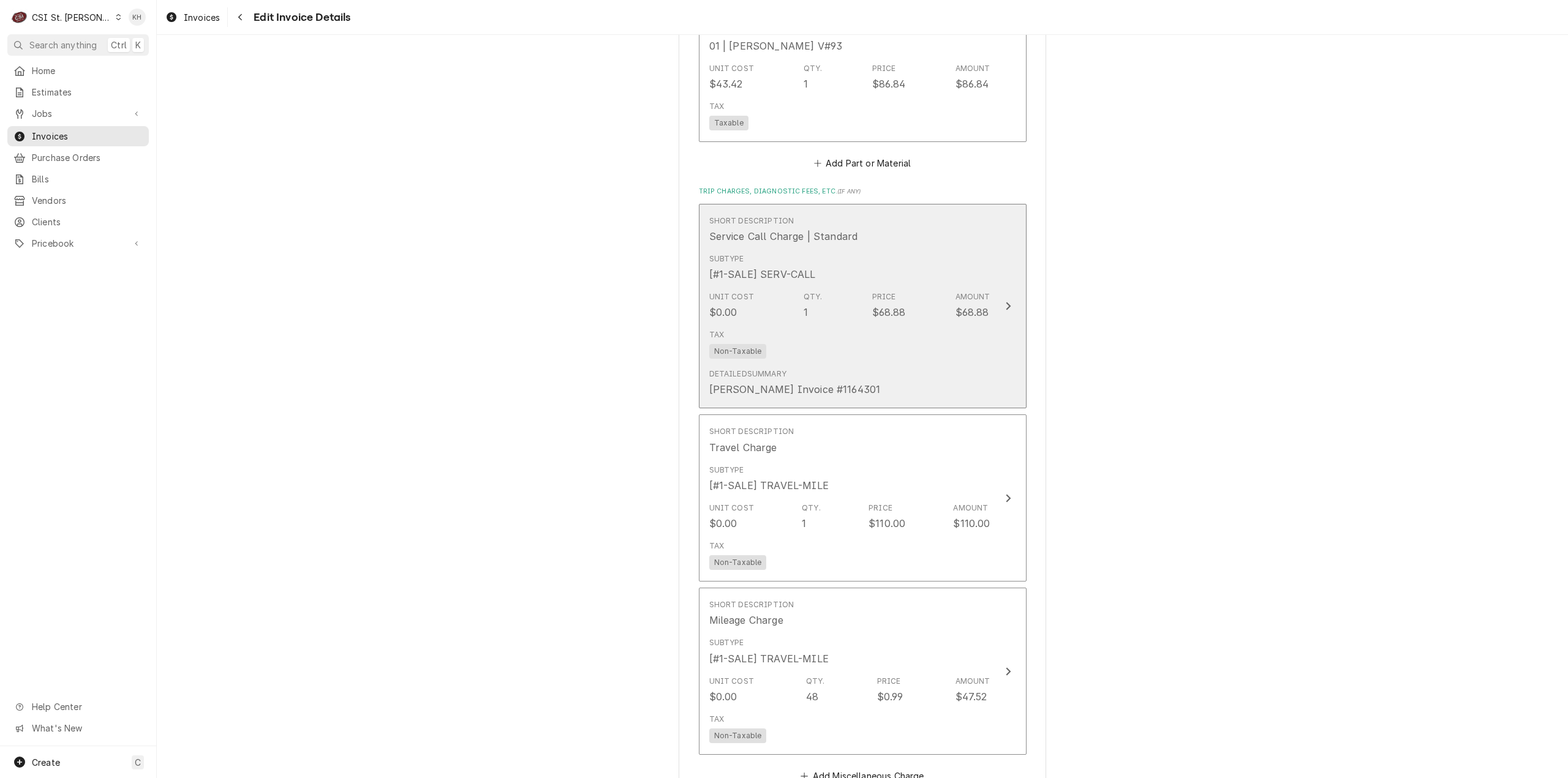
click at [923, 326] on div "Tax Non-Taxable" at bounding box center [850, 343] width 281 height 39
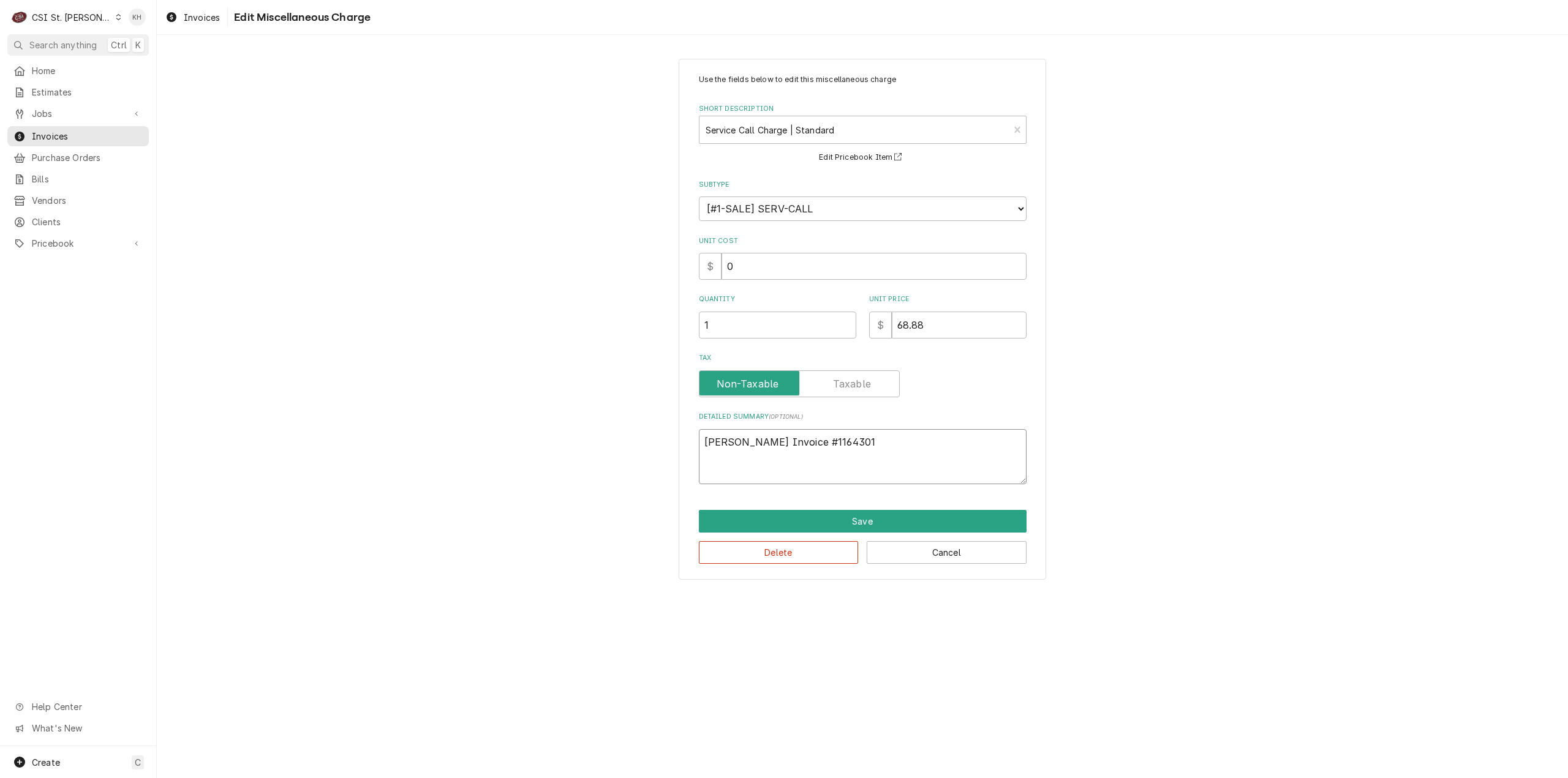
drag, startPoint x: 859, startPoint y: 438, endPoint x: 644, endPoint y: 445, distance: 215.1
click at [644, 445] on div "Use the fields below to edit this miscellaneous charge Short Description Servic…" at bounding box center [862, 319] width 1411 height 543
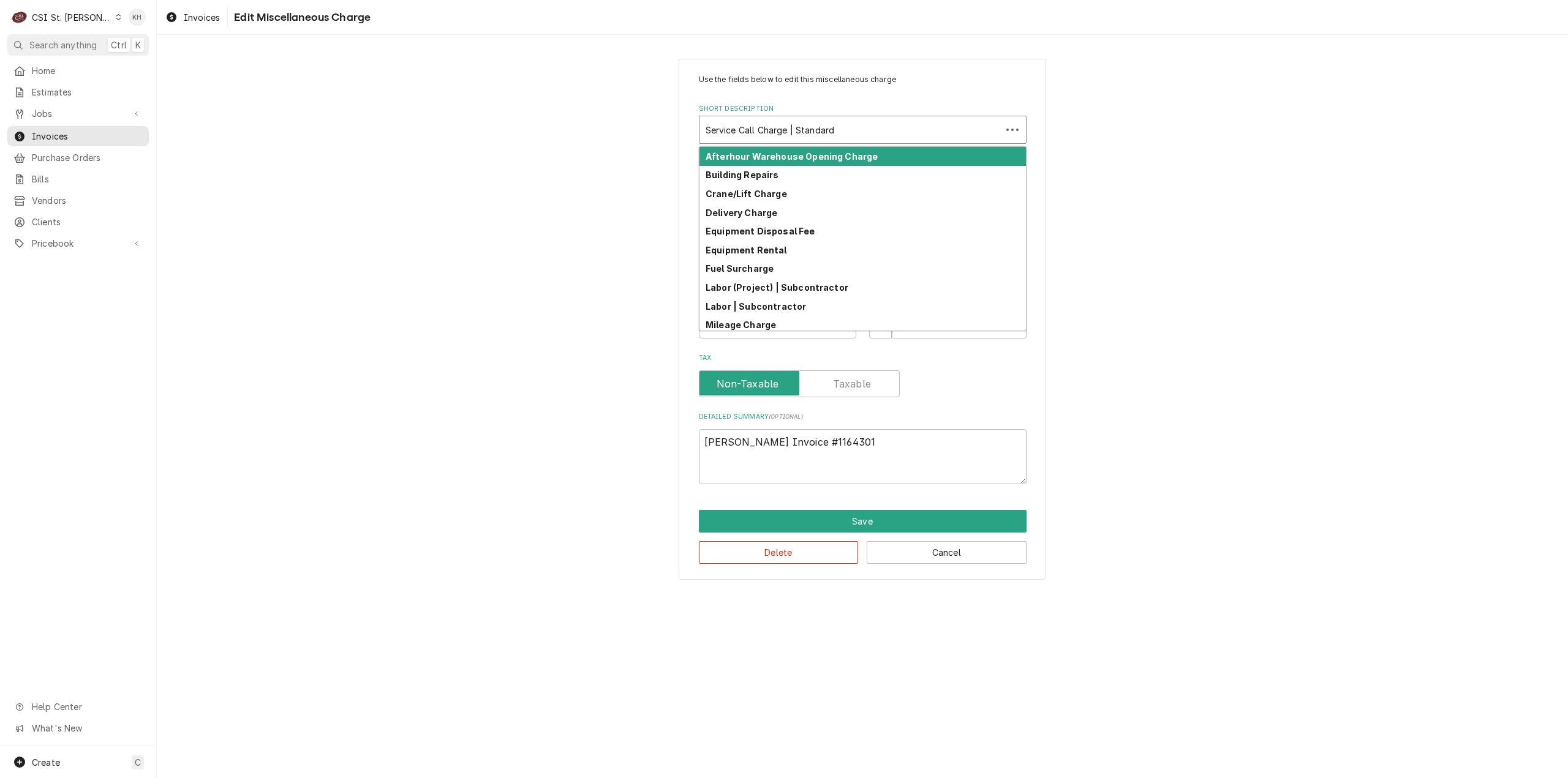
type textarea "x"
click at [860, 130] on div "Short Description" at bounding box center [850, 130] width 290 height 22
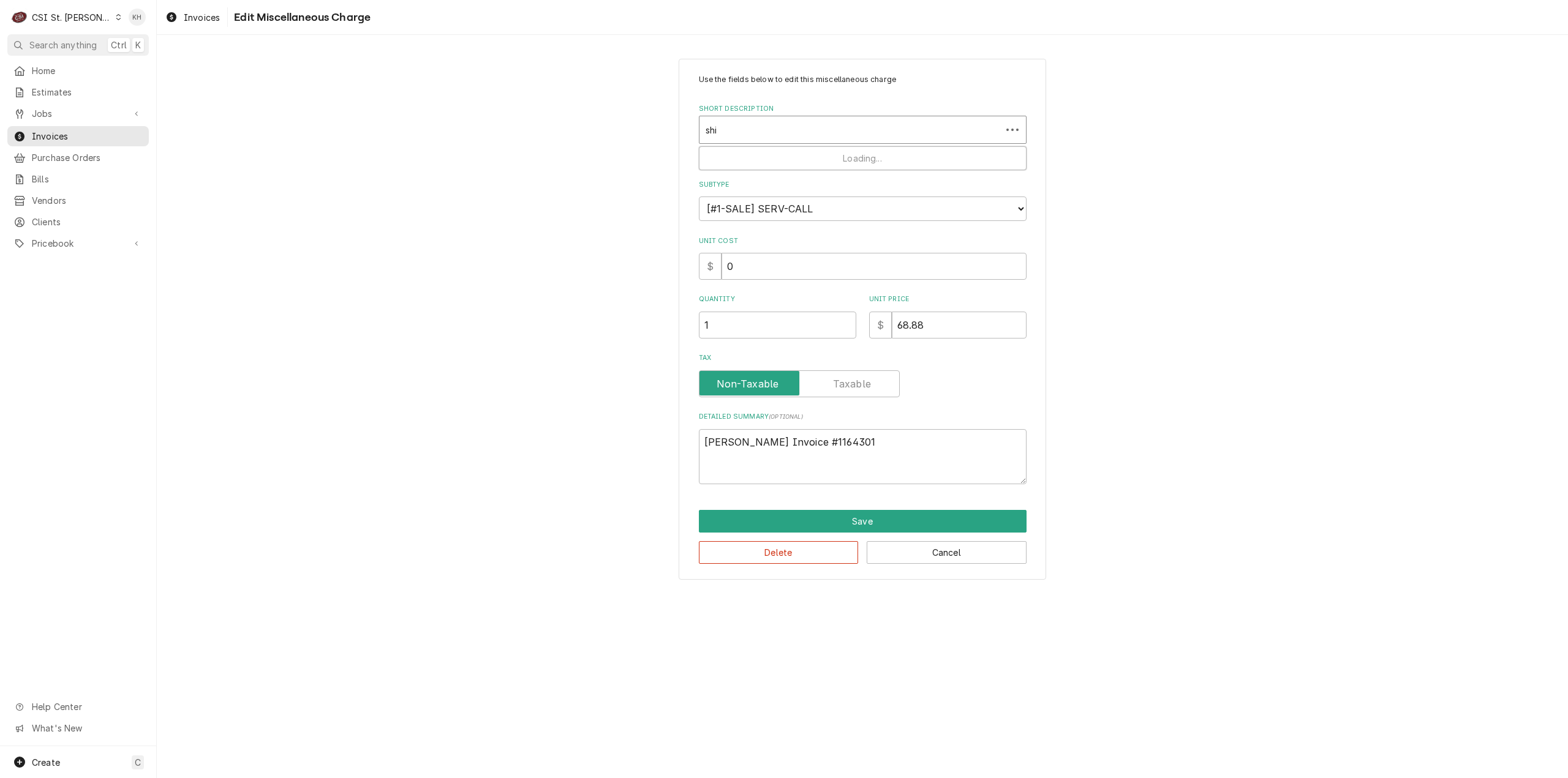
type input "ship"
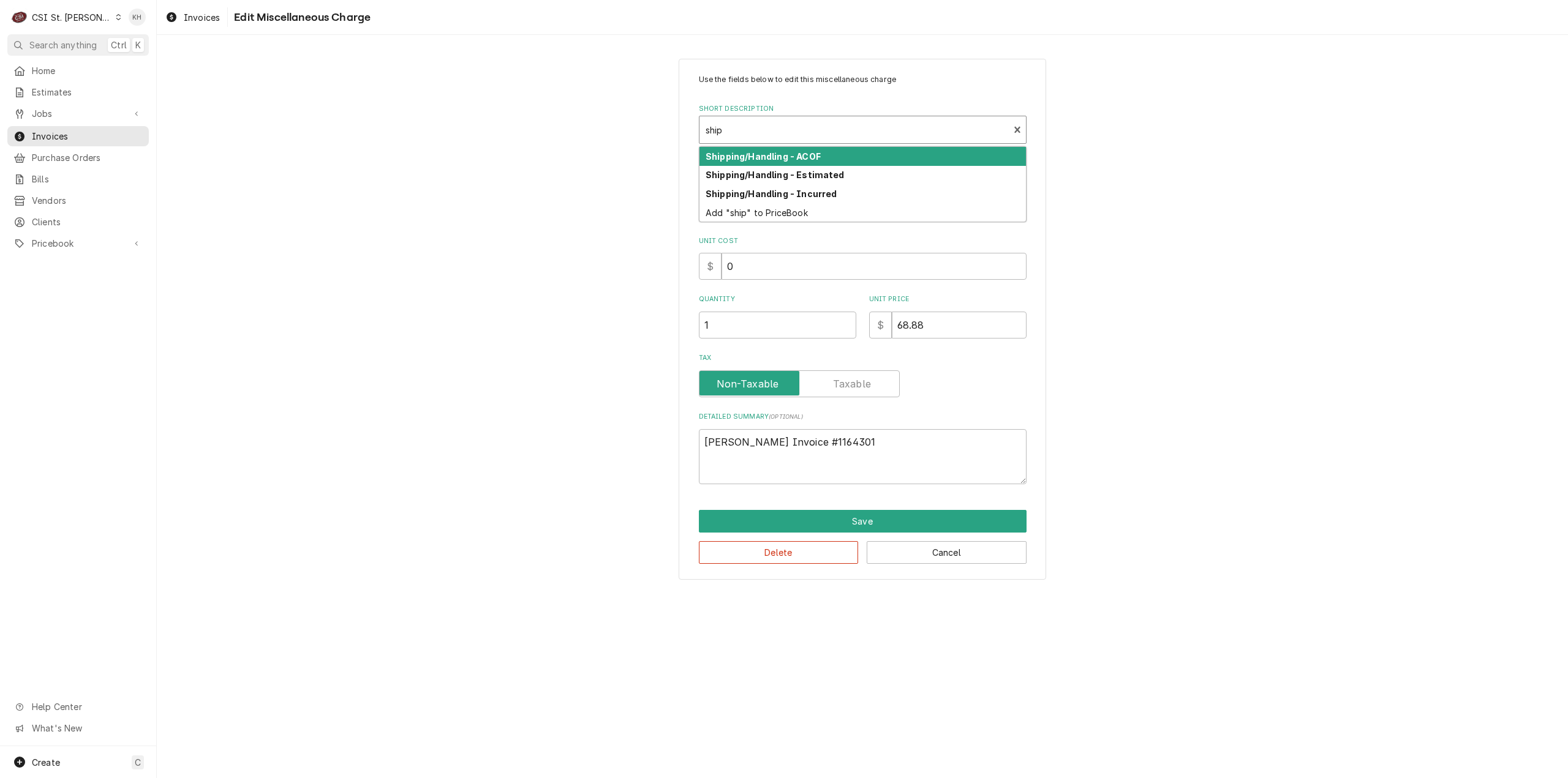
click at [854, 152] on div "Shipping/Handling - ACOF" at bounding box center [862, 156] width 327 height 19
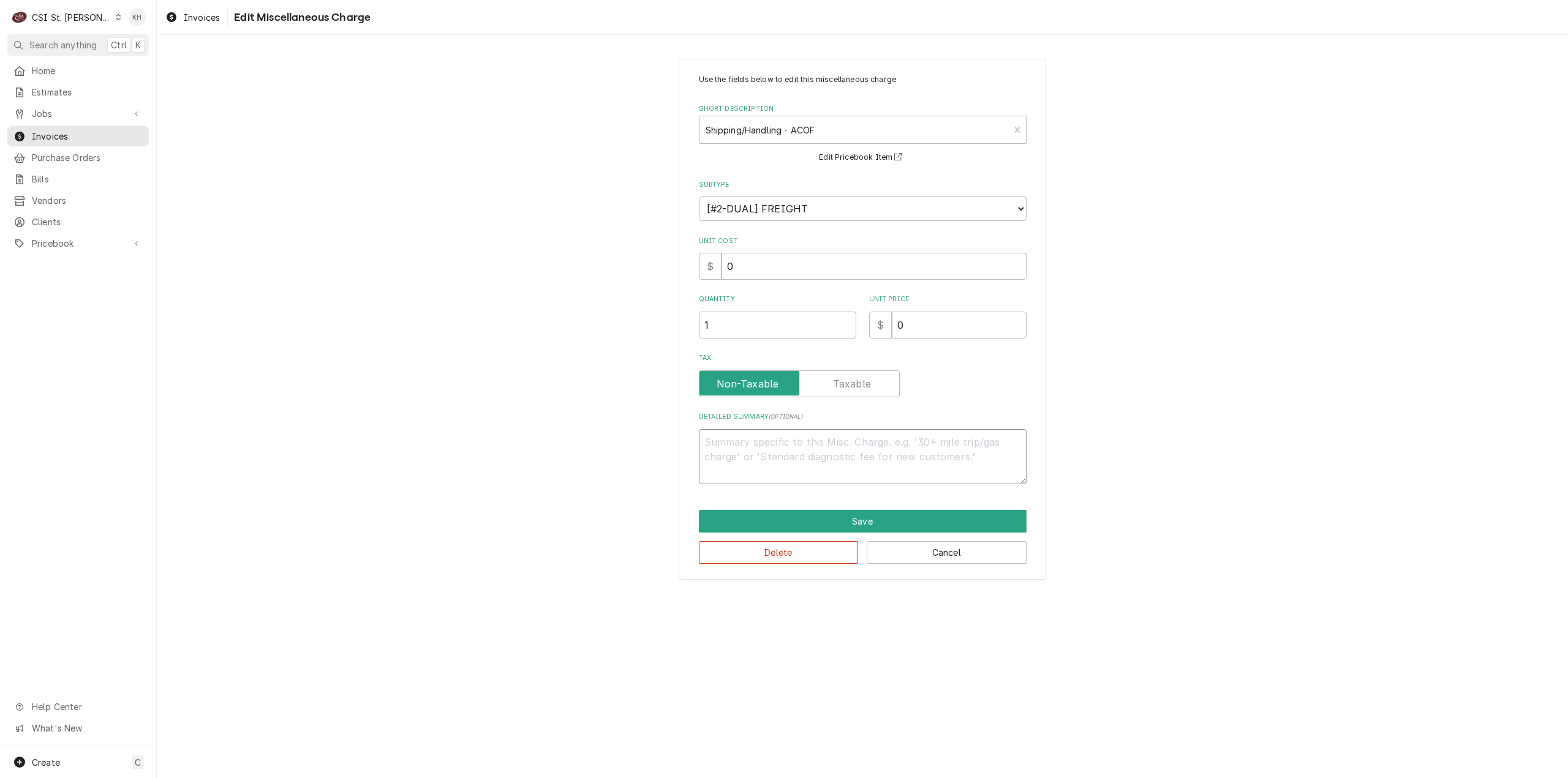
click at [879, 448] on textarea "Detailed Summary ( optional )" at bounding box center [863, 457] width 327 height 56
paste textarea "Hardt Invoice #1164301"
type textarea "x"
type textarea "Hardt Invoice #1164301"
drag, startPoint x: 935, startPoint y: 330, endPoint x: 844, endPoint y: 333, distance: 91.0
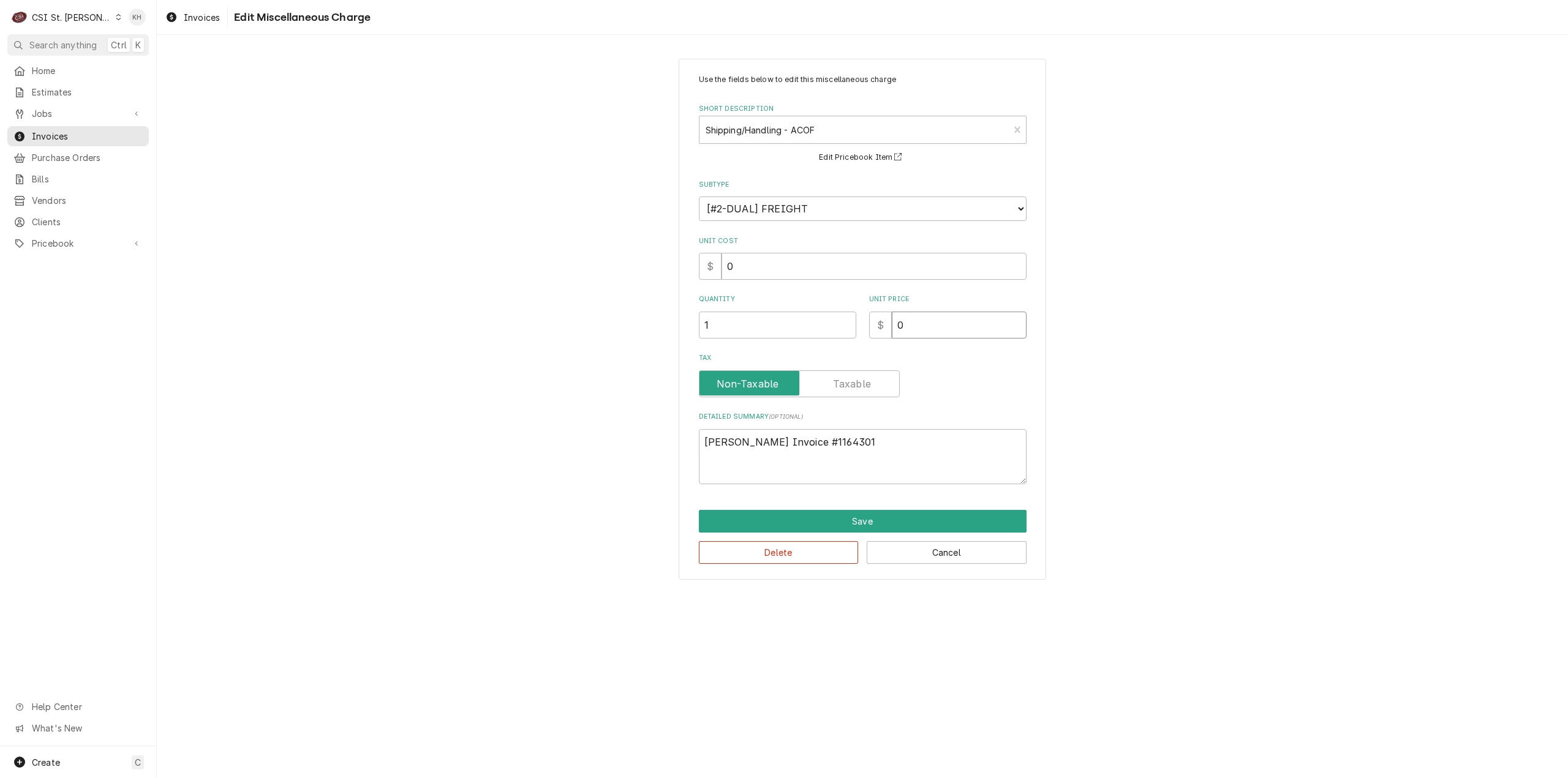
click at [844, 333] on div "Quantity 1 Unit Price $ 0" at bounding box center [863, 316] width 327 height 44
type textarea "x"
type input "6"
type textarea "x"
type input "68"
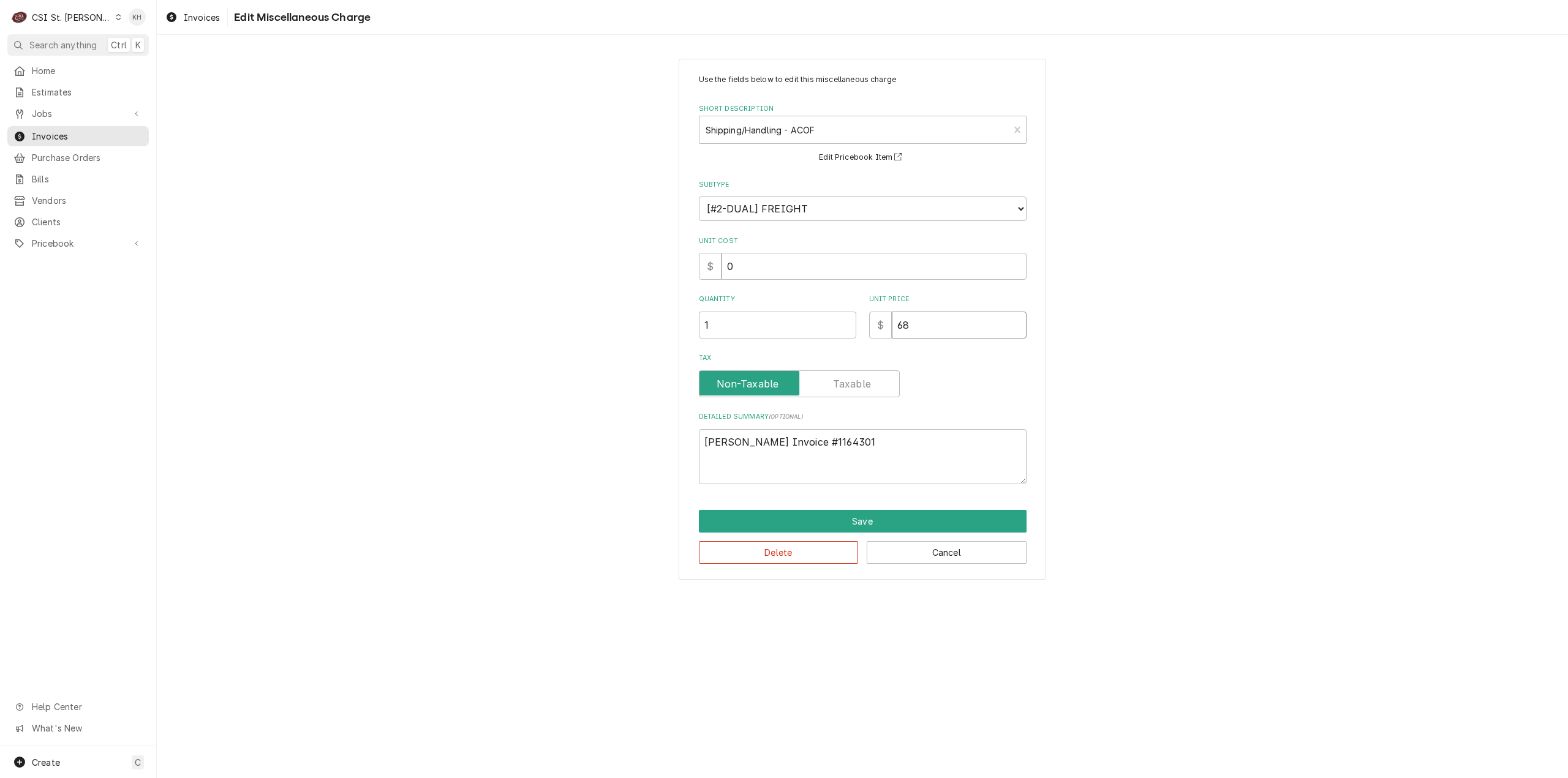
type textarea "x"
type input "68.8"
type textarea "x"
type input "68.88"
click at [875, 519] on button "Save" at bounding box center [863, 521] width 327 height 23
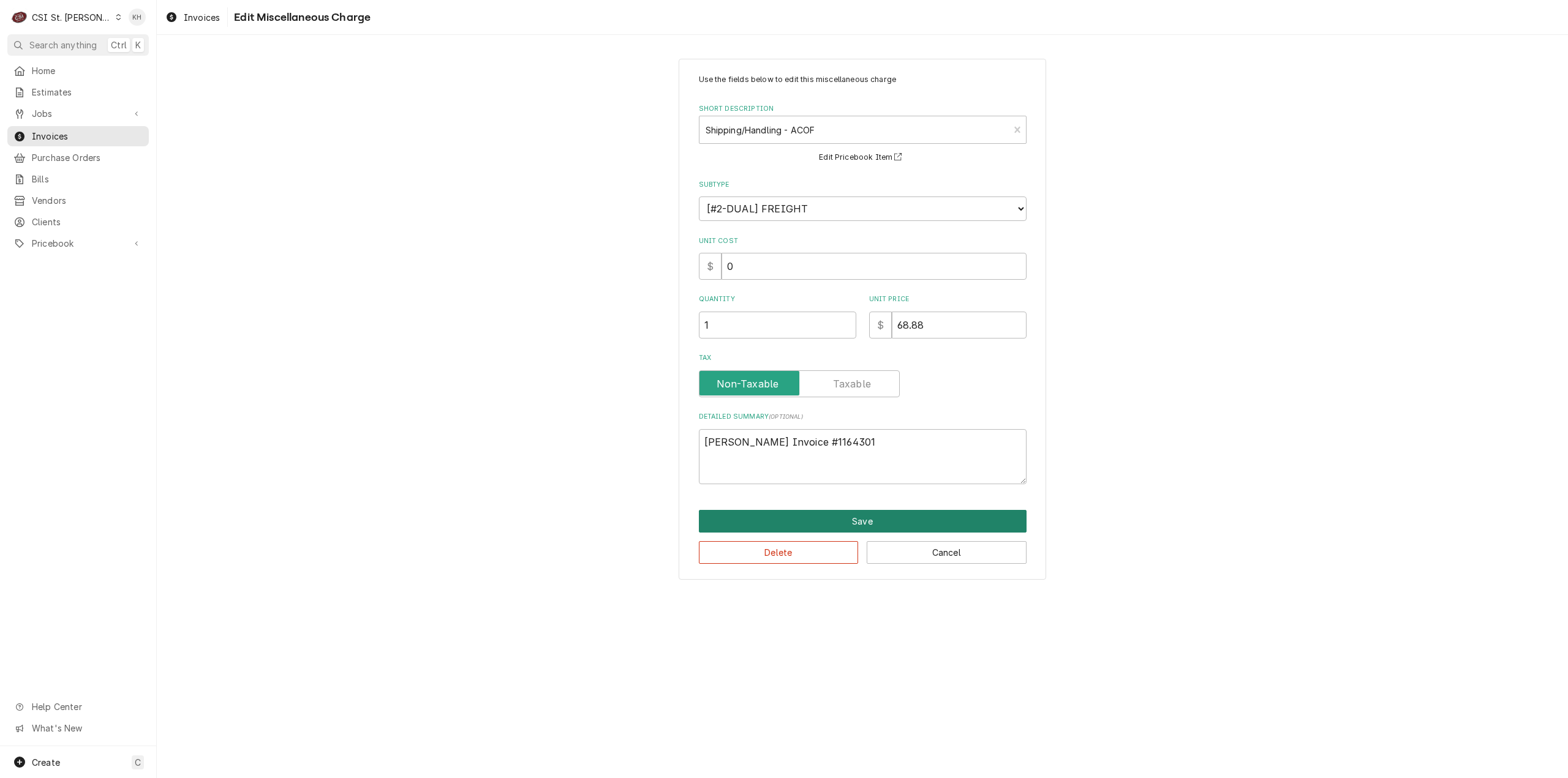
type textarea "x"
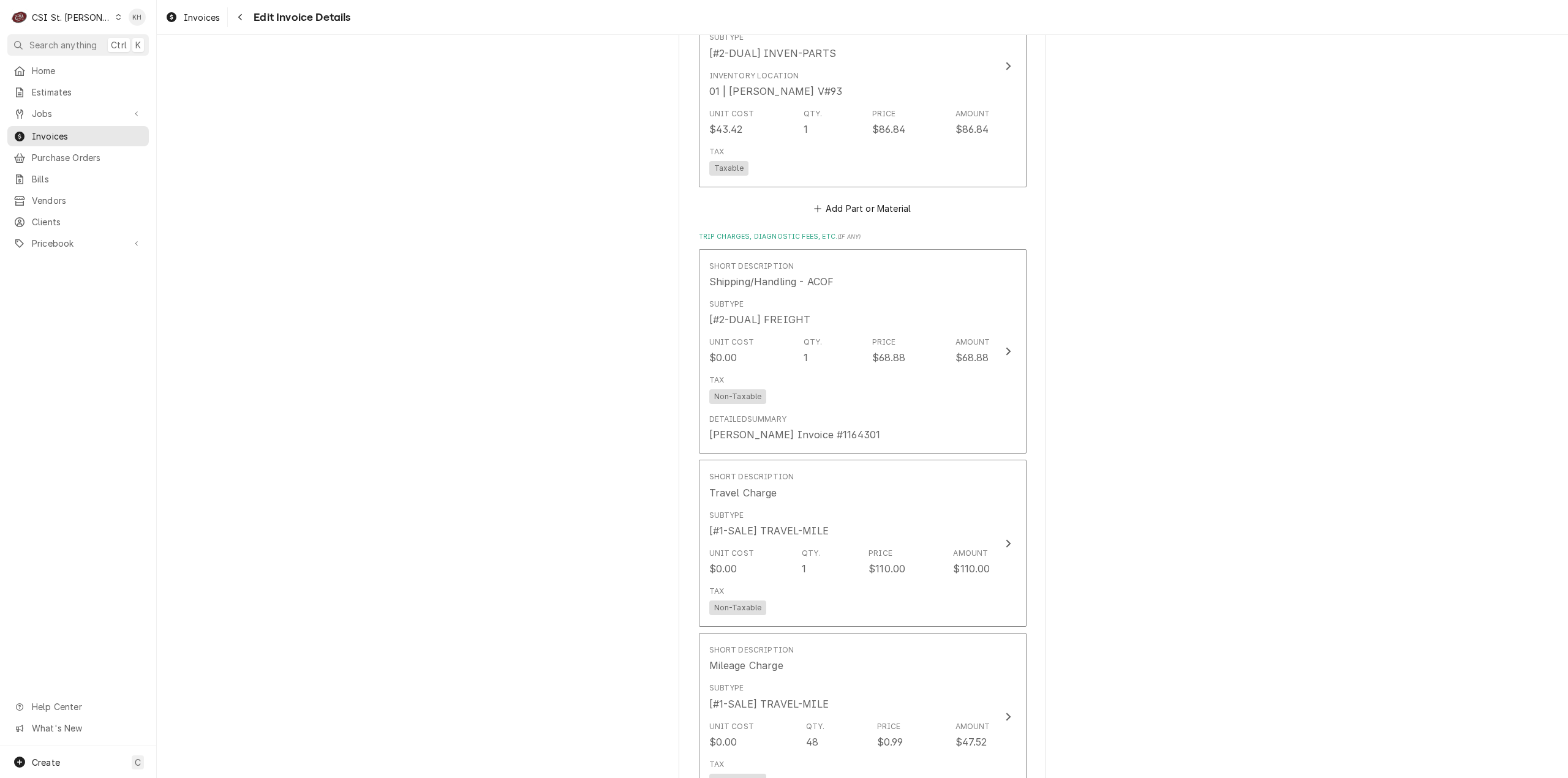
scroll to position [2979, 0]
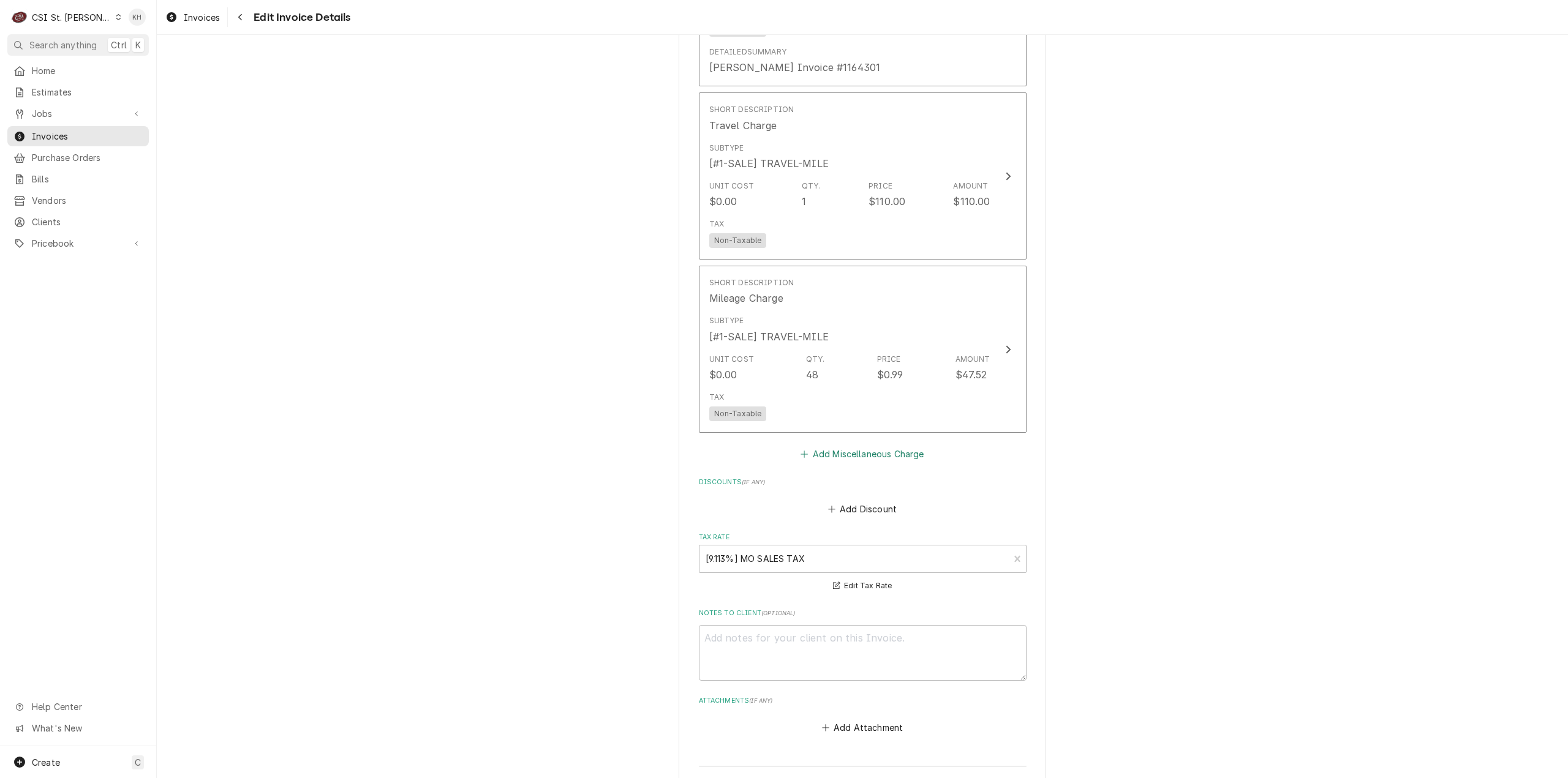
click at [840, 445] on button "Add Miscellaneous Charge" at bounding box center [862, 453] width 127 height 17
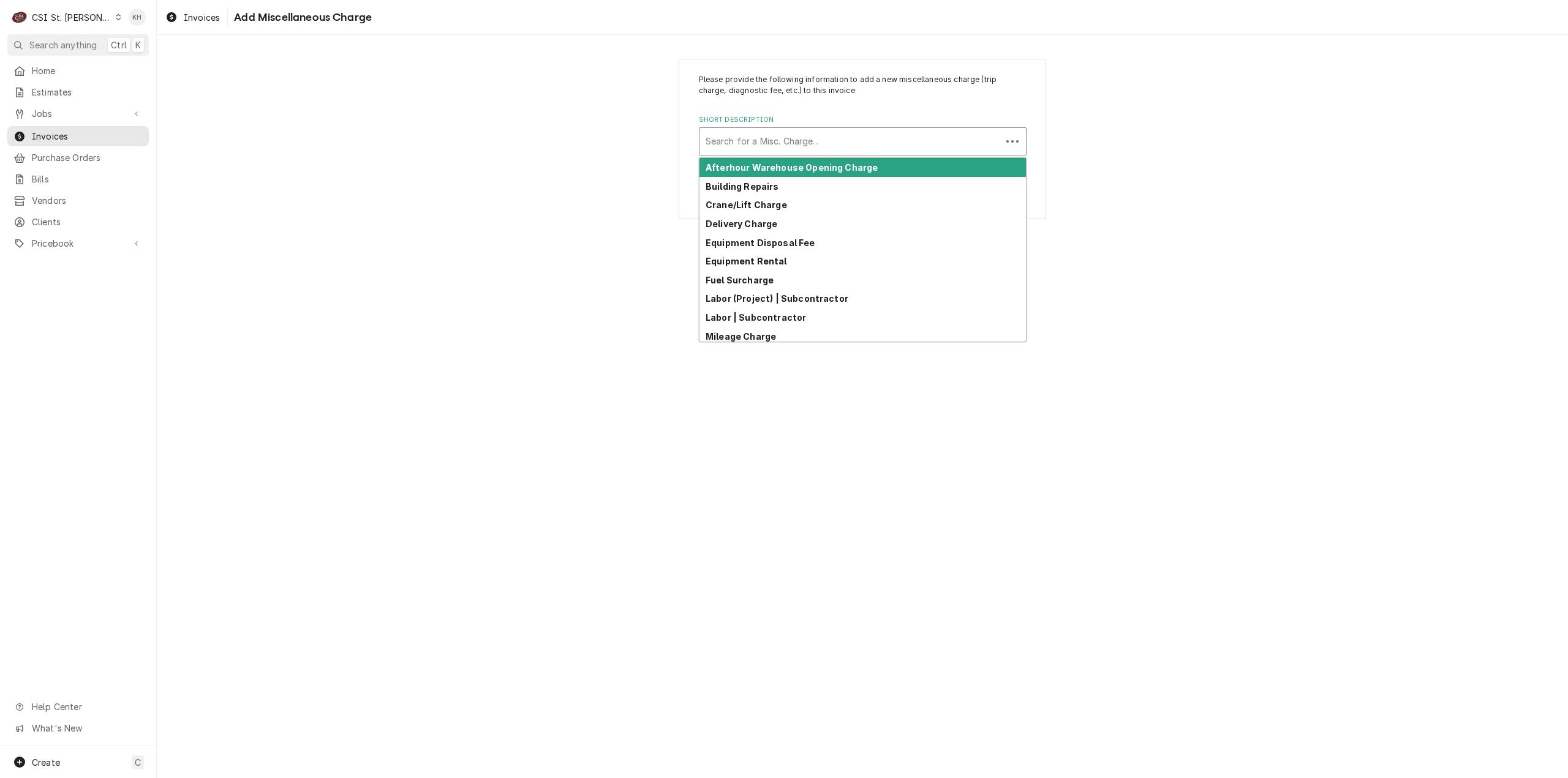
click at [850, 138] on div "Short Description" at bounding box center [850, 141] width 290 height 22
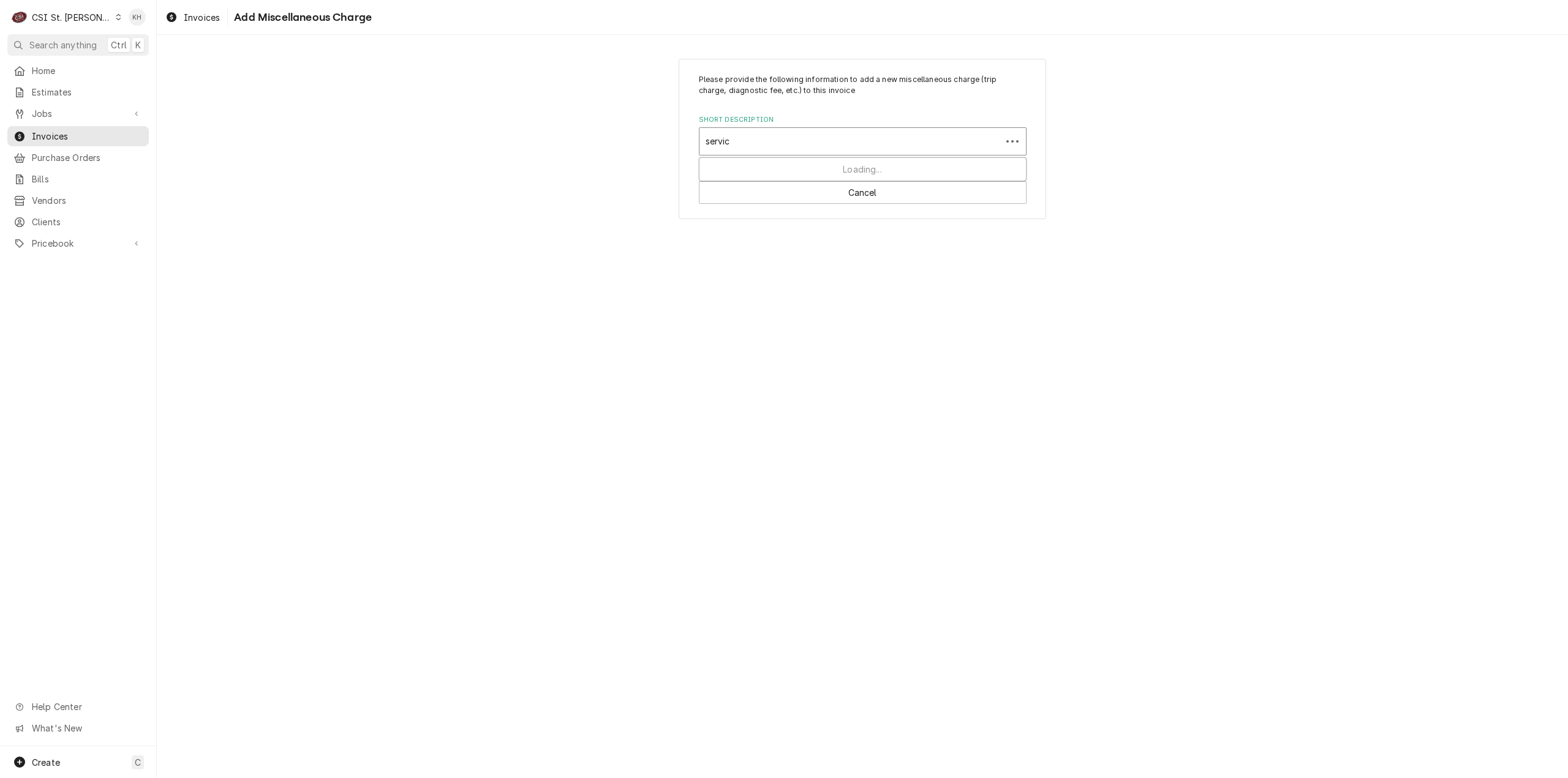
type input "service"
click at [834, 183] on strong "Service Call Charge | Standard" at bounding box center [775, 187] width 139 height 10
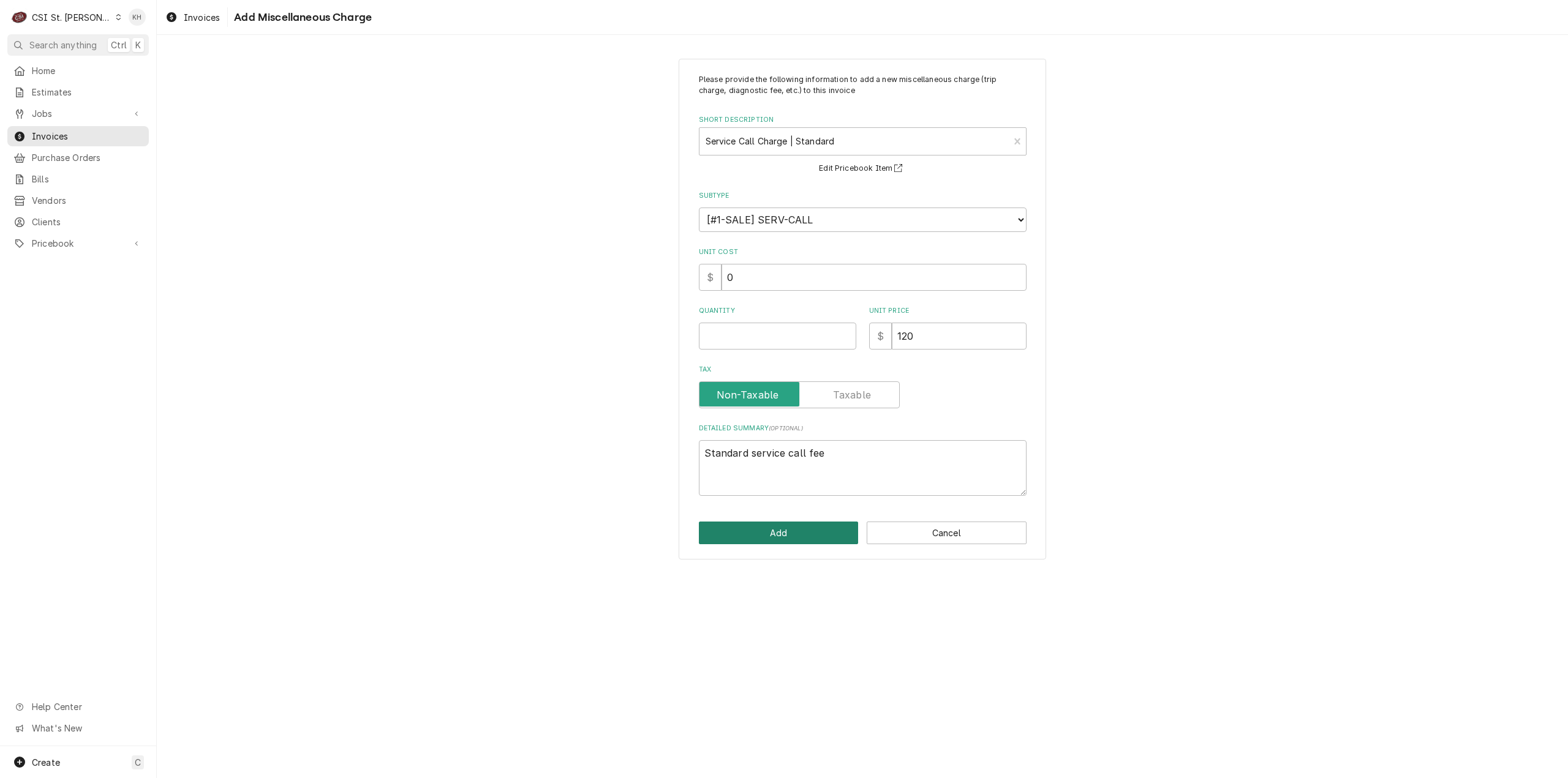
click at [838, 533] on button "Add" at bounding box center [779, 533] width 160 height 23
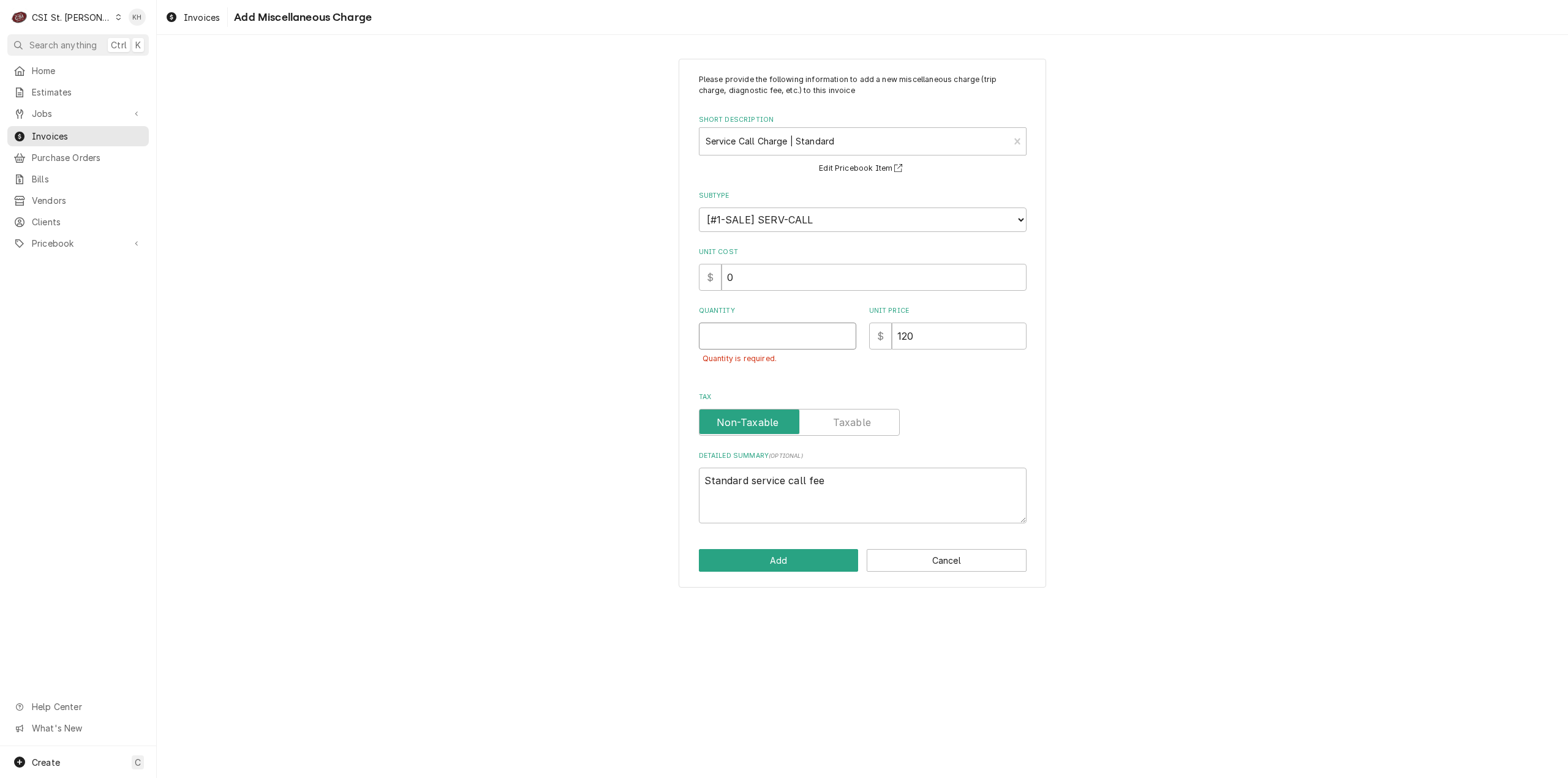
click at [788, 337] on input "Quantity" at bounding box center [778, 336] width 158 height 27
type textarea "x"
type input "1"
click at [797, 570] on button "Add" at bounding box center [779, 560] width 160 height 23
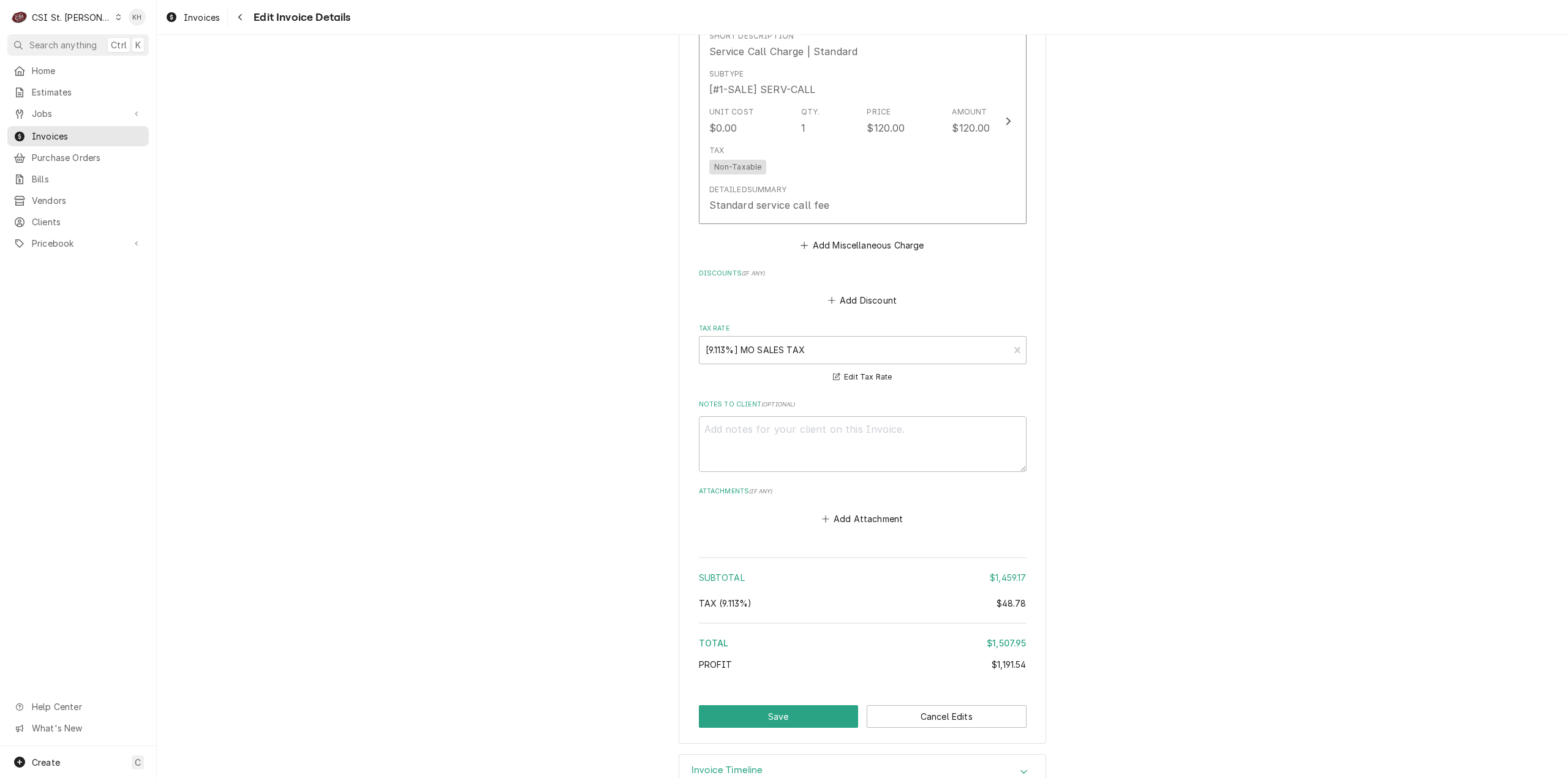
scroll to position [3404, 0]
click at [827, 701] on button "Save" at bounding box center [779, 712] width 160 height 23
type textarea "x"
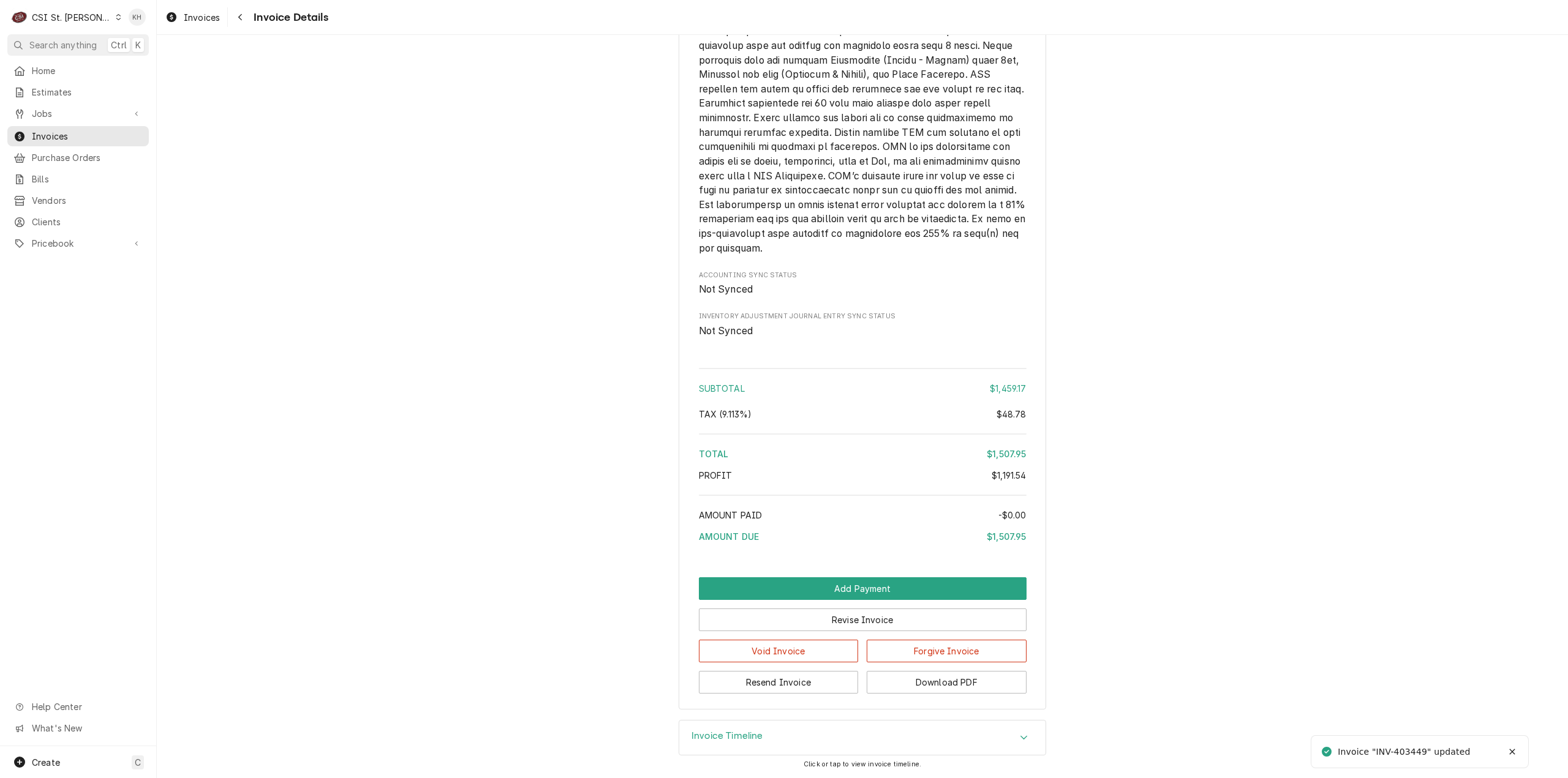
scroll to position [2888, 0]
click at [933, 678] on button "Download PDF" at bounding box center [947, 682] width 160 height 23
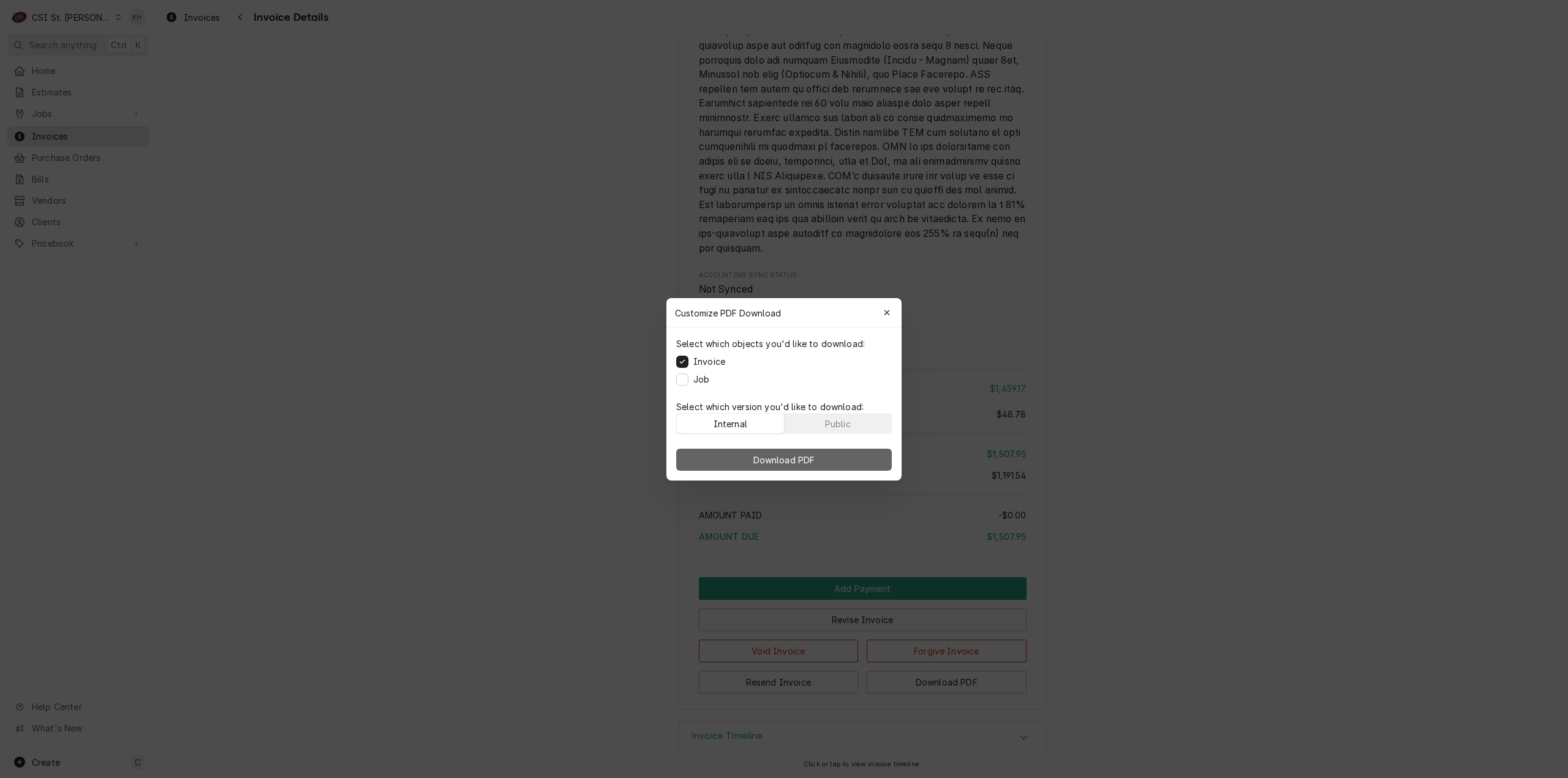
click at [813, 463] on span "Download PDF" at bounding box center [784, 459] width 67 height 13
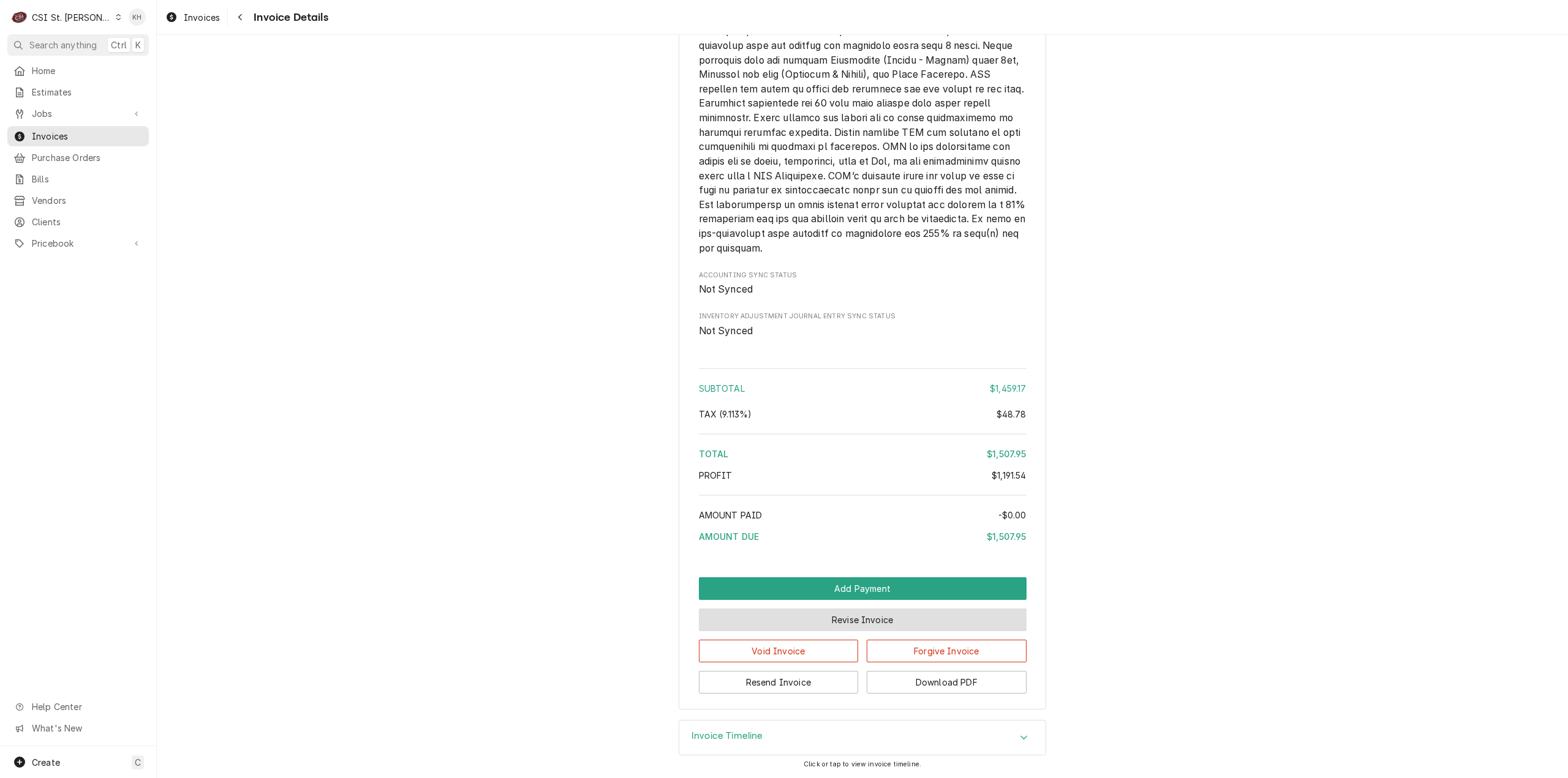
drag, startPoint x: 867, startPoint y: 615, endPoint x: 877, endPoint y: 606, distance: 13.5
click at [867, 616] on button "Revise Invoice" at bounding box center [863, 620] width 327 height 23
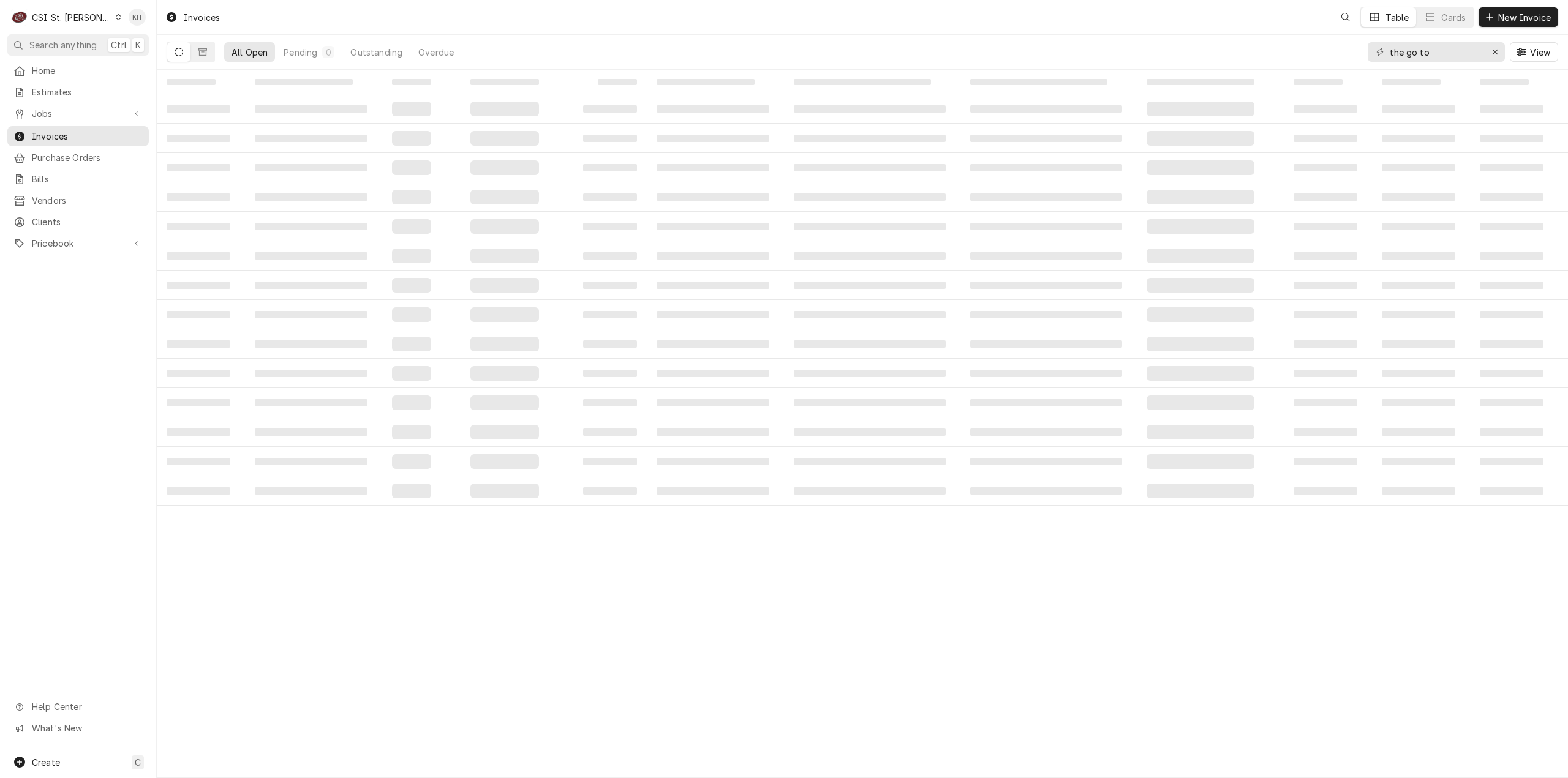
click at [94, 44] on span "Search anything" at bounding box center [63, 44] width 67 height 13
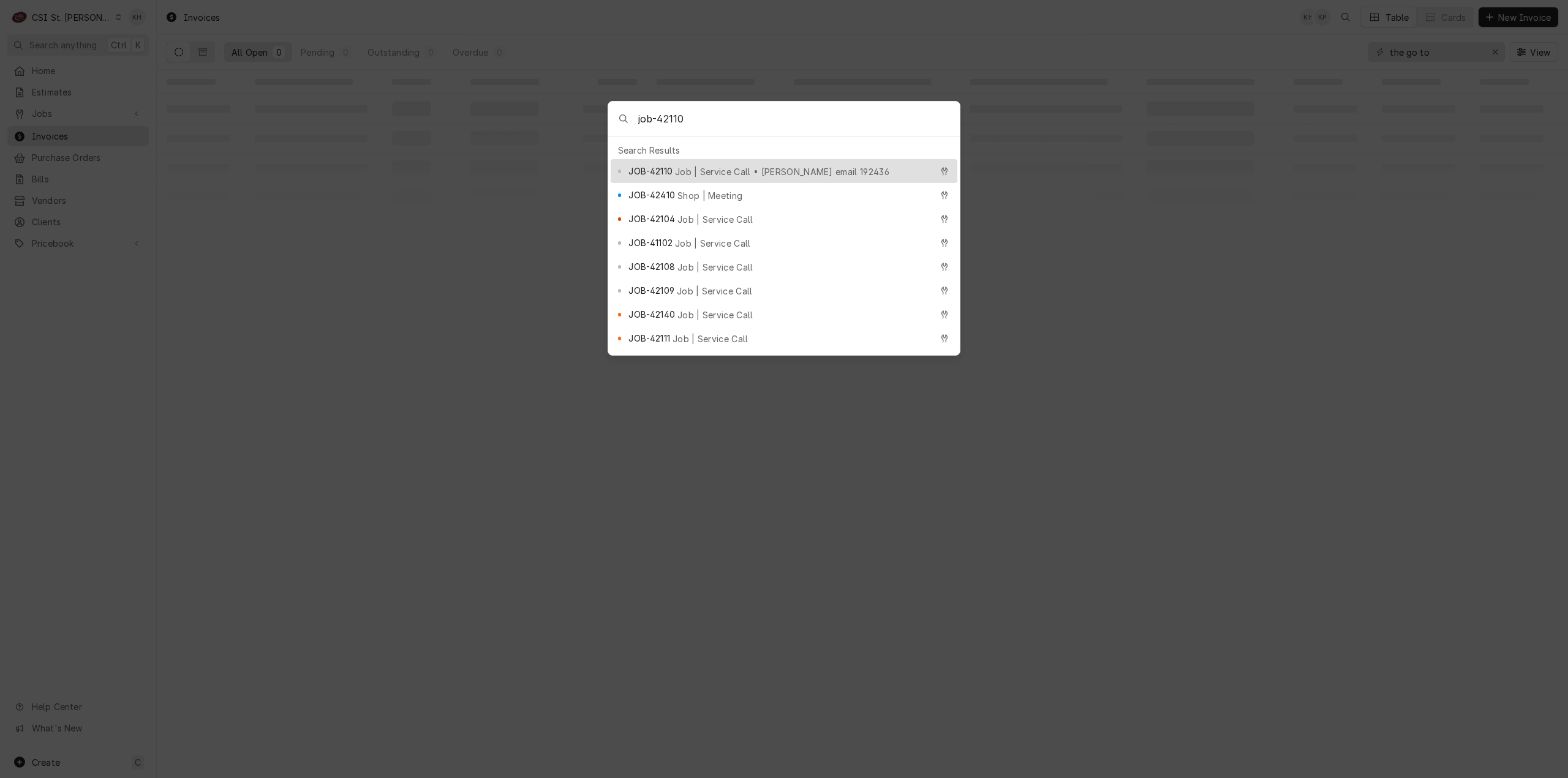
type input "job-42110"
click at [660, 164] on span "JOB-42110" at bounding box center [650, 170] width 44 height 13
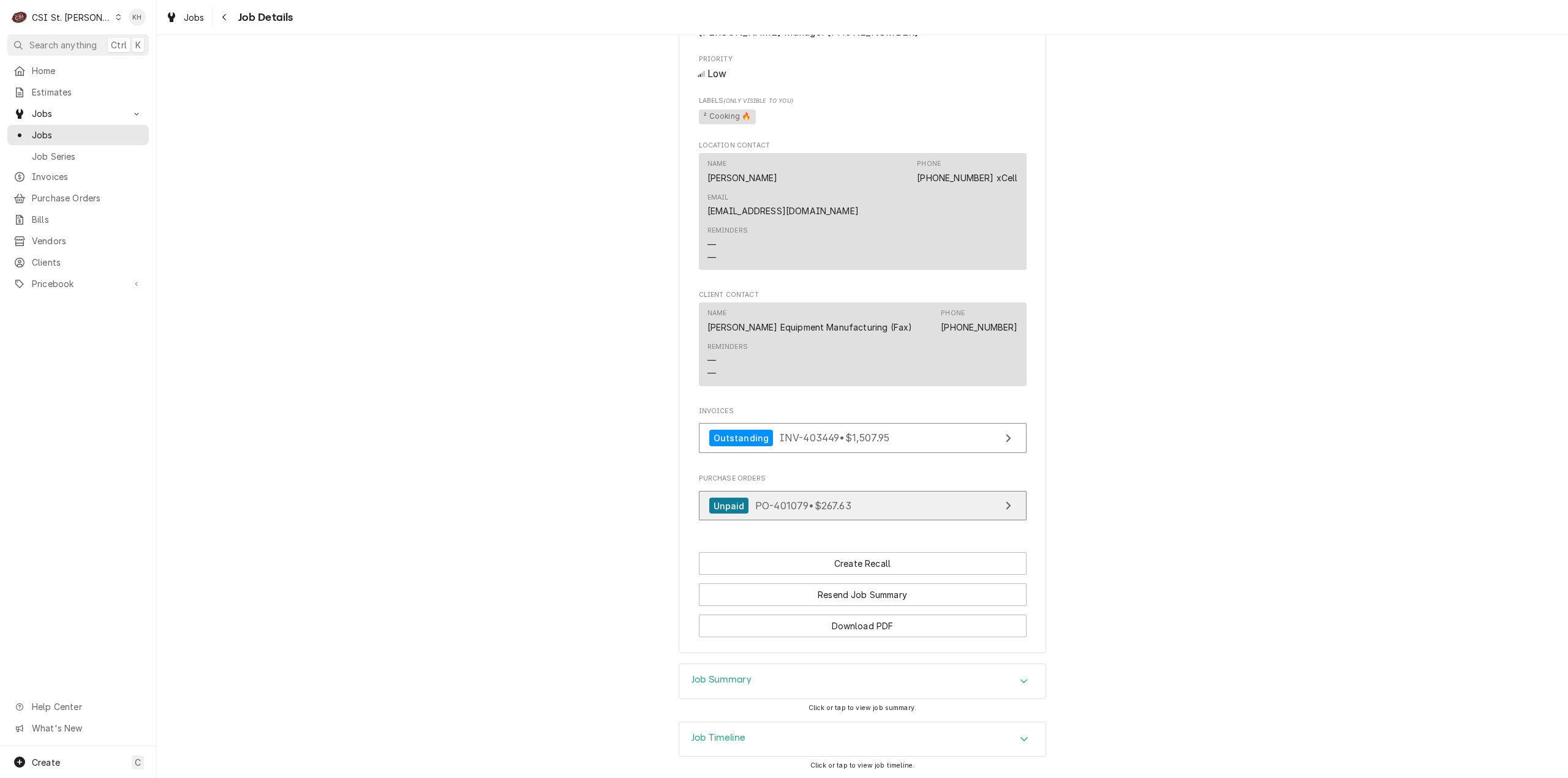
scroll to position [1232, 0]
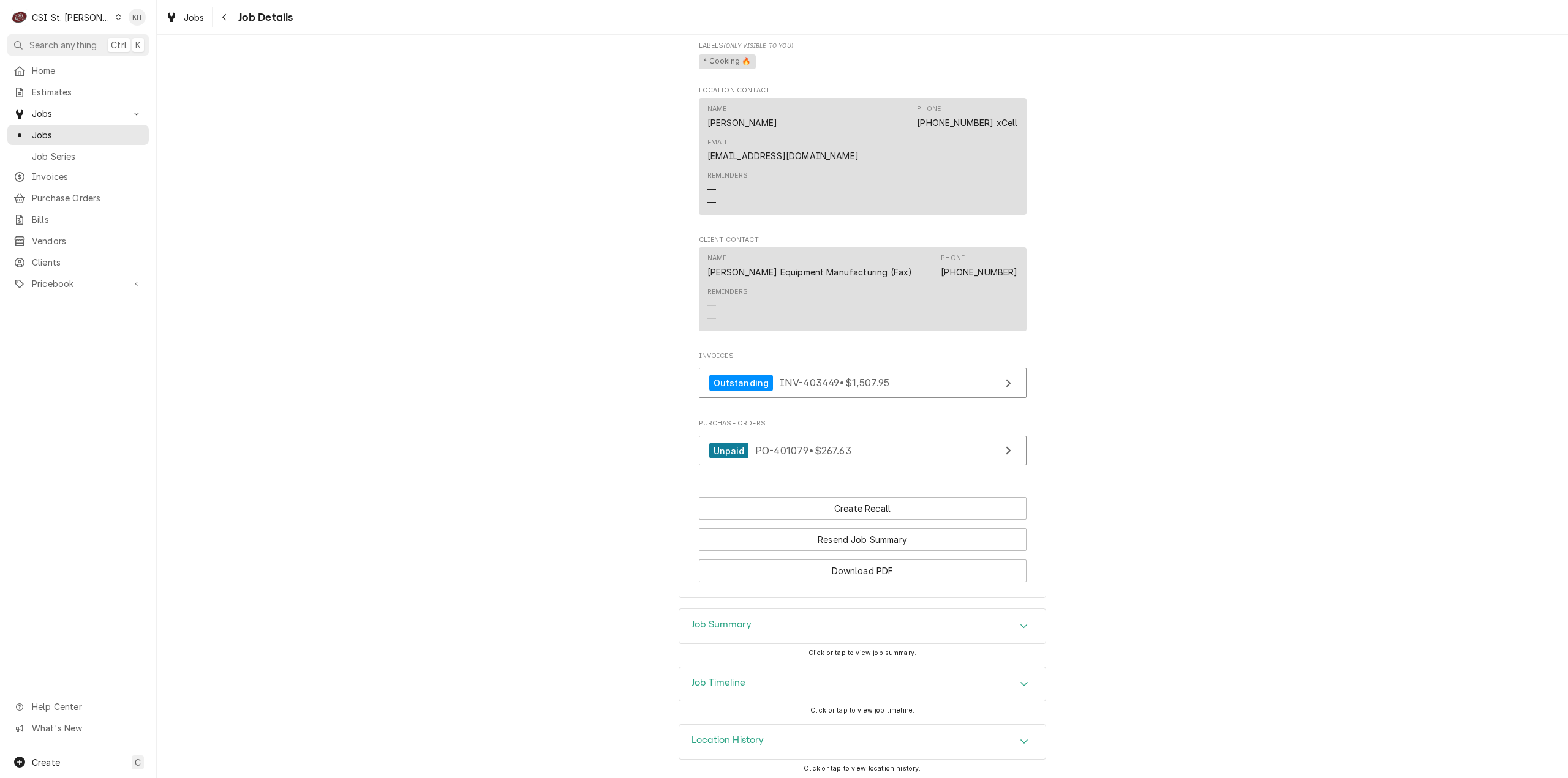
click at [782, 619] on div "Job Summary" at bounding box center [862, 626] width 367 height 34
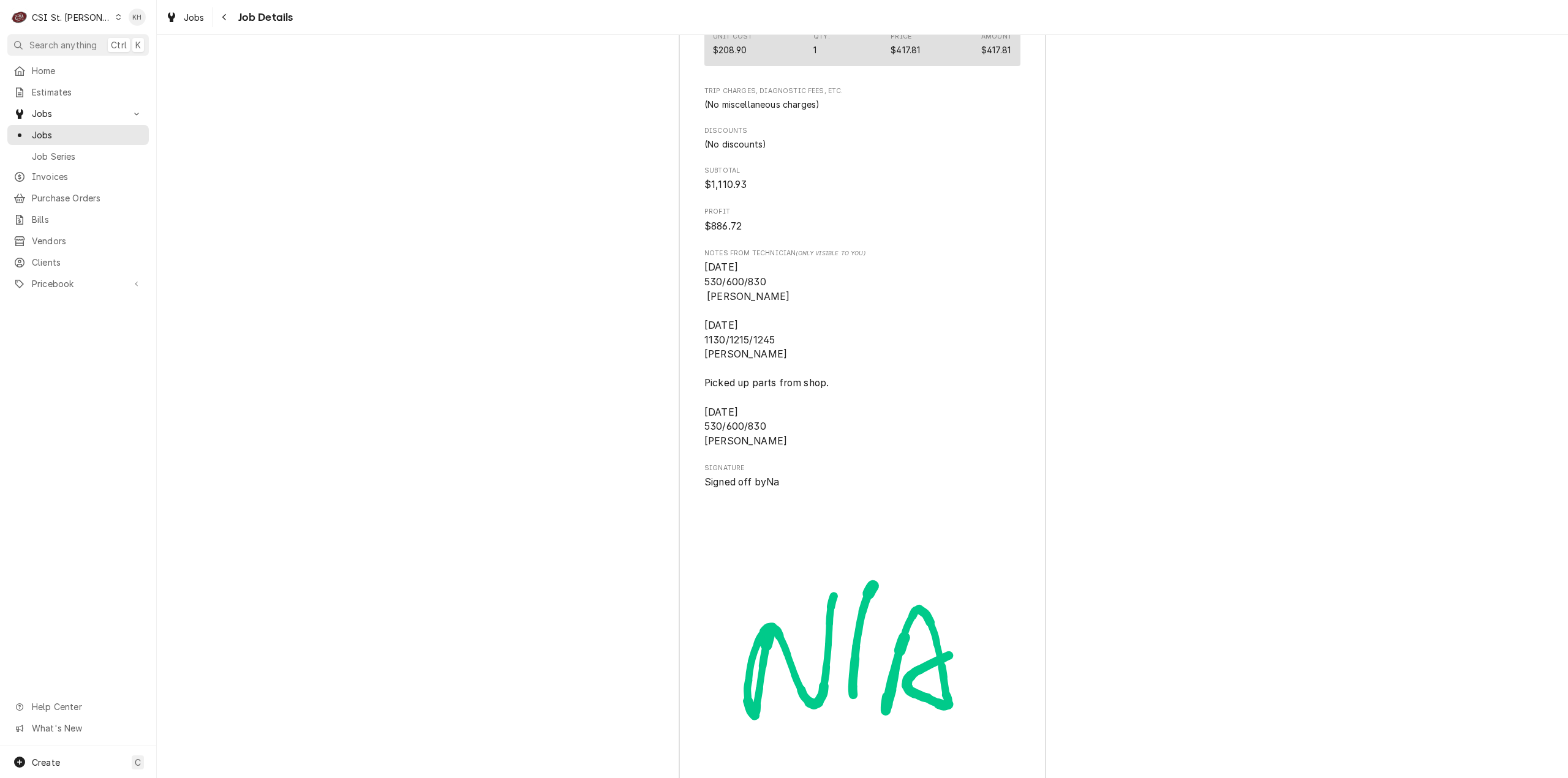
scroll to position [3861, 0]
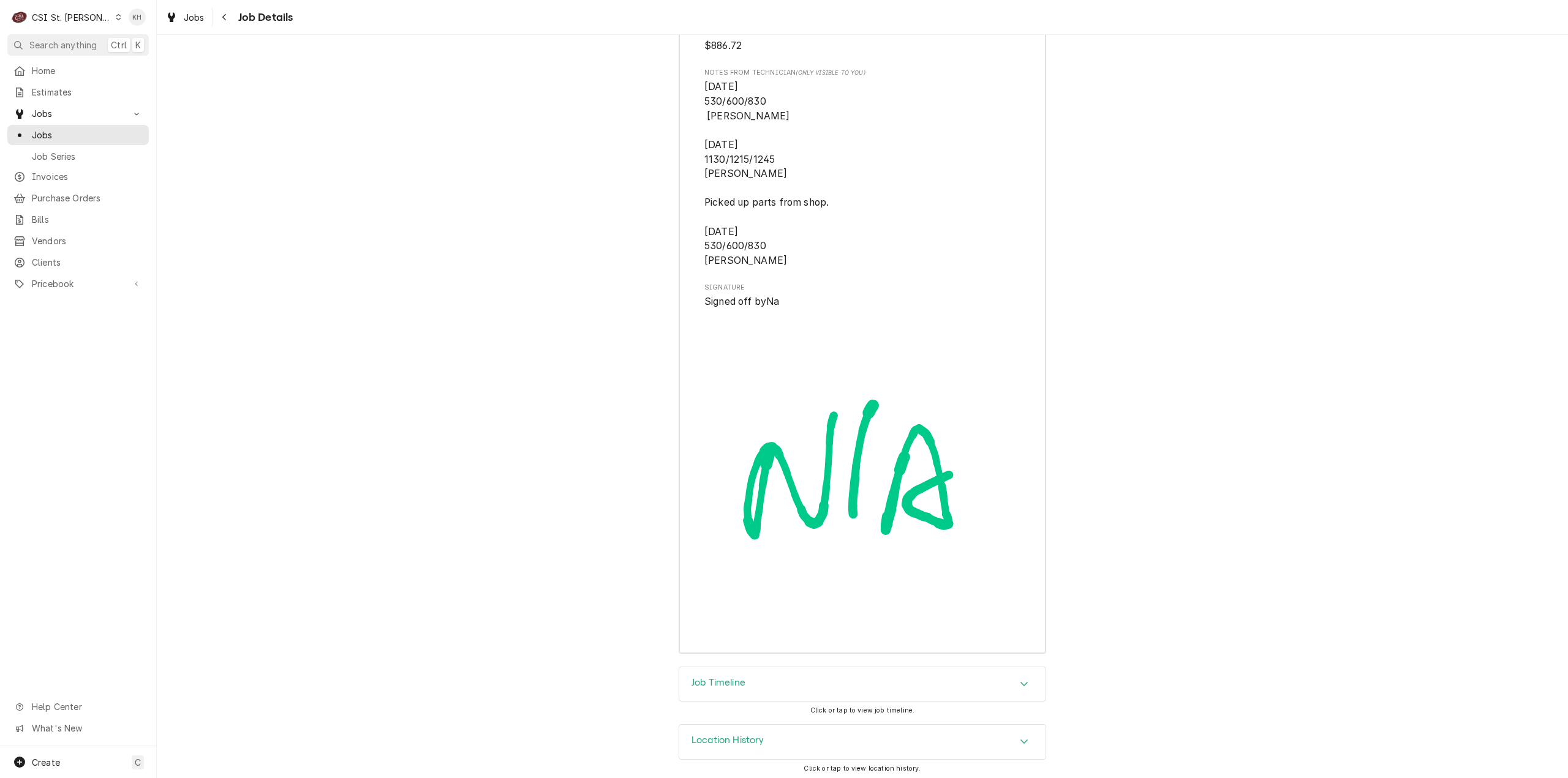
click at [747, 686] on div "Job Timeline" at bounding box center [862, 684] width 367 height 34
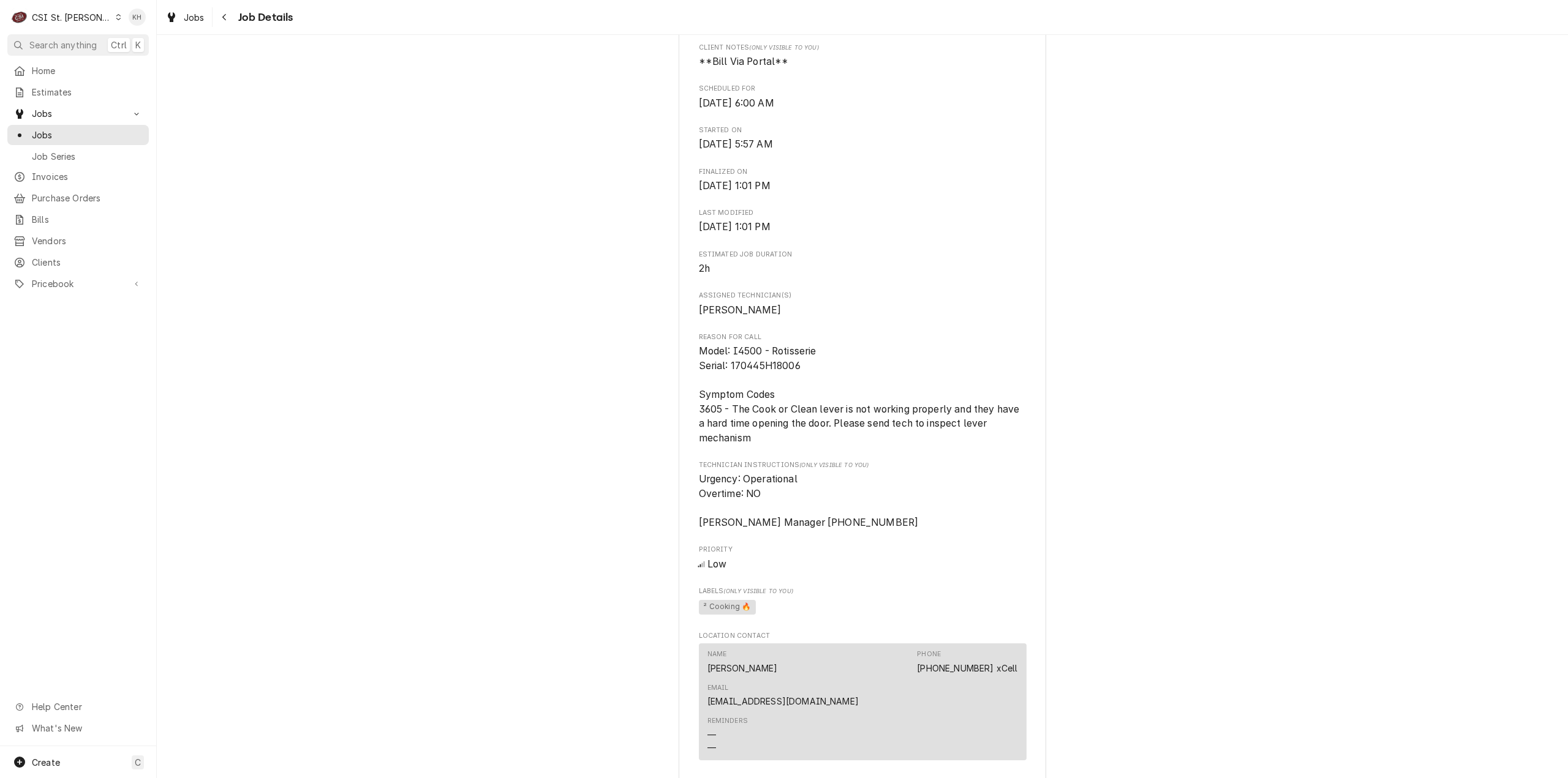
scroll to position [617, 0]
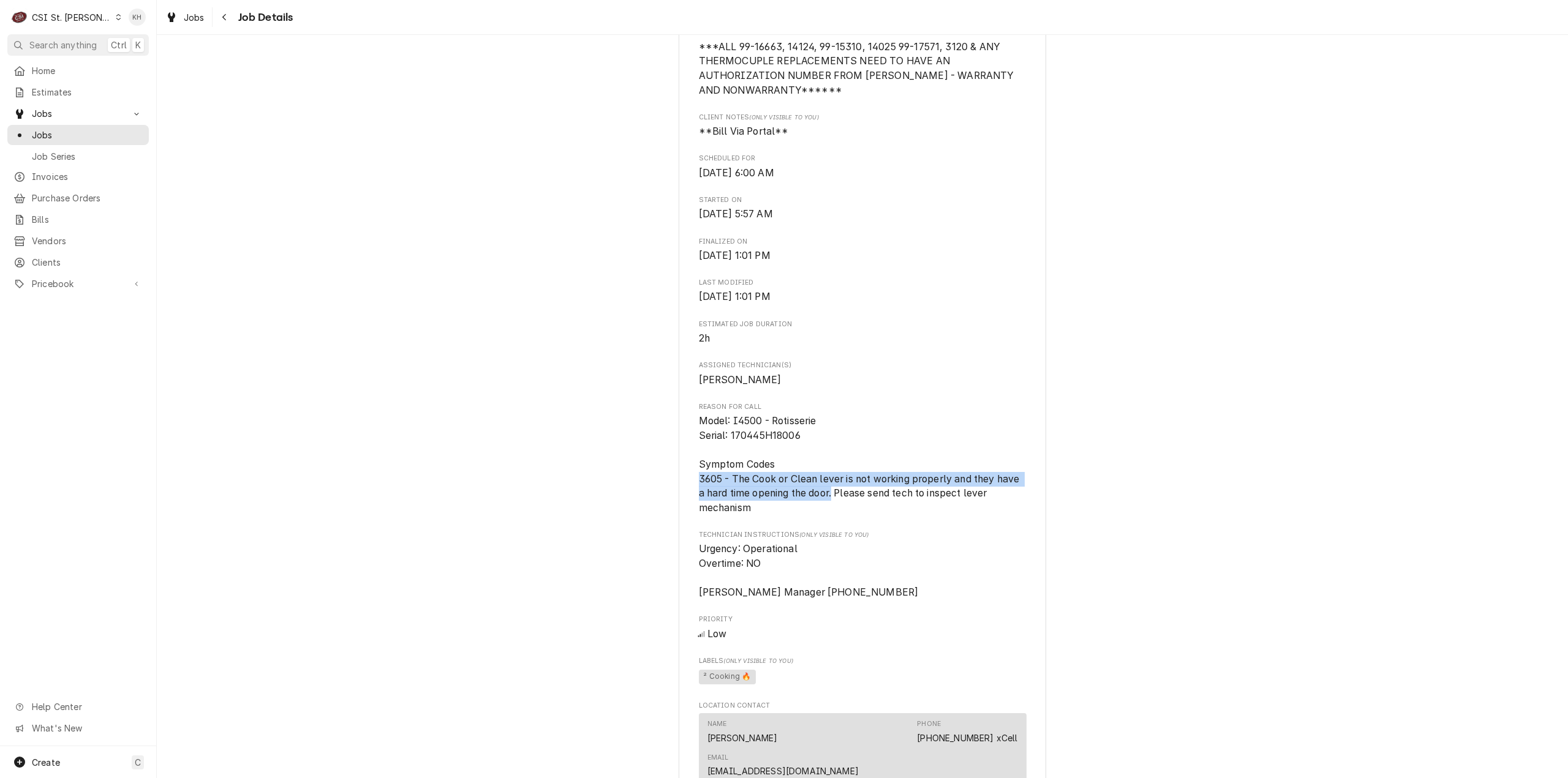
drag, startPoint x: 696, startPoint y: 504, endPoint x: 830, endPoint y: 526, distance: 135.8
click at [830, 514] on span "Model: I4500 - Rotisserie Serial: 170445H18006 Symptom Codes 3605 - The Cook or…" at bounding box center [861, 464] width 324 height 98
copy span "3605 - The Cook or Clean lever is not working properly and they have a hard tim…"
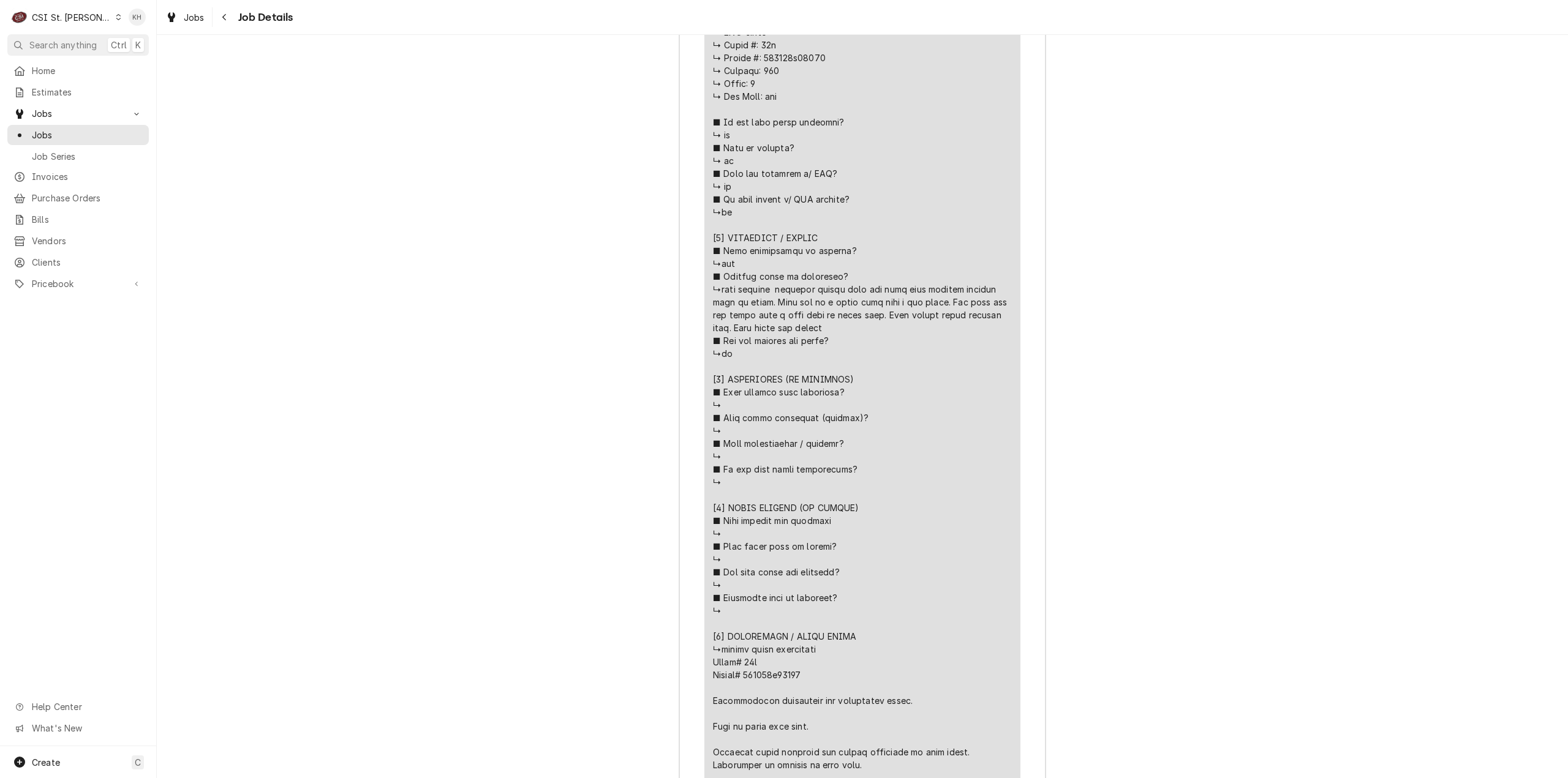
scroll to position [2353, 0]
drag, startPoint x: 765, startPoint y: 299, endPoint x: 942, endPoint y: 298, distance: 177.0
click at [943, 298] on div "Line Item" at bounding box center [863, 341] width 299 height 862
copy div "𝗶𝗼𝗻𝗮𝗹? ↳ [𝟰] 𝗤𝗨𝗢𝗧𝗘 𝗗𝗘𝗧𝗔𝗜𝗟𝗦 (𝗜𝗙 𝗡𝗘𝗘𝗗𝗘𝗗) ■"
drag, startPoint x: 875, startPoint y: 325, endPoint x: 757, endPoint y: 310, distance: 118.9
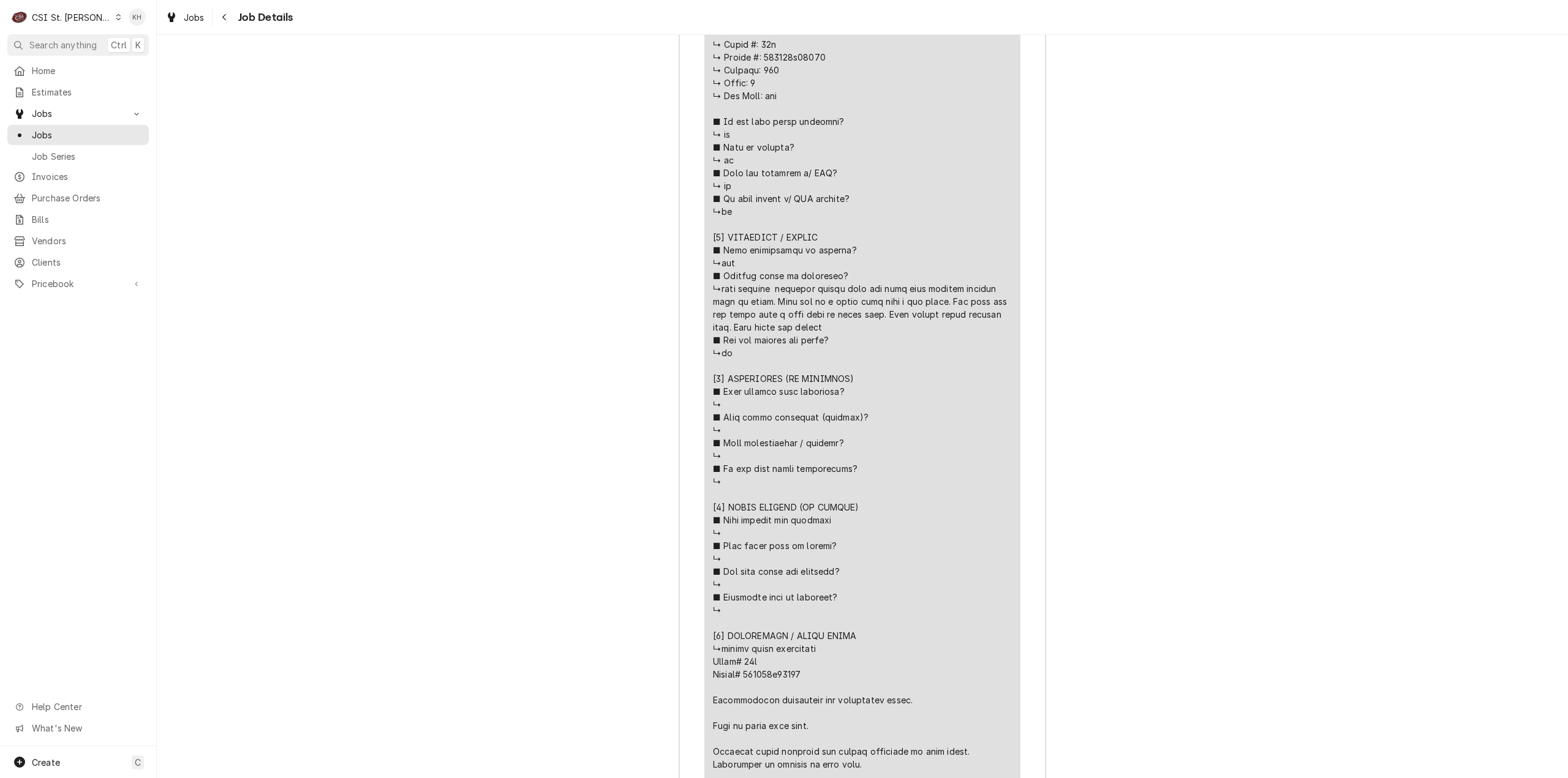
click at [838, 321] on div "Line Item" at bounding box center [863, 341] width 299 height 862
drag, startPoint x: 766, startPoint y: 295, endPoint x: 750, endPoint y: 309, distance: 21.3
click at [750, 309] on div "Line Item" at bounding box center [863, 341] width 299 height 862
copy div "𝗶𝗼𝗻𝗮𝗹? ↳ [𝟰] 𝗤𝗨𝗢𝗧𝗘 𝗗𝗘𝗧𝗔𝗜𝗟𝗦 (𝗜𝗙 𝗡𝗘𝗘𝗗𝗘𝗗) ■ 𝗪𝗵𝗮𝘁 𝗿𝗲𝗽𝗮𝗶𝗿𝘀 𝗮𝗿𝗲 𝗿𝗲𝗾𝘂𝗶𝗿𝗲"
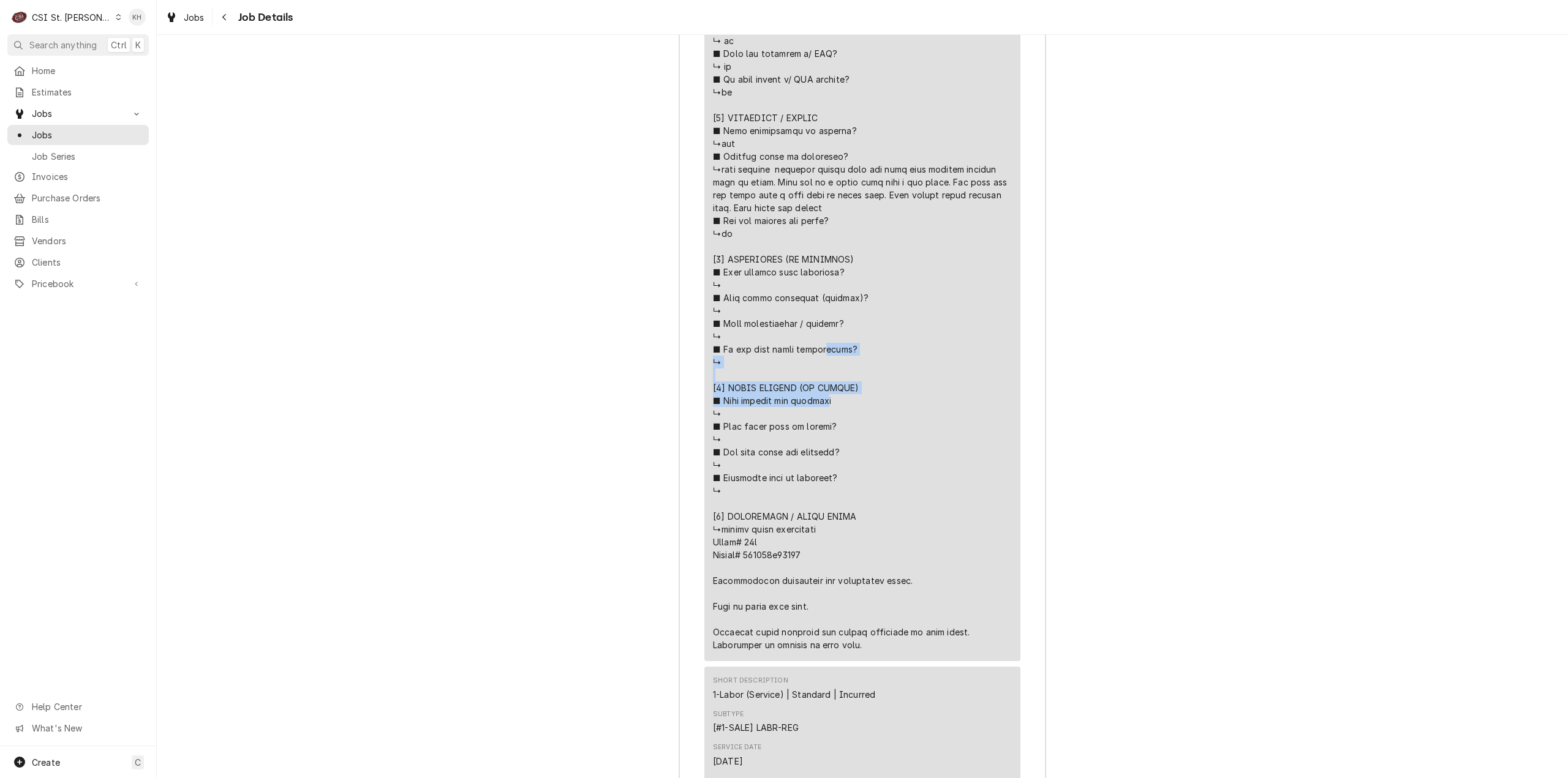
scroll to position [2475, 0]
drag, startPoint x: 707, startPoint y: 597, endPoint x: 830, endPoint y: 614, distance: 124.2
click at [830, 614] on div "Short Description Job | Service Call Subtype [#1-SALE] LABR-REG Service Date Au…" at bounding box center [862, 145] width 316 height 1026
click at [744, 572] on div "Line Item" at bounding box center [863, 218] width 299 height 862
drag, startPoint x: 710, startPoint y: 577, endPoint x: 839, endPoint y: 606, distance: 132.2
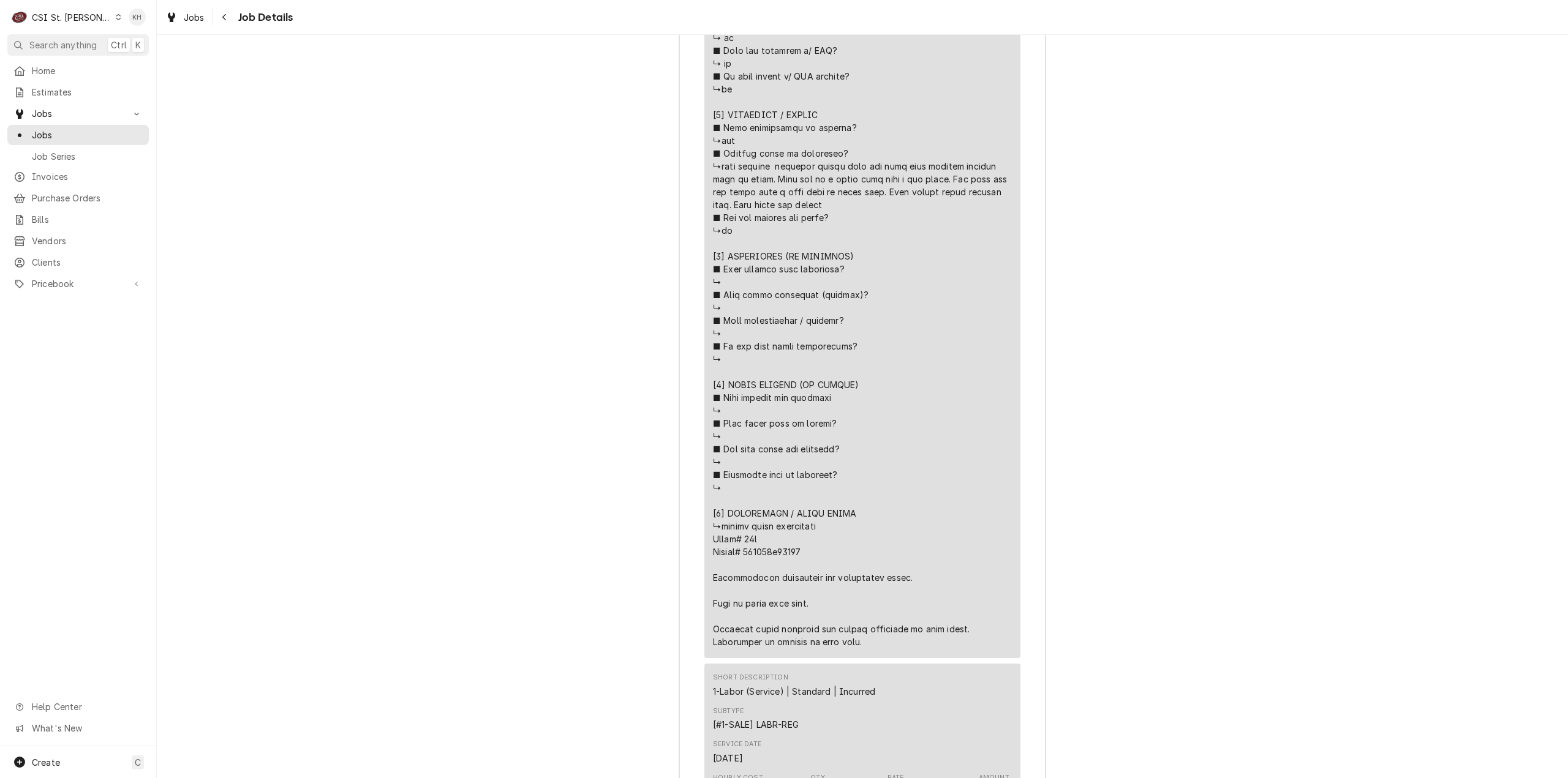
click at [839, 606] on div "Line Item" at bounding box center [863, 218] width 299 height 862
click at [713, 573] on div "Line Item" at bounding box center [863, 218] width 299 height 862
drag, startPoint x: 709, startPoint y: 574, endPoint x: 898, endPoint y: 583, distance: 189.2
click at [898, 583] on div "Line Item" at bounding box center [863, 218] width 299 height 862
copy div "⚠️ 𝗙𝗢𝗥𝗠 𝗜𝗡𝗦𝗧𝗥𝗨𝗖𝗧𝗜𝗢𝗡𝗦 ⚠️ ✪ 𝗖𝗼𝗺𝗽𝗹𝗲𝘁𝗲 𝗮𝗹𝗹 𝗿𝗲𝗹𝗲𝘃𝗮𝗻𝘁 𝘀𝗲𝗰𝘁𝗶𝗼𝗻𝘀 ✪ 𝗣𝗿𝗼𝘃𝗶𝗱𝗲 𝗱𝗲𝘁𝗮𝗶𝗹𝗲𝗱 𝗮𝗻𝘀…"
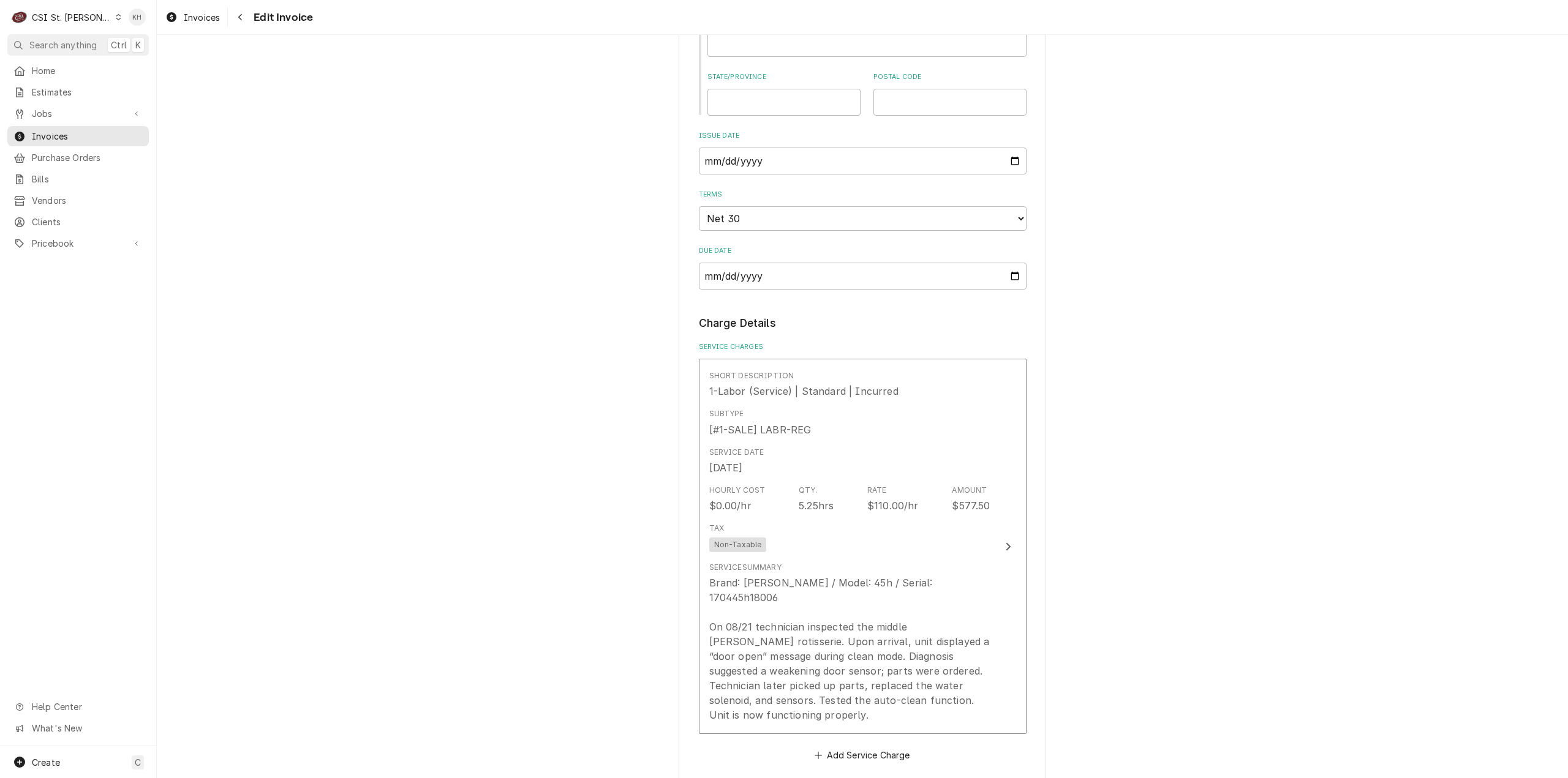
scroll to position [1408, 0]
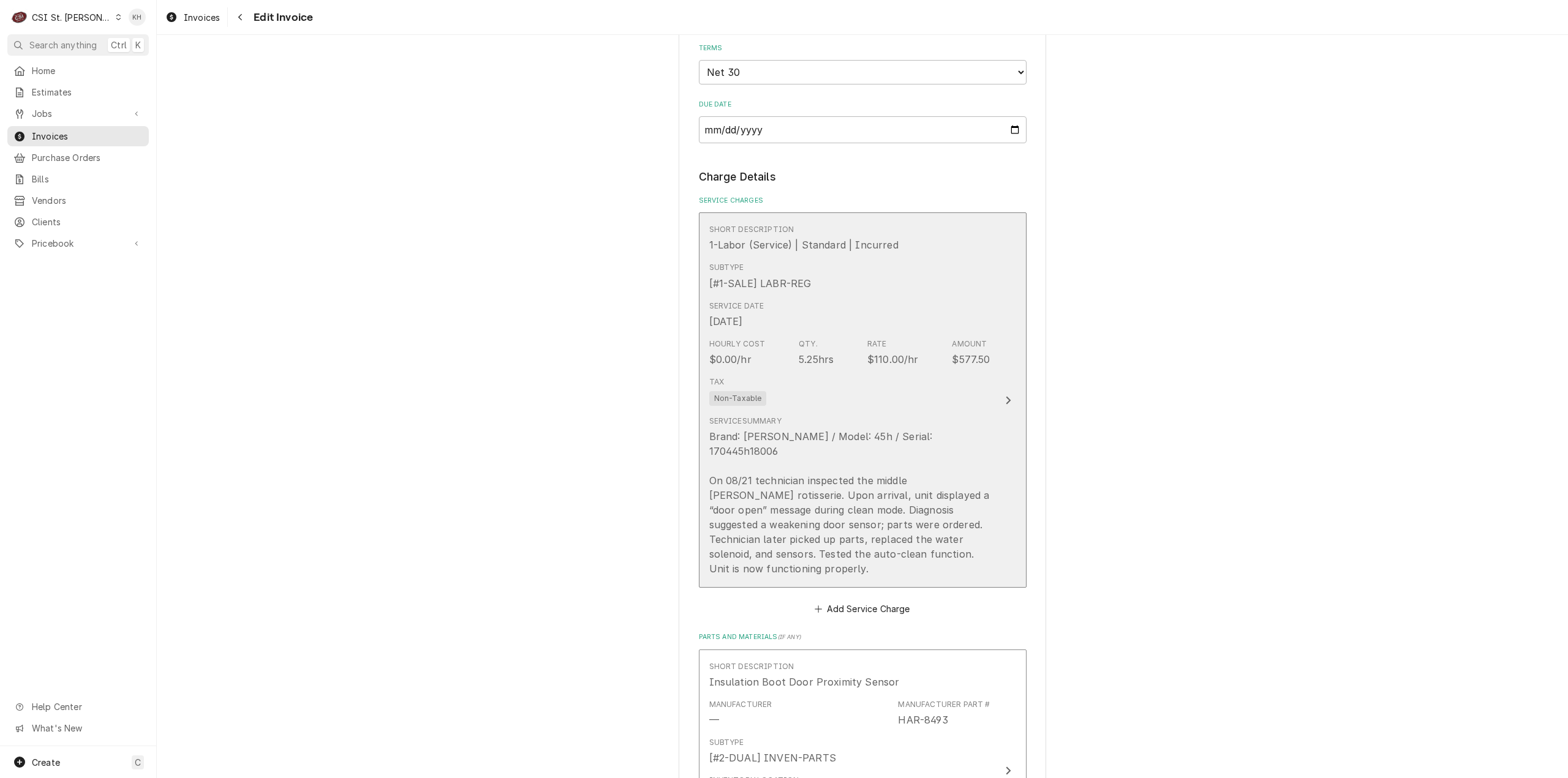
click at [1004, 377] on button "Short Description 1-Labor (Service) | Standard | Incurred Subtype [#1-SALE] LAB…" at bounding box center [863, 400] width 327 height 375
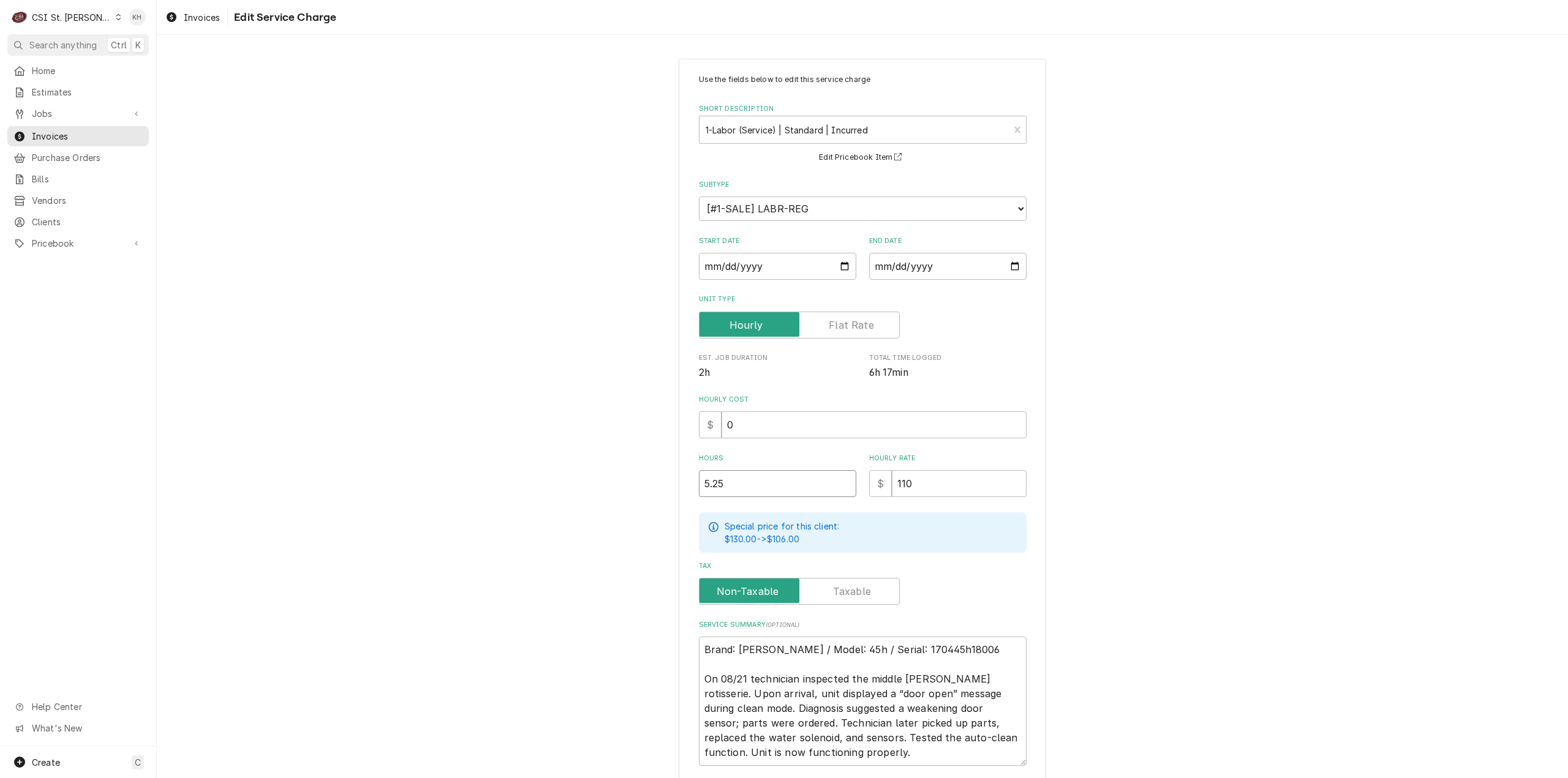
drag, startPoint x: 667, startPoint y: 495, endPoint x: 658, endPoint y: 497, distance: 9.2
click at [657, 495] on div "Use the fields below to edit this service charge Short Description 1-Labor (Ser…" at bounding box center [862, 460] width 1411 height 824
type textarea "x"
type input "5"
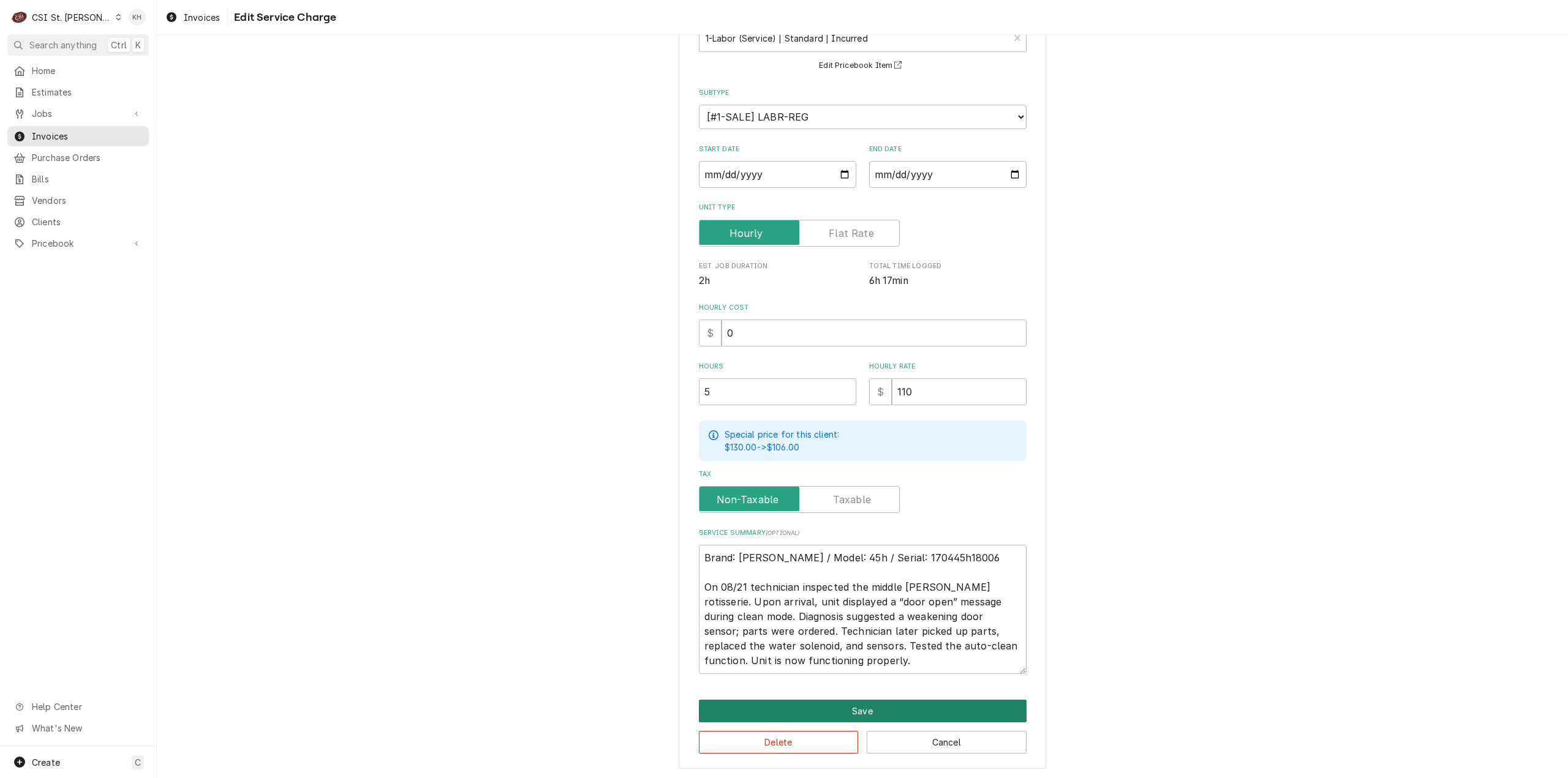
click at [810, 710] on button "Save" at bounding box center [863, 711] width 327 height 23
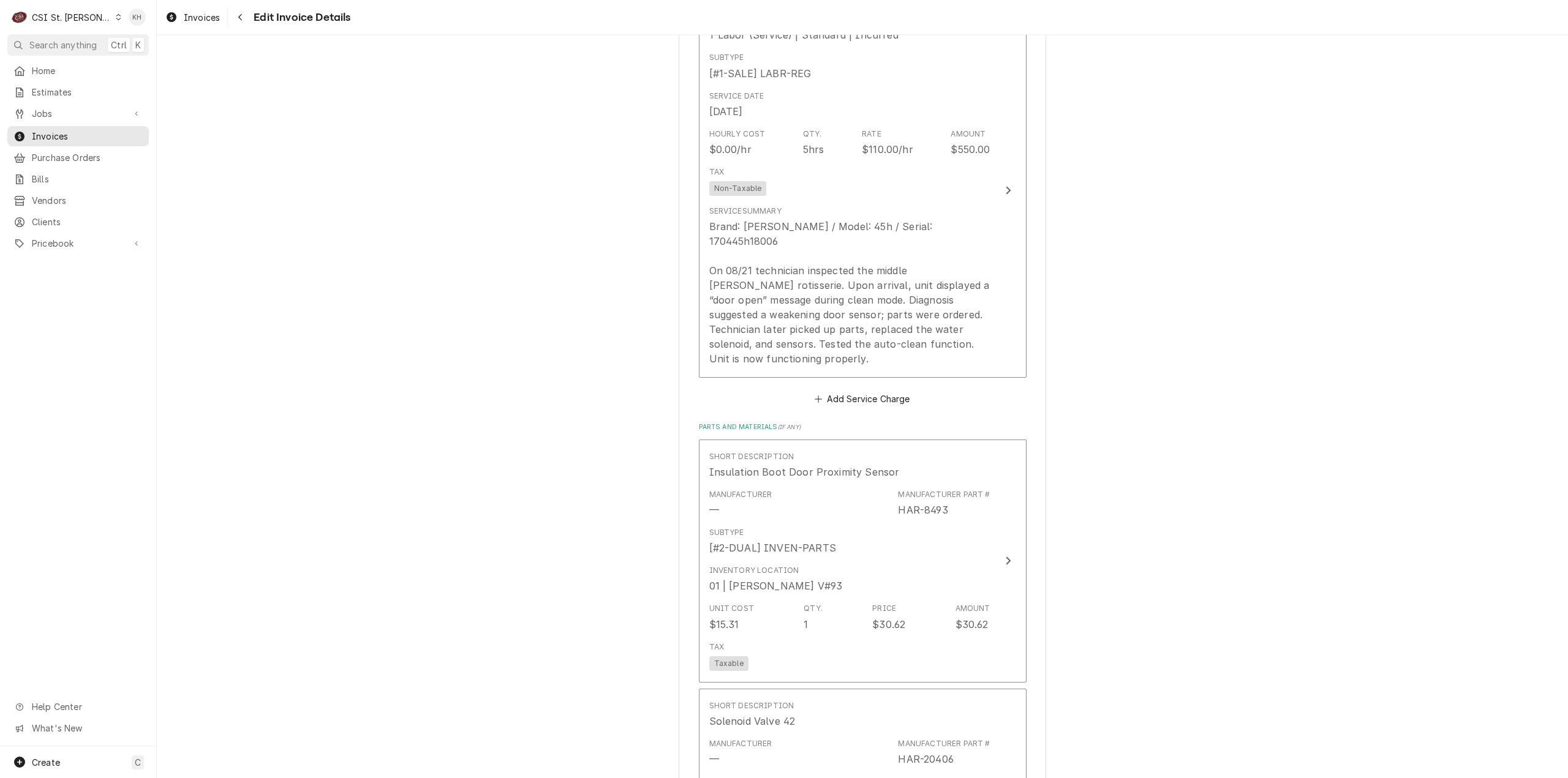
scroll to position [1822, 0]
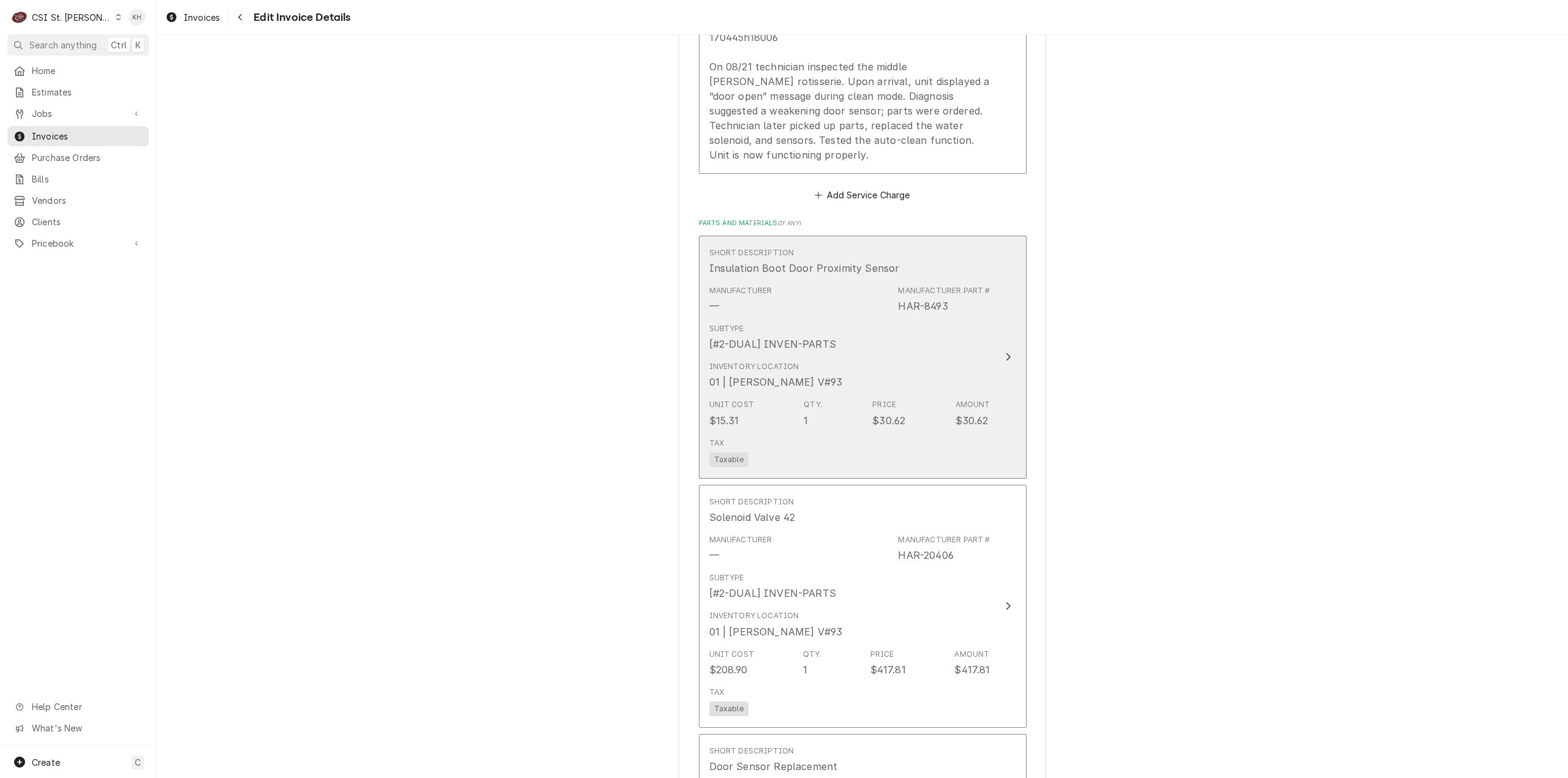
click at [1001, 349] on div "Update Line Item" at bounding box center [1009, 357] width 16 height 15
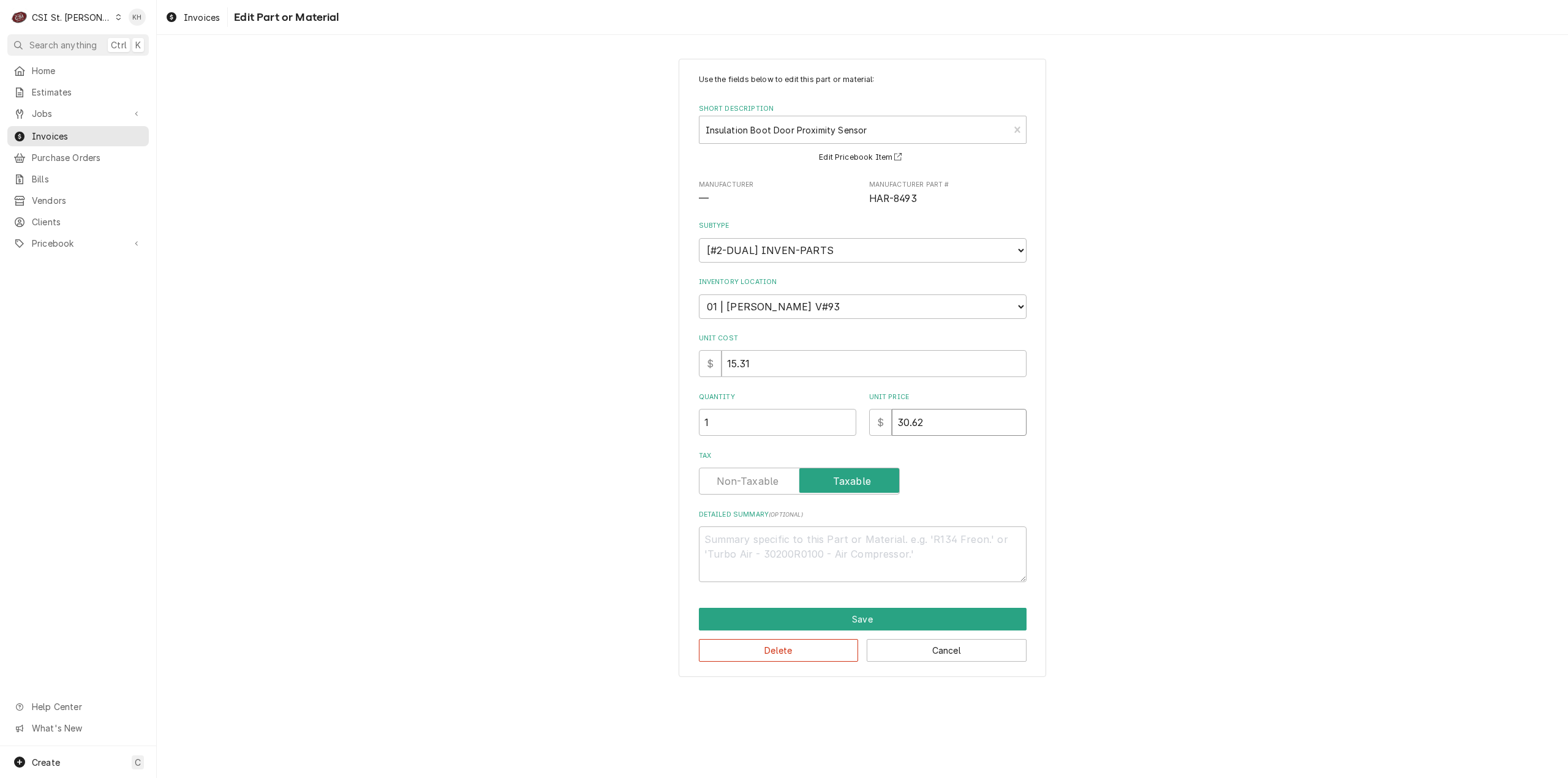
drag, startPoint x: 951, startPoint y: 430, endPoint x: 864, endPoint y: 433, distance: 87.1
click at [864, 433] on div "Quantity 1 Unit Price $ 30.62" at bounding box center [863, 414] width 327 height 44
type textarea "x"
type input "2"
type textarea "x"
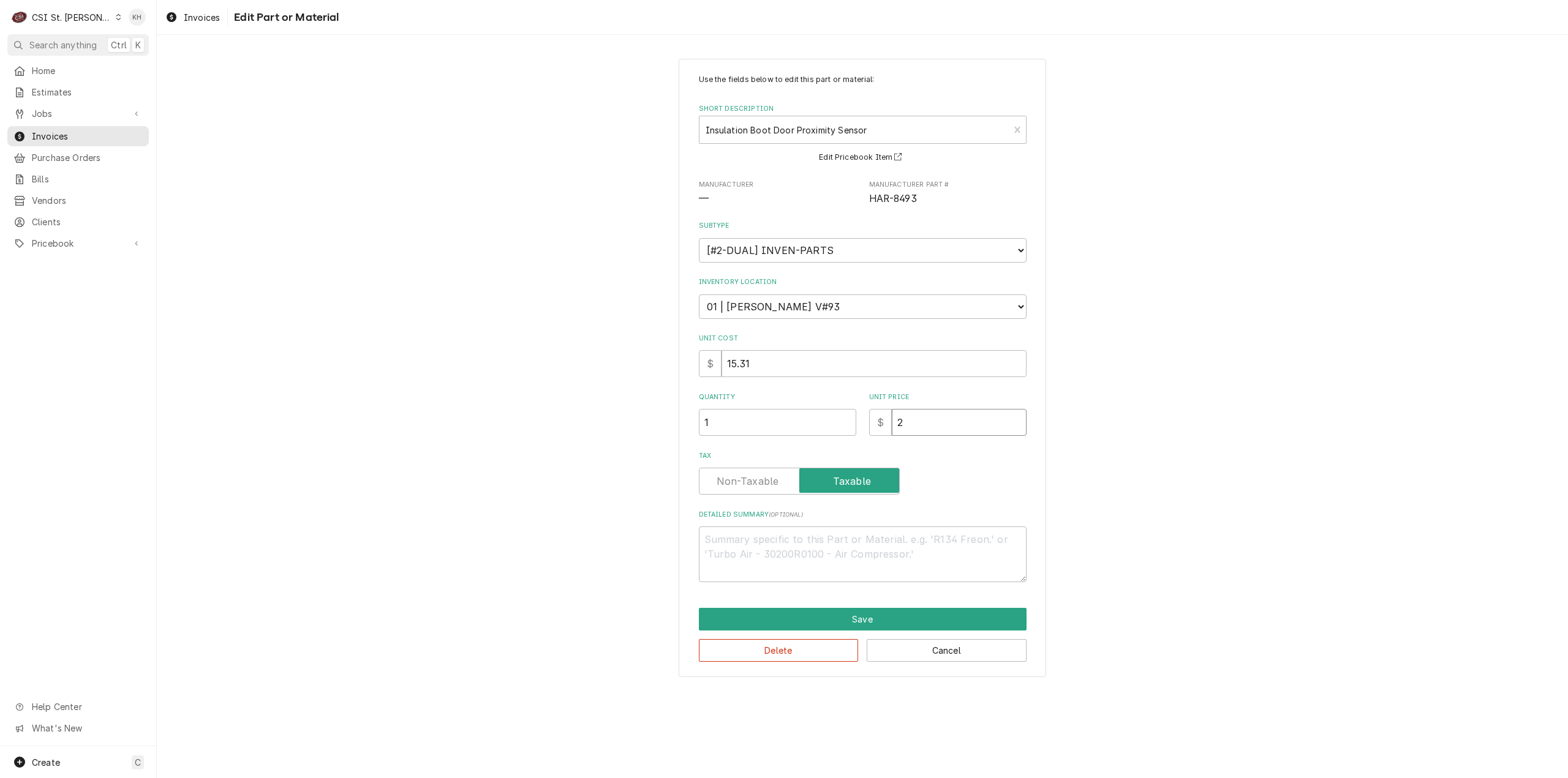
type input "22"
type textarea "x"
type input "22.9"
type textarea "x"
type input "22.97"
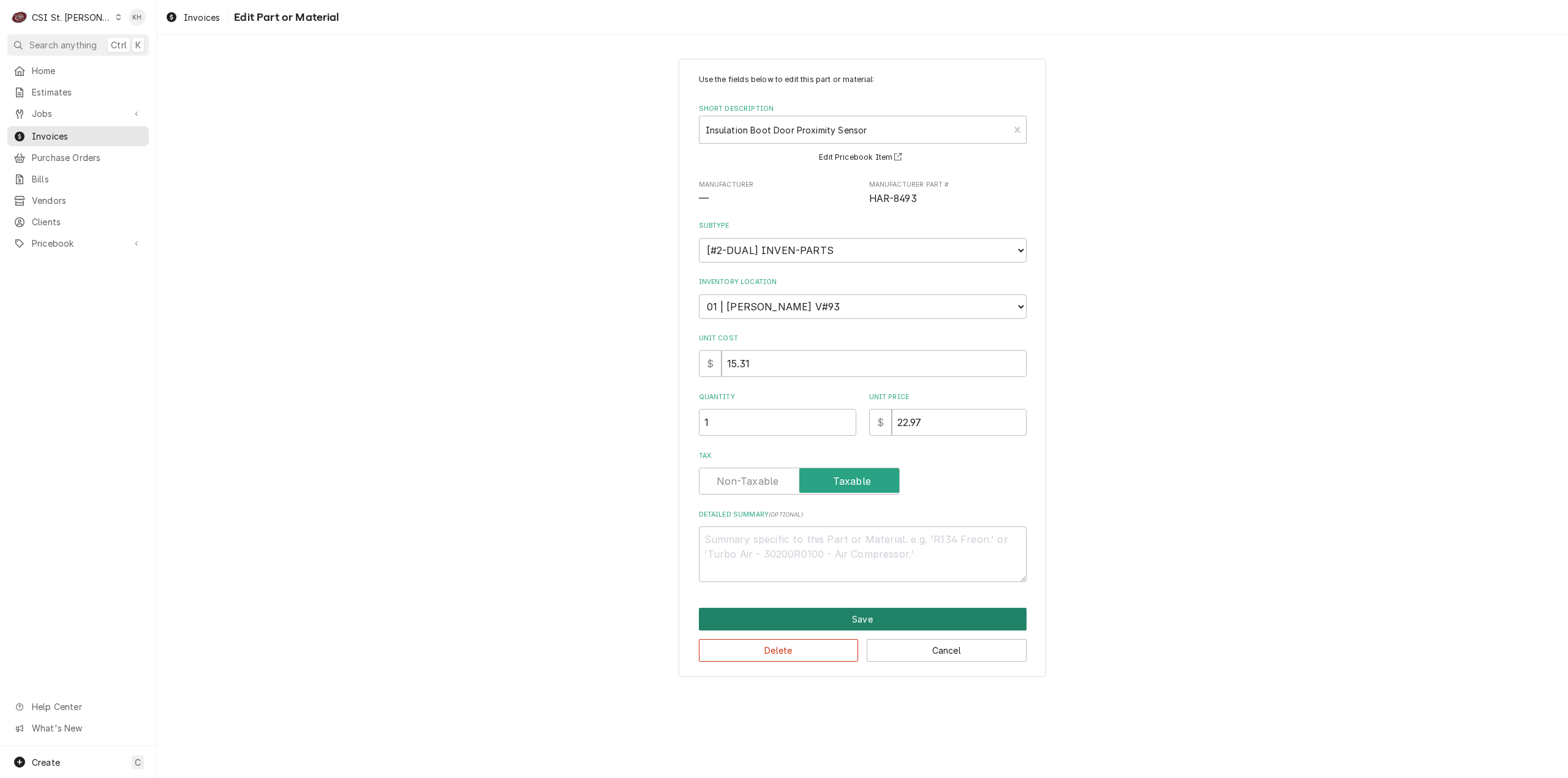
click at [877, 614] on button "Save" at bounding box center [863, 619] width 327 height 23
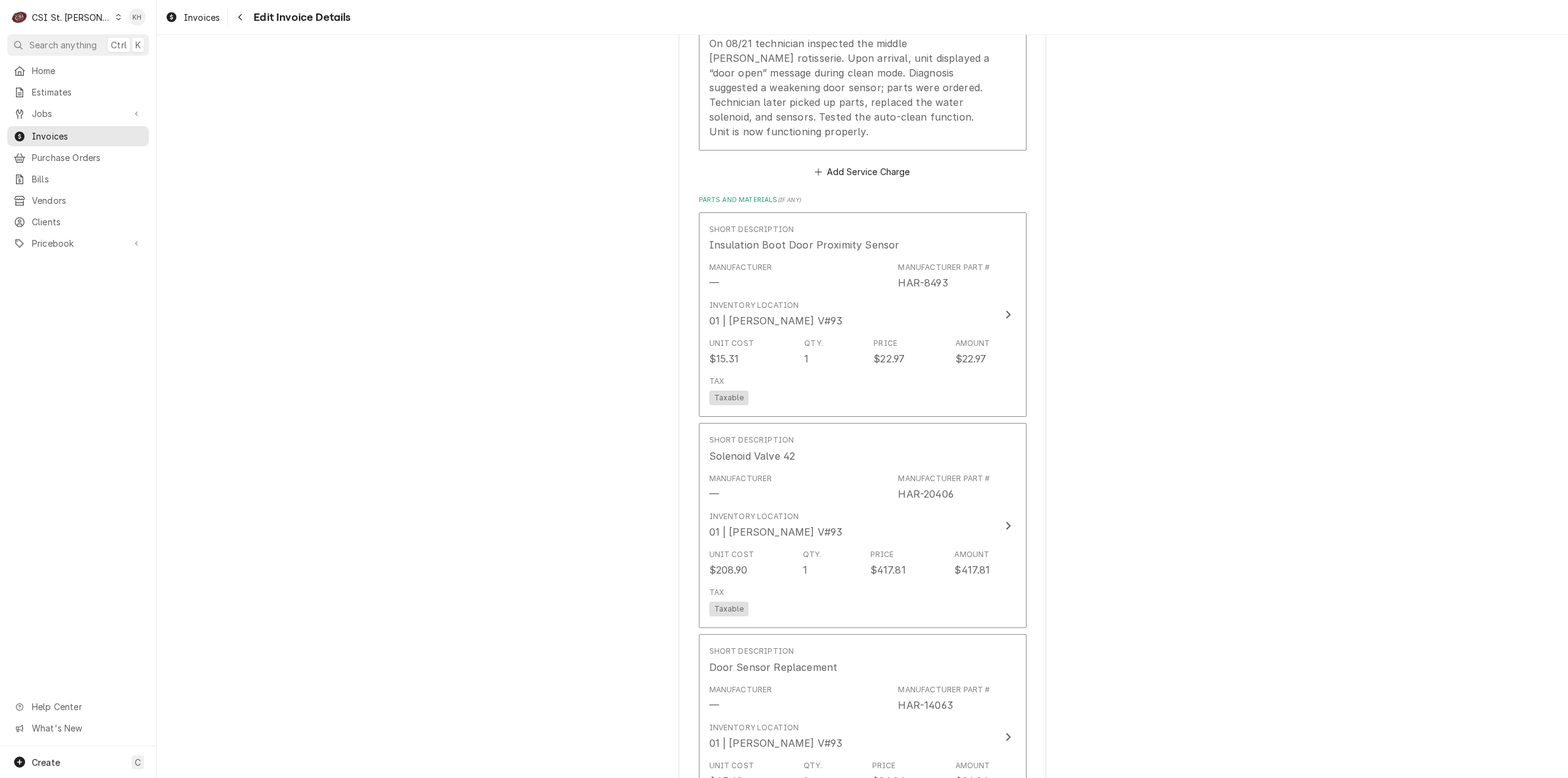
scroll to position [1846, 0]
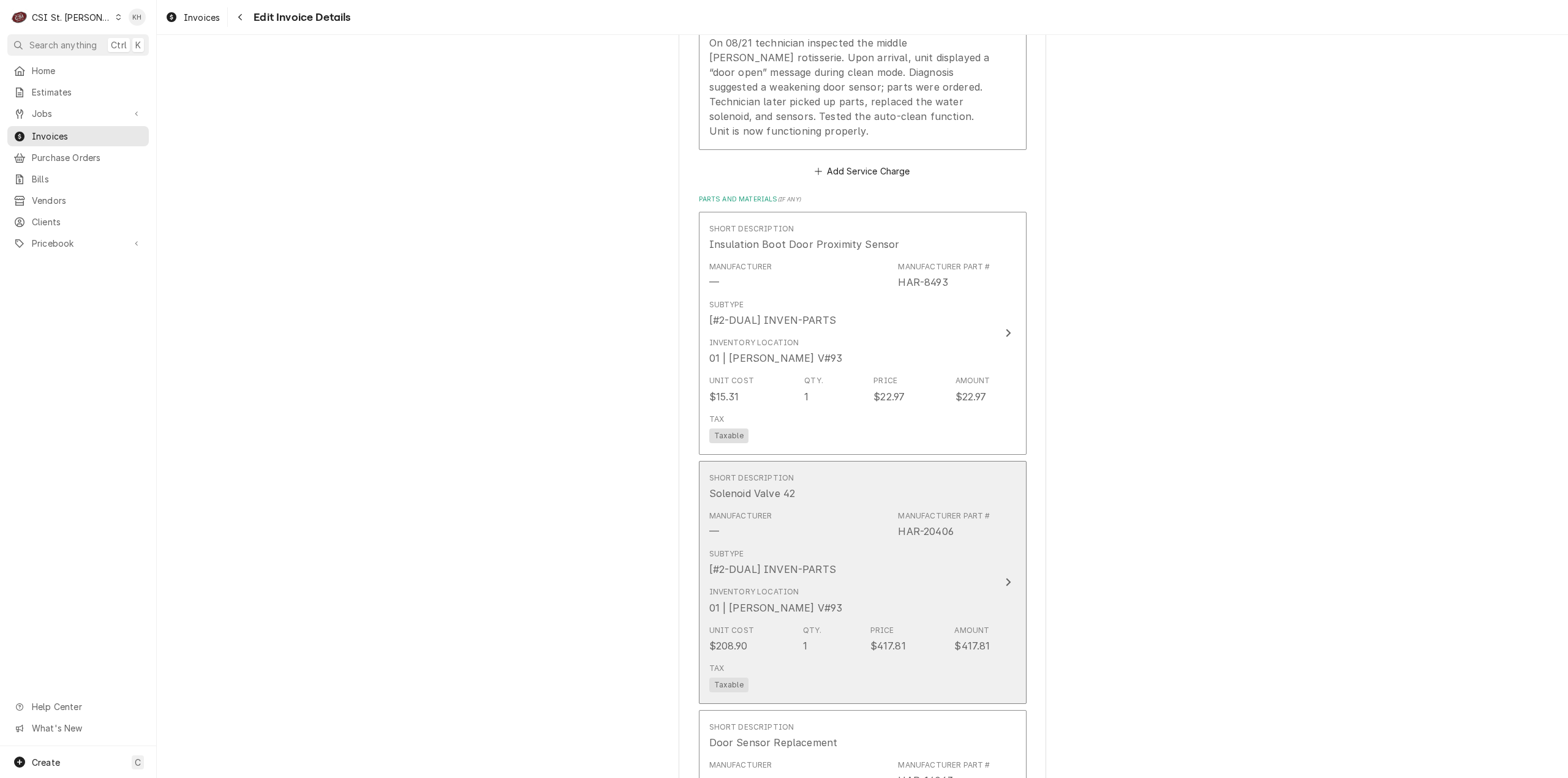
click at [1001, 546] on button "Short Description Solenoid Valve 42 Manufacturer — Manufacturer Part # HAR-2040…" at bounding box center [863, 583] width 327 height 243
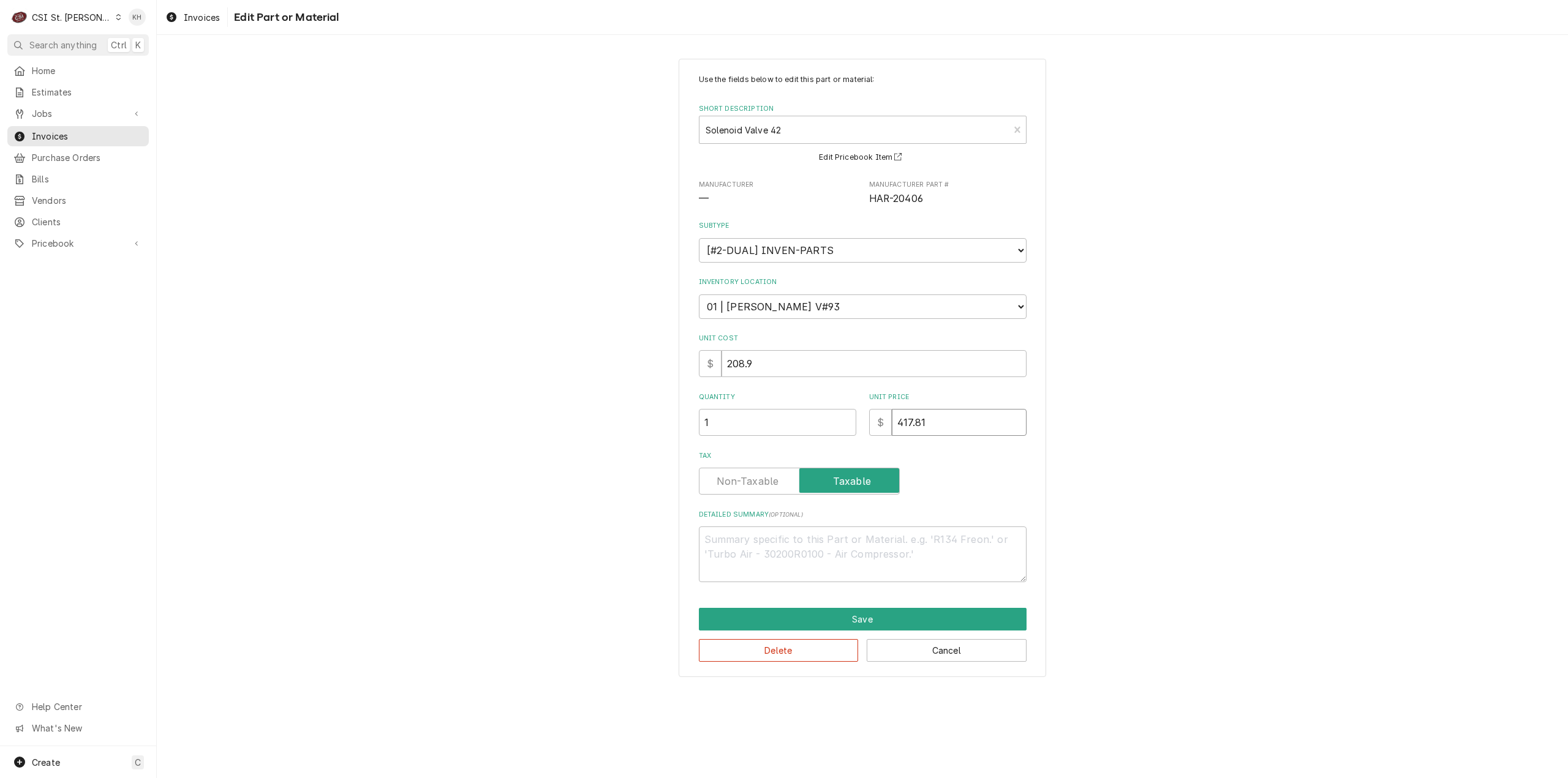
drag, startPoint x: 934, startPoint y: 415, endPoint x: 835, endPoint y: 412, distance: 99.0
click at [835, 412] on div "Quantity 1 Unit Price $ 417.81" at bounding box center [863, 414] width 327 height 44
type textarea "x"
type input "3"
type textarea "x"
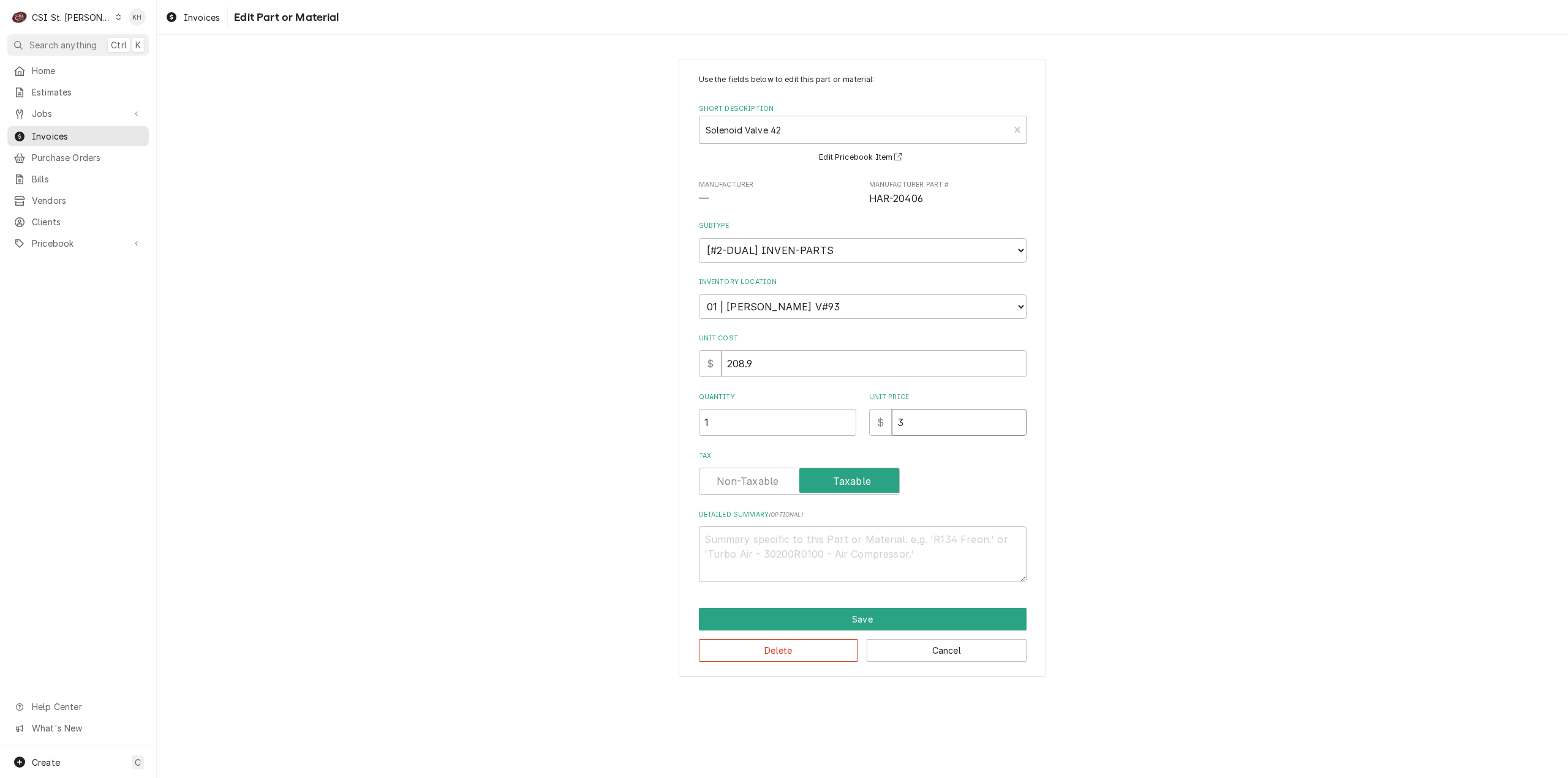
type input "31"
type textarea "x"
type input "313"
type textarea "x"
type input "313.3"
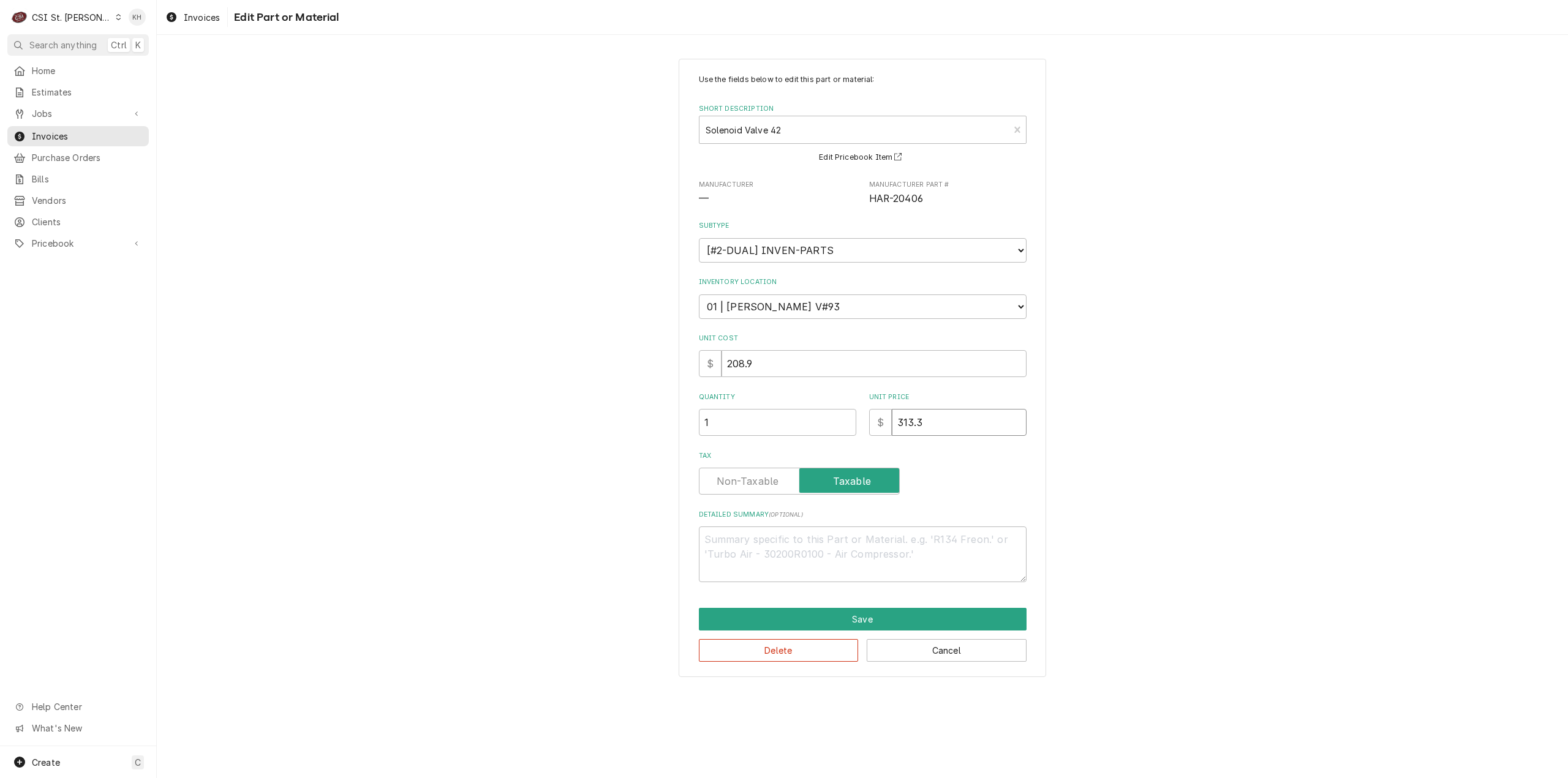
type textarea "x"
type input "313.36"
click at [879, 623] on button "Save" at bounding box center [863, 619] width 327 height 23
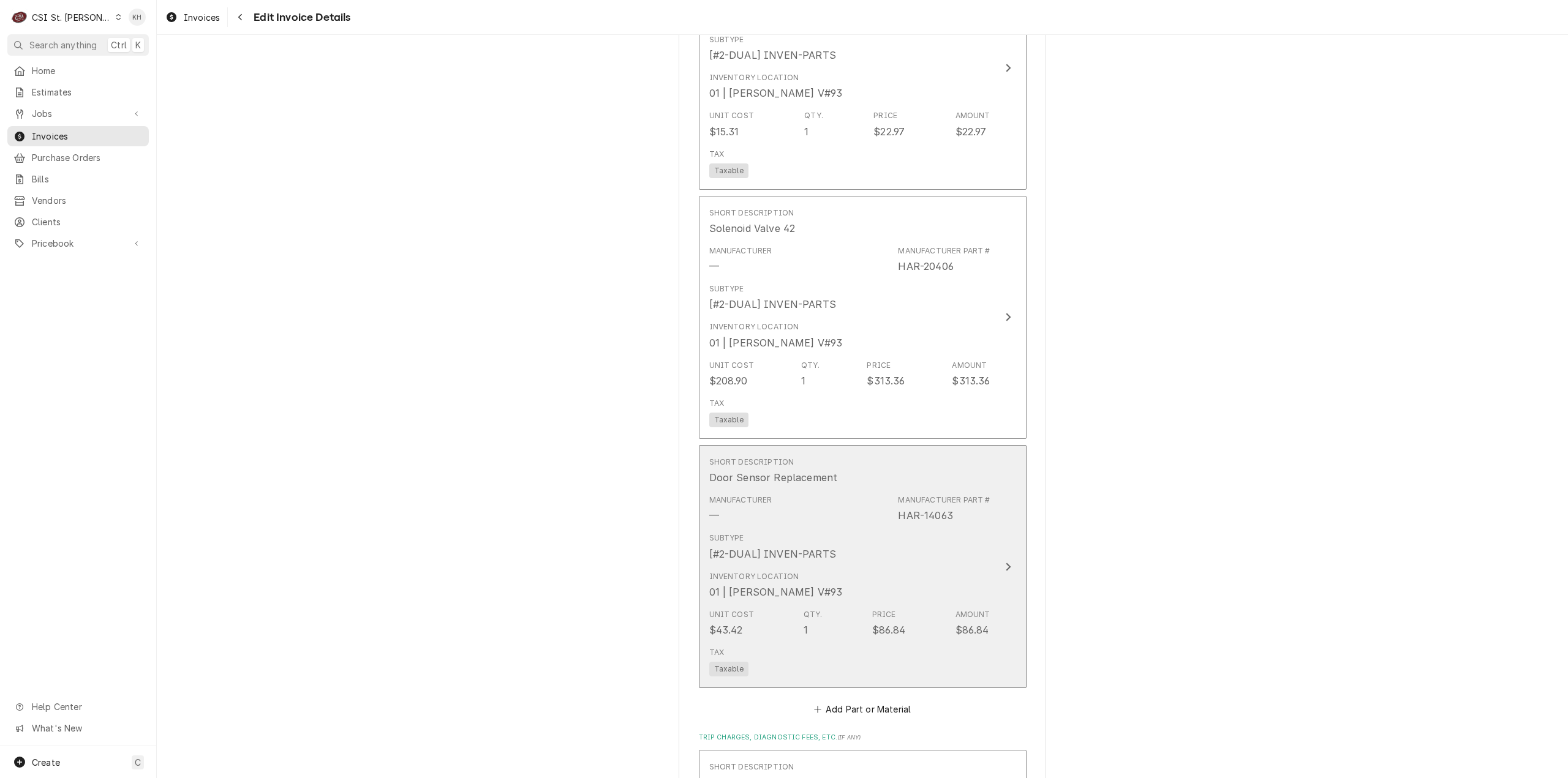
scroll to position [2115, 0]
click at [959, 563] on div "Inventory Location 01 | [PERSON_NAME] V#93" at bounding box center [850, 581] width 281 height 38
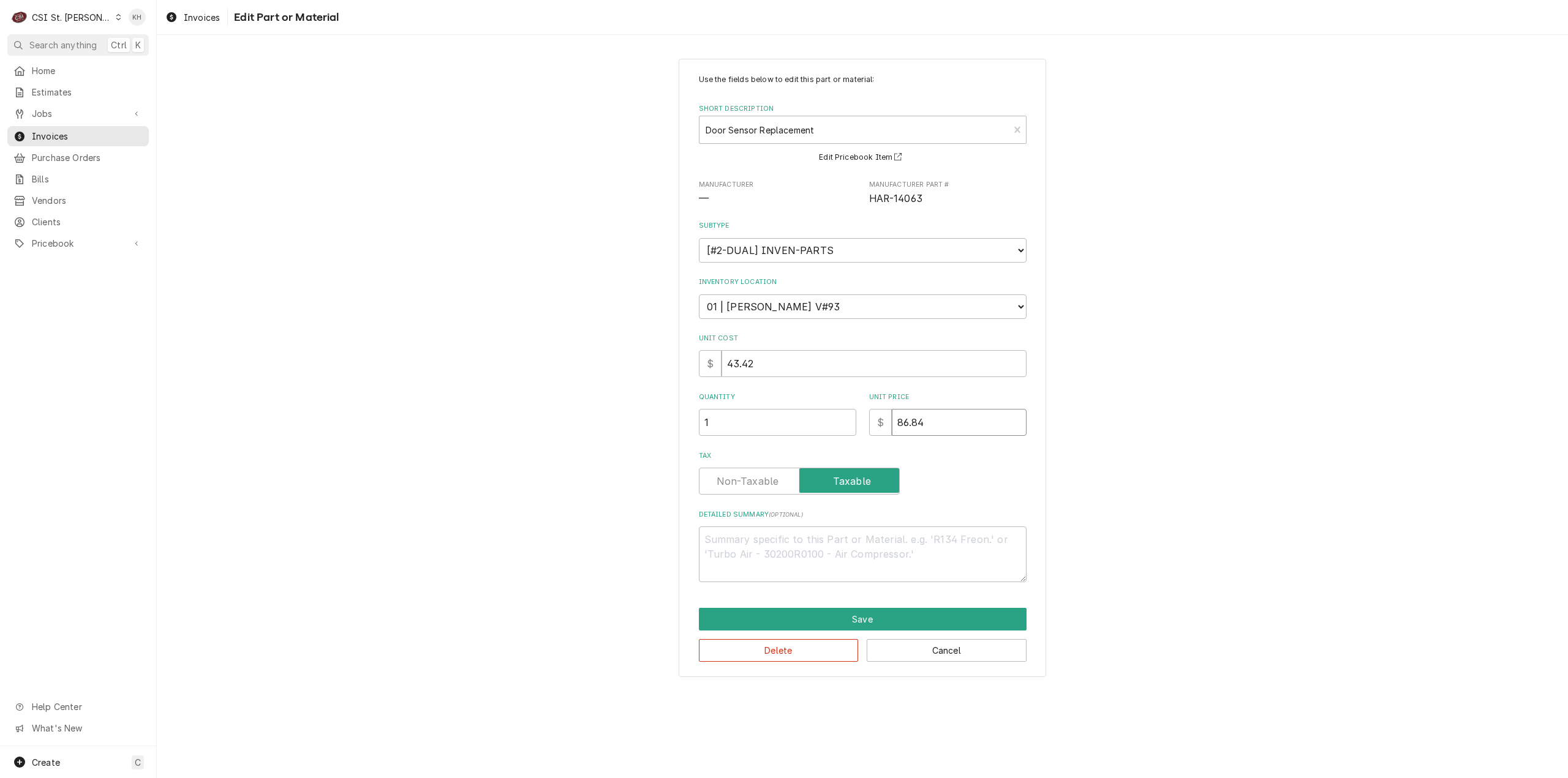
drag, startPoint x: 953, startPoint y: 428, endPoint x: 829, endPoint y: 439, distance: 124.5
click at [829, 439] on div "Use the fields below to edit this part or material: Short Description Door Sens…" at bounding box center [863, 328] width 327 height 508
type textarea "x"
type input "6"
type textarea "x"
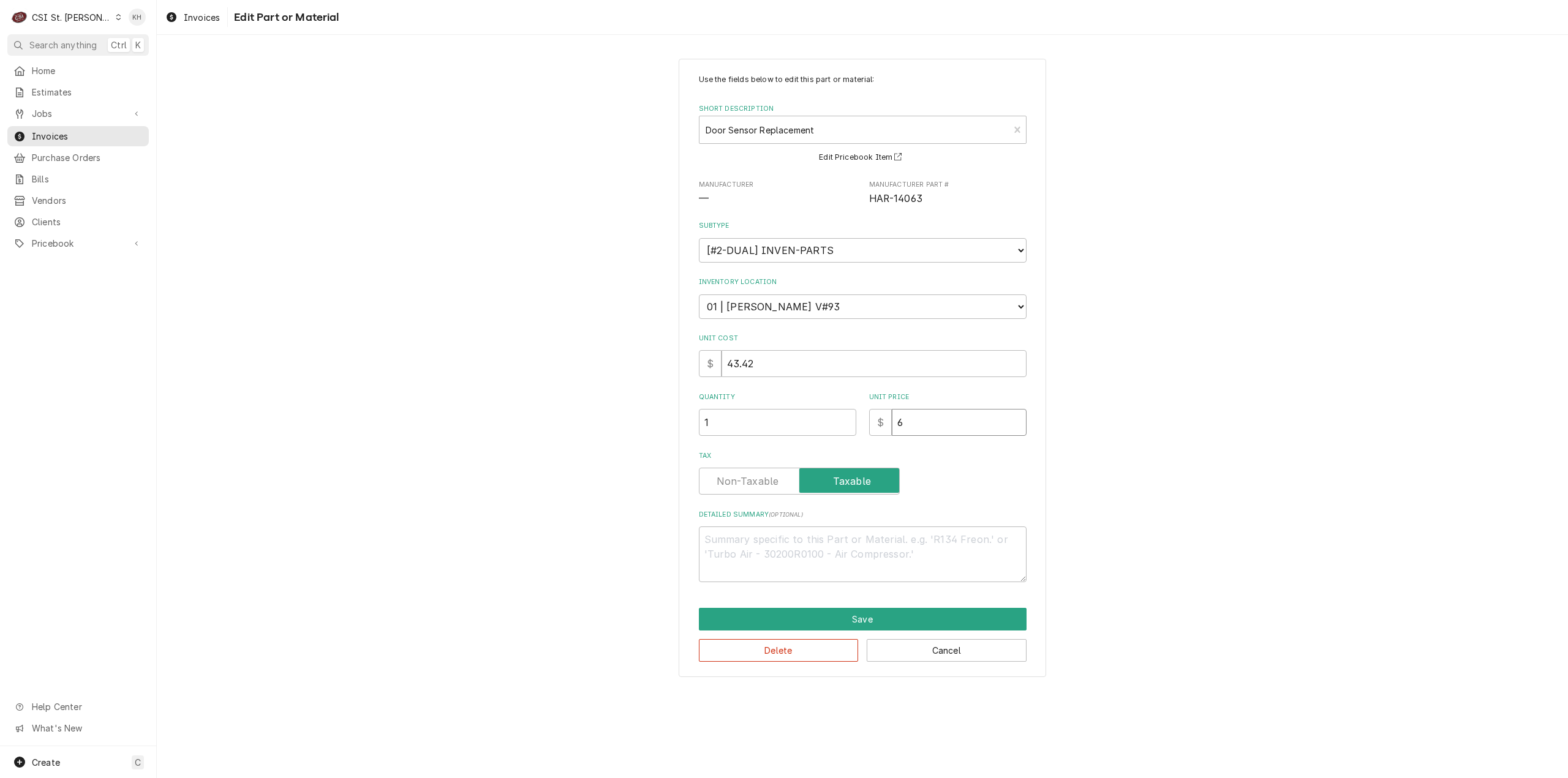
type input "65"
type textarea "x"
type input "65.1"
type textarea "x"
type input "65.13"
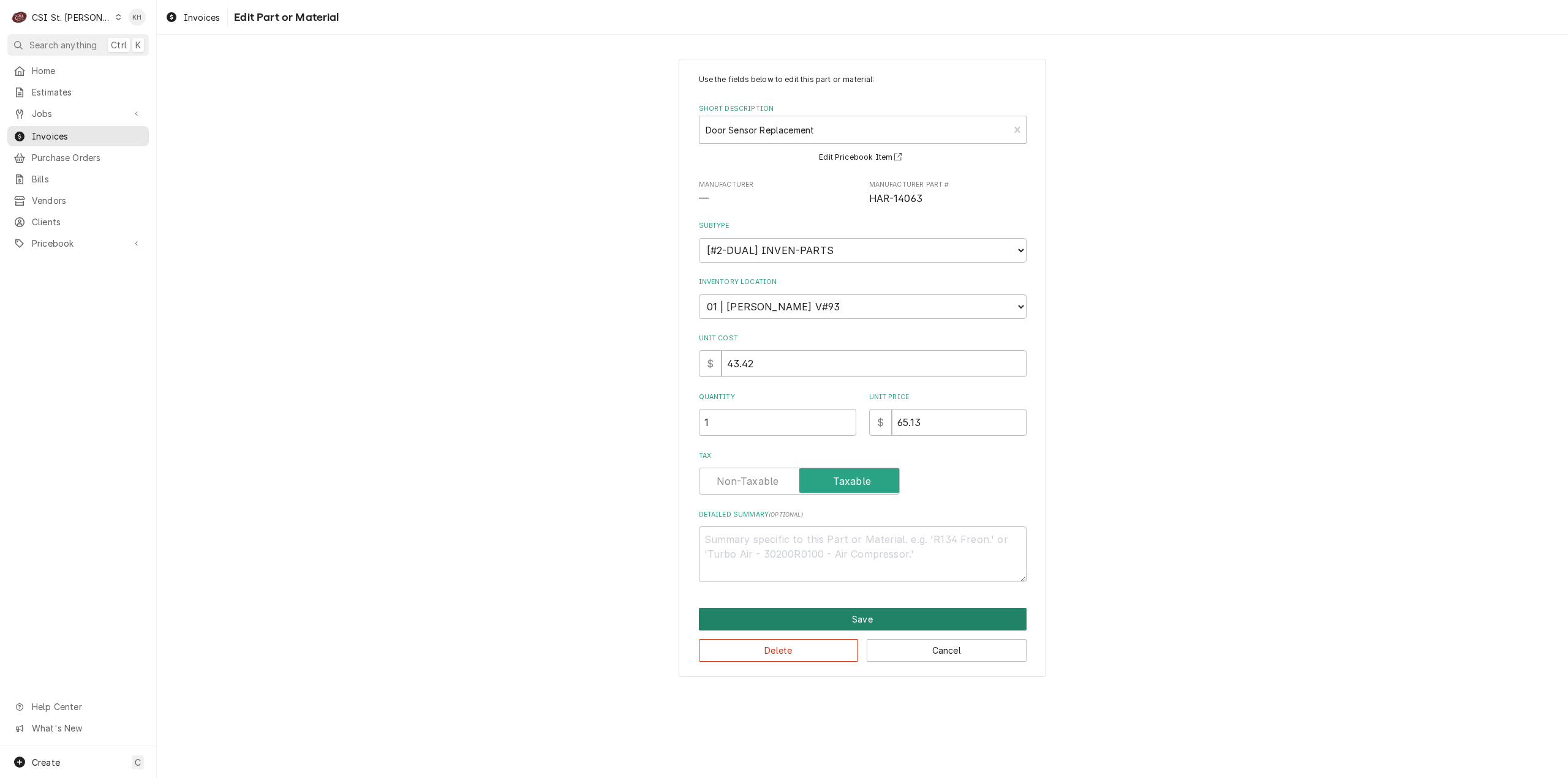
click at [930, 621] on button "Save" at bounding box center [863, 619] width 327 height 23
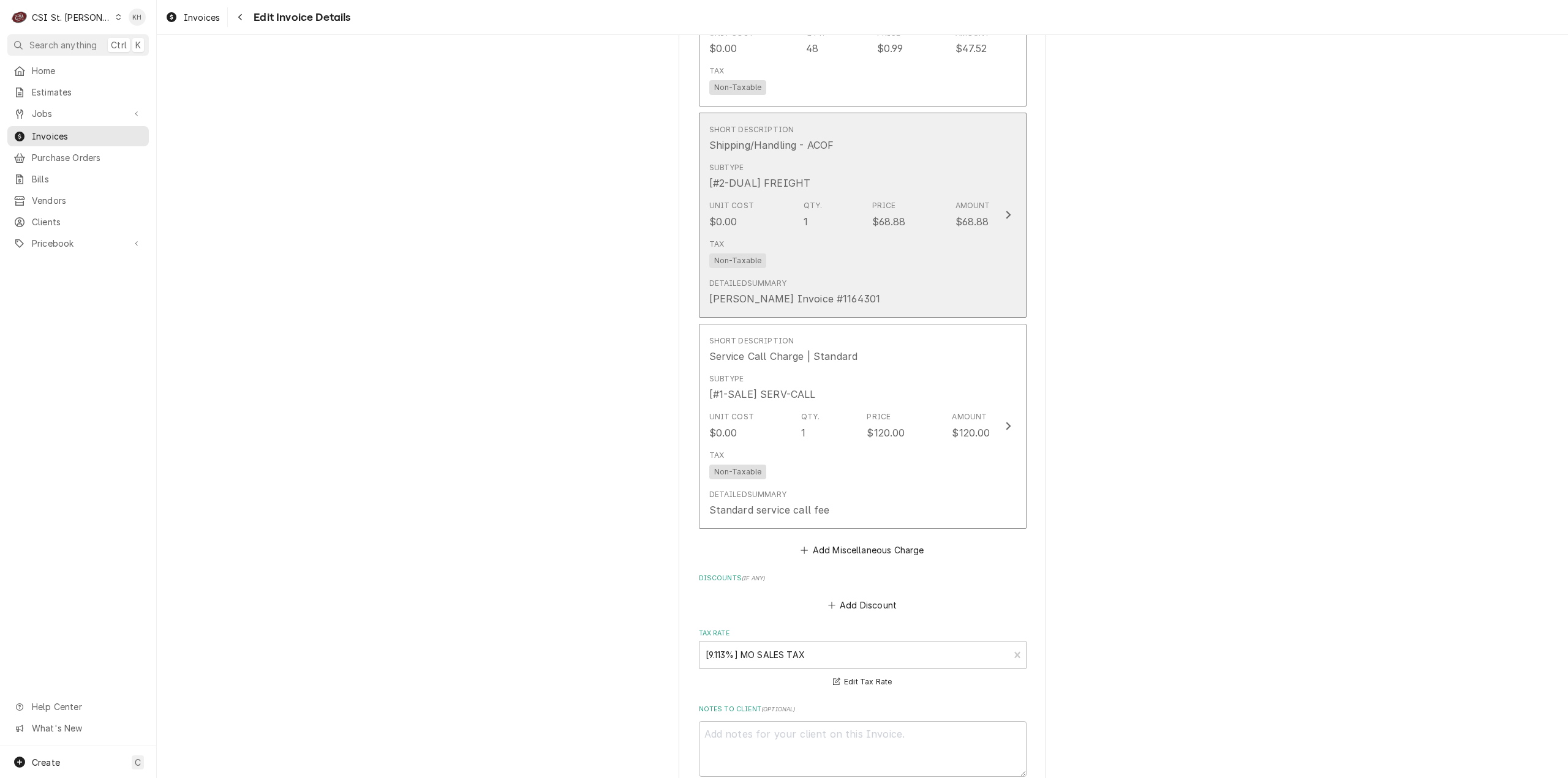
scroll to position [3404, 0]
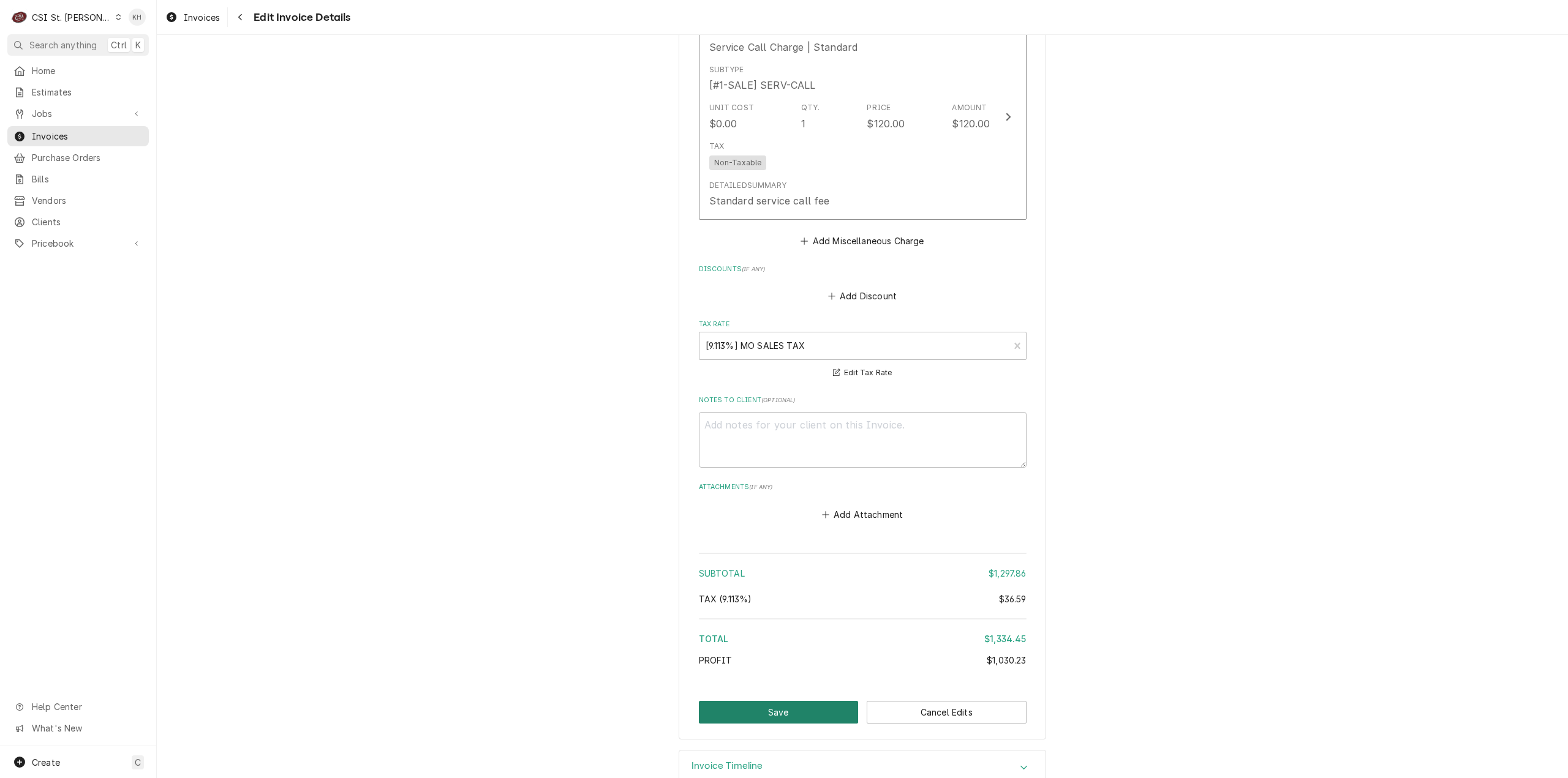
click at [756, 701] on button "Save" at bounding box center [779, 712] width 160 height 23
type textarea "x"
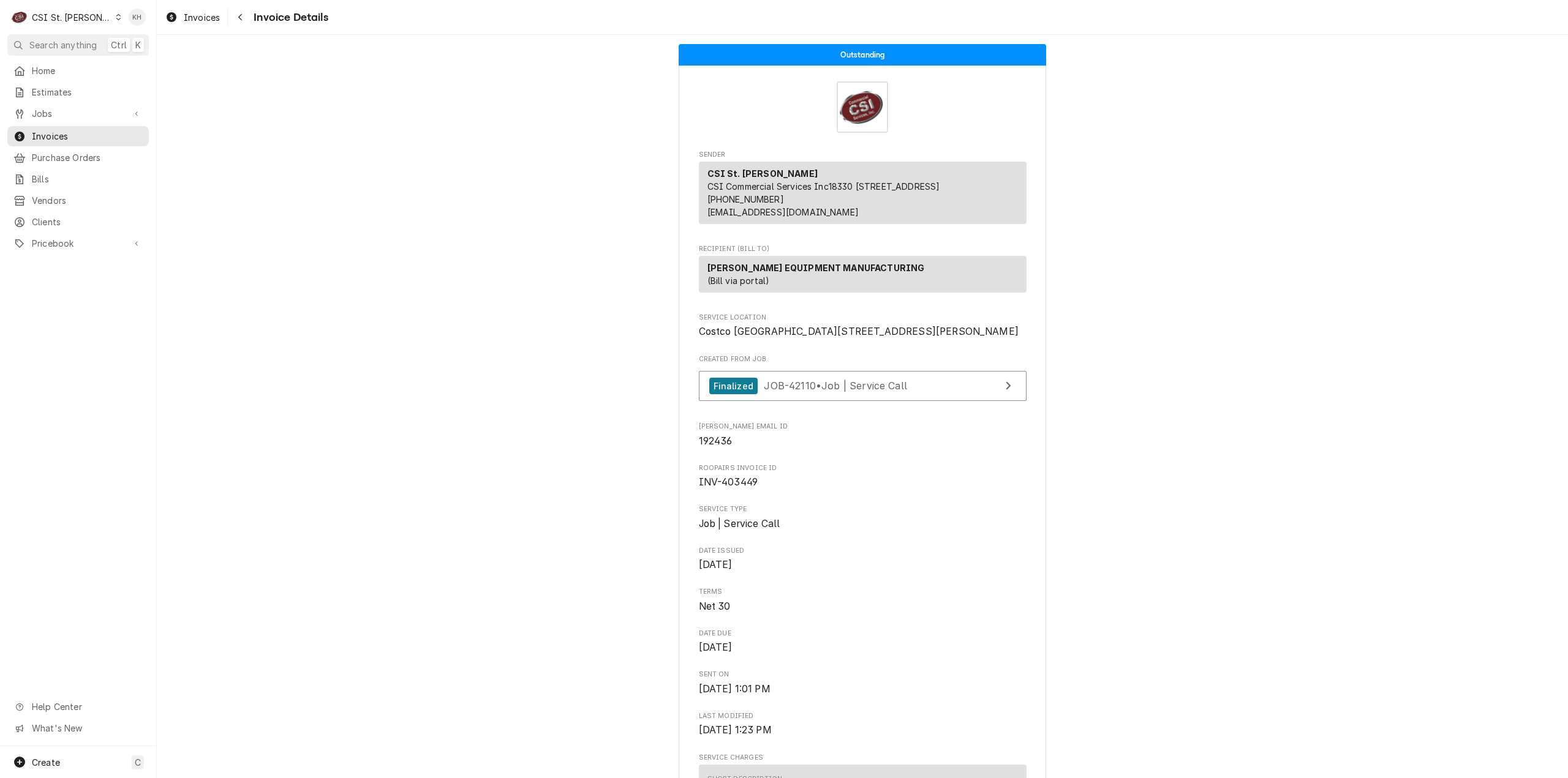
click at [53, 16] on div "CSI St. [PERSON_NAME]" at bounding box center [72, 17] width 80 height 13
click at [133, 31] on div "CSI [US_STATE][GEOGRAPHIC_DATA]." at bounding box center [188, 24] width 176 height 20
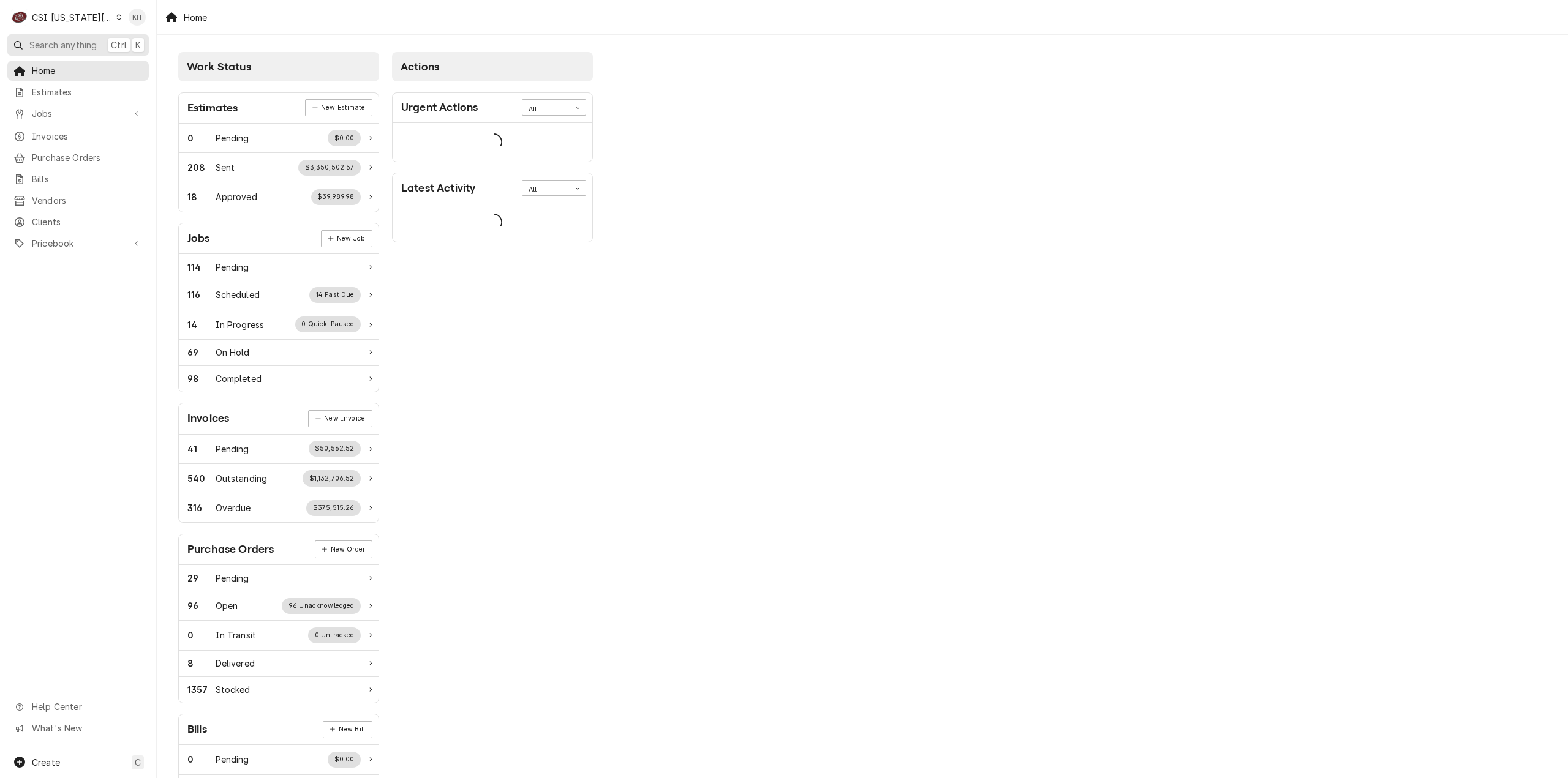
click at [68, 44] on span "Search anything" at bounding box center [63, 44] width 67 height 13
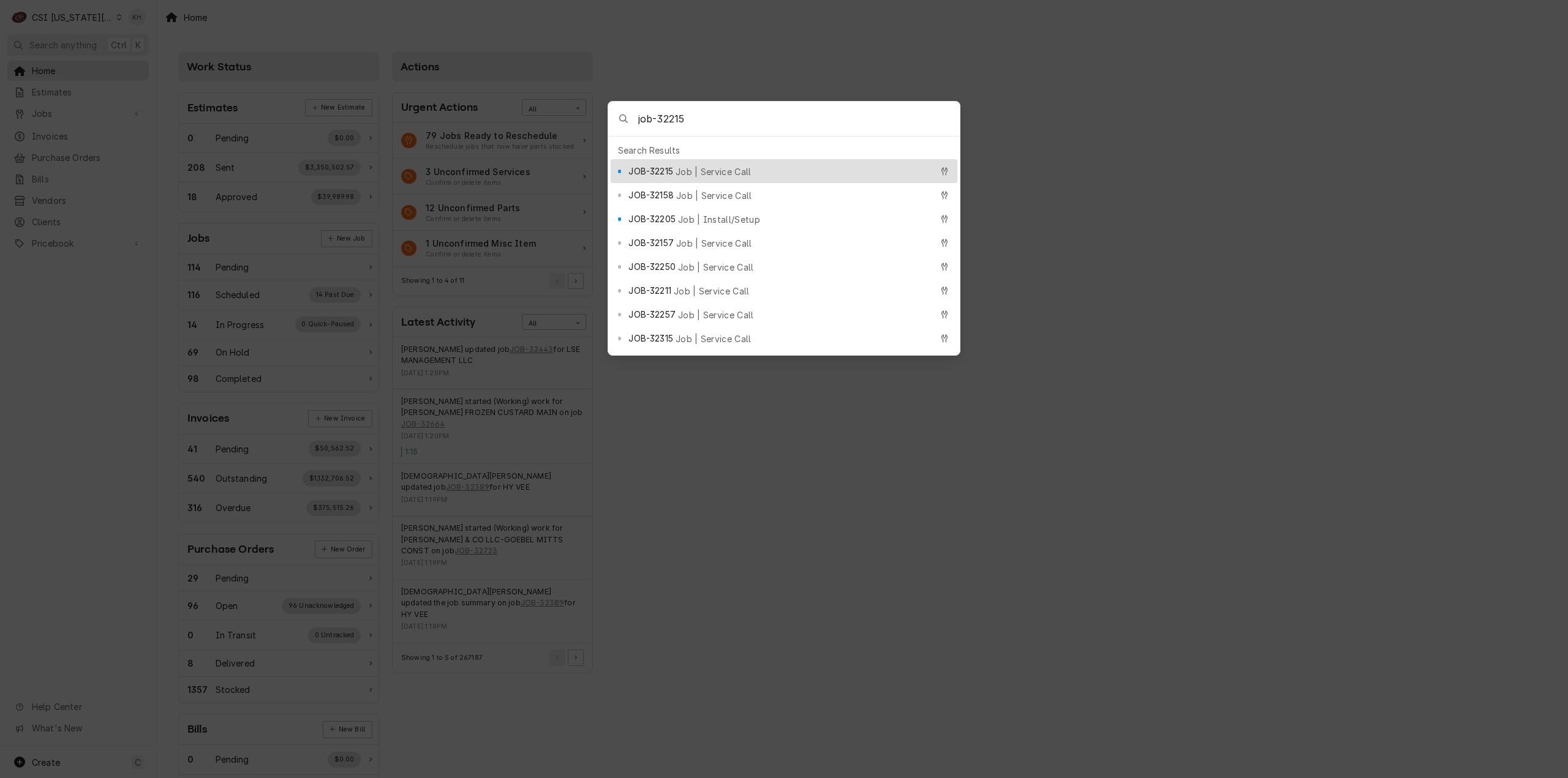
type input "job-32215"
click at [715, 165] on span "Job | Service Call" at bounding box center [713, 171] width 76 height 13
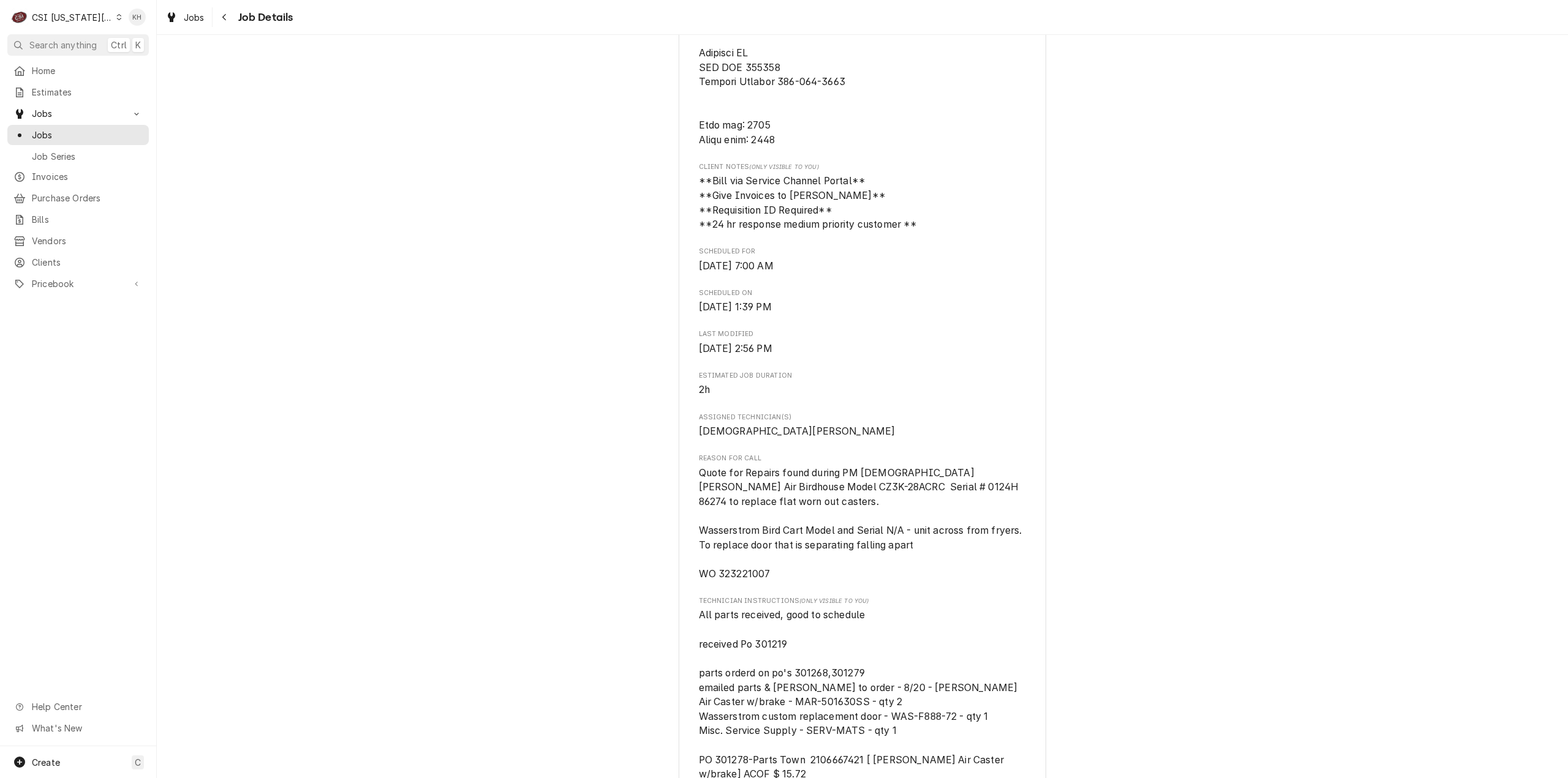
scroll to position [796, 0]
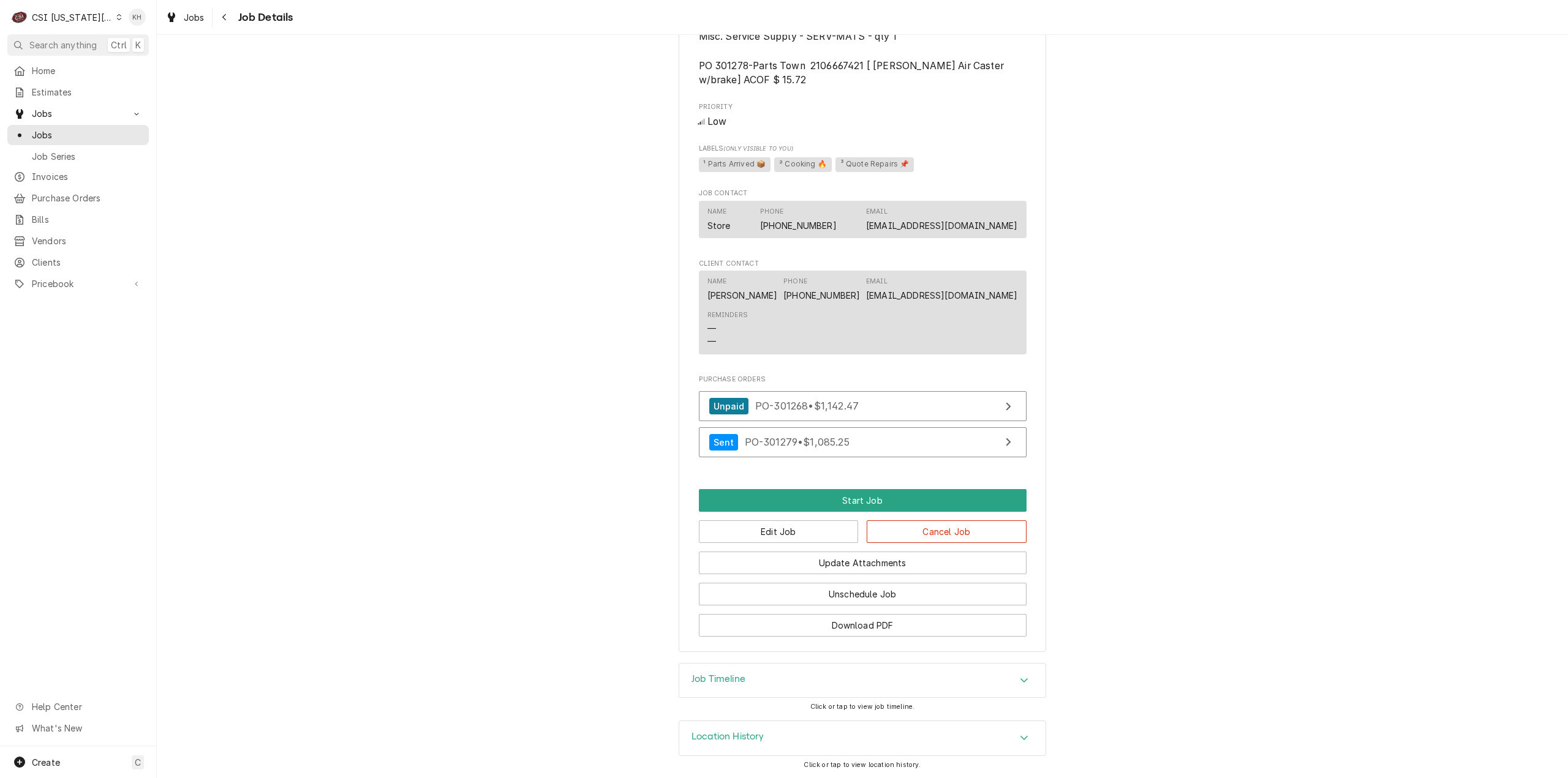
click at [767, 697] on div "Job Timeline" at bounding box center [862, 681] width 367 height 34
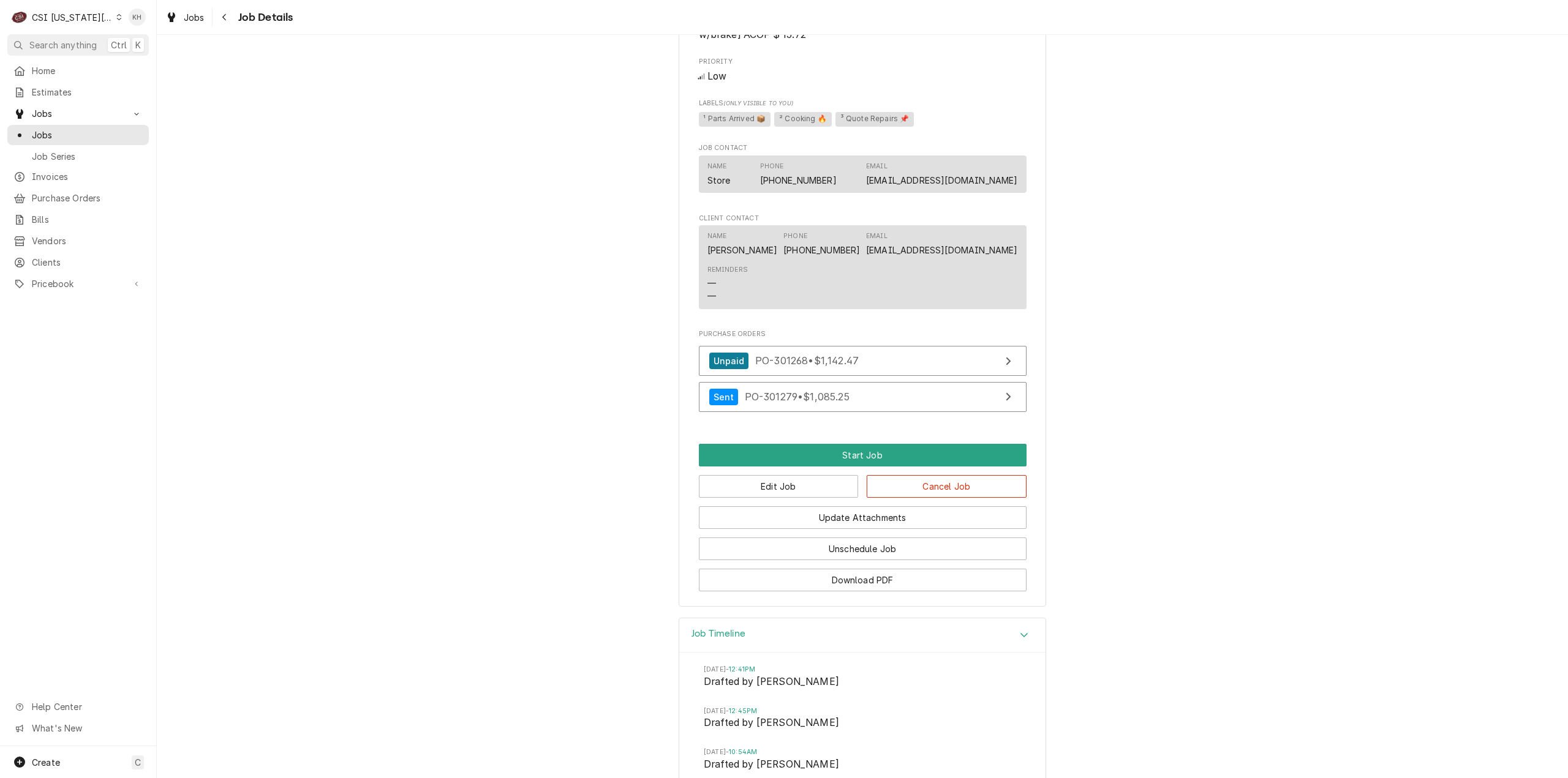
scroll to position [1827, 0]
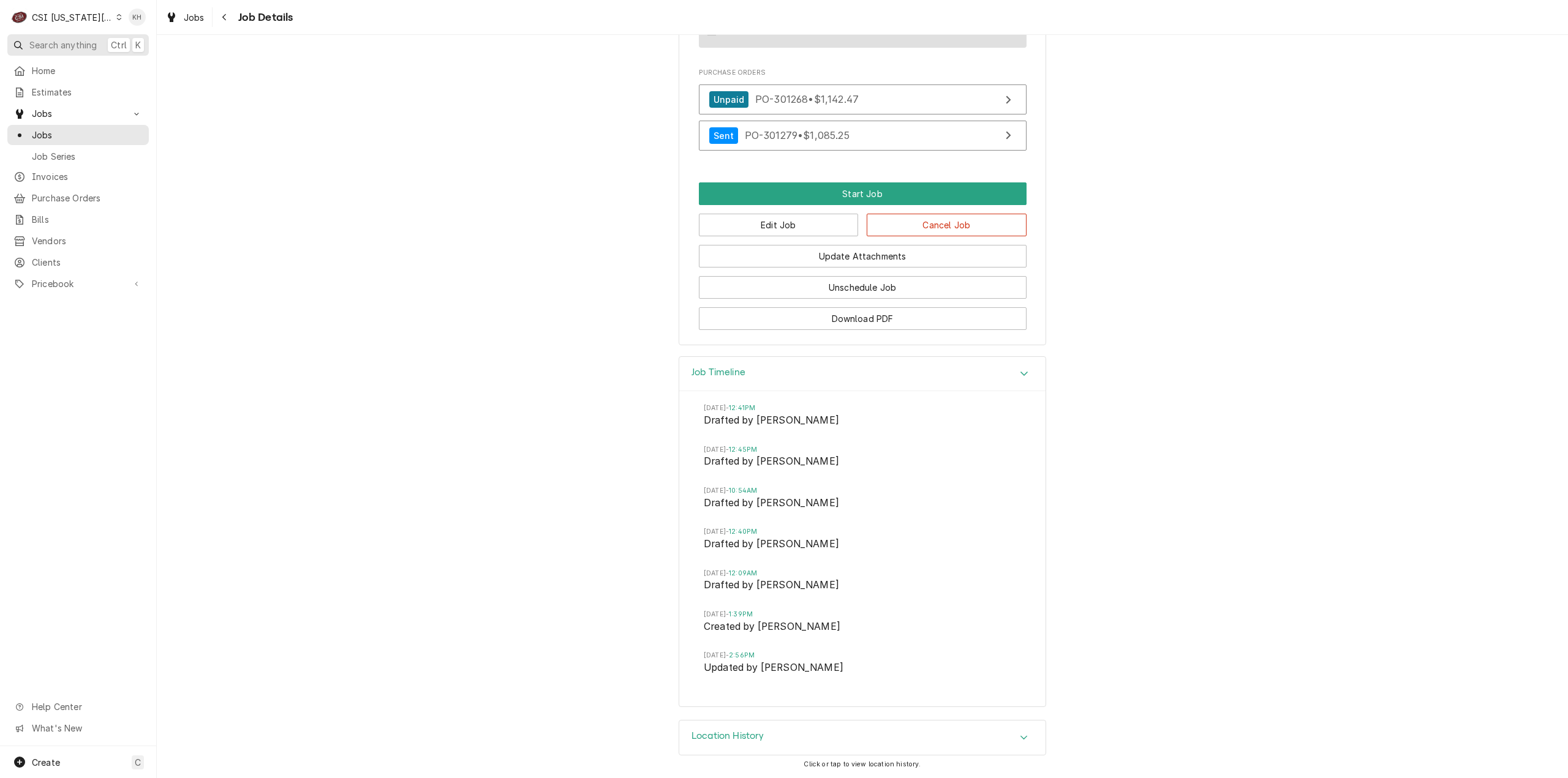
click at [89, 46] on span "Search anything" at bounding box center [63, 44] width 67 height 13
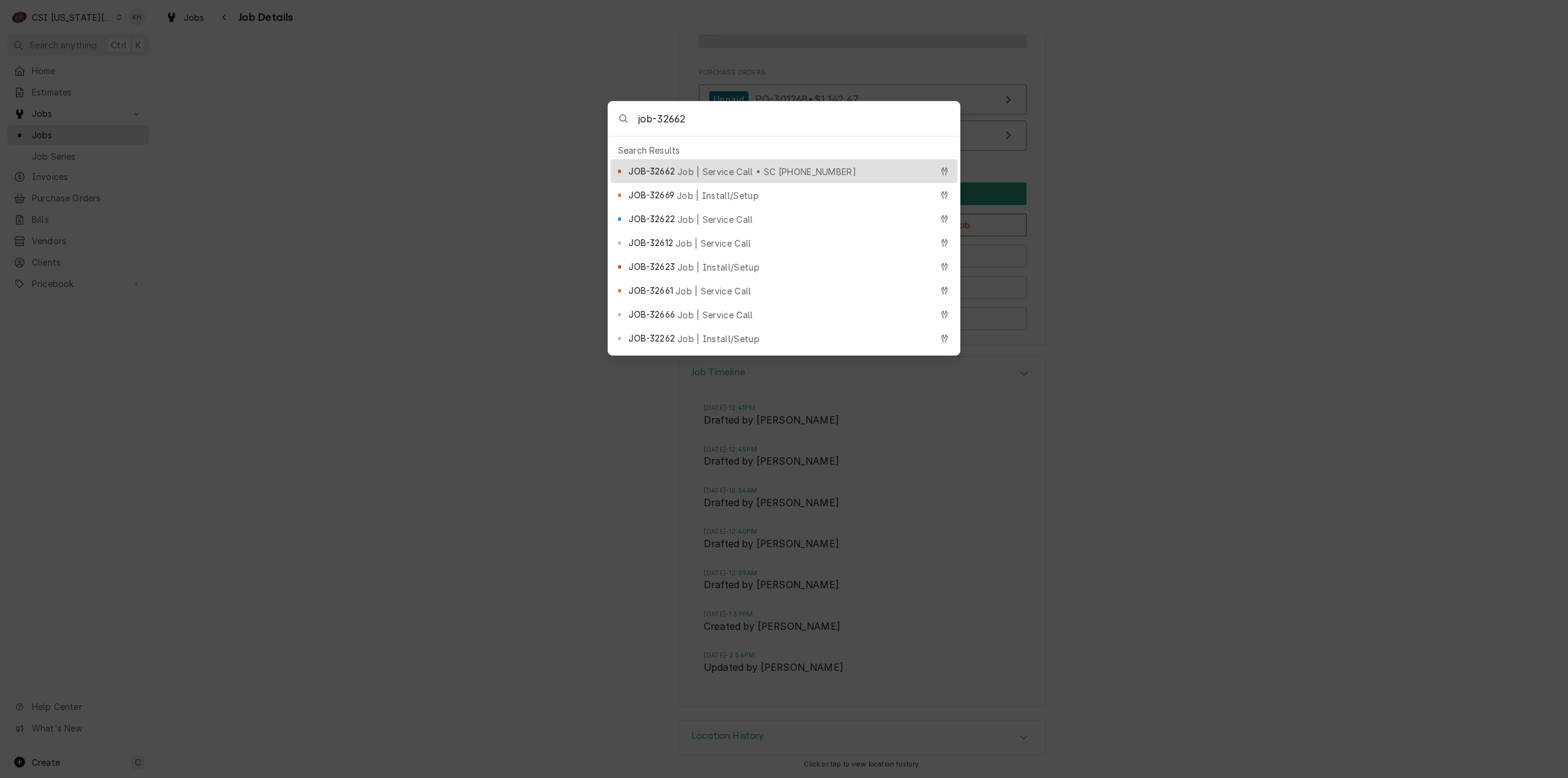
type input "job-32662"
click at [697, 165] on span "Job | Service Call • SC [PHONE_NUMBER]" at bounding box center [767, 171] width 179 height 13
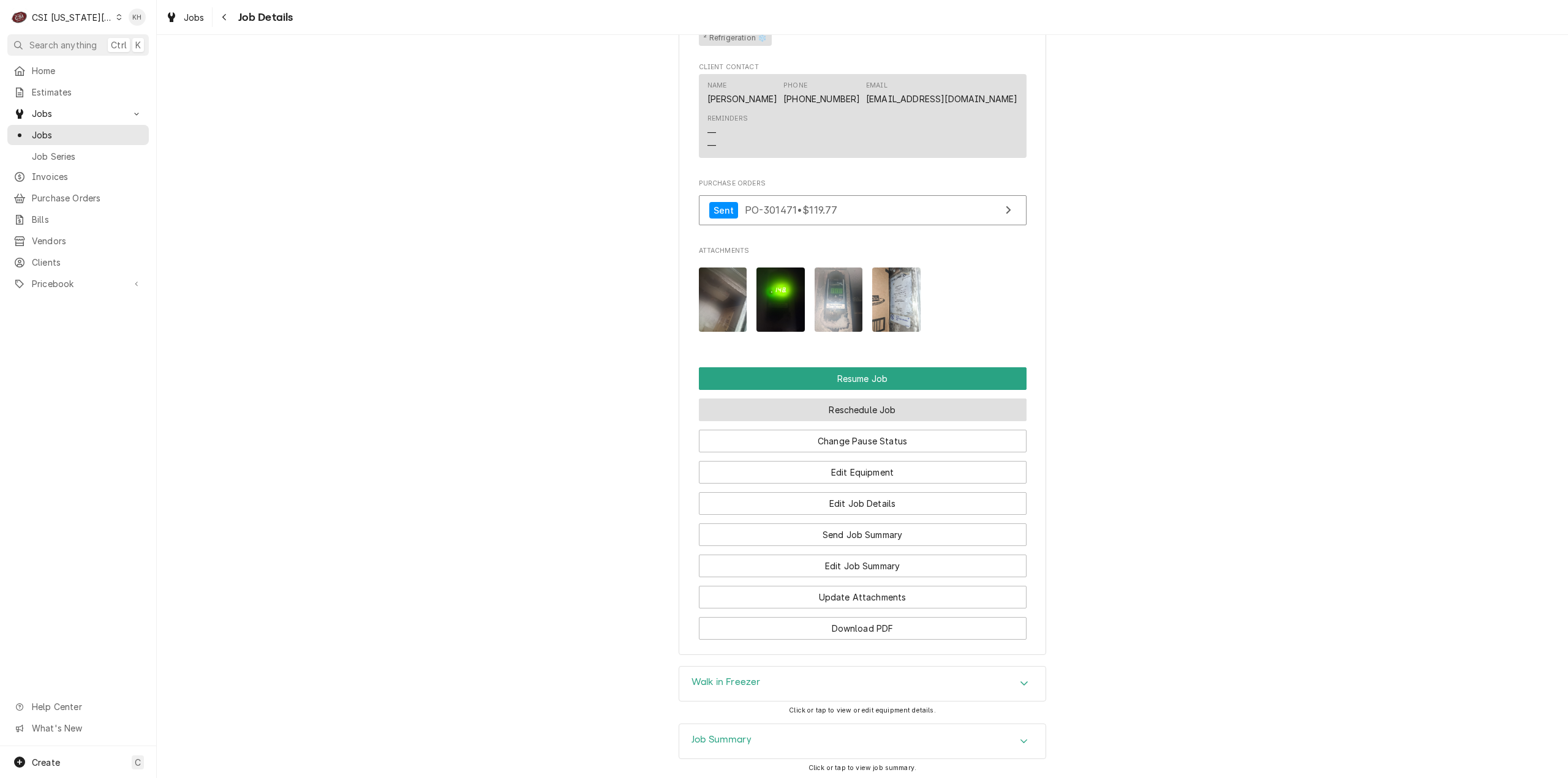
scroll to position [2061, 0]
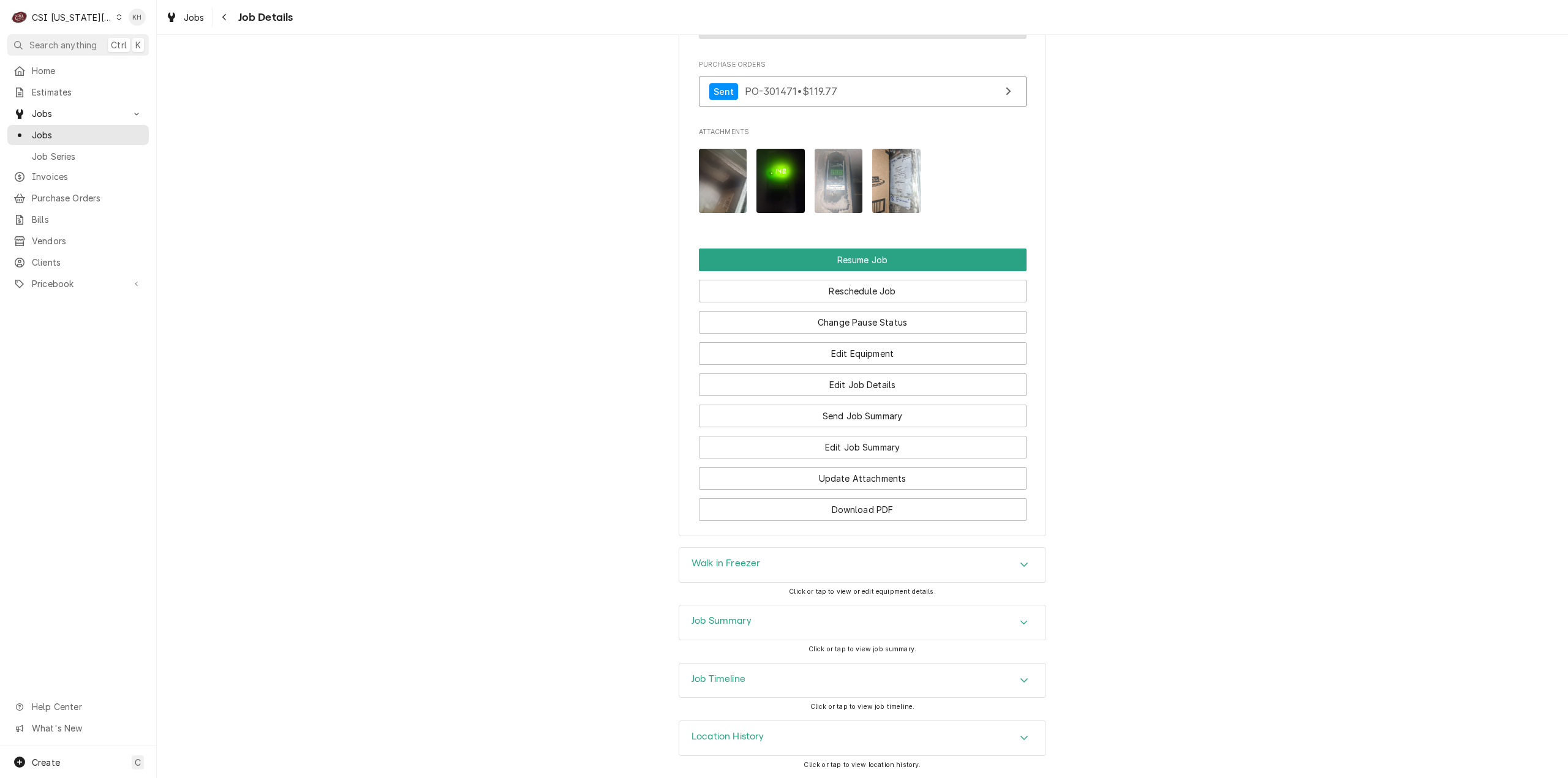
click at [753, 626] on div "Job Summary" at bounding box center [862, 623] width 367 height 34
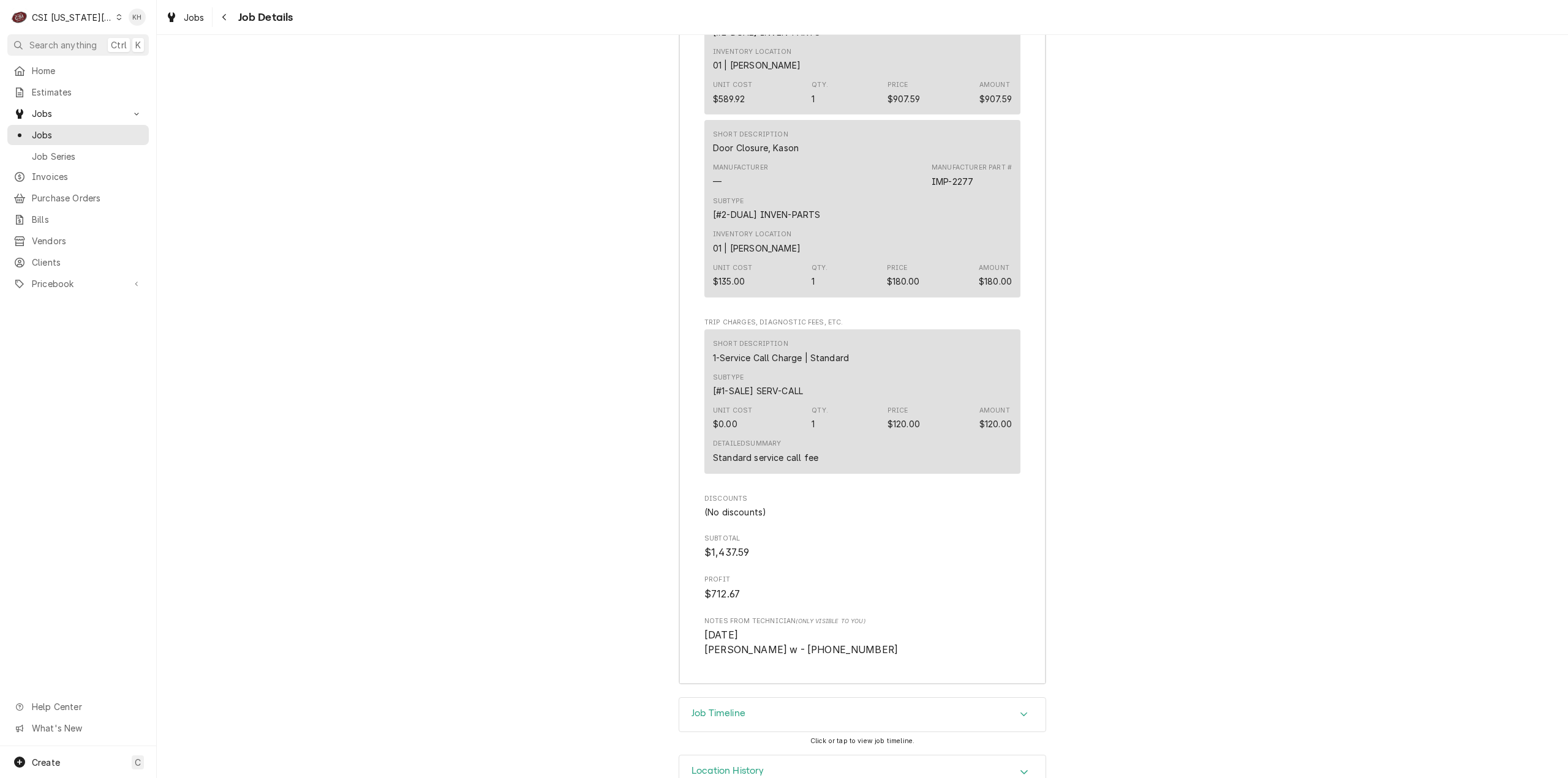
scroll to position [4385, 0]
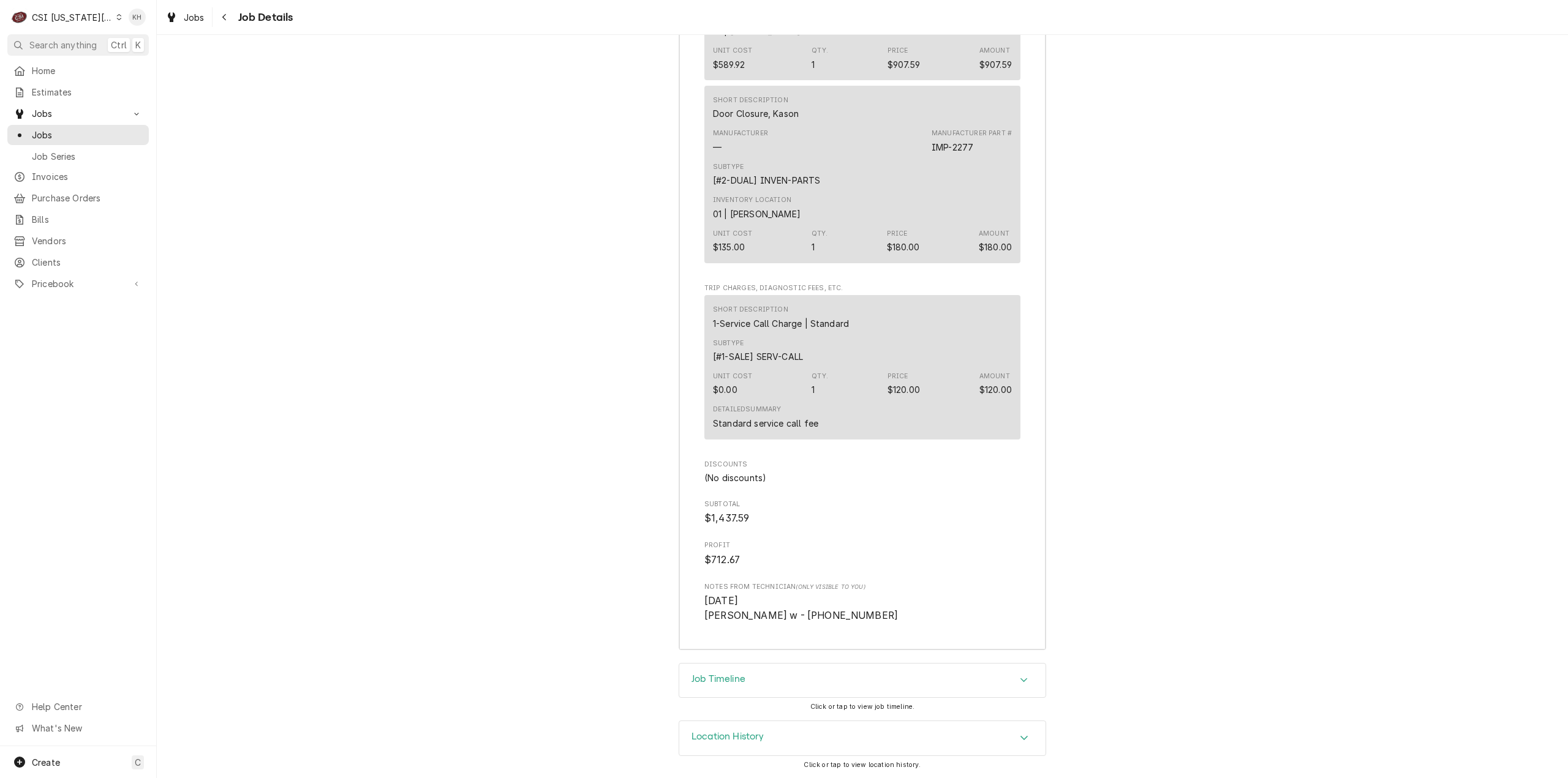
click at [756, 684] on div "Job Timeline" at bounding box center [862, 681] width 367 height 34
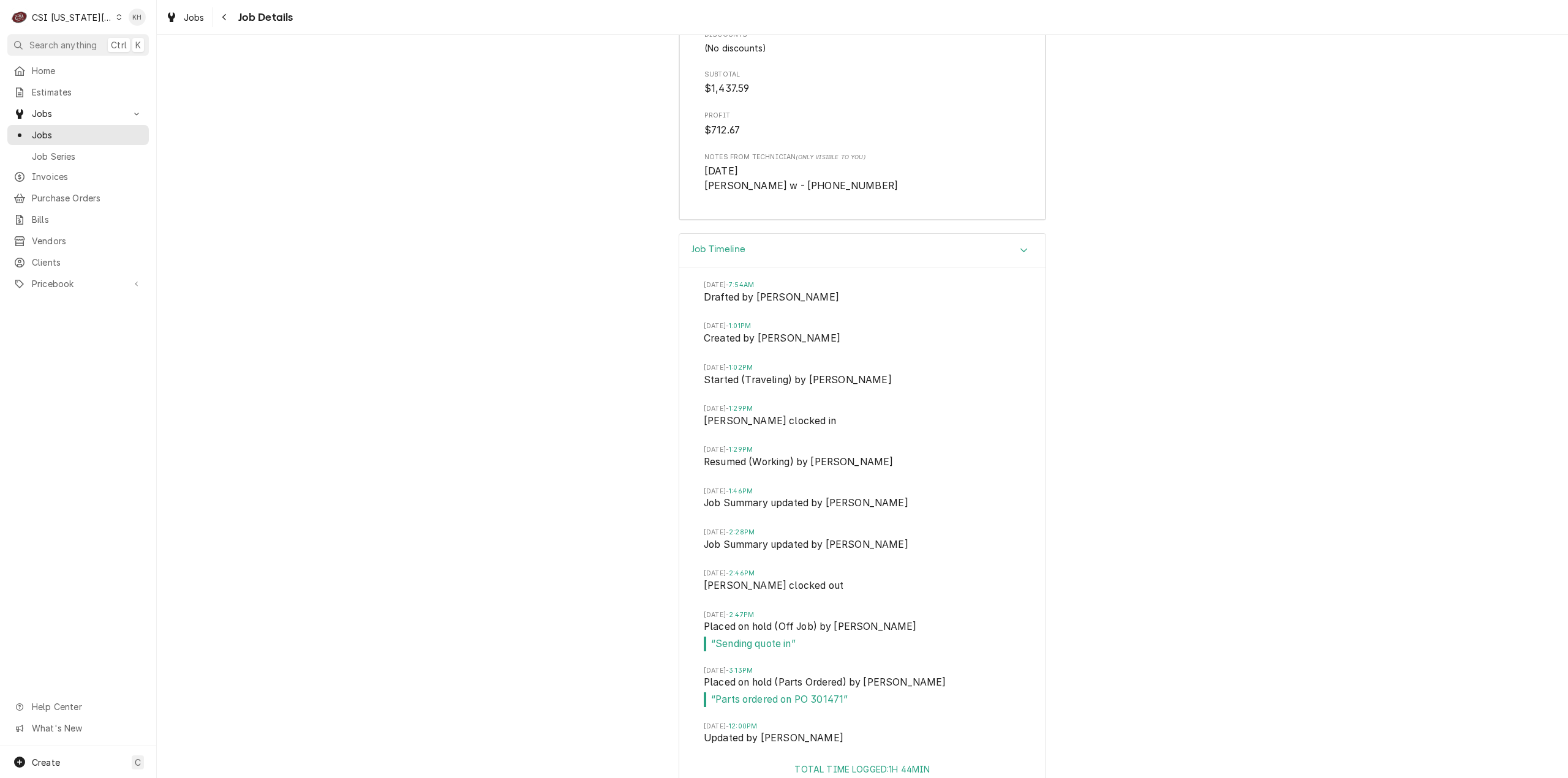
scroll to position [4897, 0]
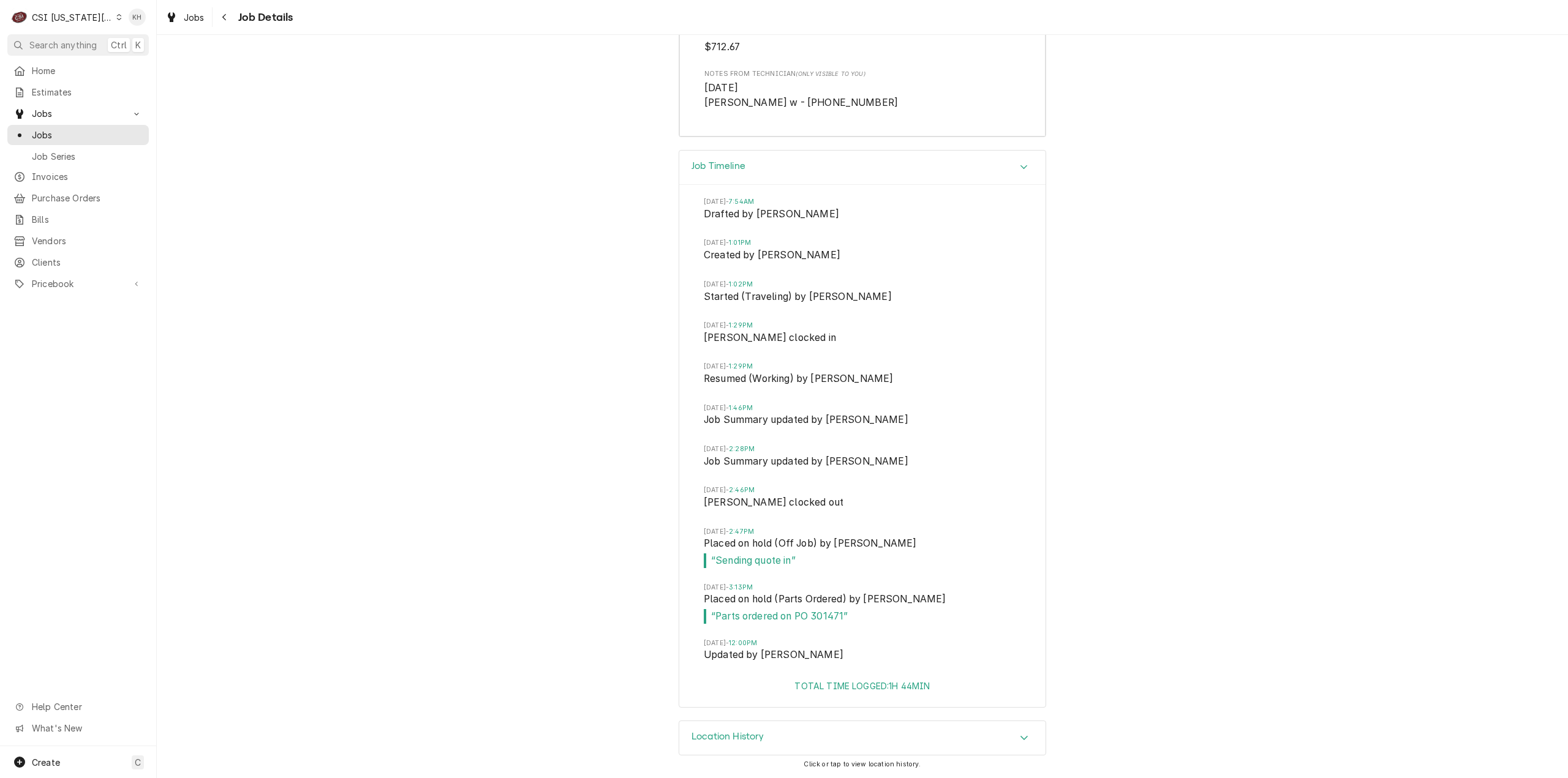
click at [69, 13] on div "CSI [US_STATE][GEOGRAPHIC_DATA]." at bounding box center [72, 17] width 81 height 13
click at [146, 50] on div "CSI [US_STATE]" at bounding box center [213, 45] width 181 height 13
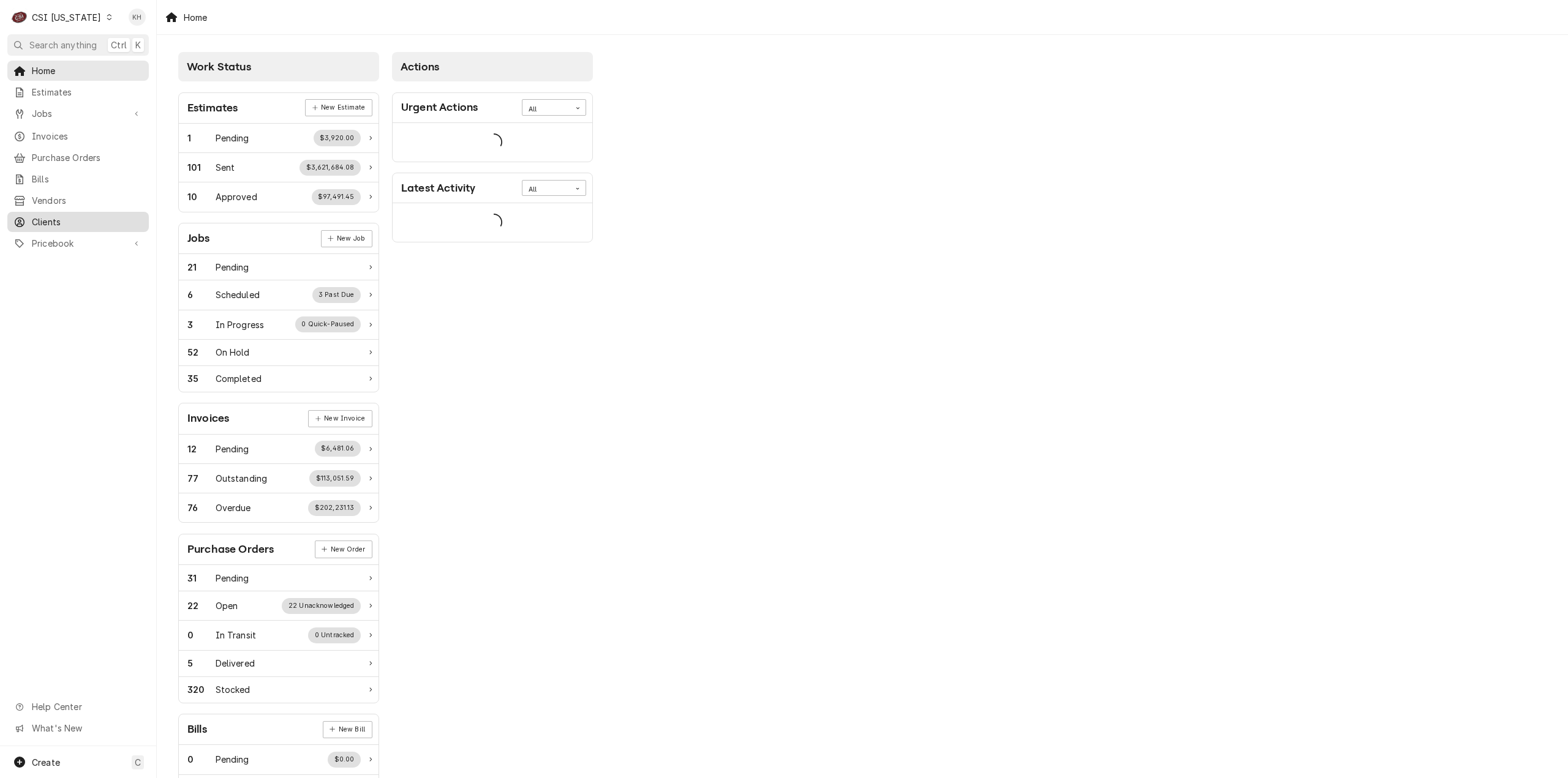
click at [77, 216] on span "Clients" at bounding box center [87, 221] width 111 height 13
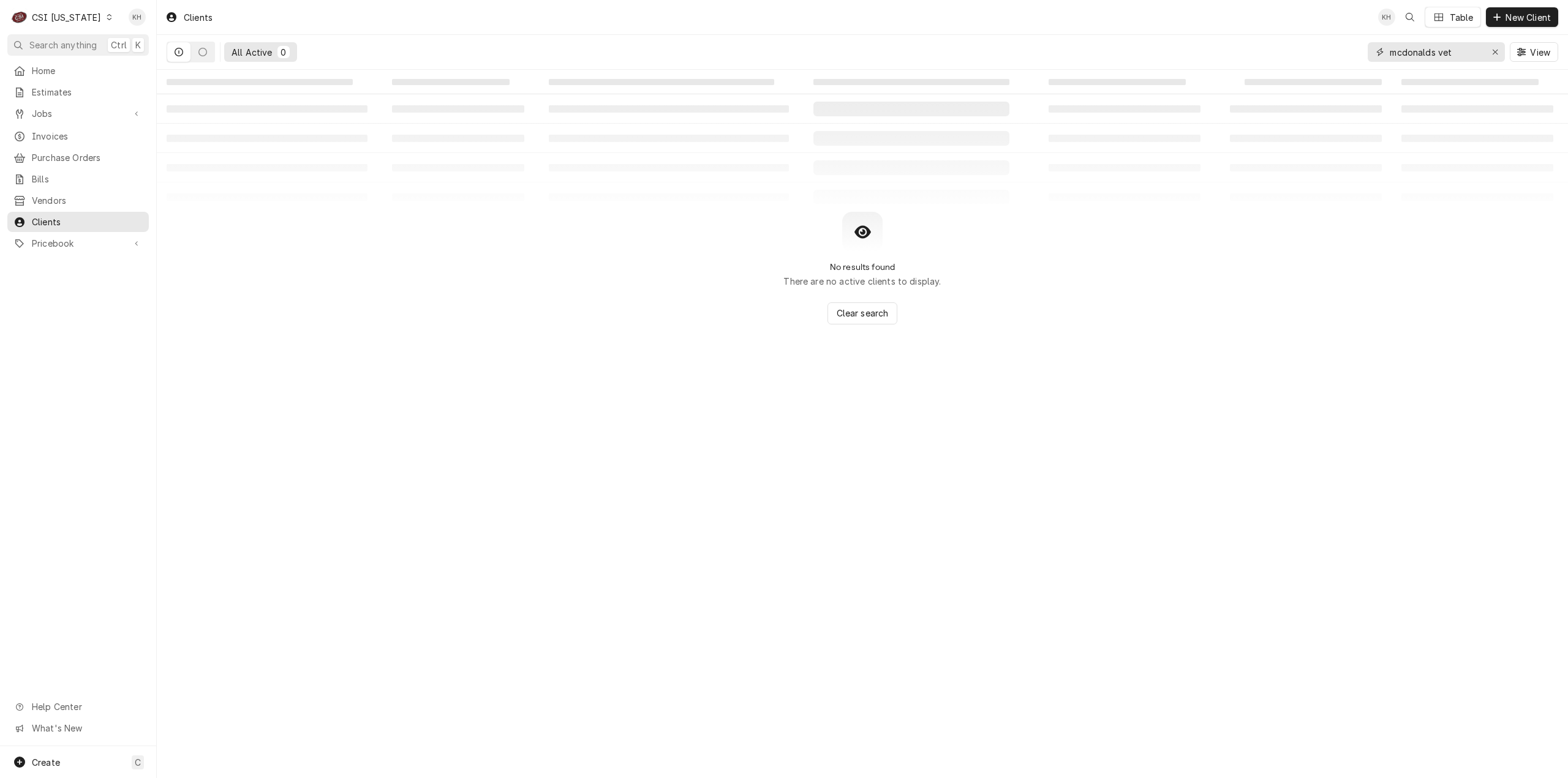
drag, startPoint x: 1472, startPoint y: 50, endPoint x: 1252, endPoint y: 44, distance: 220.1
click at [1252, 44] on div "All Active 0 mcdonalds vet View" at bounding box center [862, 52] width 1392 height 34
type input "koolmore"
